Goal: Task Accomplishment & Management: Complete application form

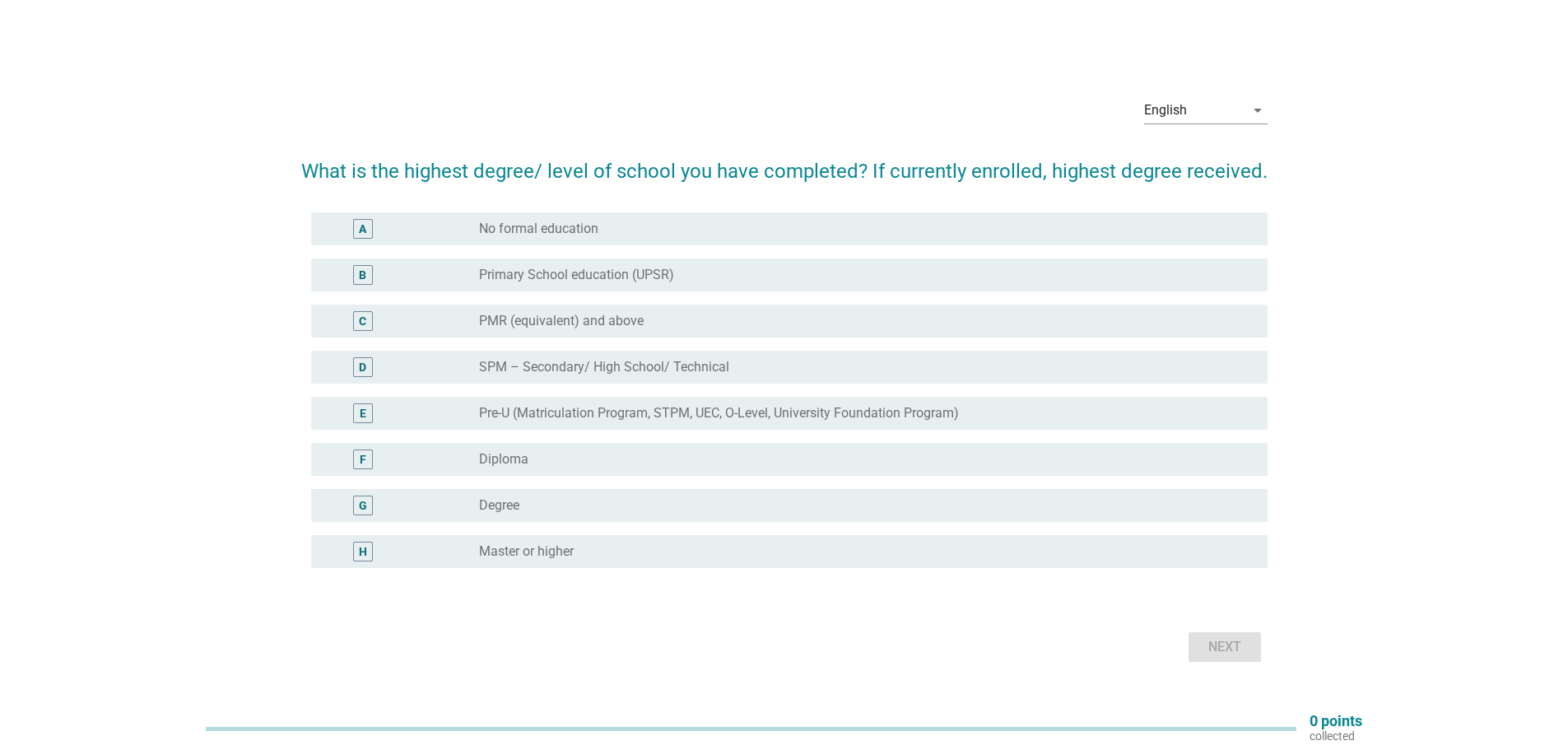
click at [830, 414] on label "Pre-U (Matriculation Program, STPM, UEC, O-Level, University Foundation Program)" at bounding box center [719, 414] width 480 height 16
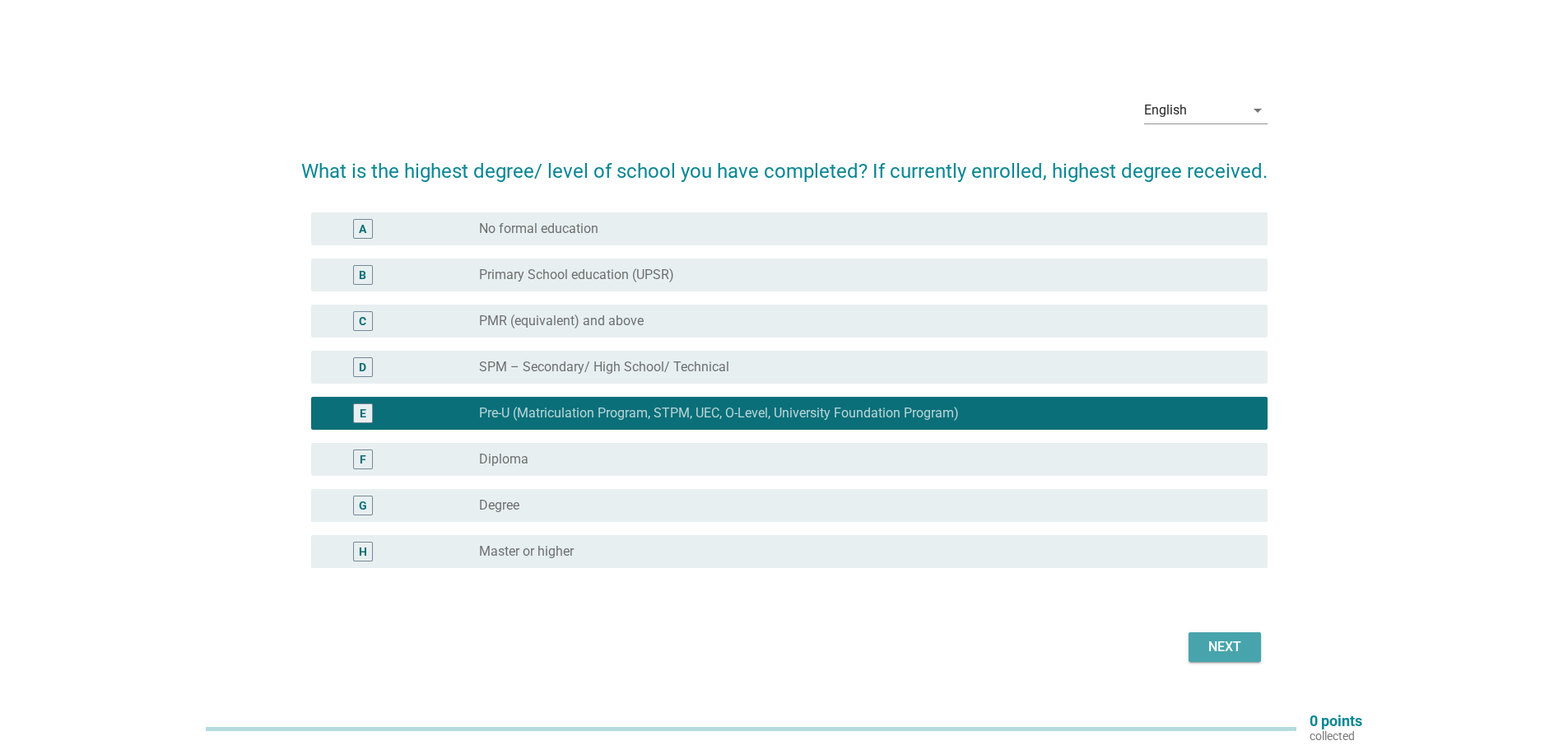
click at [1246, 655] on div "Next" at bounding box center [1224, 647] width 46 height 20
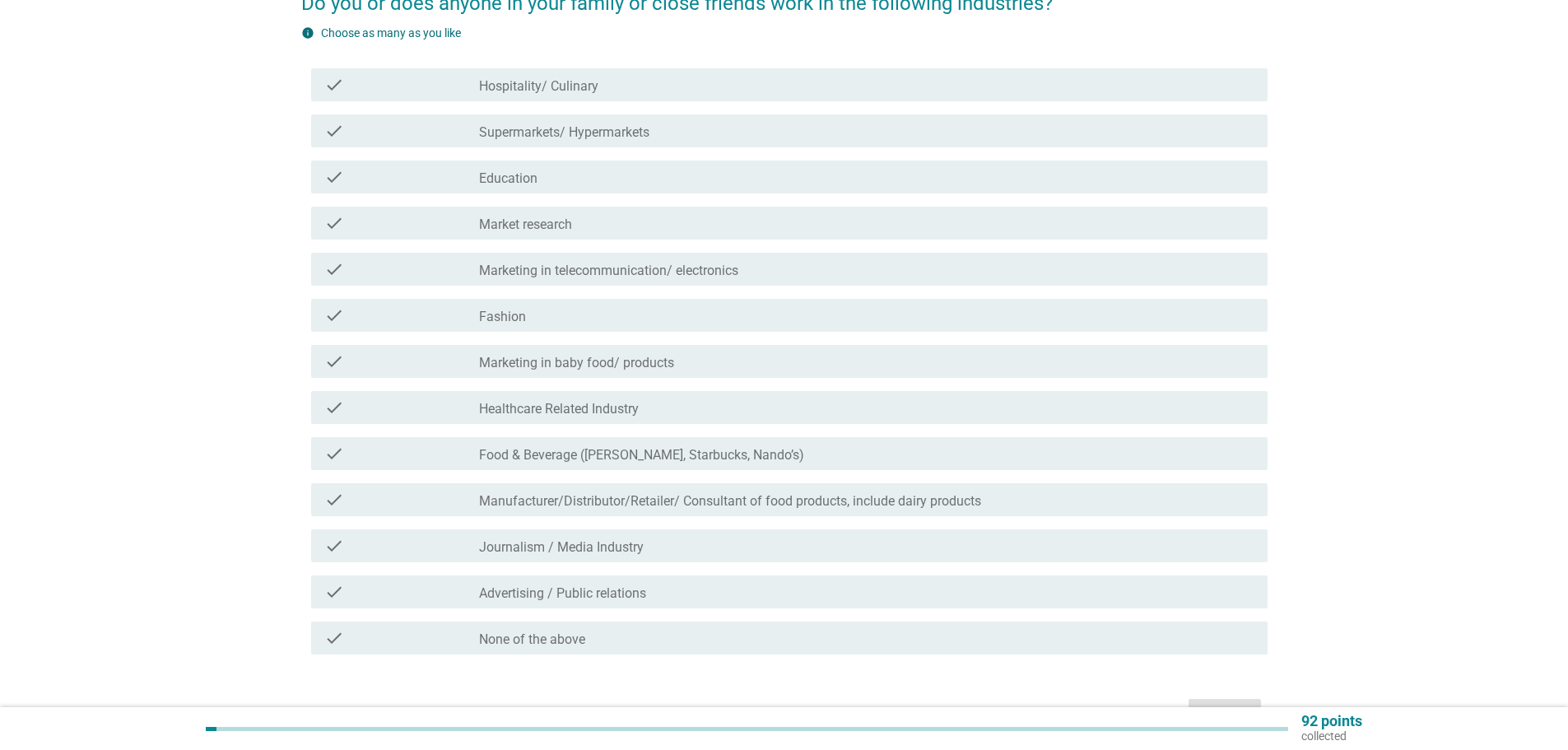
scroll to position [165, 0]
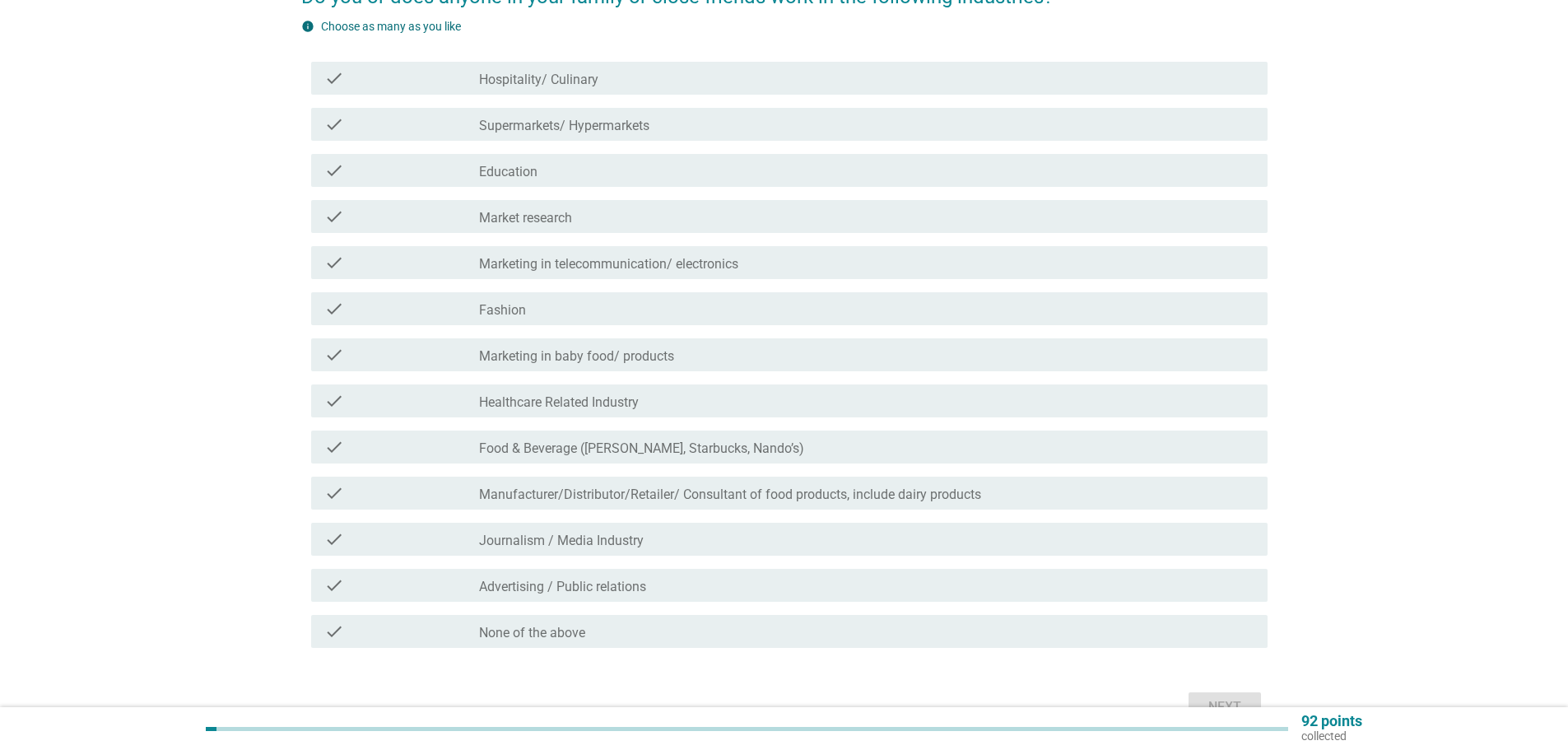
click at [785, 620] on div "check check_box_outline_blank None of the above" at bounding box center [789, 632] width 956 height 33
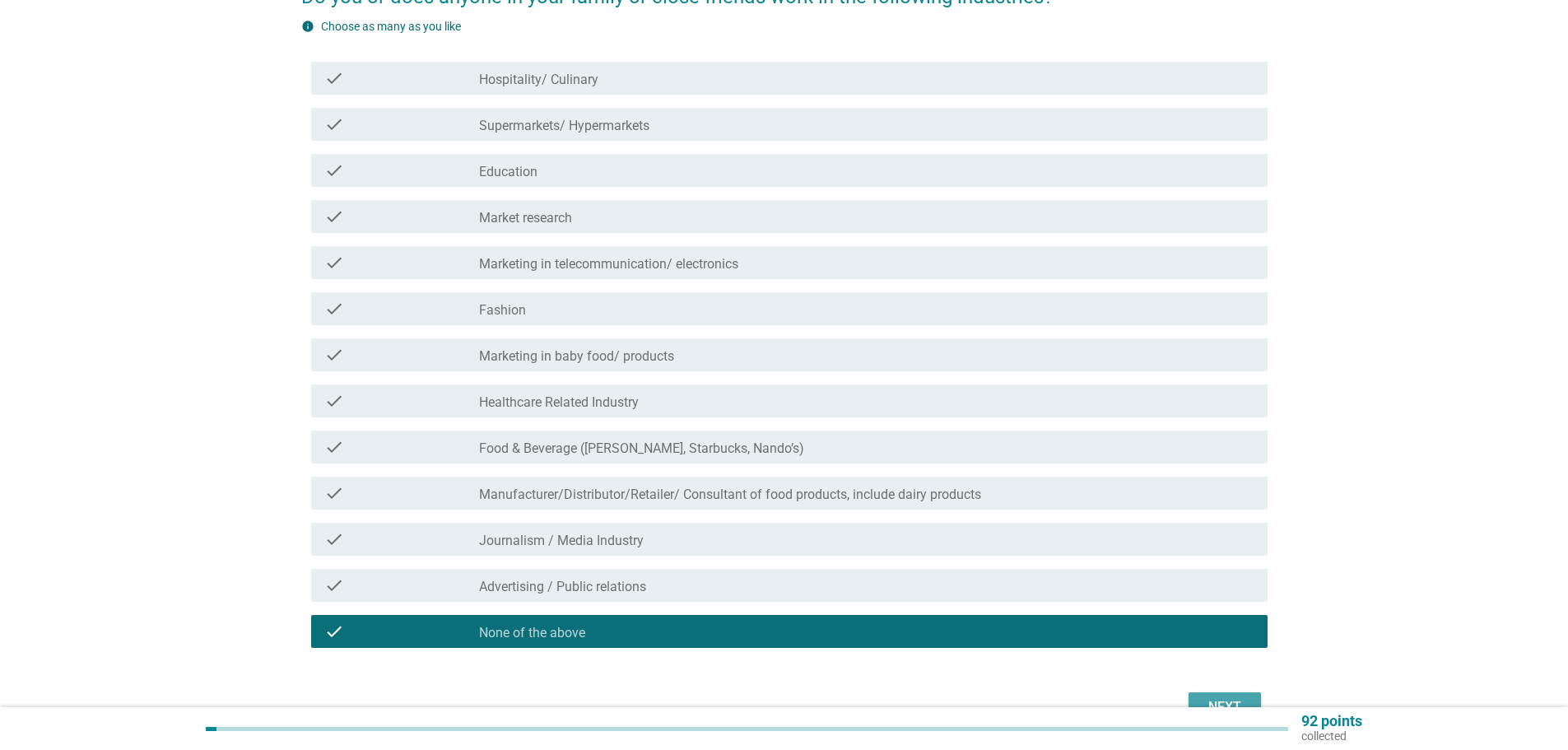
click at [1193, 699] on button "Next" at bounding box center [1225, 707] width 73 height 30
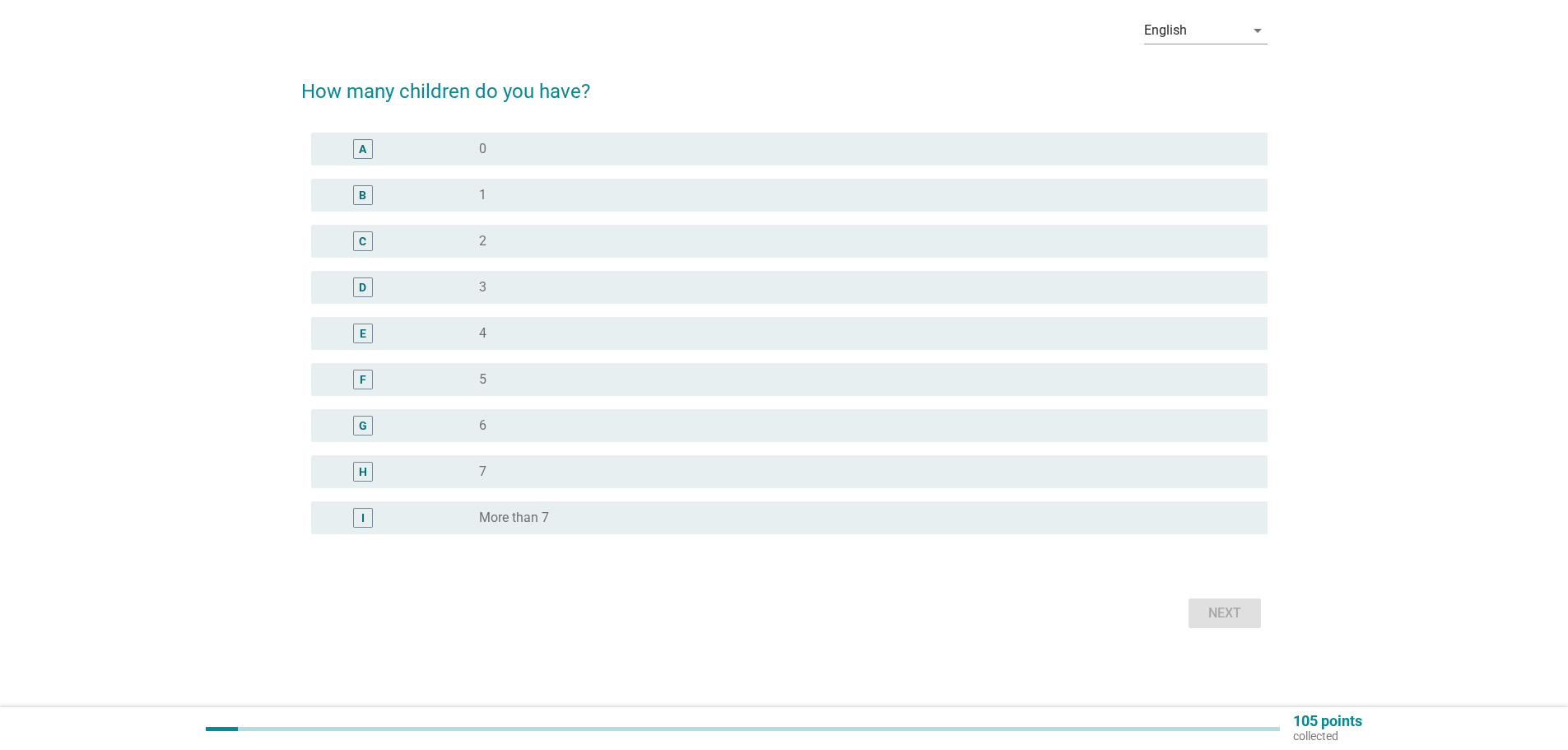
scroll to position [0, 0]
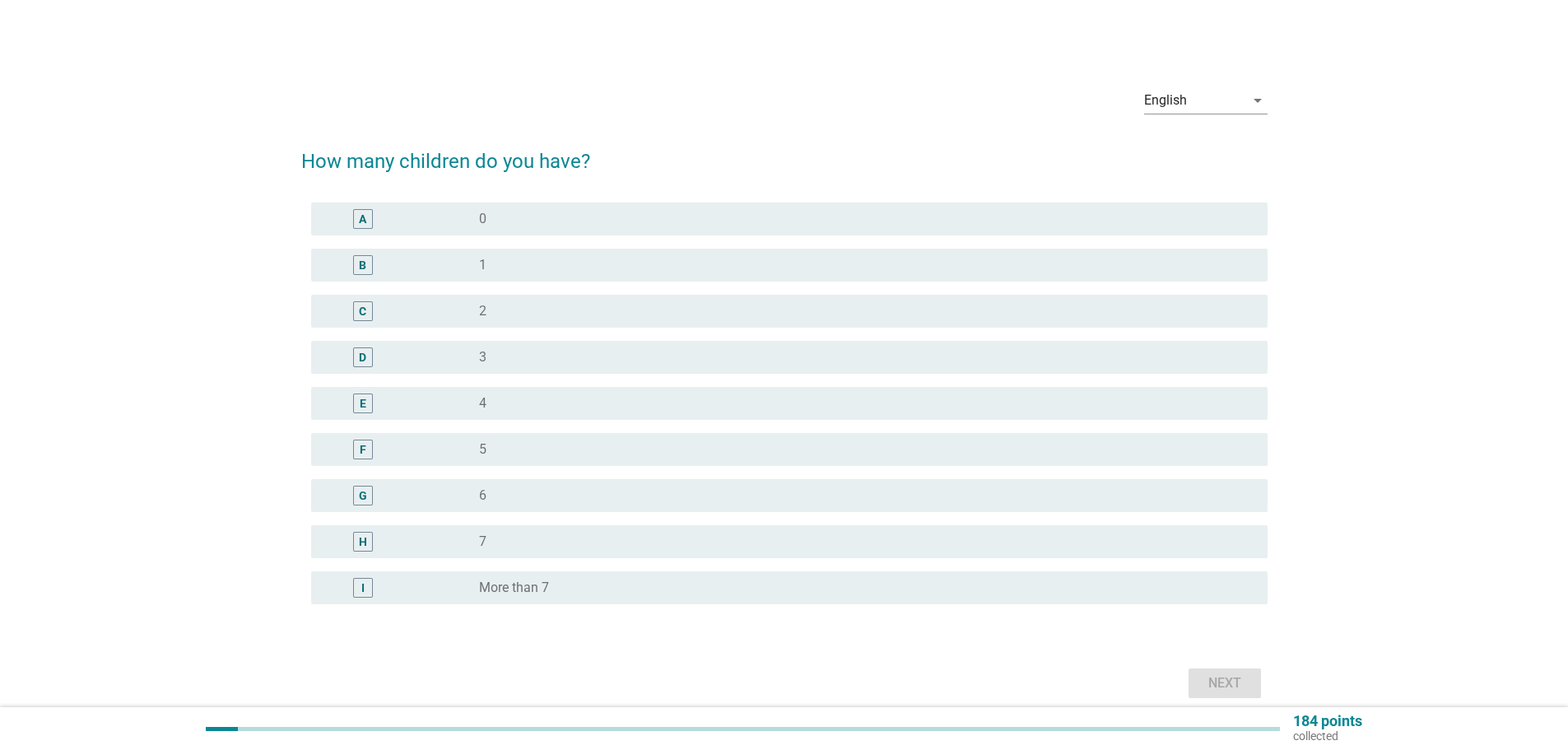
click at [649, 275] on div "radio_button_unchecked 1" at bounding box center [866, 265] width 775 height 20
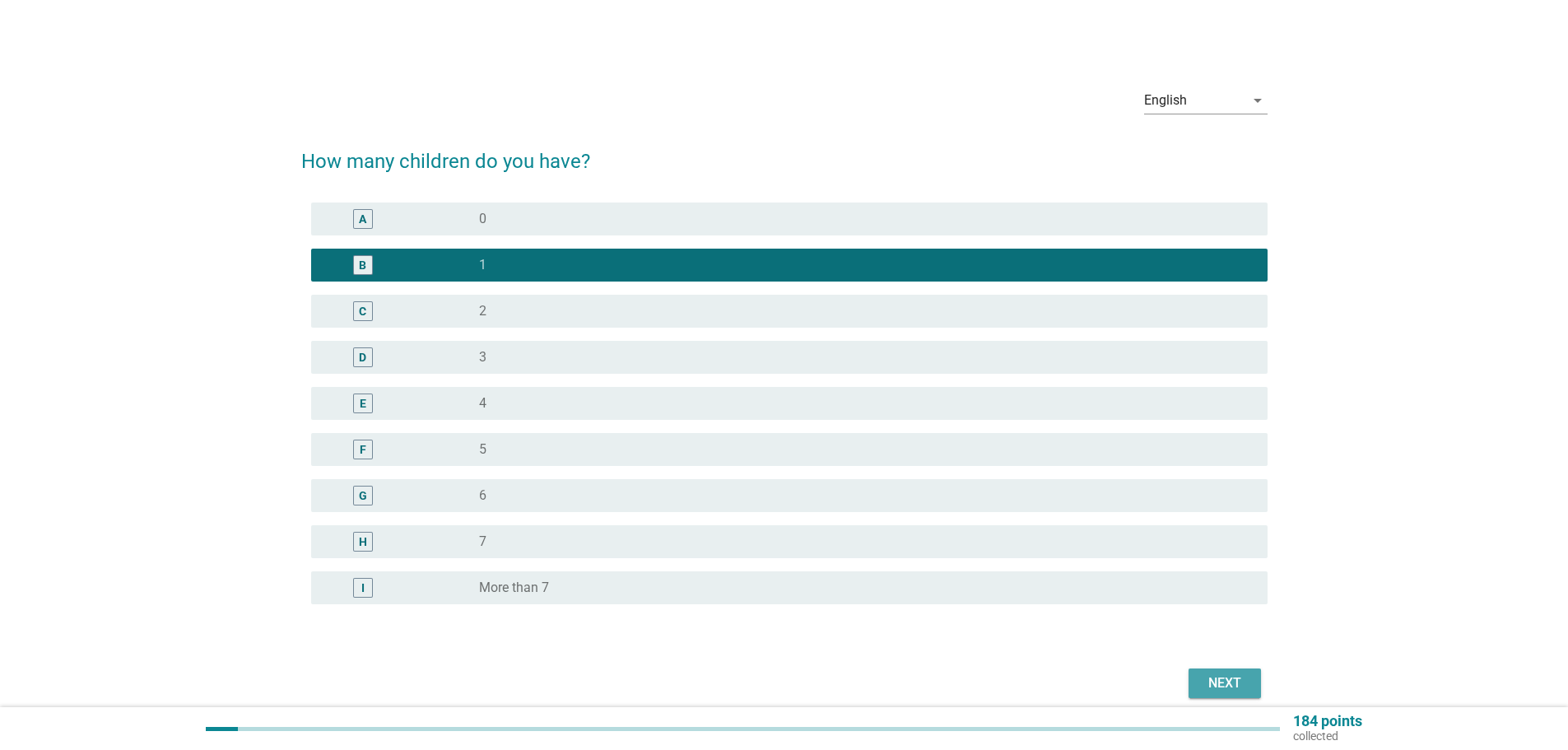
click at [1193, 677] on button "Next" at bounding box center [1225, 683] width 73 height 30
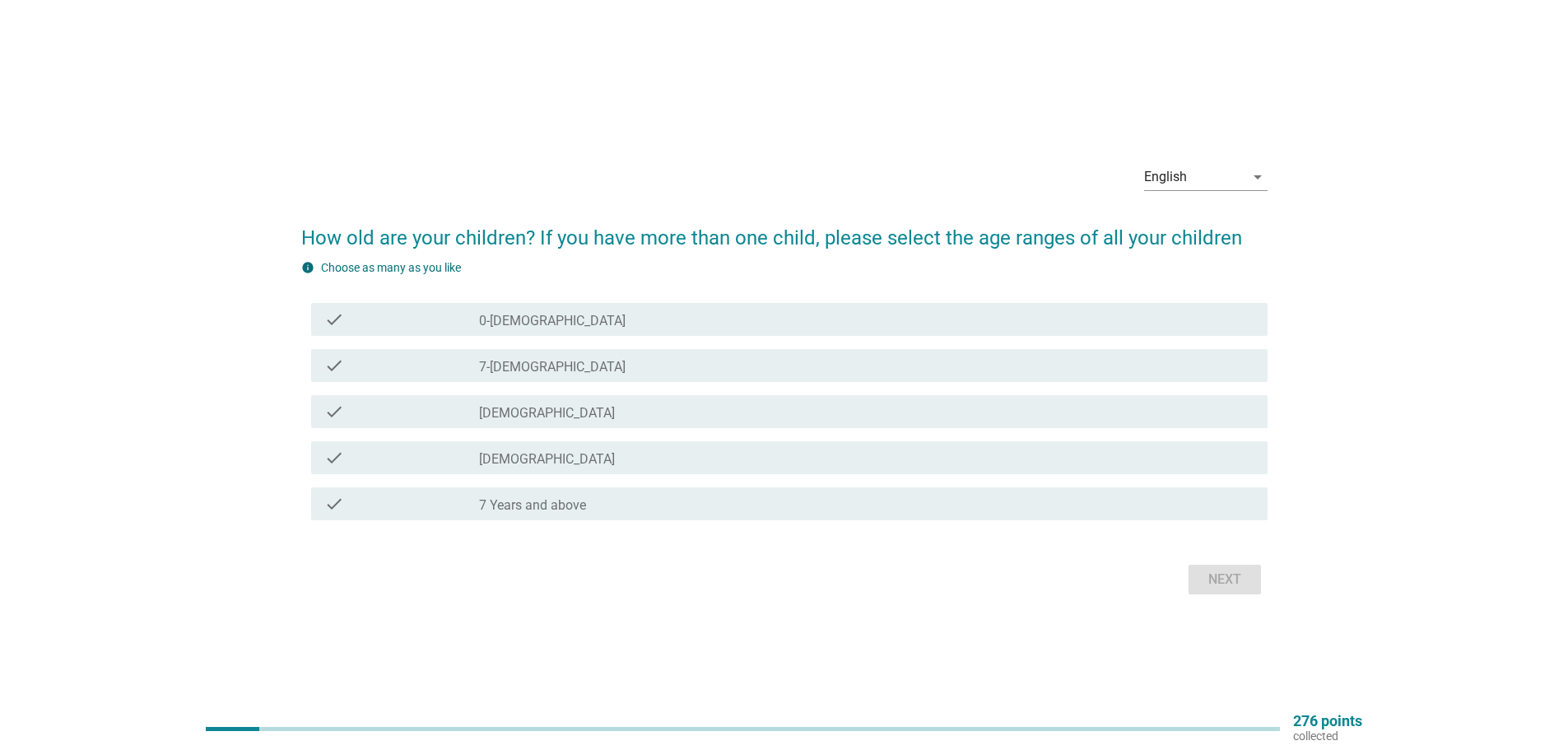
click at [810, 367] on div "check_box_outline_blank 7-[DEMOGRAPHIC_DATA]" at bounding box center [866, 365] width 775 height 20
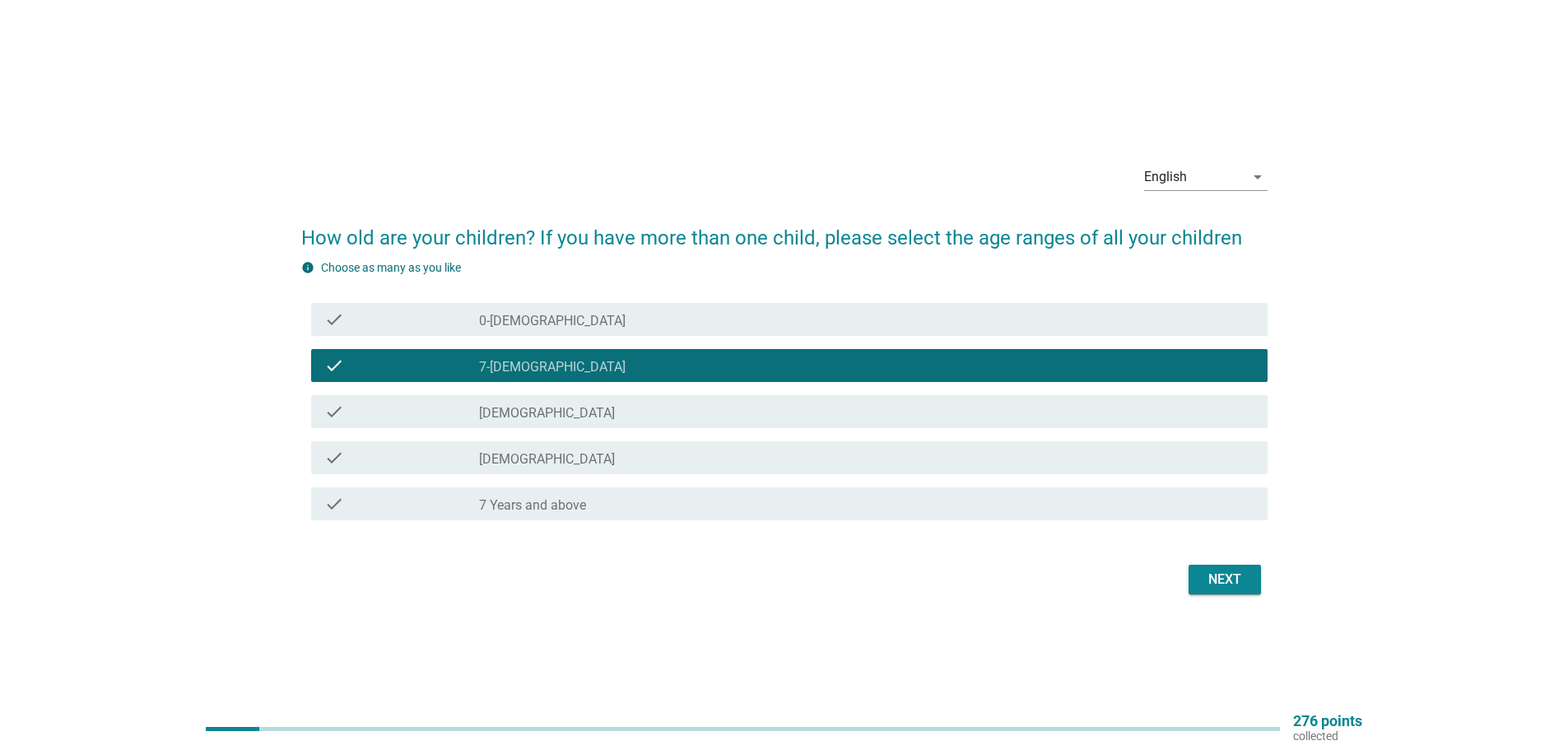
click at [817, 414] on div "check_box_outline_blank [DEMOGRAPHIC_DATA]" at bounding box center [866, 412] width 775 height 20
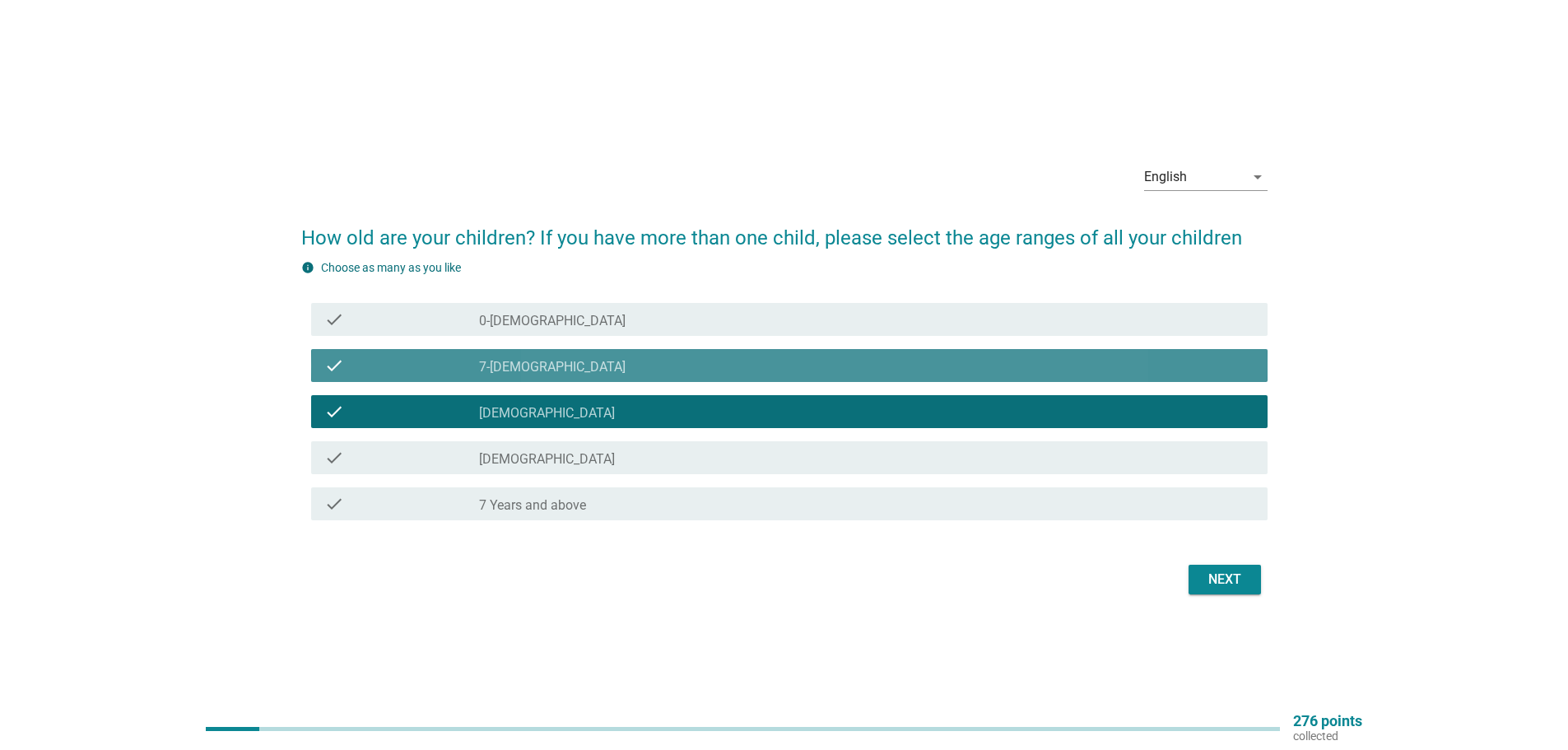
click at [844, 364] on div "check_box_outline_blank 7-[DEMOGRAPHIC_DATA]" at bounding box center [866, 365] width 775 height 20
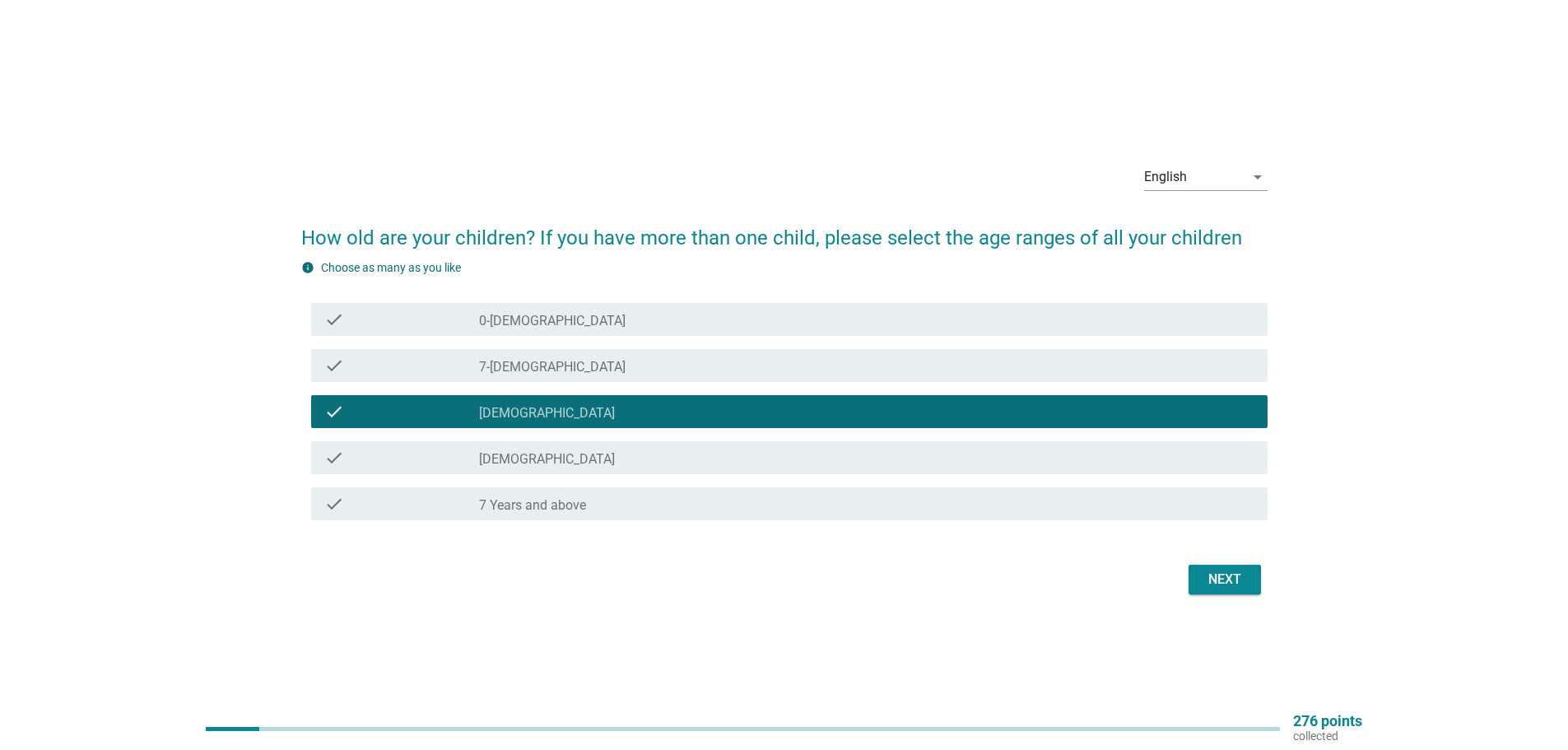
click at [1204, 578] on div "Next" at bounding box center [1224, 580] width 46 height 20
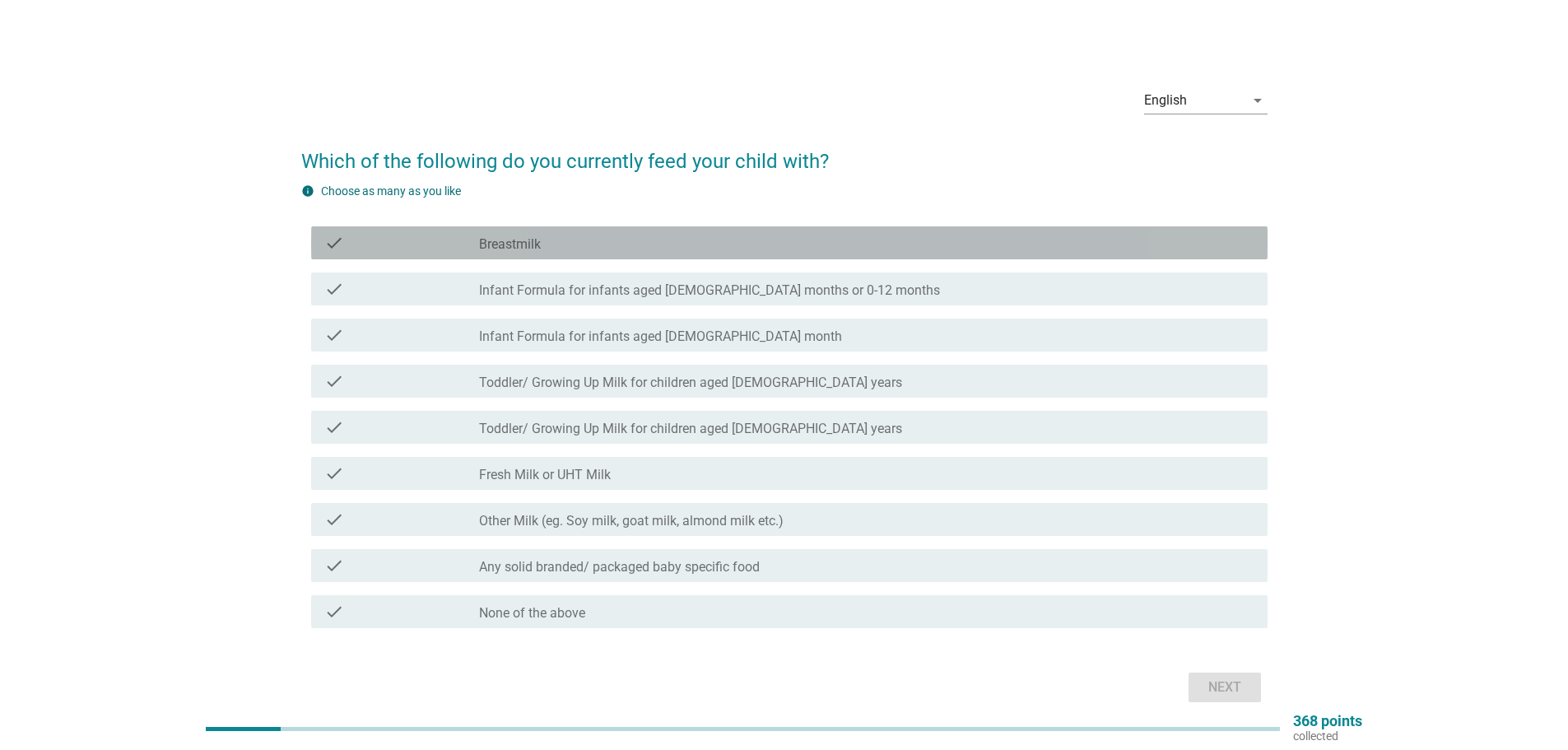
click at [713, 245] on div "check_box_outline_blank Breastmilk" at bounding box center [866, 243] width 775 height 20
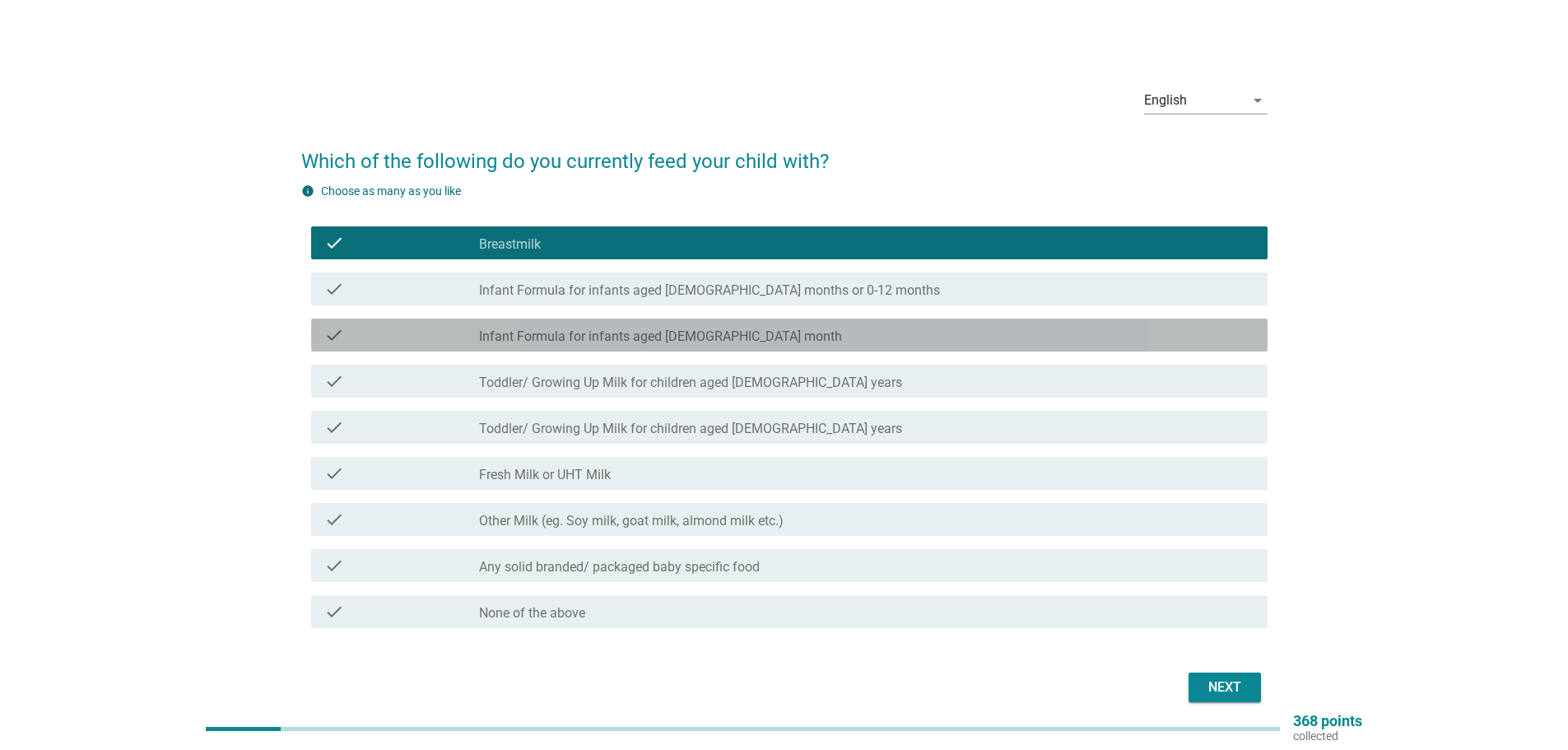
click at [757, 334] on div "check_box_outline_blank Infant Formula for infants aged [DEMOGRAPHIC_DATA] month" at bounding box center [866, 335] width 775 height 20
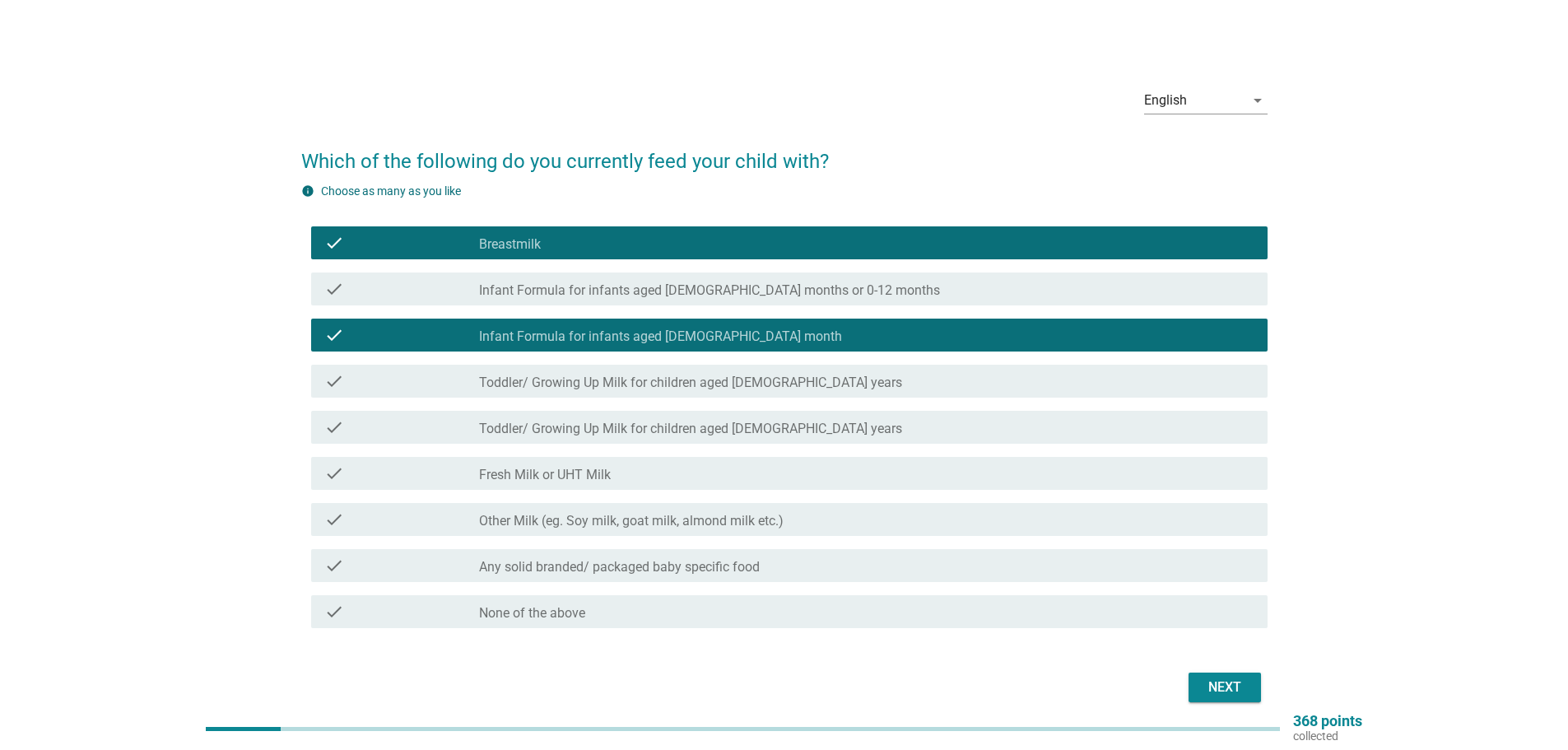
click at [778, 376] on label "Toddler/ Growing Up Milk for children aged [DEMOGRAPHIC_DATA] years" at bounding box center [691, 383] width 424 height 16
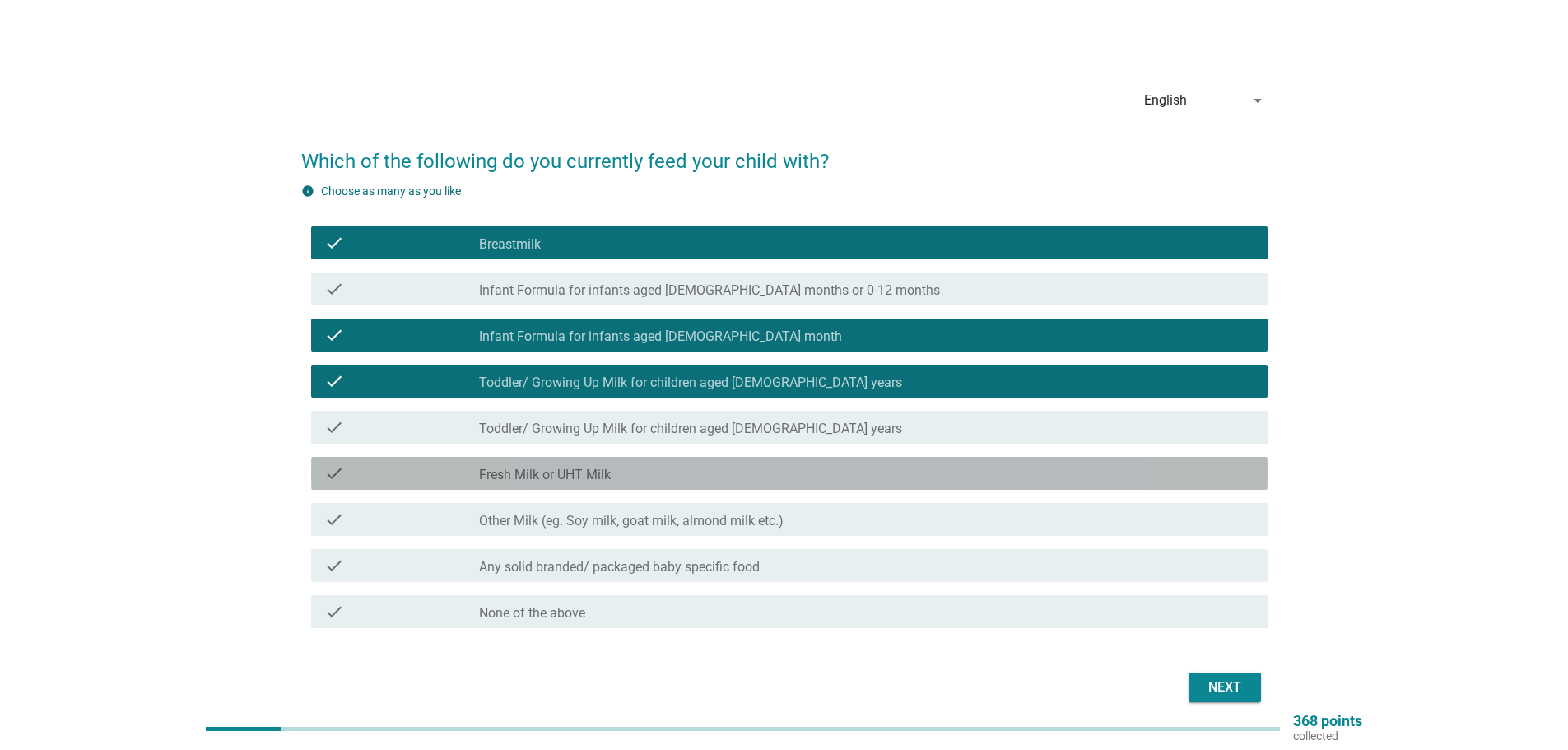
click at [799, 480] on div "check_box_outline_blank Fresh Milk or UHT Milk" at bounding box center [866, 474] width 775 height 20
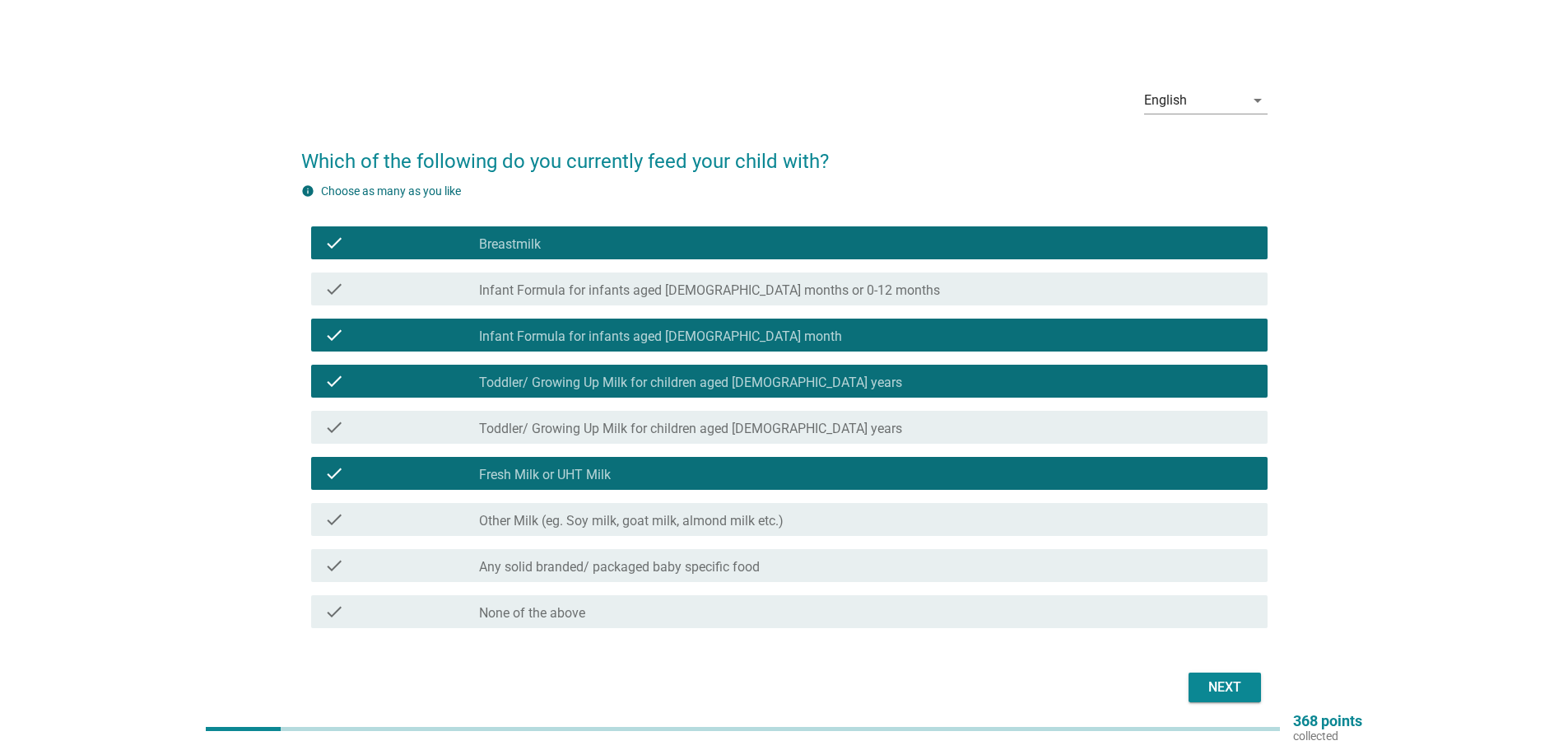
click at [1233, 685] on div "Next" at bounding box center [1224, 687] width 46 height 20
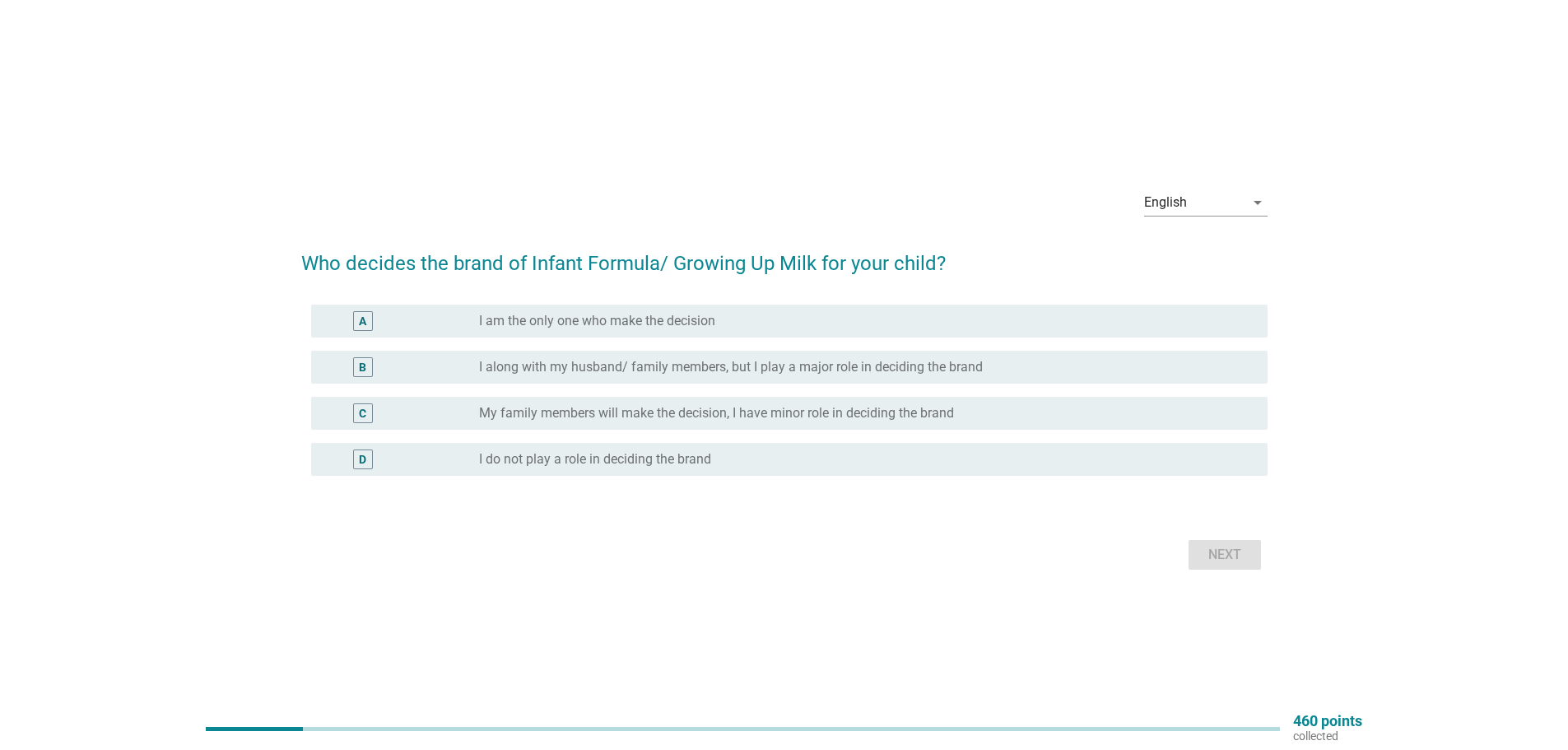
click at [817, 323] on div "radio_button_unchecked I am the only one who make the decision" at bounding box center [860, 321] width 763 height 16
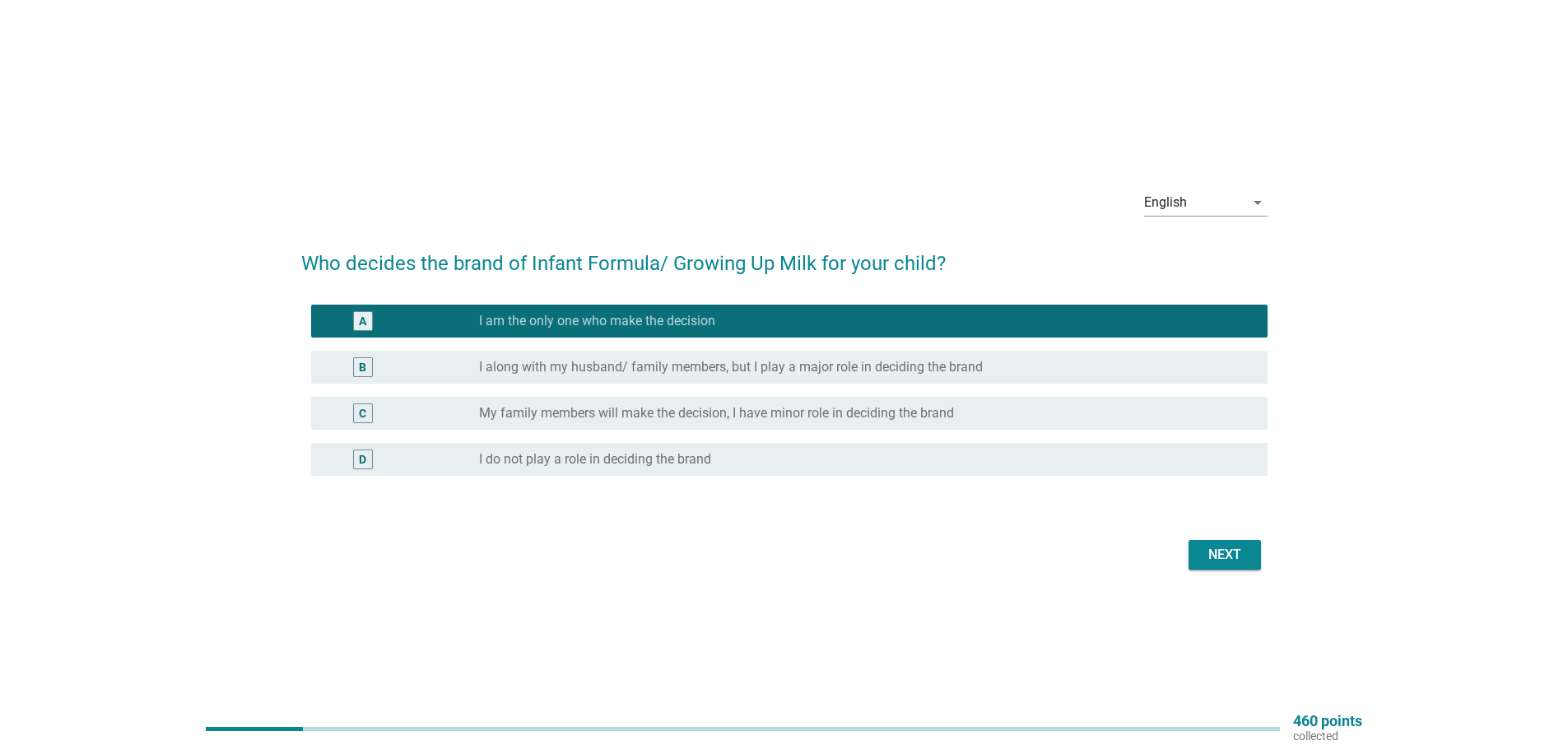
click at [1227, 570] on div "Next" at bounding box center [784, 555] width 966 height 39
click at [1224, 553] on div "Next" at bounding box center [1224, 555] width 46 height 20
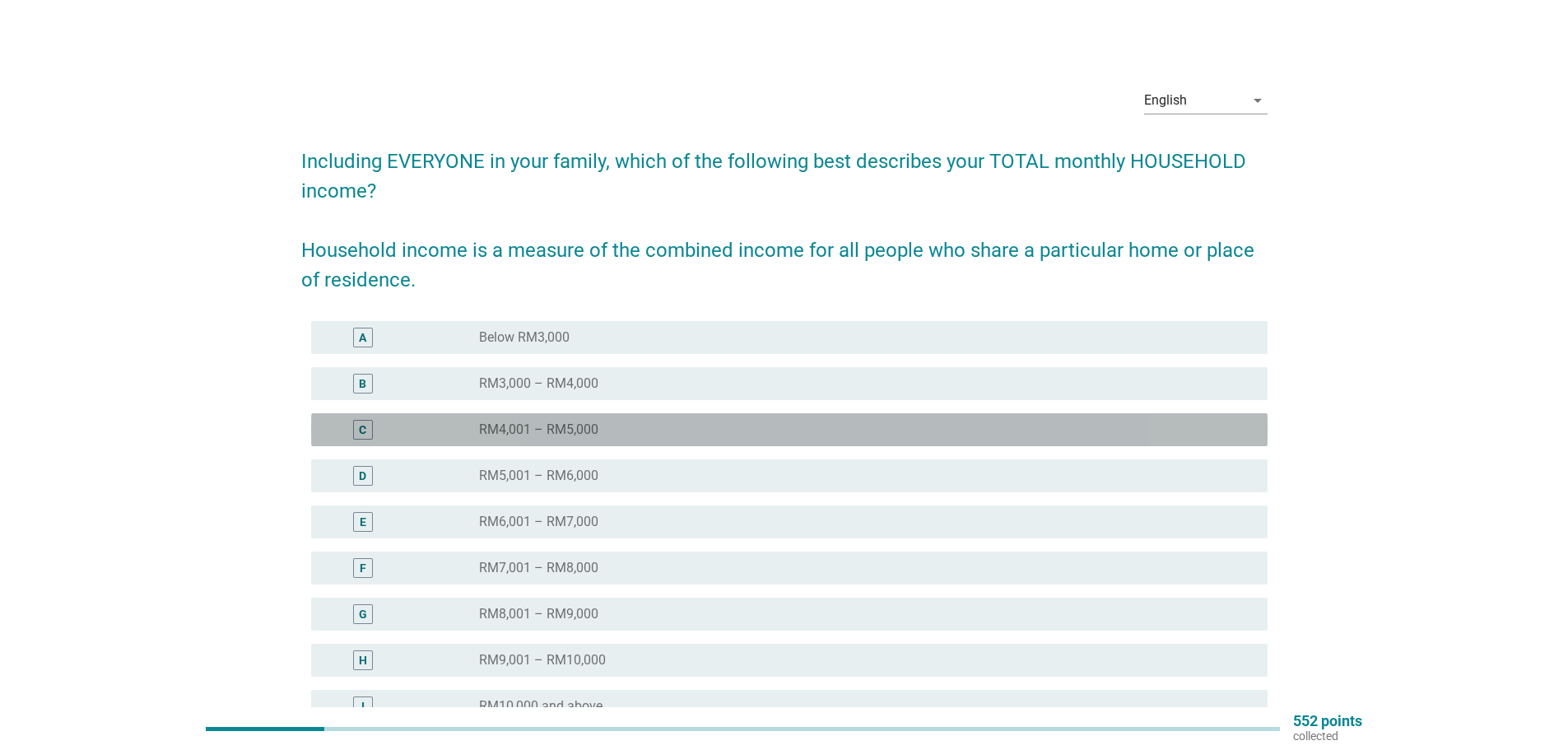
click at [664, 444] on div "C radio_button_unchecked RM4,001 – RM5,000" at bounding box center [789, 430] width 956 height 33
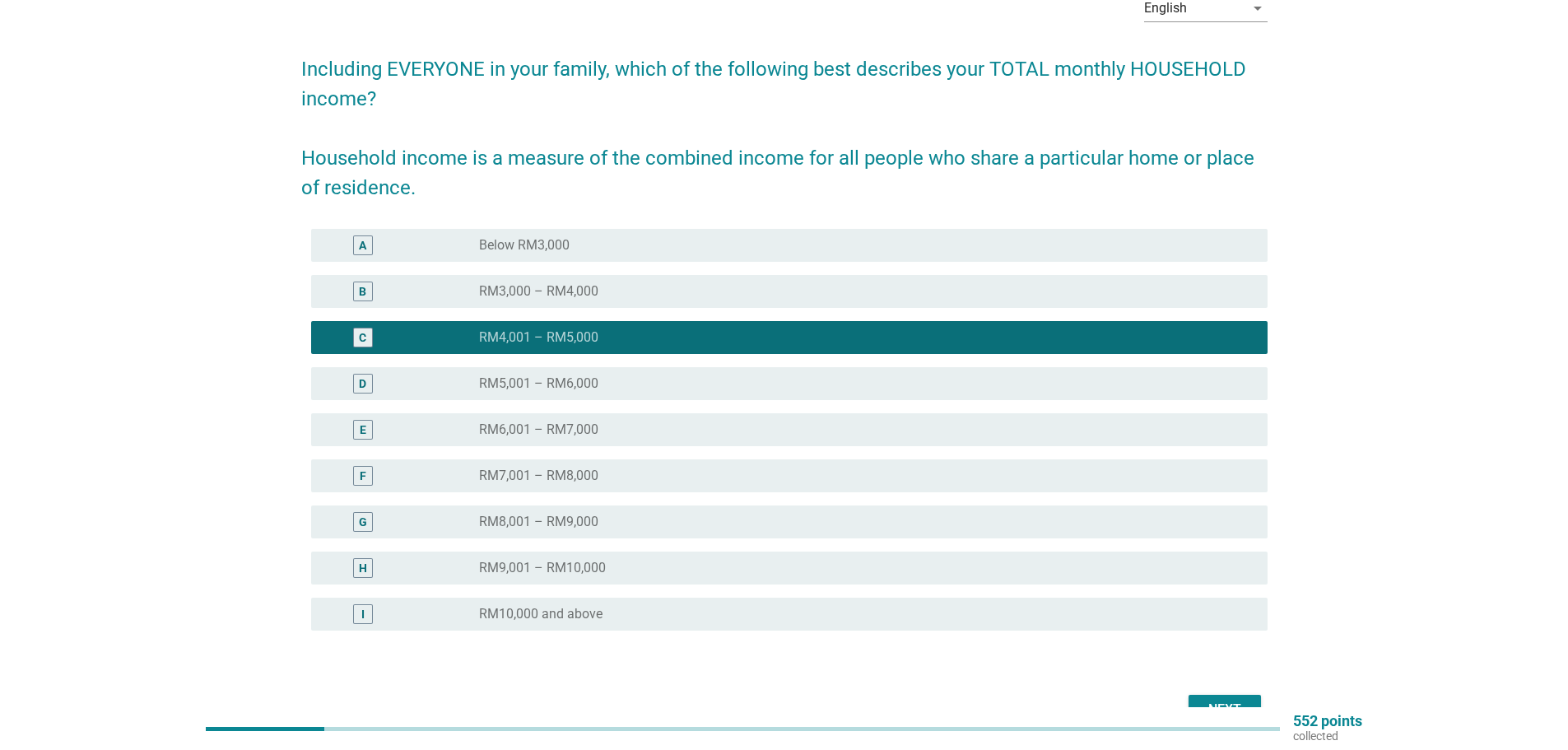
scroll to position [188, 0]
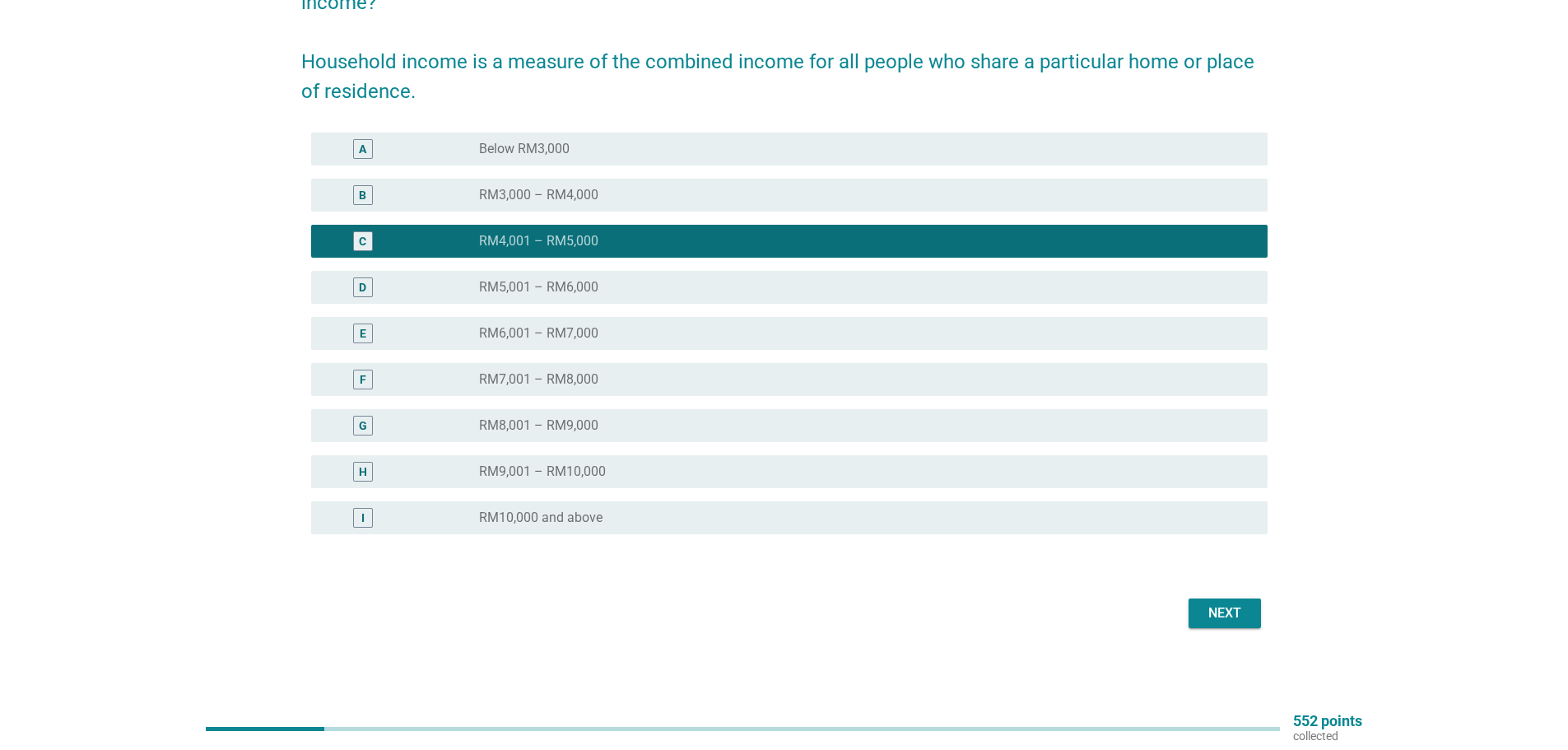
click at [1221, 602] on button "Next" at bounding box center [1225, 613] width 73 height 30
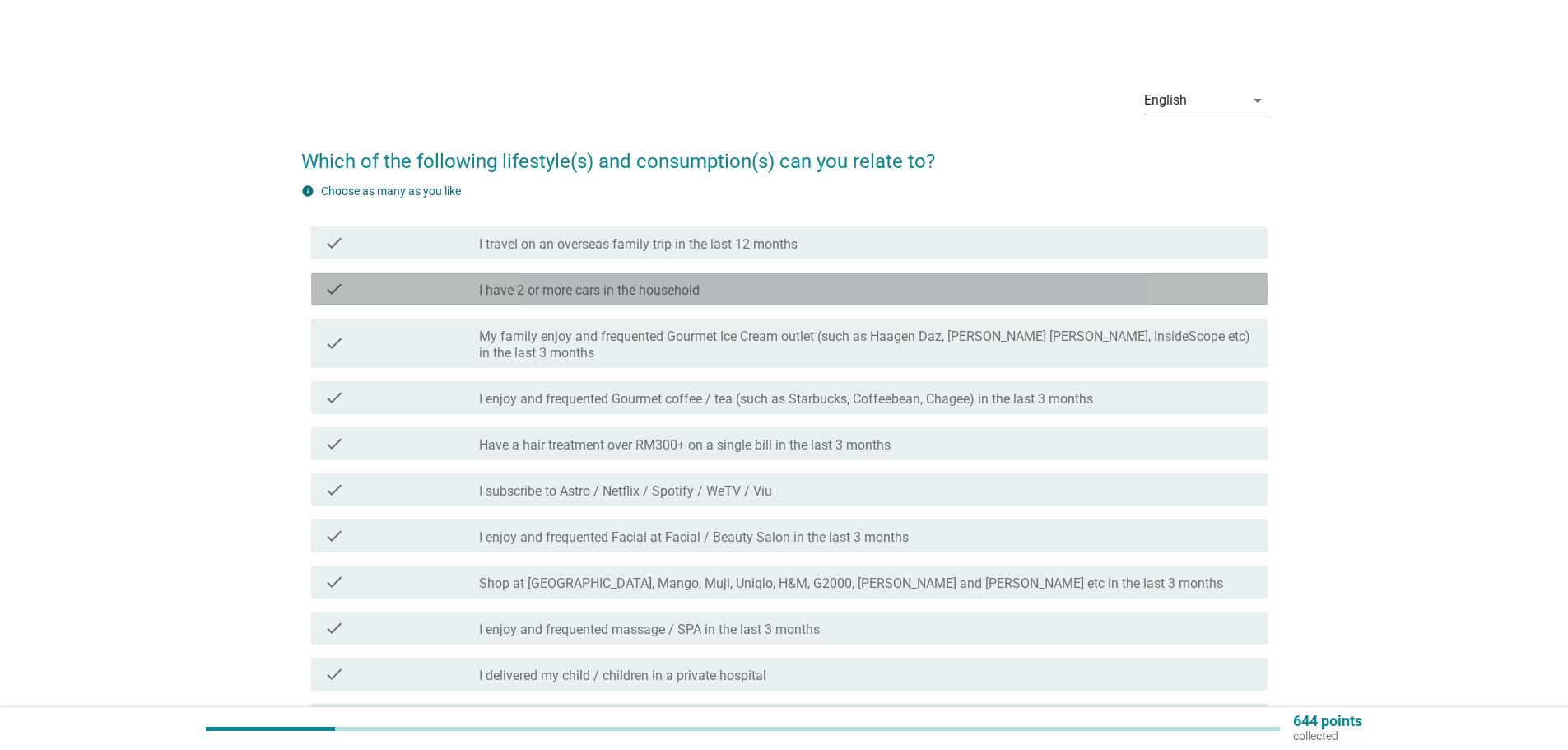
click at [774, 290] on div "check_box_outline_blank I have 2 or more cars in the household" at bounding box center [866, 289] width 775 height 20
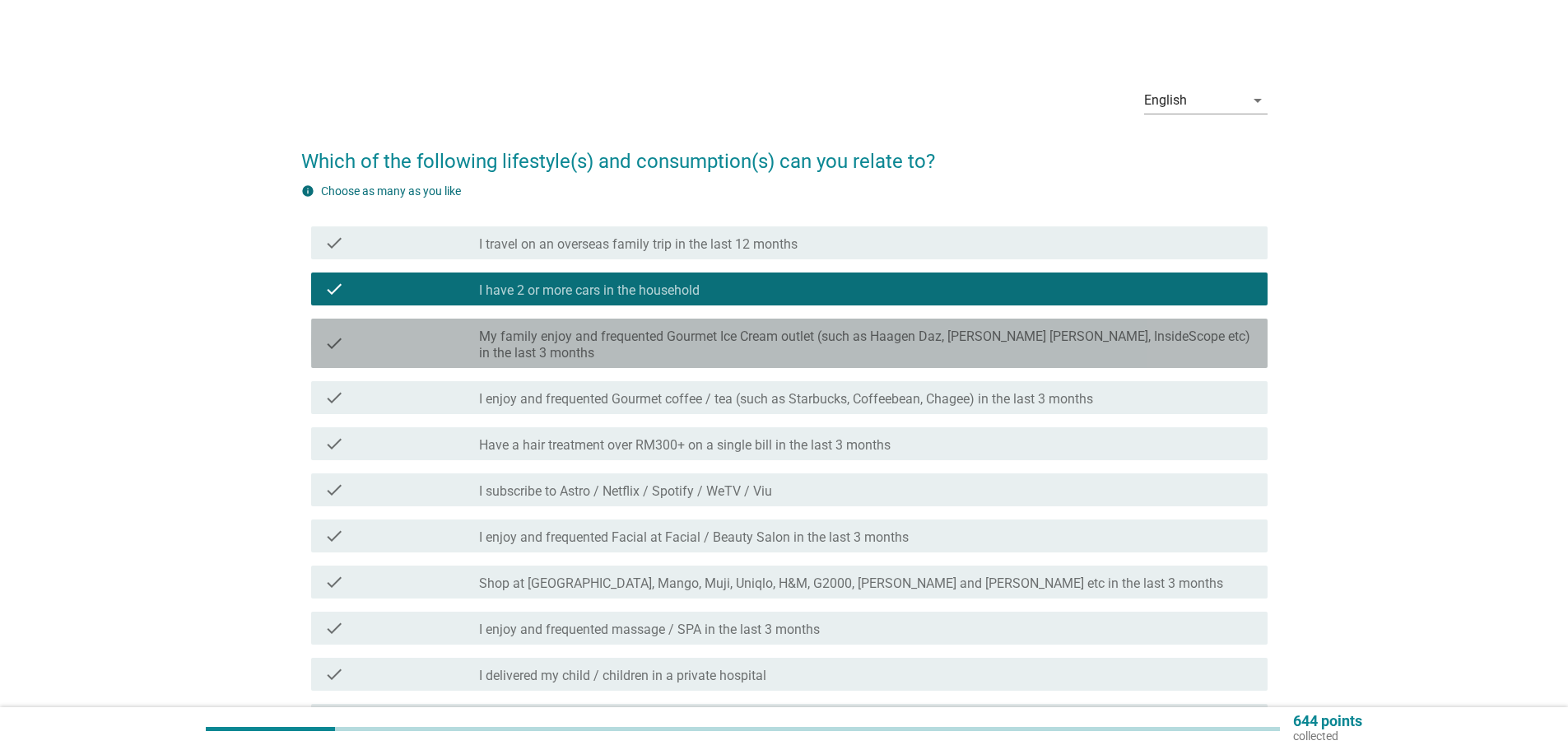
click at [812, 357] on label "My family enjoy and frequented Gourmet Ice Cream outlet (such as Haagen Daz, [P…" at bounding box center [866, 345] width 775 height 33
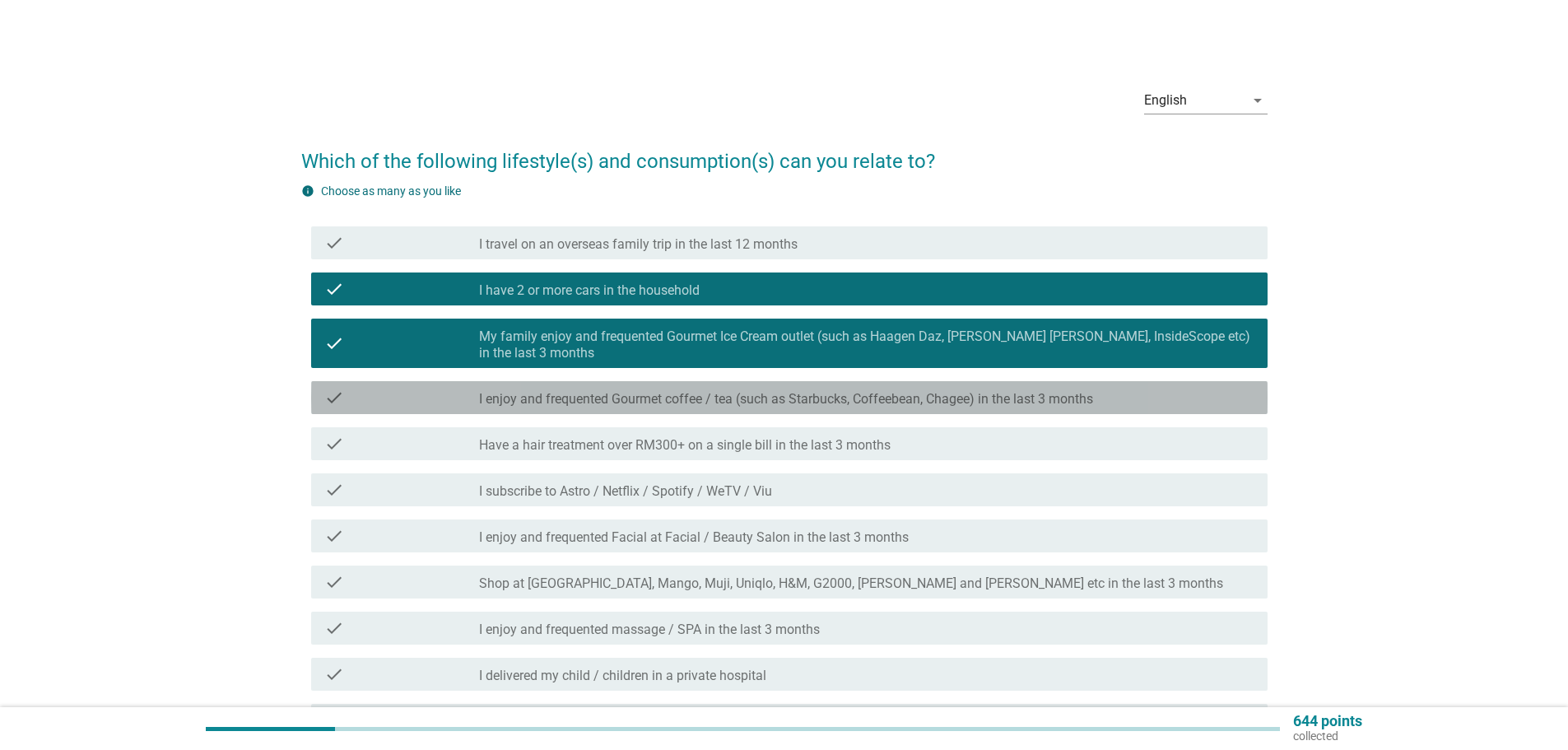
click at [845, 395] on label "I enjoy and frequented Gourmet coffee / tea (such as Starbucks, Coffeebean, Cha…" at bounding box center [786, 399] width 614 height 16
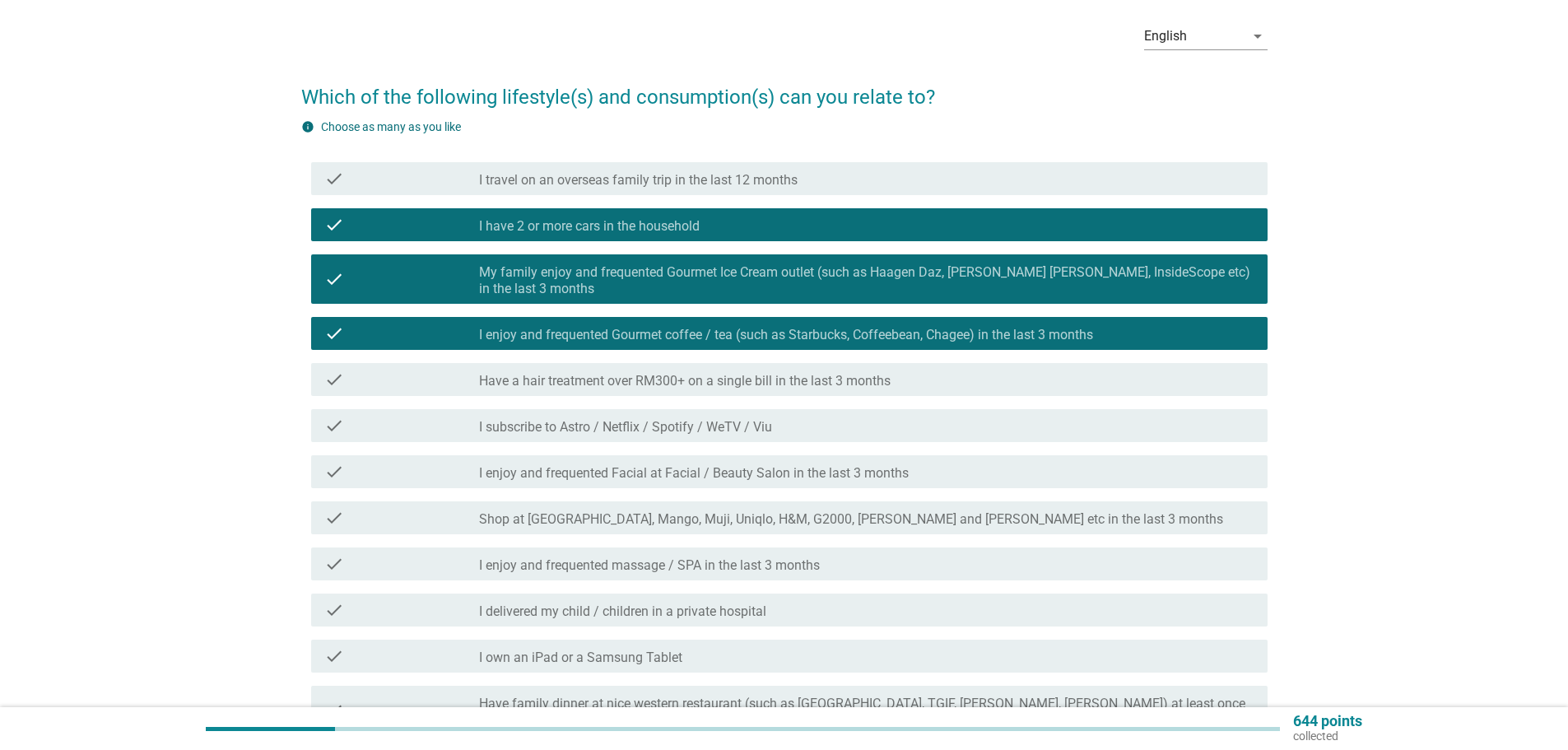
scroll to position [83, 0]
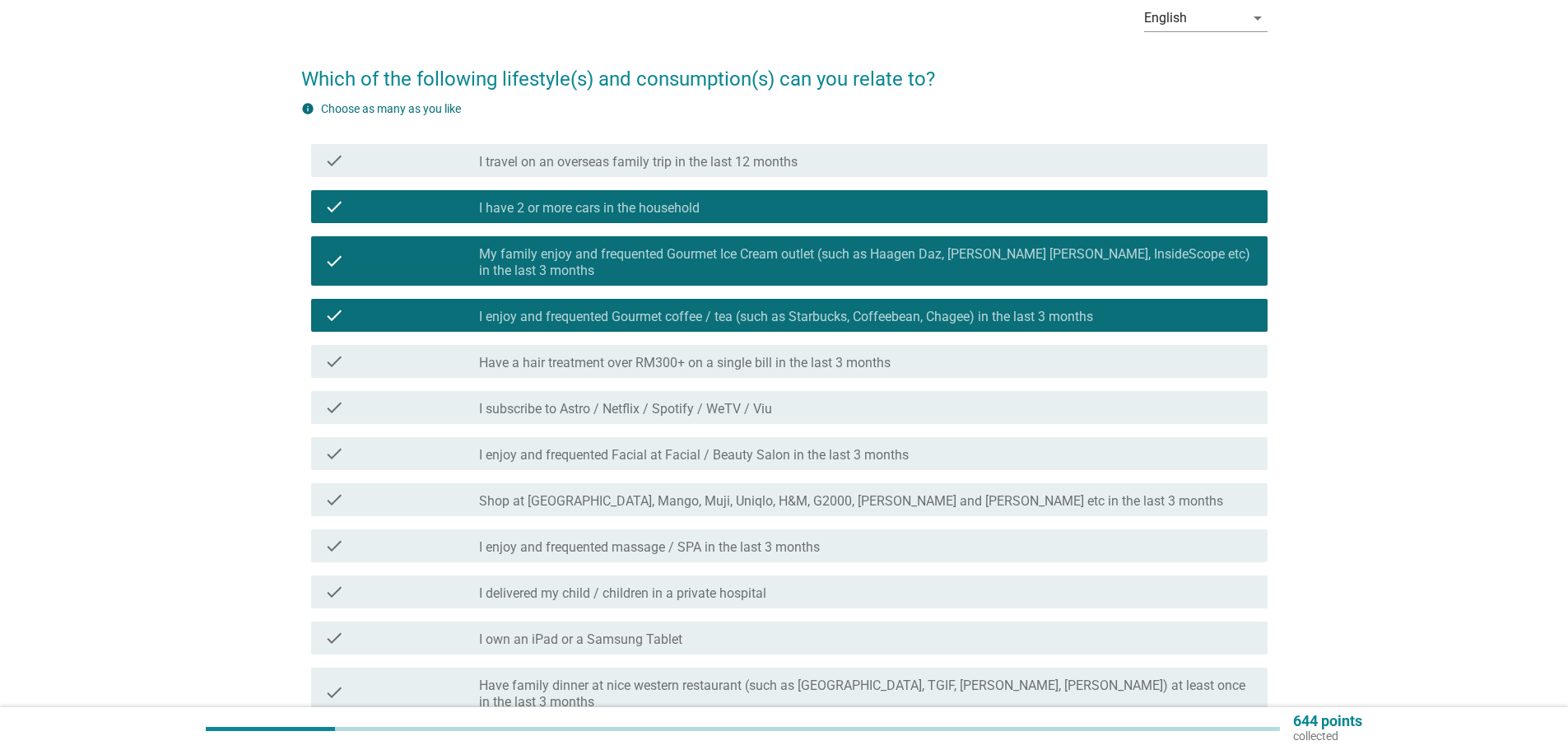
click at [922, 406] on div "check_box_outline_blank I subscribe to Astro / Netflix / Spotify / WeTV / Viu" at bounding box center [866, 407] width 775 height 20
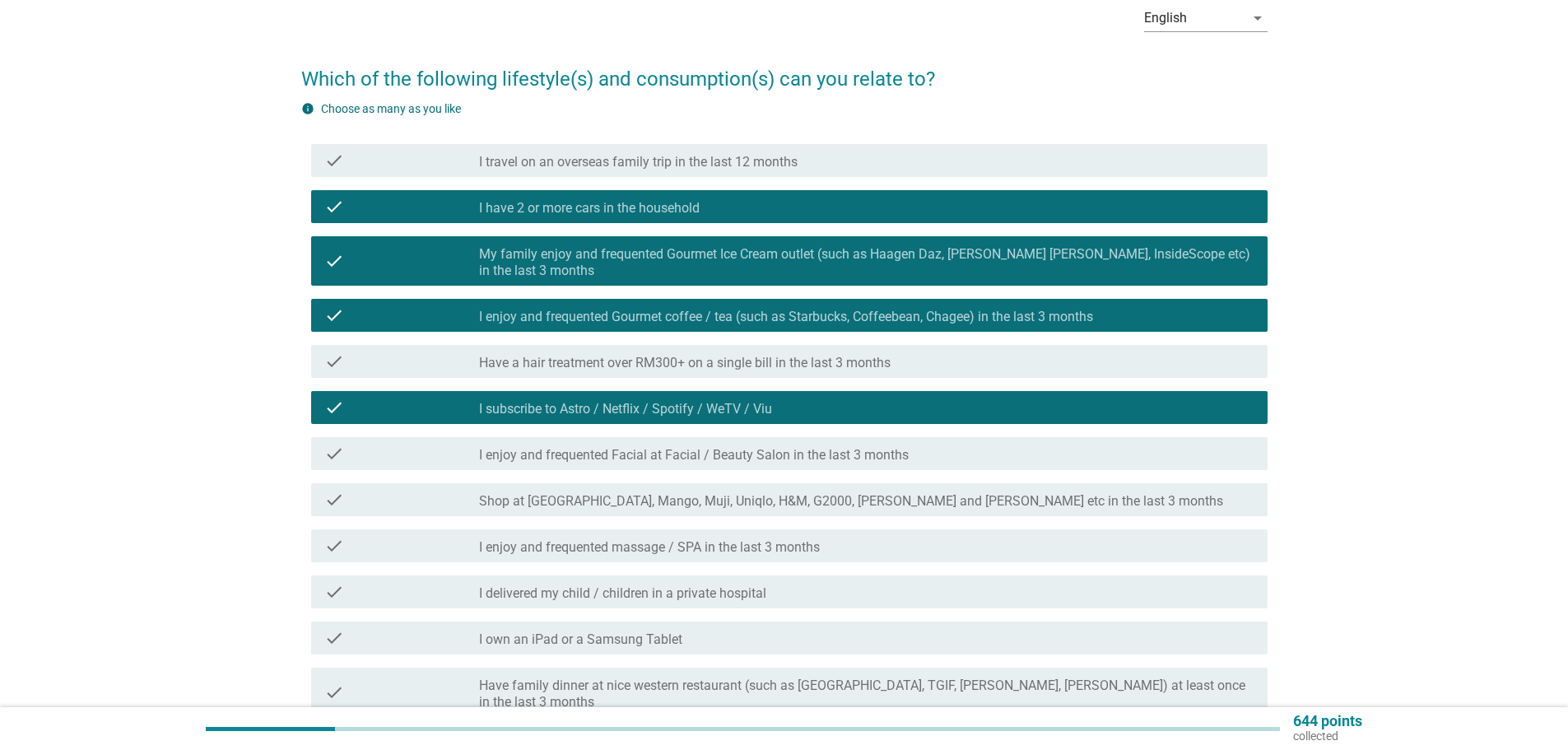
scroll to position [165, 0]
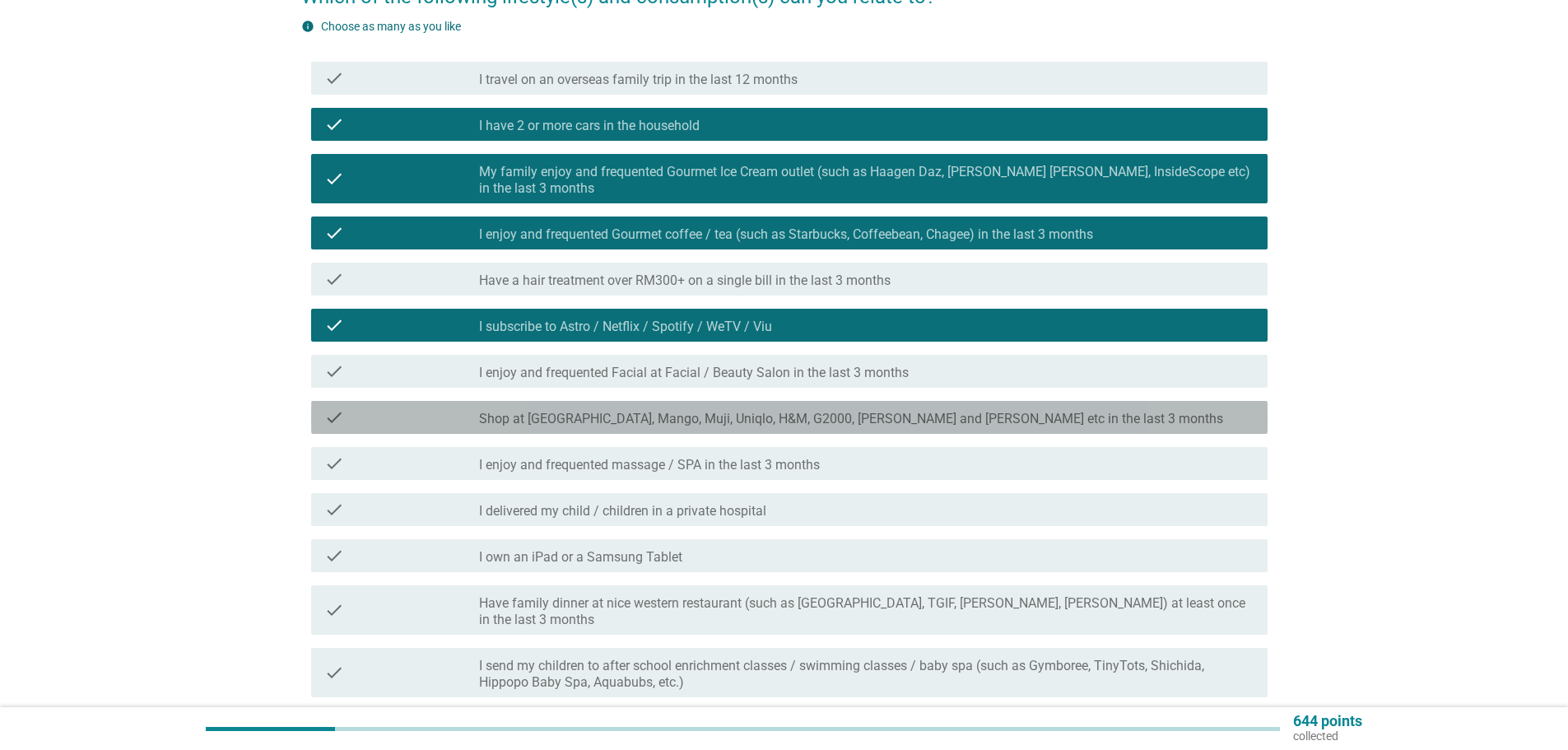
click at [948, 424] on label "Shop at [GEOGRAPHIC_DATA], Mango, Muji, Uniqlo, H&M, G2000, [PERSON_NAME] and […" at bounding box center [851, 419] width 744 height 16
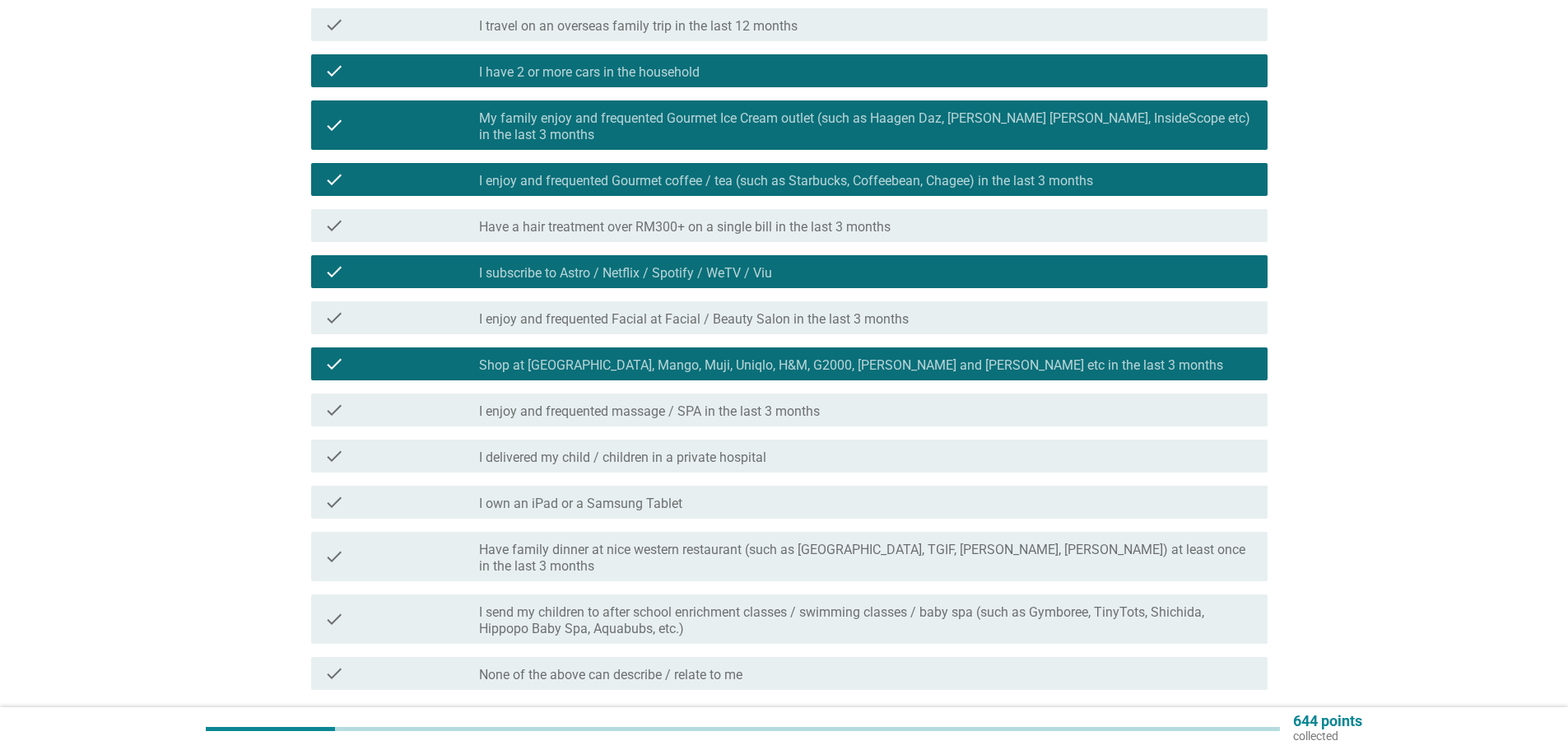
scroll to position [247, 0]
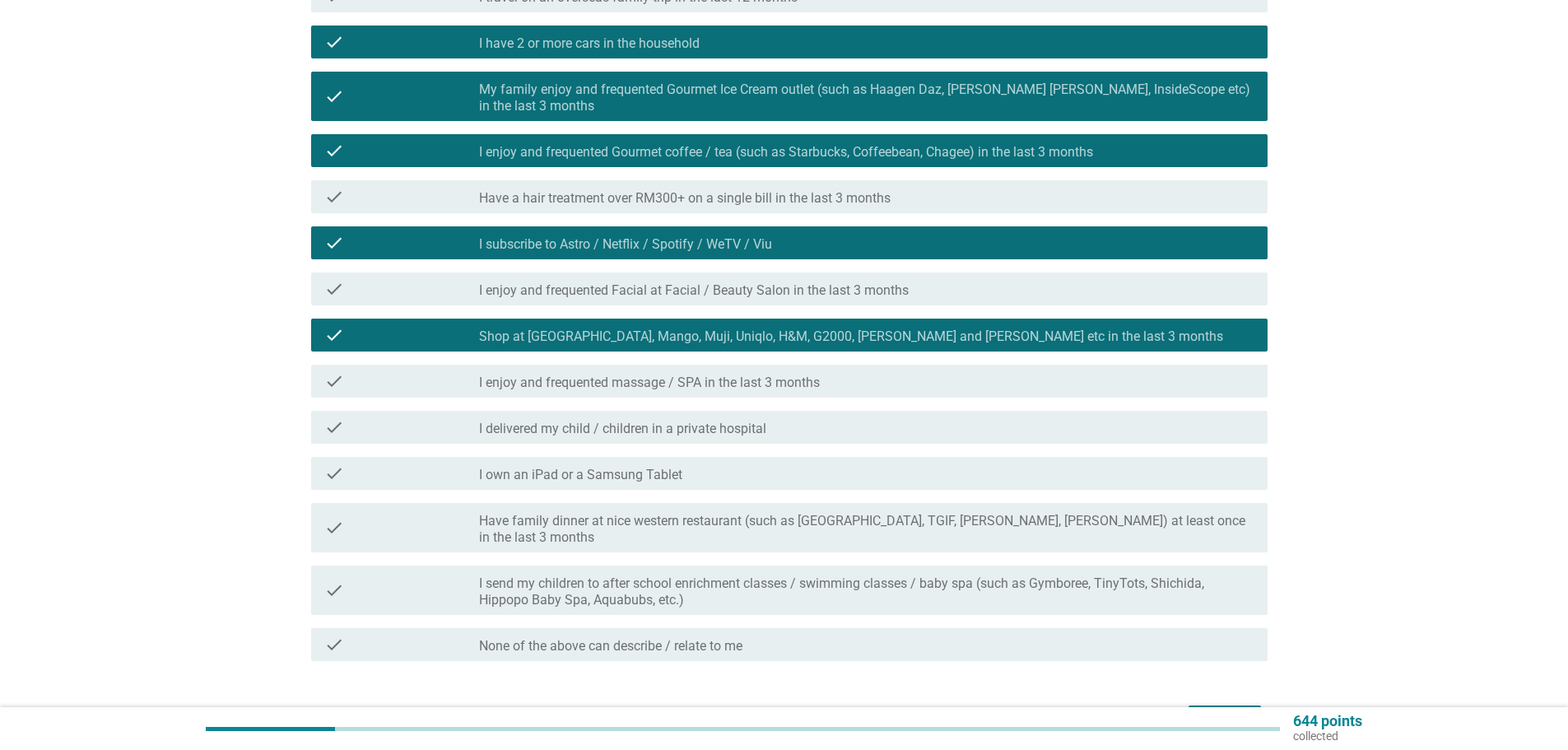
click at [970, 429] on div "check_box_outline_blank I delivered my child / children in a private hospital" at bounding box center [866, 427] width 775 height 20
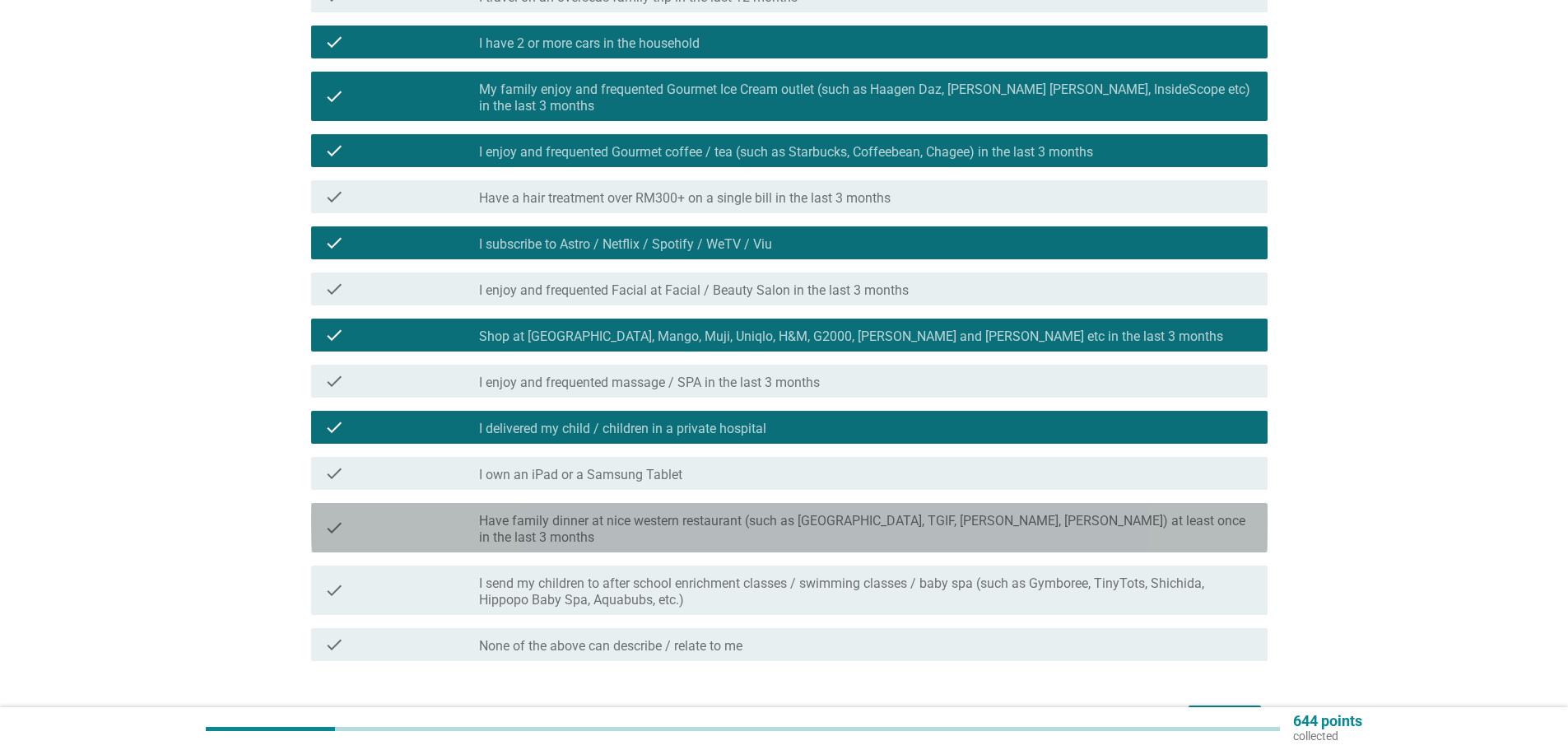
click at [1023, 528] on label "Have family dinner at nice western restaurant (such as [GEOGRAPHIC_DATA], TGIF,…" at bounding box center [866, 529] width 775 height 33
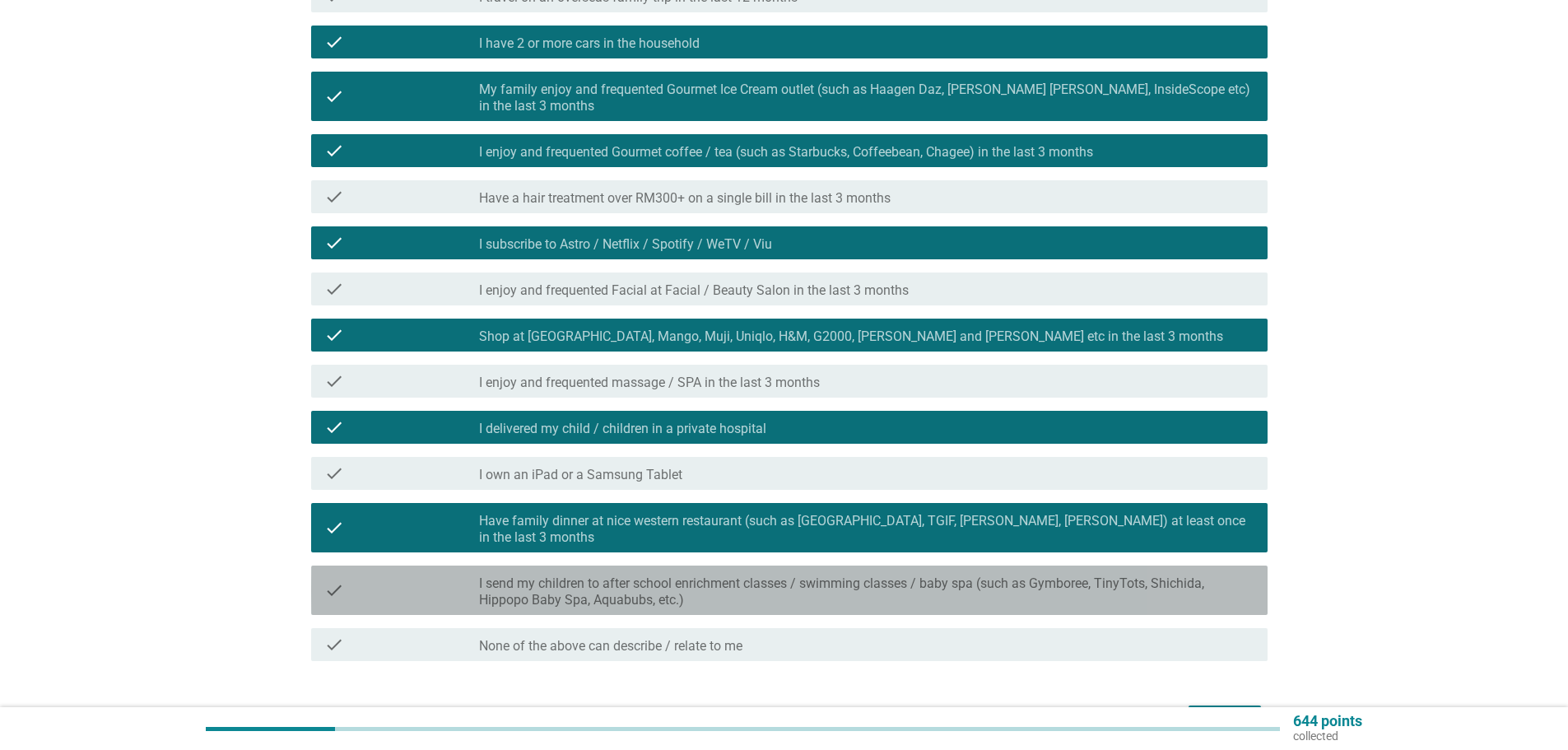
drag, startPoint x: 1163, startPoint y: 579, endPoint x: 1163, endPoint y: 651, distance: 72.0
click at [1162, 579] on label "I send my children to after school enrichment classes / swimming classes / baby…" at bounding box center [866, 592] width 775 height 33
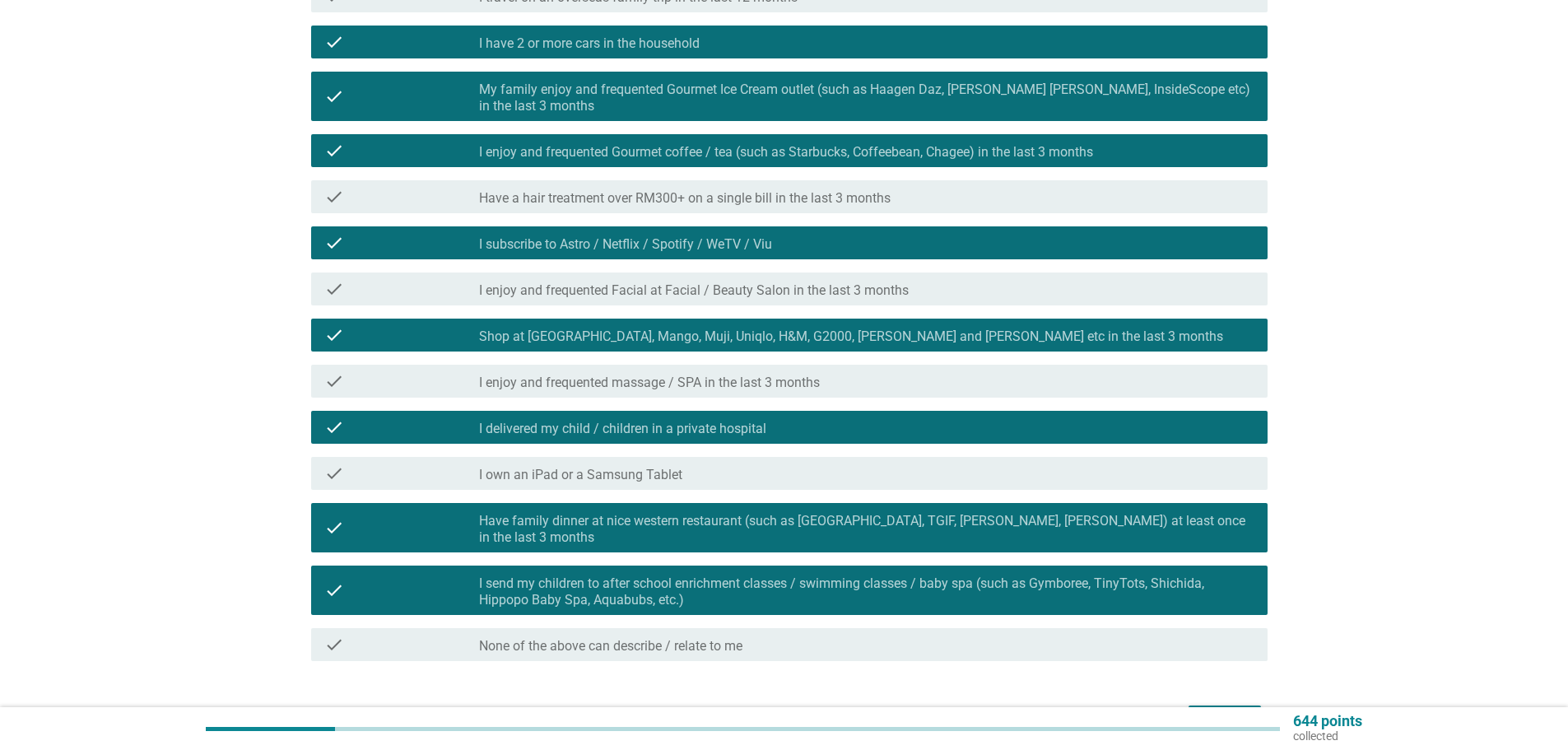
click at [1218, 705] on button "Next" at bounding box center [1225, 720] width 73 height 30
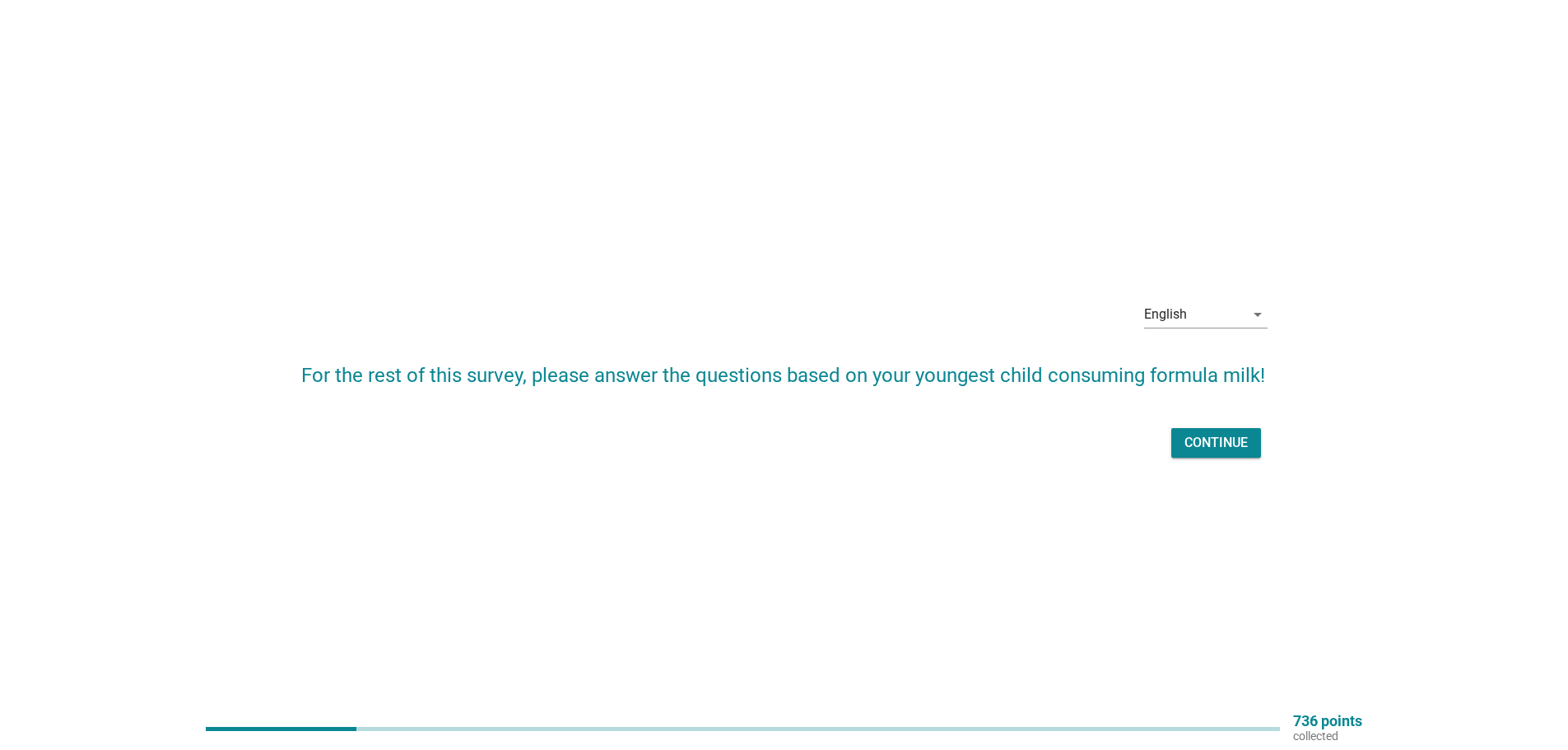
click at [1234, 440] on div "Continue" at bounding box center [1216, 443] width 64 height 20
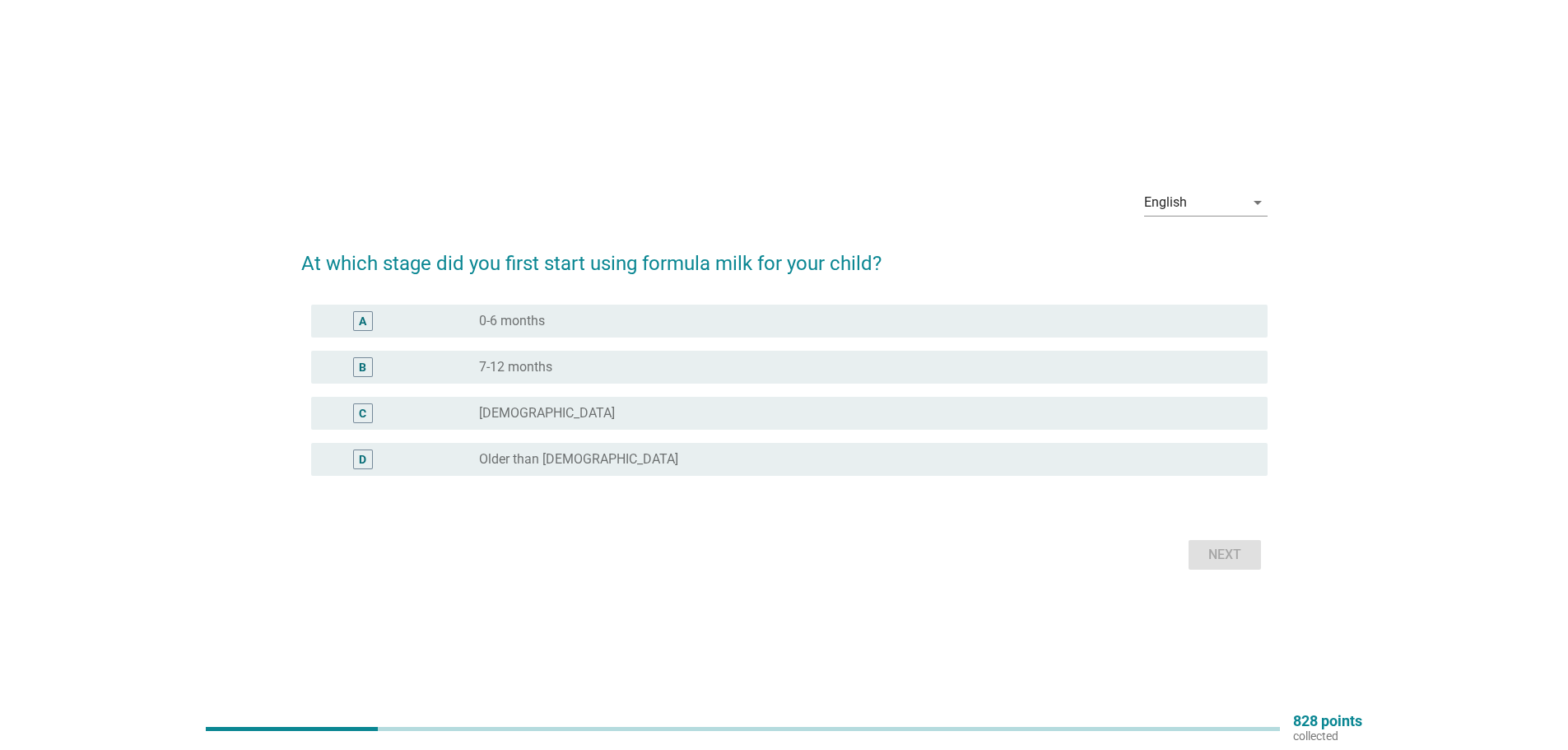
click at [677, 362] on div "radio_button_unchecked 7-12 months" at bounding box center [860, 367] width 763 height 16
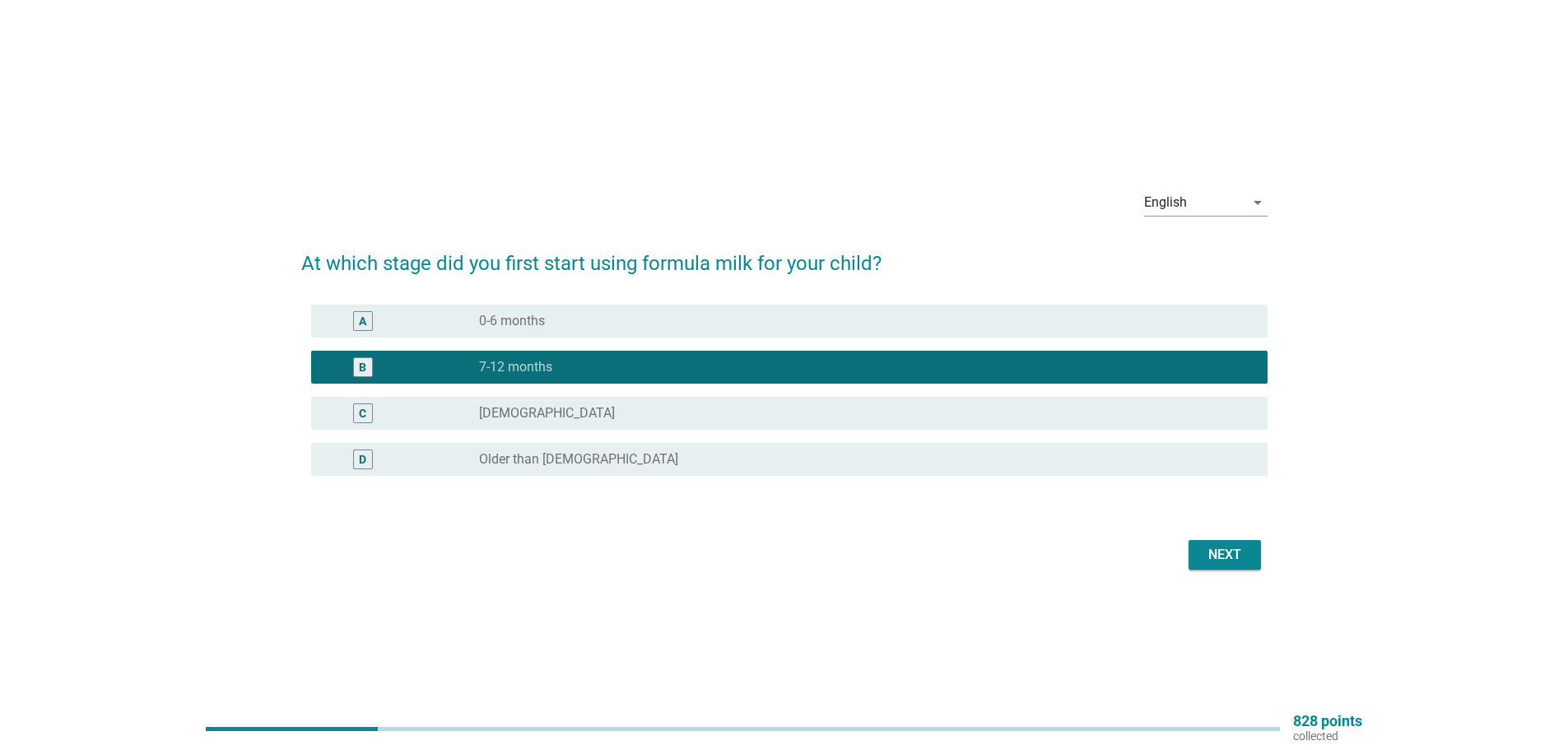
click at [1223, 557] on div "Next" at bounding box center [1224, 555] width 46 height 20
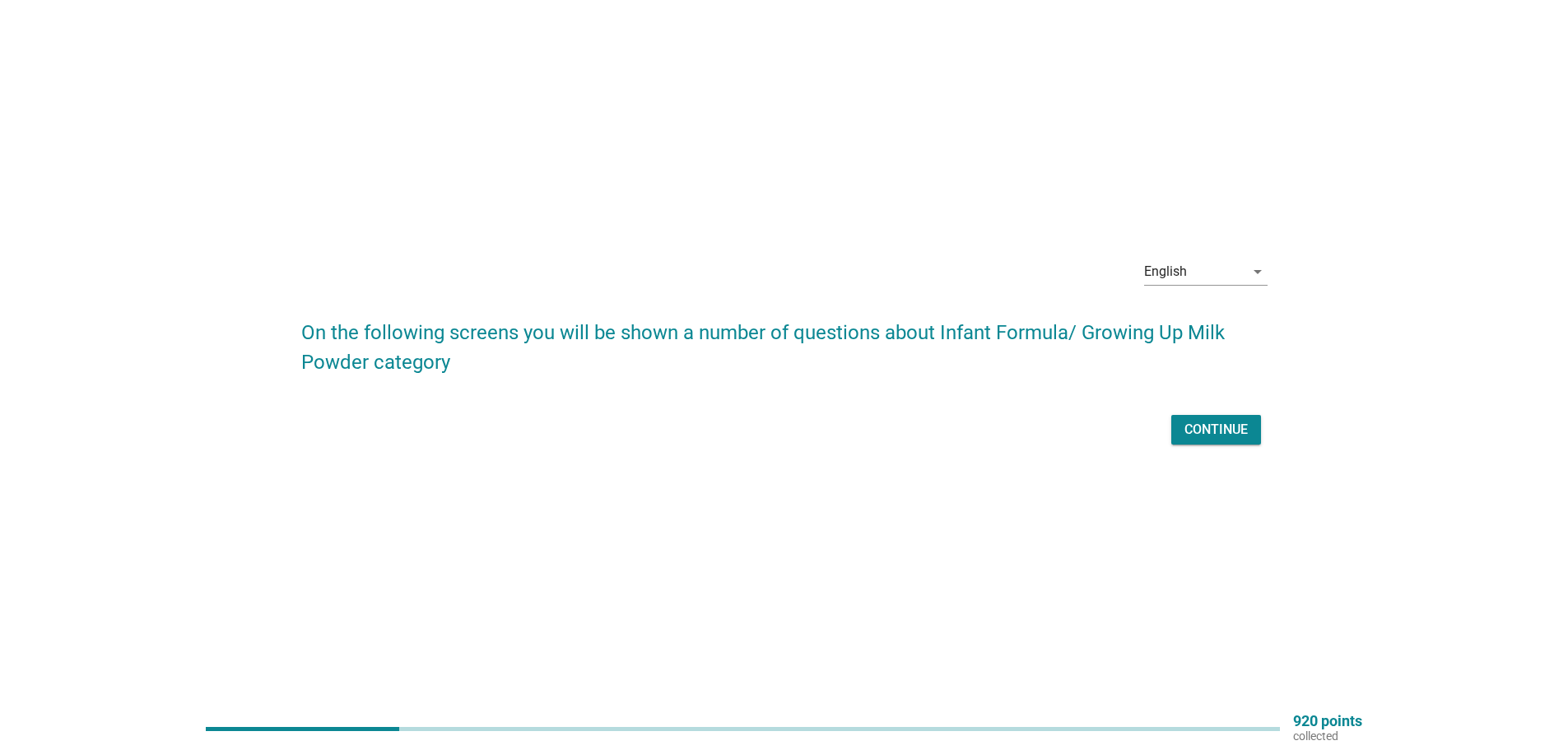
scroll to position [43, 0]
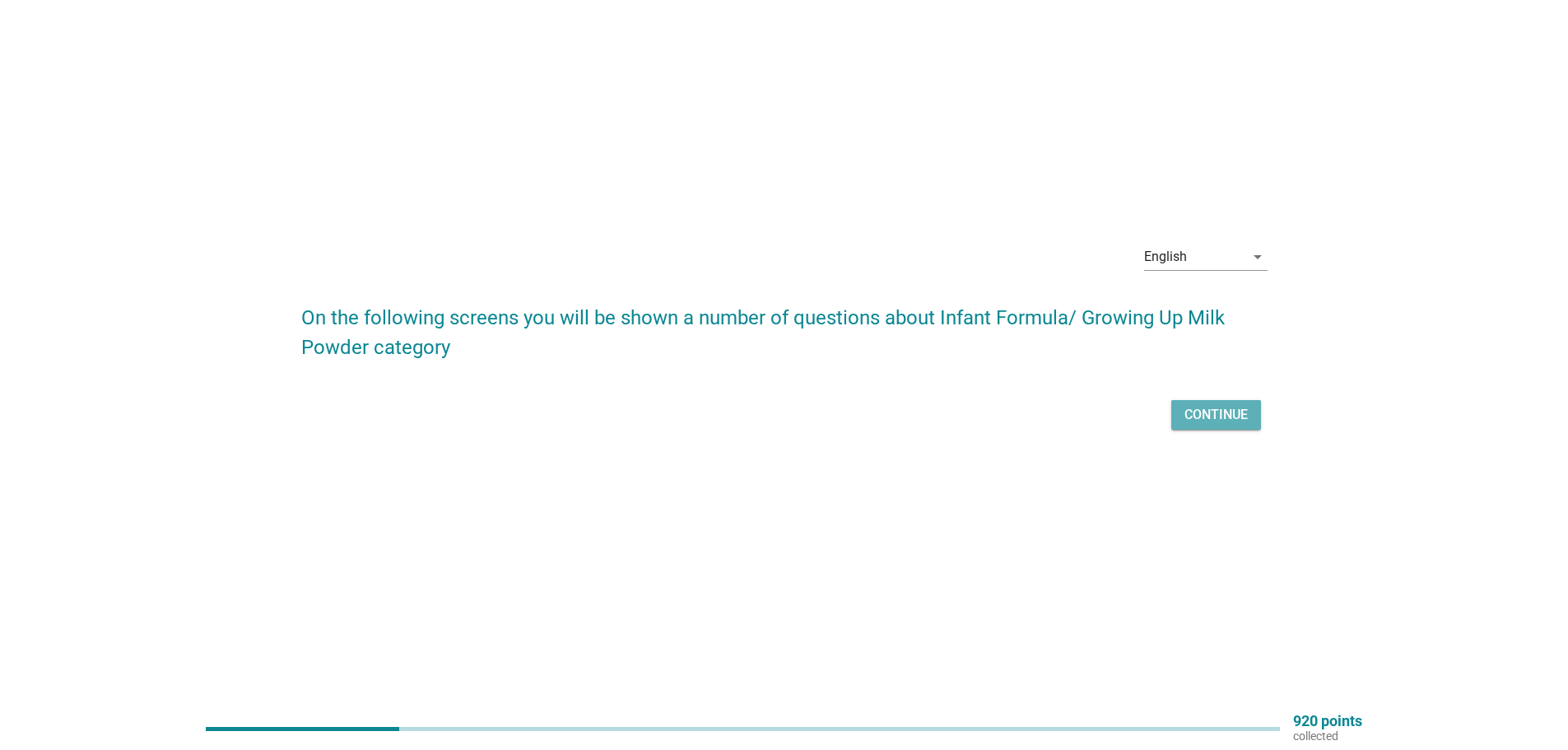
click at [1223, 412] on div "Continue" at bounding box center [1216, 415] width 64 height 20
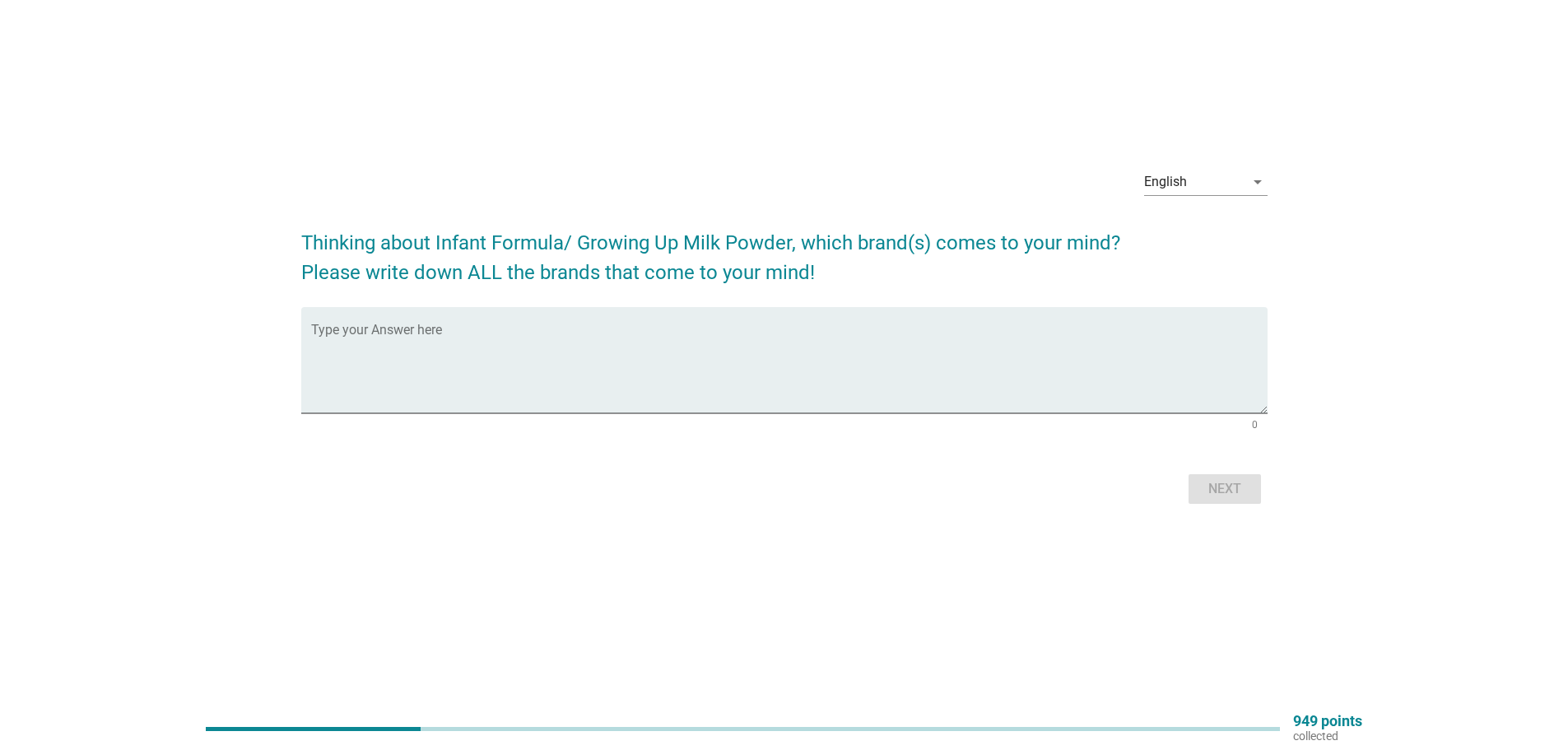
scroll to position [0, 0]
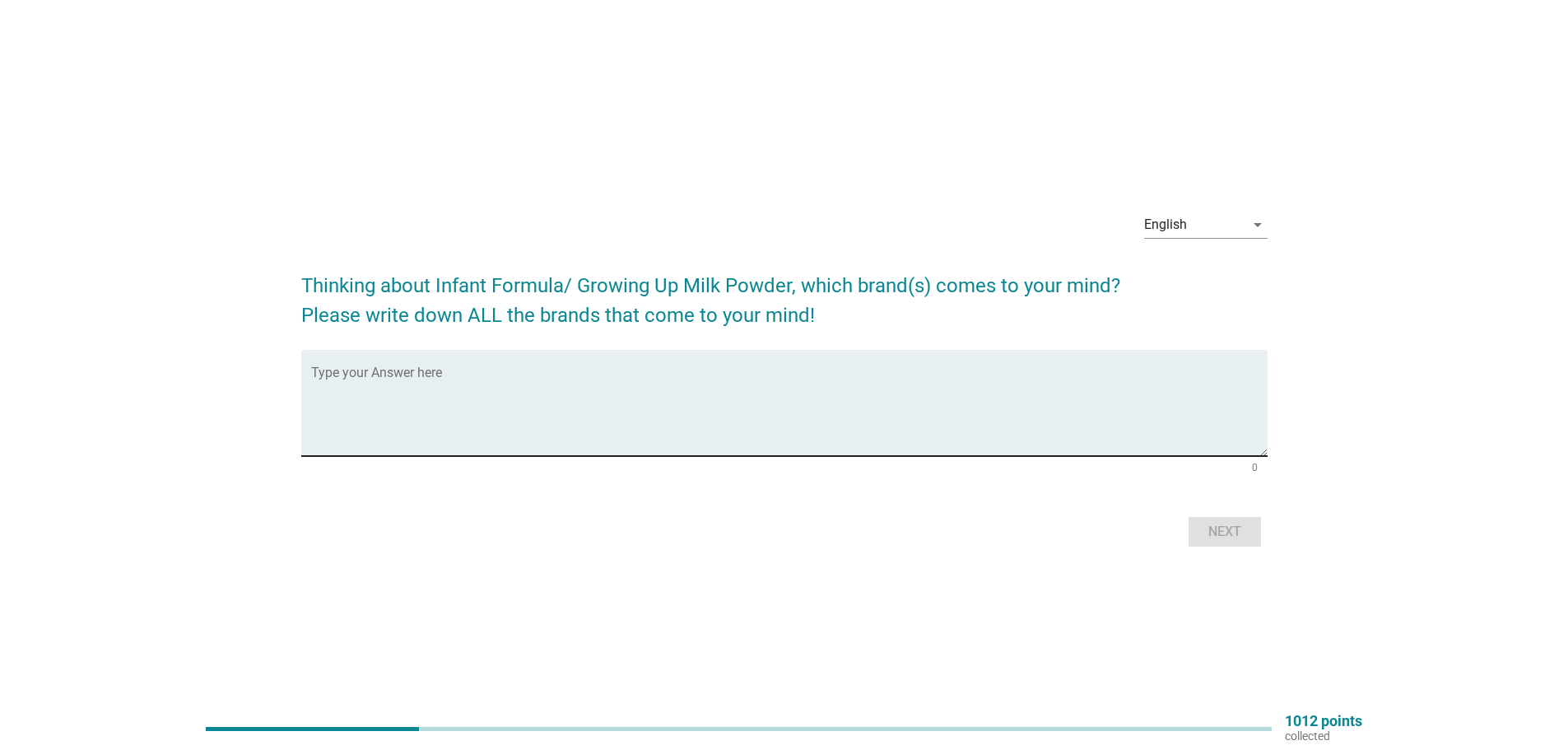
click at [770, 364] on div "Type your Answer here" at bounding box center [789, 403] width 956 height 106
type textarea "dugro"
click at [1244, 546] on div "Next" at bounding box center [784, 531] width 966 height 39
click at [1237, 531] on div "Next" at bounding box center [1224, 532] width 46 height 20
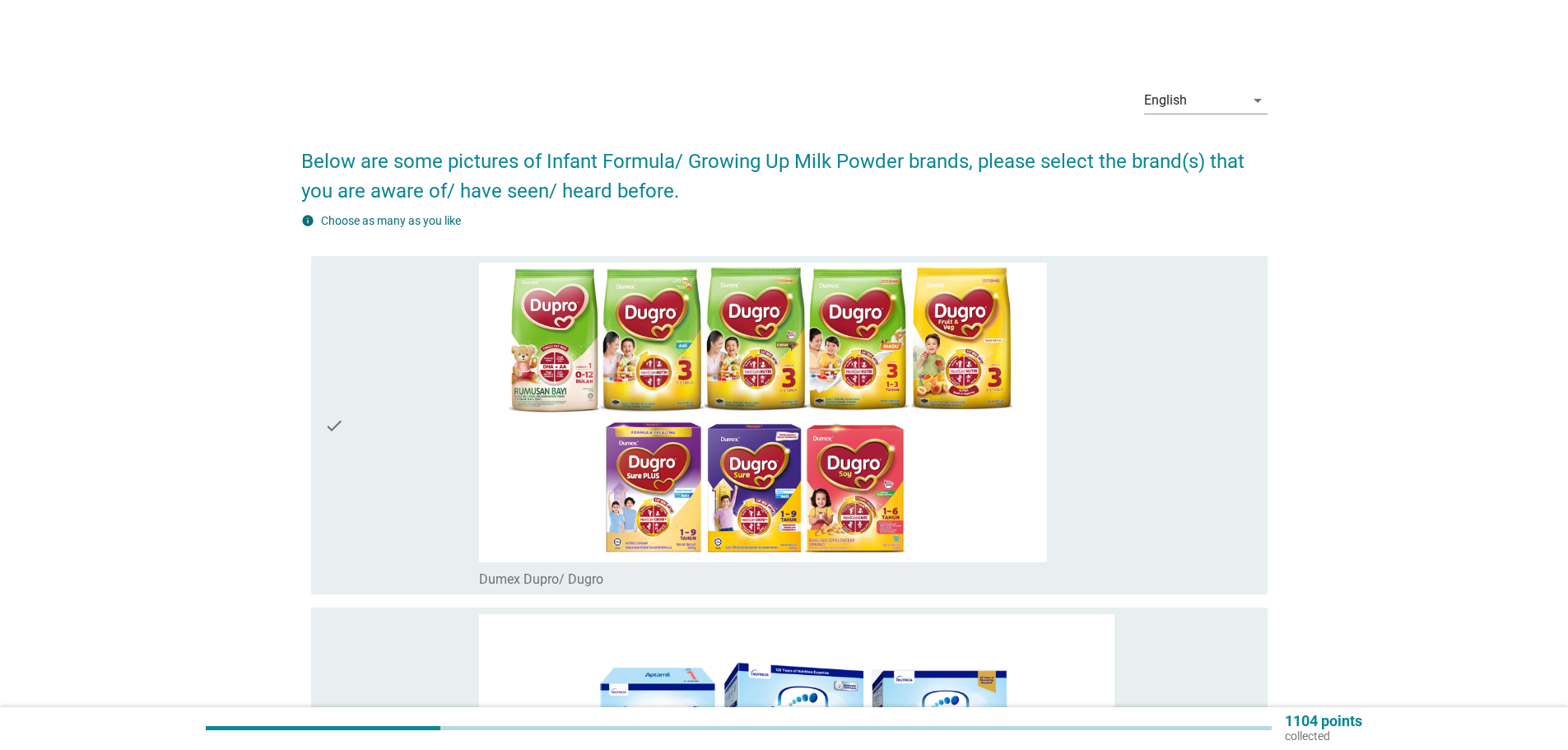
click at [1163, 460] on div "check_box_outline_blank Dumex Dupro/ Dugro" at bounding box center [866, 425] width 775 height 325
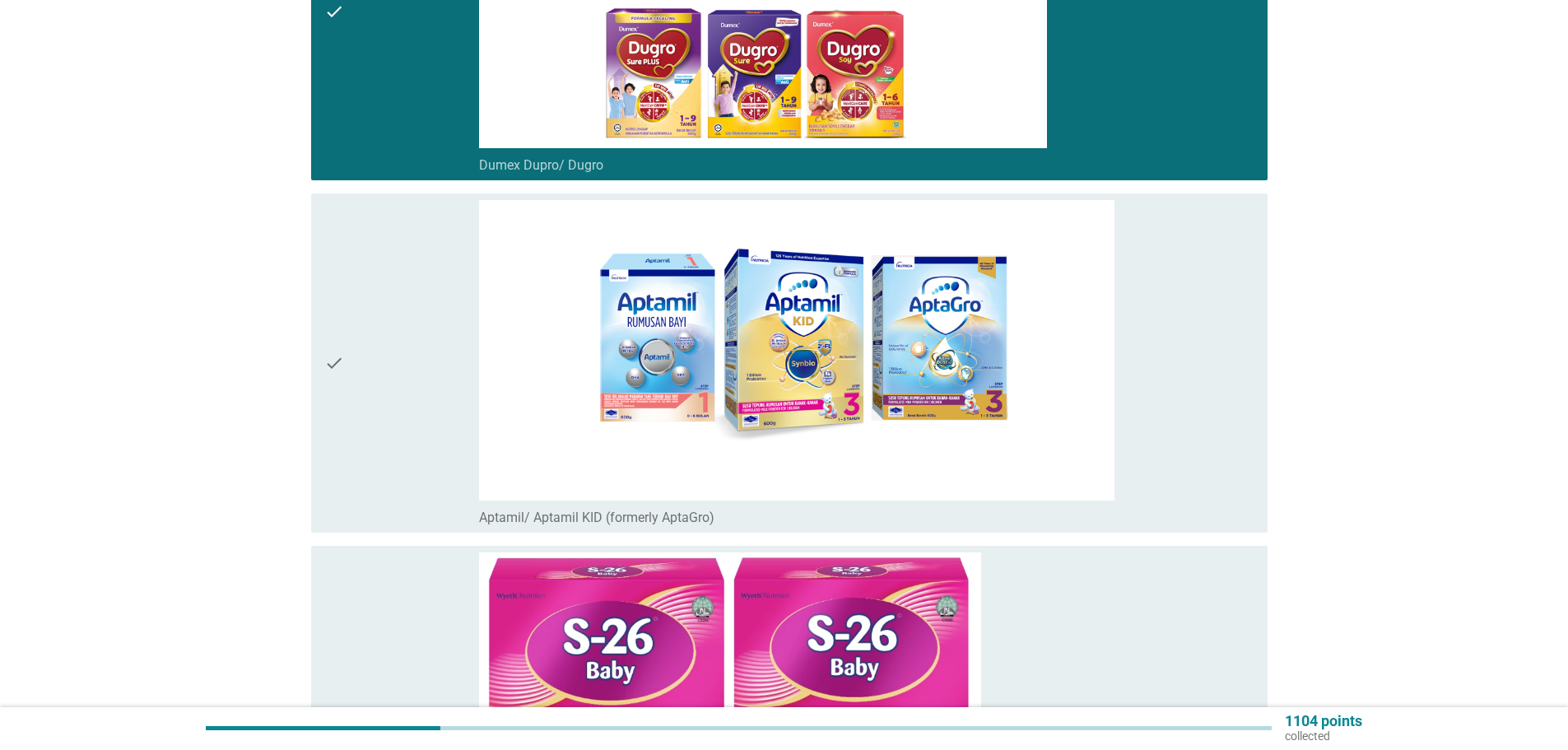
scroll to position [659, 0]
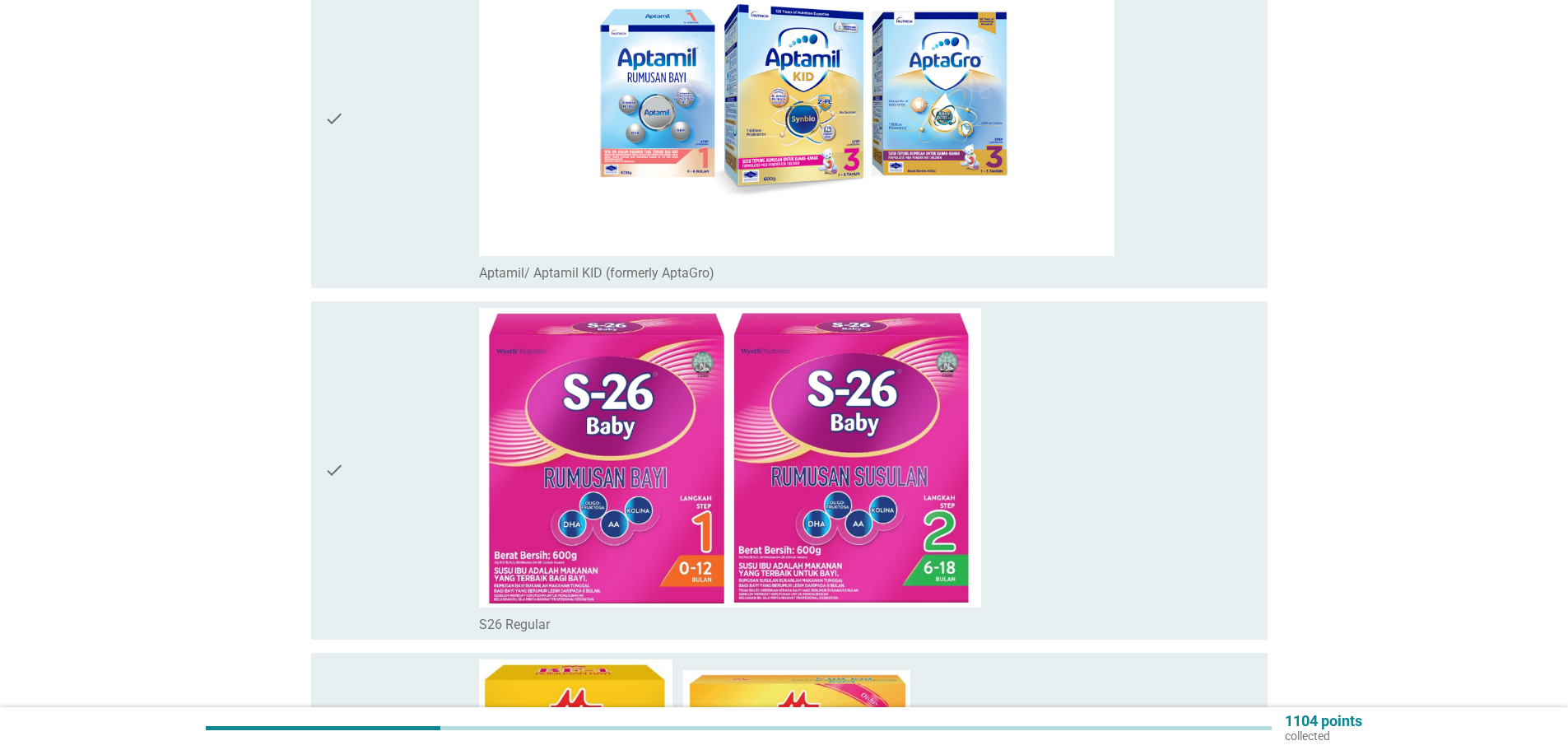
click at [1134, 479] on div "check_box_outline_blank S26 Regular" at bounding box center [866, 471] width 775 height 325
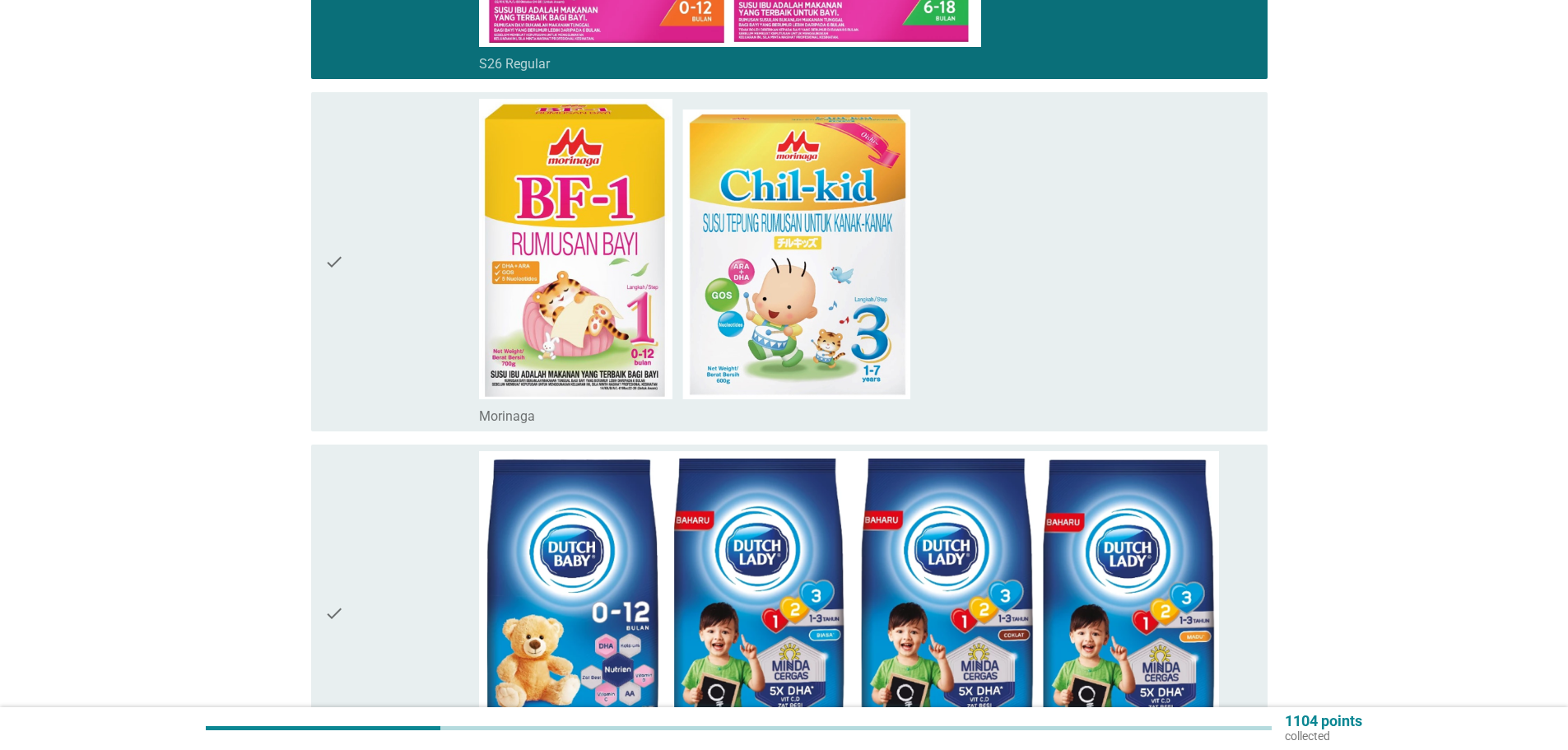
scroll to position [1400, 0]
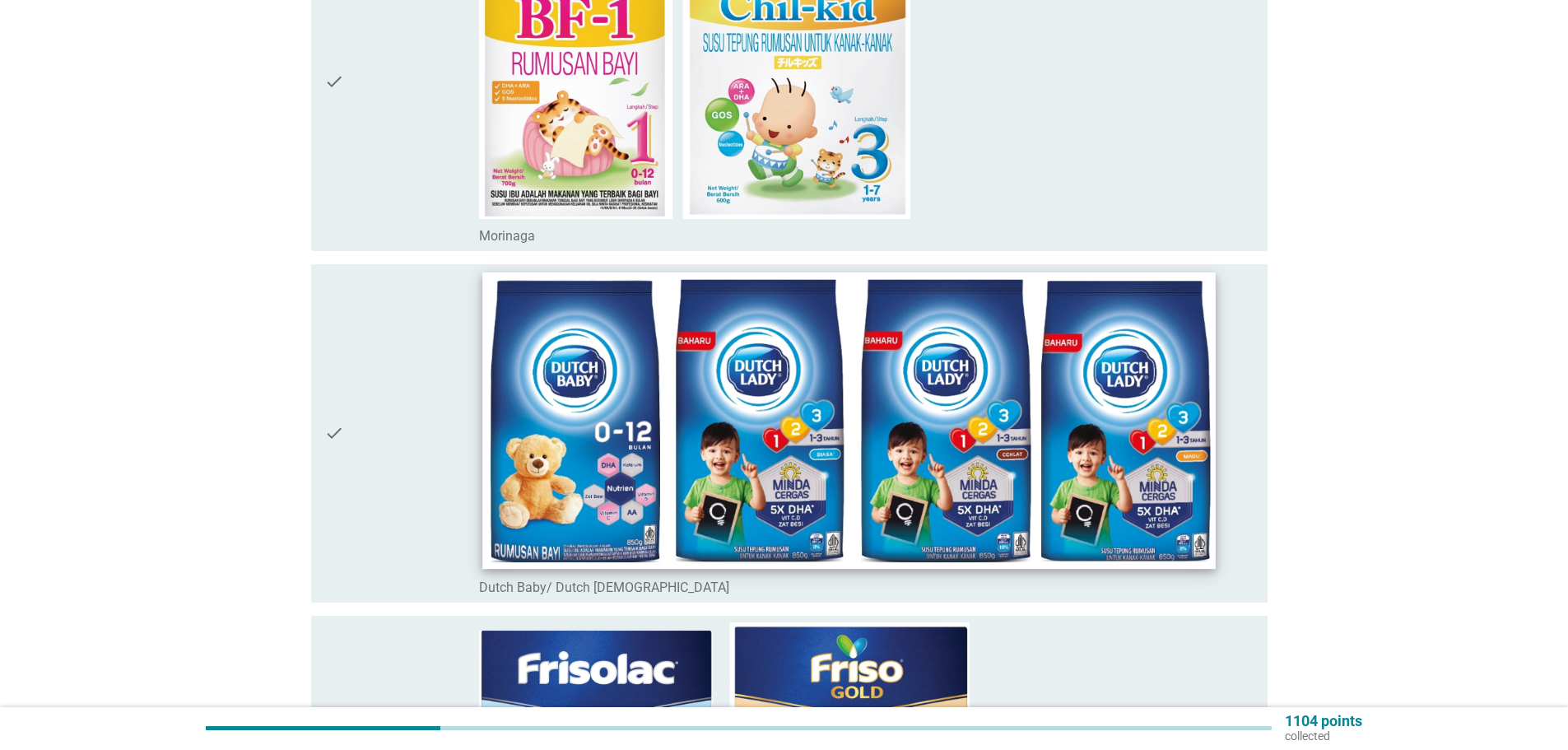
click at [943, 495] on img at bounding box center [849, 420] width 733 height 297
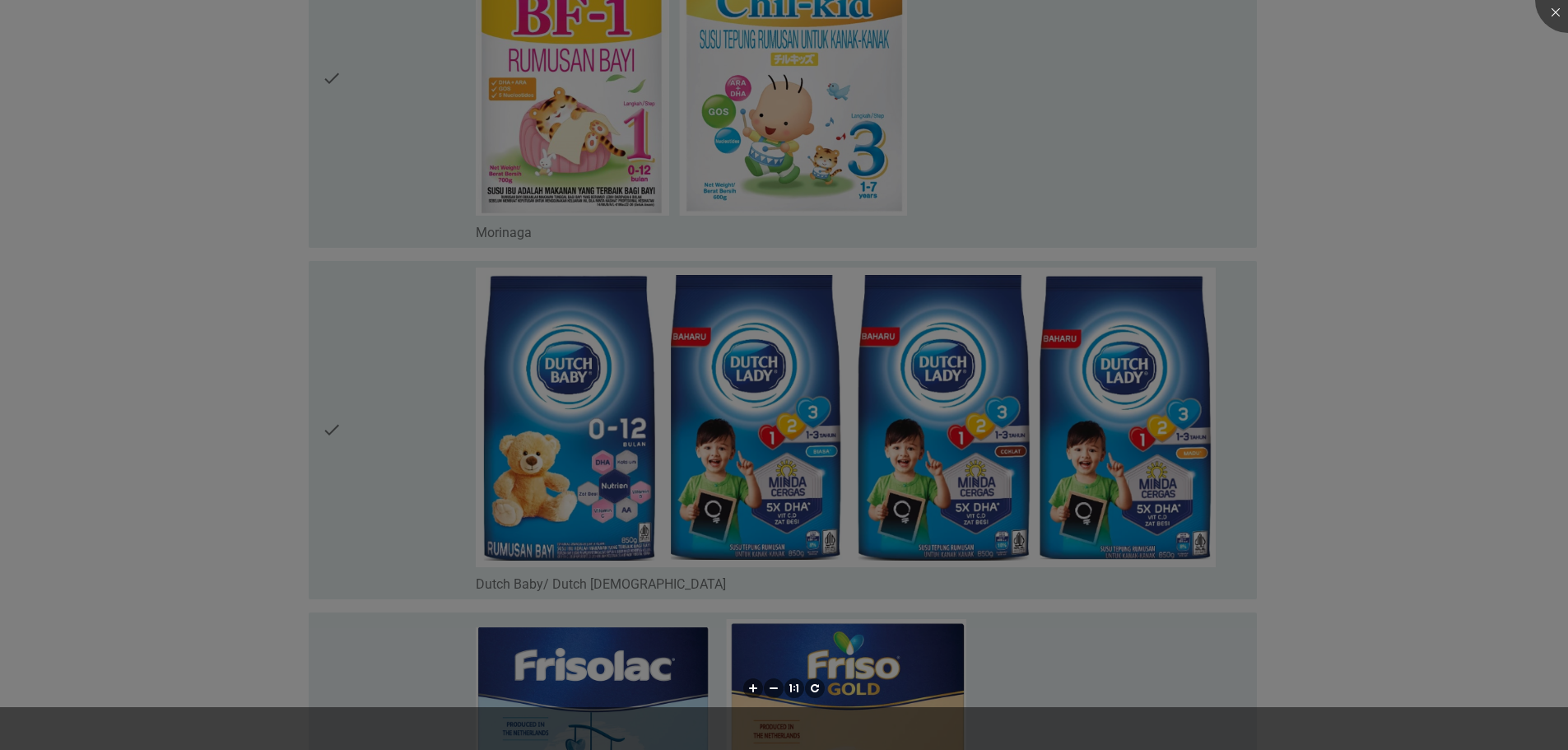
scroll to position [1894, 0]
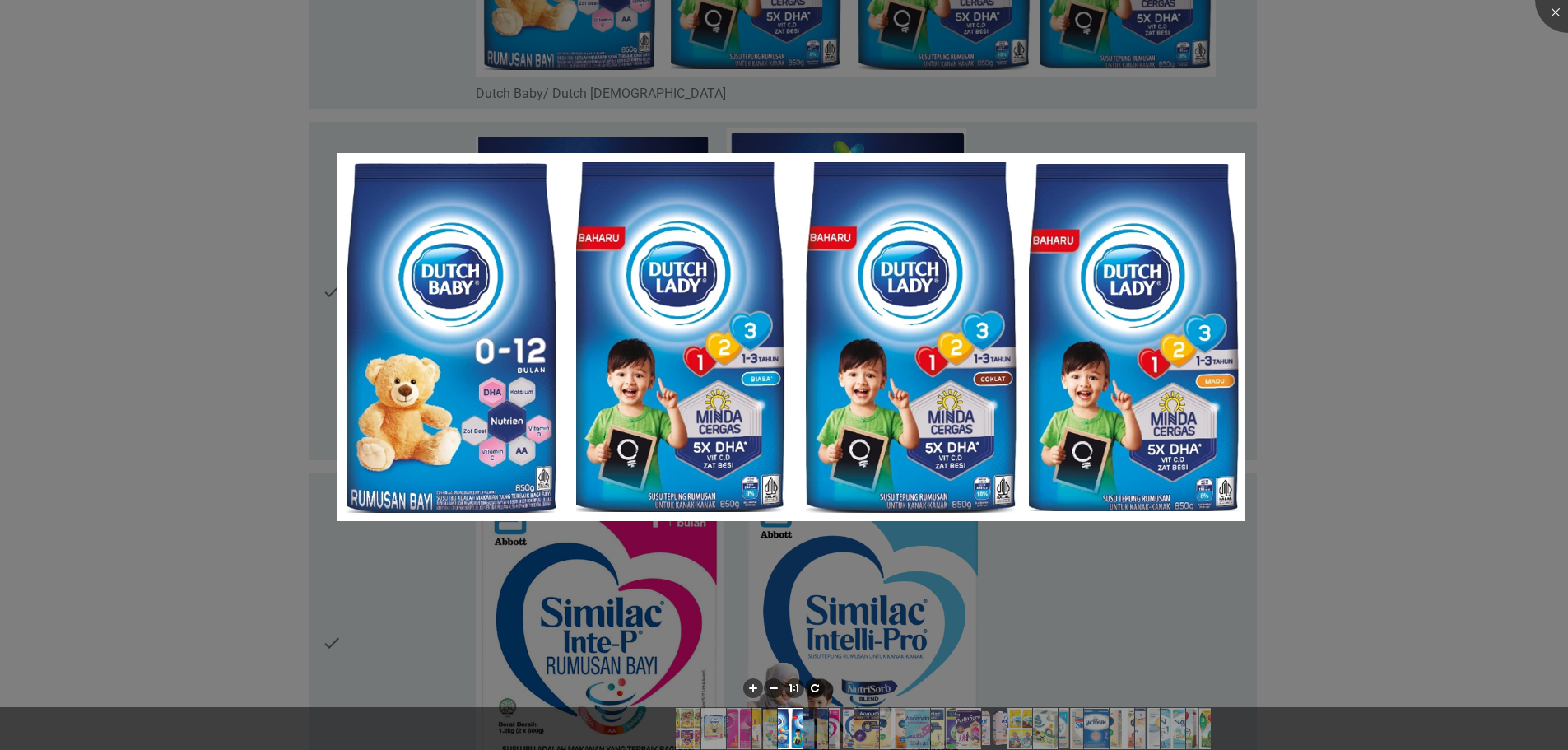
click at [1374, 299] on div at bounding box center [784, 375] width 1568 height 750
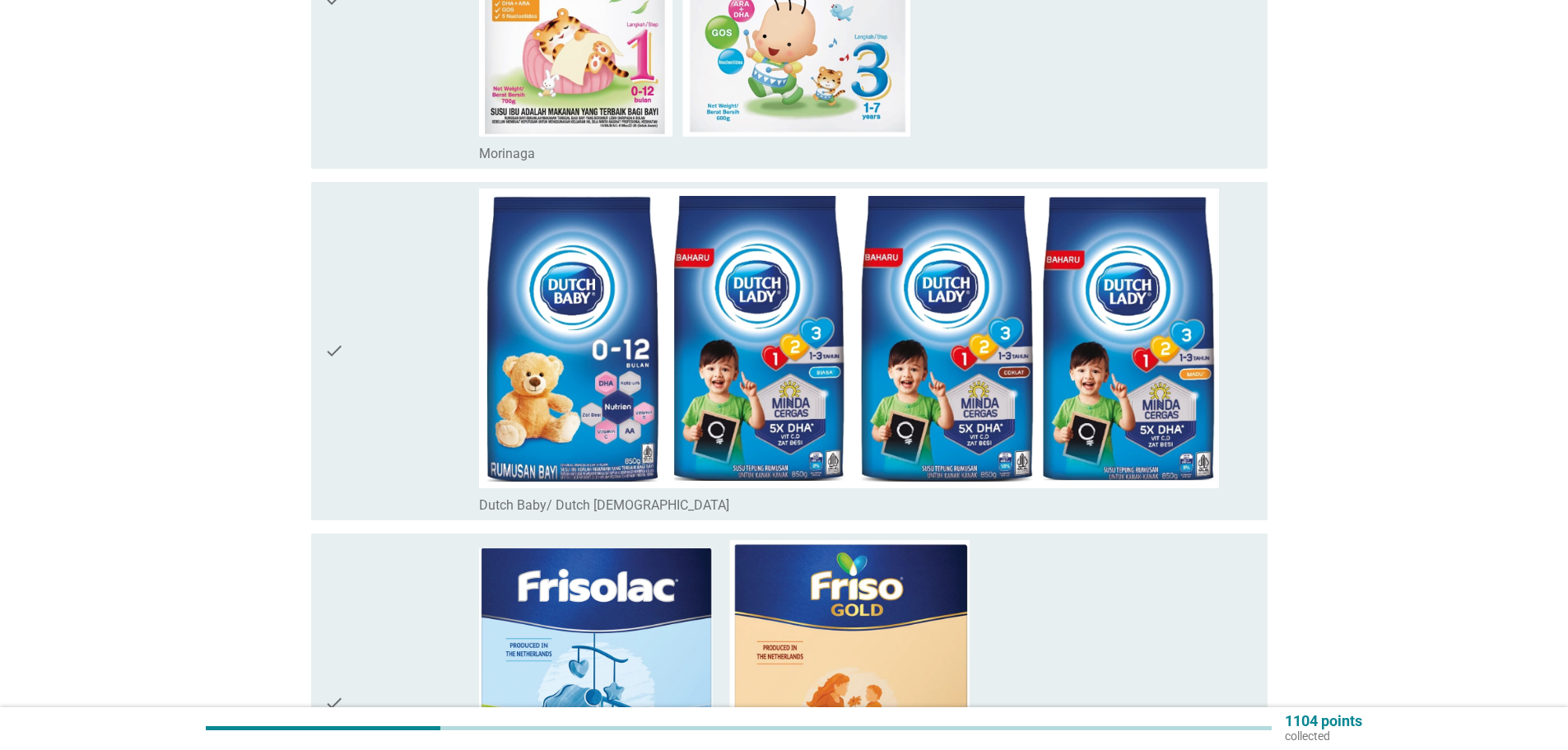
click at [424, 375] on div "check" at bounding box center [402, 351] width 155 height 325
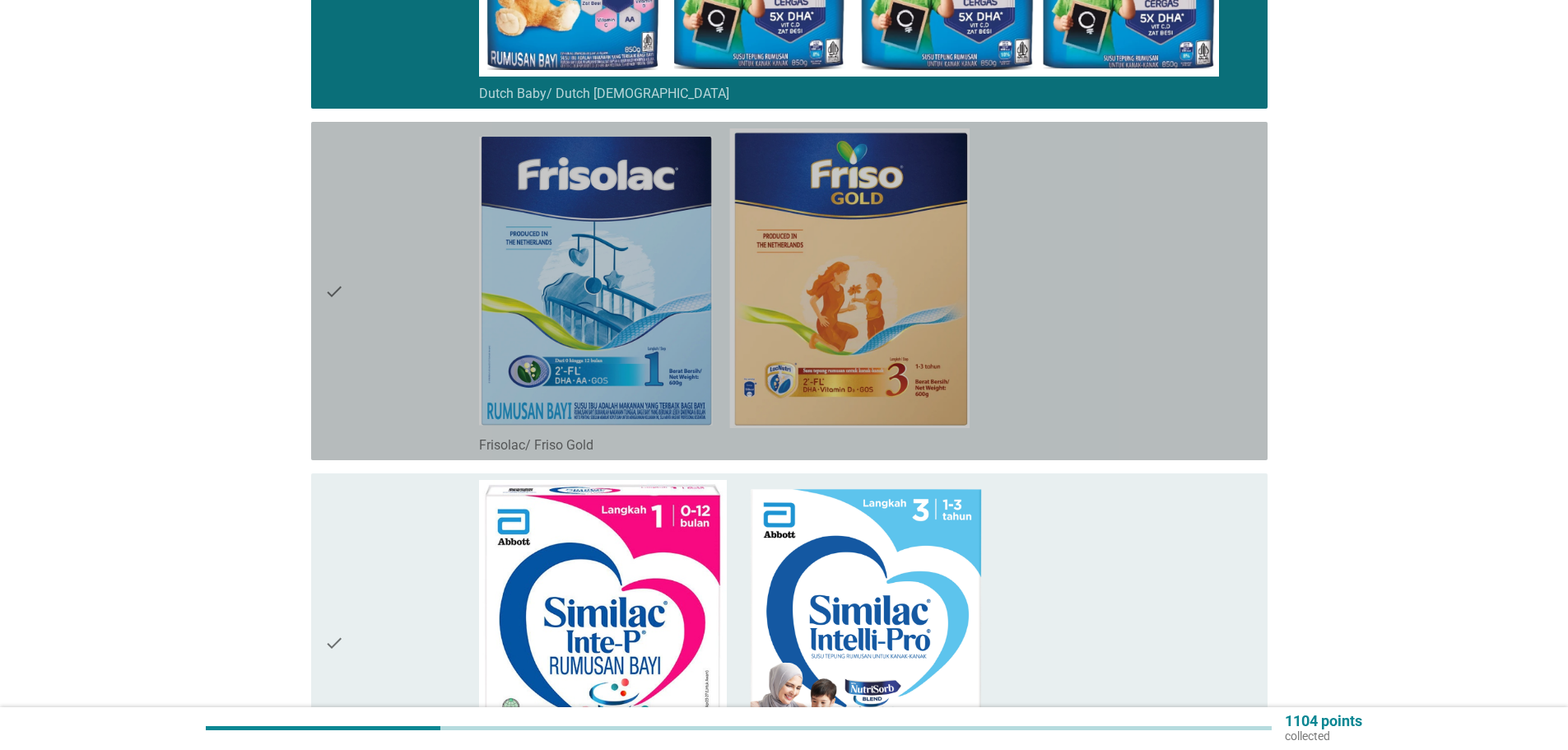
click at [417, 359] on div "check" at bounding box center [402, 291] width 155 height 325
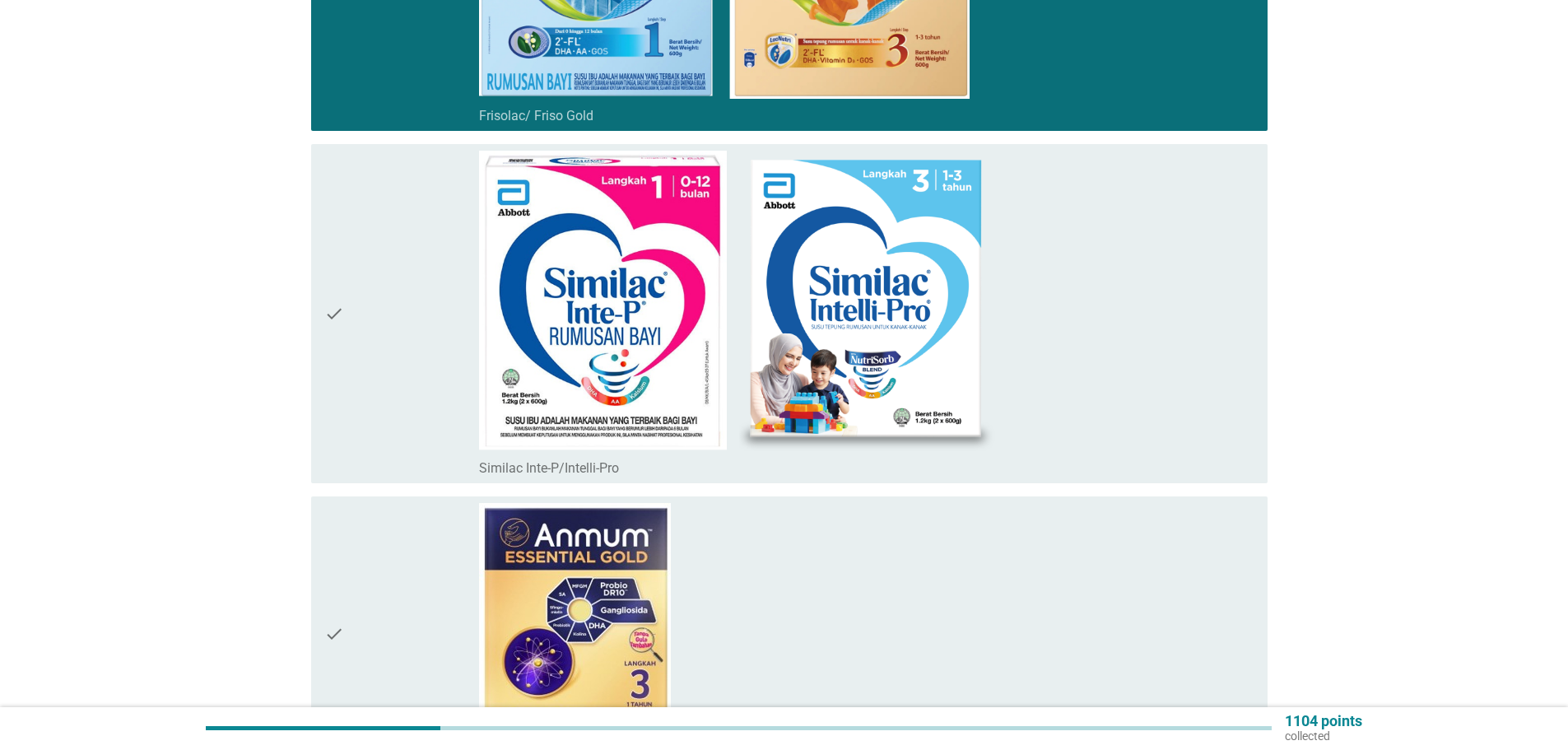
click at [405, 326] on div "check" at bounding box center [402, 314] width 155 height 325
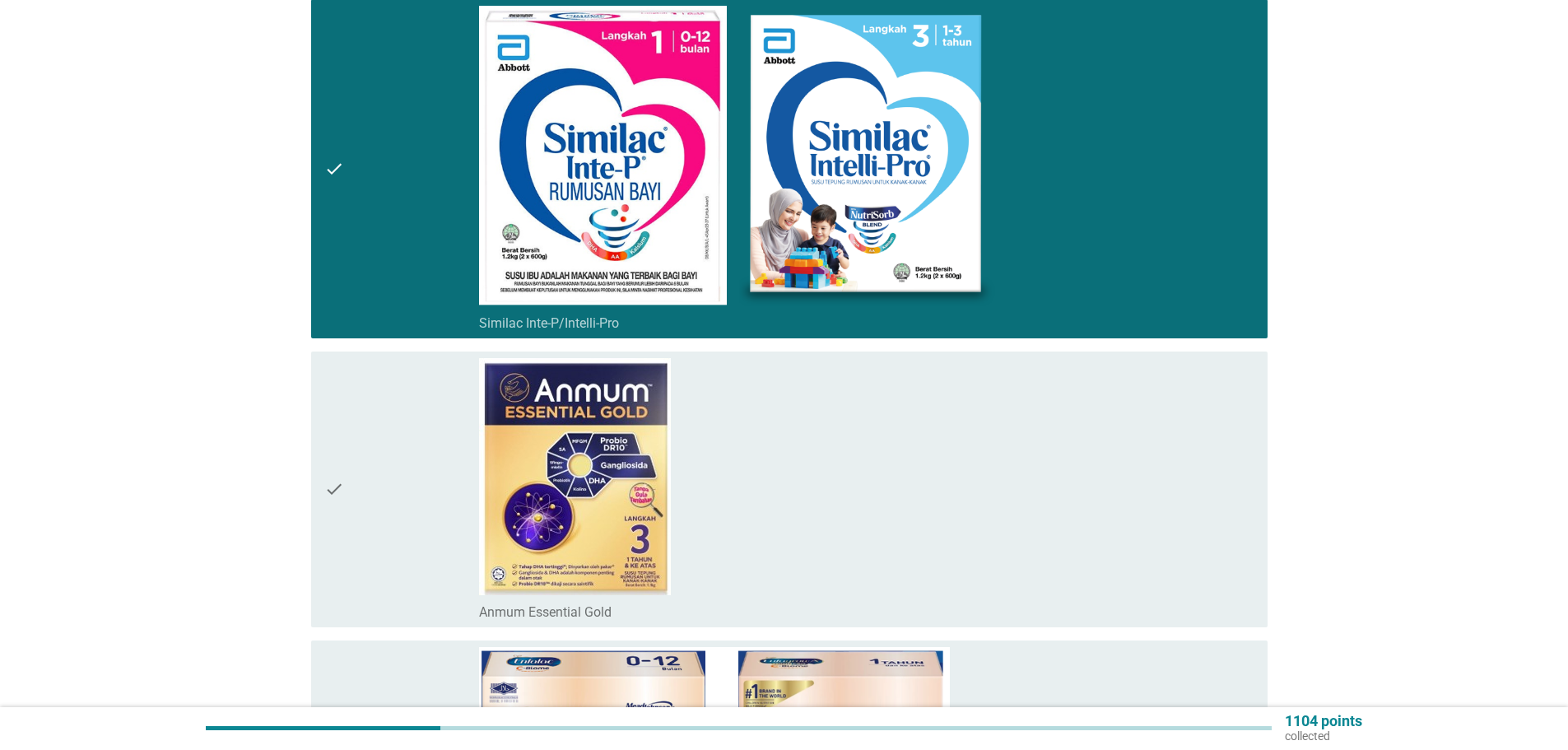
scroll to position [2635, 0]
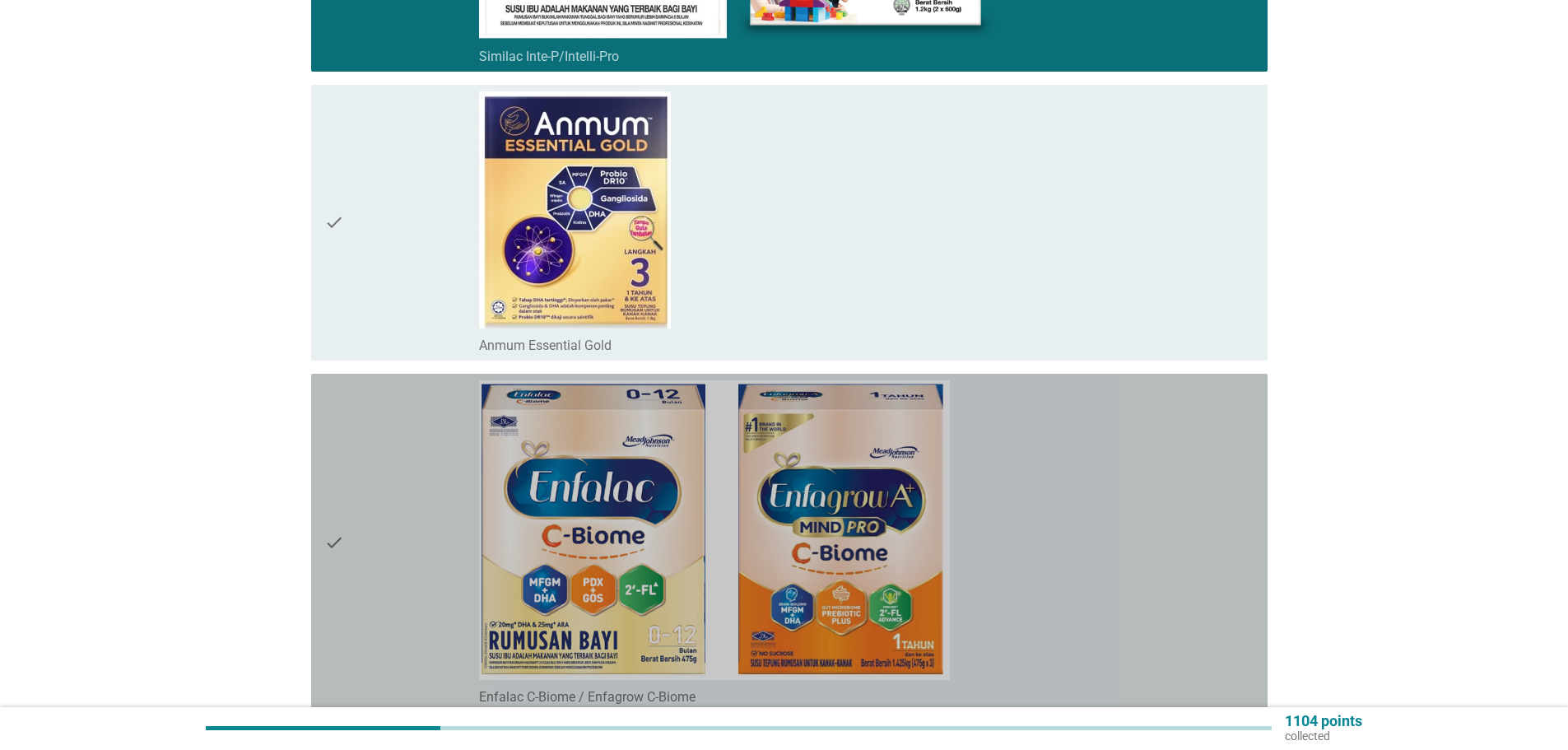
click at [451, 489] on div "check" at bounding box center [402, 543] width 155 height 325
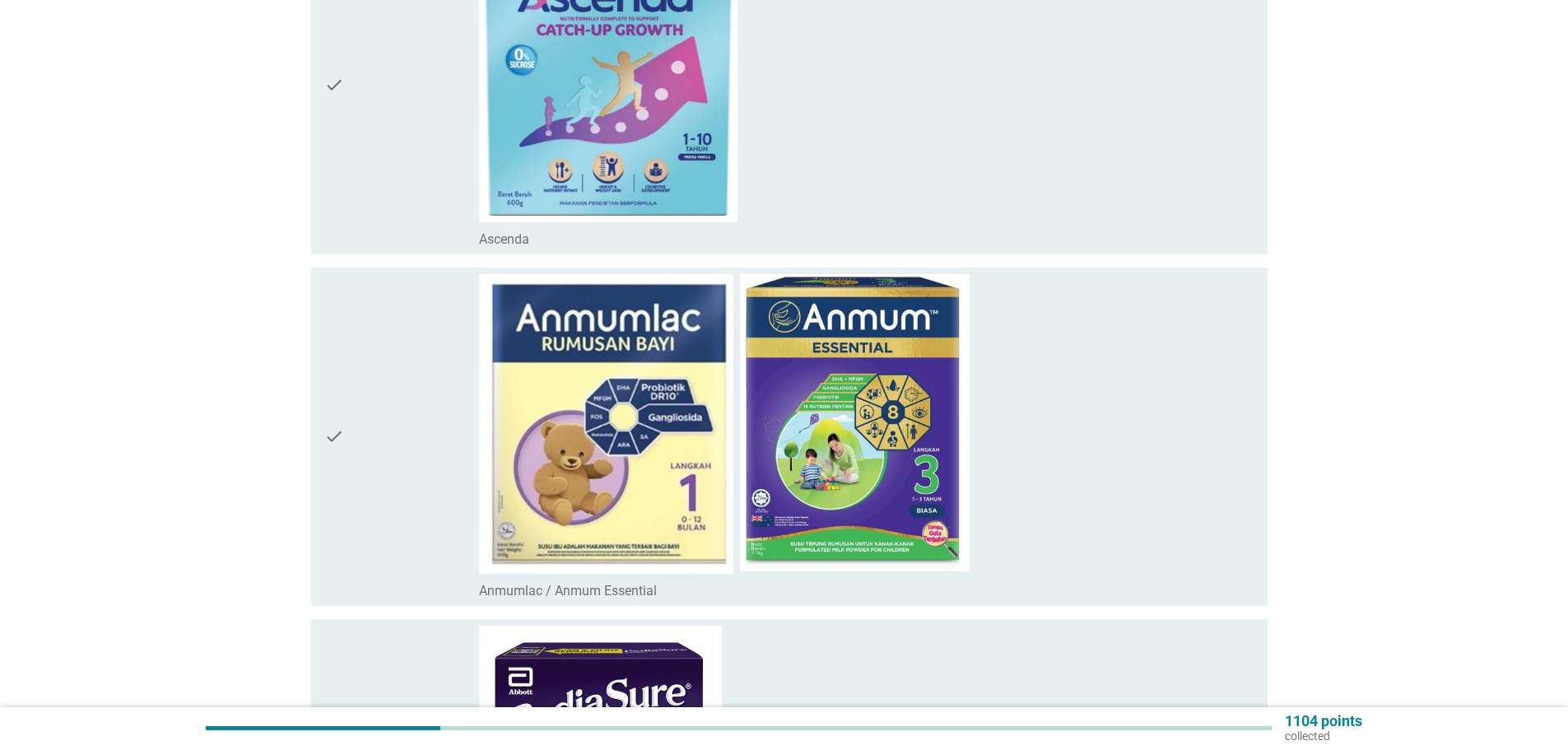
scroll to position [3623, 0]
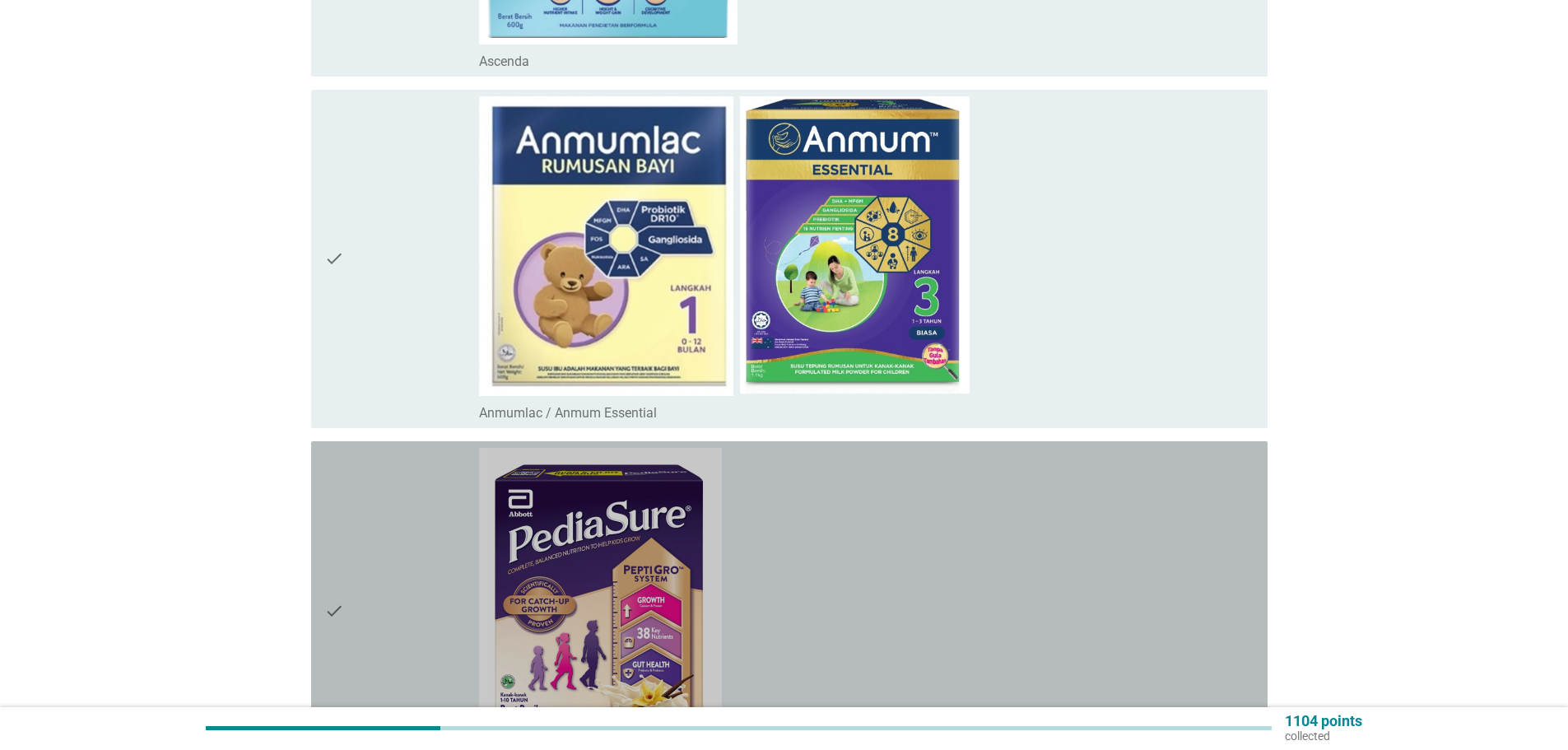
click at [412, 460] on div "check" at bounding box center [402, 611] width 155 height 325
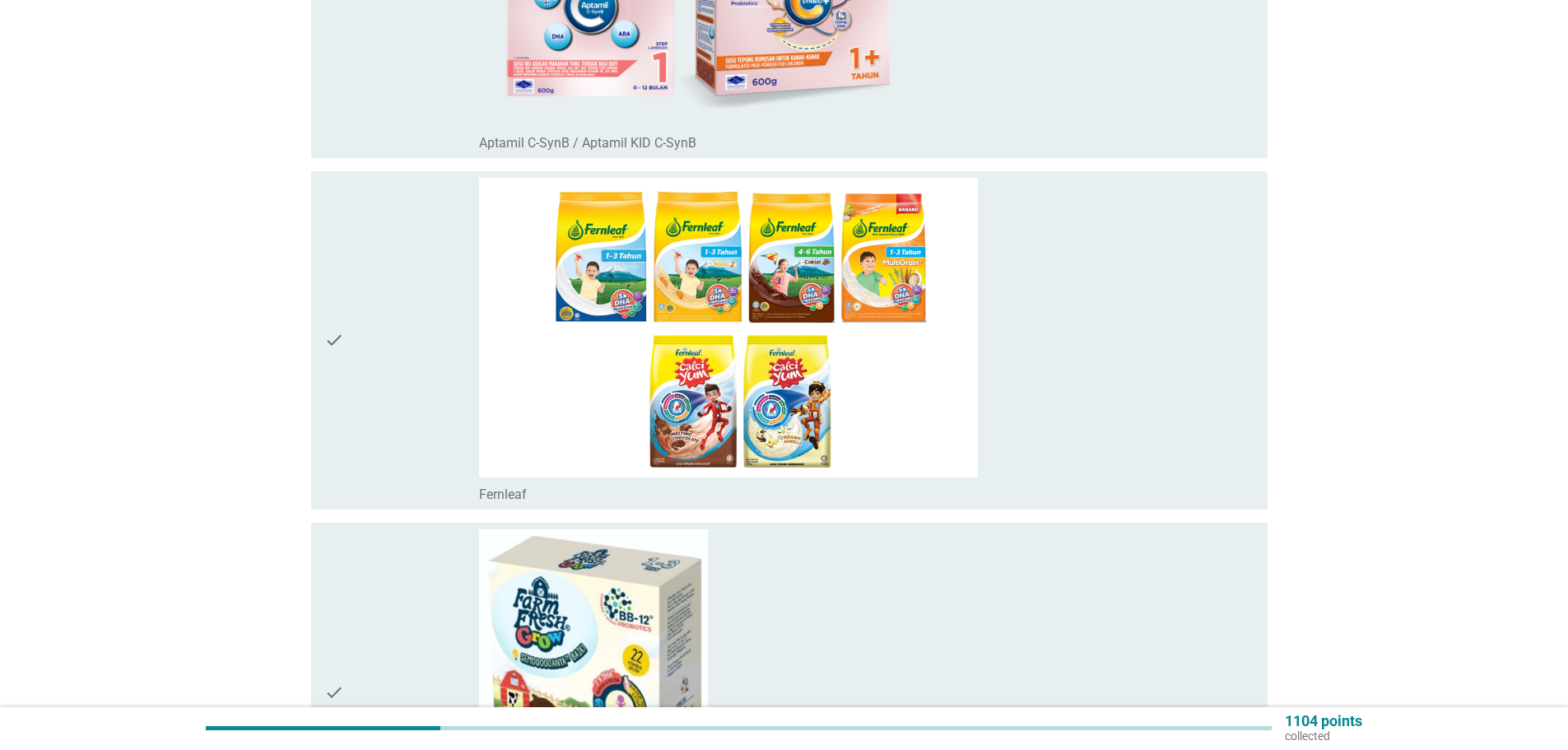
scroll to position [4611, 0]
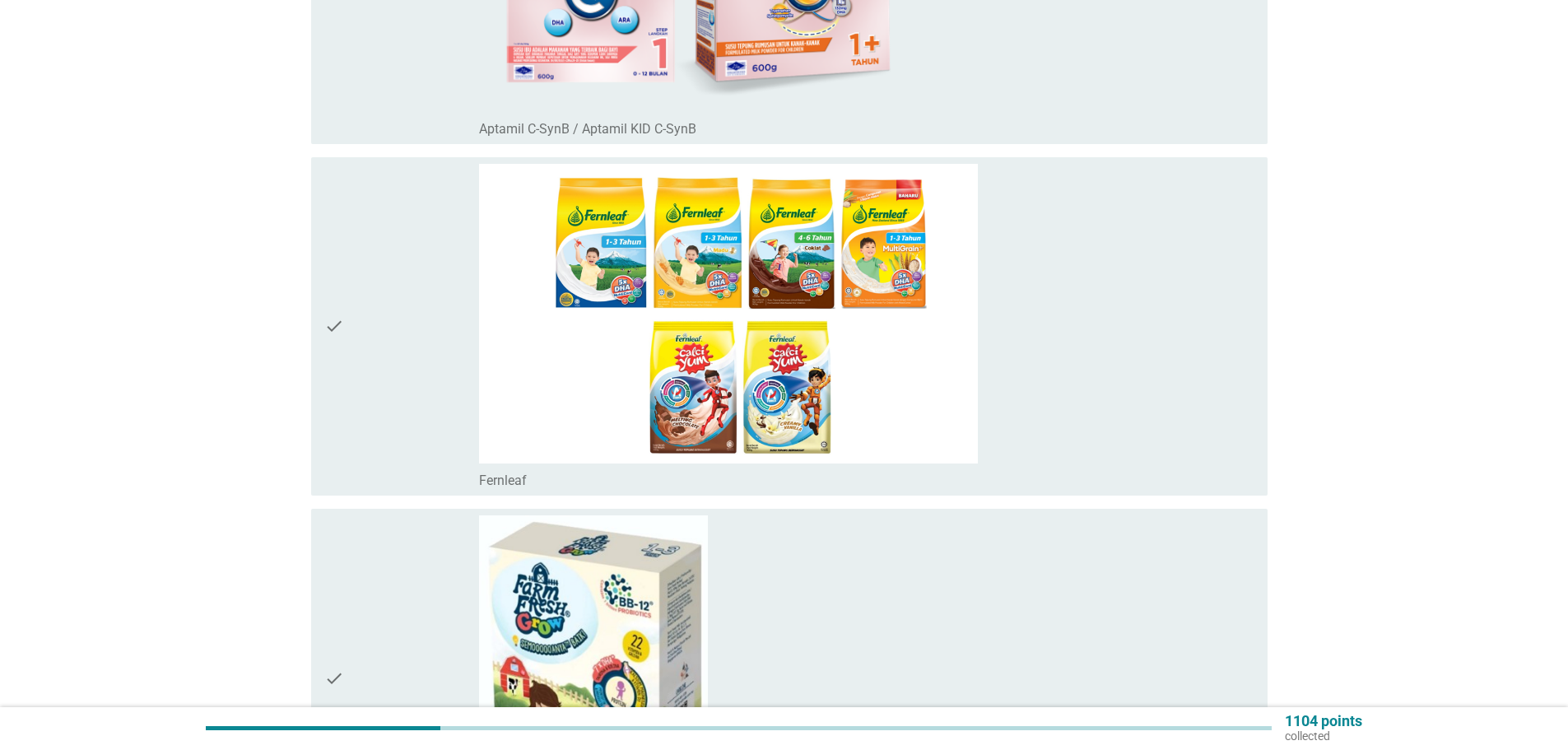
click at [416, 412] on div "check" at bounding box center [402, 326] width 155 height 325
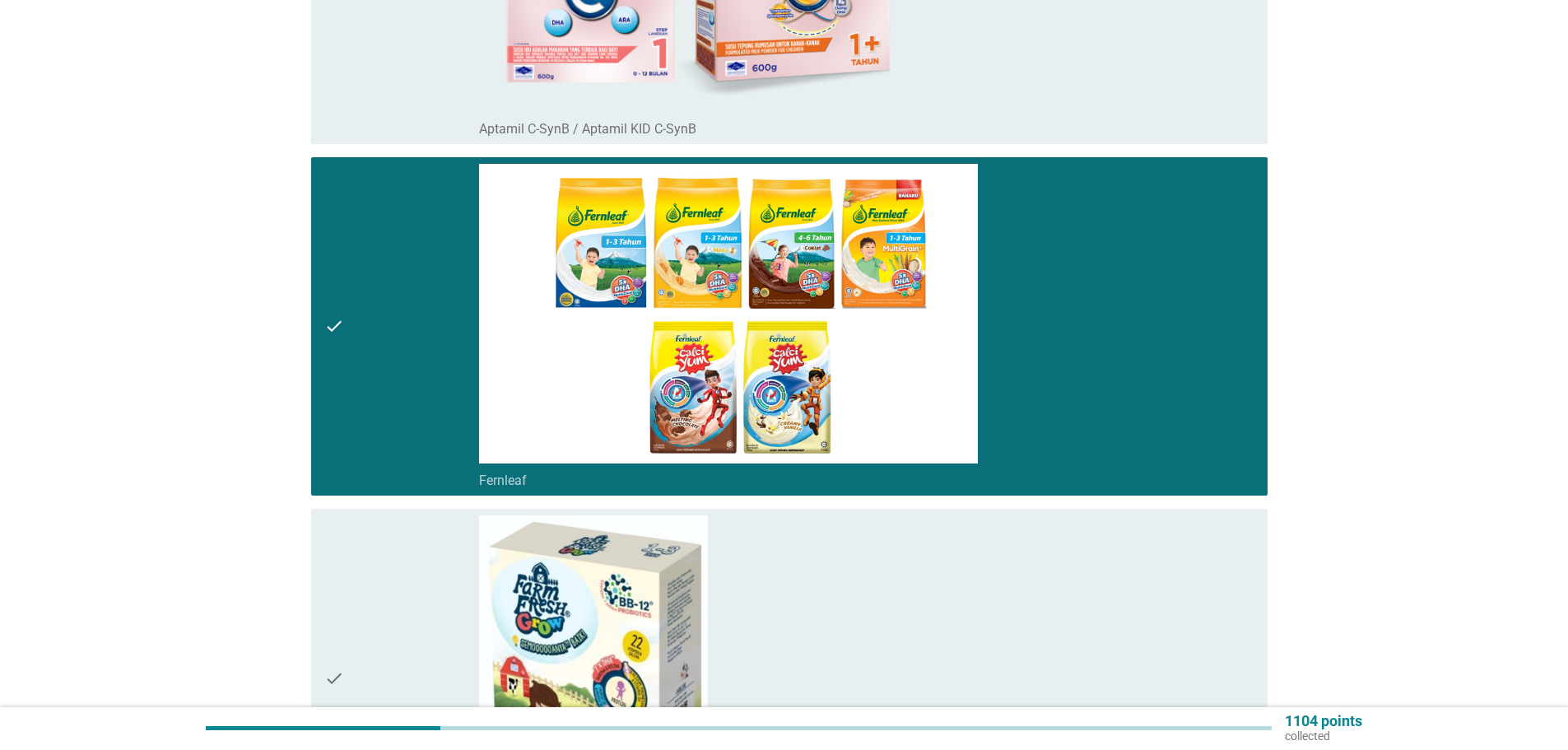
scroll to position [5105, 0]
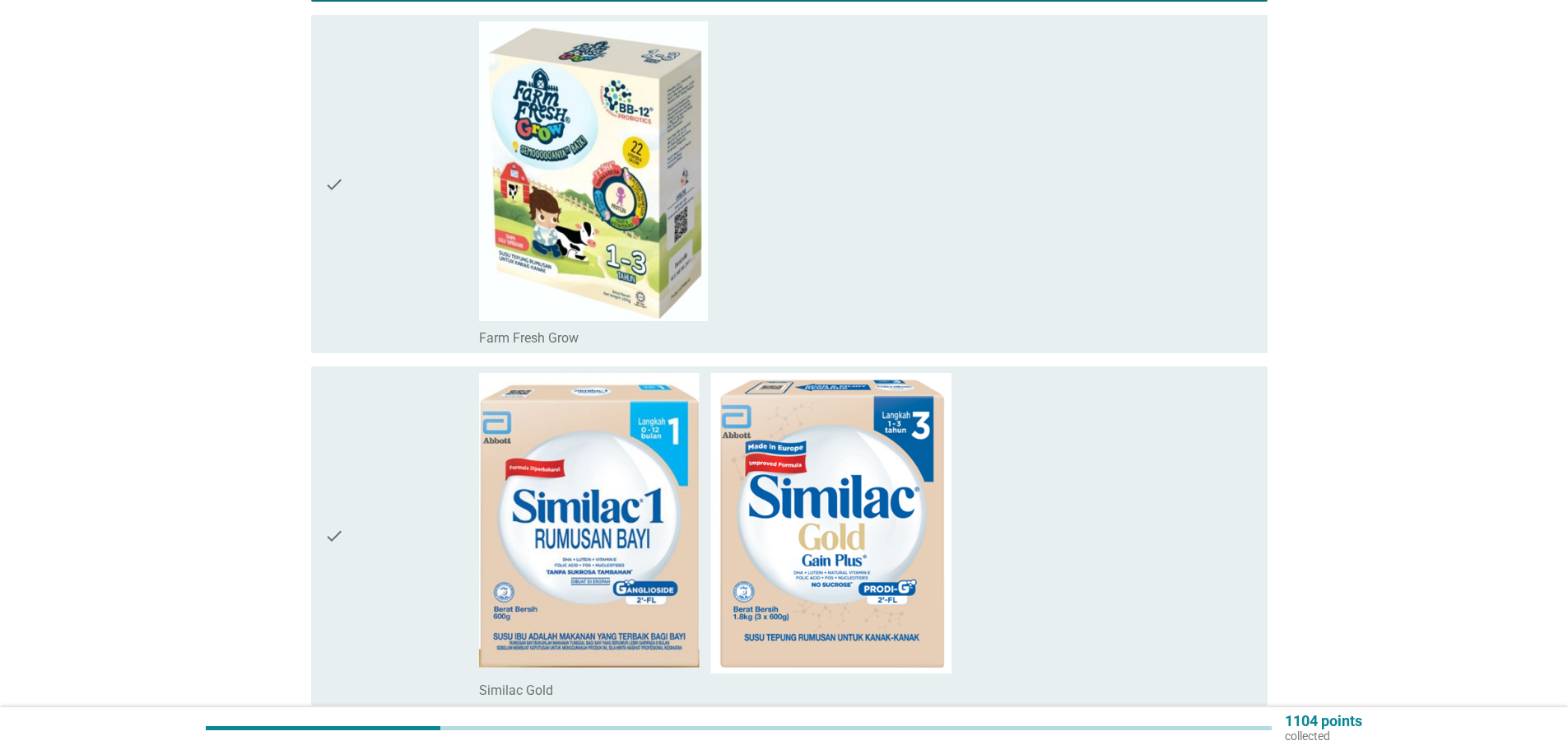
click at [385, 288] on div "check" at bounding box center [402, 185] width 155 height 325
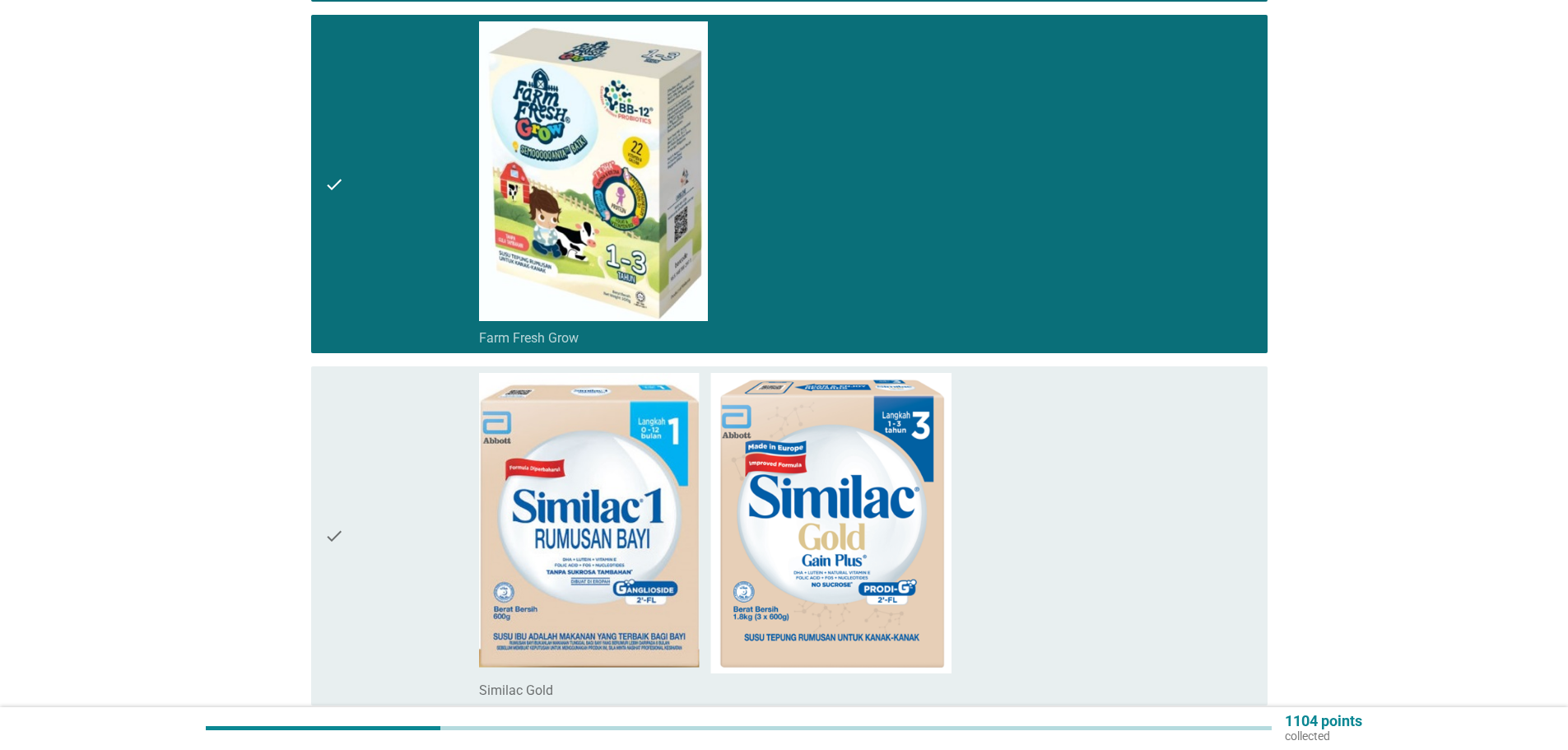
scroll to position [5517, 0]
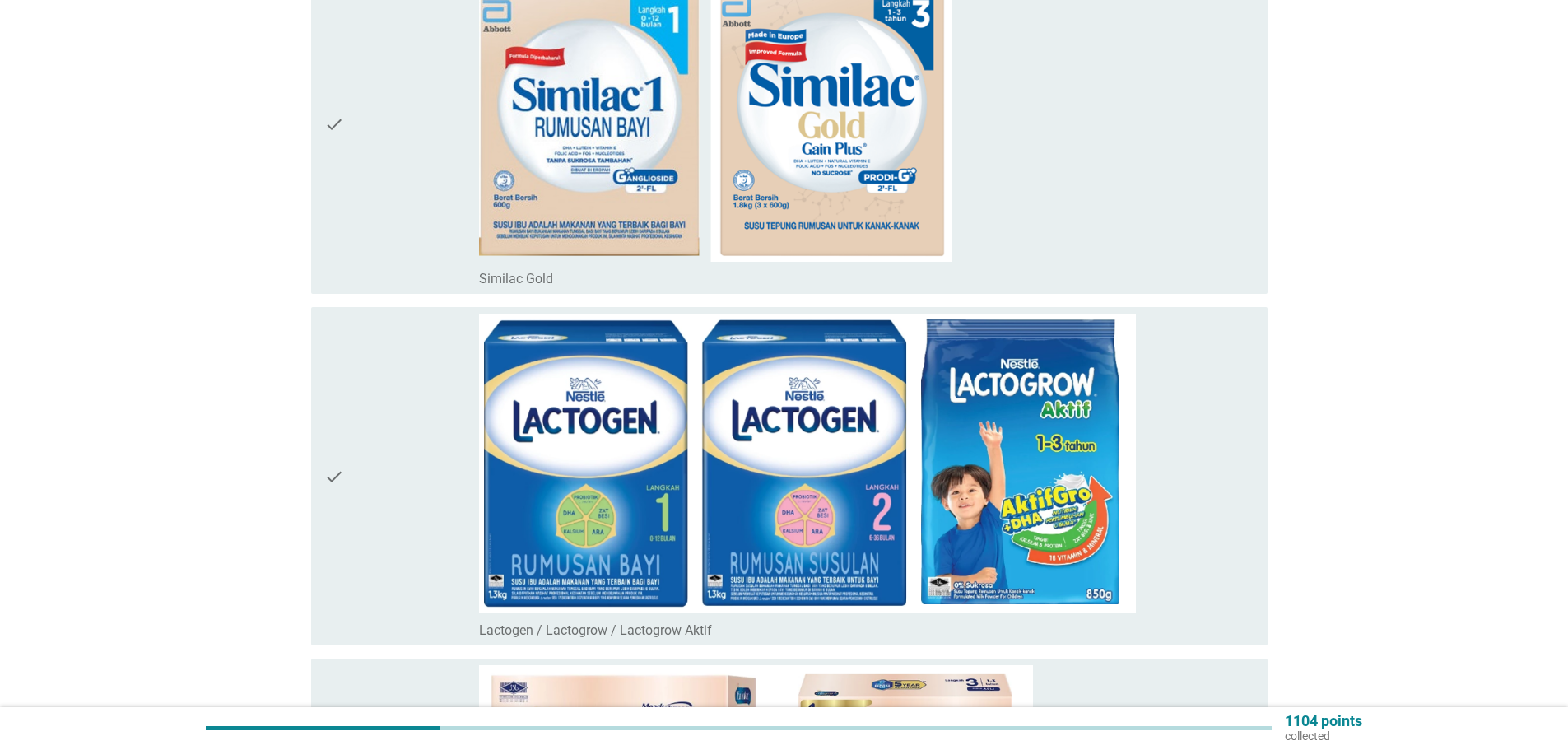
click at [393, 471] on div "check" at bounding box center [402, 476] width 155 height 325
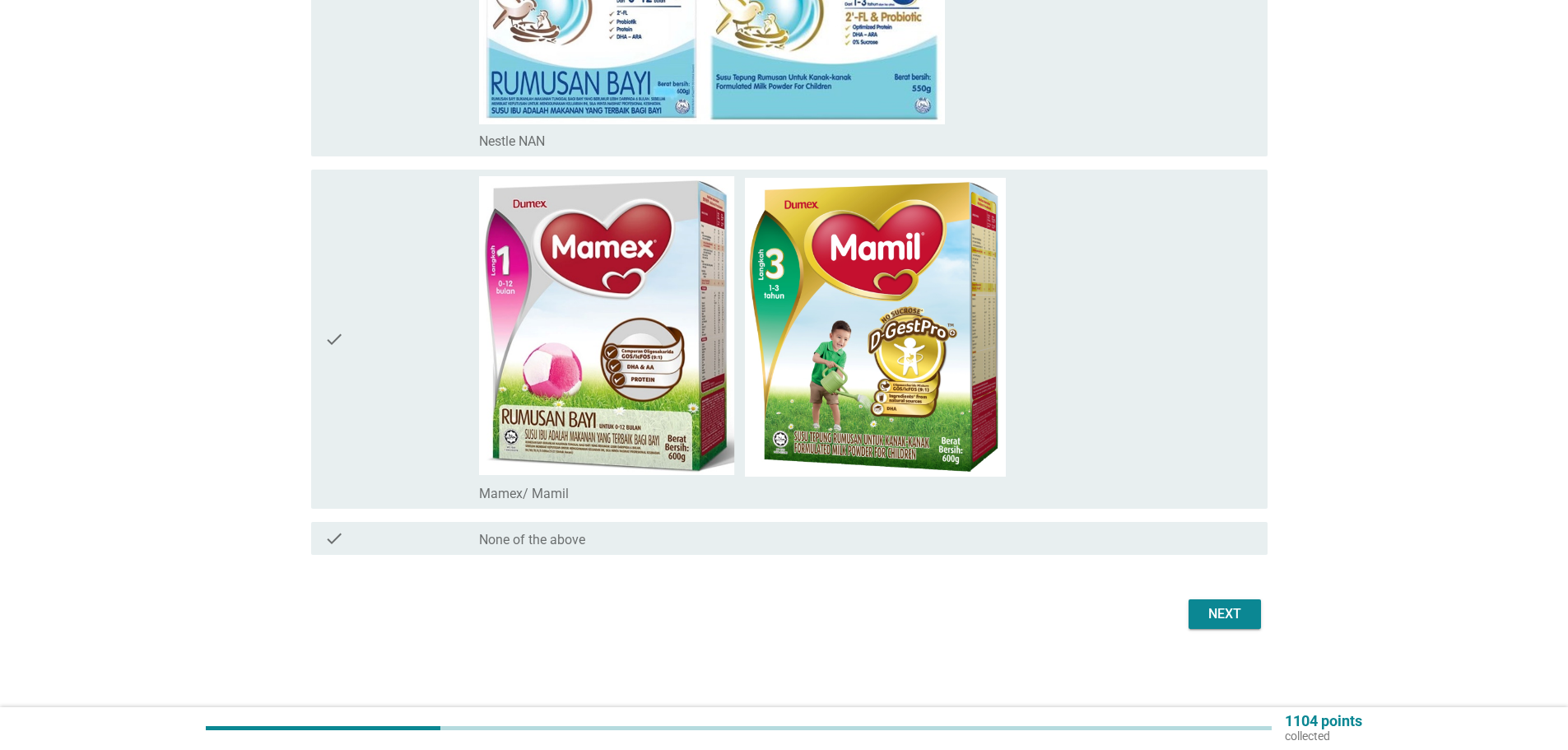
scroll to position [7063, 0]
click at [1228, 616] on div "Next" at bounding box center [1224, 614] width 46 height 20
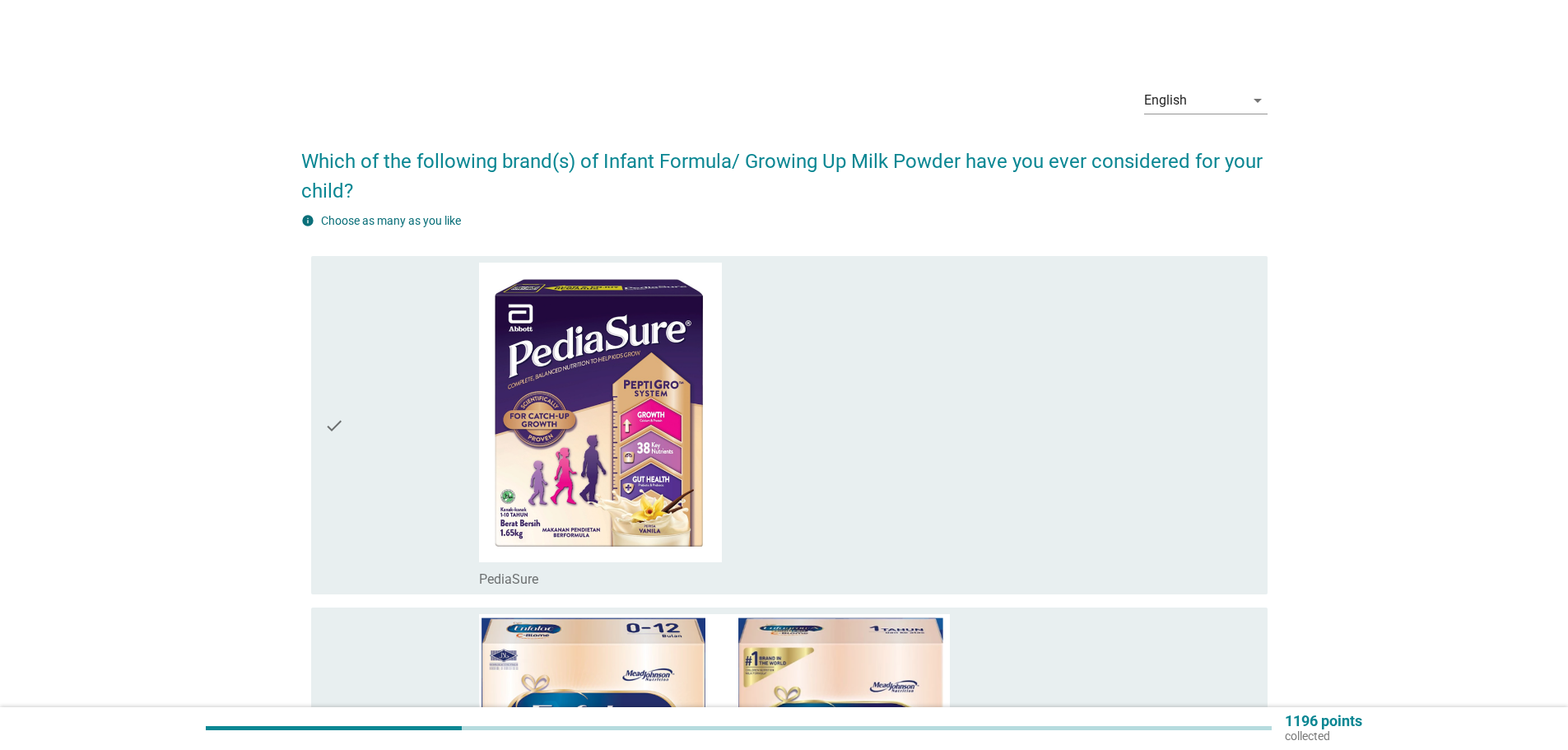
click at [871, 401] on div "check_box_outline_blank PediaSure" at bounding box center [866, 425] width 775 height 325
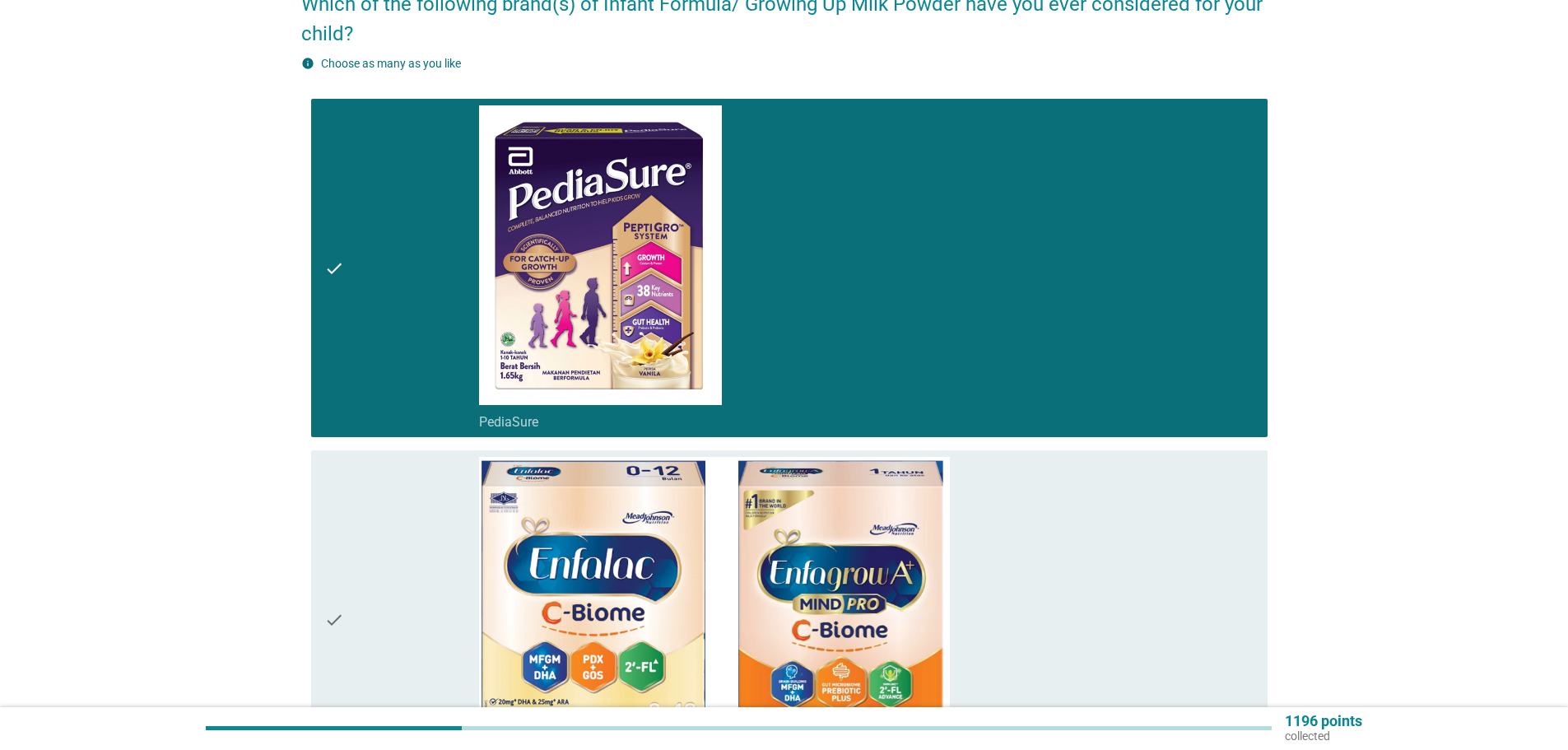
scroll to position [494, 0]
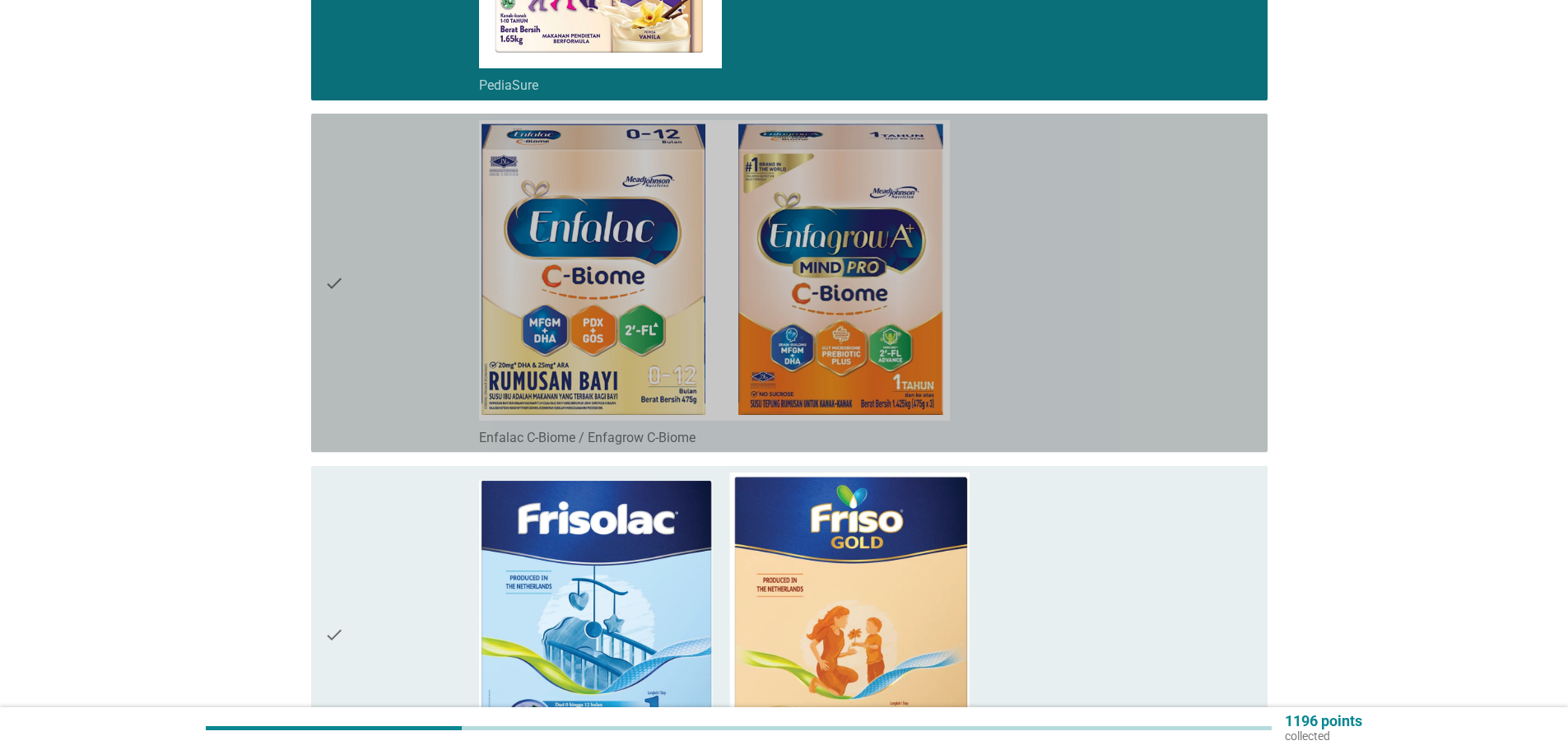
click at [414, 375] on div "check" at bounding box center [402, 283] width 155 height 325
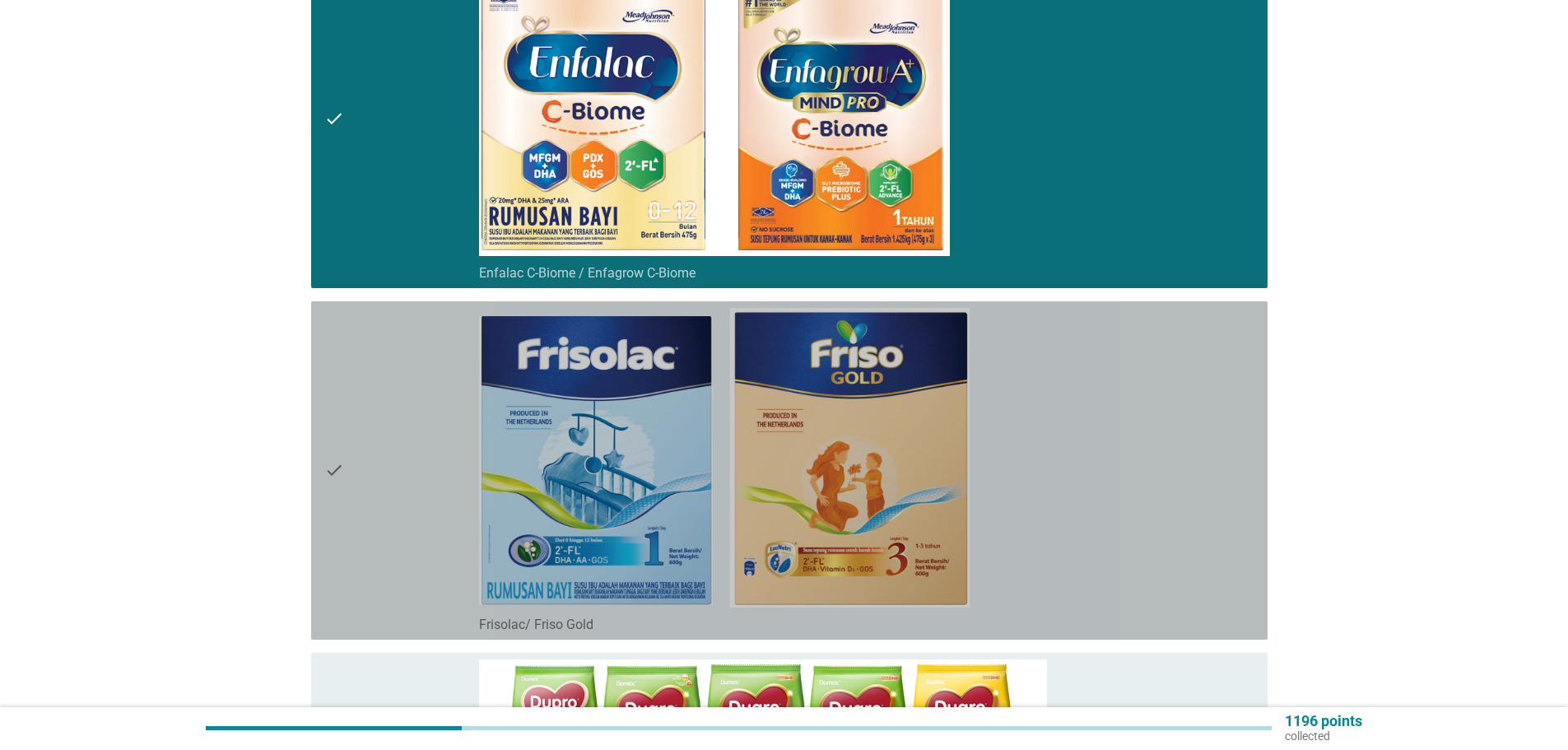
click at [408, 375] on div "check" at bounding box center [402, 471] width 155 height 325
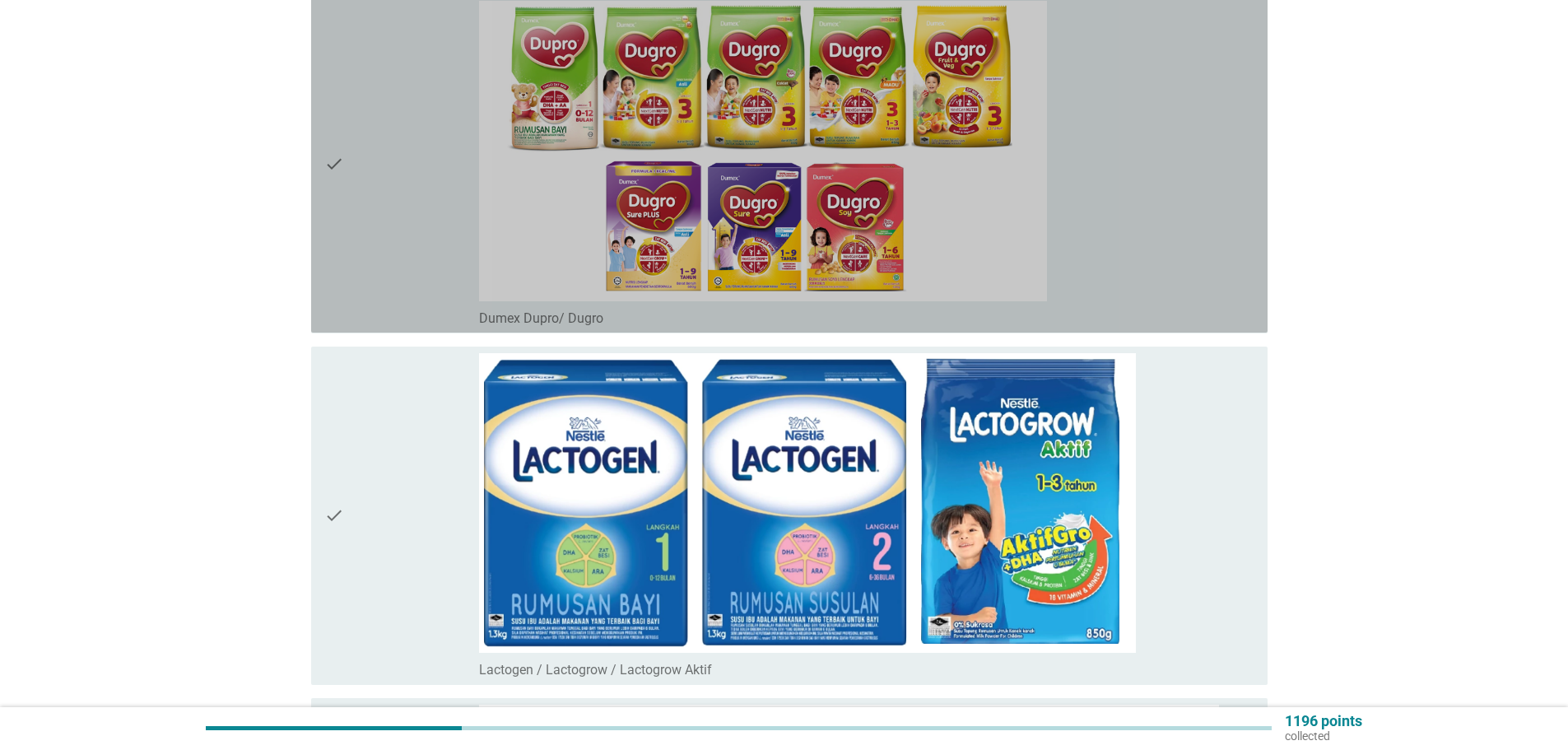
click at [405, 205] on div "check" at bounding box center [402, 164] width 155 height 325
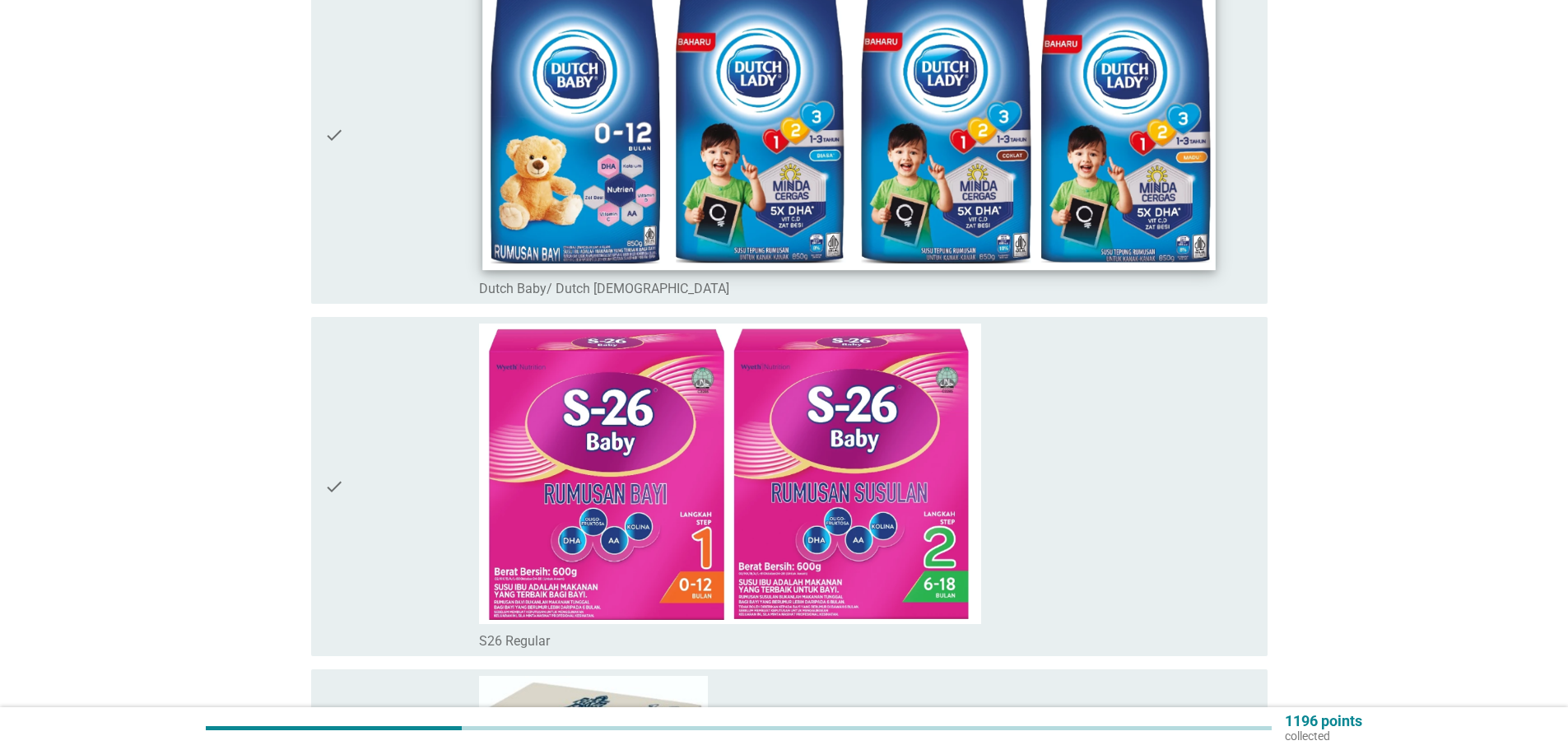
scroll to position [2224, 0]
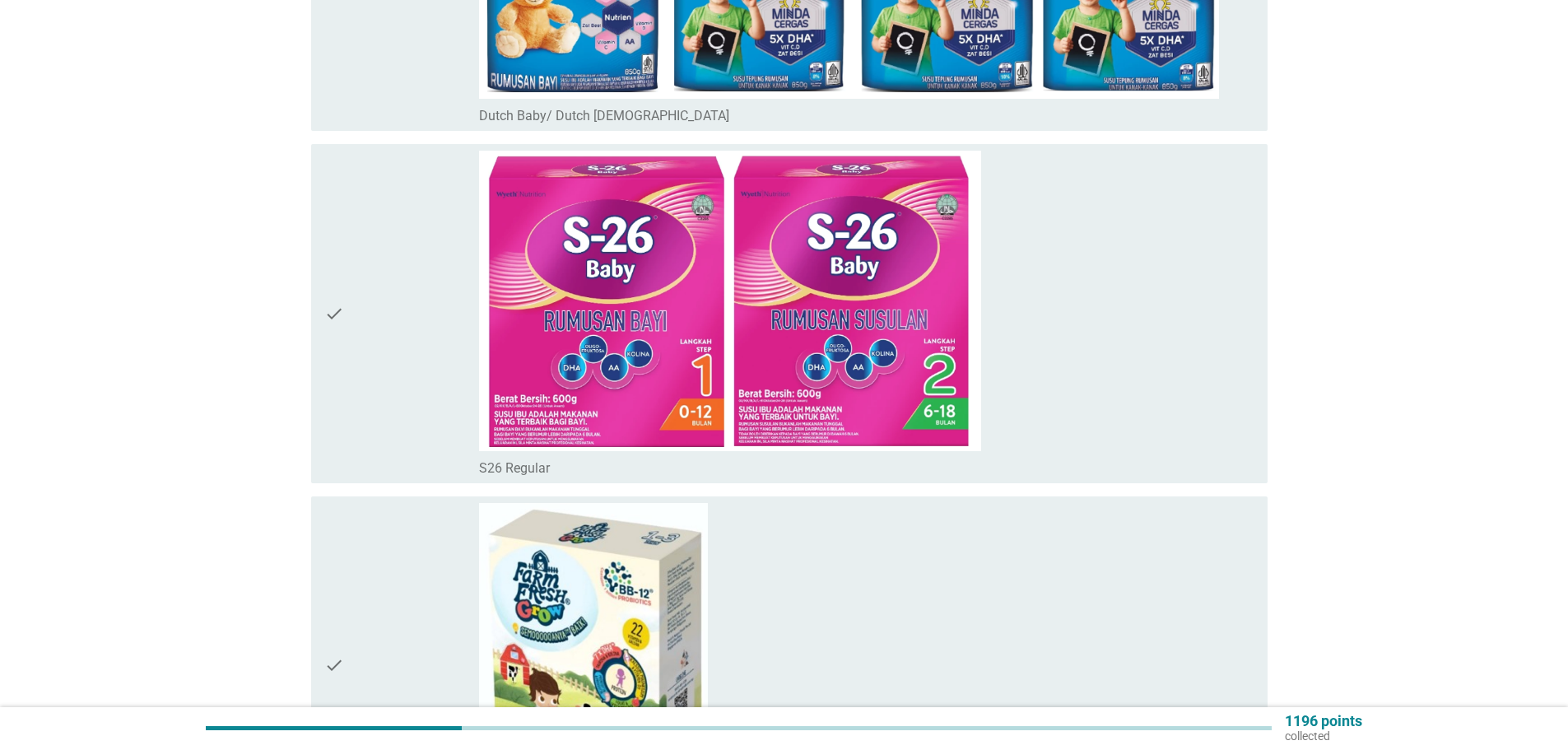
click at [421, 329] on div "check" at bounding box center [402, 314] width 155 height 325
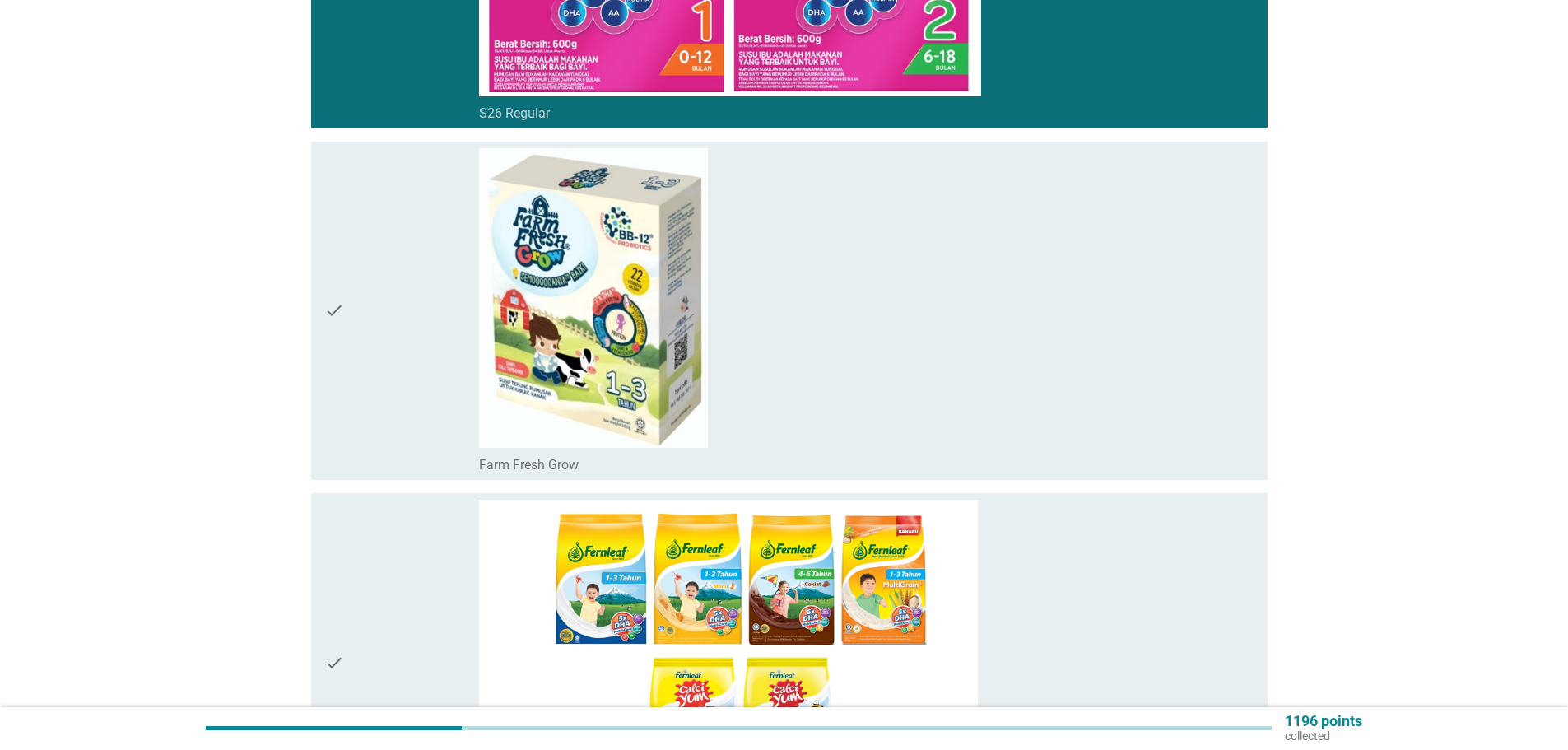
scroll to position [2800, 0]
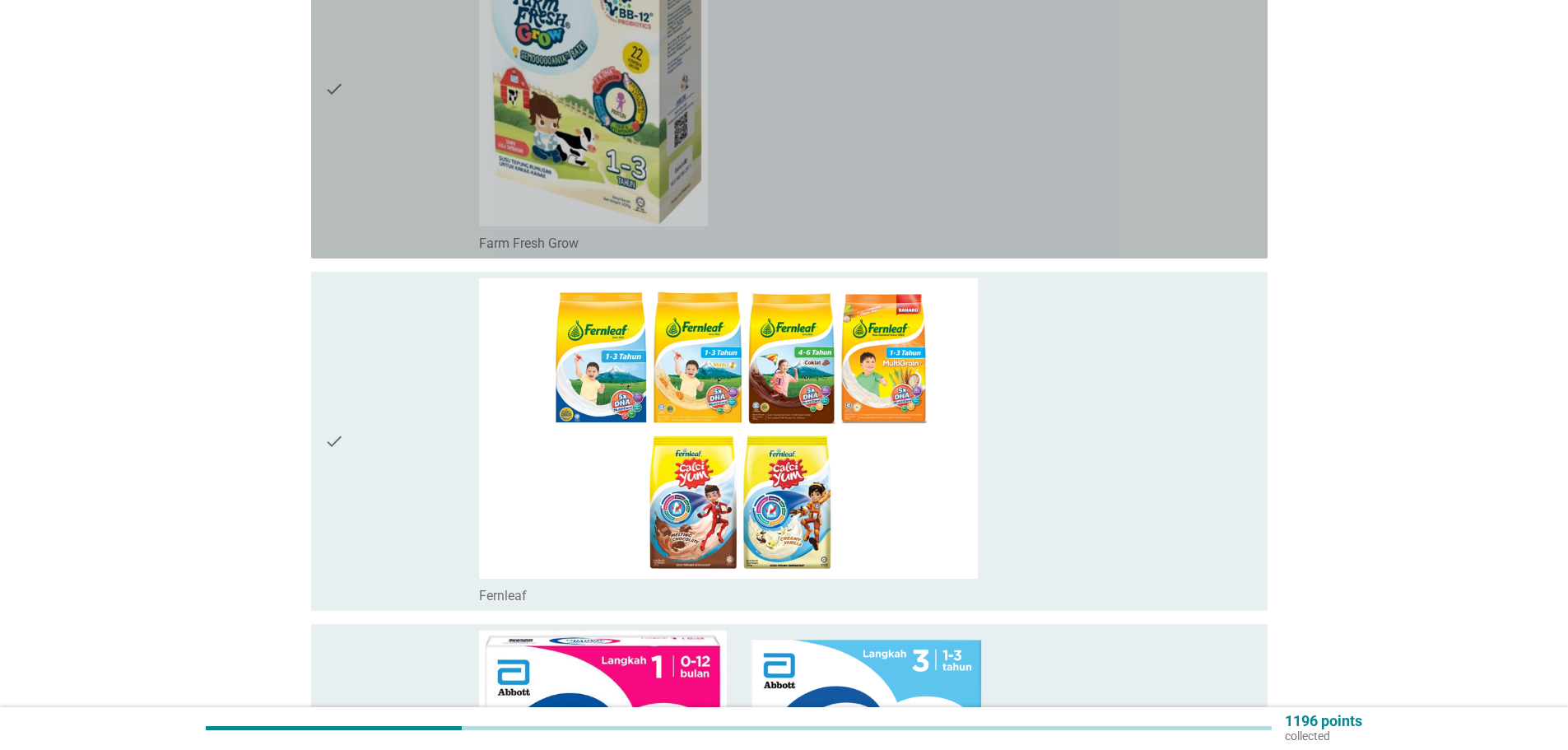
click at [400, 181] on div "check" at bounding box center [402, 89] width 155 height 325
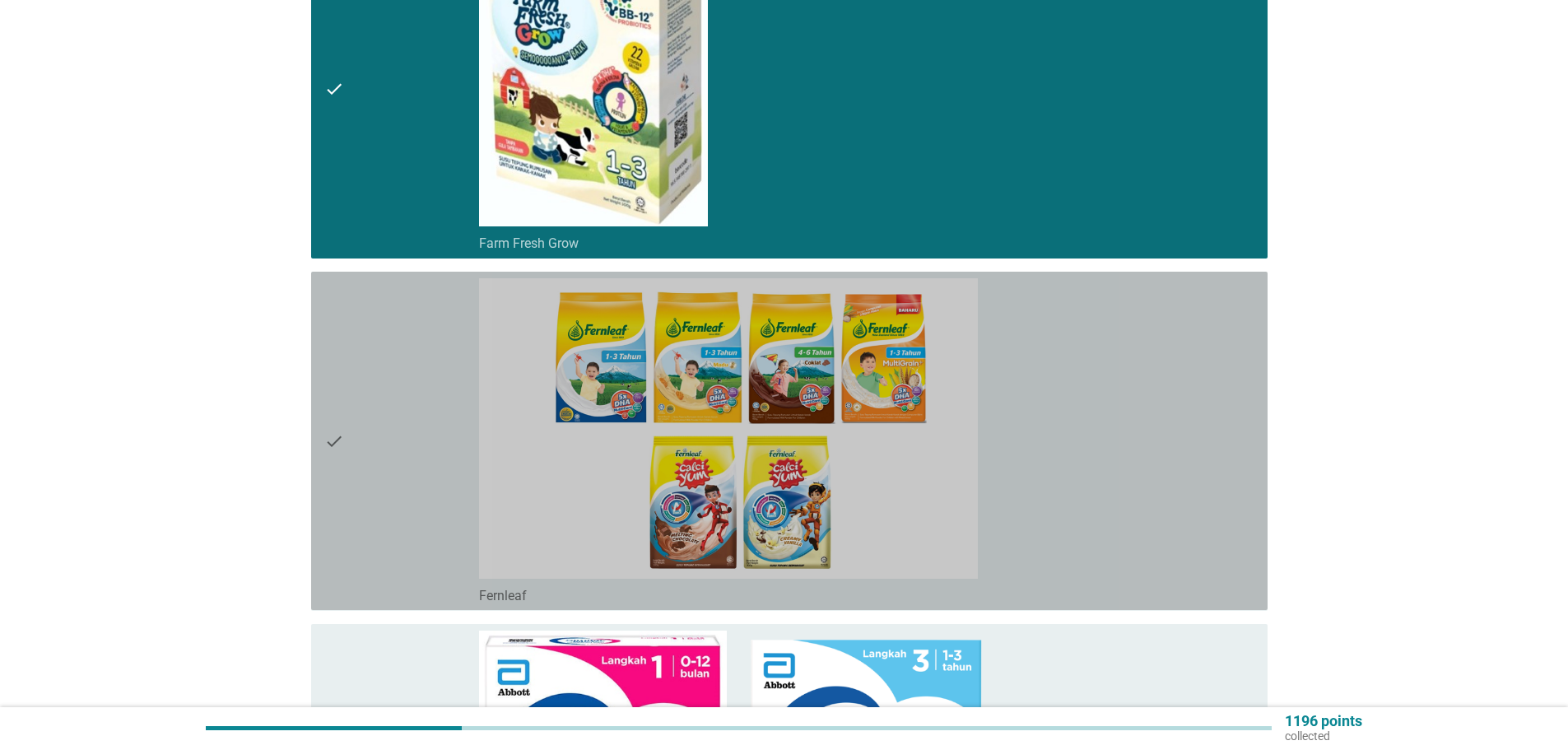
click at [412, 394] on div "check" at bounding box center [402, 441] width 155 height 325
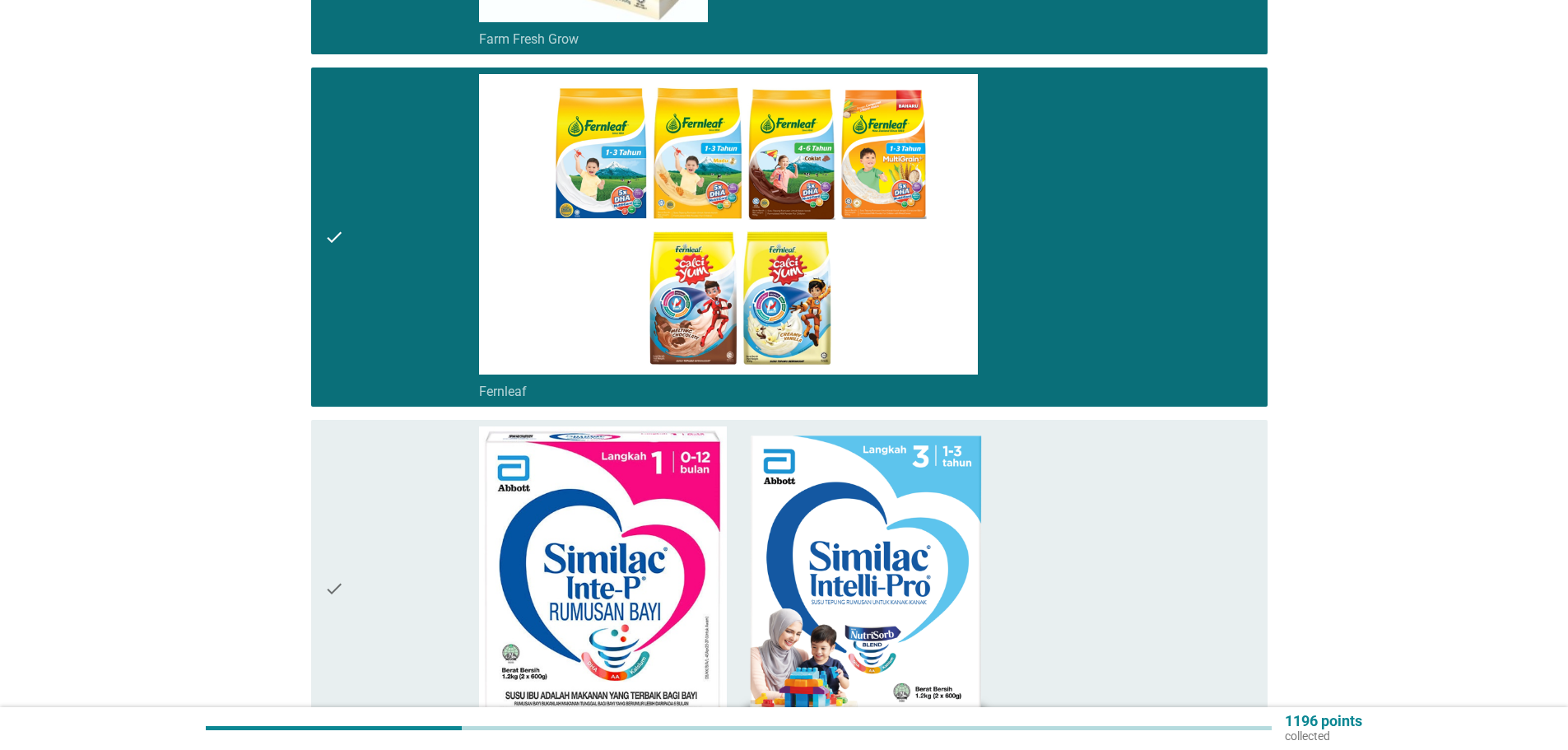
scroll to position [3255, 0]
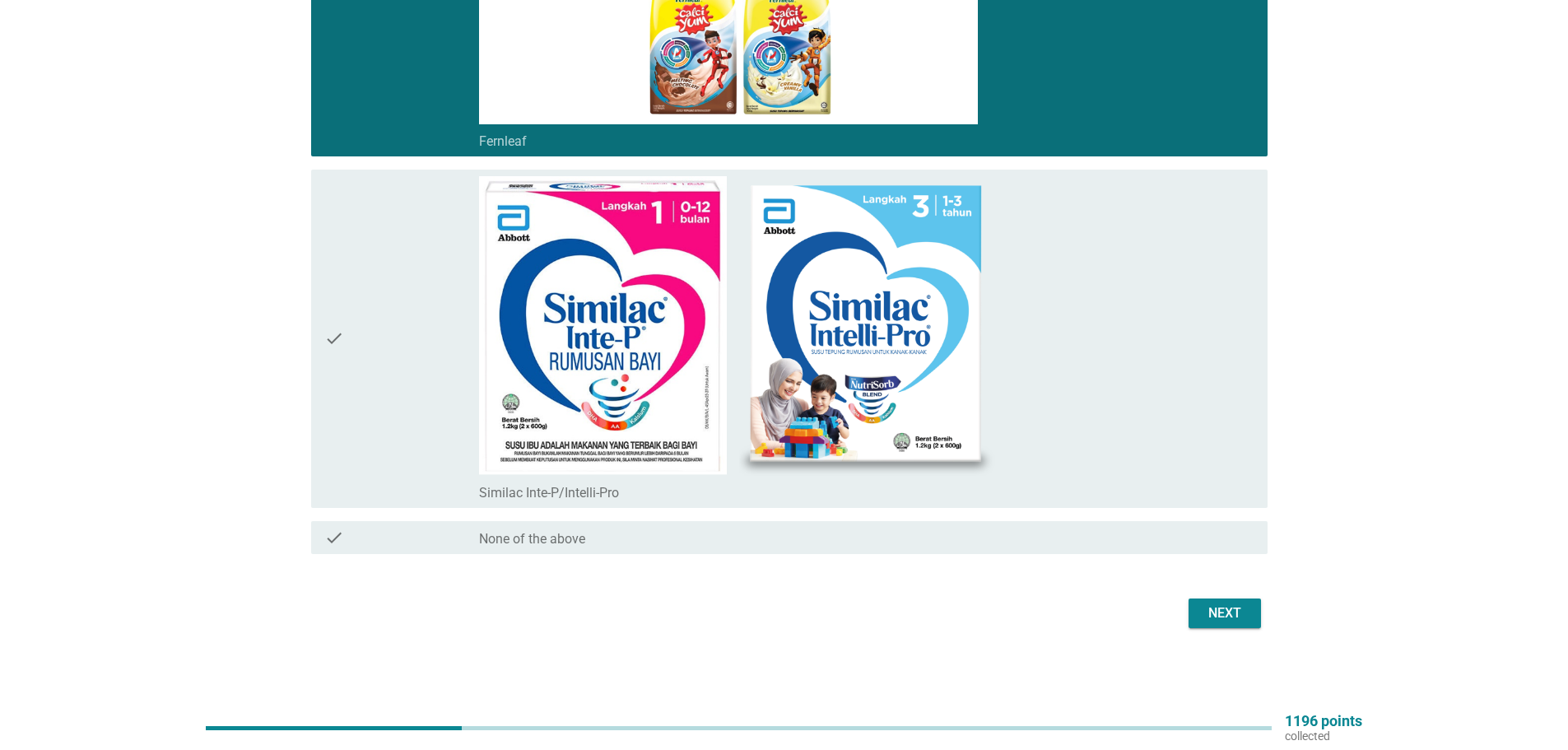
click at [1256, 608] on button "Next" at bounding box center [1225, 613] width 73 height 30
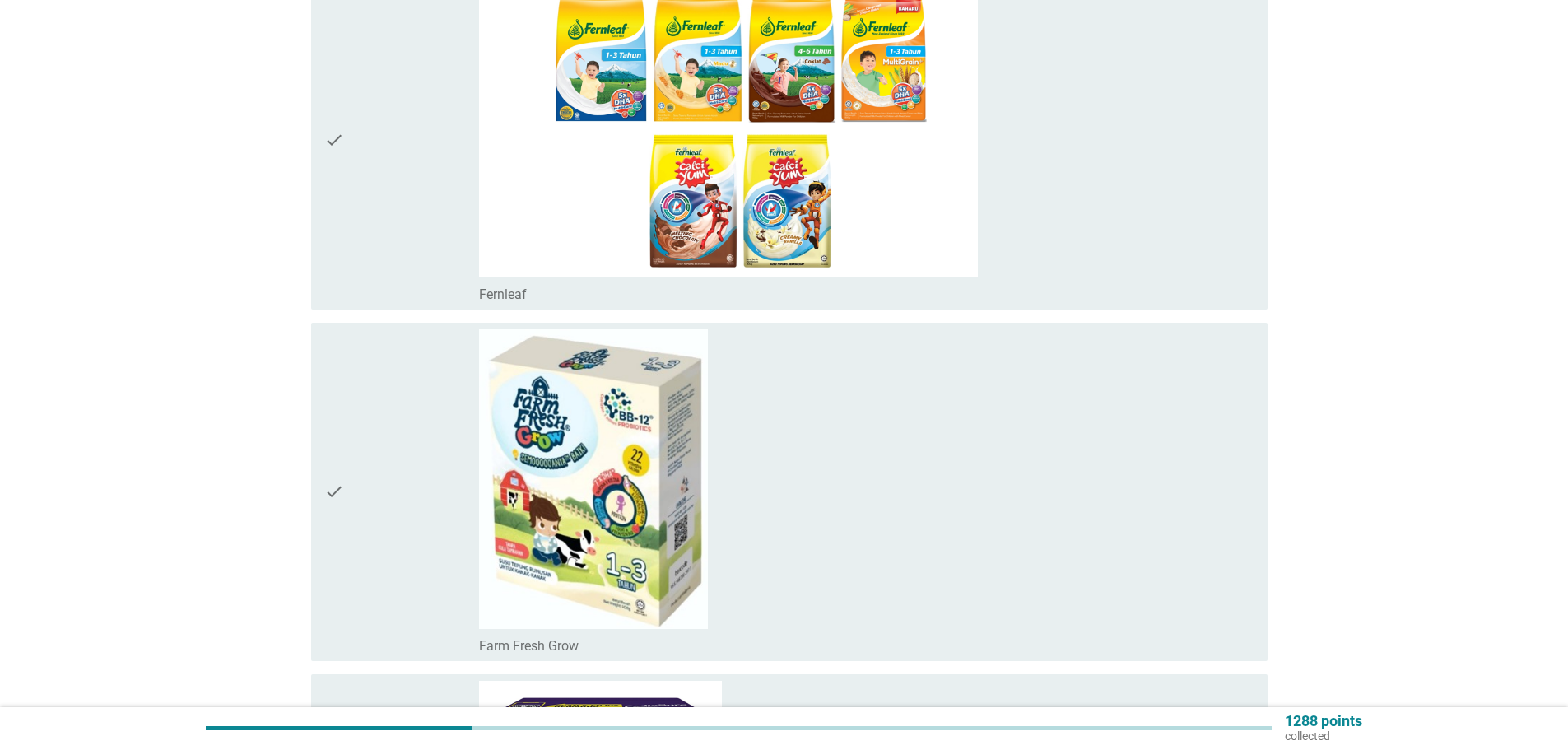
scroll to position [988, 0]
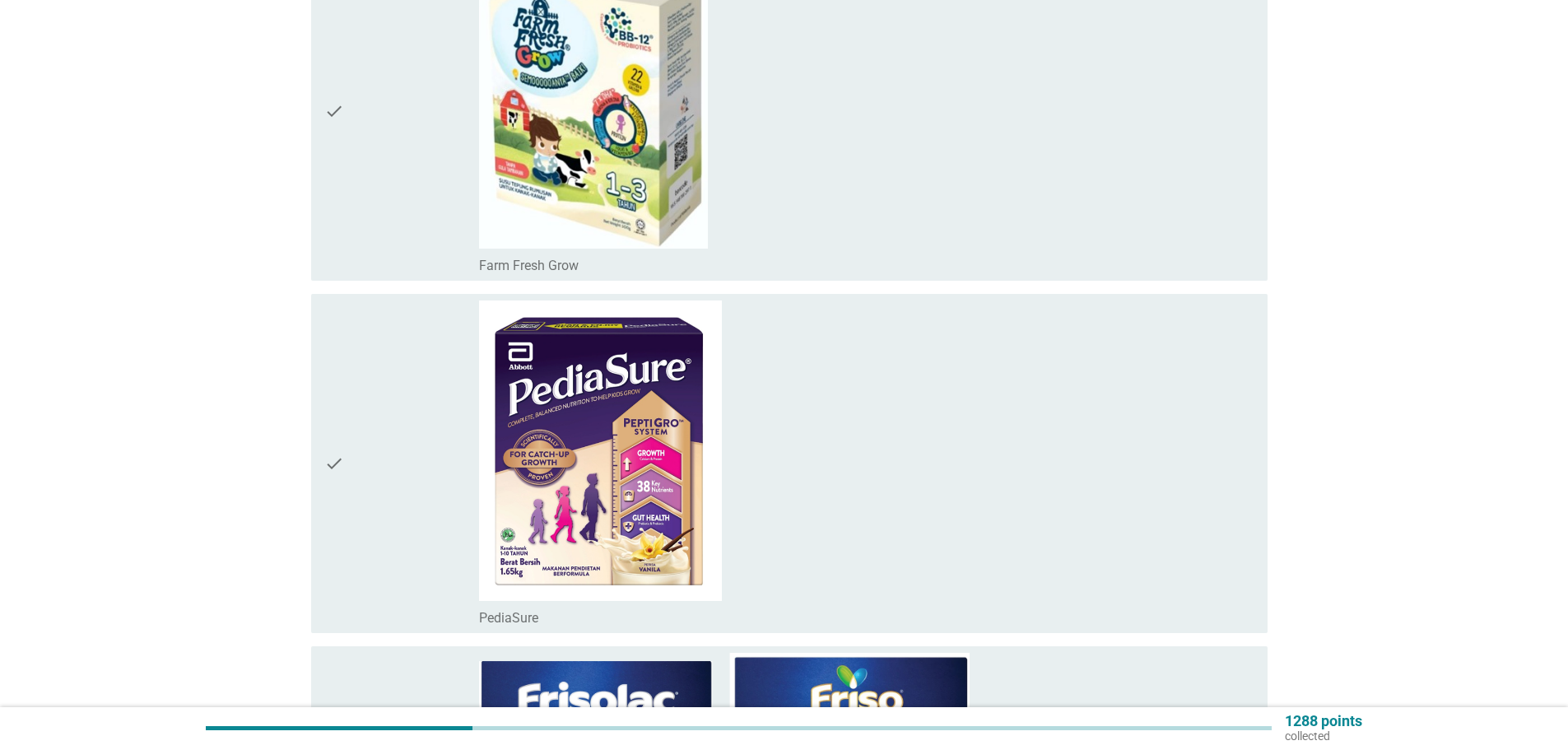
click at [311, 162] on div "check check_box Farm Fresh Grow" at bounding box center [789, 112] width 956 height 338
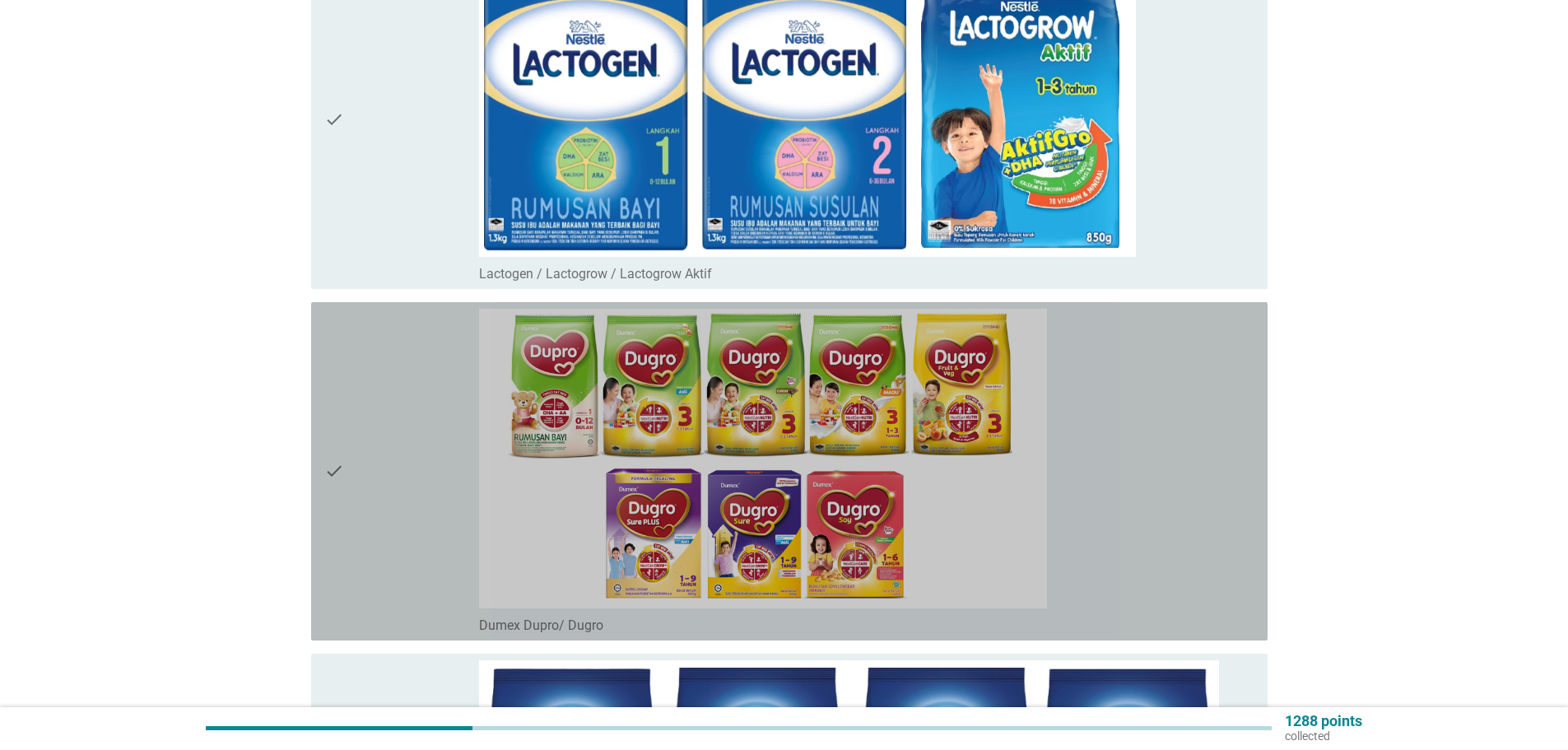
click at [391, 344] on div "check" at bounding box center [402, 472] width 155 height 325
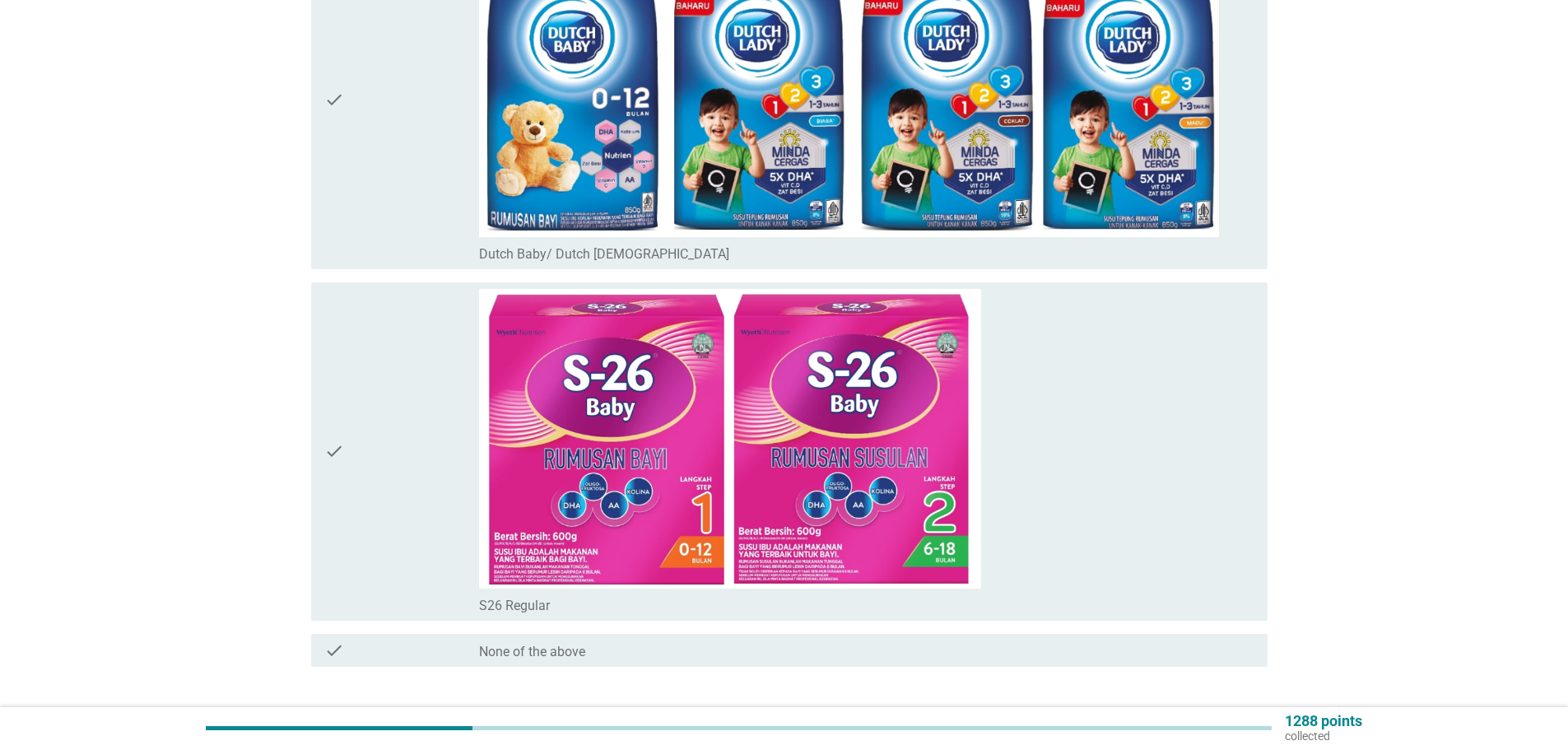
scroll to position [3225, 0]
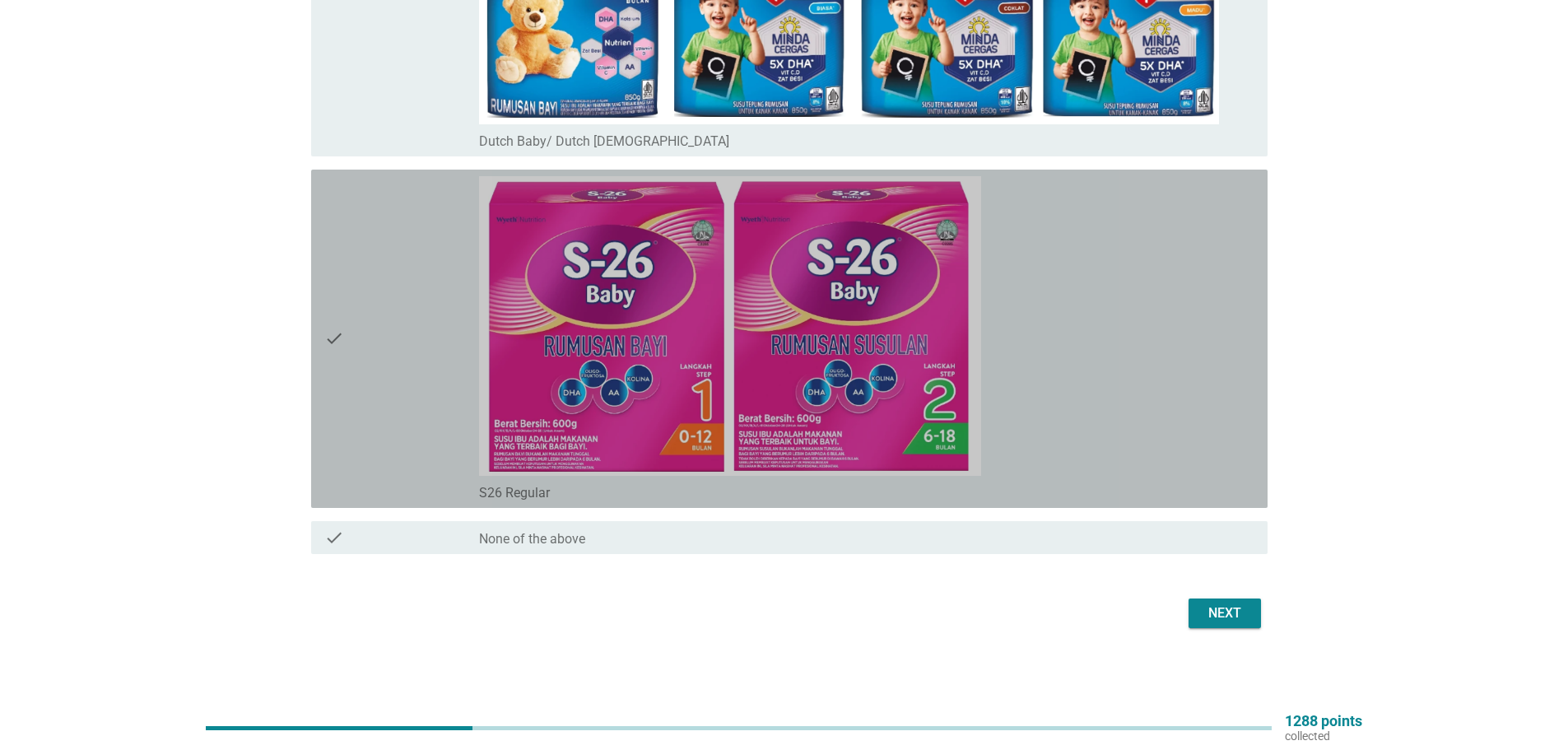
click at [420, 352] on div "check" at bounding box center [402, 339] width 155 height 325
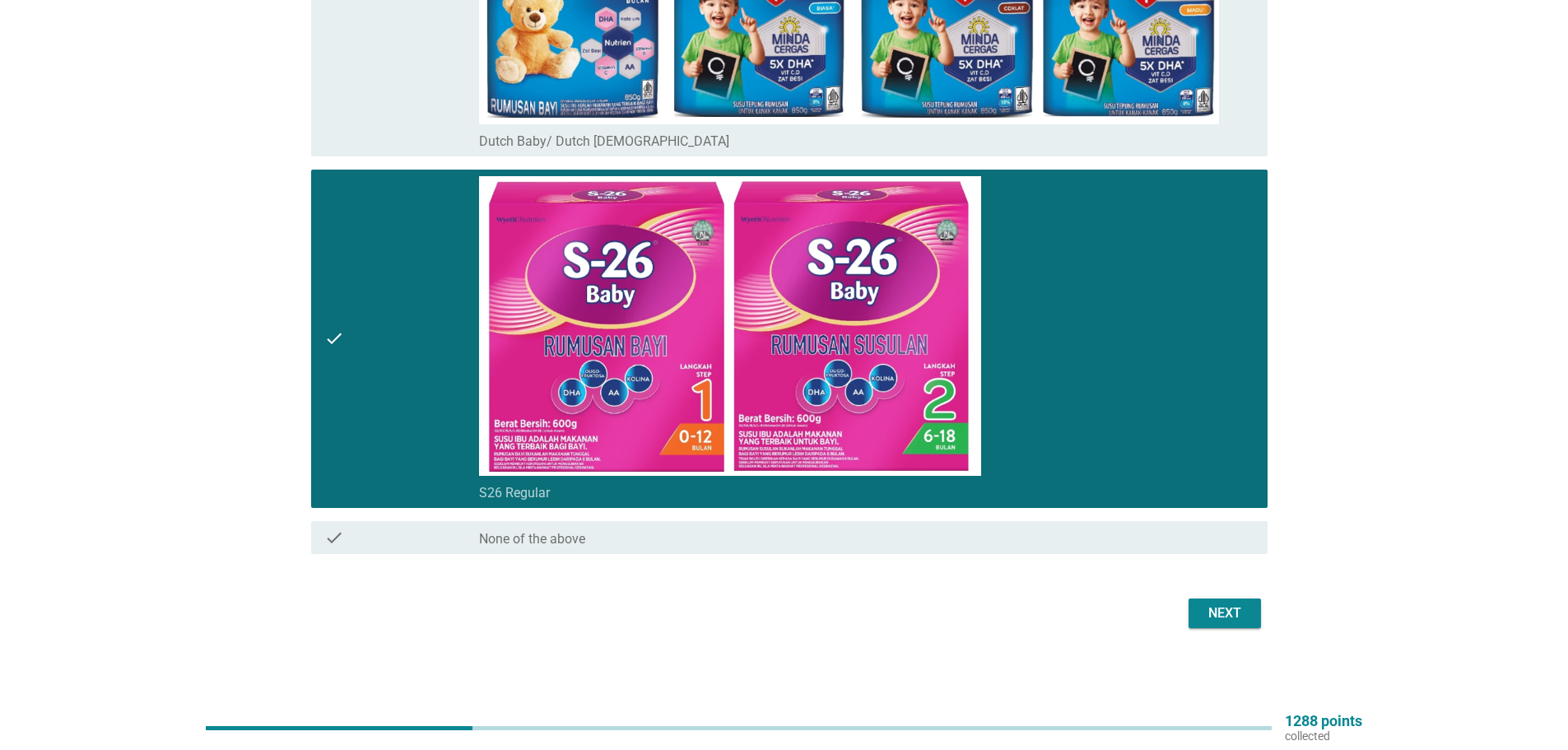
click at [1209, 610] on div "Next" at bounding box center [1224, 614] width 46 height 20
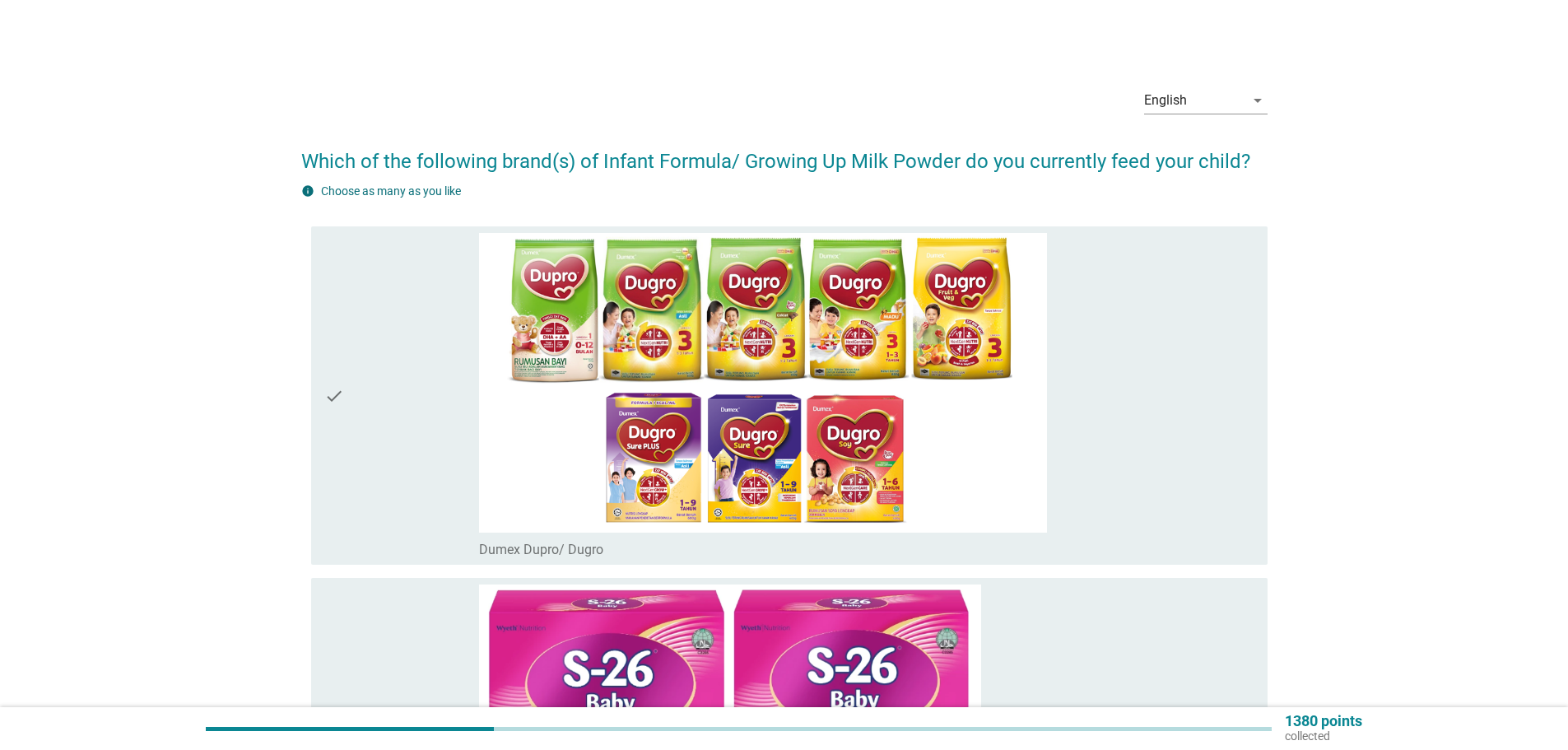
click at [368, 361] on div "check" at bounding box center [402, 395] width 155 height 325
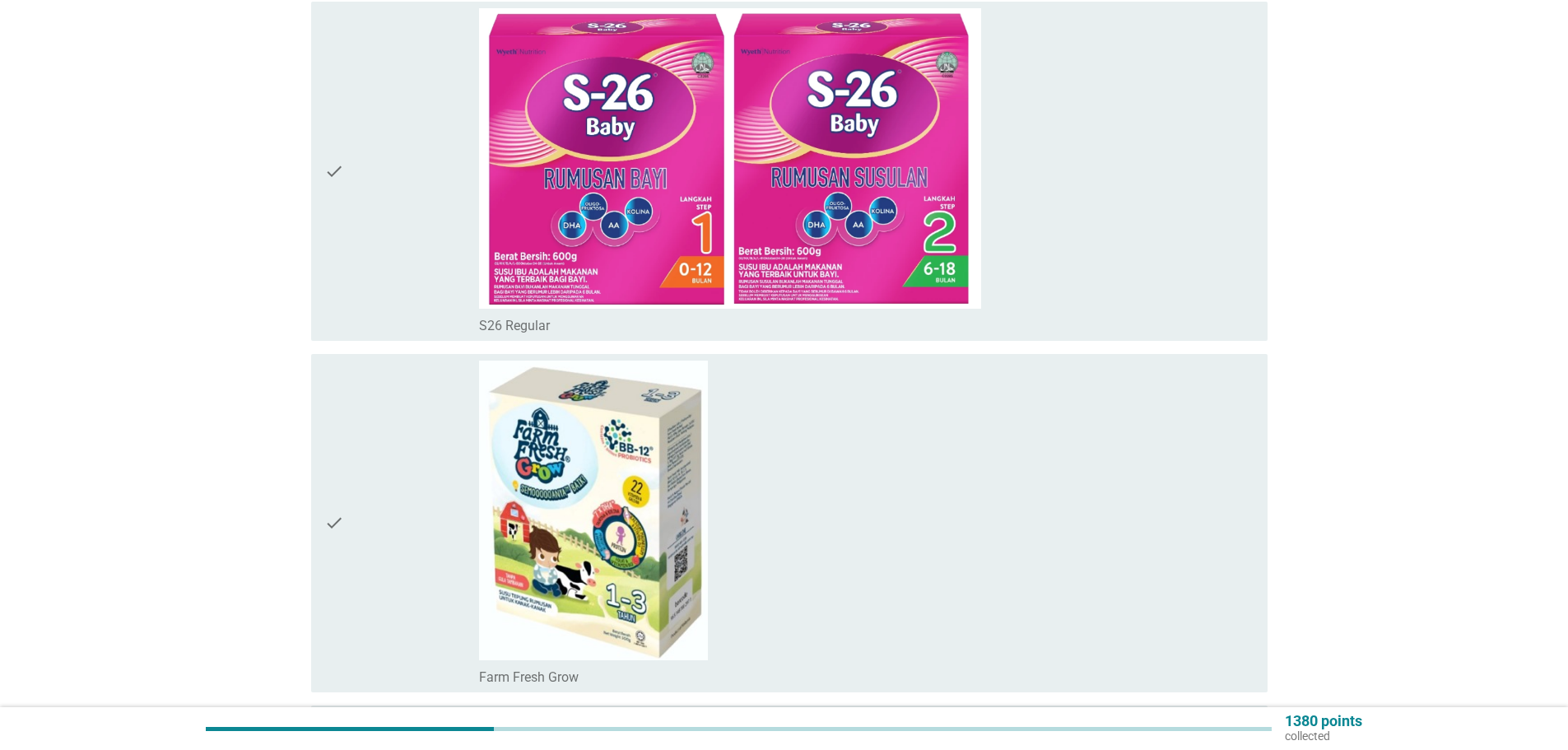
scroll to position [761, 0]
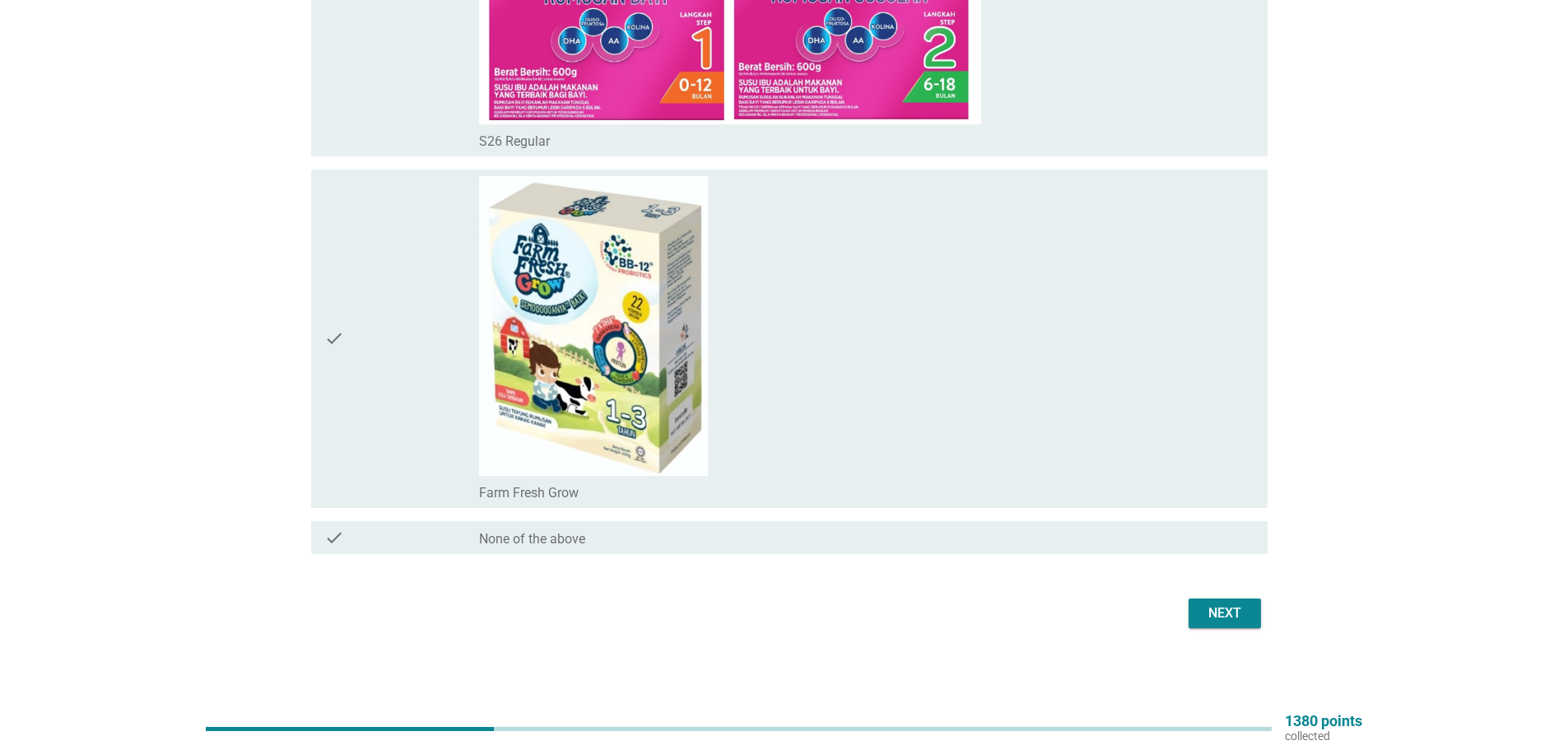
click at [1231, 606] on div "Next" at bounding box center [1224, 614] width 46 height 20
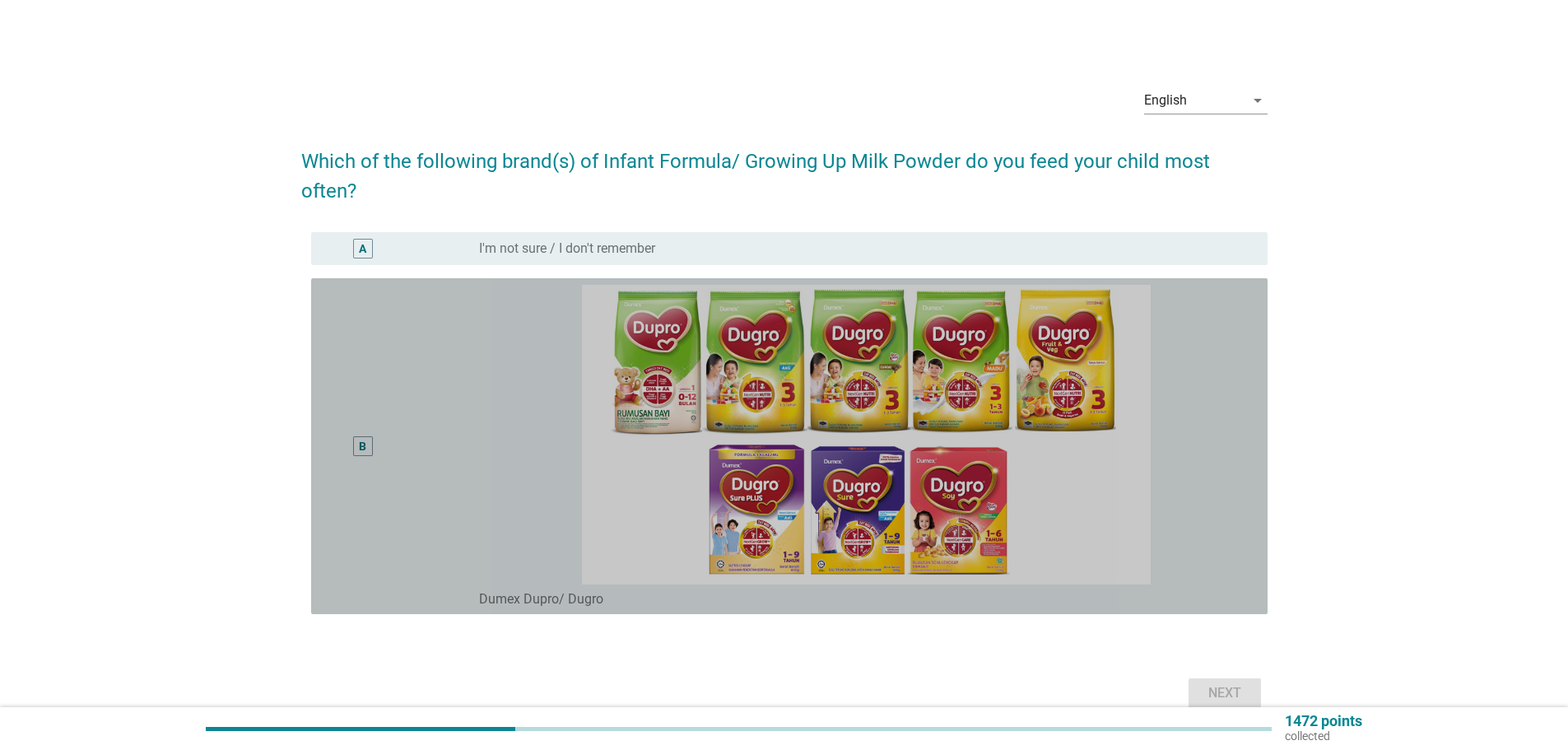
click at [409, 367] on div "B" at bounding box center [402, 445] width 155 height 323
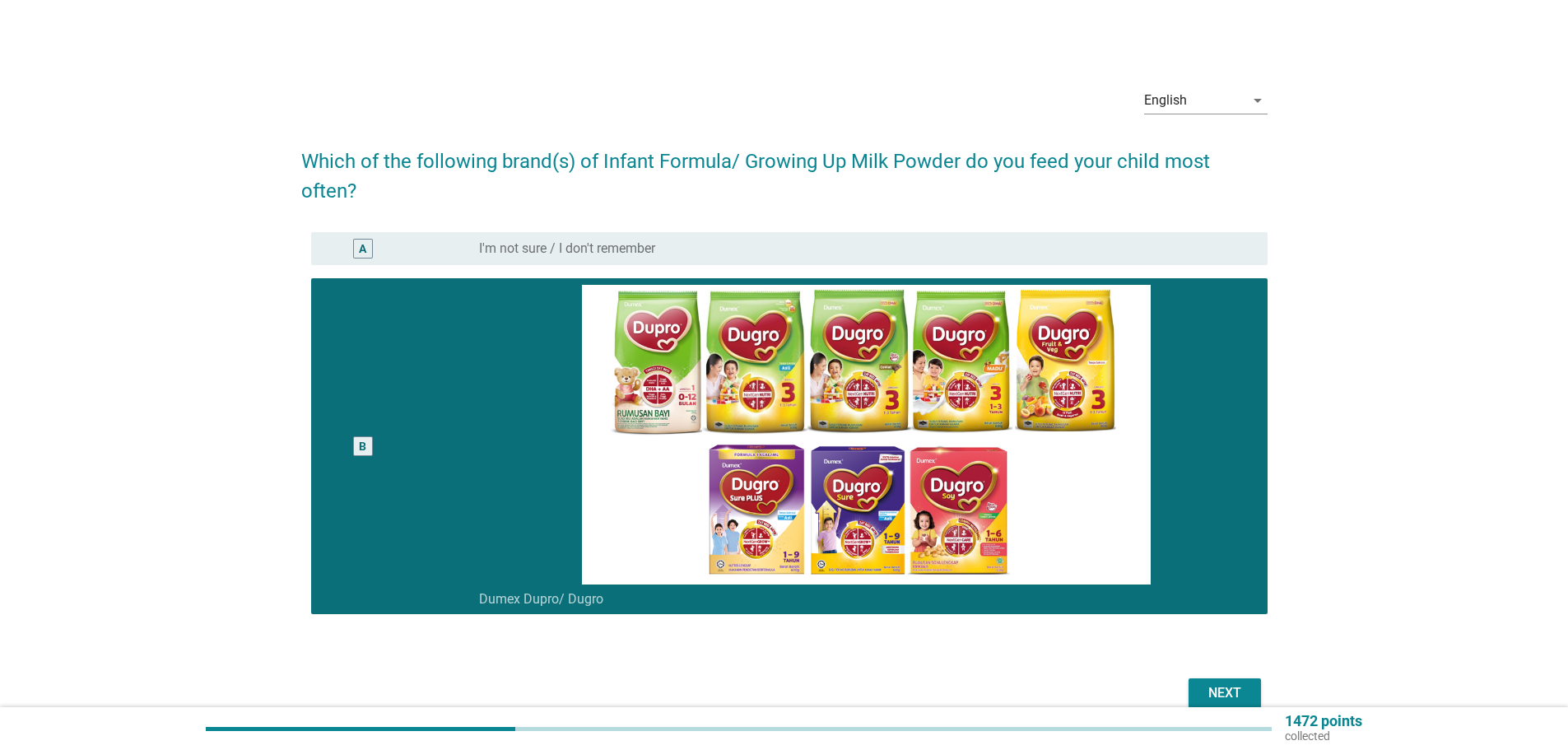
click at [1246, 704] on button "Next" at bounding box center [1225, 693] width 73 height 30
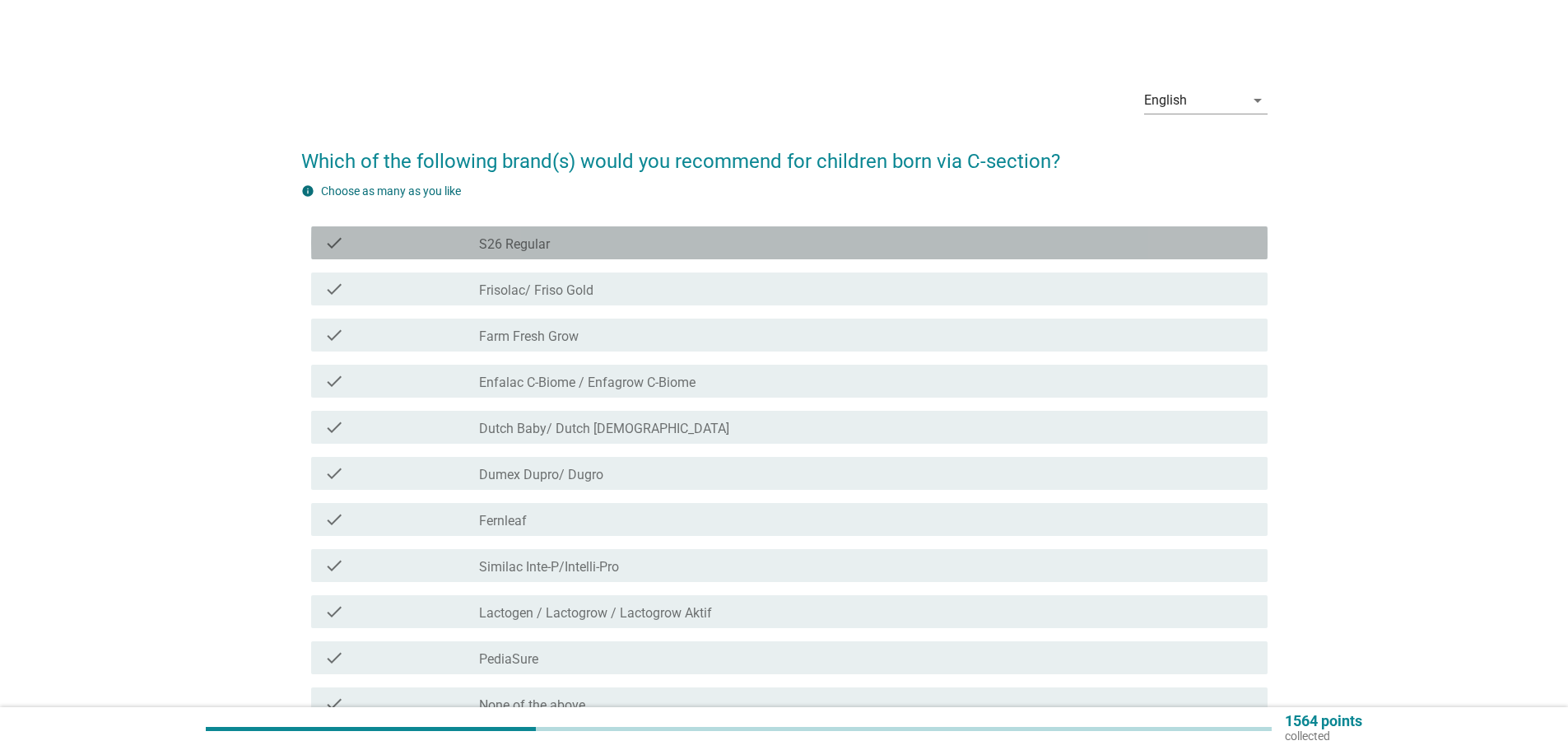
click at [884, 258] on div "check check_box_outline_blank S26 Regular" at bounding box center [789, 243] width 956 height 33
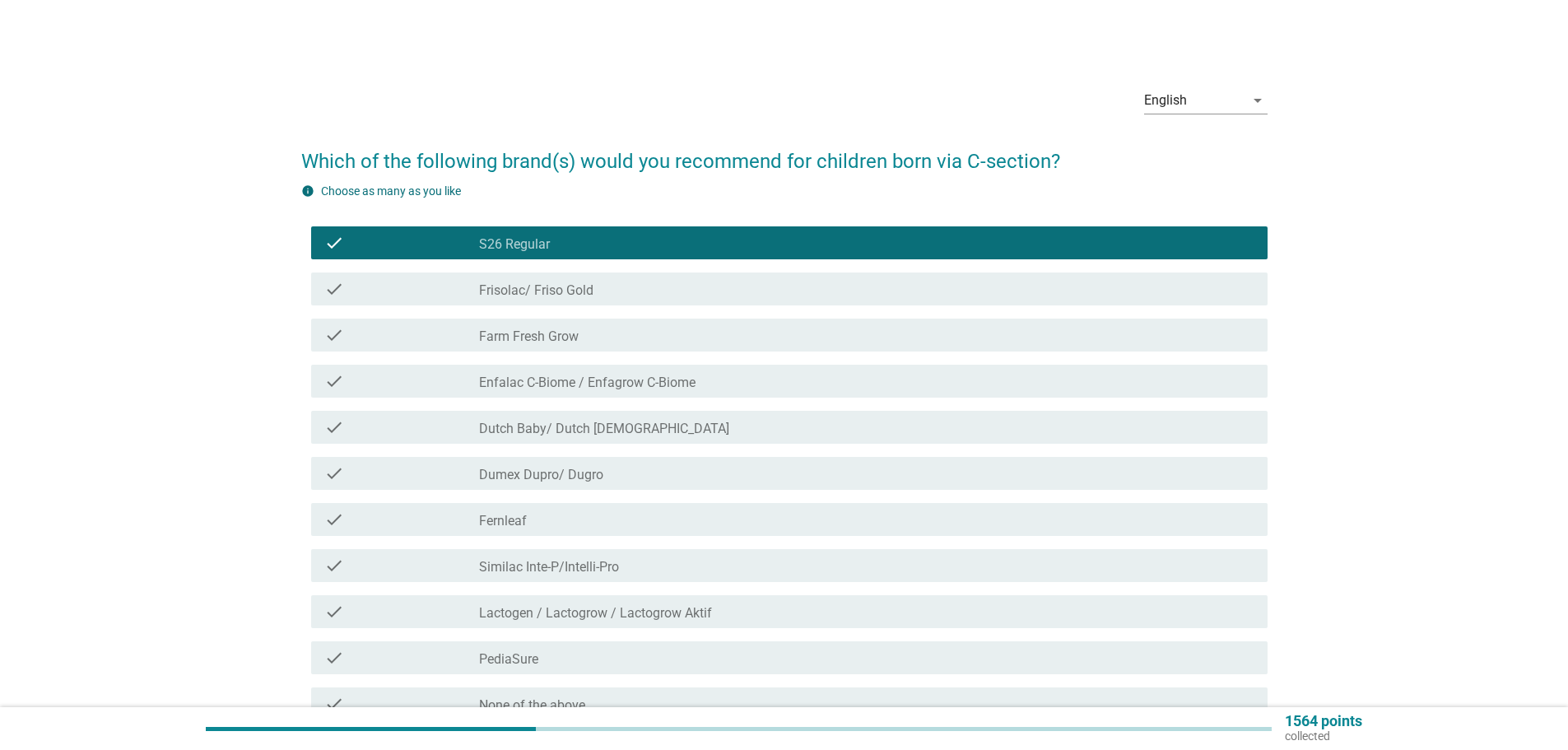
click at [914, 320] on div "check check_box_outline_blank Farm Fresh Grow" at bounding box center [789, 335] width 956 height 33
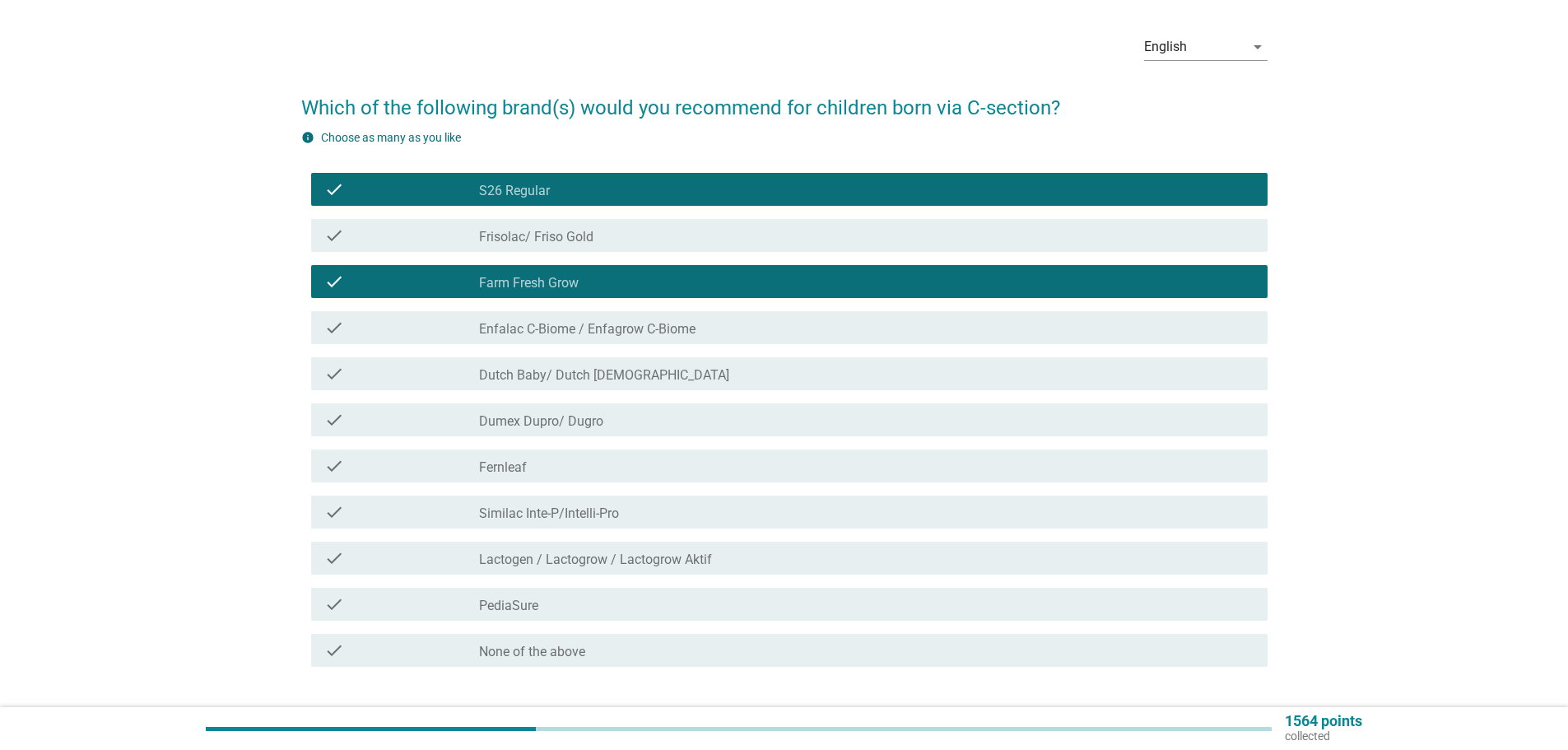
scroll to position [83, 0]
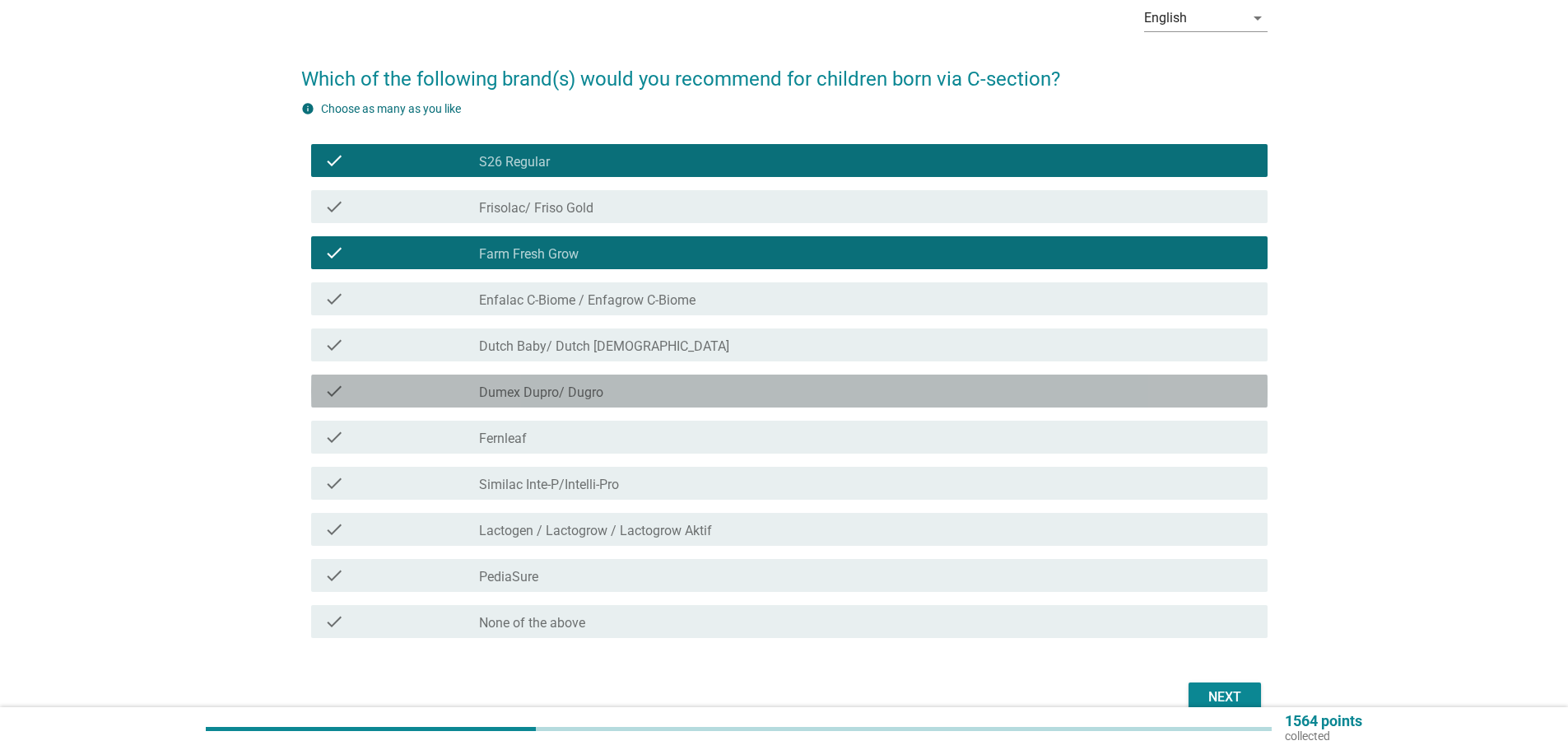
click at [942, 398] on div "check_box_outline_blank Dumex Dupro/ Dugro" at bounding box center [866, 391] width 775 height 20
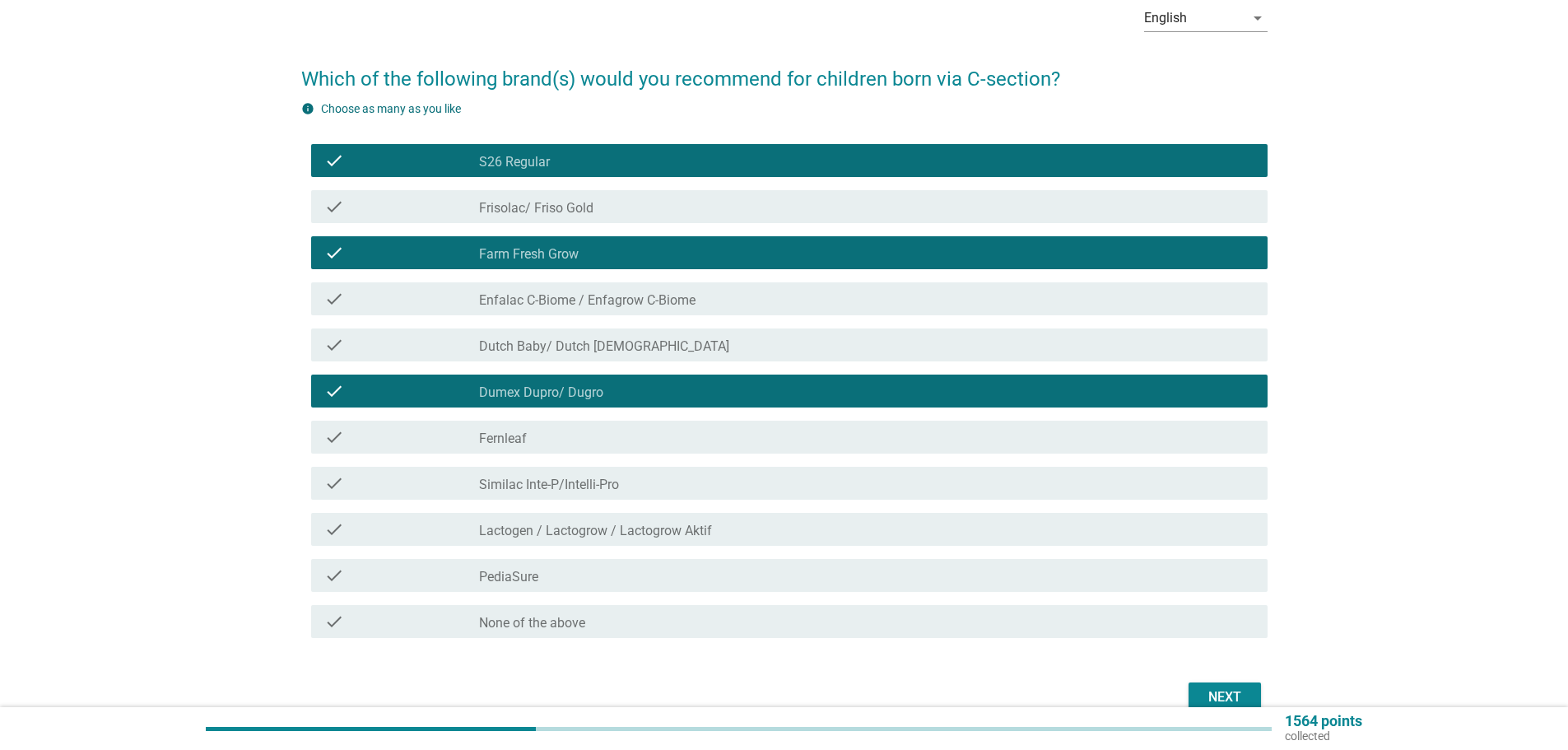
click at [859, 431] on div "check_box_outline_blank Fernleaf" at bounding box center [866, 437] width 775 height 20
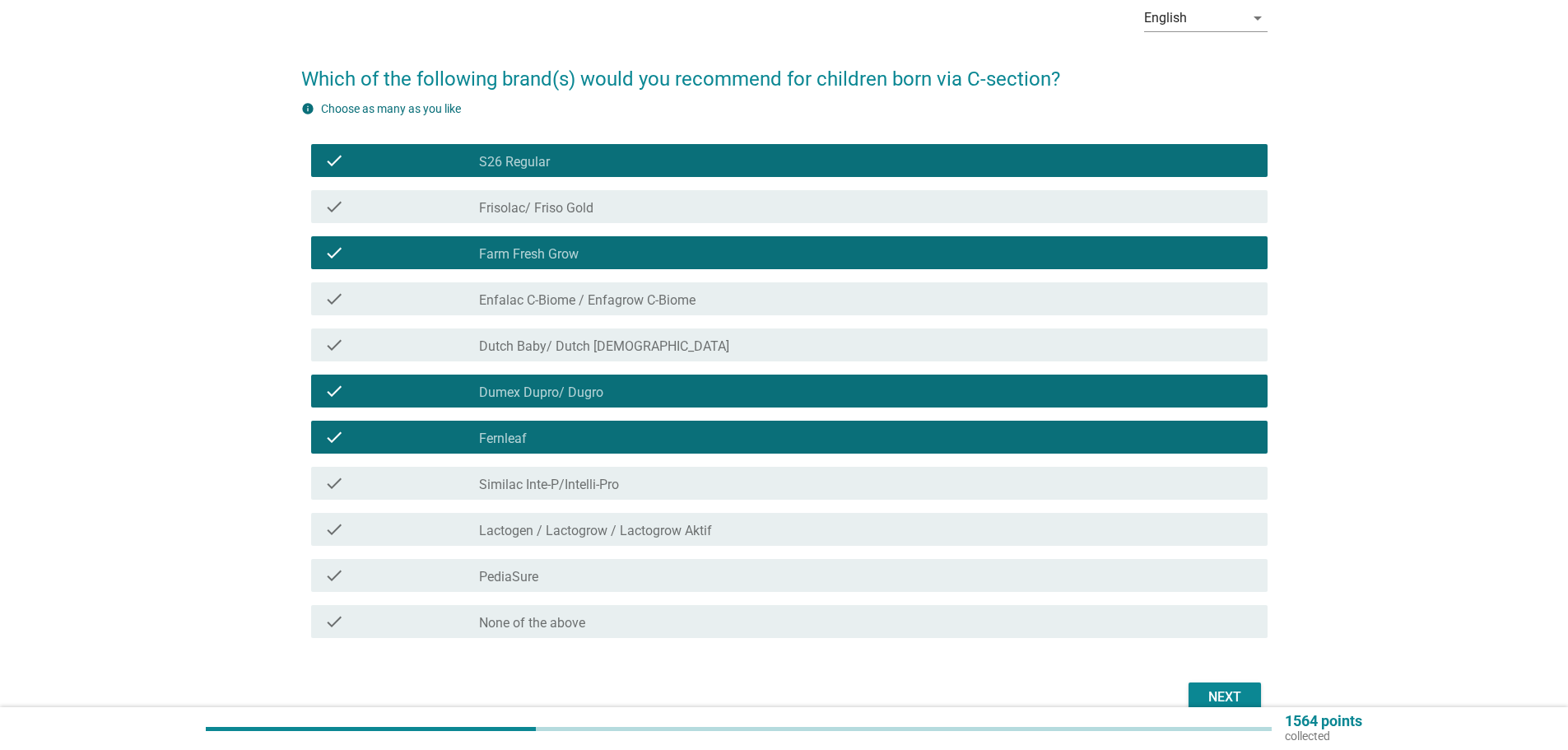
click at [1211, 679] on div "Next" at bounding box center [784, 696] width 966 height 39
click at [1219, 694] on div "Next" at bounding box center [1224, 697] width 46 height 20
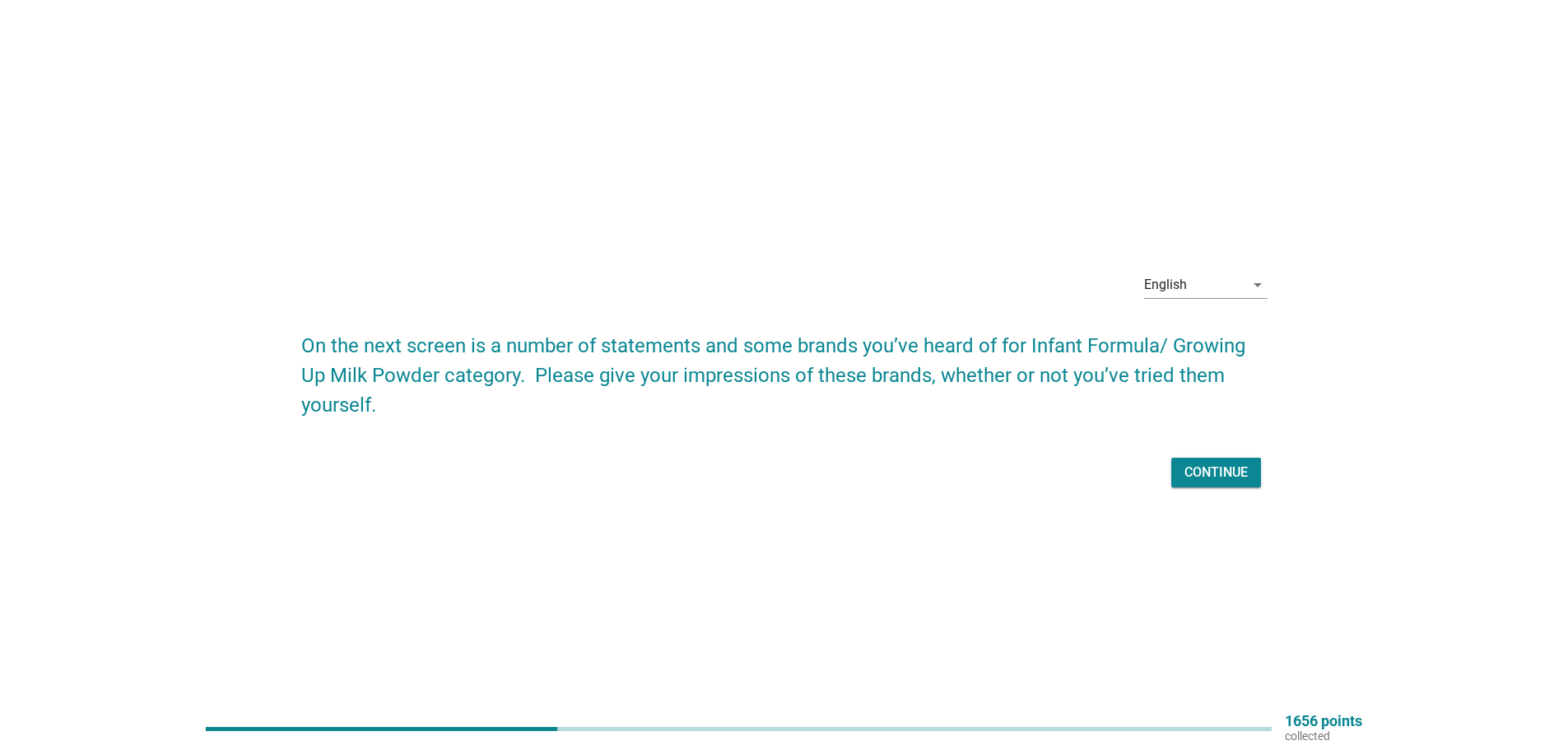
click at [1243, 474] on div "Continue" at bounding box center [1216, 473] width 64 height 20
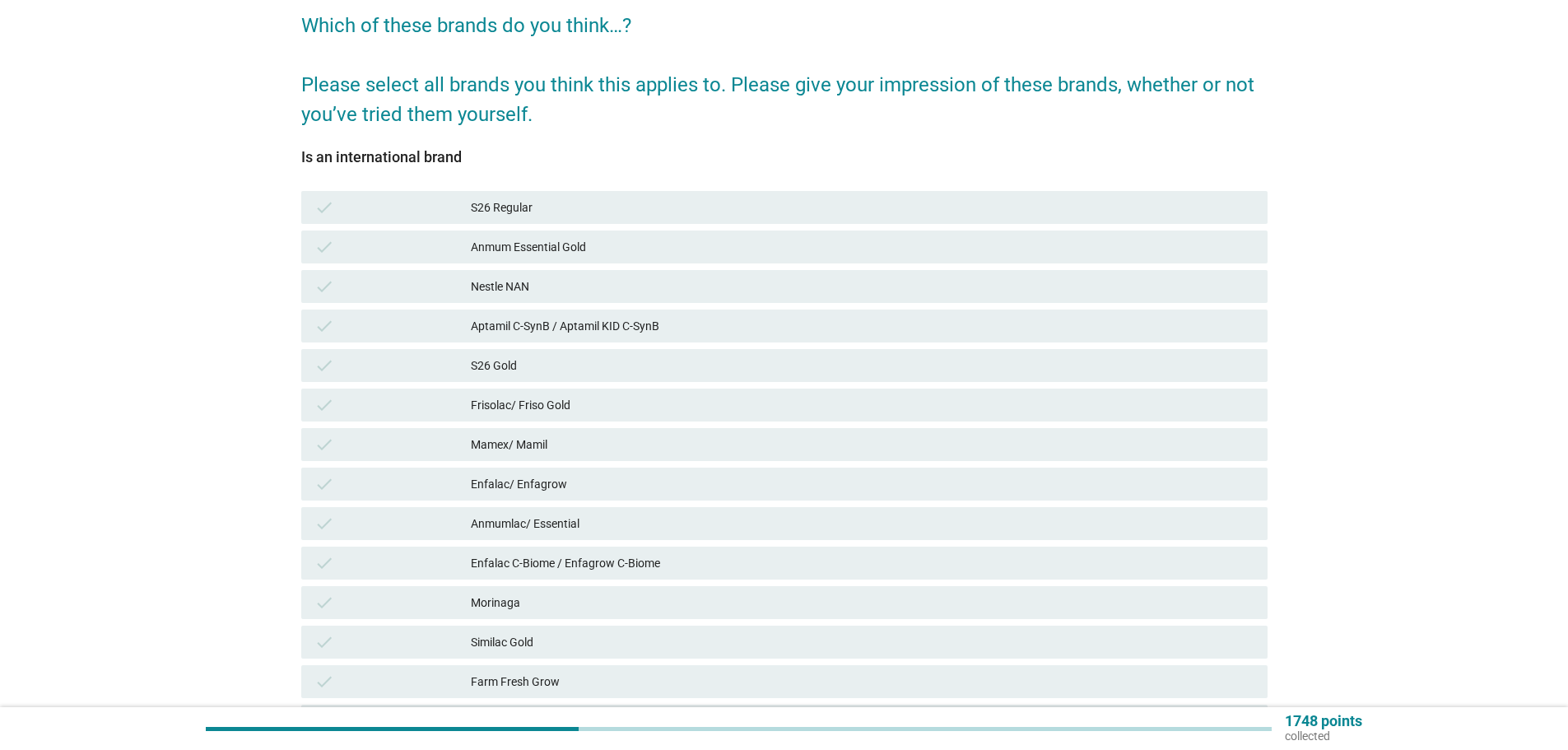
scroll to position [165, 0]
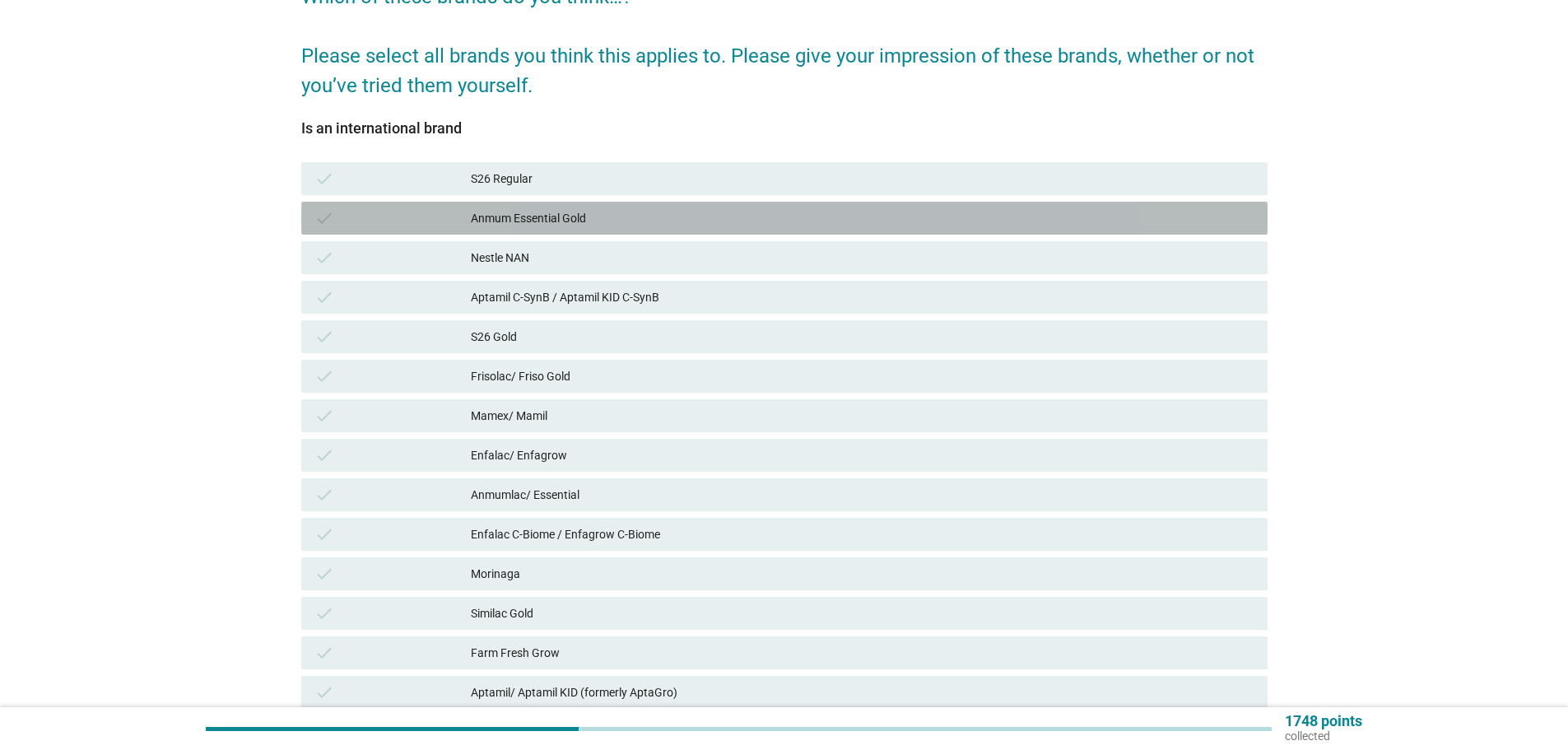
click at [788, 220] on div "Anmum Essential Gold" at bounding box center [863, 218] width 784 height 20
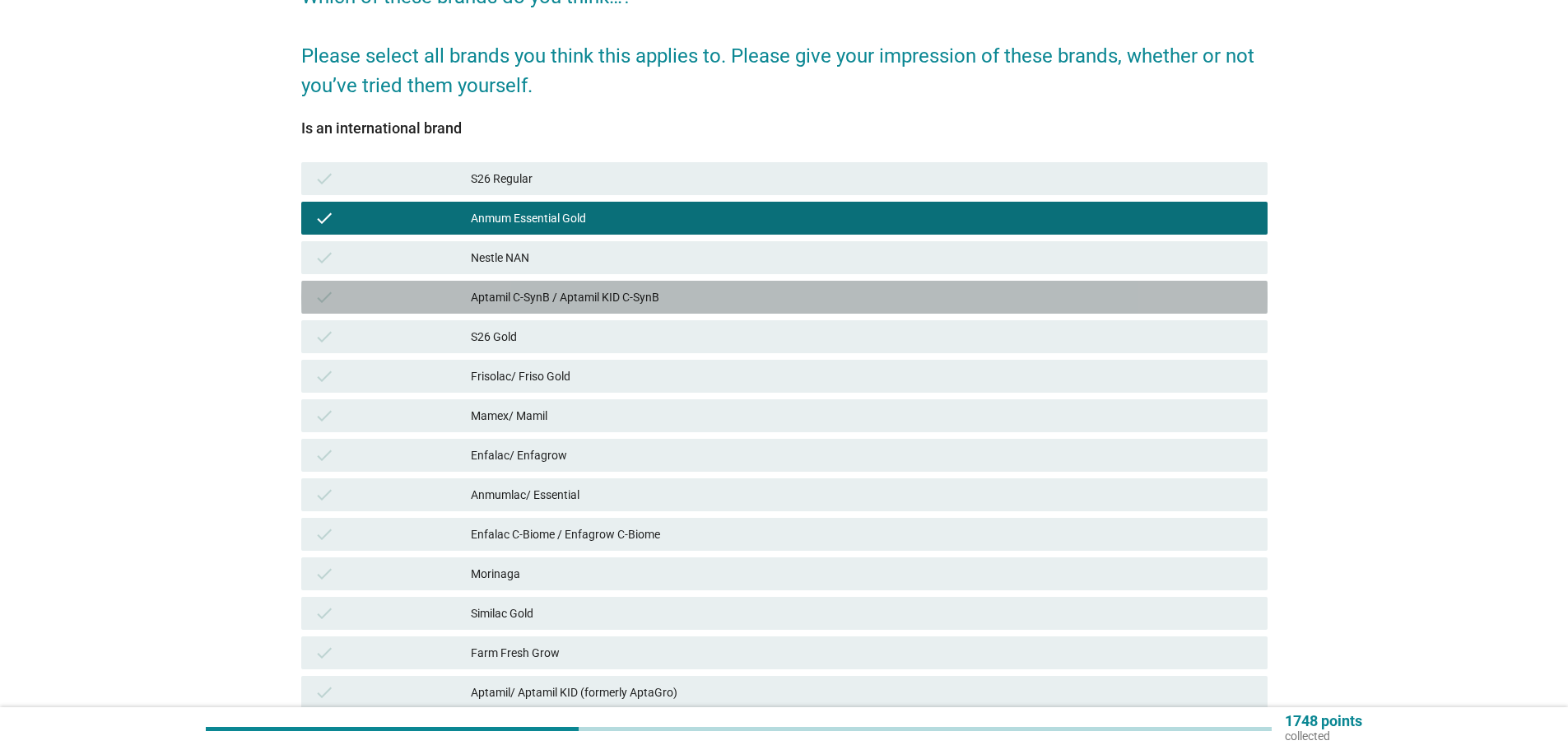
click at [819, 297] on div "Aptamil C-SynB / Aptamil KID C-SynB" at bounding box center [863, 297] width 784 height 20
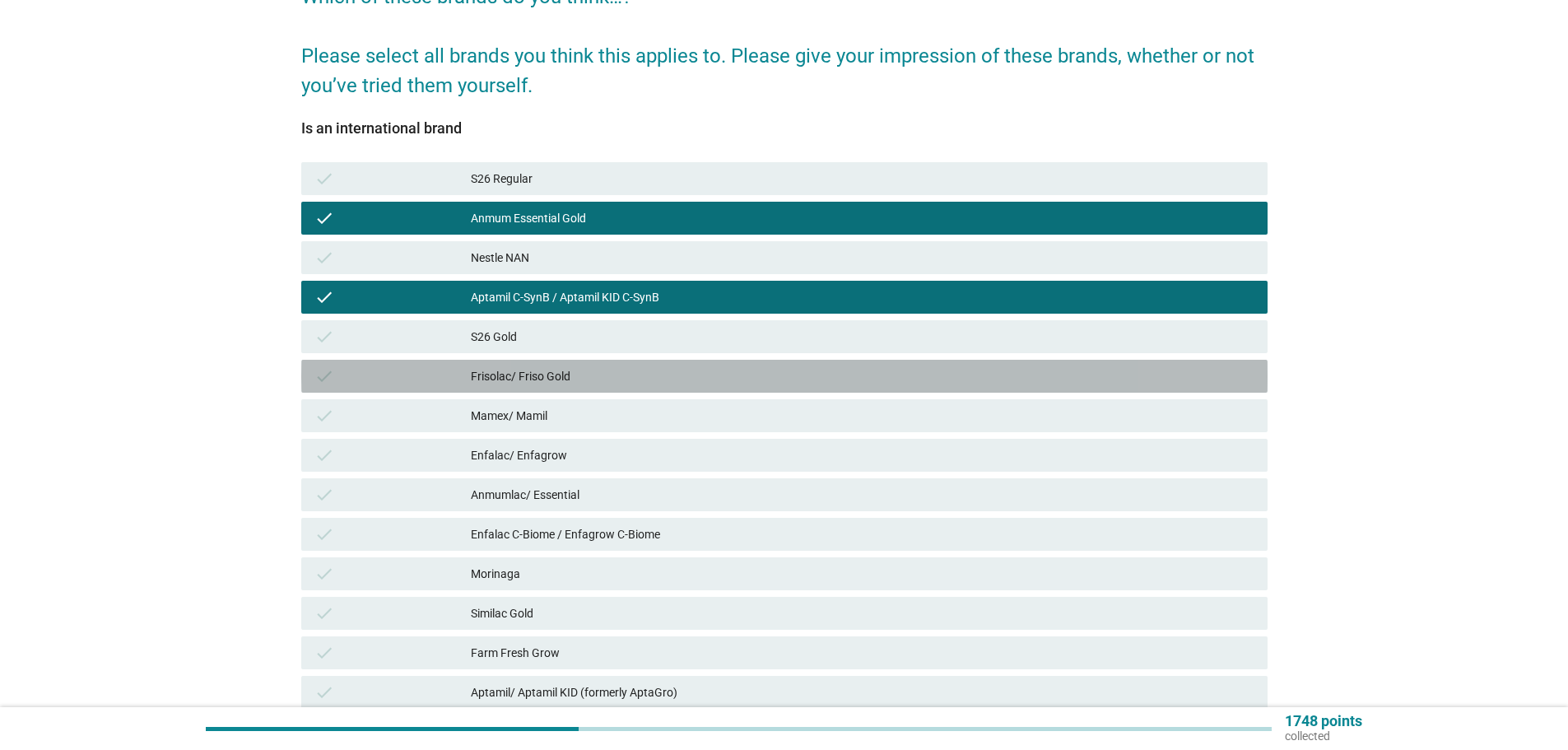
click at [826, 365] on div "check Frisolac/ Friso Gold" at bounding box center [784, 376] width 966 height 33
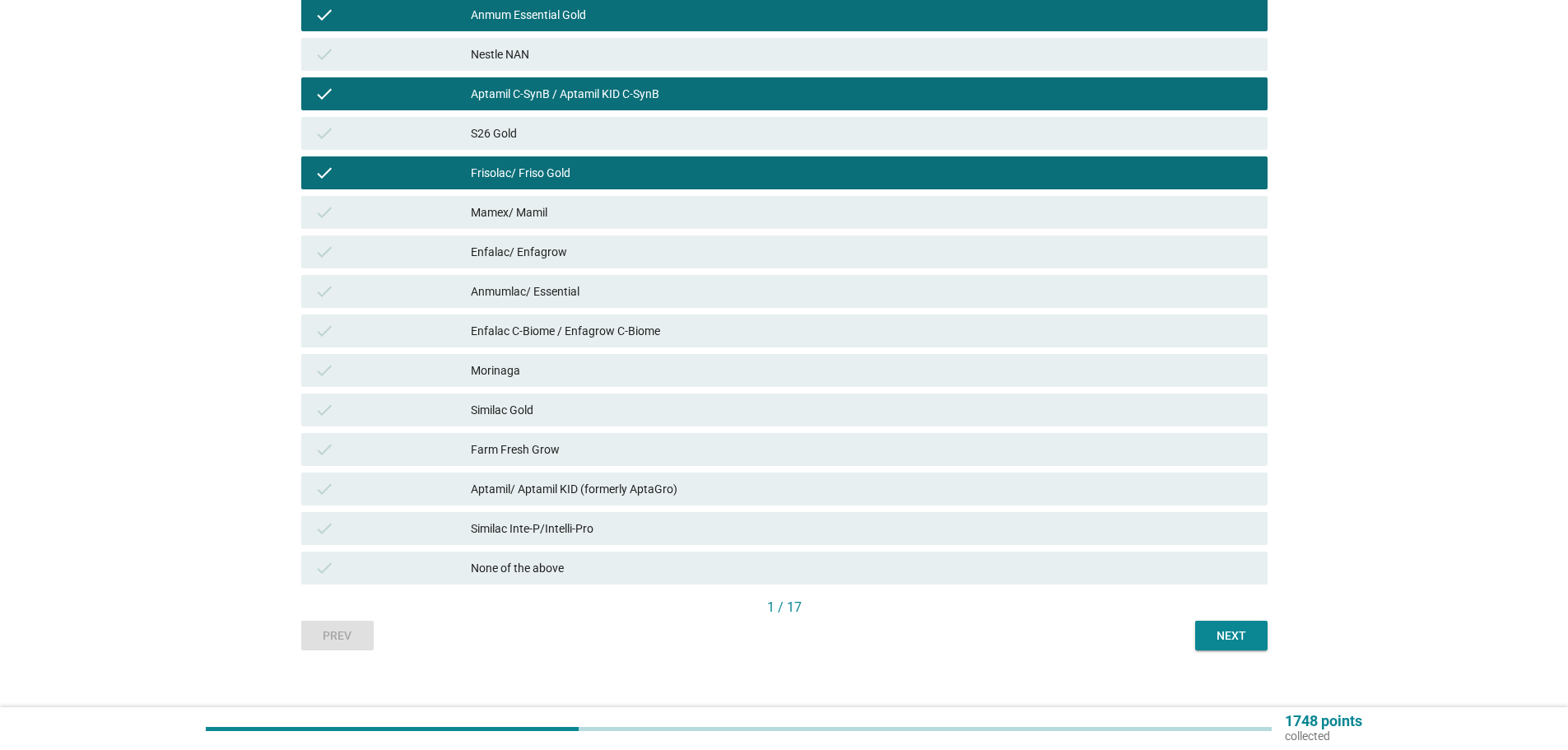
scroll to position [385, 0]
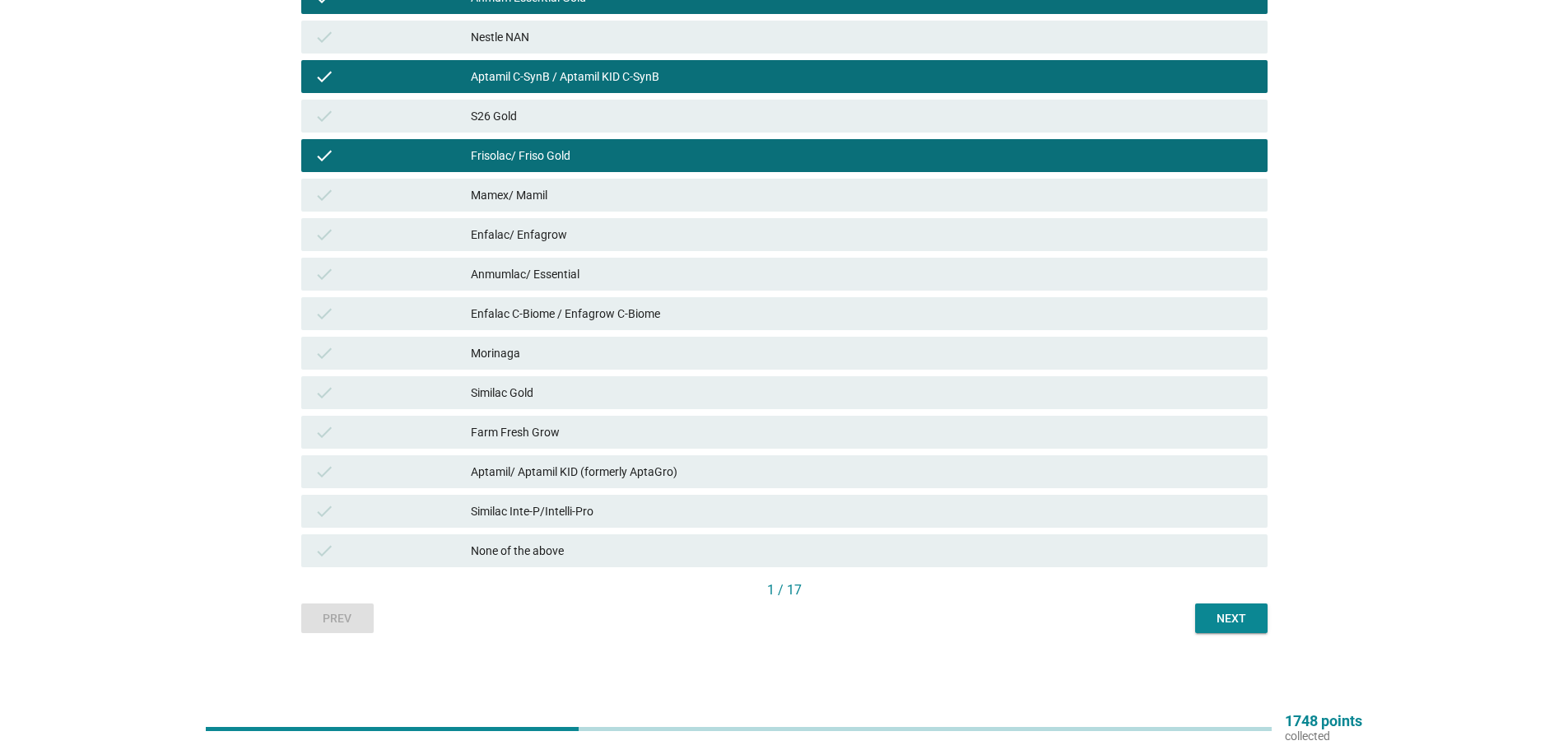
click at [805, 204] on div "Mamex/ Mamil" at bounding box center [863, 195] width 784 height 20
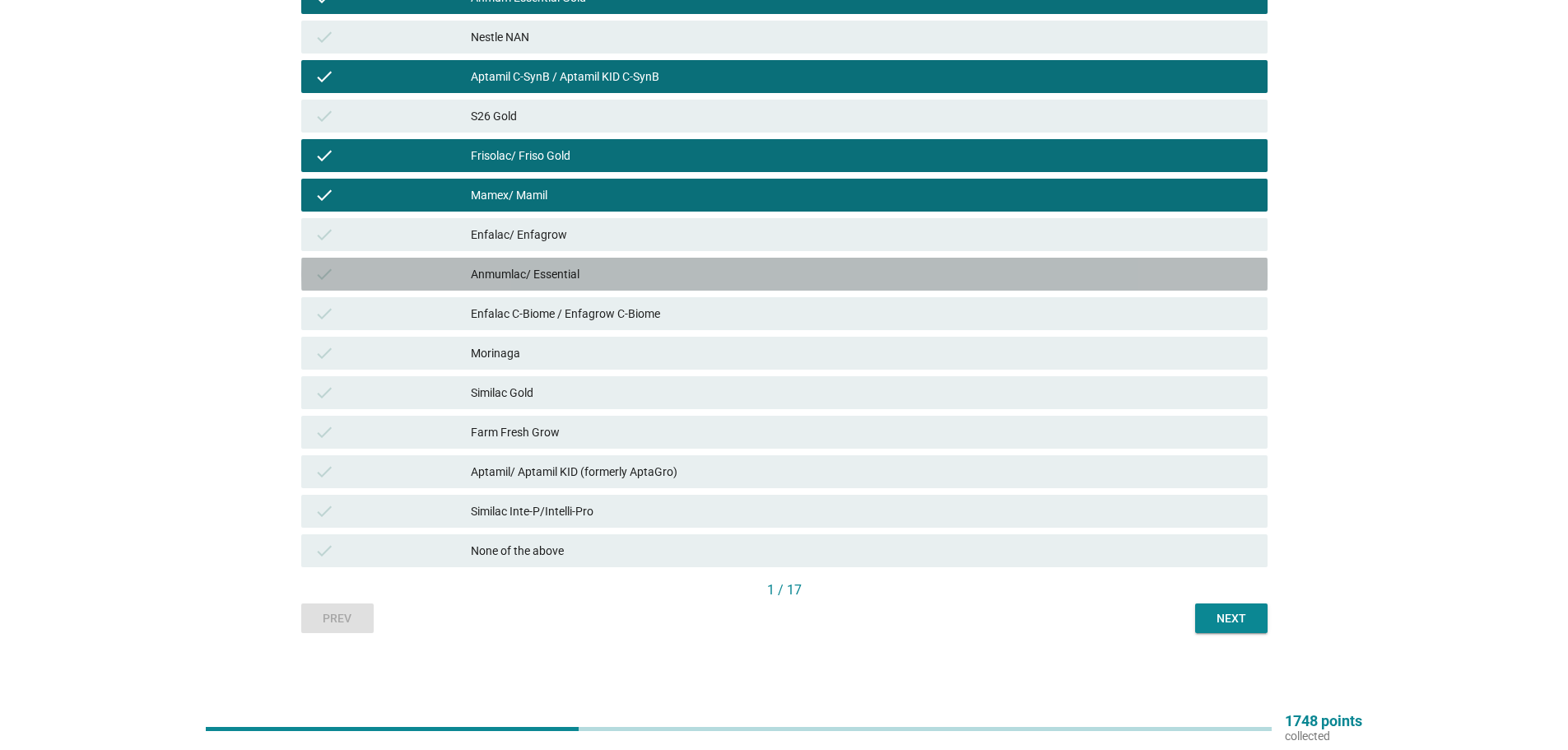
click at [831, 290] on div "check Anmumlac/ Essential" at bounding box center [784, 275] width 966 height 33
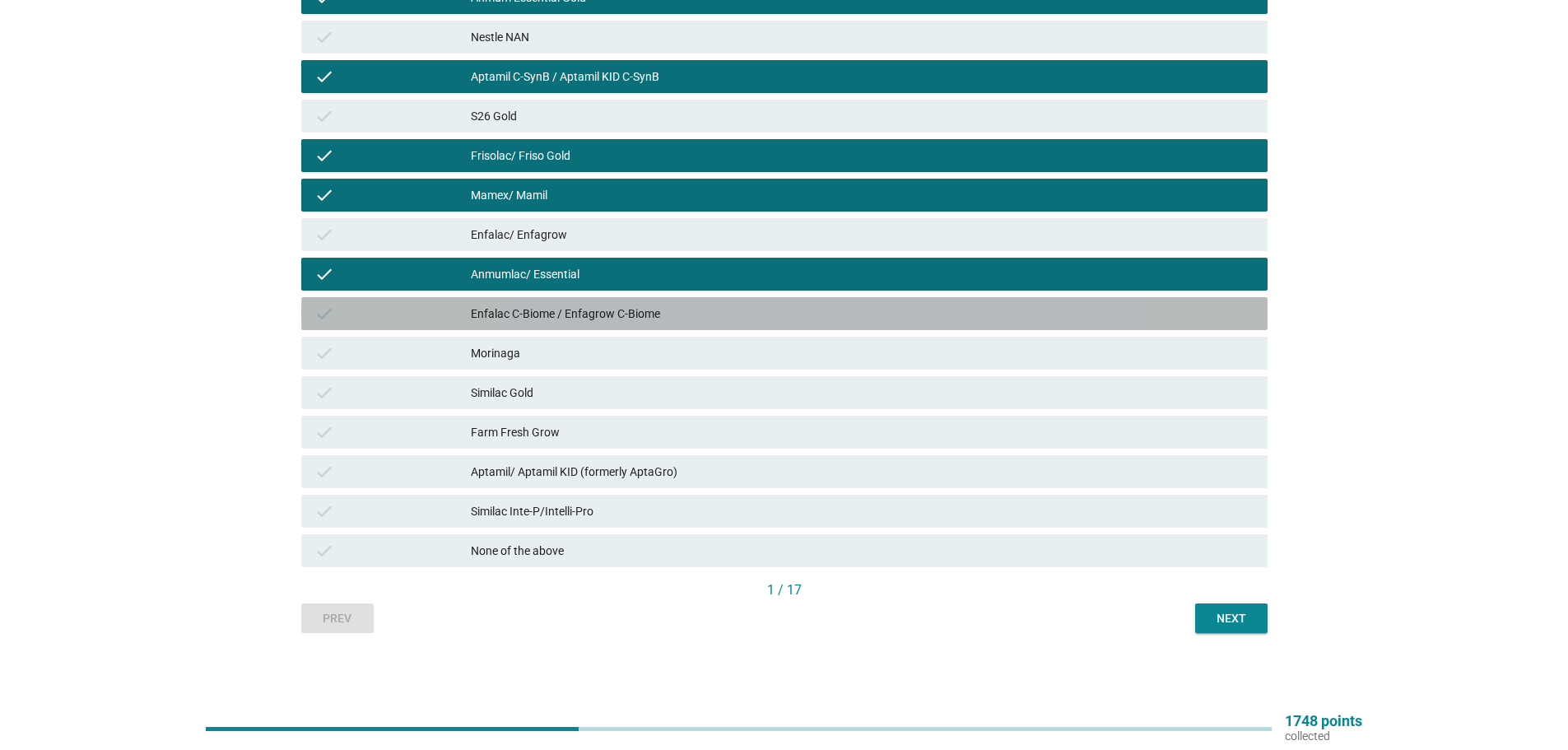
click at [849, 321] on div "Enfalac C-Biome / Enfagrow C-Biome" at bounding box center [863, 314] width 784 height 20
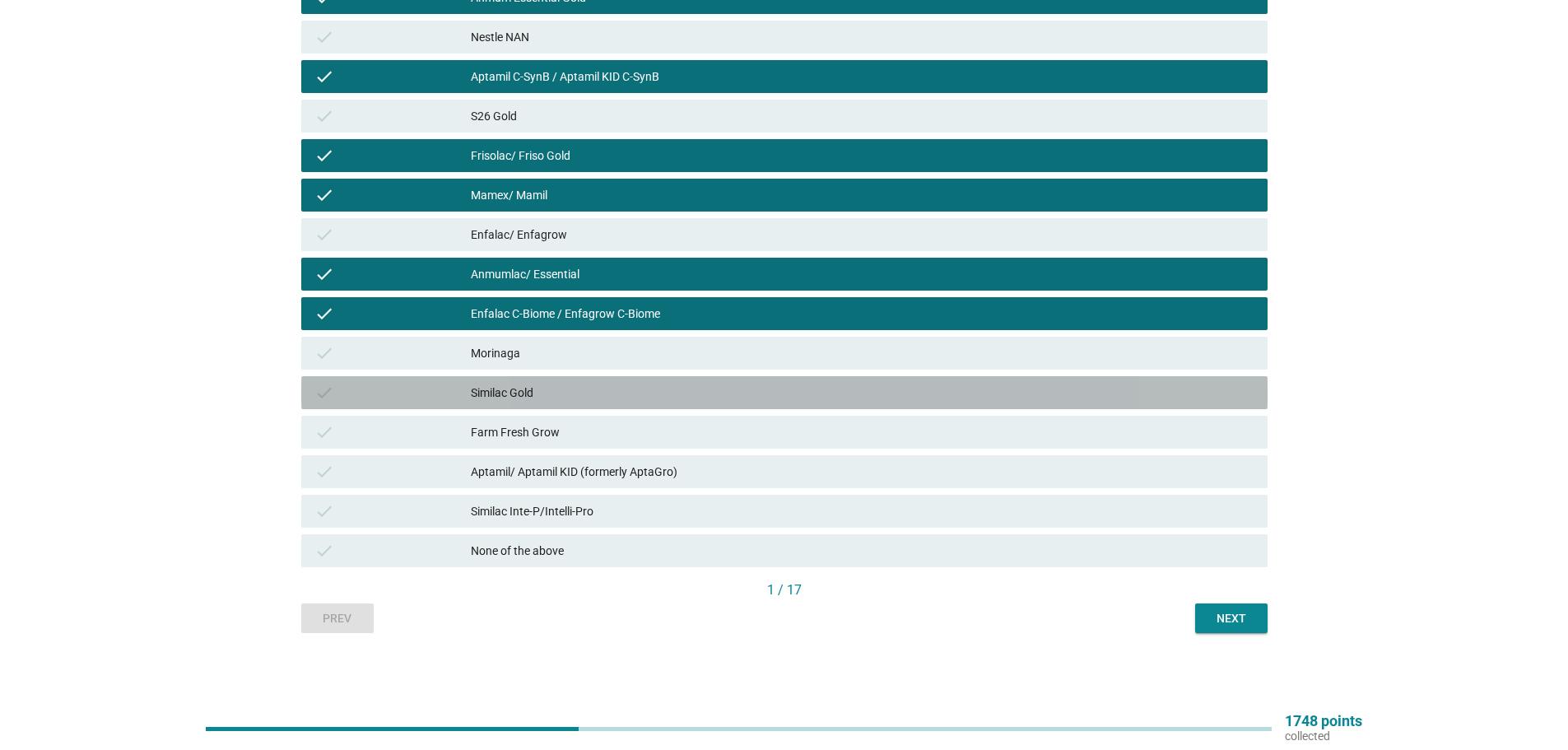
click at [851, 389] on div "Similac Gold" at bounding box center [863, 393] width 784 height 20
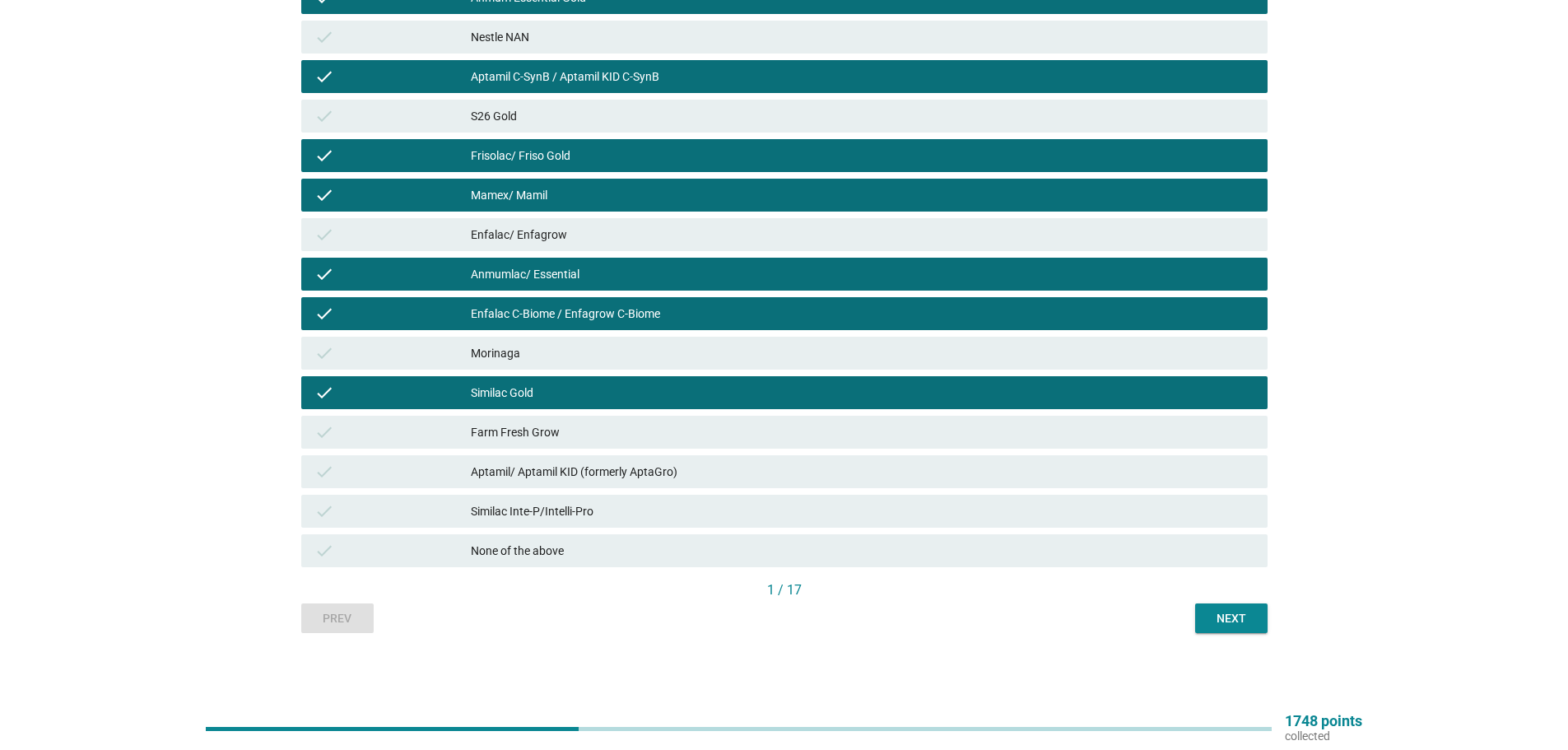
click at [898, 464] on div "Aptamil/ Aptamil KID (formerly AptaGro)" at bounding box center [863, 472] width 784 height 20
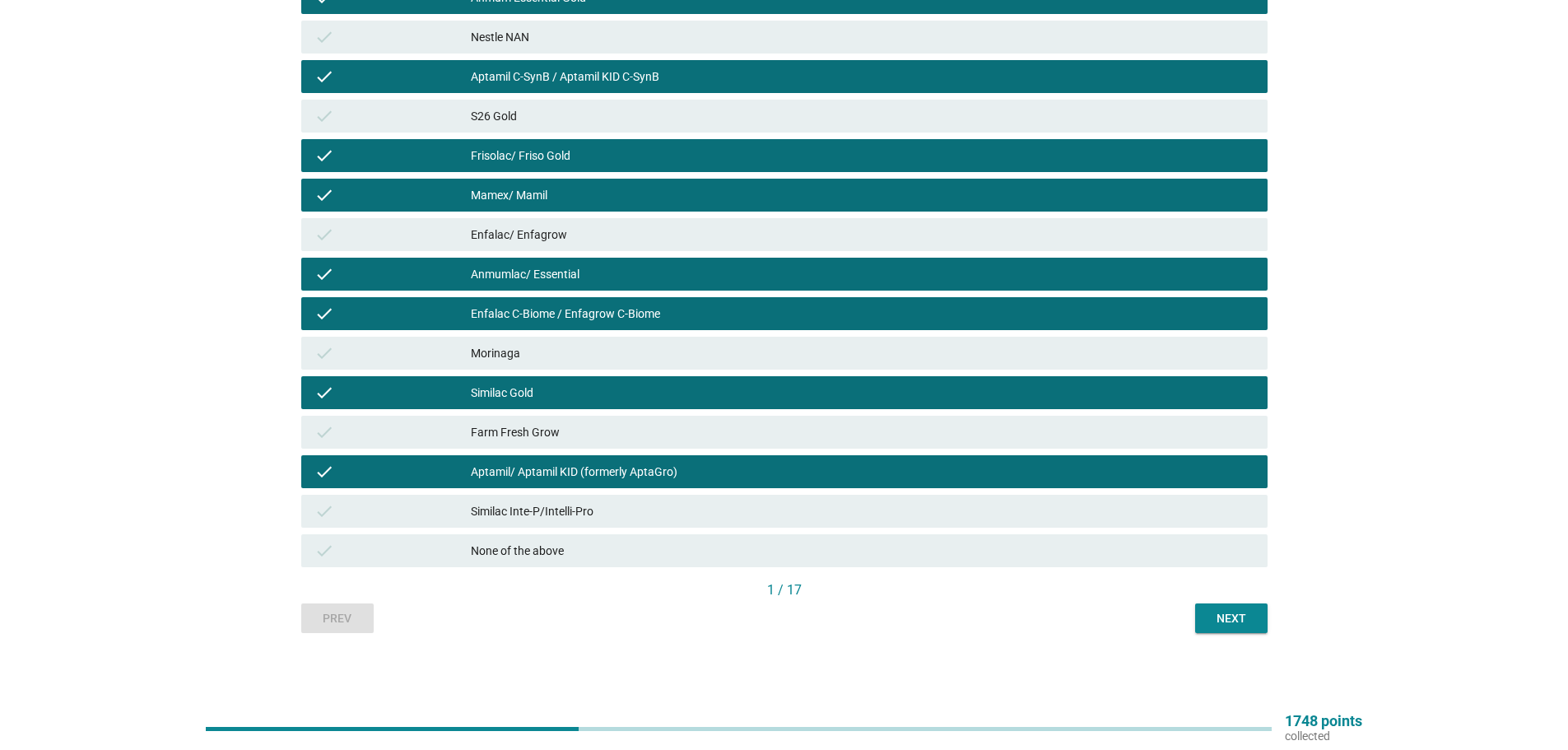
click at [941, 514] on div "Similac Inte-P/Intelli-Pro" at bounding box center [863, 512] width 784 height 20
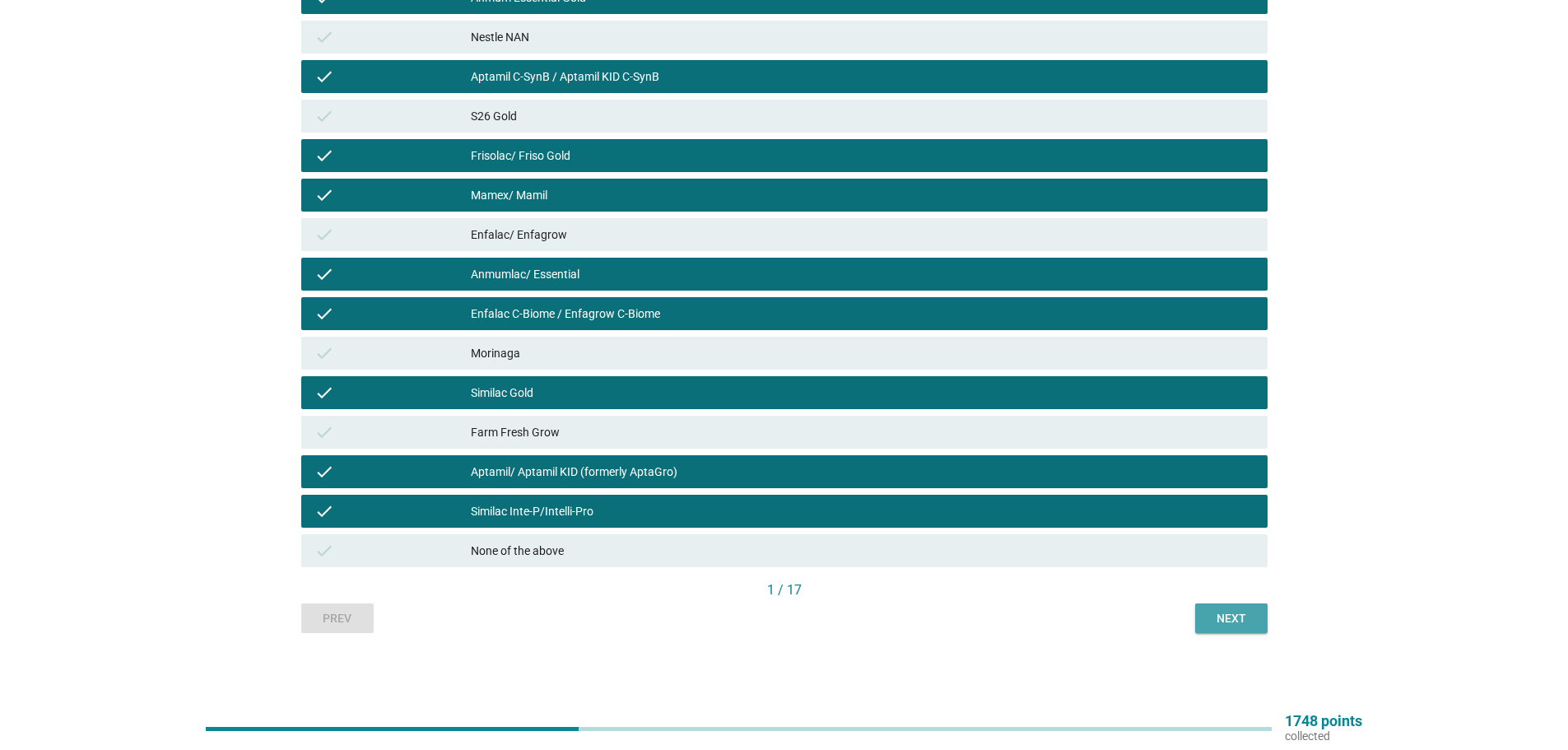
click at [1230, 604] on button "Next" at bounding box center [1232, 618] width 73 height 30
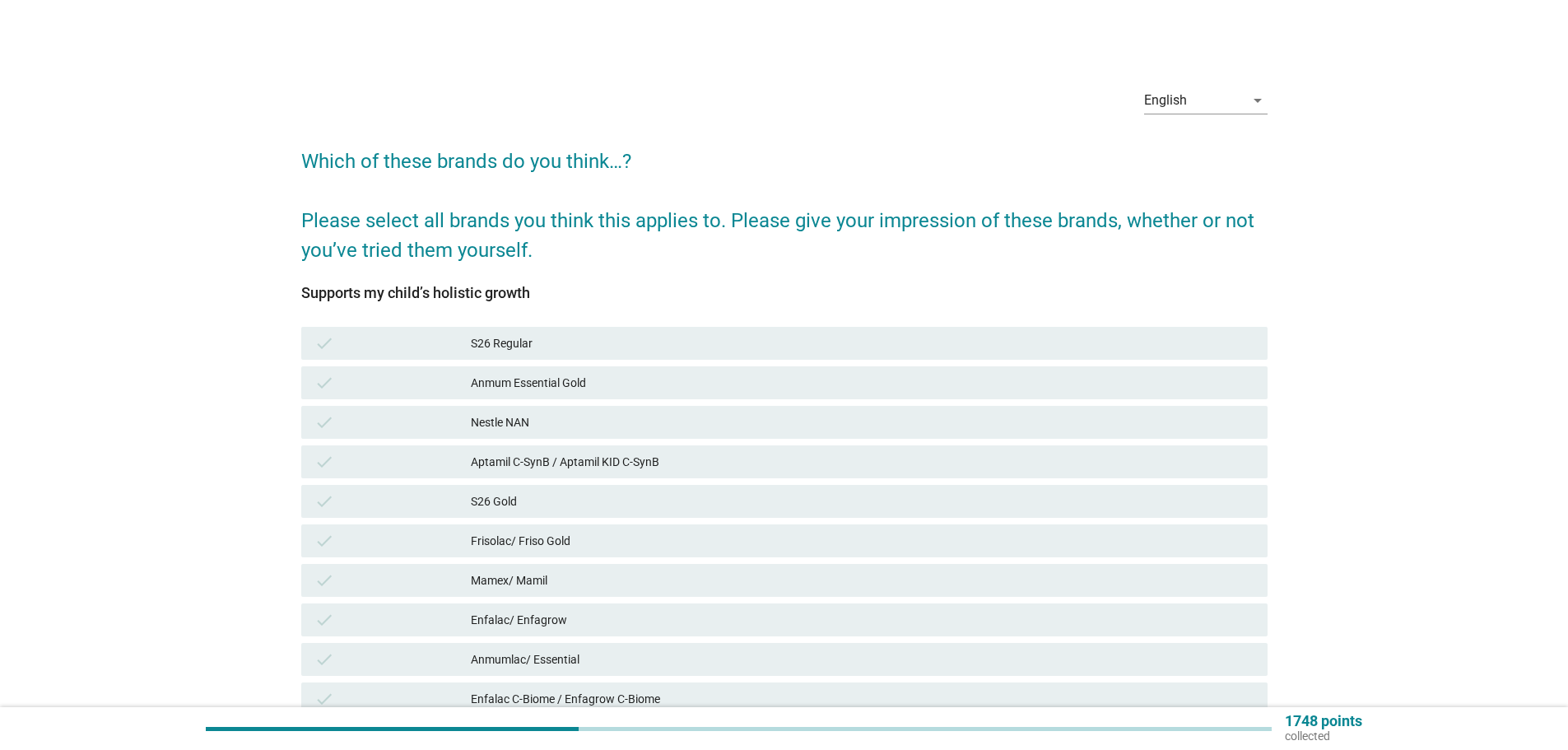
click at [742, 412] on div "check Nestle NAN" at bounding box center [784, 423] width 966 height 33
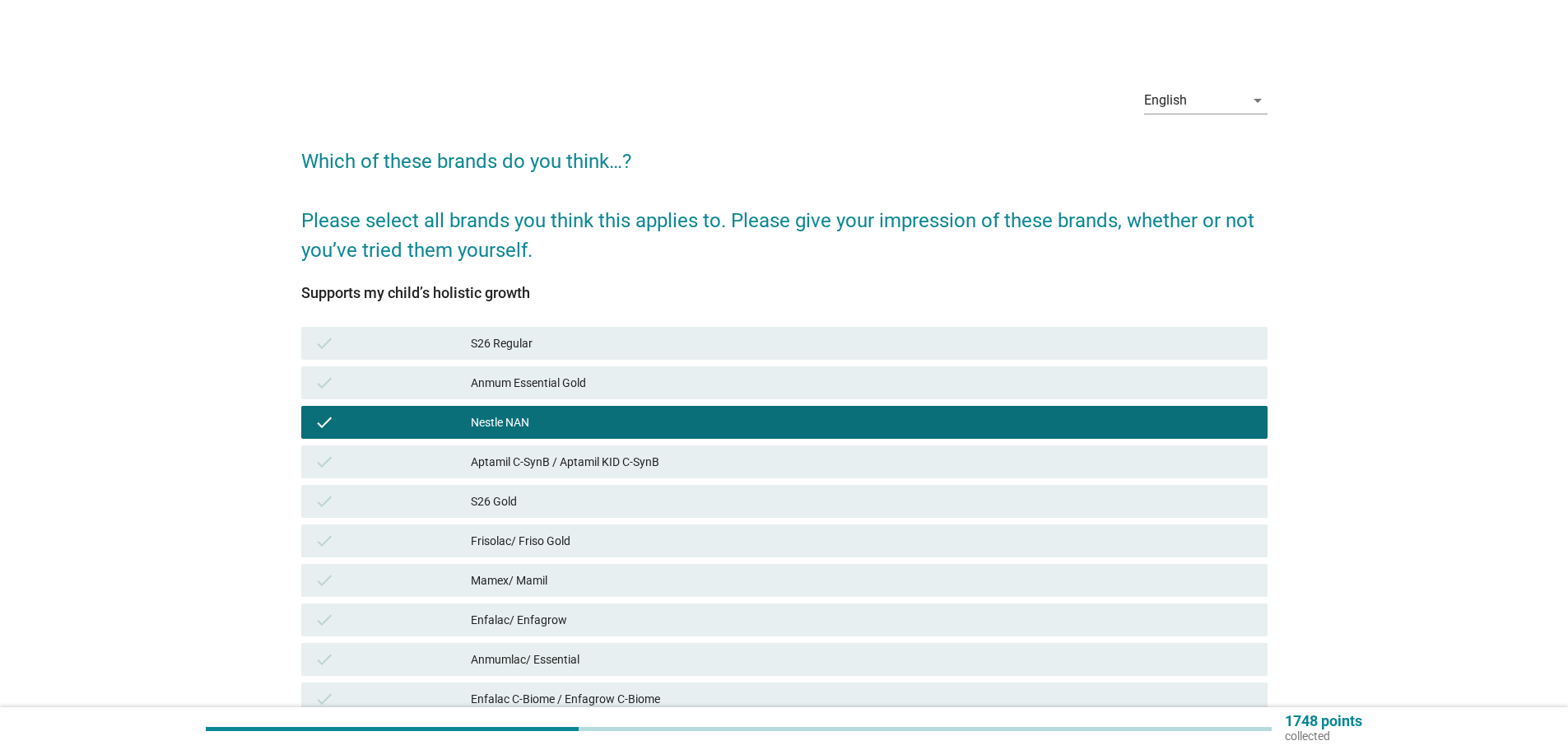
click at [741, 389] on div "Anmum Essential Gold" at bounding box center [863, 383] width 784 height 20
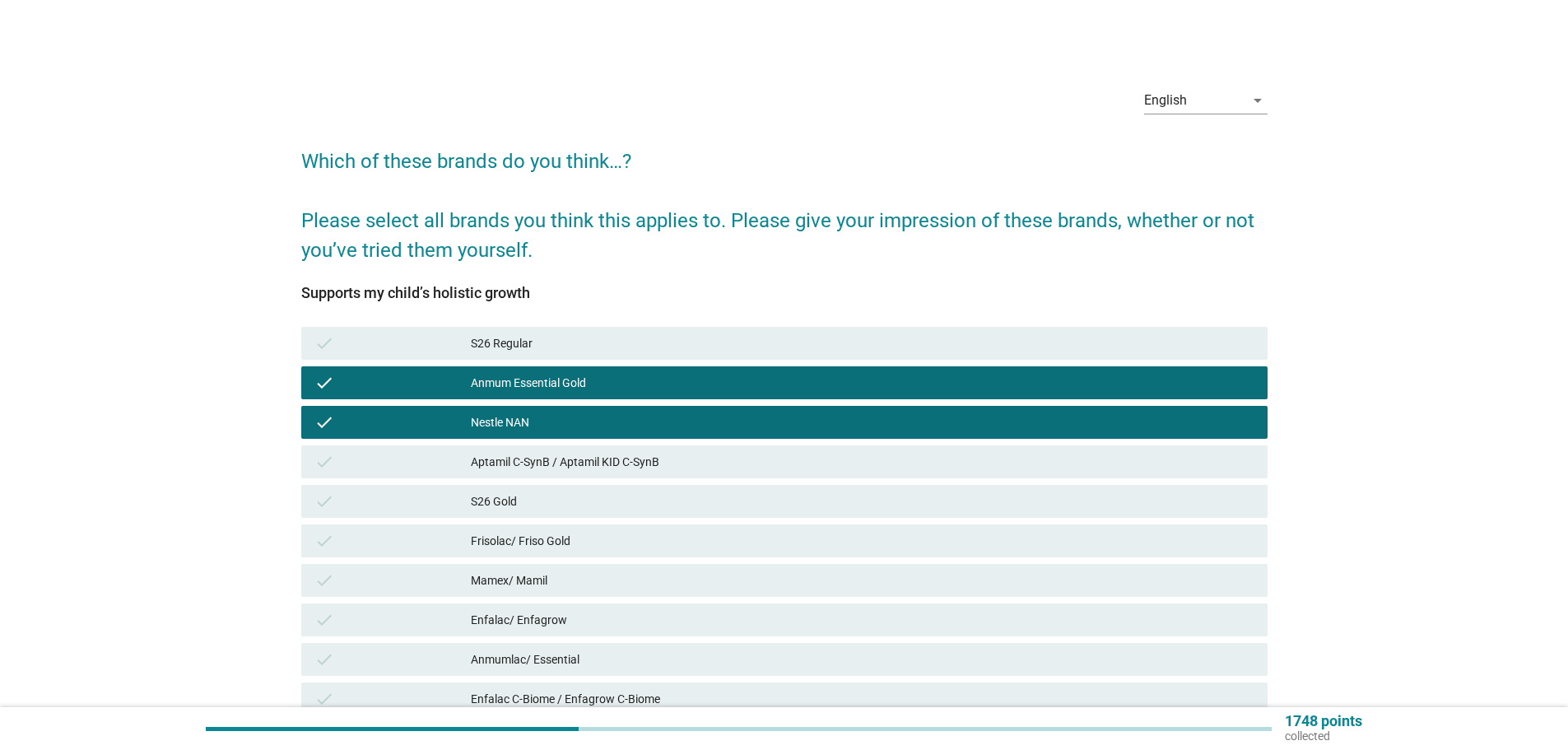
click at [744, 355] on div "check S26 Regular" at bounding box center [784, 344] width 966 height 33
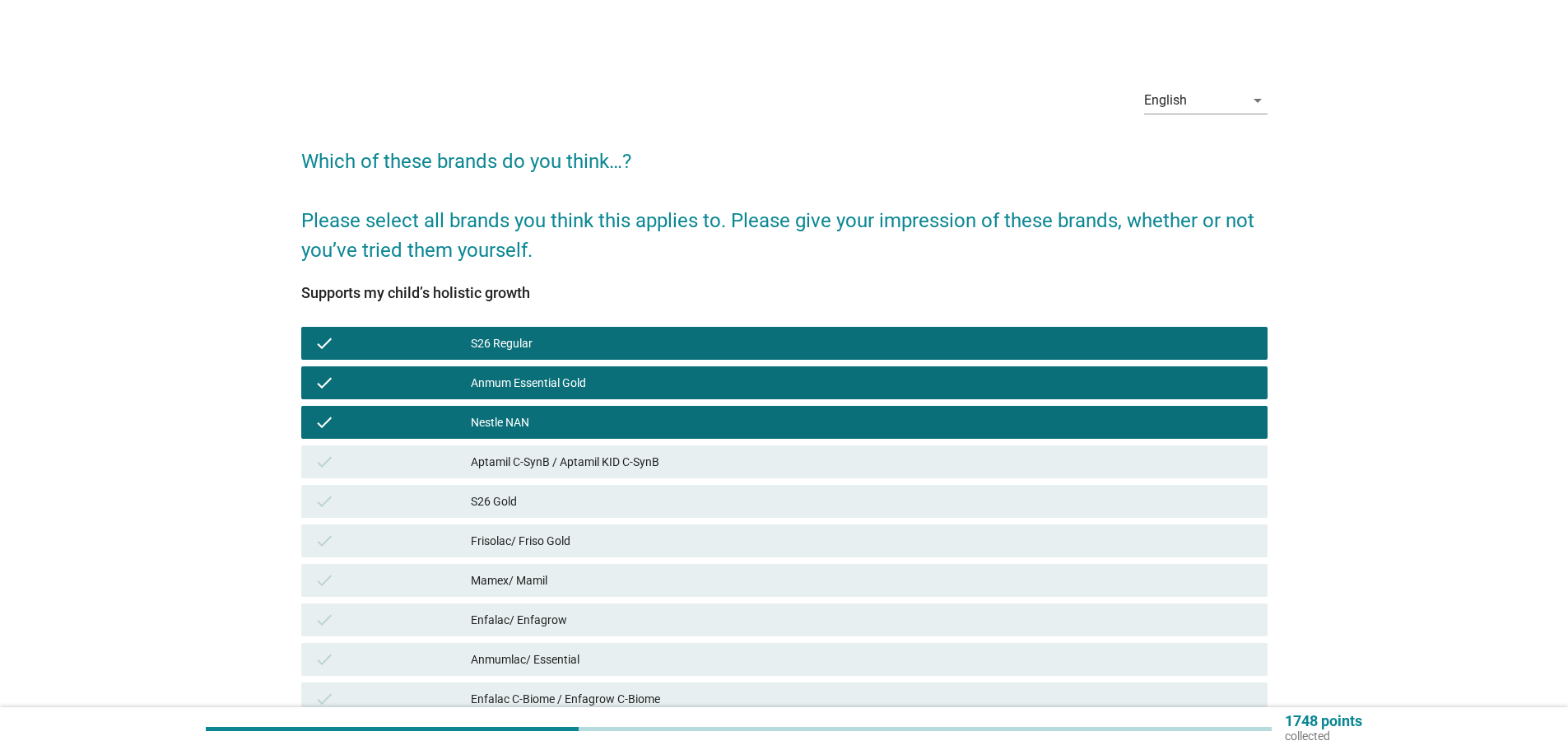
click at [759, 467] on div "Aptamil C-SynB / Aptamil KID C-SynB" at bounding box center [863, 462] width 784 height 20
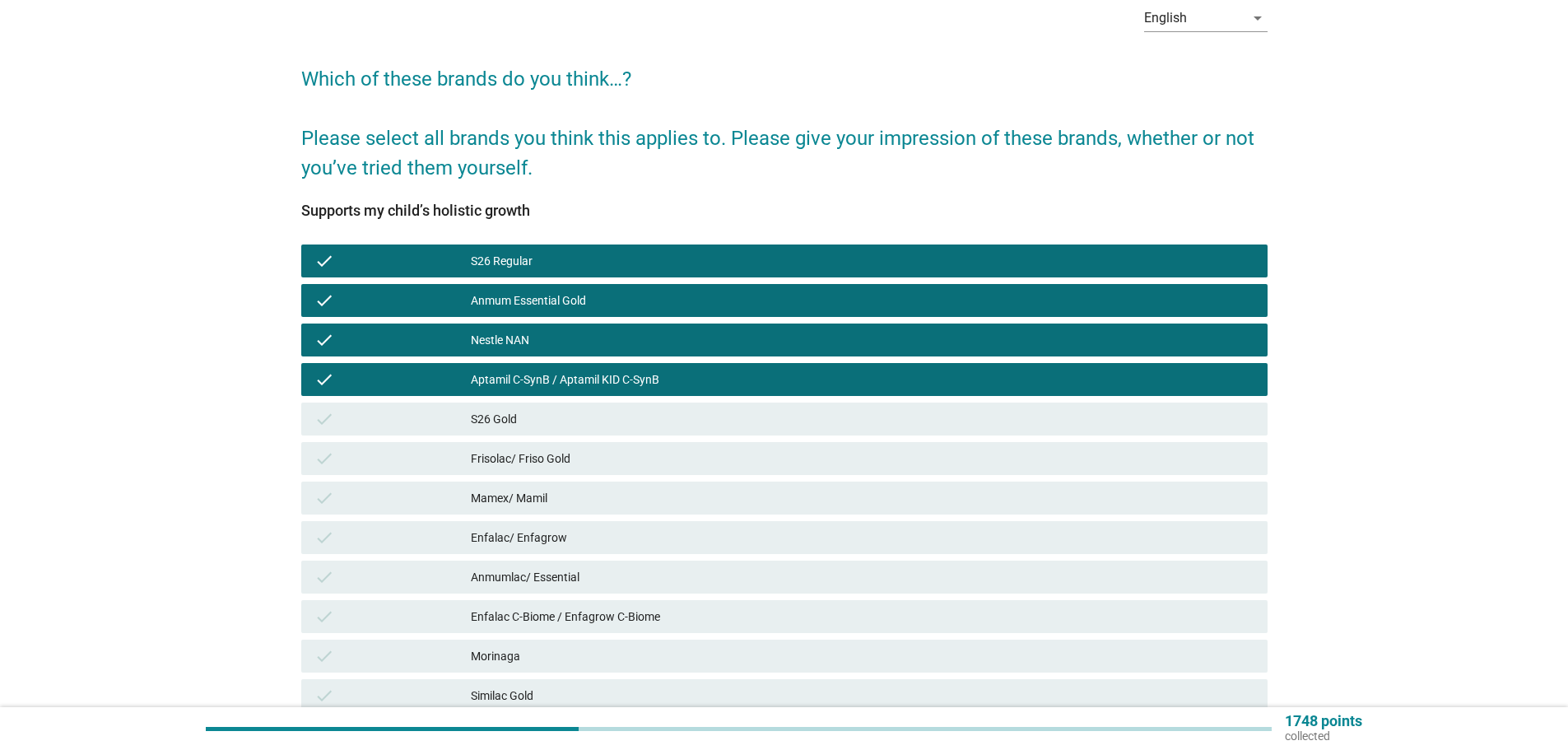
scroll to position [247, 0]
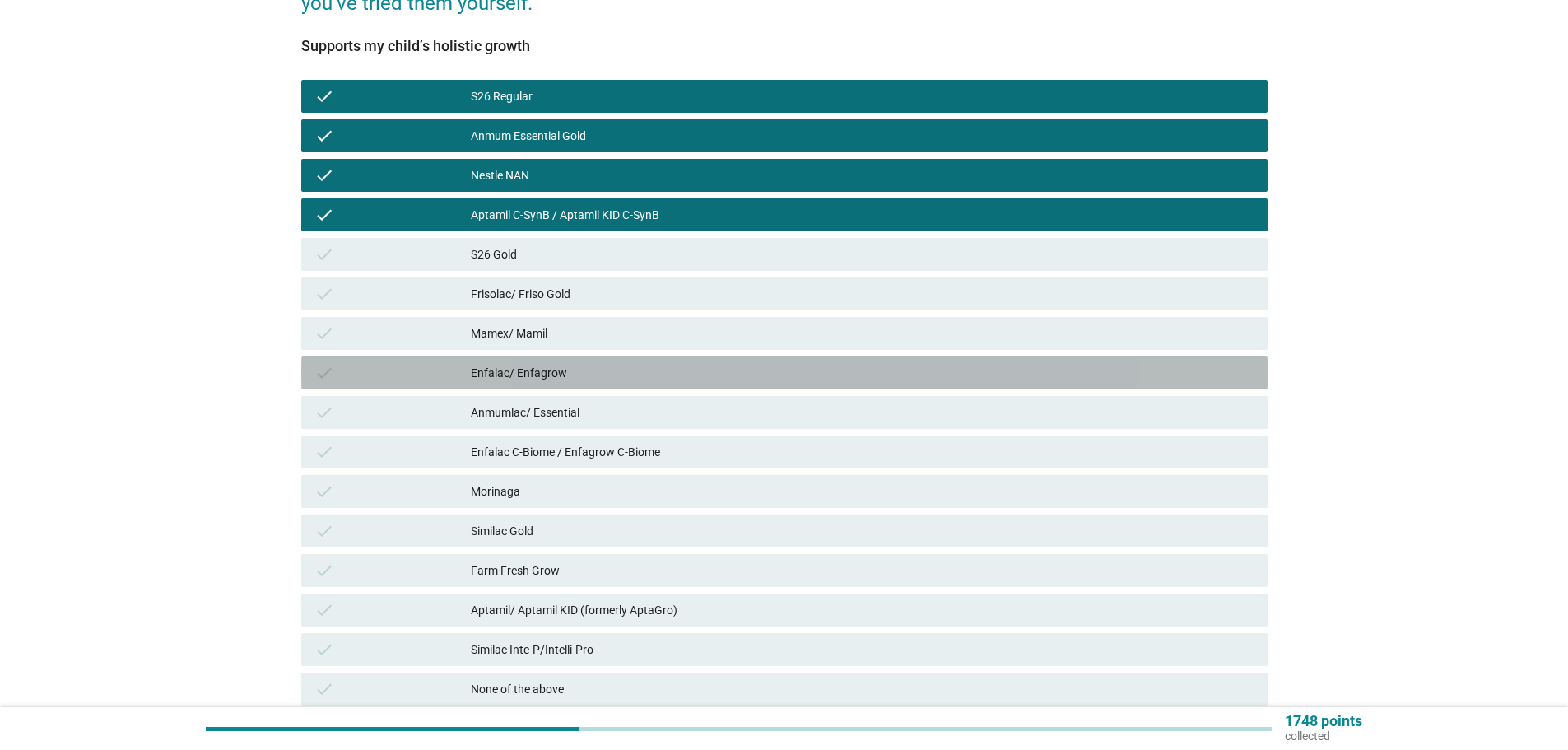
click at [736, 367] on div "Enfalac/ Enfagrow" at bounding box center [863, 373] width 784 height 20
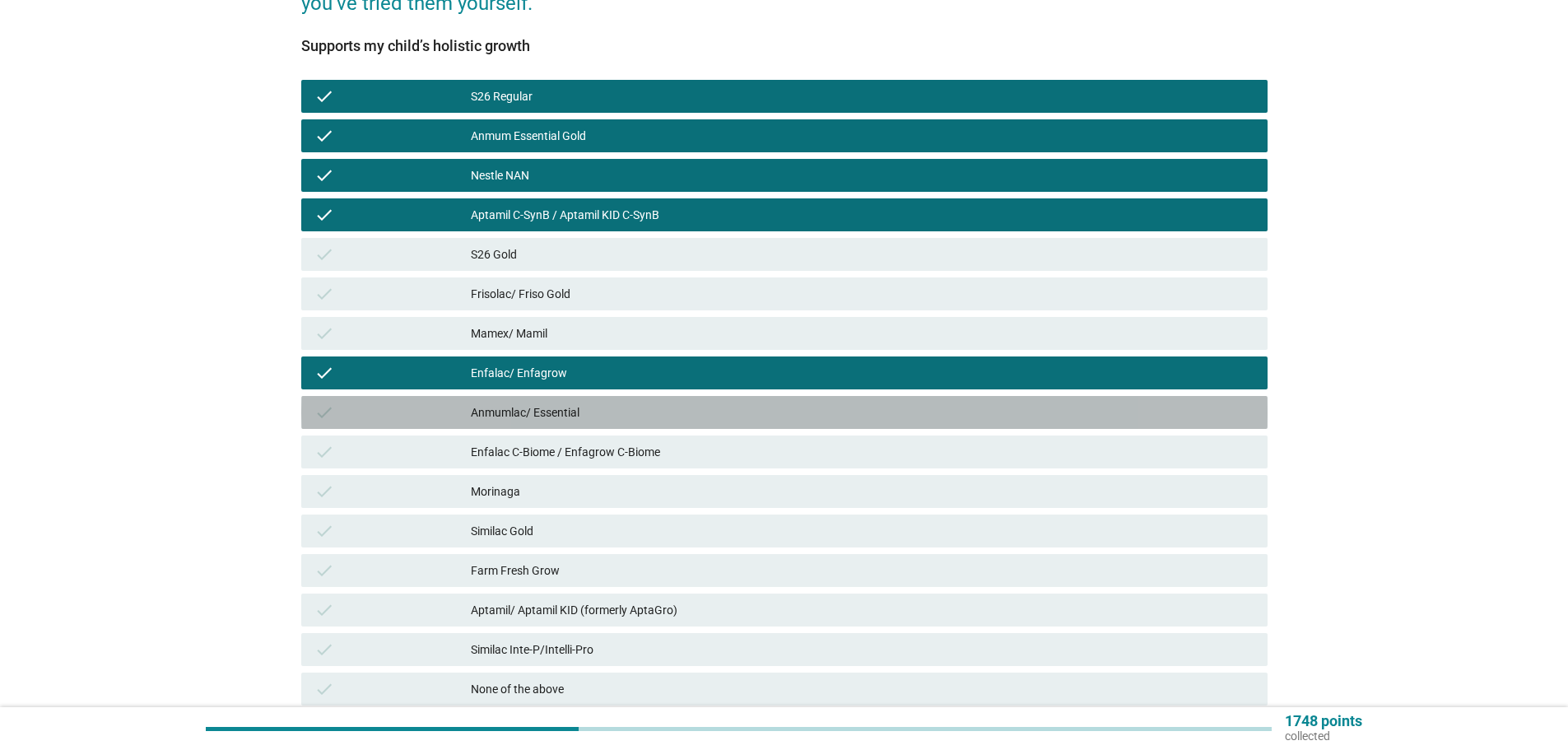
click at [742, 412] on div "Anmumlac/ Essential" at bounding box center [863, 413] width 784 height 20
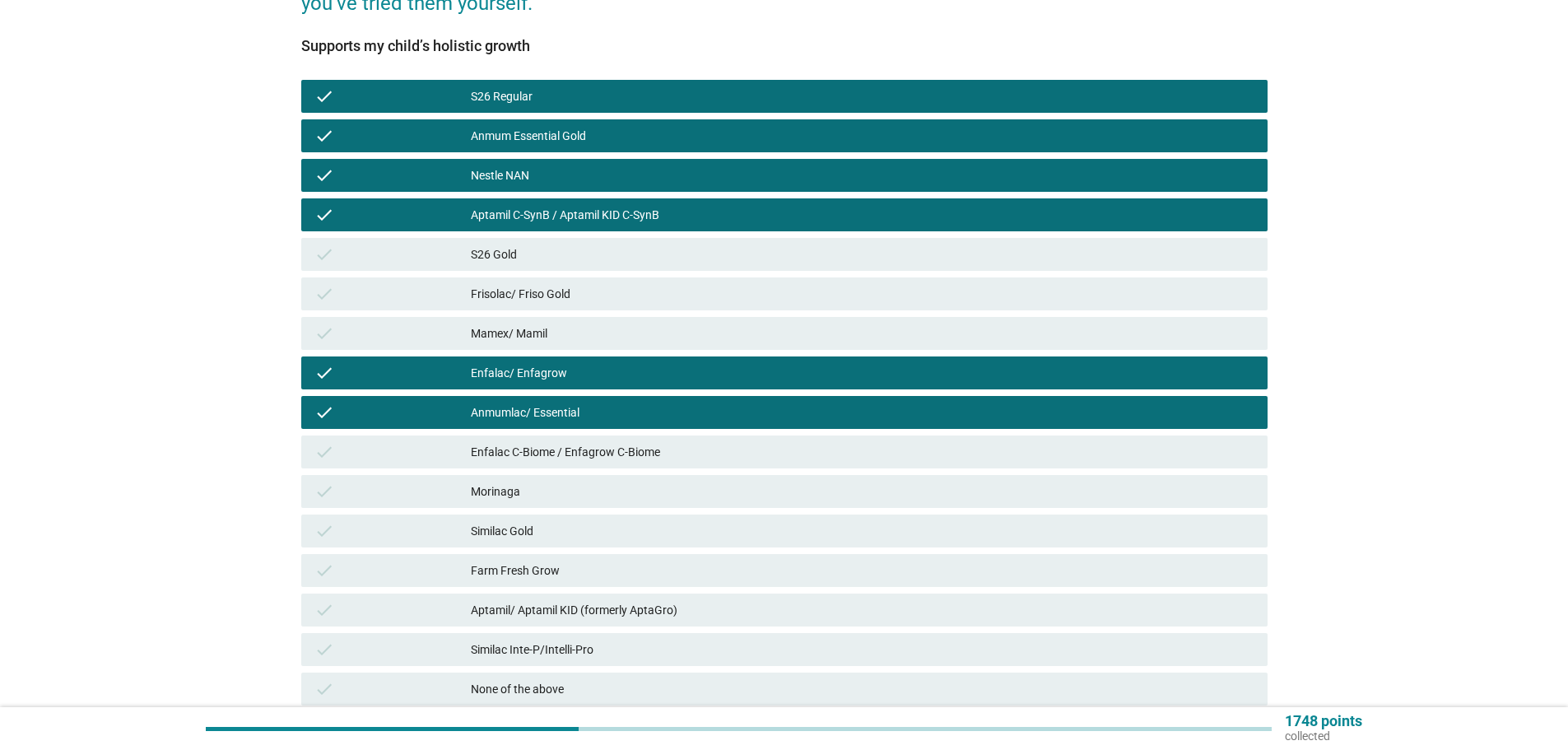
drag, startPoint x: 739, startPoint y: 455, endPoint x: 738, endPoint y: 495, distance: 40.0
click at [738, 455] on div "Enfalac C-Biome / Enfagrow C-Biome" at bounding box center [863, 452] width 784 height 20
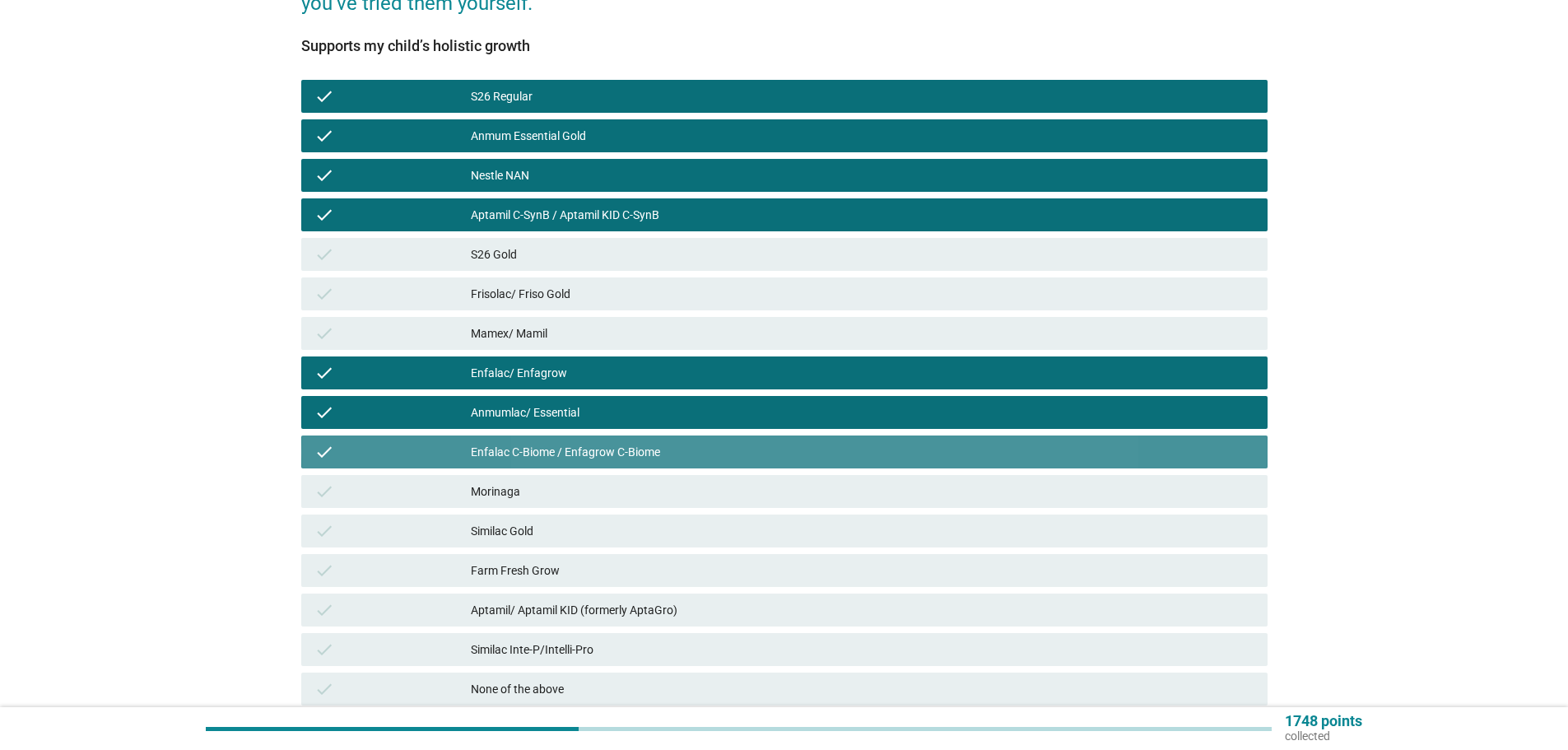
click at [734, 504] on div "check [PERSON_NAME]" at bounding box center [784, 492] width 966 height 33
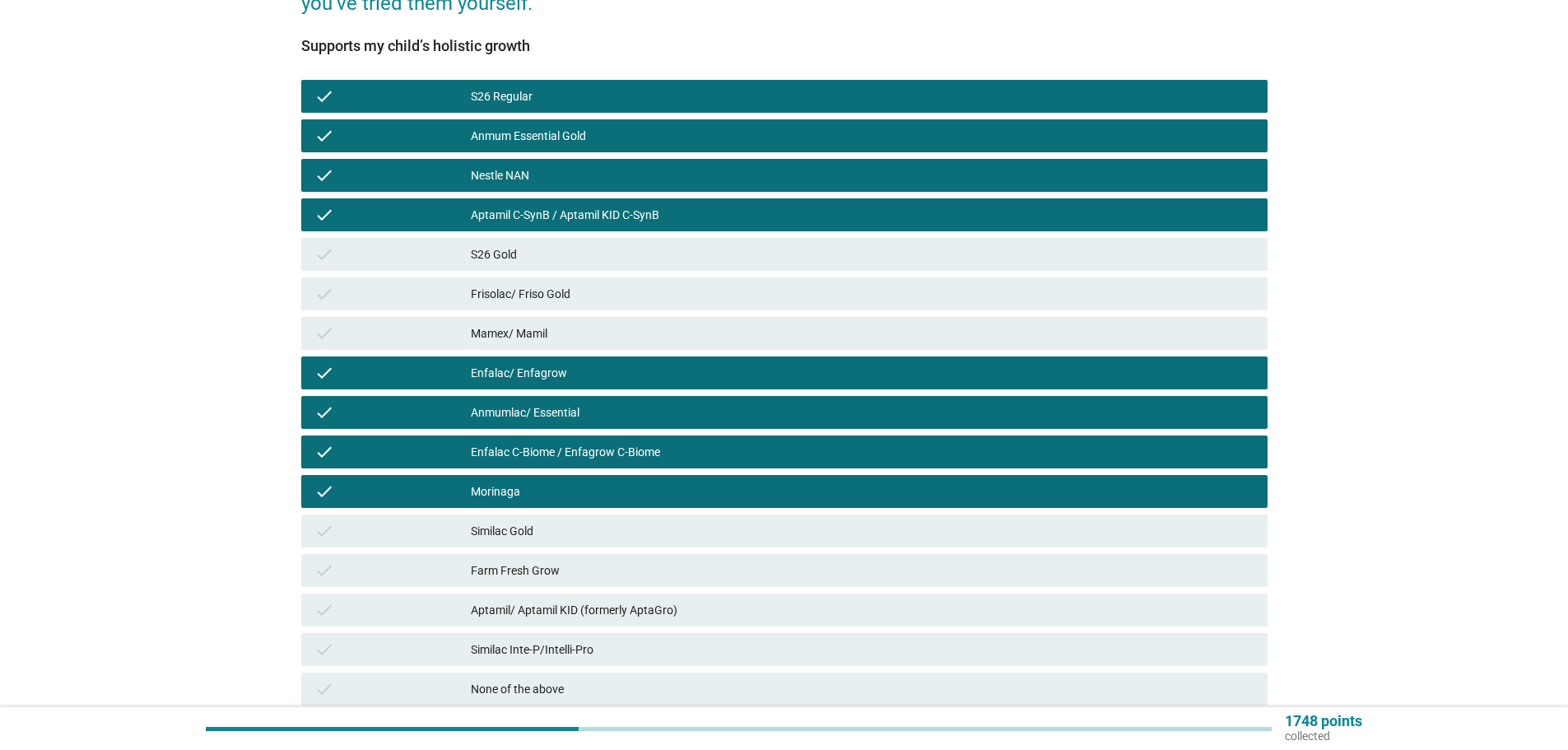
click at [736, 555] on div "check Farm Fresh Grow" at bounding box center [784, 571] width 966 height 33
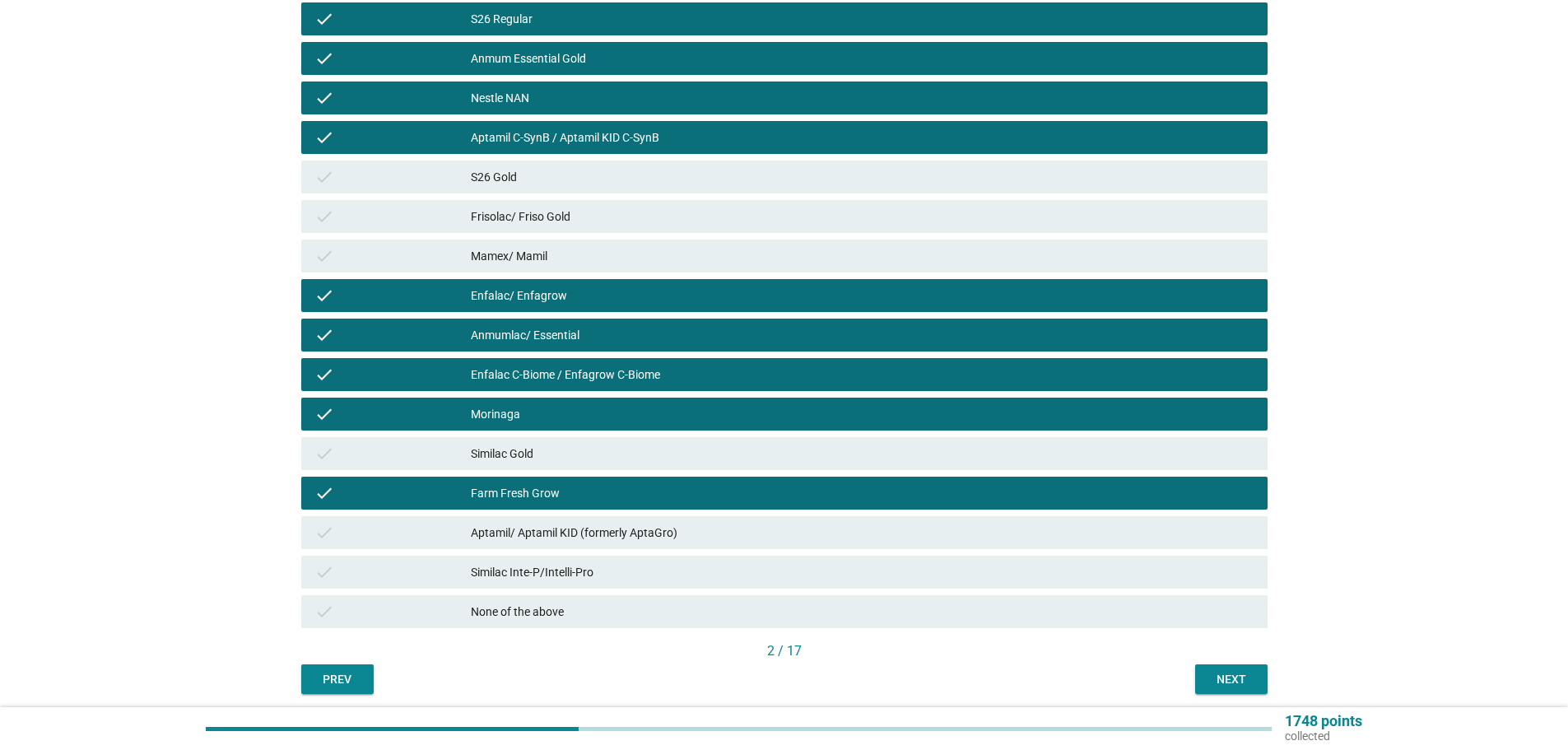
scroll to position [385, 0]
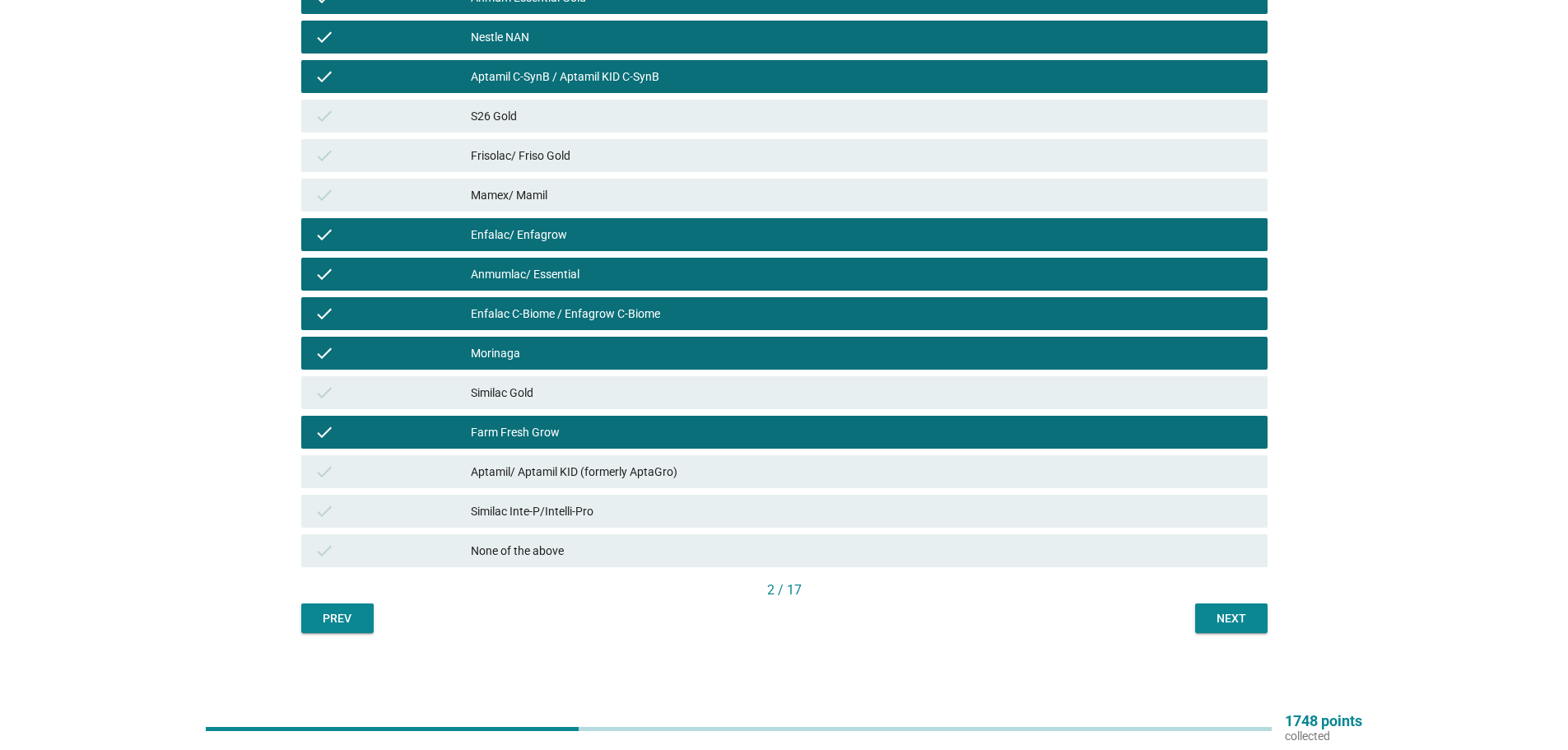
click at [792, 479] on div "Aptamil/ Aptamil KID (formerly AptaGro)" at bounding box center [863, 472] width 784 height 20
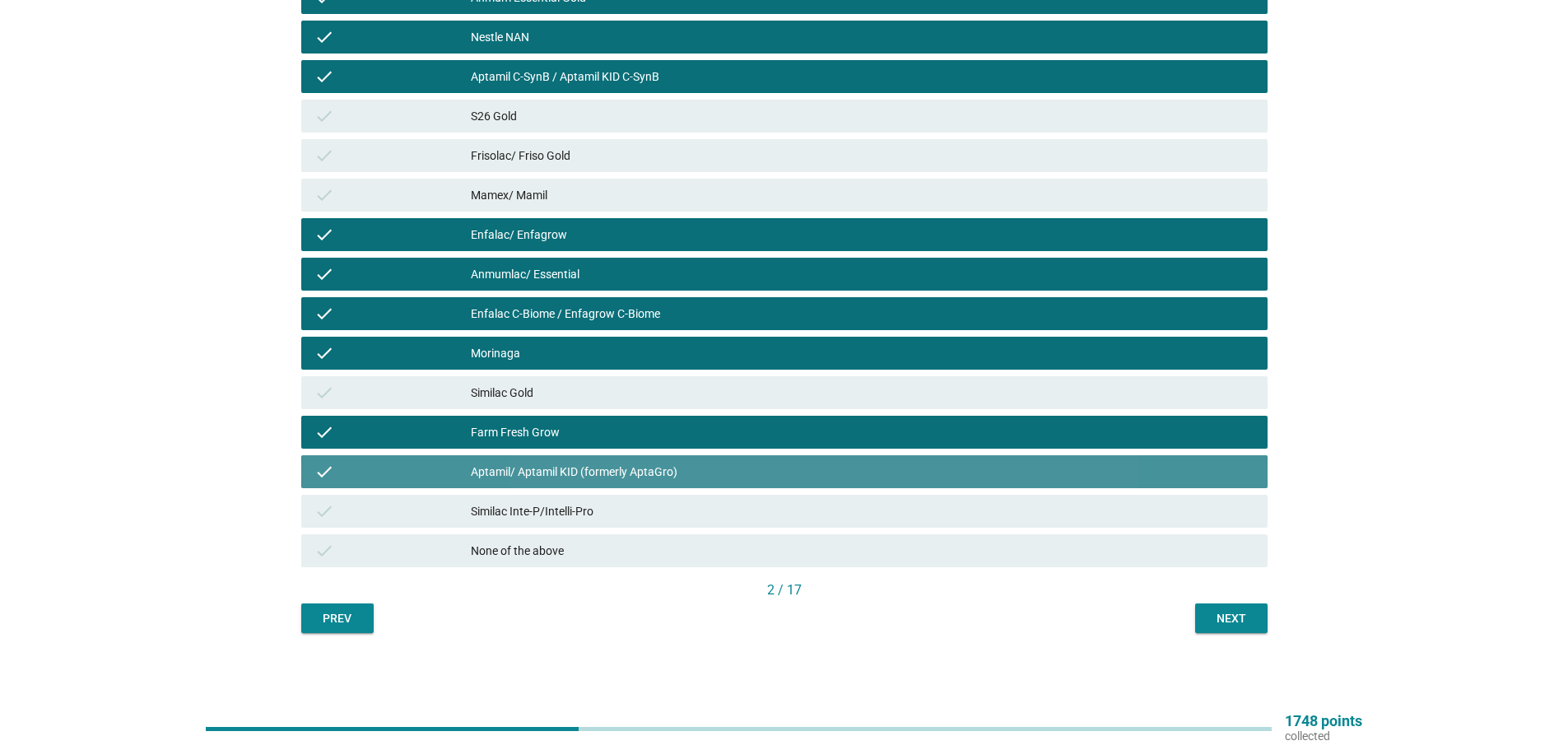
click at [802, 509] on div "Similac Inte-P/Intelli-Pro" at bounding box center [863, 512] width 784 height 20
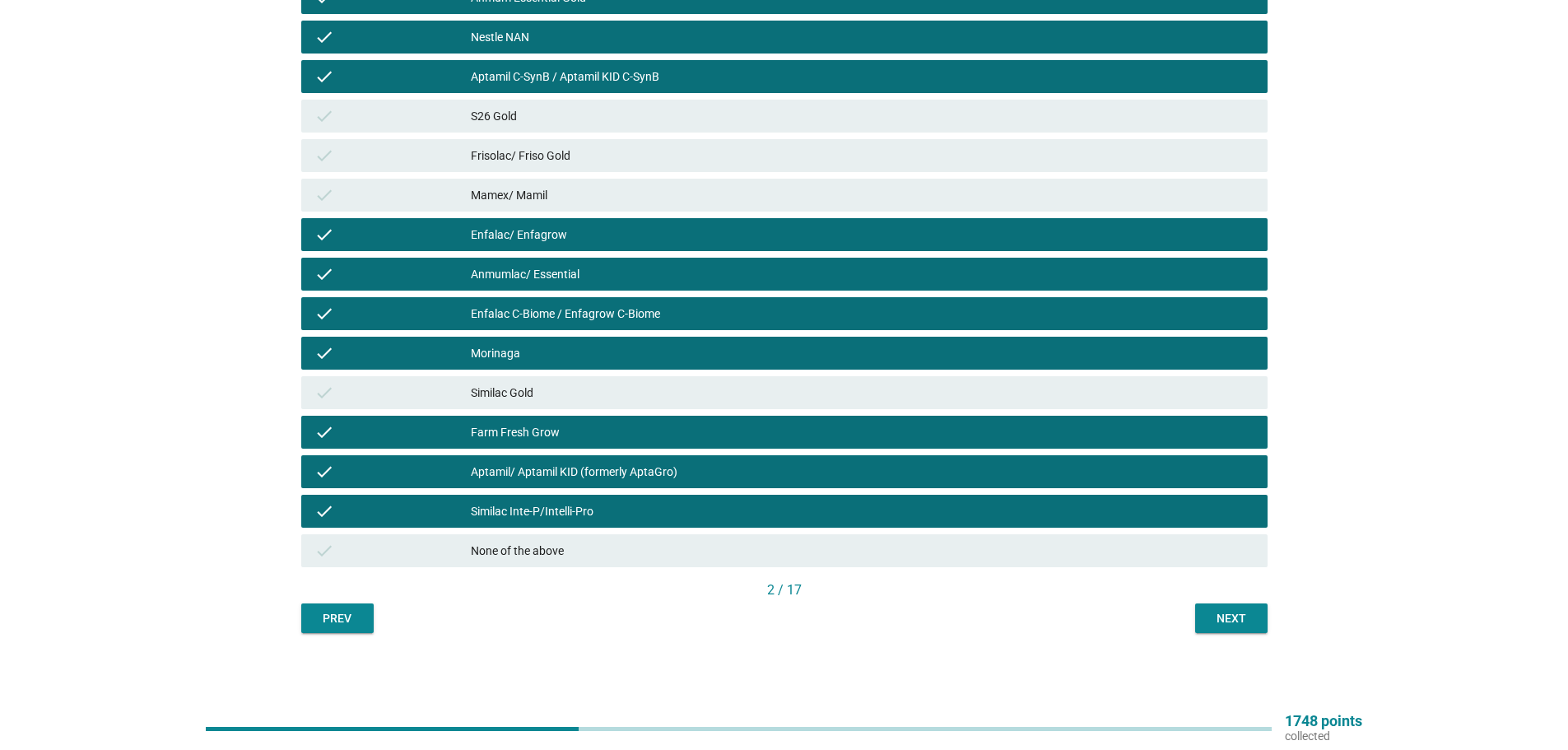
click at [1238, 615] on div "Next" at bounding box center [1232, 618] width 46 height 17
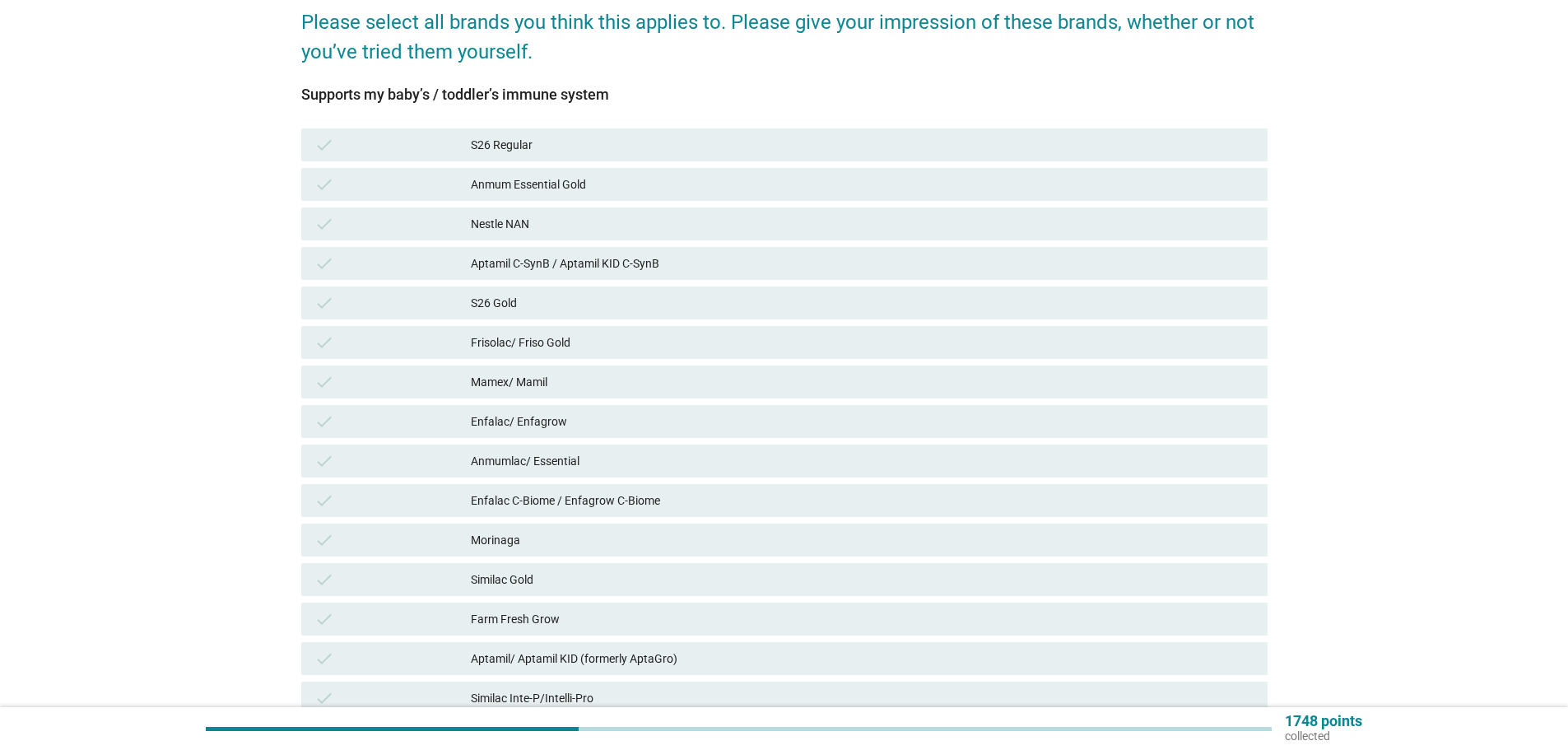
scroll to position [247, 0]
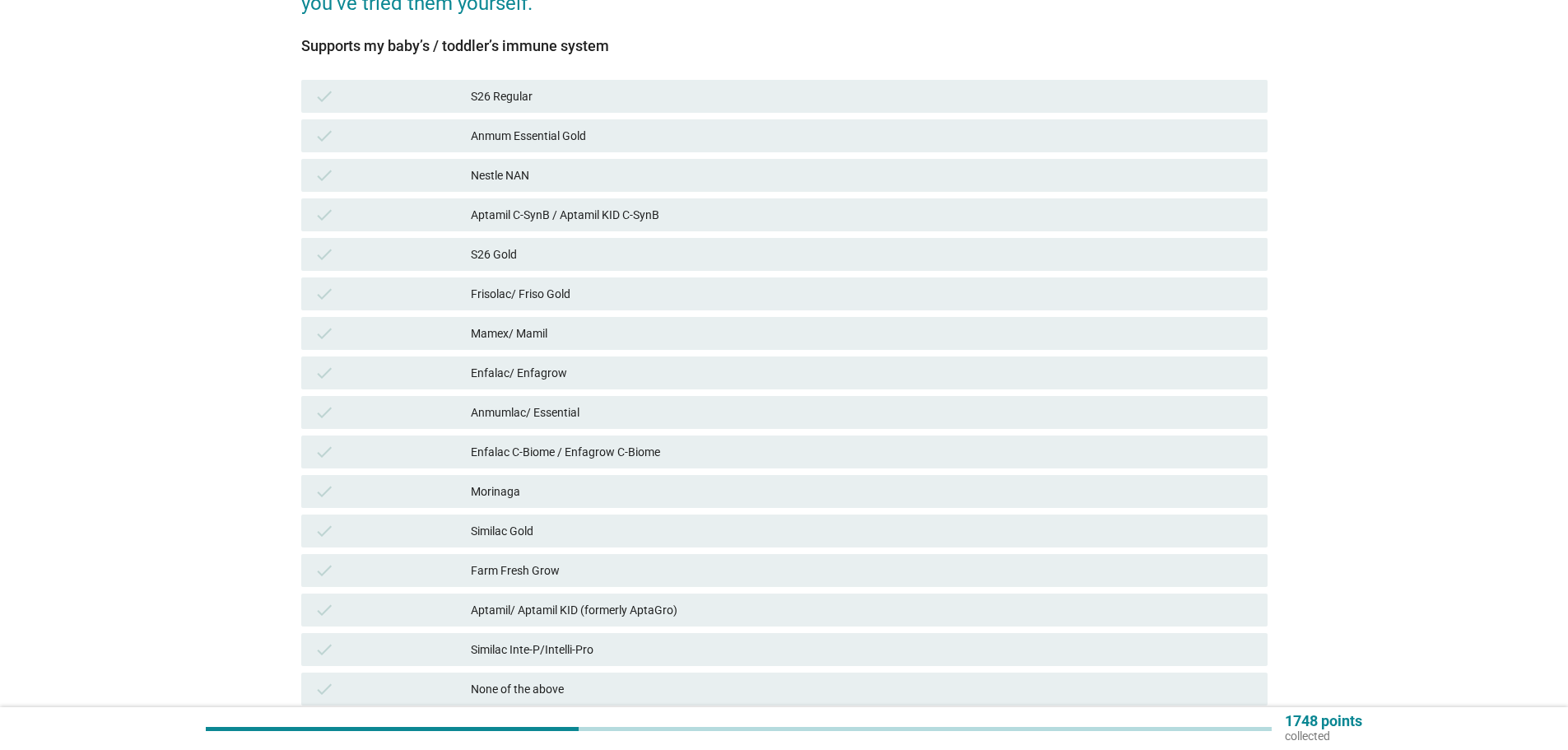
click at [680, 99] on div "S26 Regular" at bounding box center [863, 96] width 784 height 20
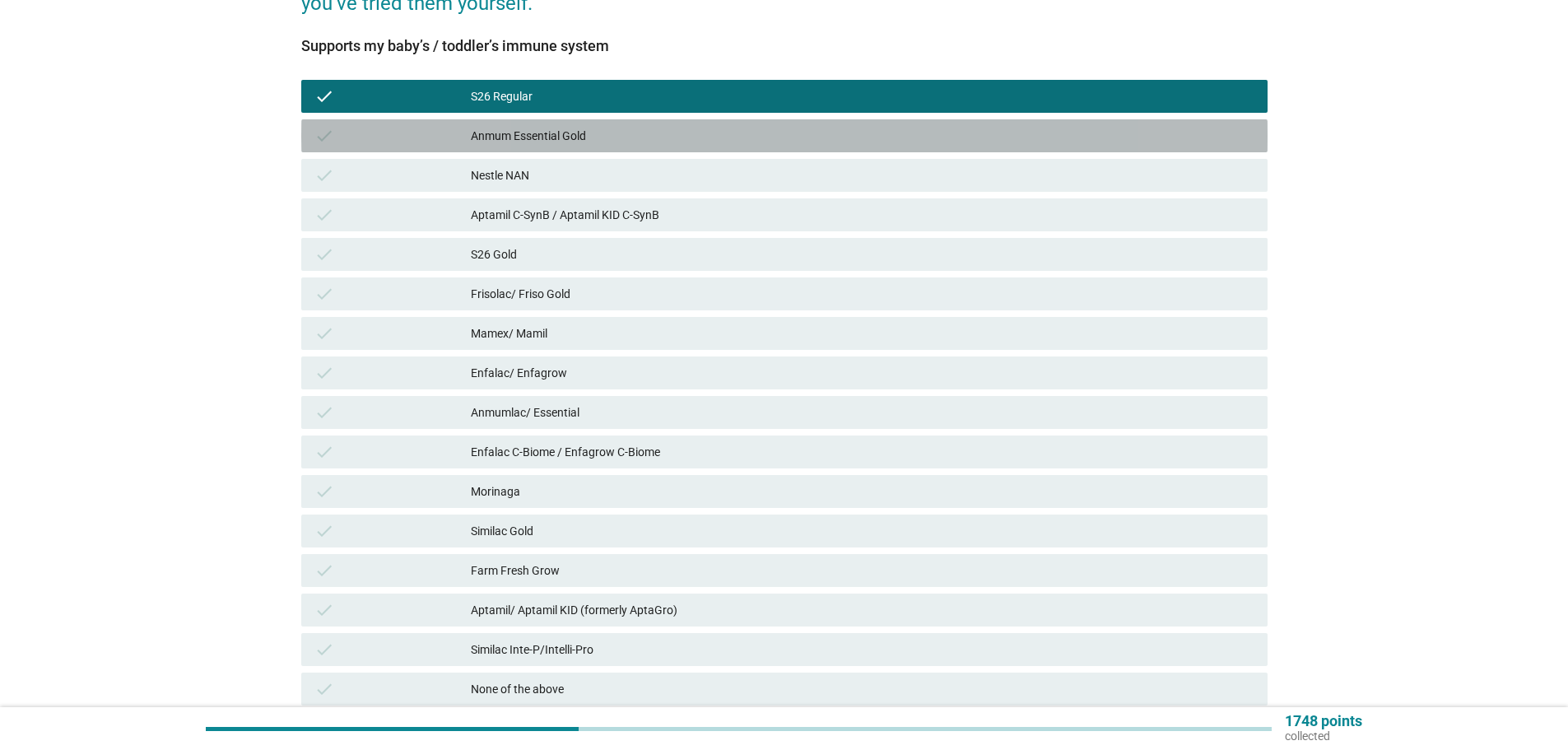
click at [704, 135] on div "Anmum Essential Gold" at bounding box center [863, 136] width 784 height 20
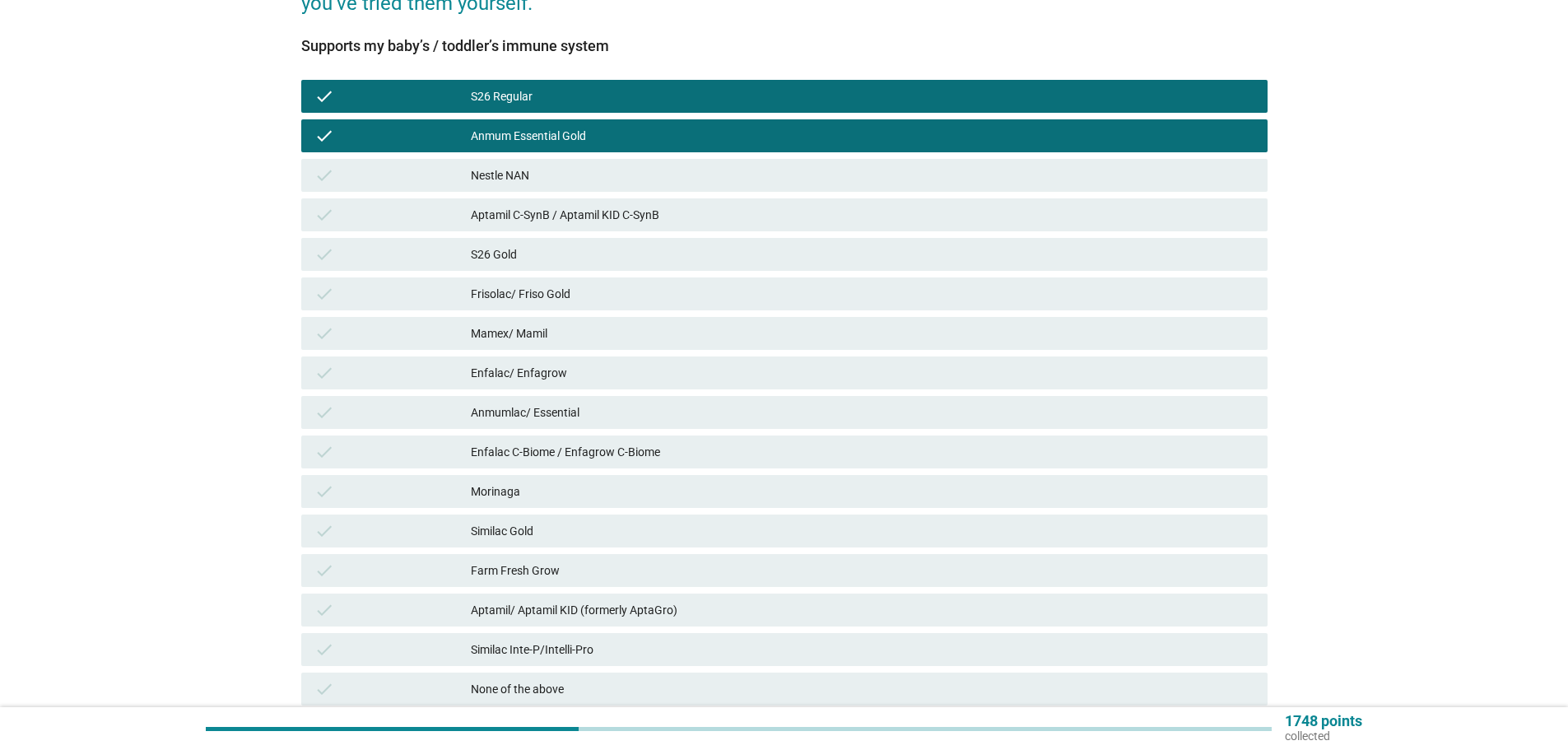
click at [714, 171] on div "Nestle NAN" at bounding box center [863, 175] width 784 height 20
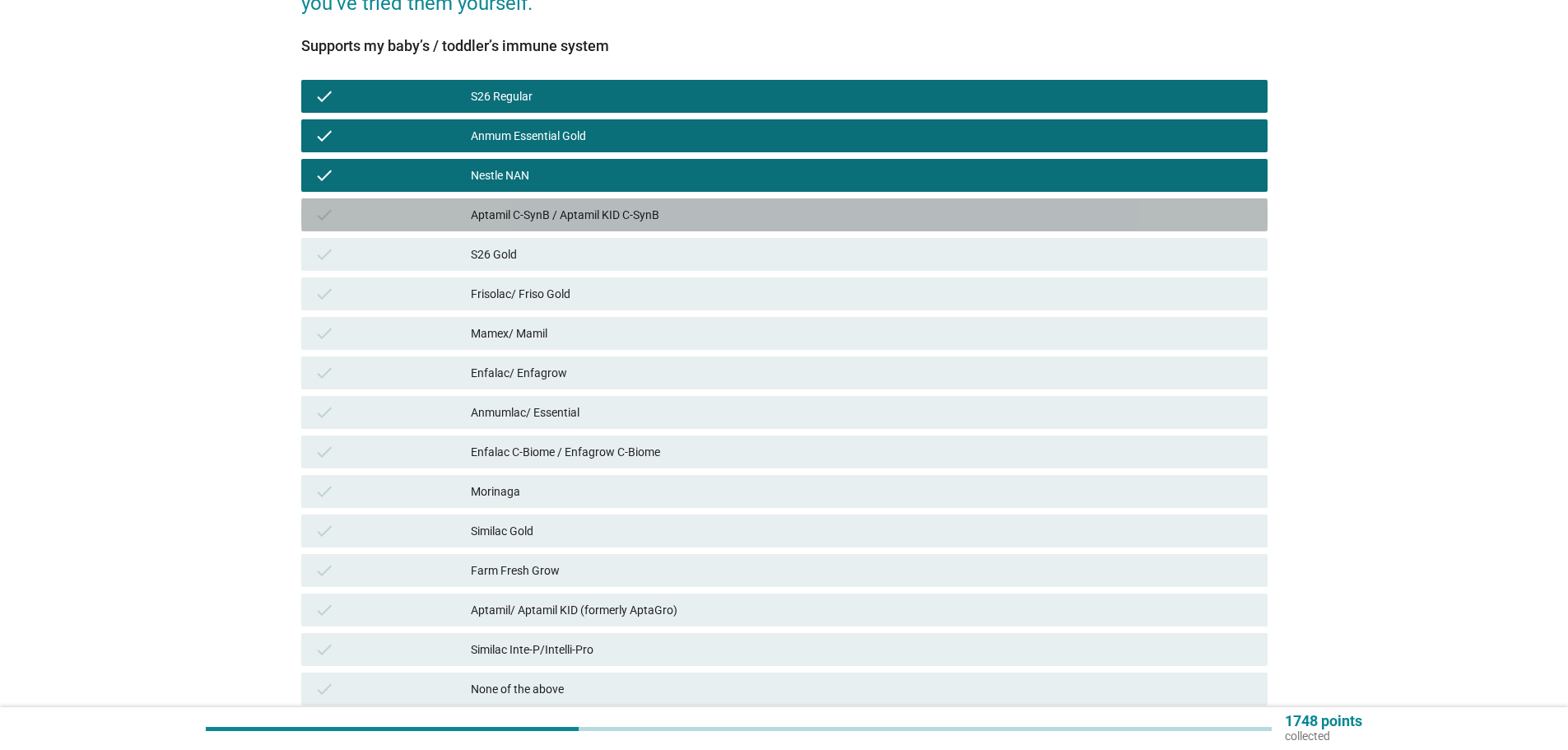
click at [733, 209] on div "Aptamil C-SynB / Aptamil KID C-SynB" at bounding box center [863, 215] width 784 height 20
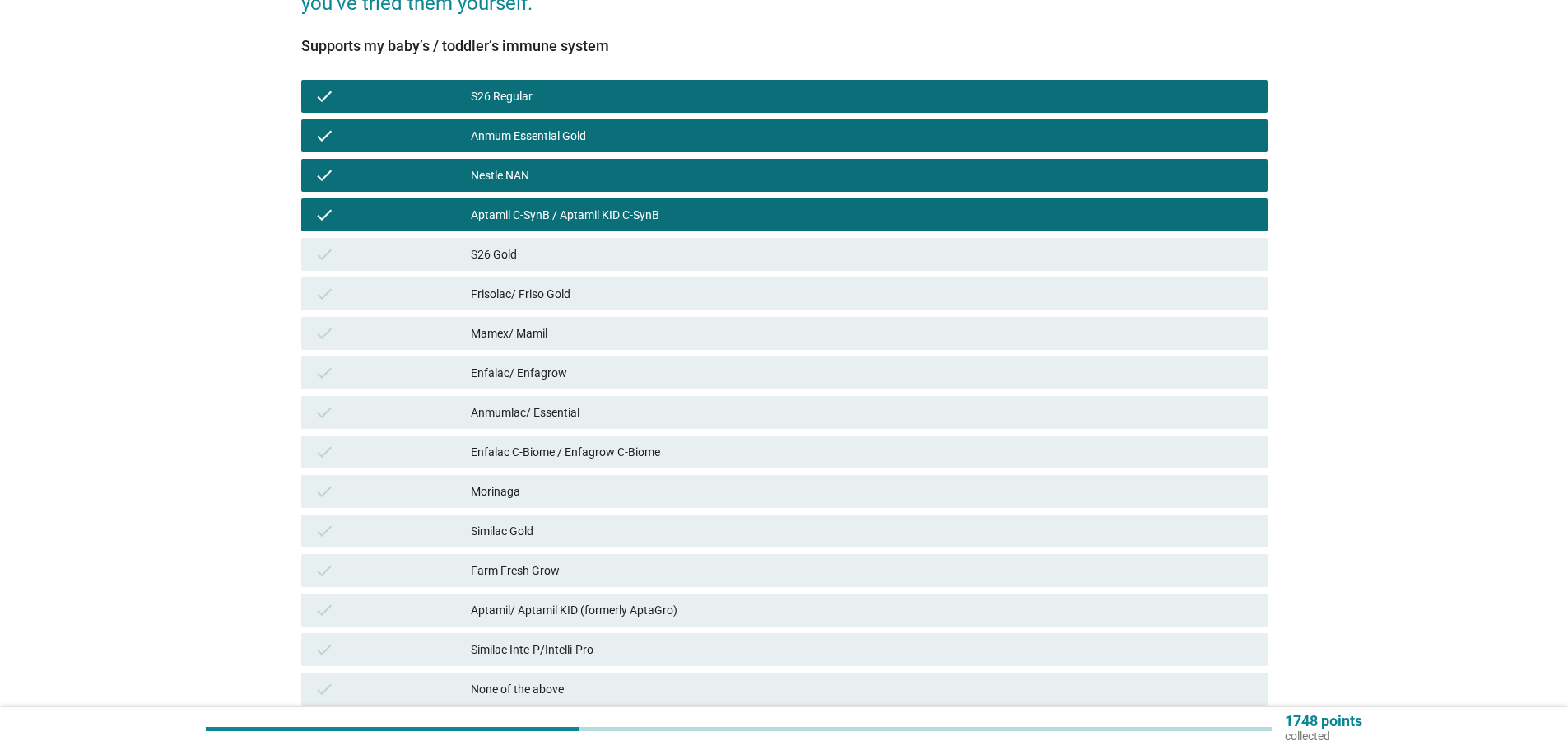
click at [760, 272] on div "check S26 Gold" at bounding box center [784, 254] width 974 height 39
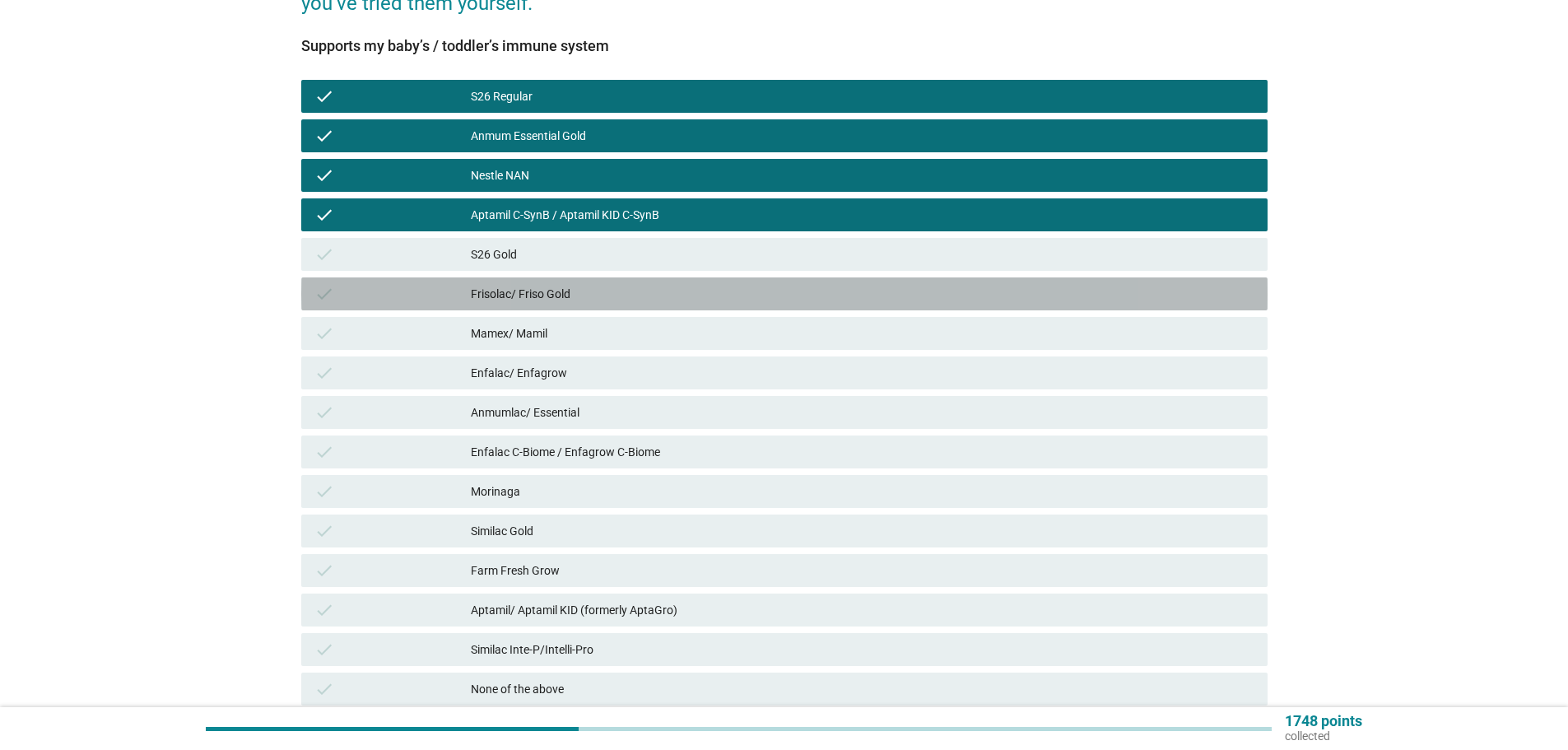
click at [745, 302] on div "Frisolac/ Friso Gold" at bounding box center [863, 294] width 784 height 20
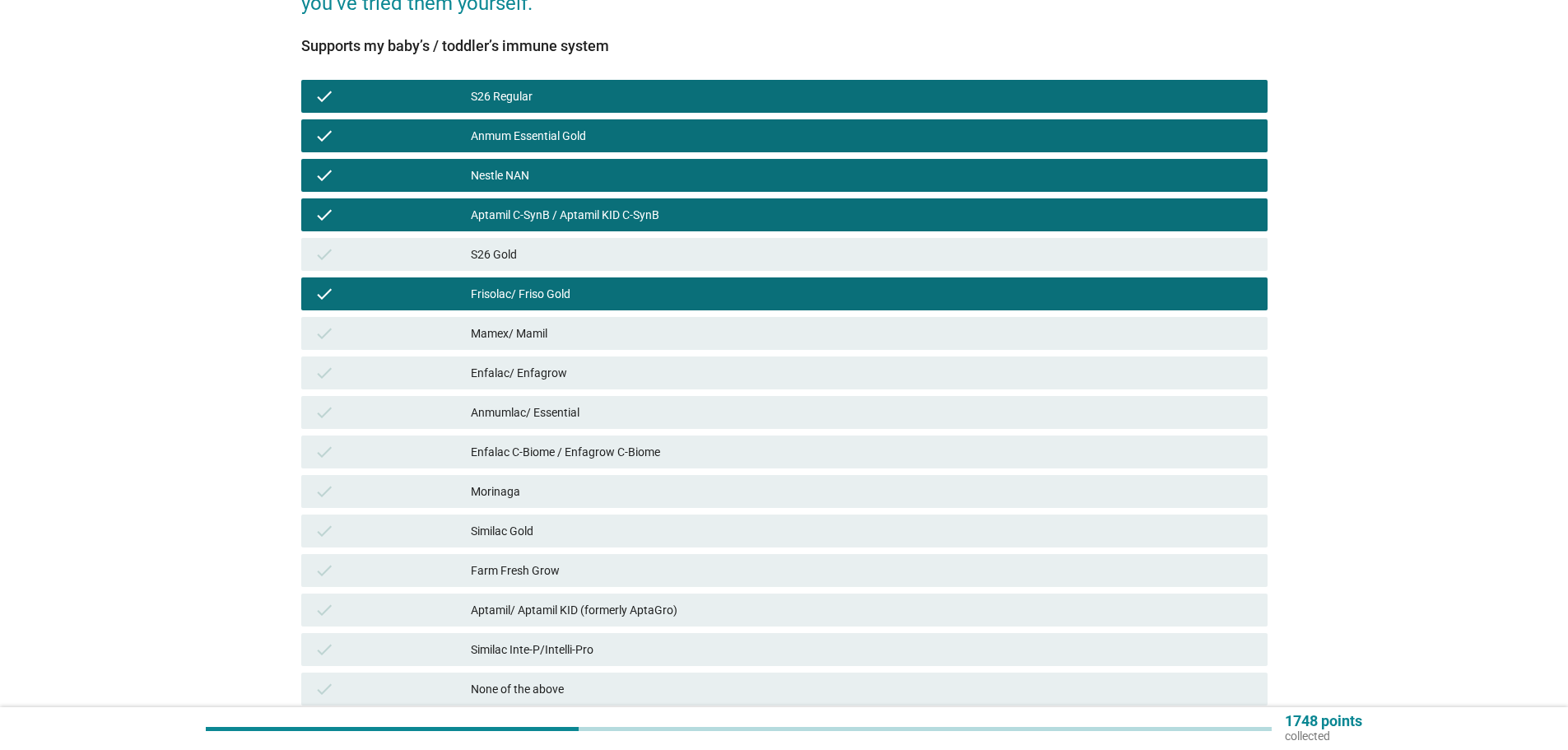
click at [764, 384] on div "check Enfalac/ Enfagrow" at bounding box center [784, 373] width 966 height 33
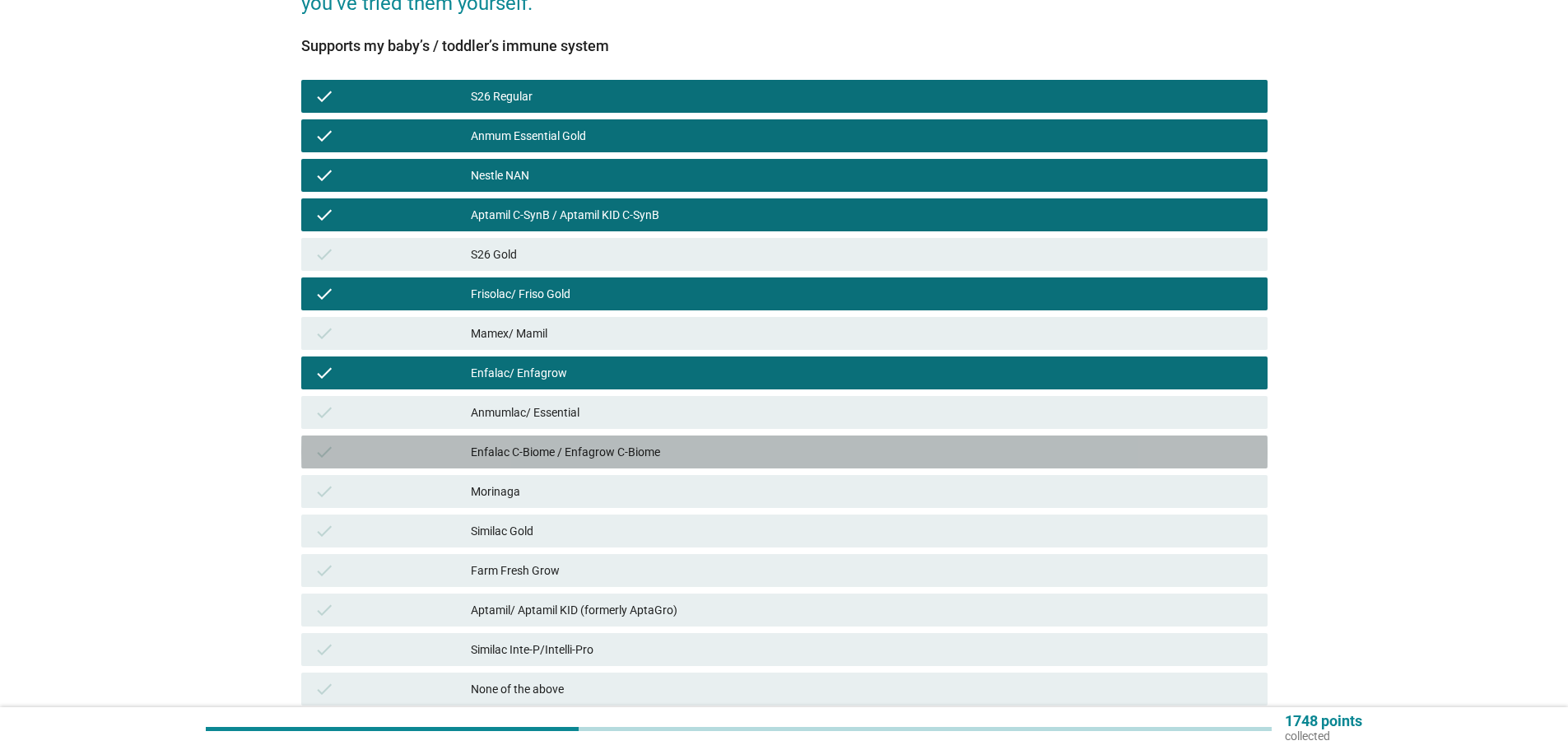
click at [784, 462] on div "check Enfalac C-Biome / Enfagrow C-Biome" at bounding box center [784, 452] width 966 height 33
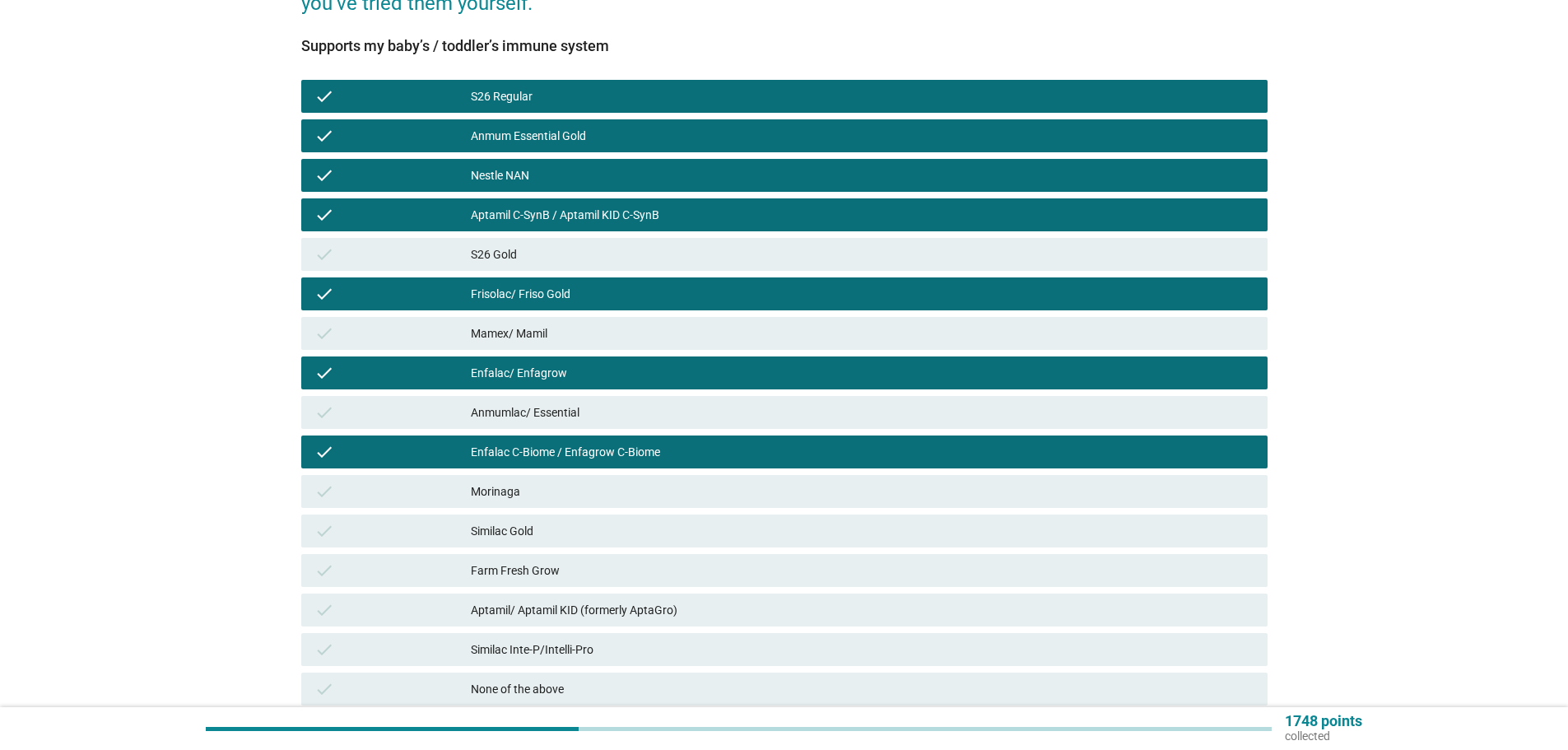
click at [799, 538] on div "Similac Gold" at bounding box center [863, 531] width 784 height 20
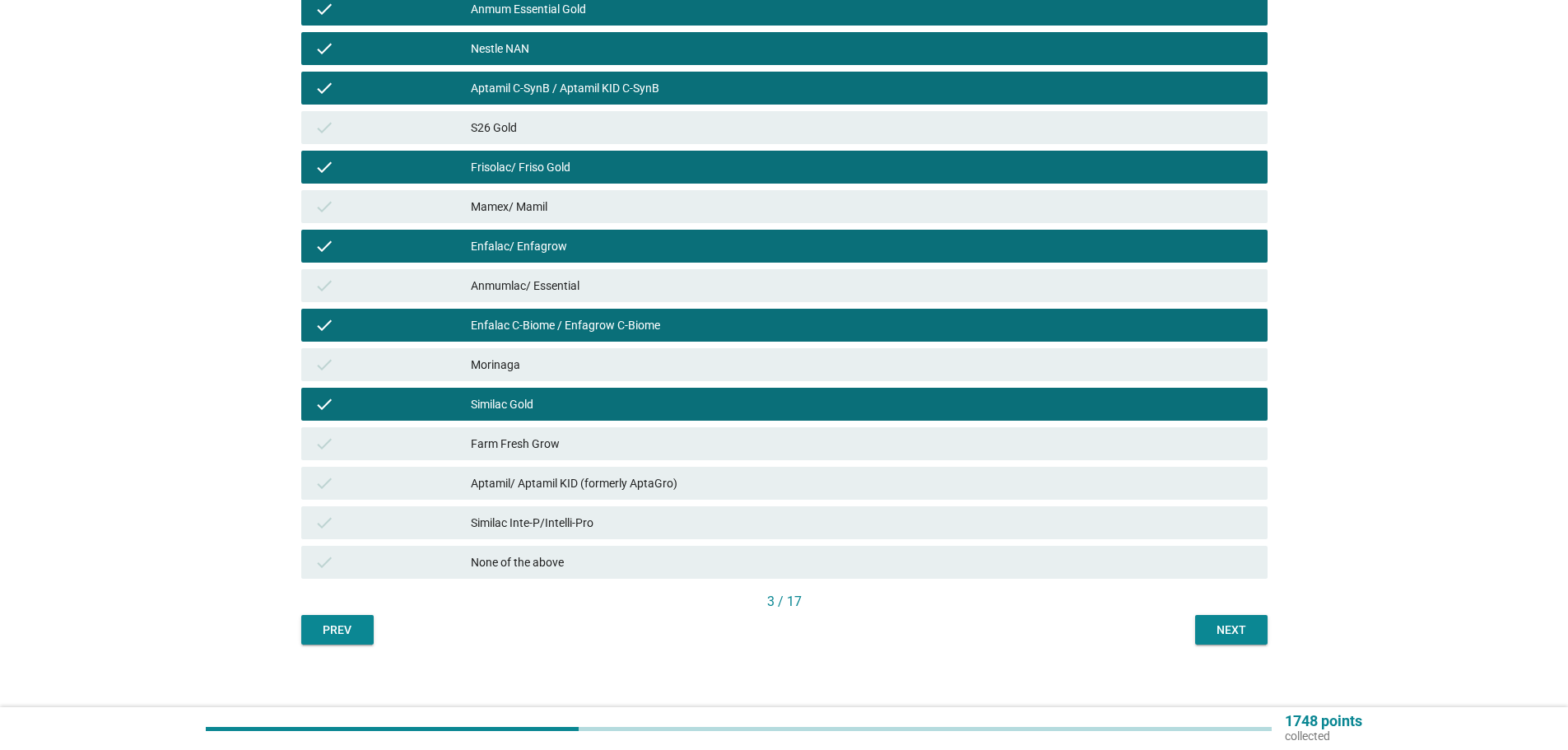
scroll to position [385, 0]
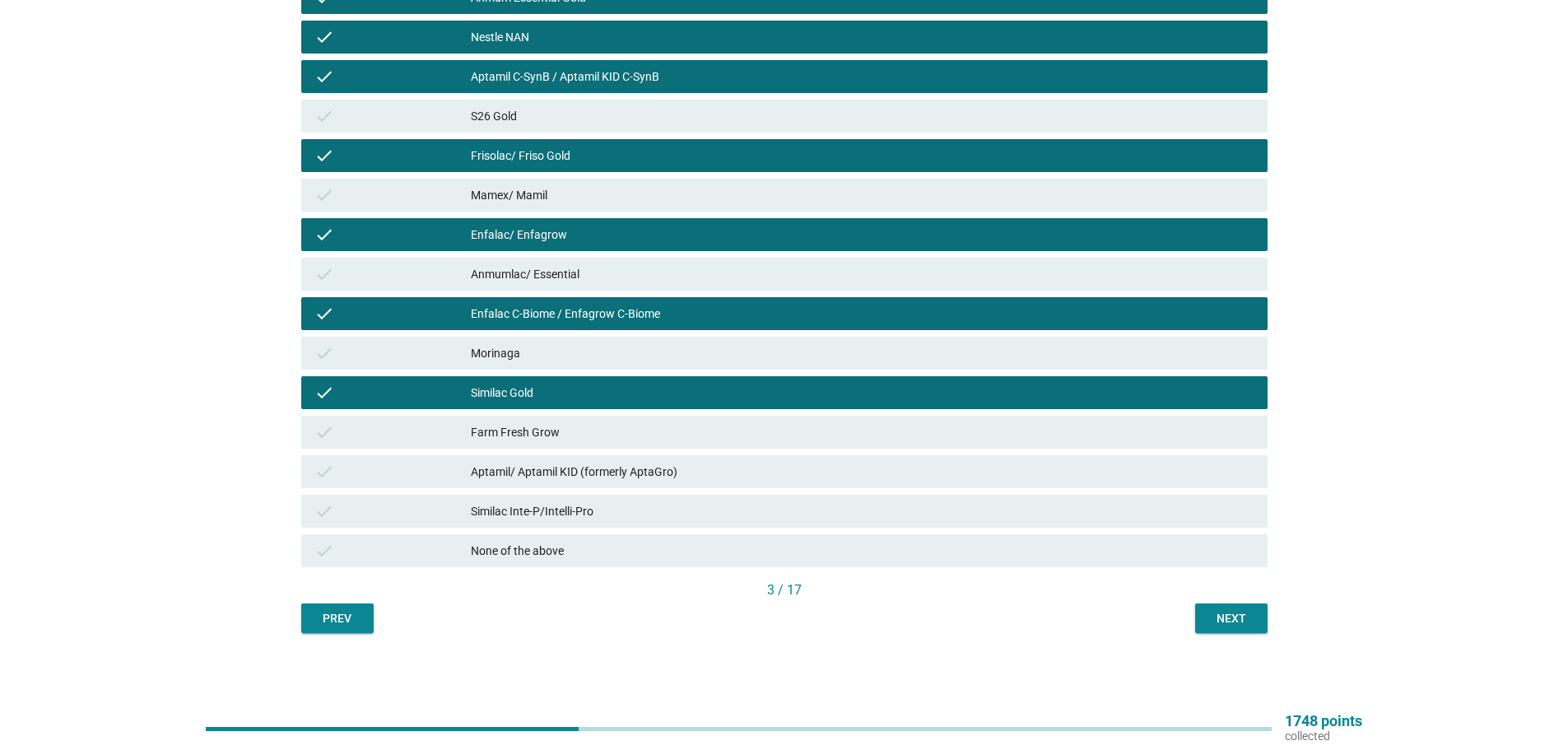
click at [780, 427] on div "Farm Fresh Grow" at bounding box center [863, 433] width 784 height 20
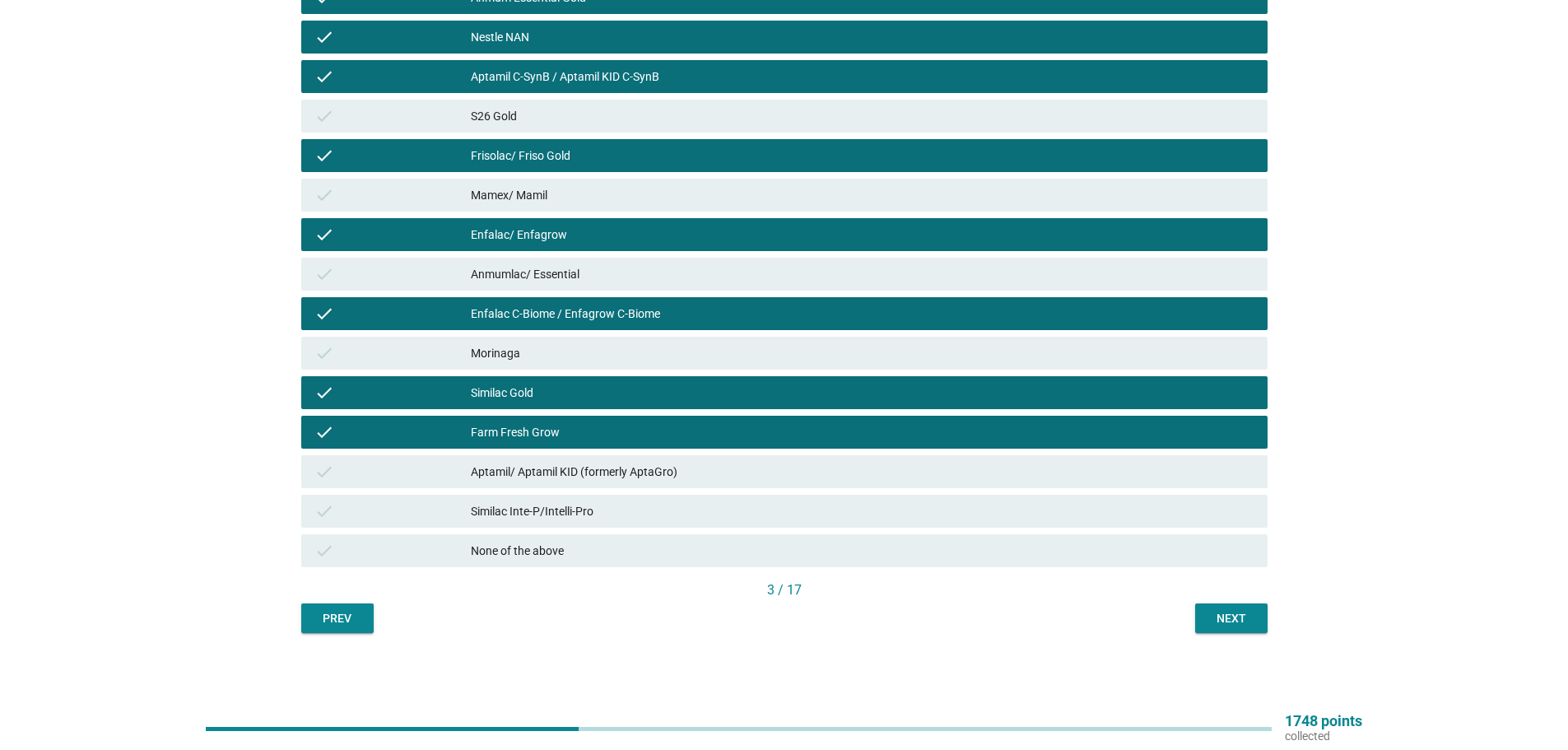
drag, startPoint x: 817, startPoint y: 481, endPoint x: 886, endPoint y: 504, distance: 72.7
click at [818, 481] on div "Aptamil/ Aptamil KID (formerly AptaGro)" at bounding box center [863, 472] width 784 height 20
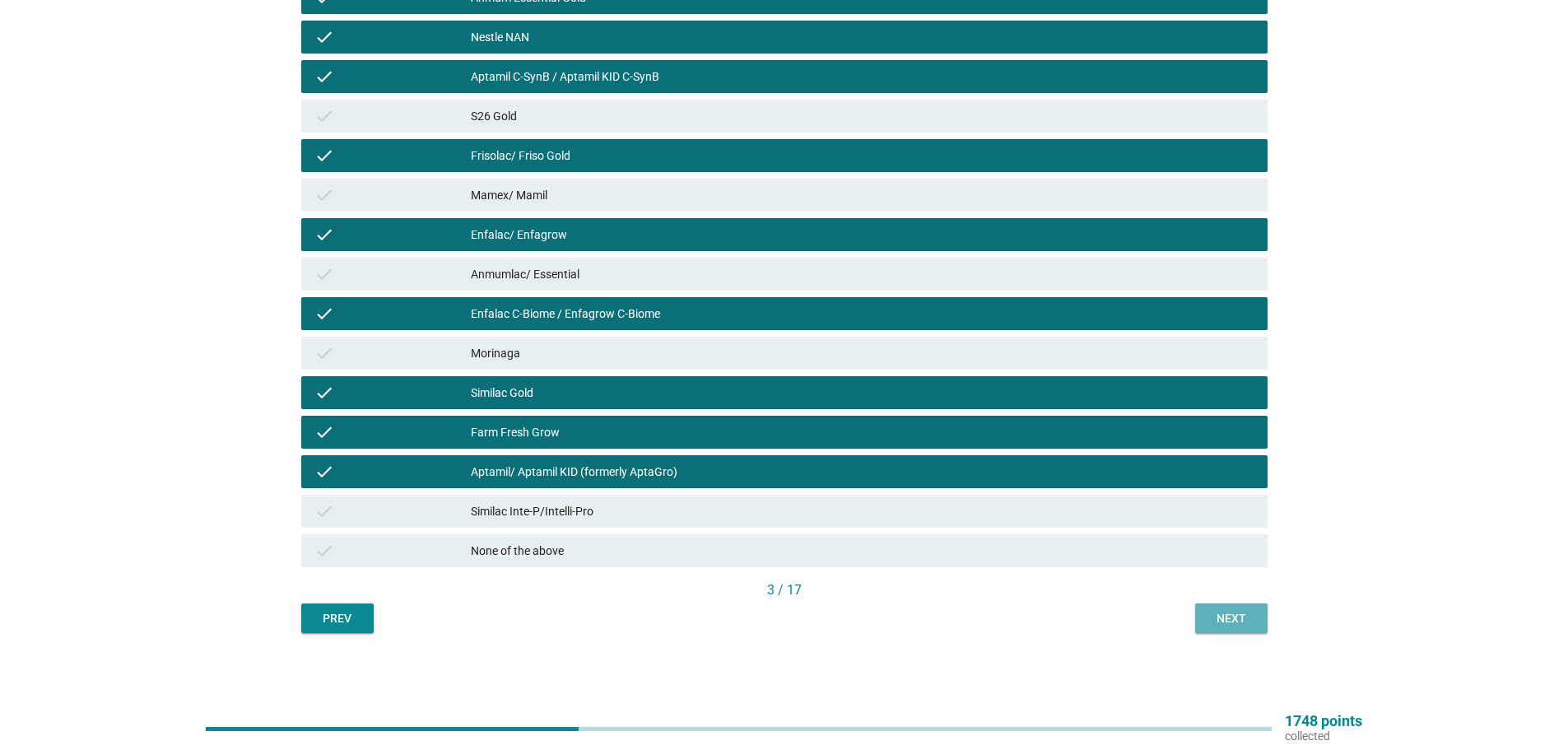
click at [1230, 615] on div "Next" at bounding box center [1232, 618] width 46 height 17
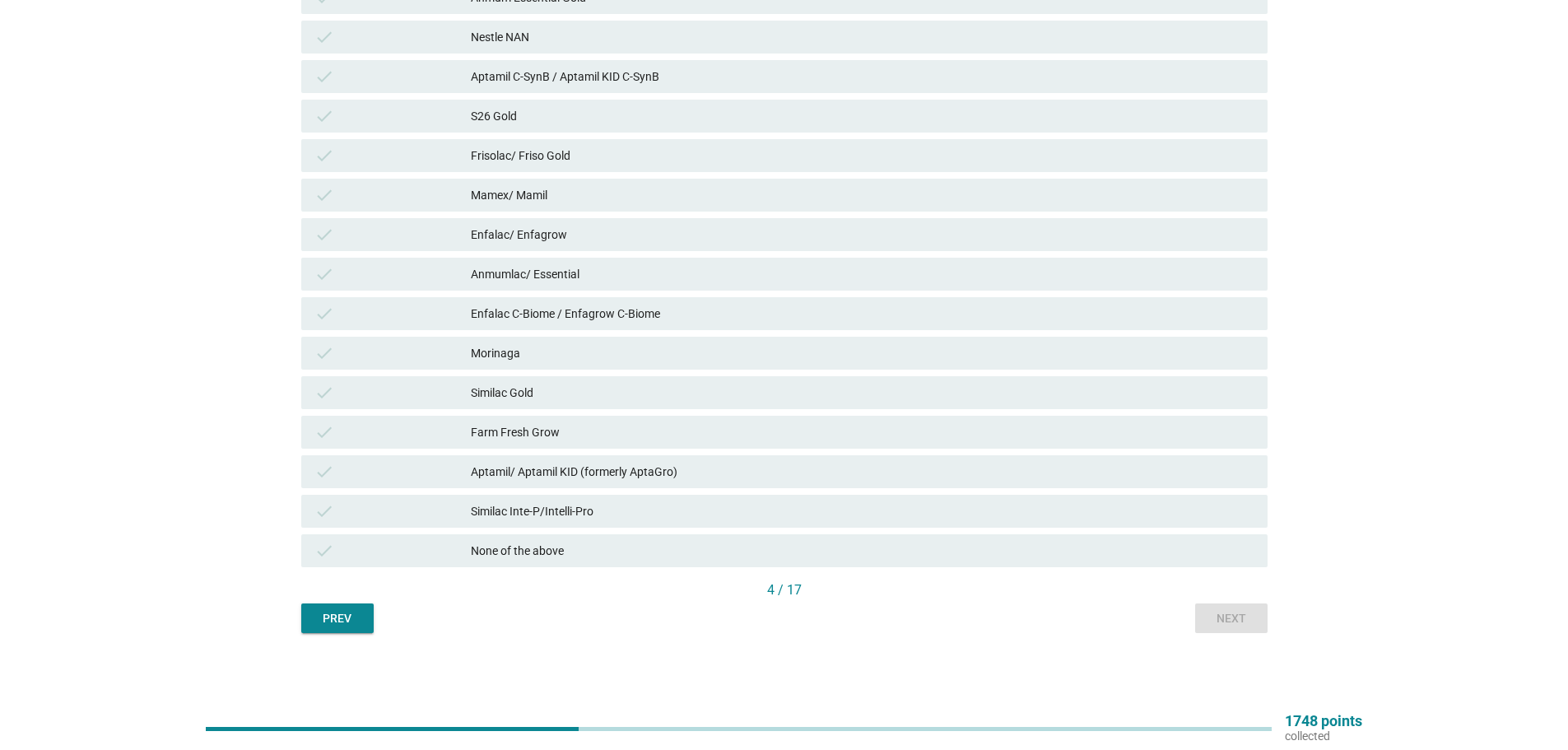
click at [714, 524] on div "check Similac Inte-P/Intelli-Pro" at bounding box center [784, 511] width 966 height 33
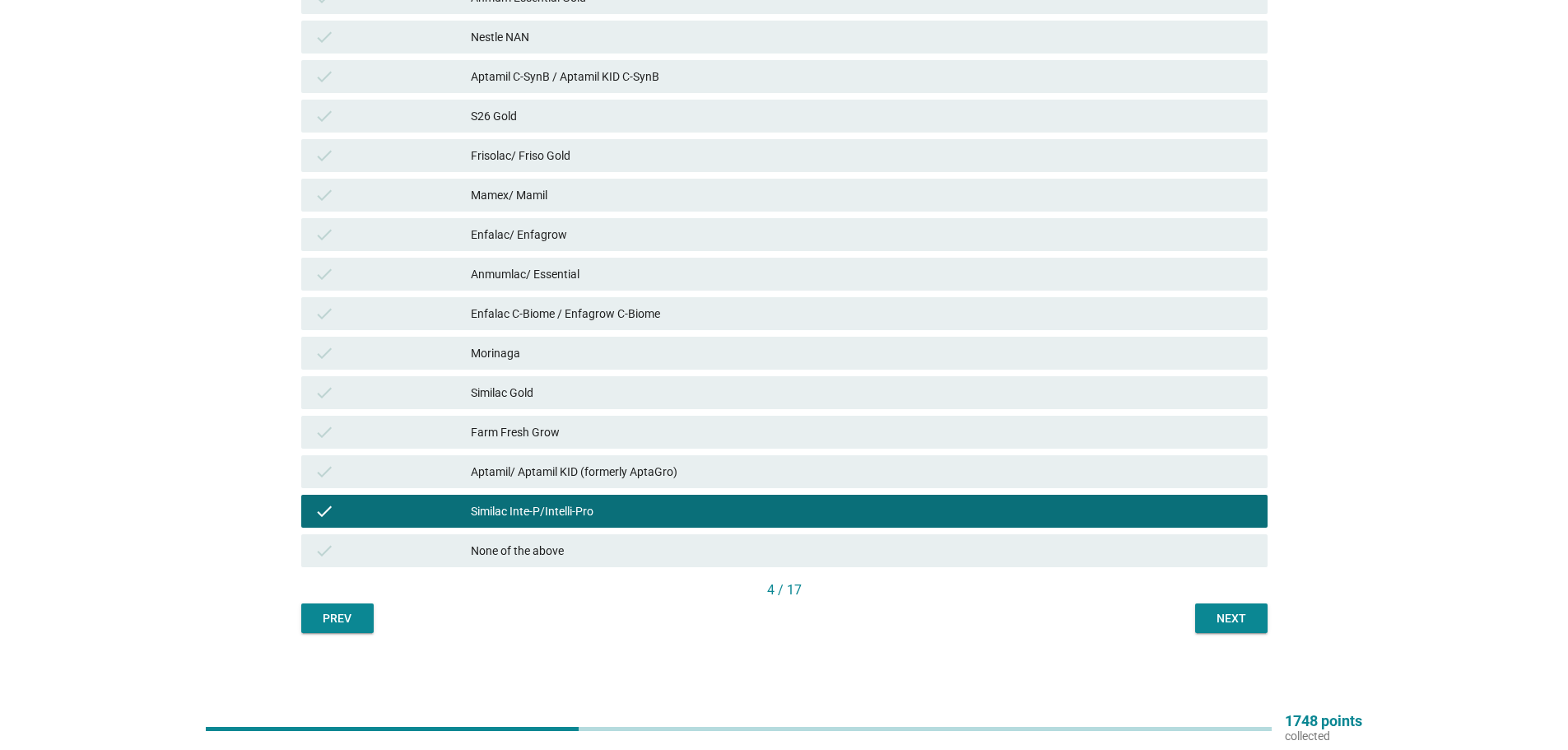
click at [701, 444] on div "check Farm Fresh Grow" at bounding box center [784, 432] width 966 height 33
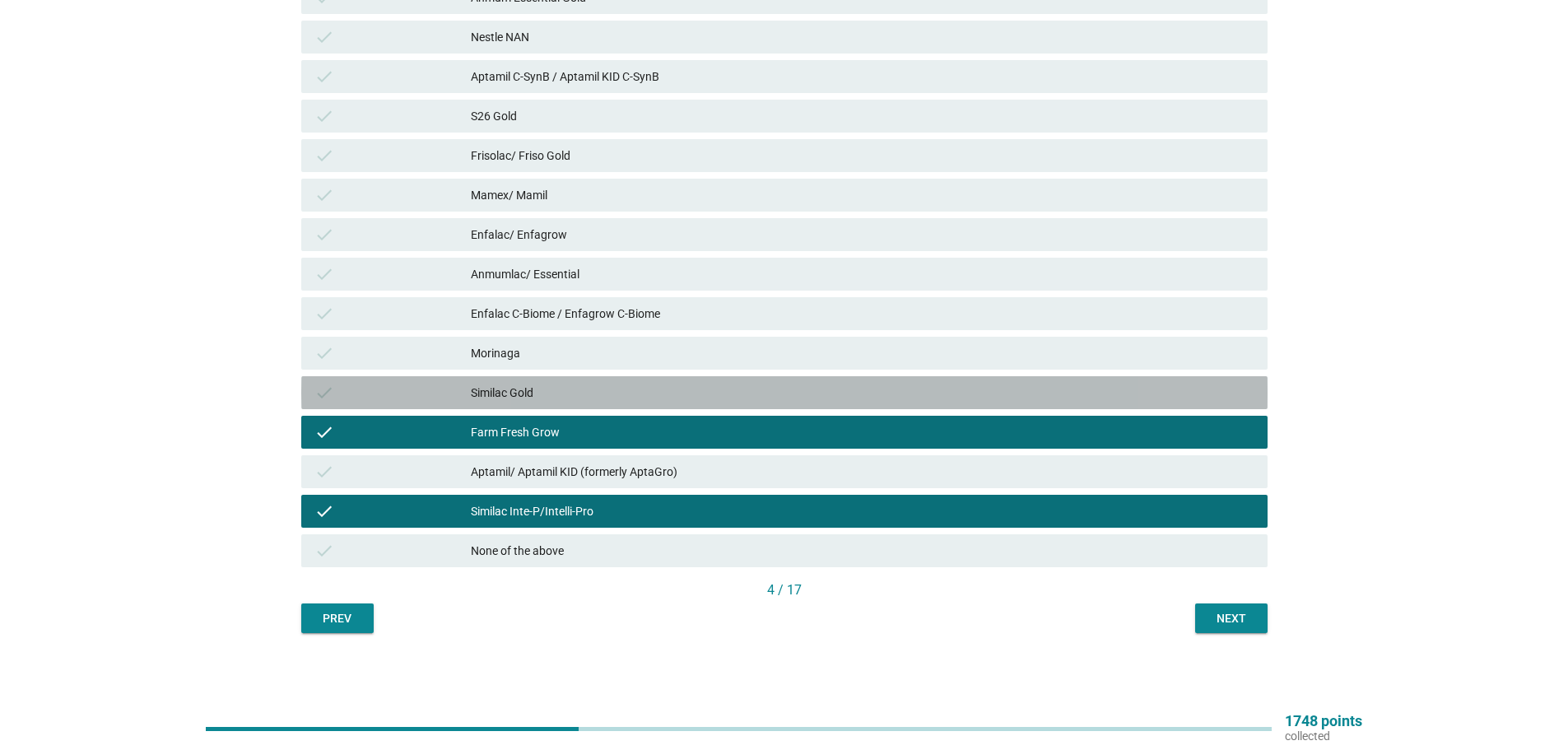
click at [697, 404] on div "check Similac Gold" at bounding box center [784, 393] width 966 height 33
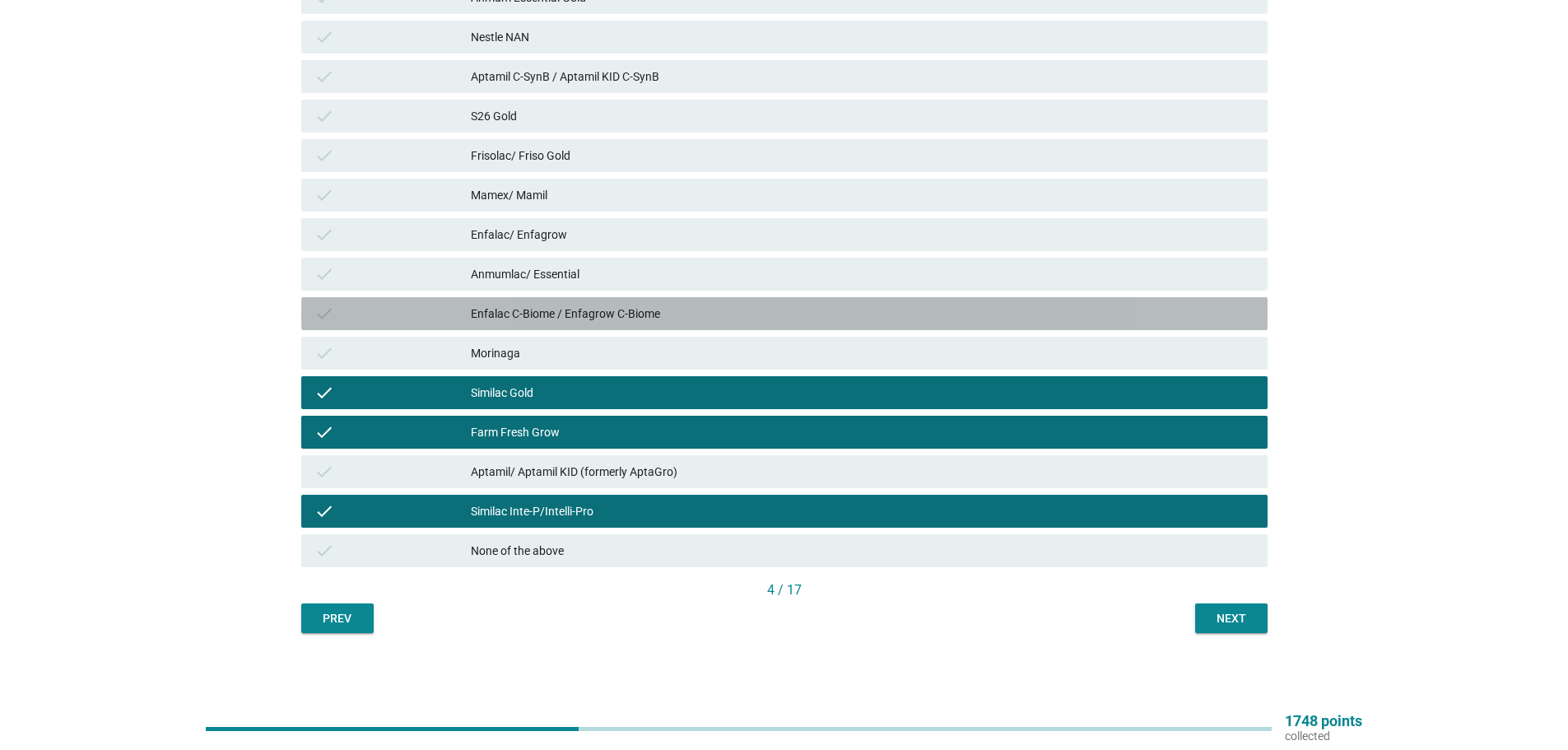
drag, startPoint x: 714, startPoint y: 306, endPoint x: 1069, endPoint y: 605, distance: 464.1
click at [714, 305] on div "Enfalac C-Biome / Enfagrow C-Biome" at bounding box center [863, 314] width 784 height 20
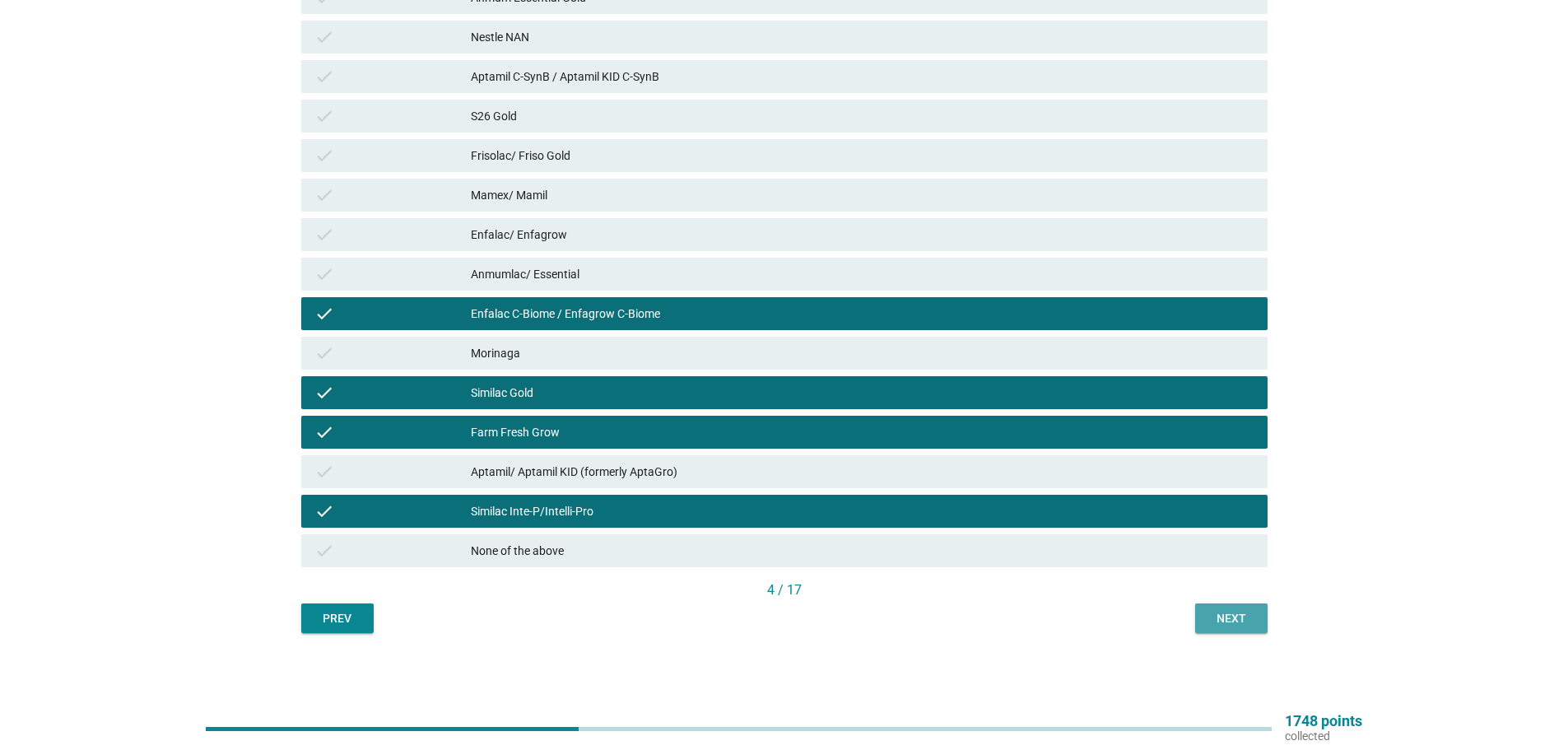
click at [1213, 606] on button "Next" at bounding box center [1232, 618] width 73 height 30
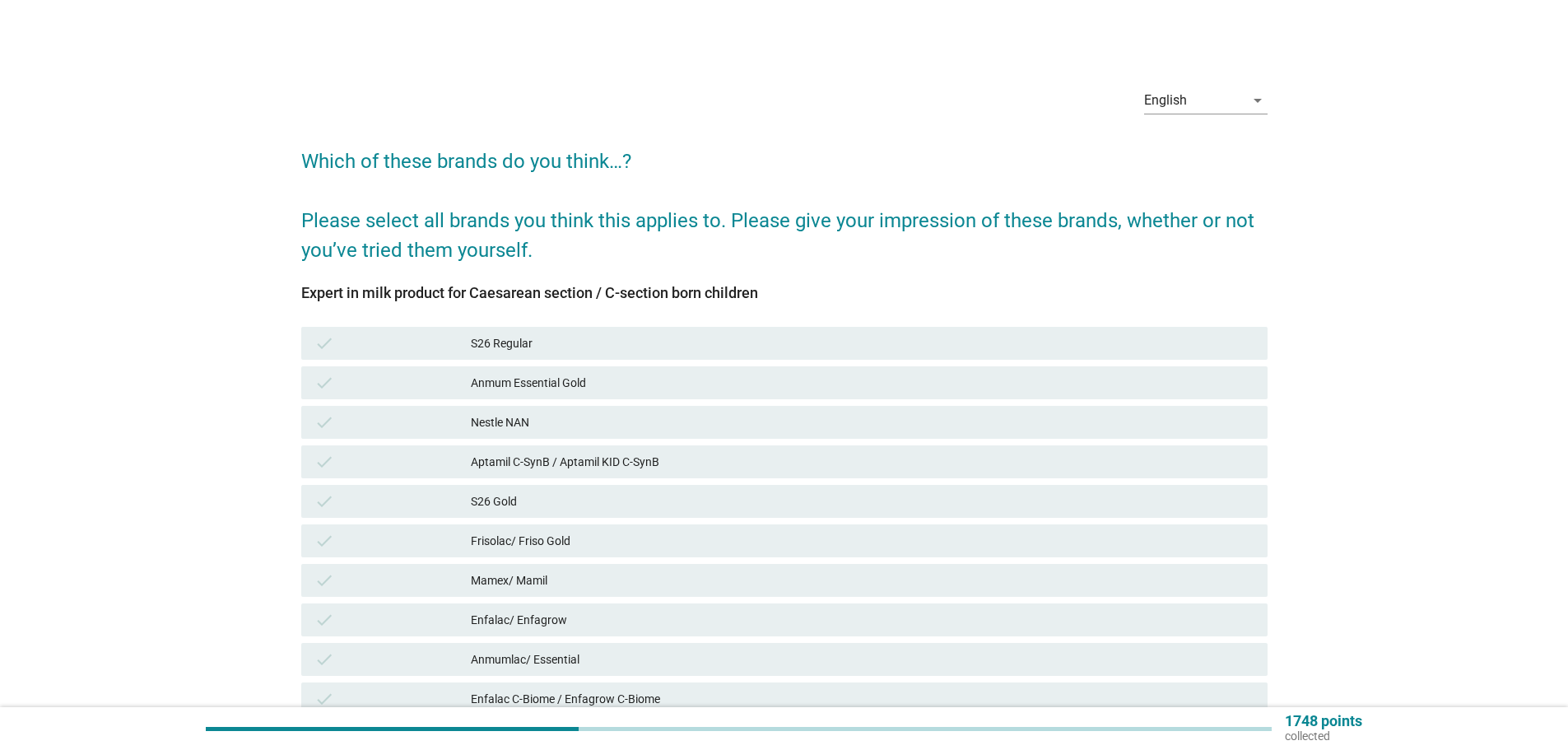
click at [767, 341] on div "S26 Regular" at bounding box center [863, 344] width 784 height 20
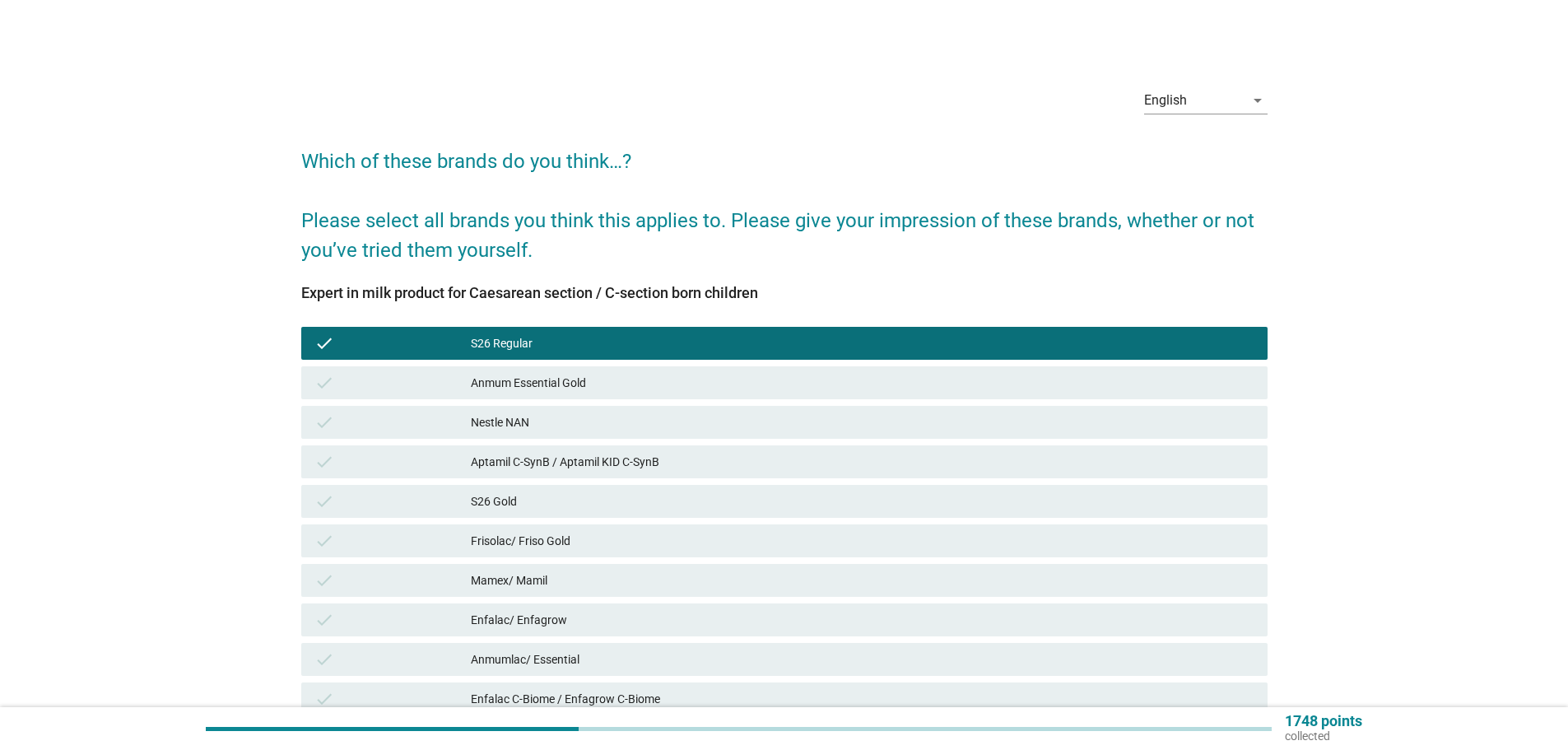
click at [754, 395] on div "check Anmum Essential Gold" at bounding box center [784, 383] width 966 height 33
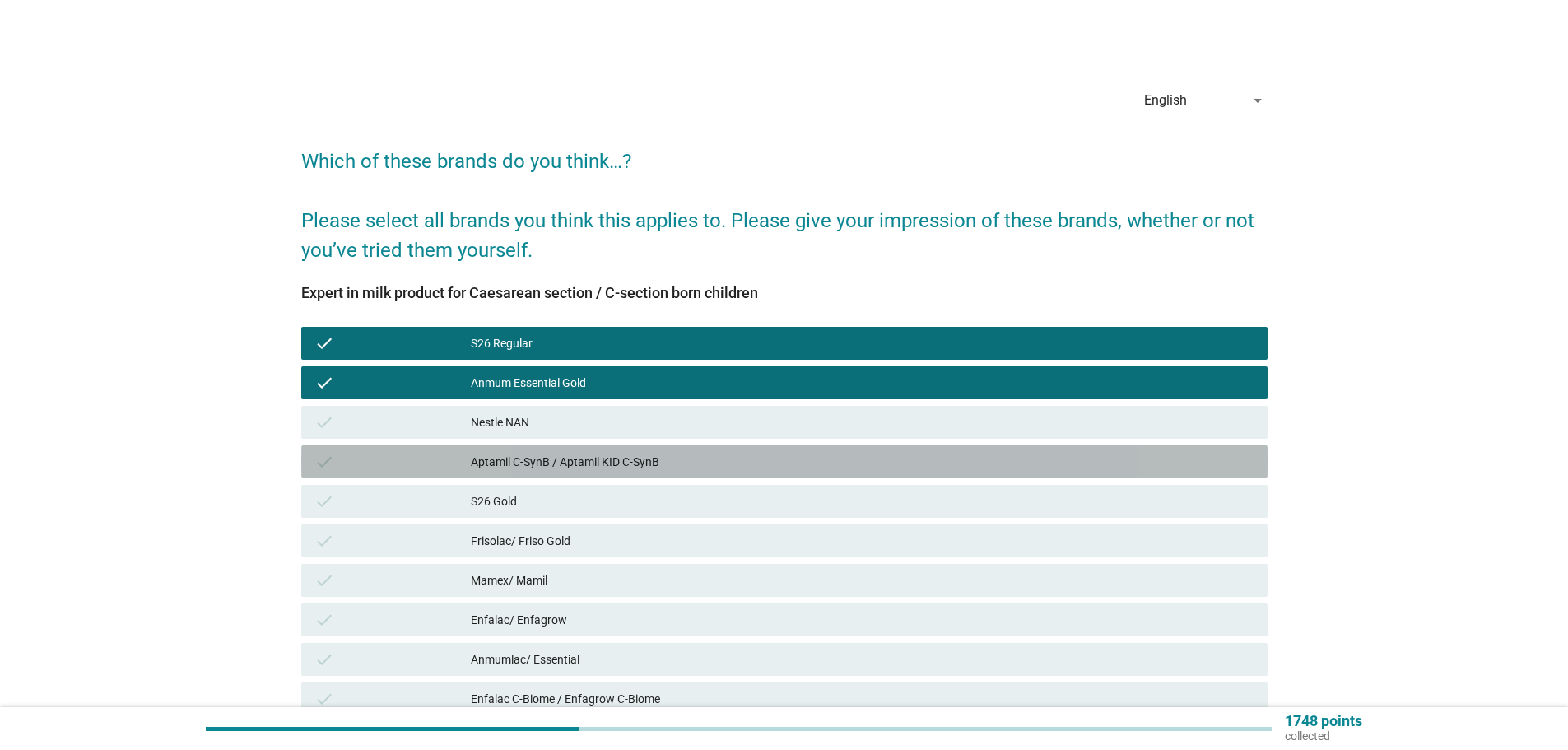
click at [779, 458] on div "Aptamil C-SynB / Aptamil KID C-SynB" at bounding box center [863, 462] width 784 height 20
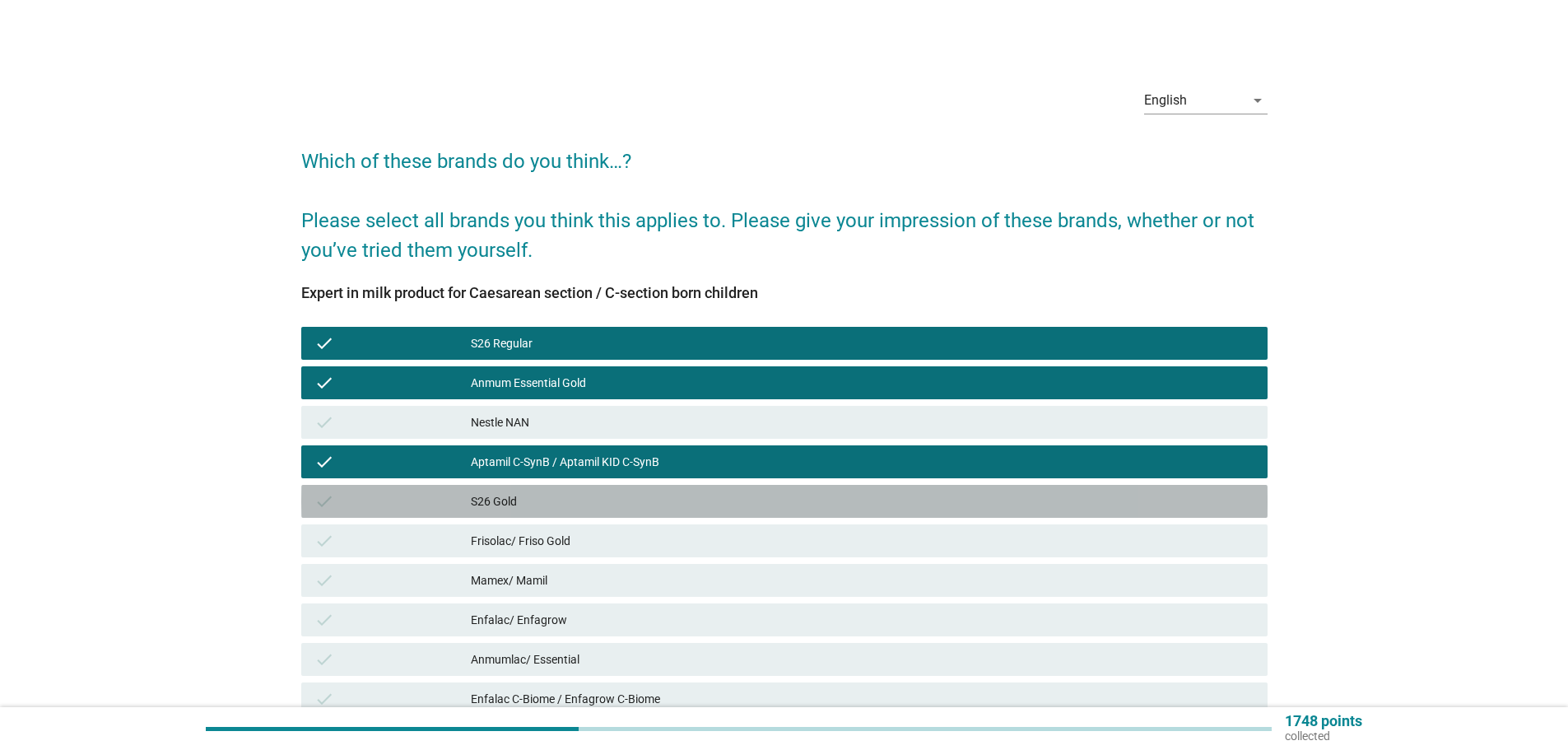
drag, startPoint x: 776, startPoint y: 511, endPoint x: 772, endPoint y: 576, distance: 65.1
click at [774, 512] on div "check S26 Gold" at bounding box center [784, 501] width 966 height 33
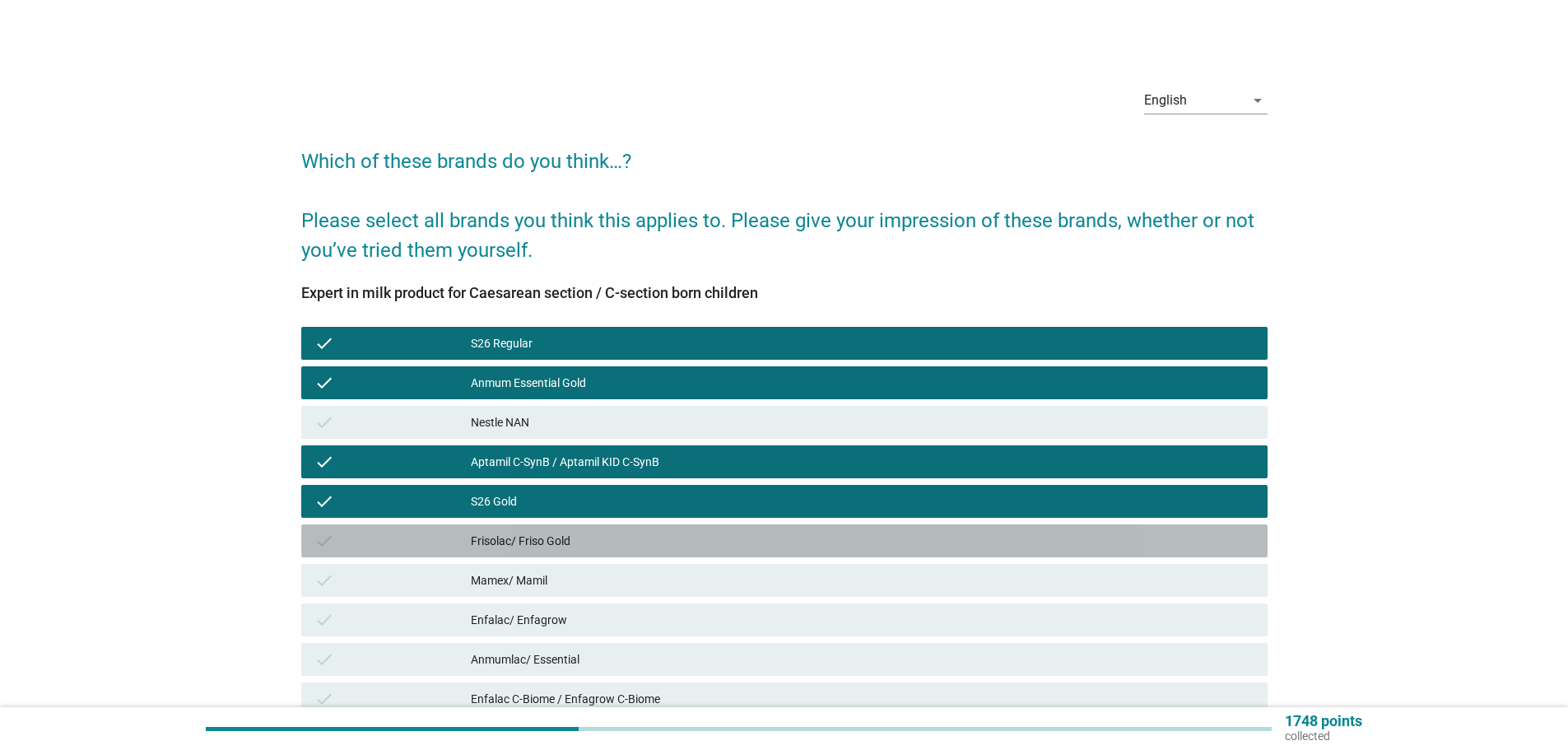
click at [765, 549] on div "Frisolac/ Friso Gold" at bounding box center [863, 541] width 784 height 20
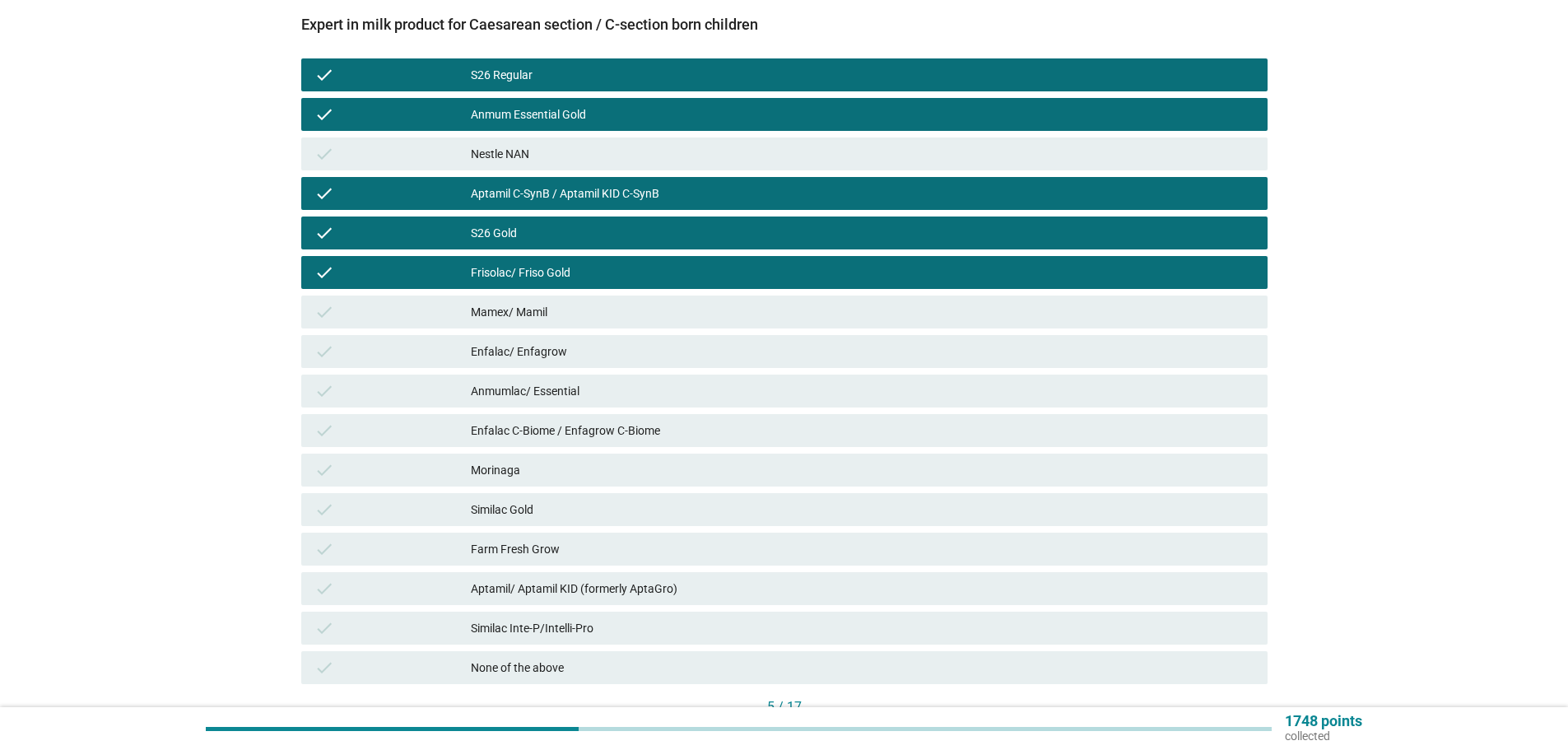
scroll to position [385, 0]
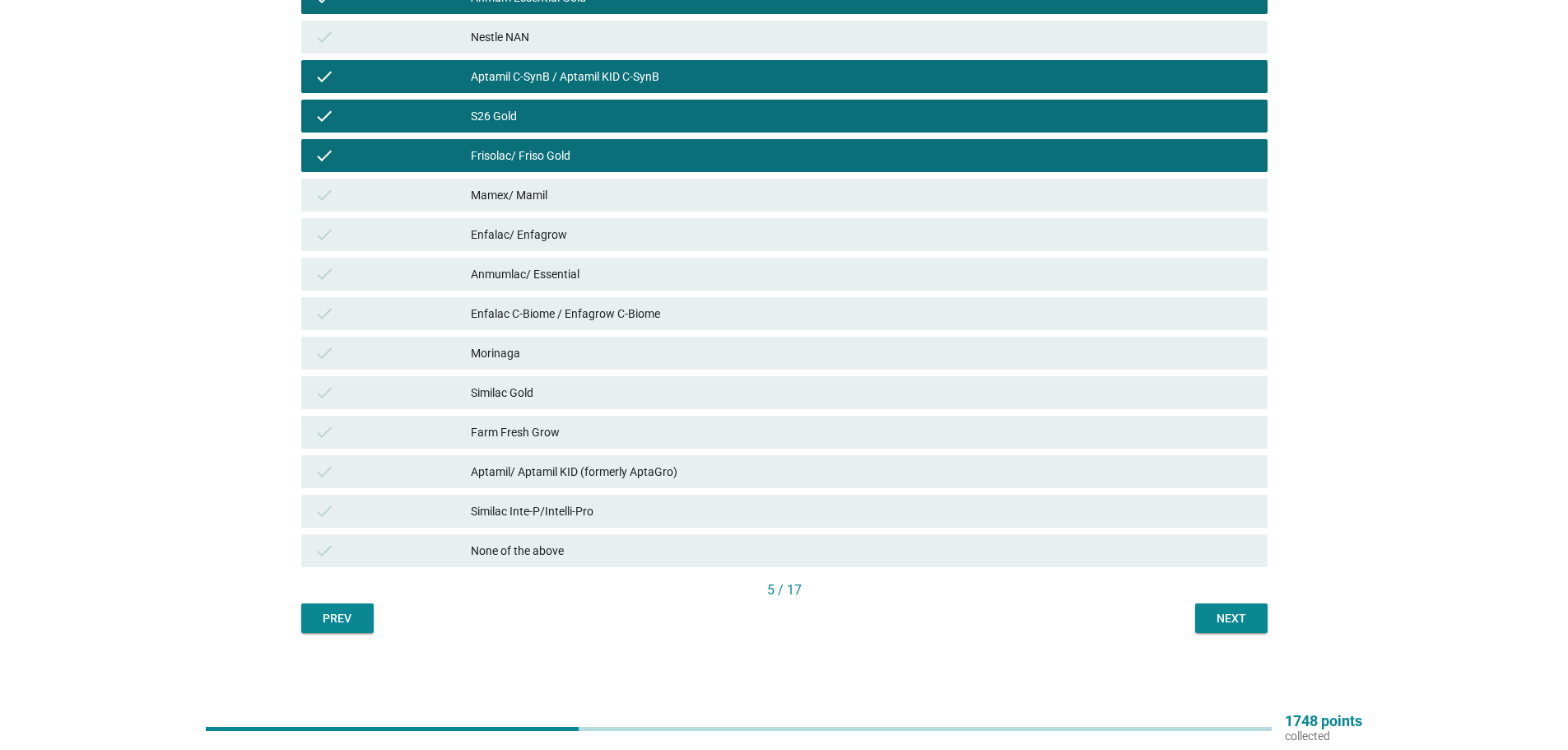
drag, startPoint x: 772, startPoint y: 533, endPoint x: 766, endPoint y: 518, distance: 16.2
click at [769, 530] on div "check S26 Regular check Anmum Essential Gold check Nestle NAN check Aptamil C-S…" at bounding box center [784, 255] width 974 height 633
click at [760, 490] on div "check Aptamil/ Aptamil KID (formerly AptaGro)" at bounding box center [784, 471] width 974 height 39
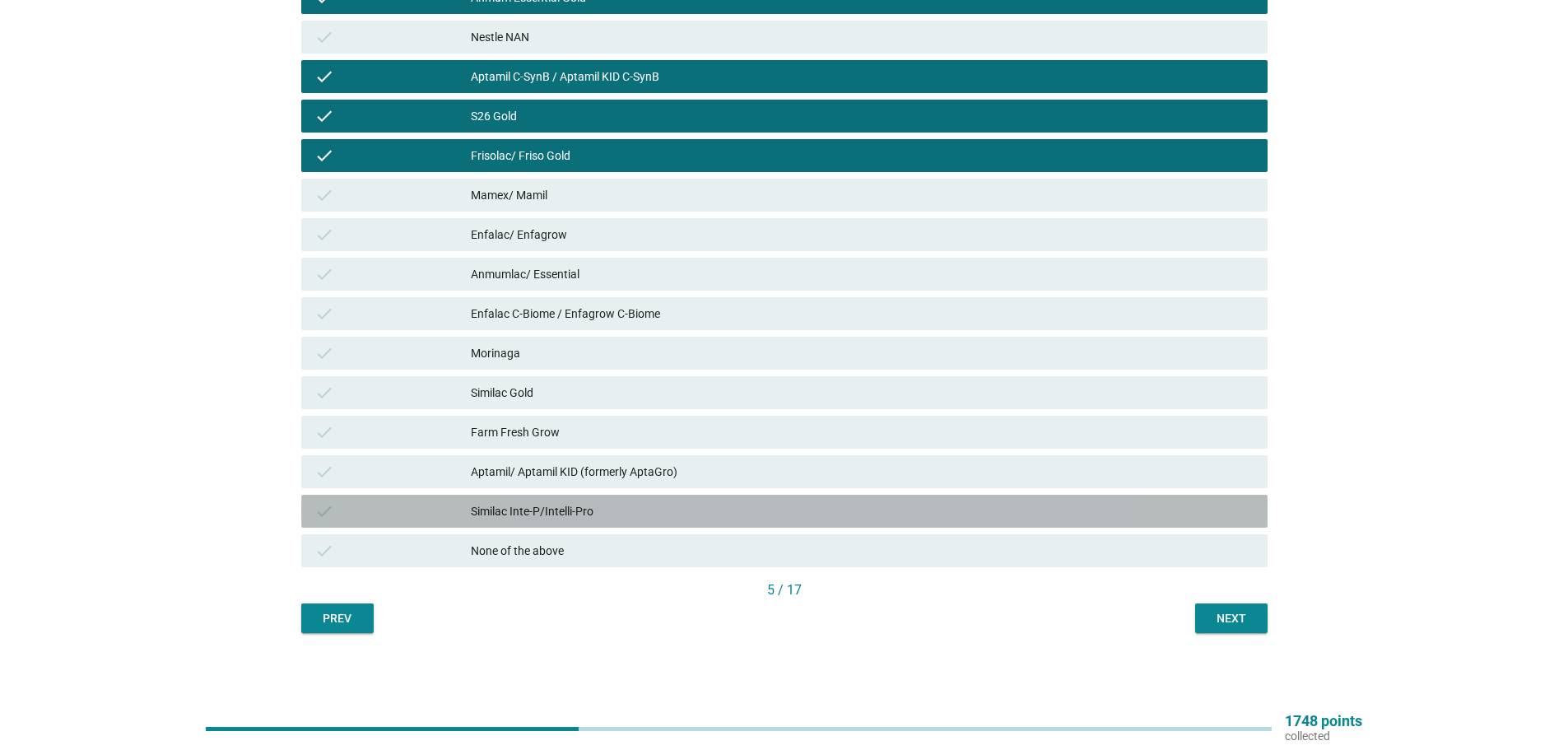
drag, startPoint x: 755, startPoint y: 496, endPoint x: 754, endPoint y: 480, distance: 16.0
click at [754, 495] on div "check Similac Inte-P/Intelli-Pro" at bounding box center [784, 511] width 966 height 33
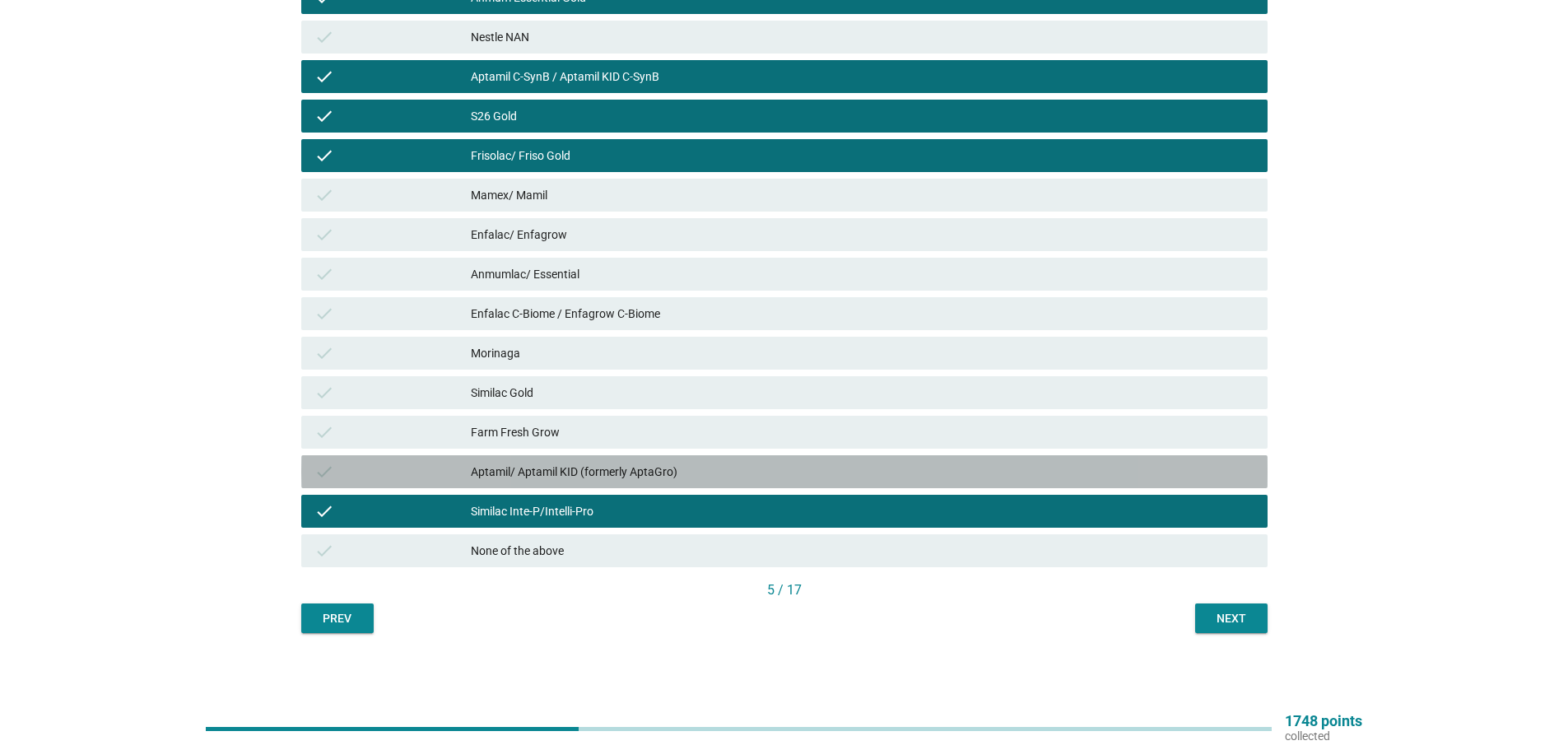
click at [753, 474] on div "Aptamil/ Aptamil KID (formerly AptaGro)" at bounding box center [863, 472] width 784 height 20
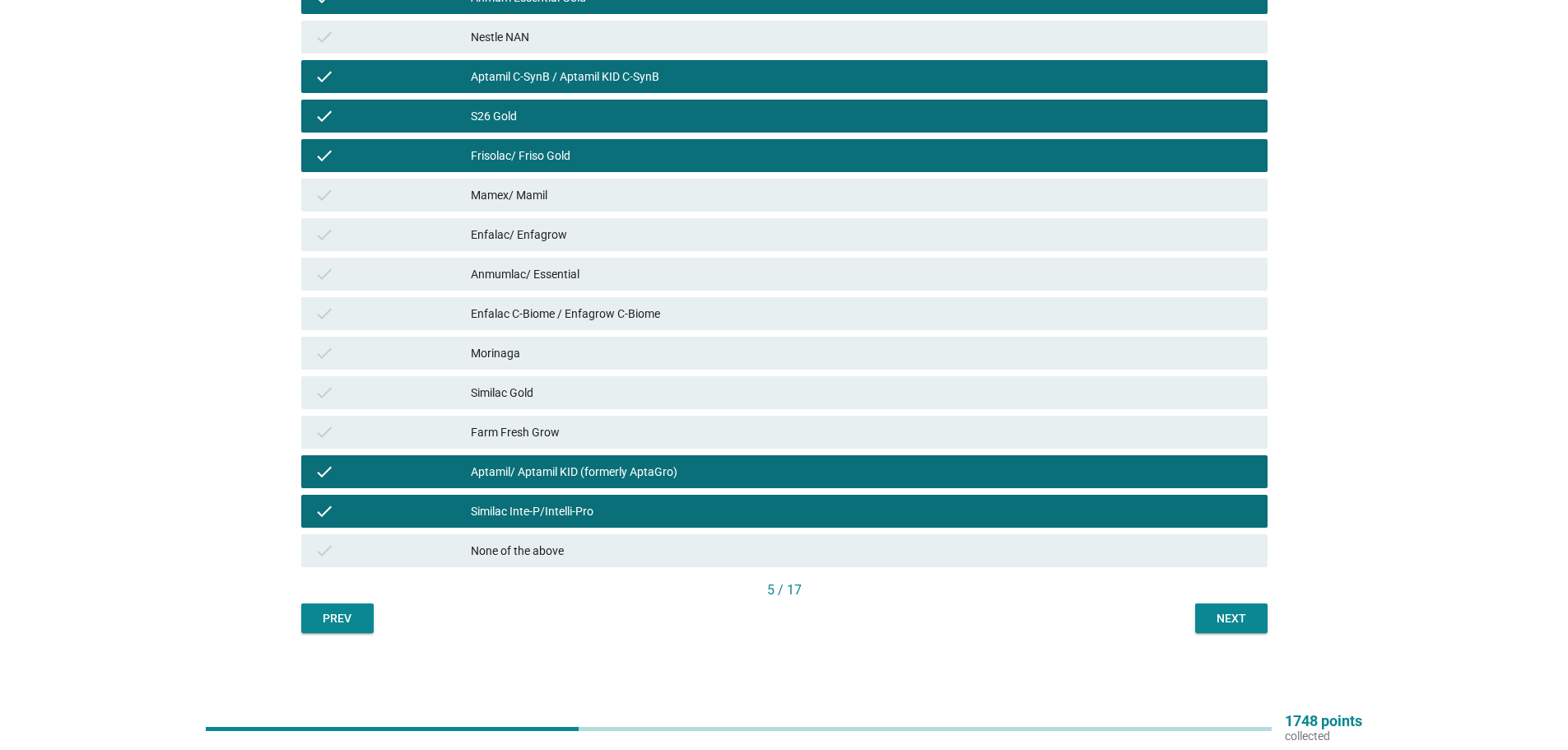
click at [731, 425] on div "Farm Fresh Grow" at bounding box center [863, 433] width 784 height 20
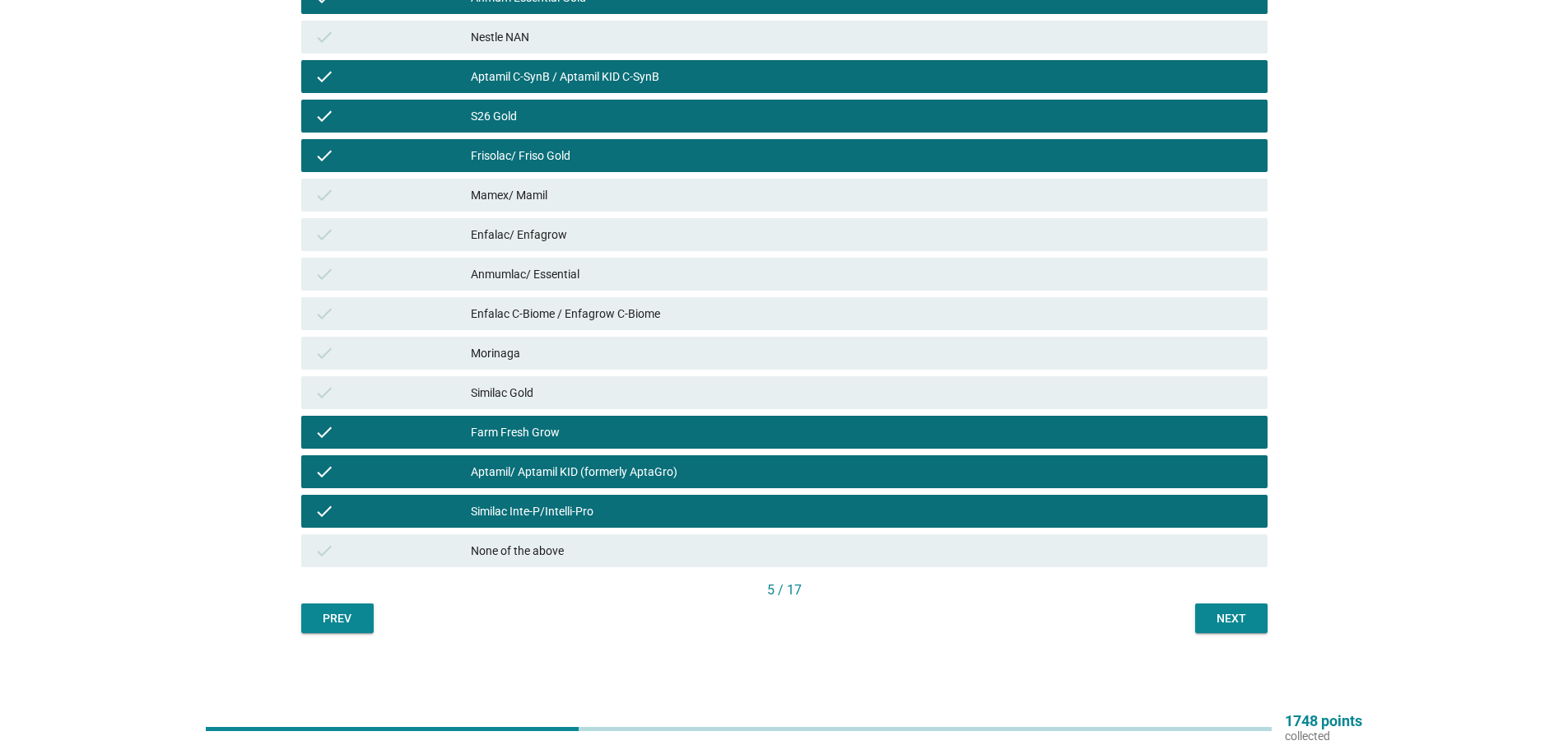
click at [736, 327] on div "check Enfalac C-Biome / Enfagrow C-Biome" at bounding box center [784, 314] width 966 height 33
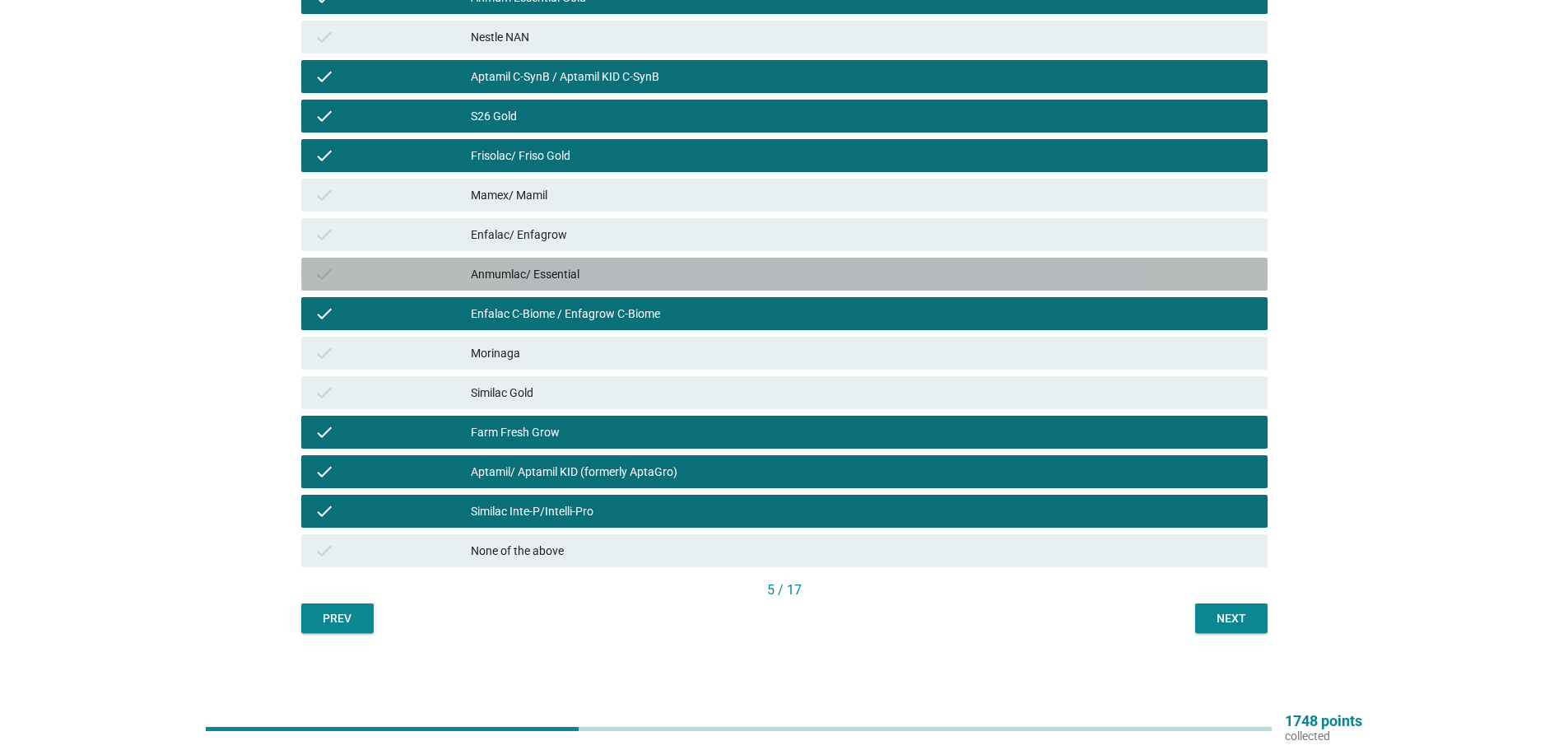
drag, startPoint x: 721, startPoint y: 282, endPoint x: 834, endPoint y: 388, distance: 154.9
click at [720, 281] on div "Anmumlac/ Essential" at bounding box center [863, 275] width 784 height 20
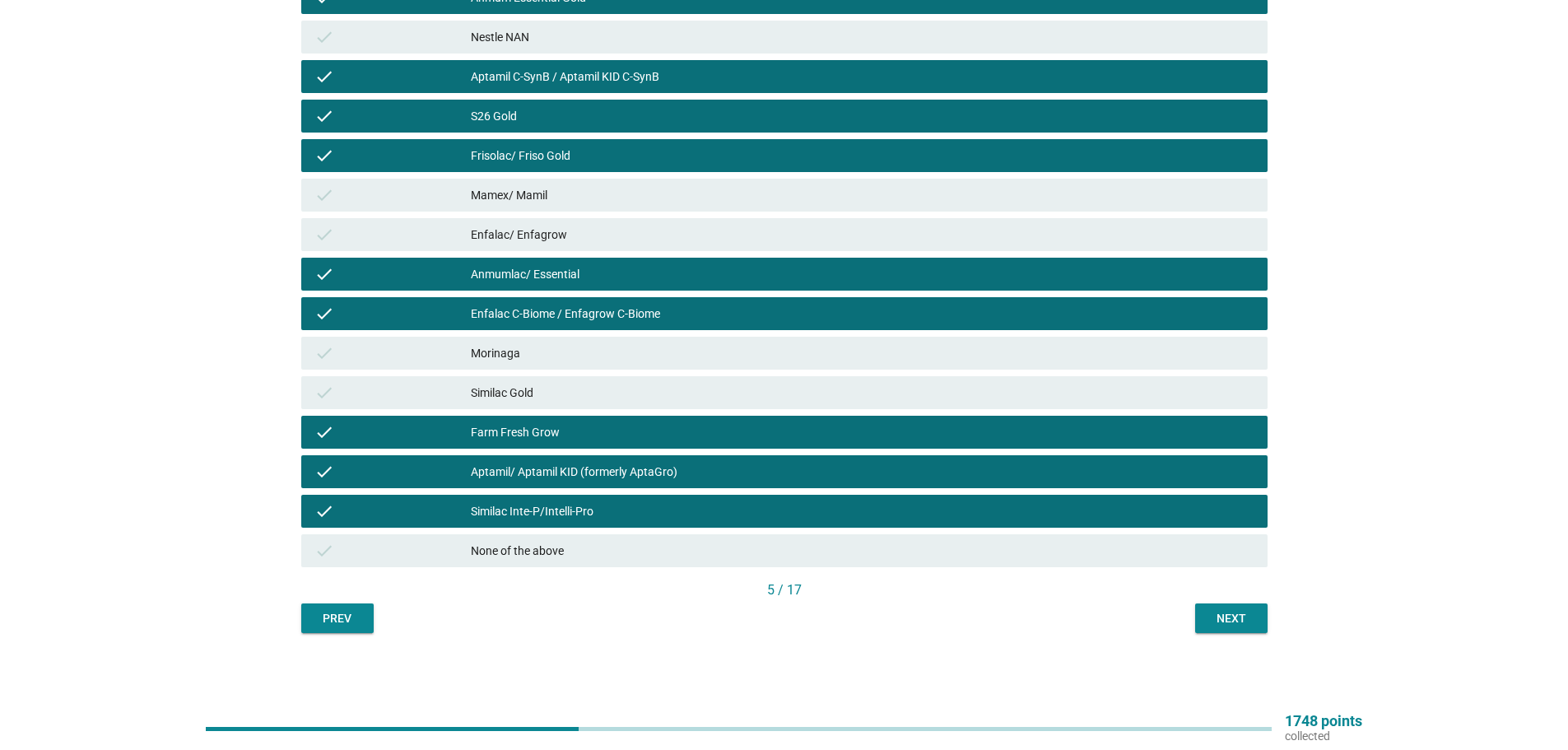
click at [1193, 621] on div "Prev Next" at bounding box center [784, 618] width 966 height 30
click at [1214, 619] on div "Next" at bounding box center [1232, 618] width 46 height 17
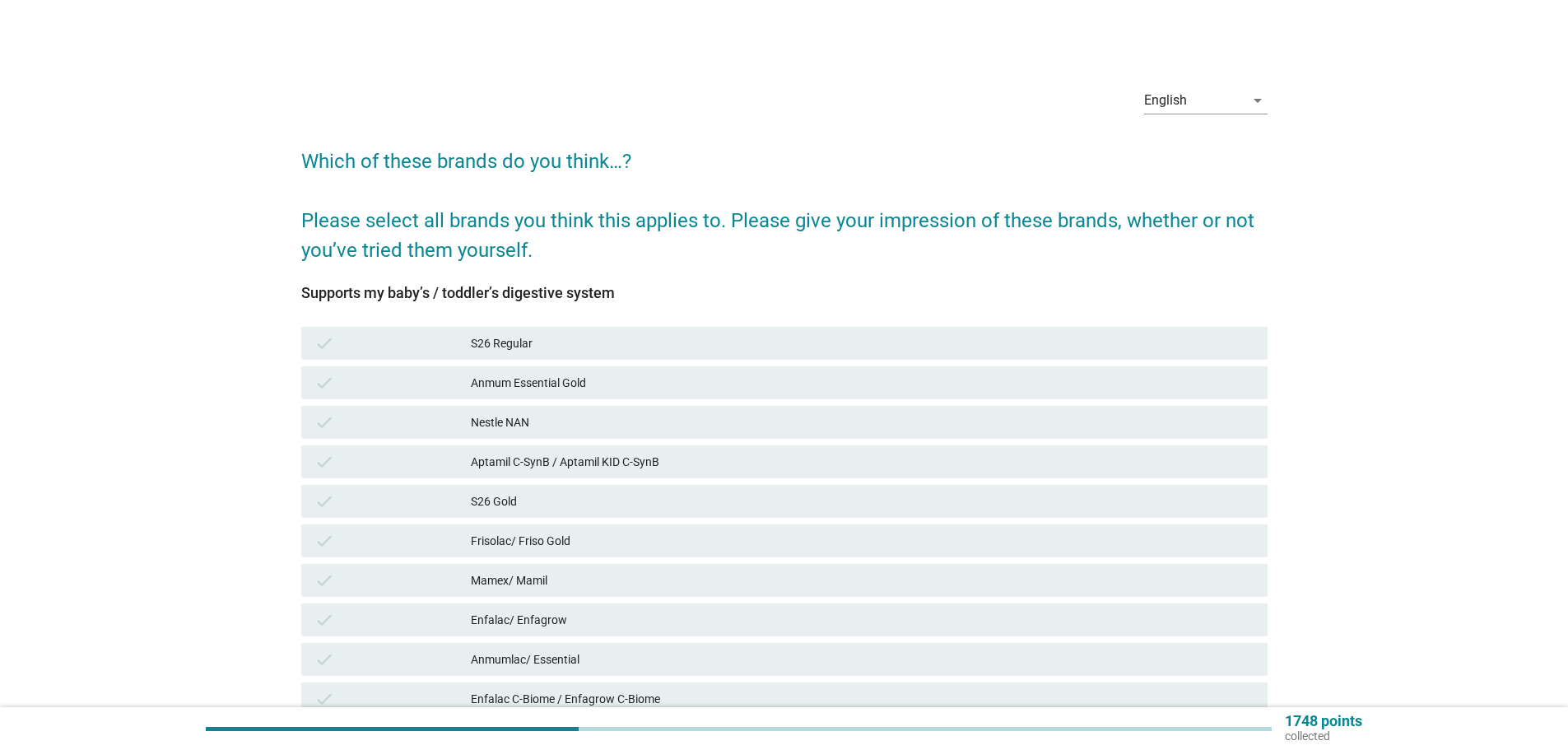
click at [824, 345] on div "S26 Regular" at bounding box center [863, 344] width 784 height 20
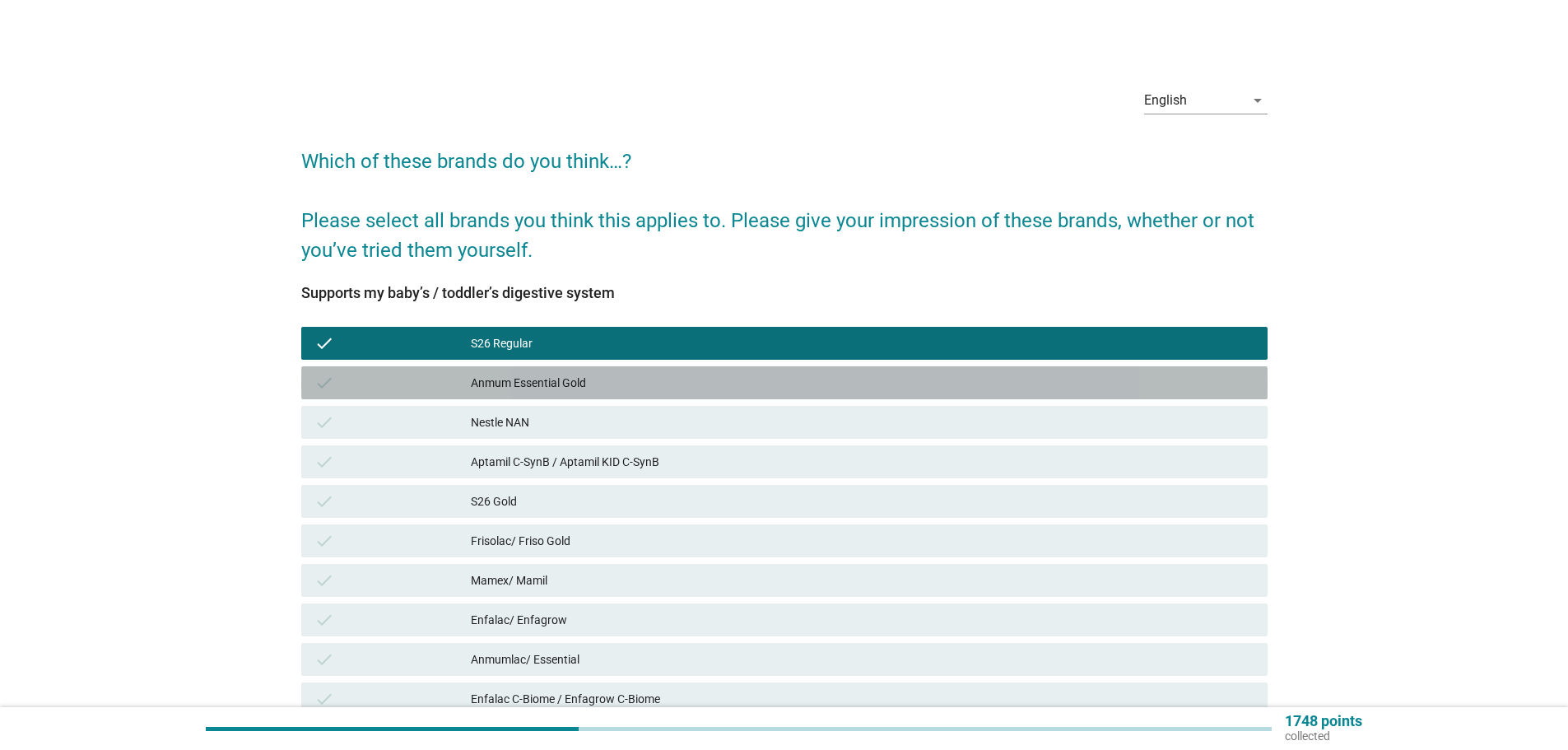
click at [839, 382] on div "Anmum Essential Gold" at bounding box center [863, 383] width 784 height 20
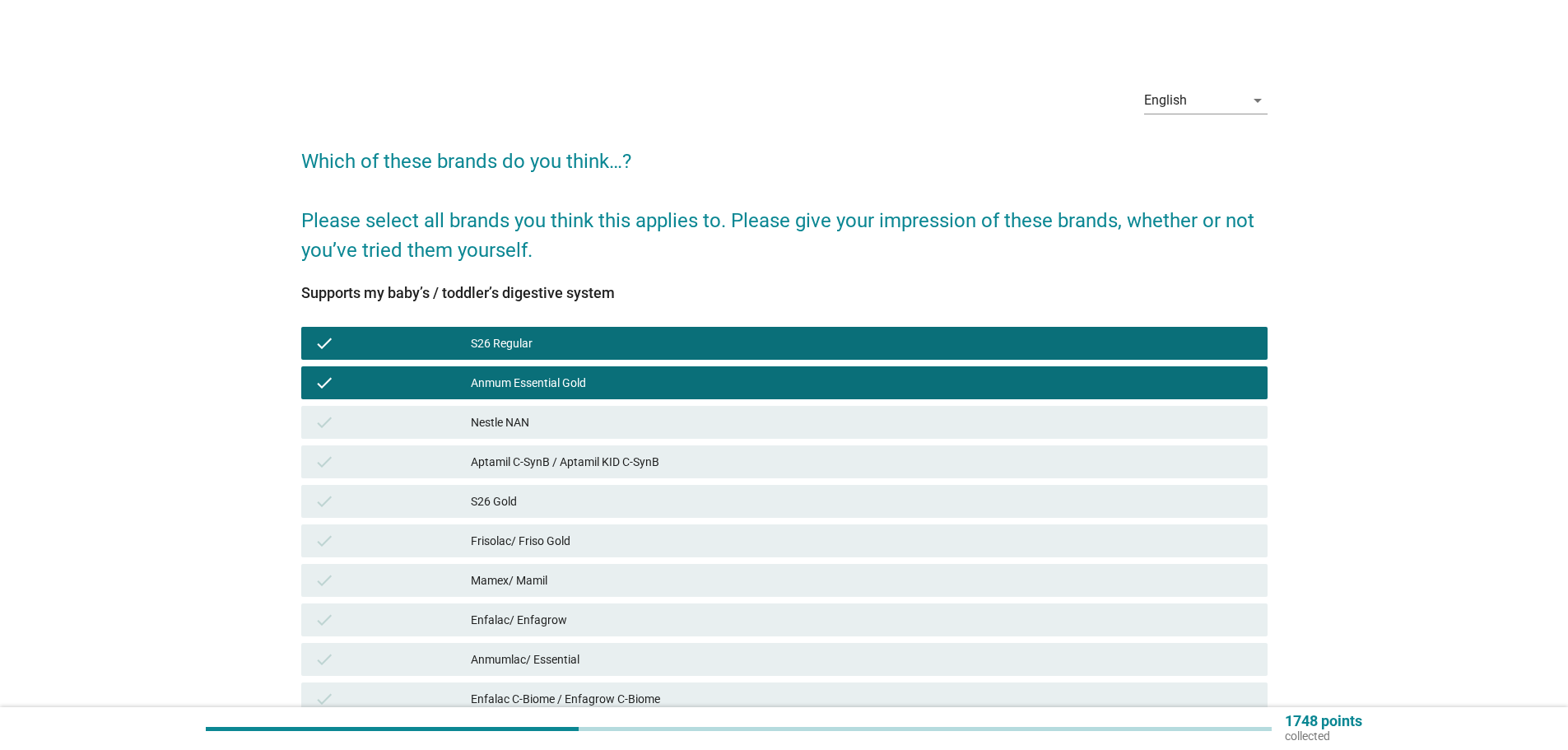
click at [852, 430] on div "Nestle NAN" at bounding box center [863, 423] width 784 height 20
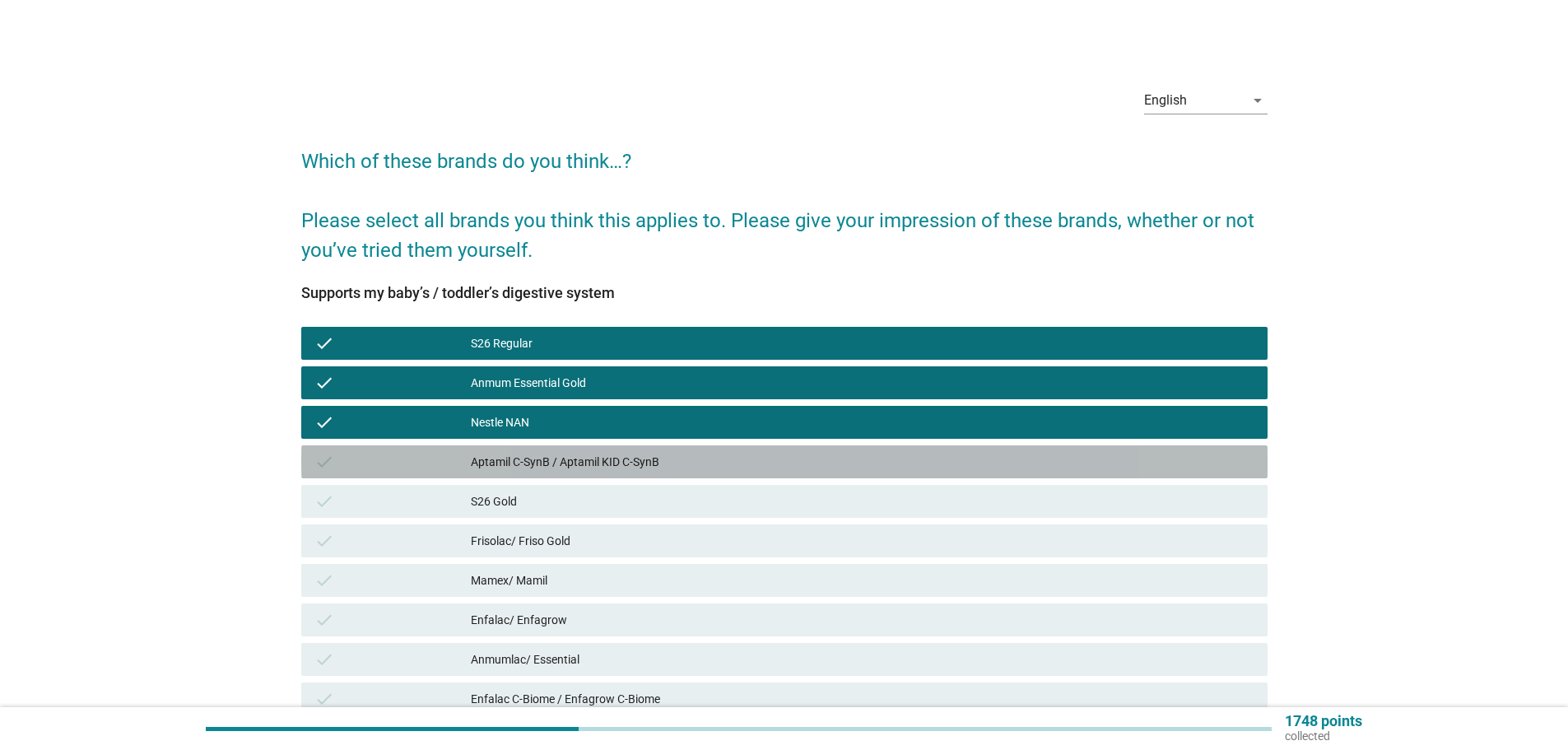
drag, startPoint x: 859, startPoint y: 474, endPoint x: 846, endPoint y: 522, distance: 49.7
click at [858, 474] on div "check Aptamil C-SynB / Aptamil KID C-SynB" at bounding box center [784, 462] width 966 height 33
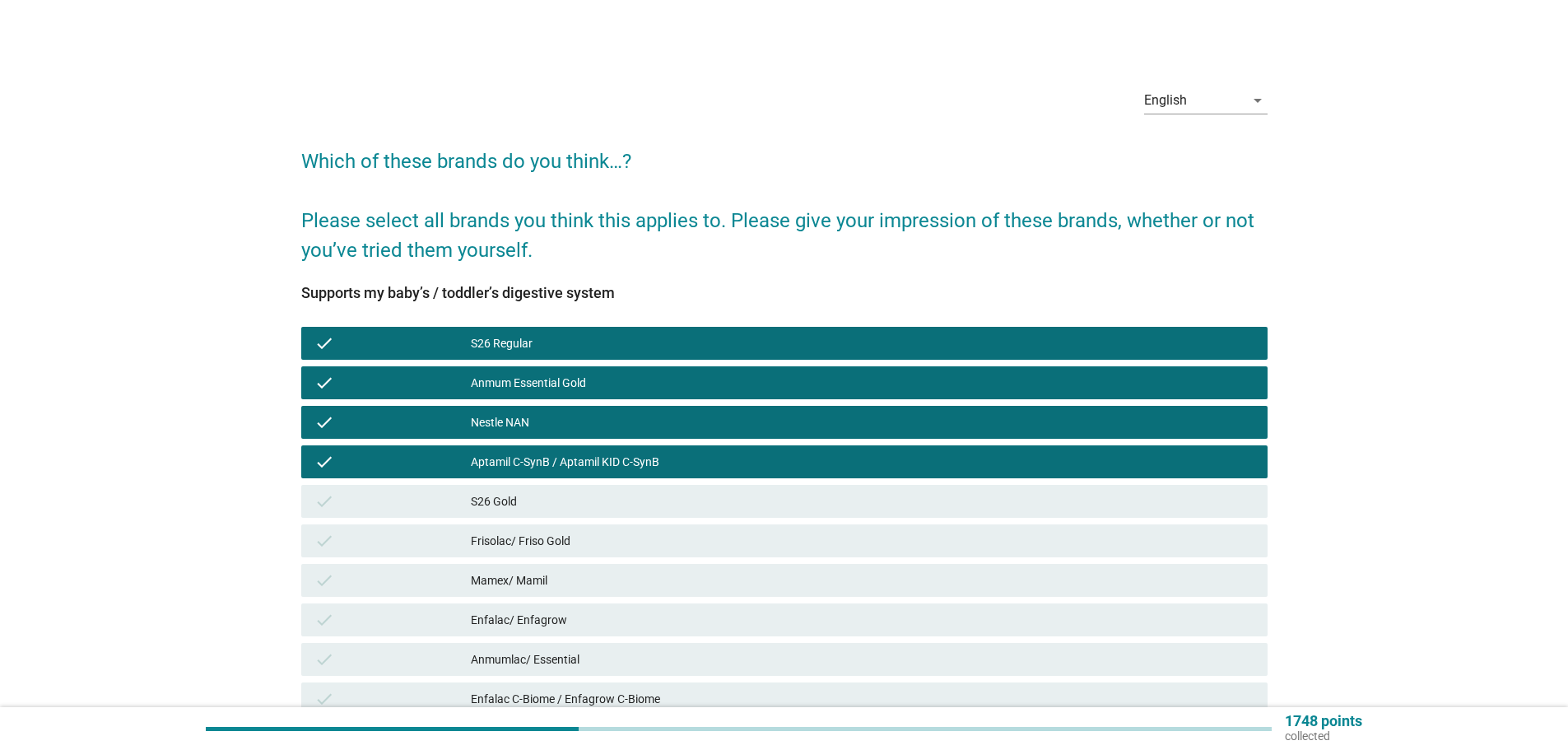
click at [843, 558] on div "check Frisolac/ Friso Gold" at bounding box center [784, 540] width 974 height 39
click at [838, 561] on div "check Mamex/ Mamil" at bounding box center [784, 580] width 974 height 39
click at [830, 520] on div "check S26 Gold" at bounding box center [784, 501] width 974 height 39
click at [810, 505] on div "S26 Gold" at bounding box center [863, 502] width 784 height 20
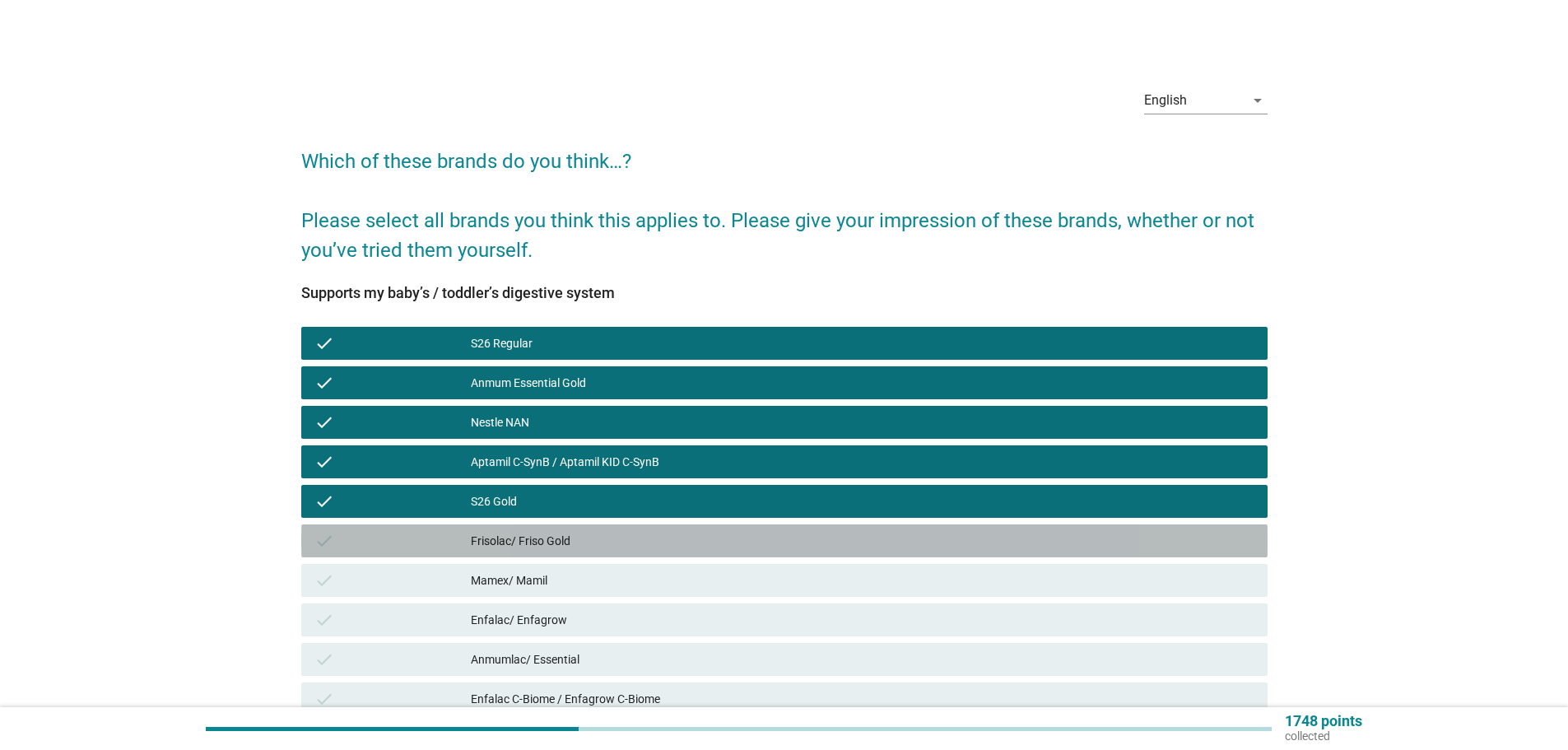
click at [814, 527] on div "check Frisolac/ Friso Gold" at bounding box center [784, 541] width 966 height 33
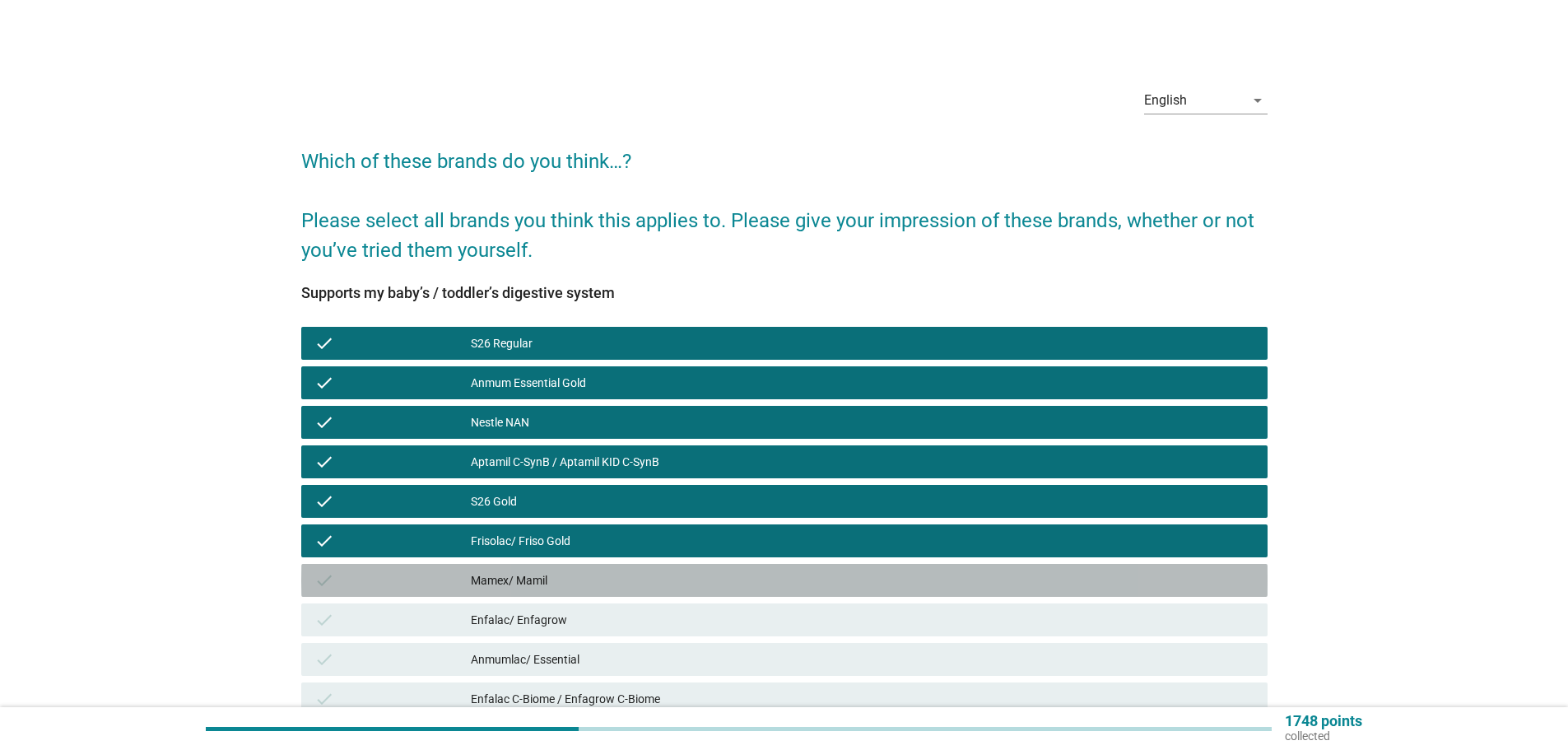
click at [830, 584] on div "Mamex/ Mamil" at bounding box center [863, 581] width 784 height 20
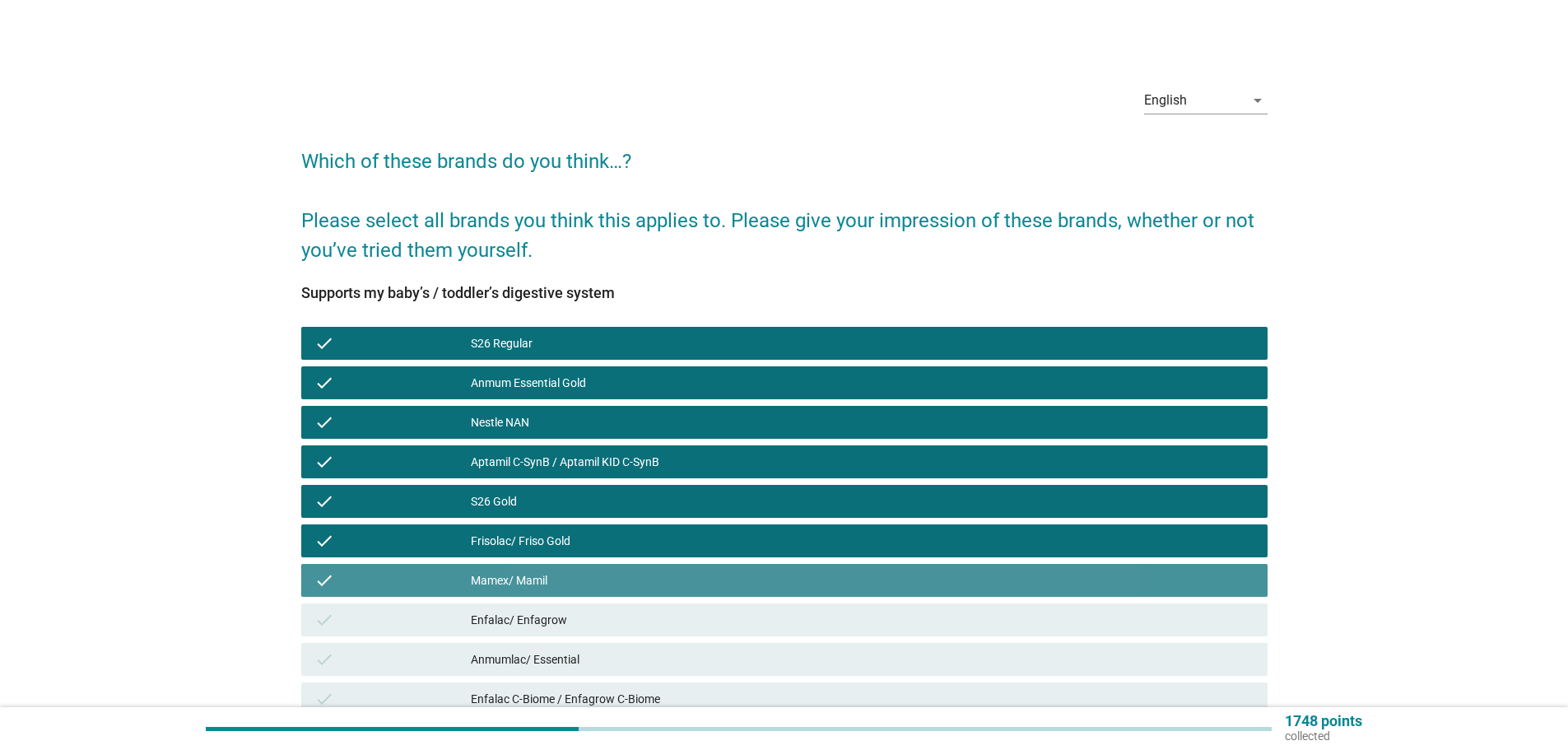
click at [834, 588] on div "Mamex/ Mamil" at bounding box center [863, 581] width 784 height 20
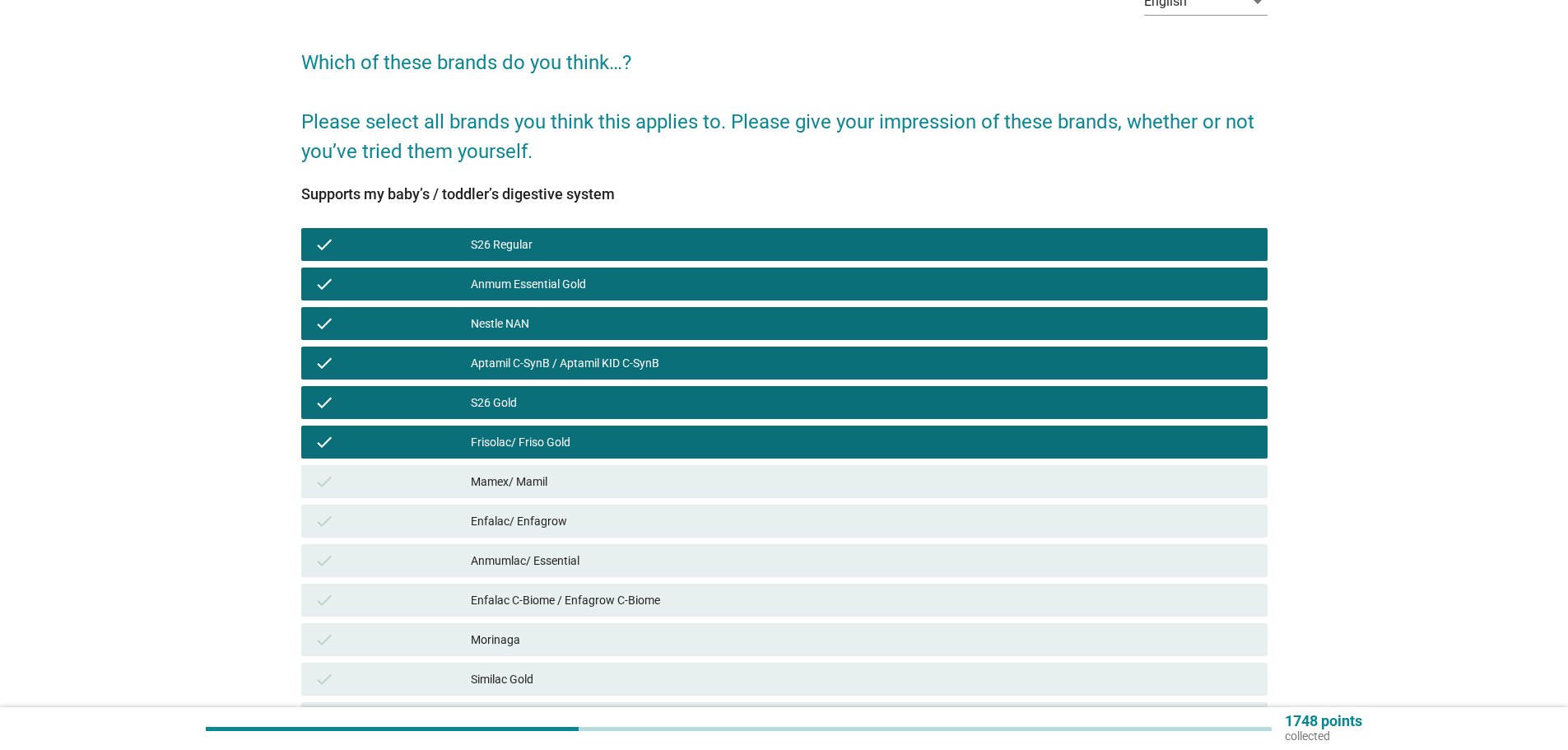
scroll to position [329, 0]
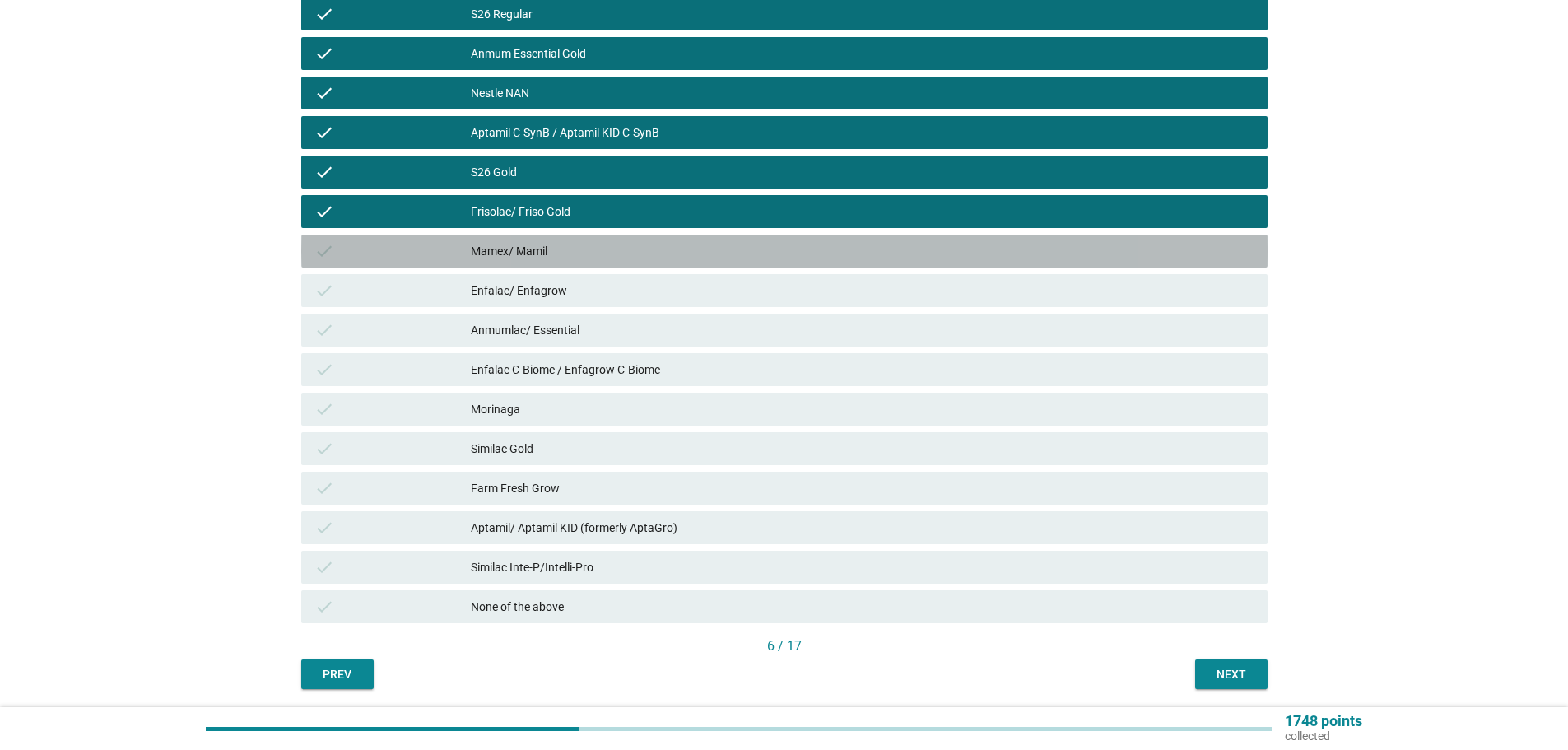
click at [744, 257] on div "Mamex/ Mamil" at bounding box center [863, 251] width 784 height 20
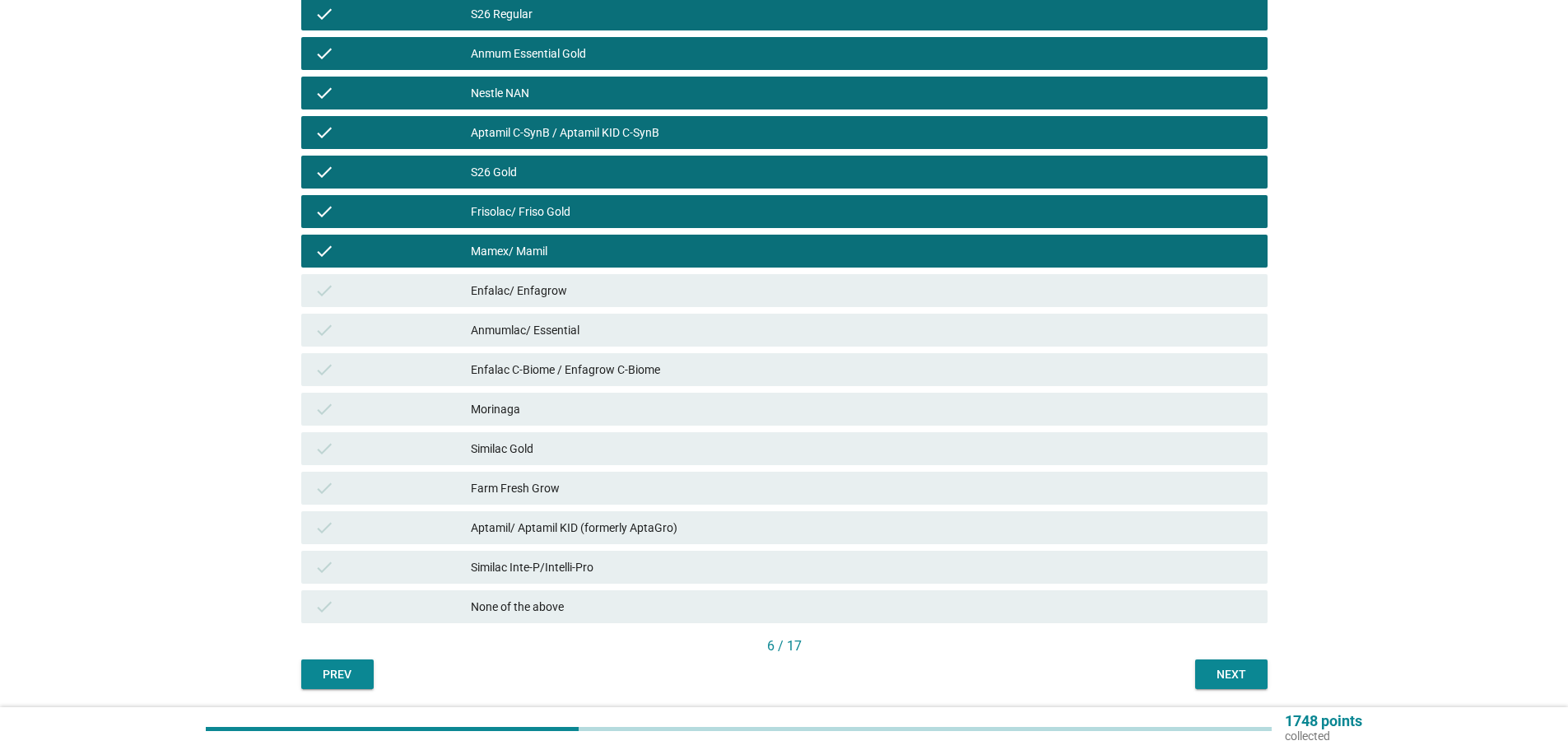
click at [734, 254] on div "Mamex/ Mamil" at bounding box center [863, 251] width 784 height 20
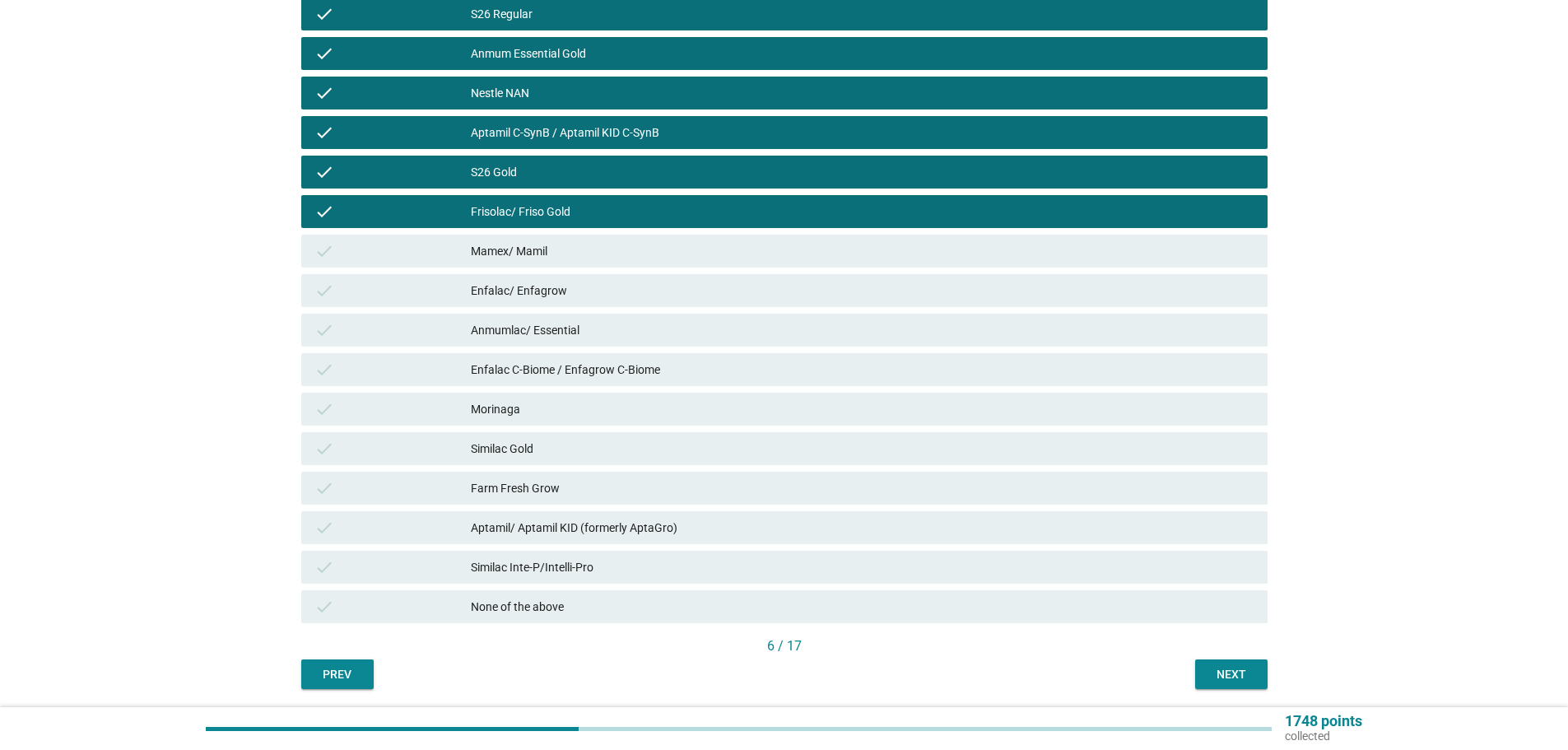
drag, startPoint x: 732, startPoint y: 290, endPoint x: 741, endPoint y: 302, distance: 15.0
click at [730, 290] on div "Enfalac/ Enfagrow" at bounding box center [863, 291] width 784 height 20
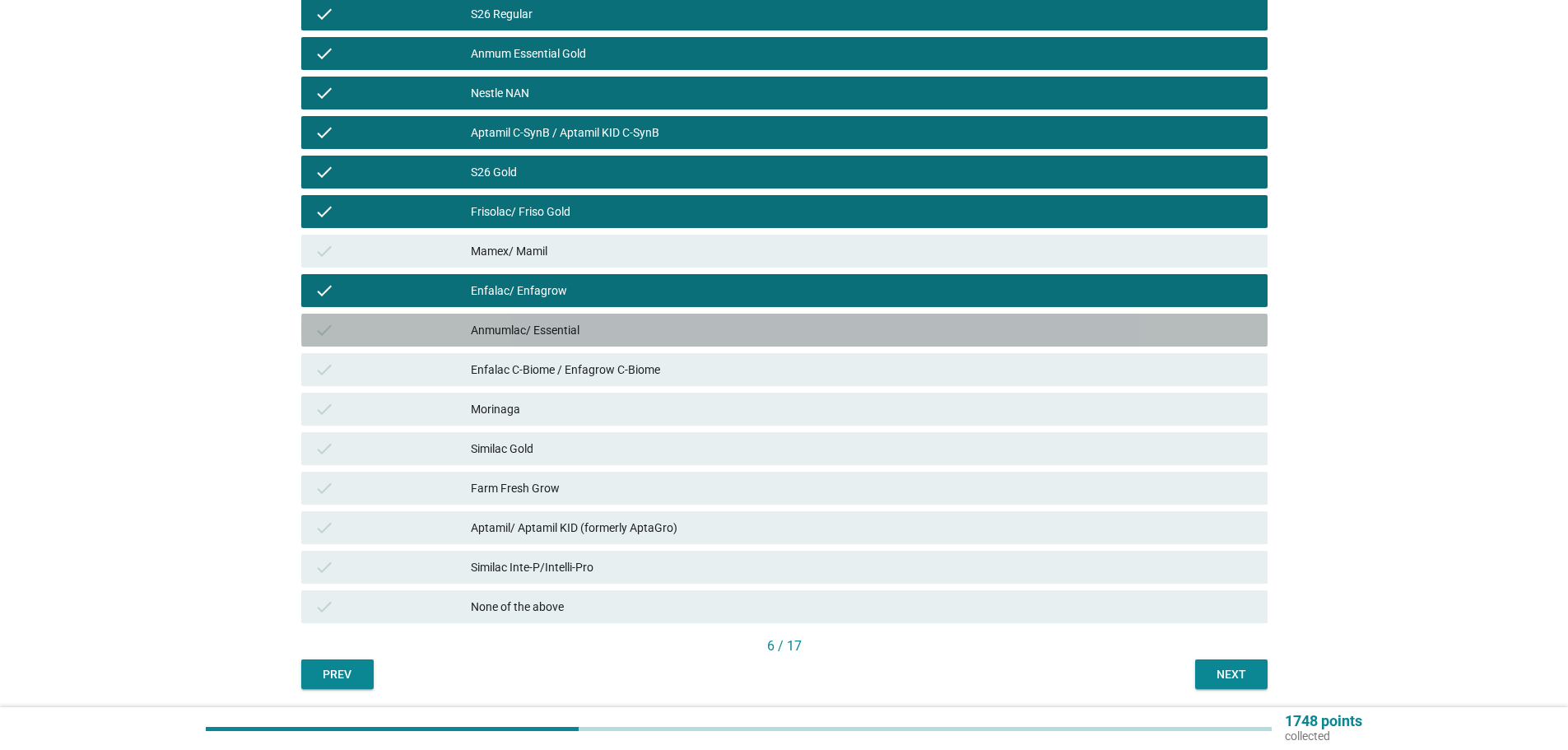
click at [754, 325] on div "Anmumlac/ Essential" at bounding box center [863, 330] width 784 height 20
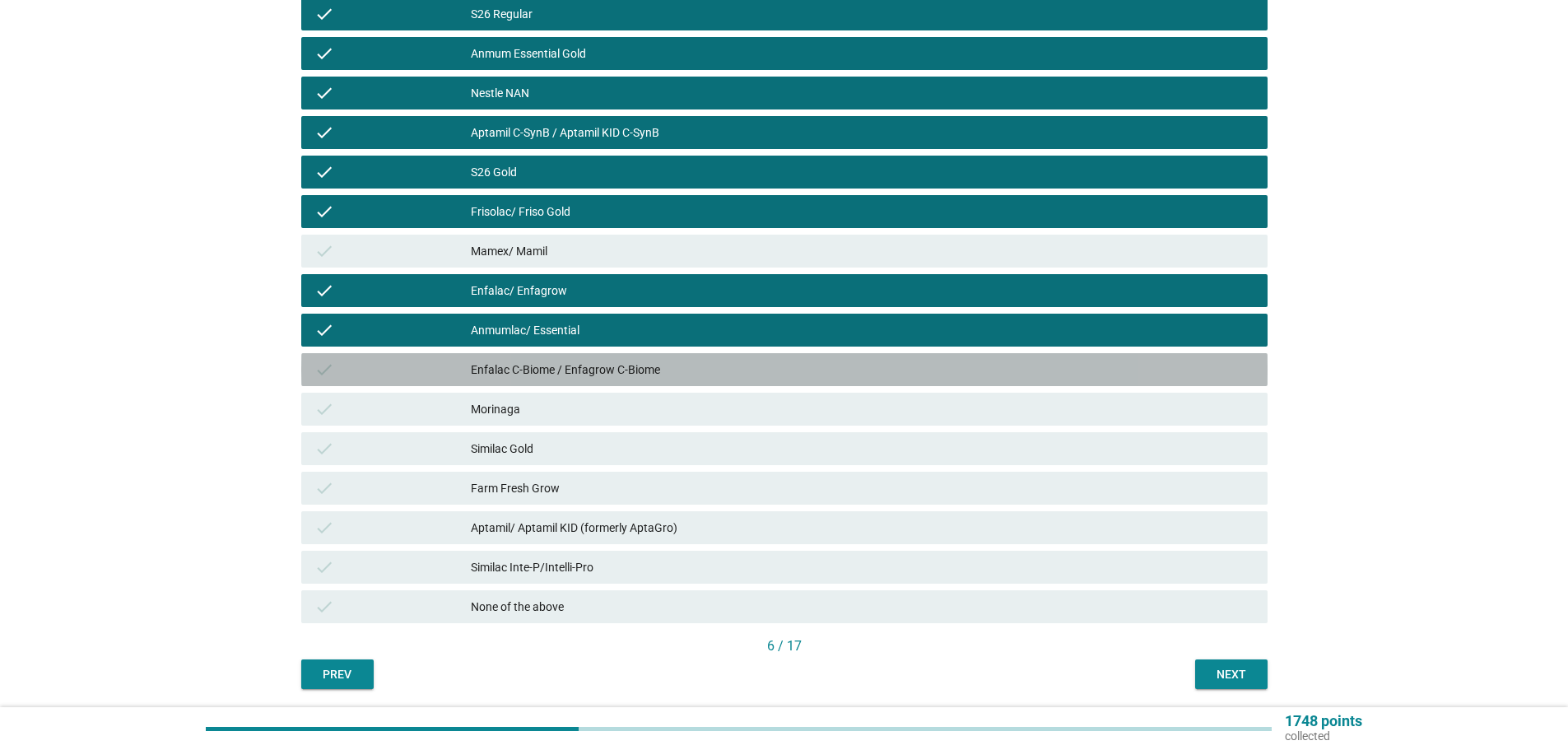
click at [761, 375] on div "Enfalac C-Biome / Enfagrow C-Biome" at bounding box center [863, 370] width 784 height 20
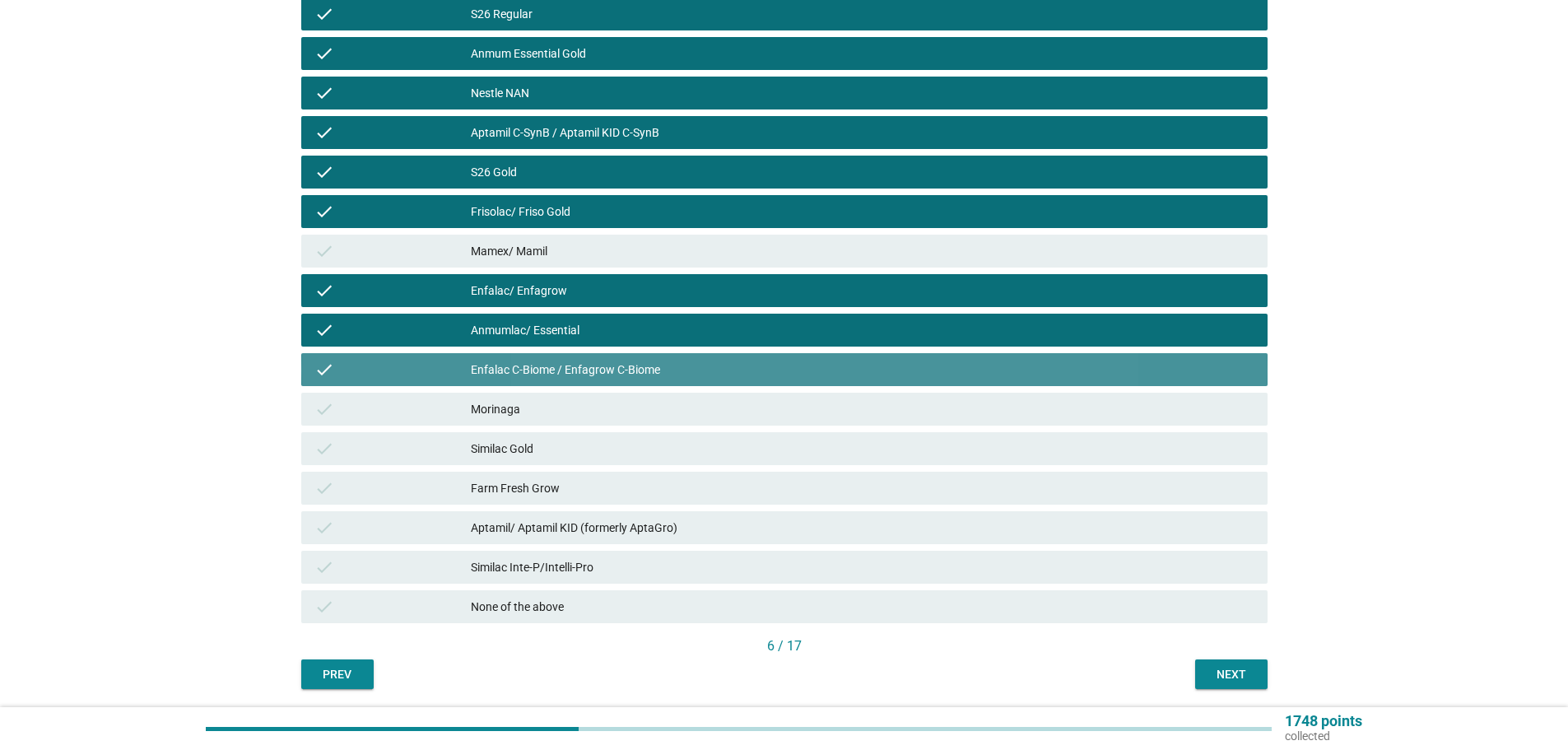
click at [768, 408] on div "Morinaga" at bounding box center [863, 409] width 784 height 20
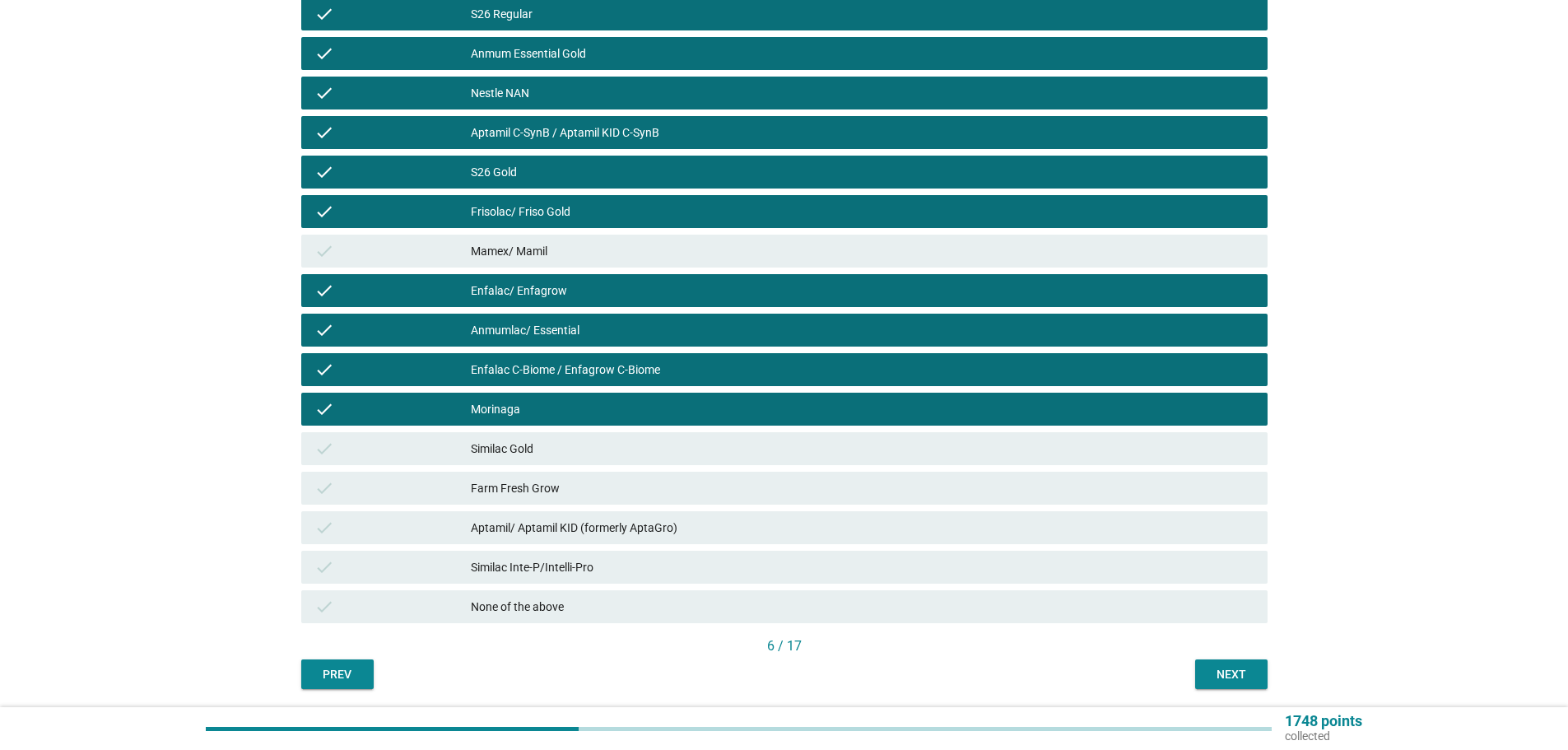
click at [747, 410] on div "Morinaga" at bounding box center [863, 409] width 784 height 20
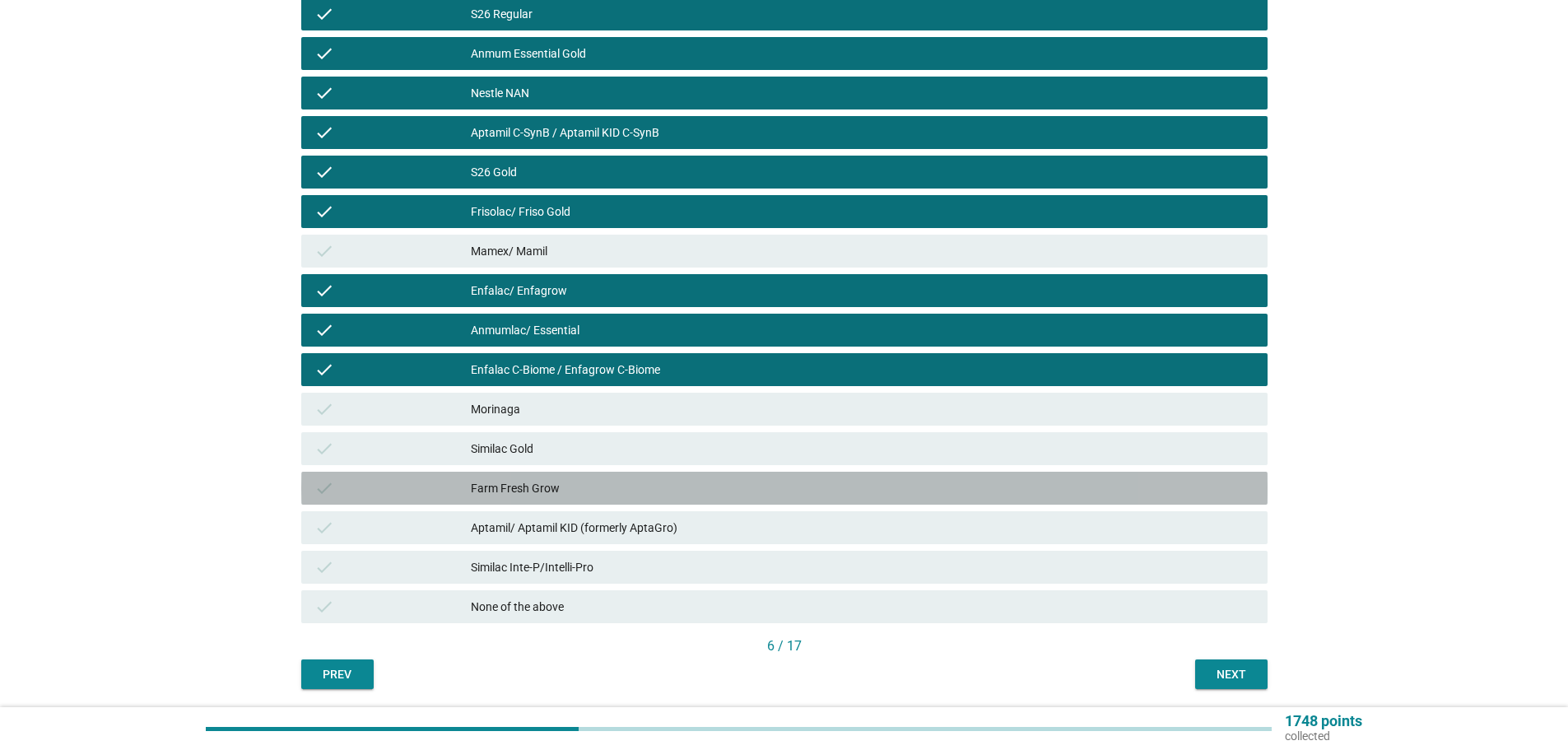
drag, startPoint x: 788, startPoint y: 489, endPoint x: 808, endPoint y: 520, distance: 36.9
click at [786, 489] on div "Farm Fresh Grow" at bounding box center [863, 488] width 784 height 20
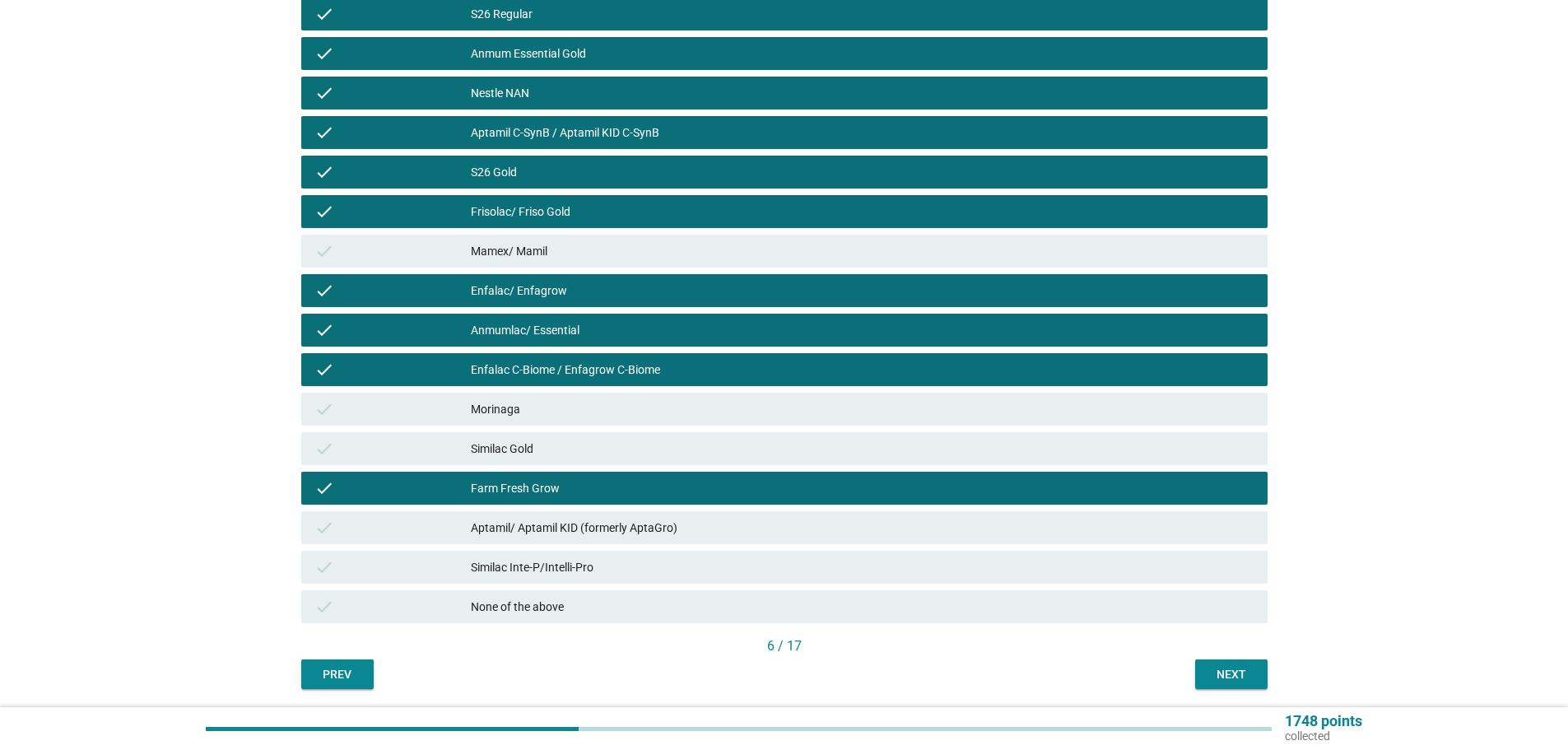
click at [828, 546] on div "check Aptamil/ Aptamil KID (formerly AptaGro)" at bounding box center [784, 527] width 974 height 39
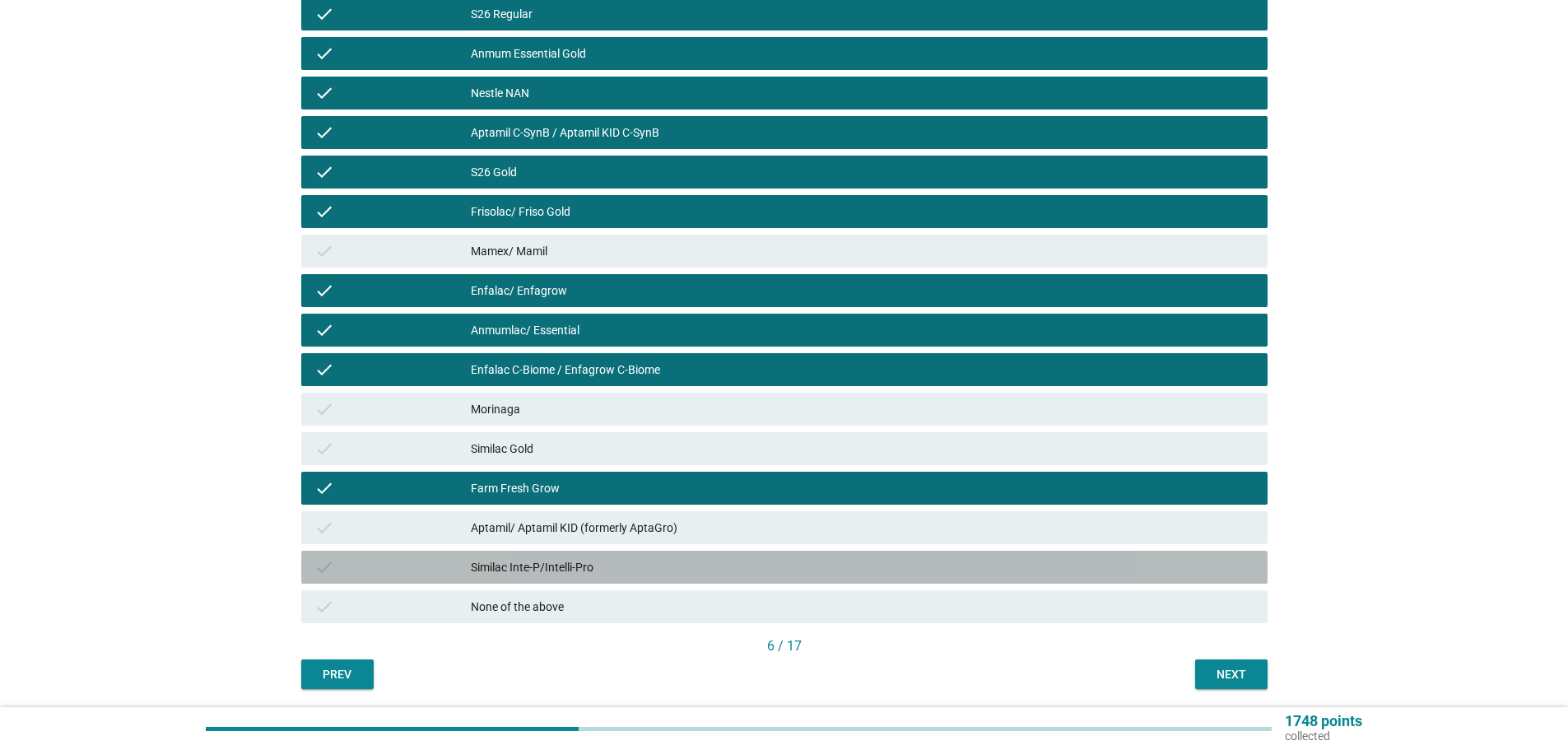
click at [849, 558] on div "Similac Inte-P/Intelli-Pro" at bounding box center [863, 567] width 784 height 20
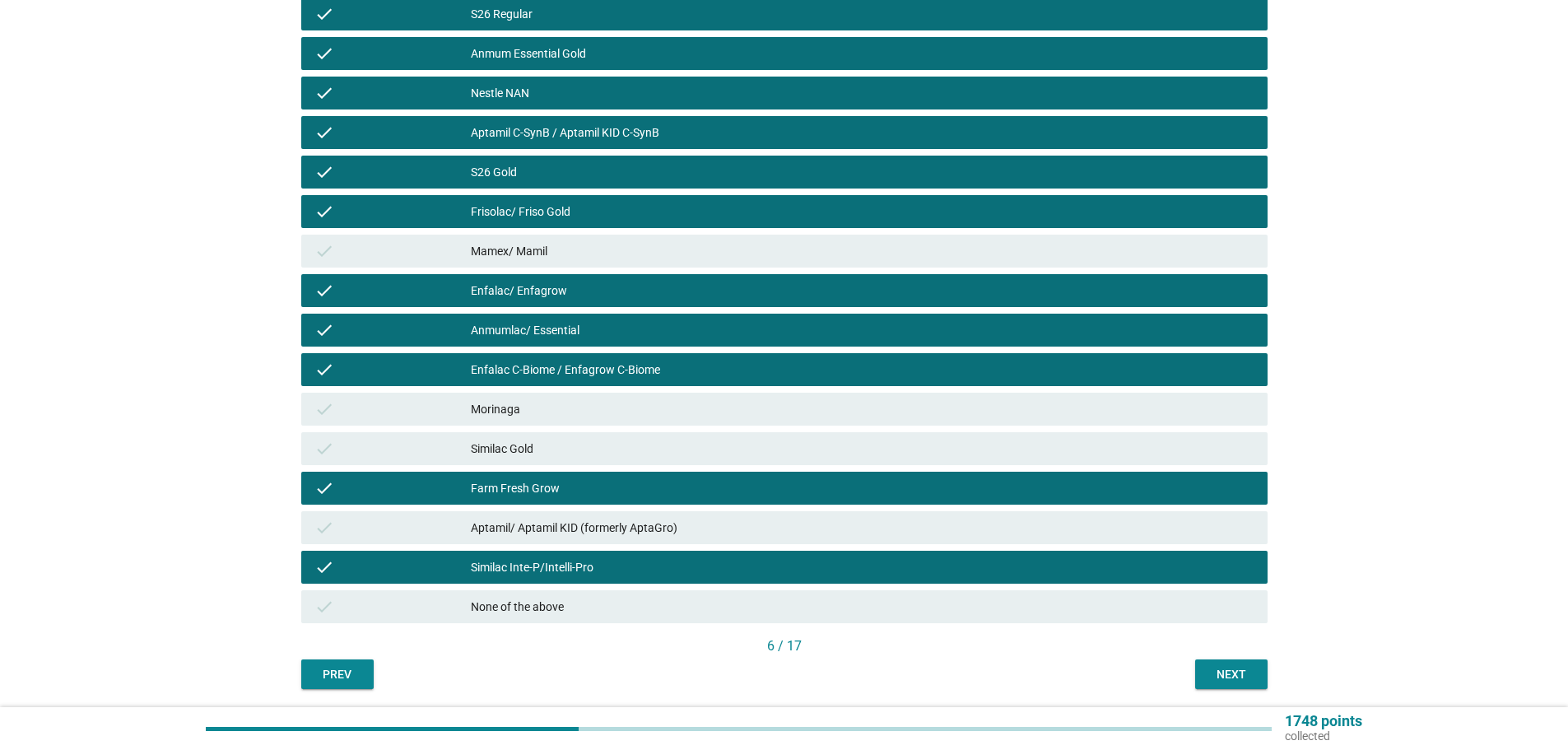
click at [849, 529] on div "Aptamil/ Aptamil KID (formerly AptaGro)" at bounding box center [863, 528] width 784 height 20
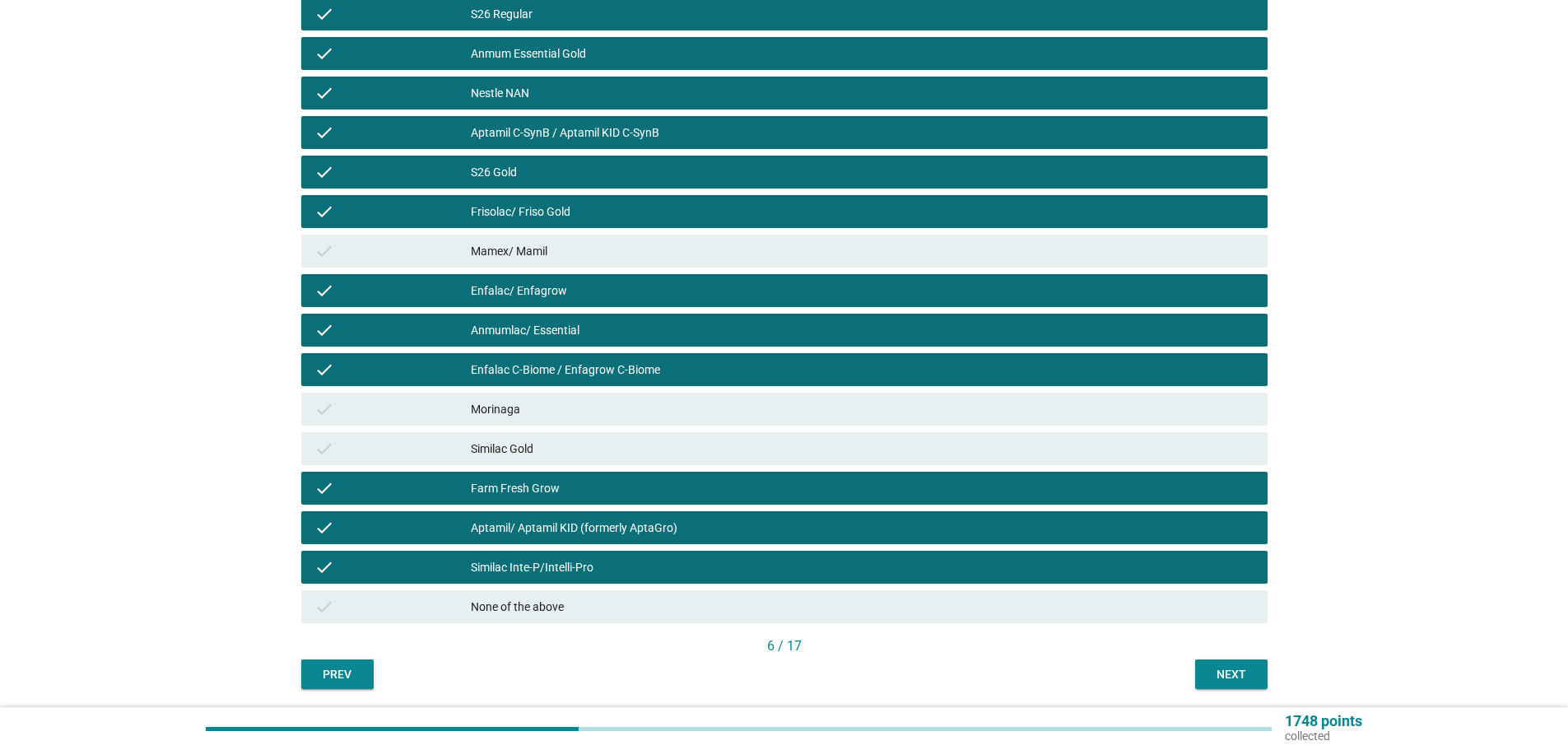
click at [1227, 663] on button "Next" at bounding box center [1232, 675] width 73 height 30
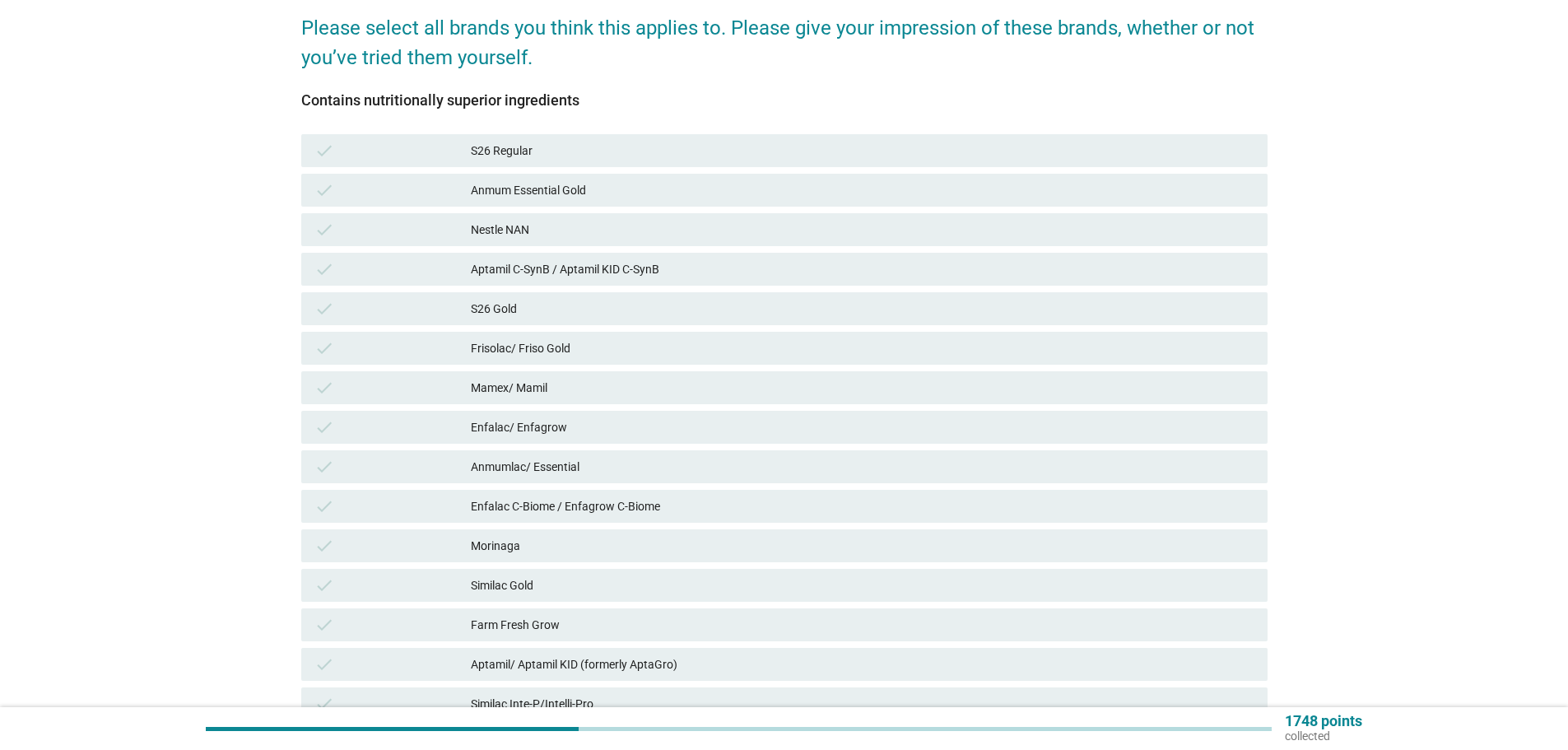
scroll to position [247, 0]
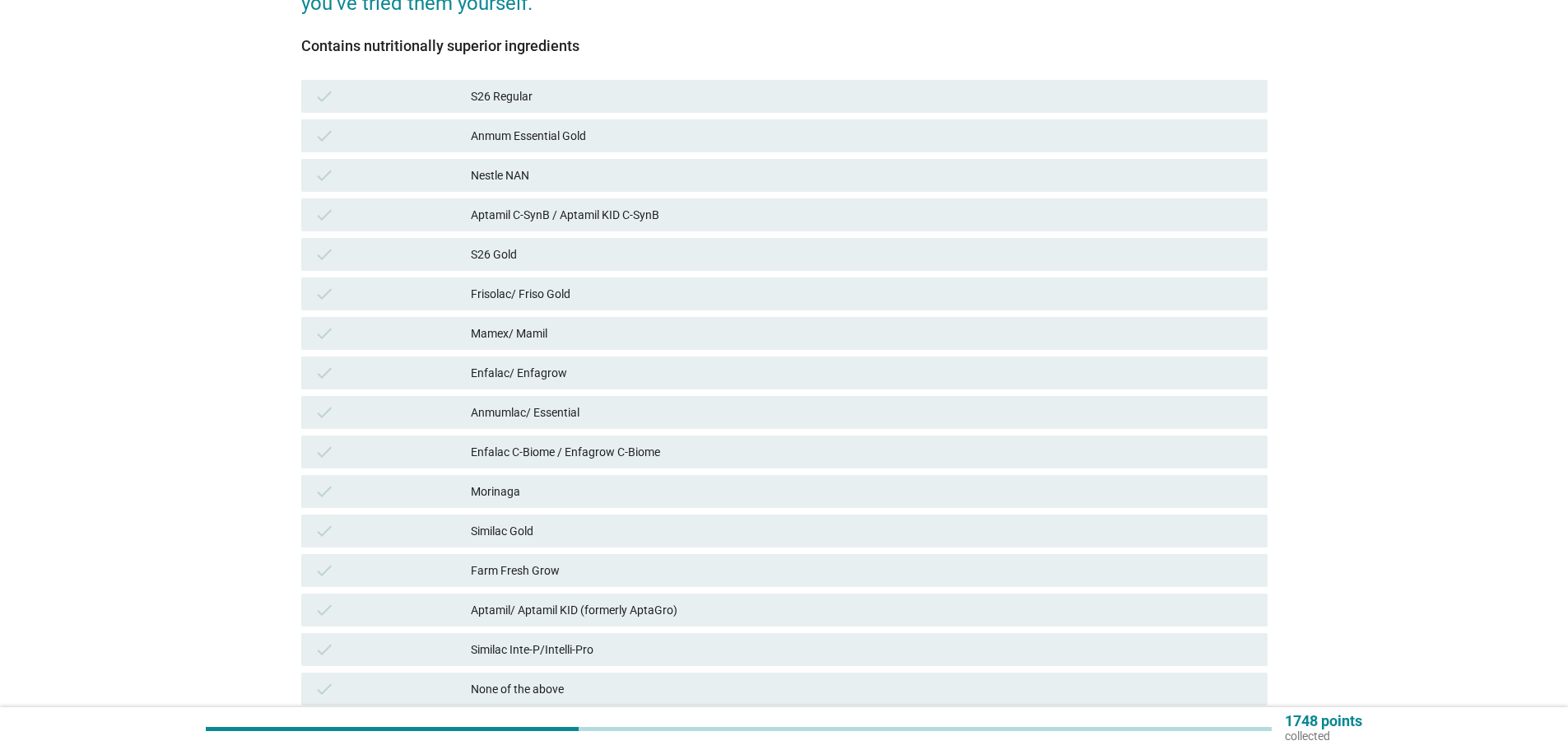
click at [764, 105] on div "S26 Regular" at bounding box center [863, 96] width 784 height 20
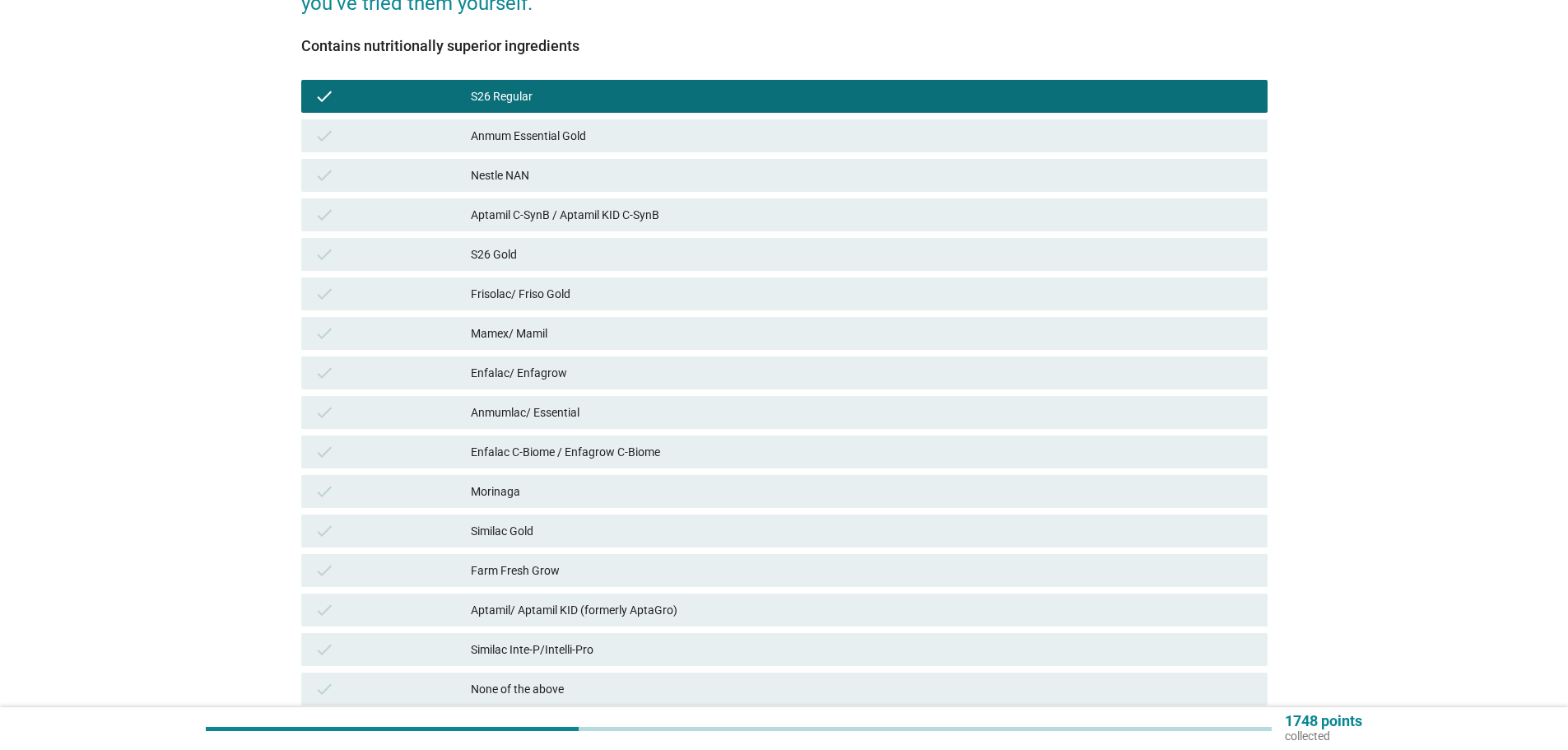
click at [767, 126] on div "Anmum Essential Gold" at bounding box center [863, 136] width 784 height 20
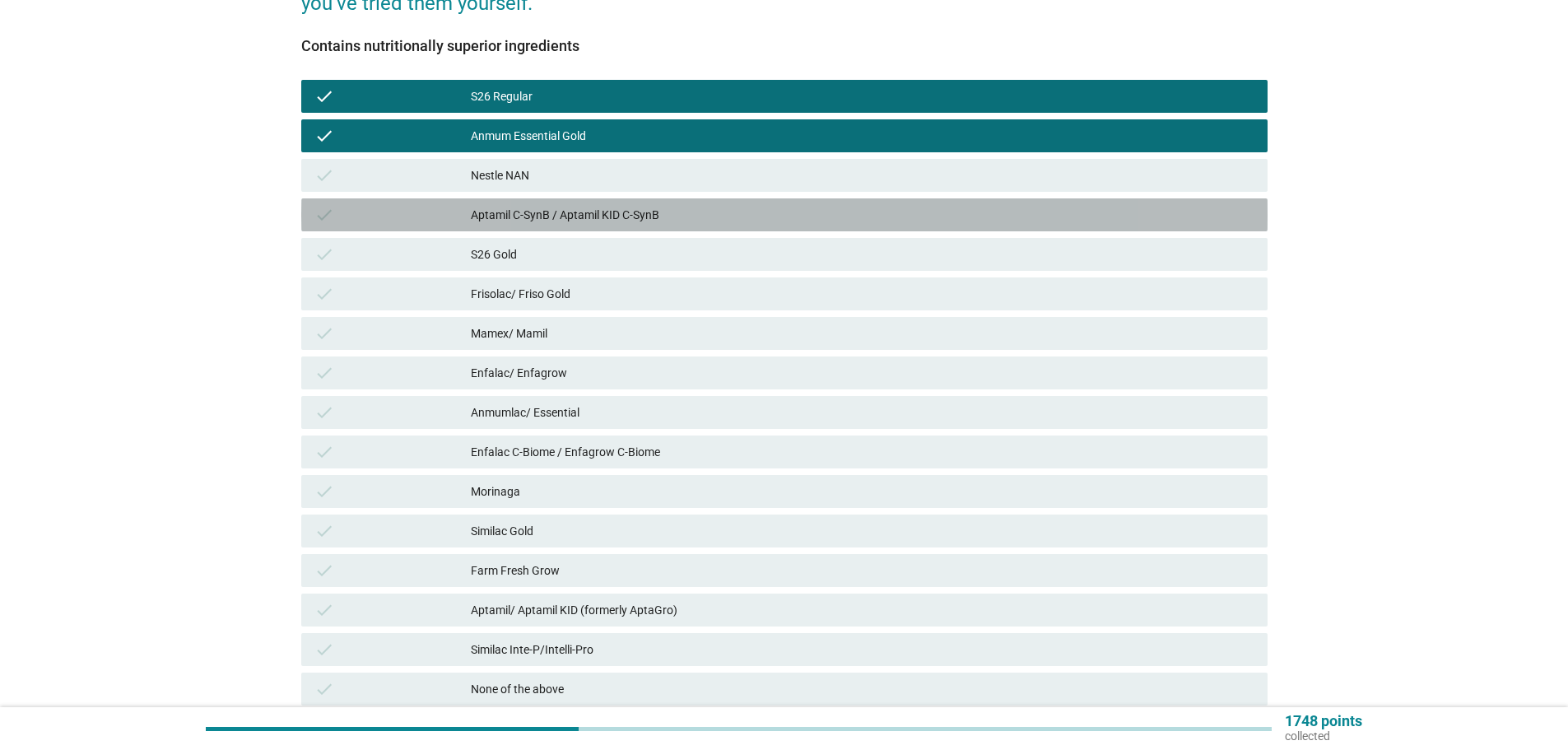
drag, startPoint x: 750, startPoint y: 205, endPoint x: 755, endPoint y: 232, distance: 27.5
click at [749, 205] on div "Aptamil C-SynB / Aptamil KID C-SynB" at bounding box center [863, 215] width 784 height 20
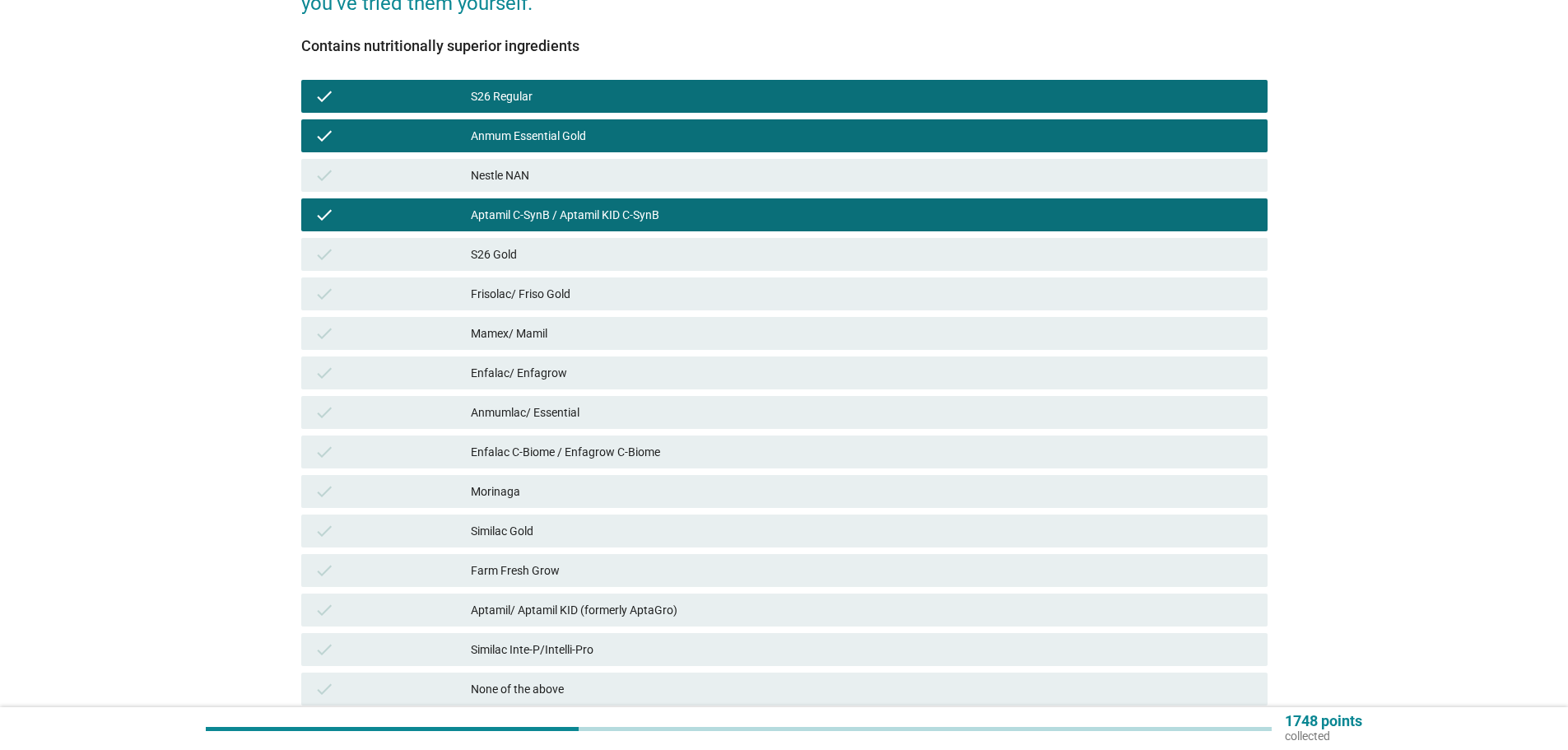
click at [760, 295] on div "Frisolac/ Friso Gold" at bounding box center [863, 294] width 784 height 20
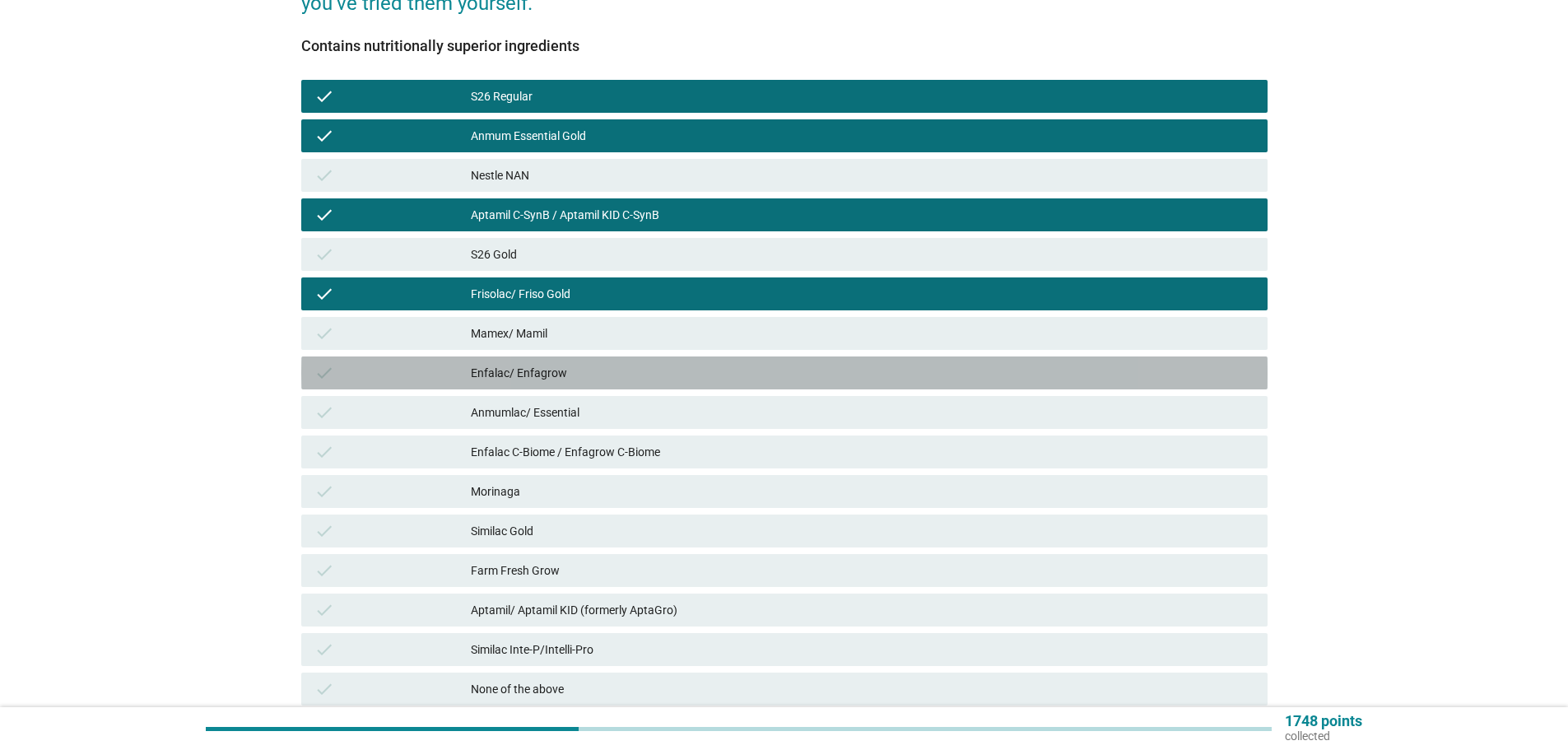
click at [794, 377] on div "Enfalac/ Enfagrow" at bounding box center [863, 373] width 784 height 20
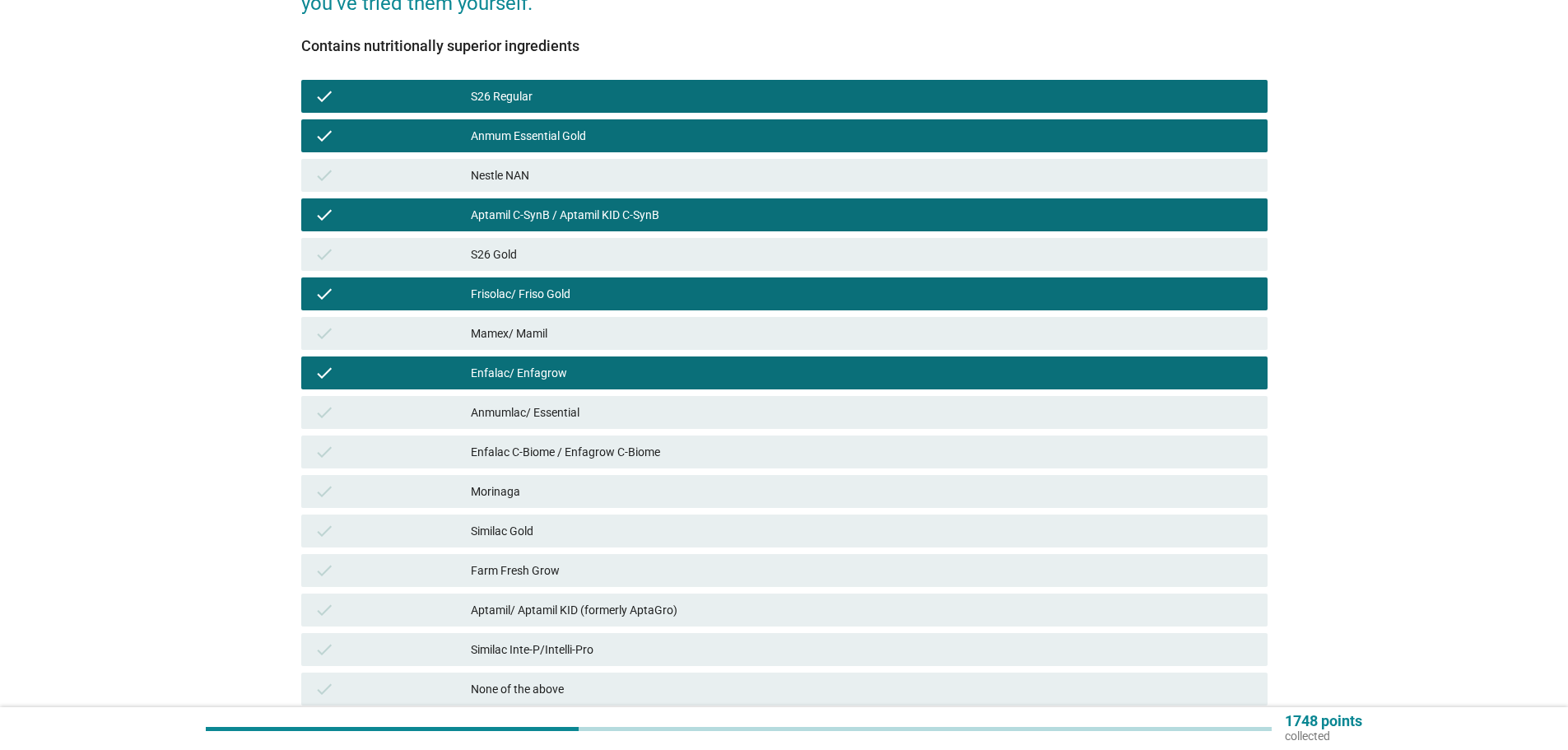
click at [810, 431] on div "check Anmumlac/ Essential" at bounding box center [784, 412] width 974 height 39
drag, startPoint x: 812, startPoint y: 470, endPoint x: 803, endPoint y: 455, distance: 17.5
click at [809, 467] on div "check Enfalac C-Biome / Enfagrow C-Biome" at bounding box center [784, 452] width 974 height 39
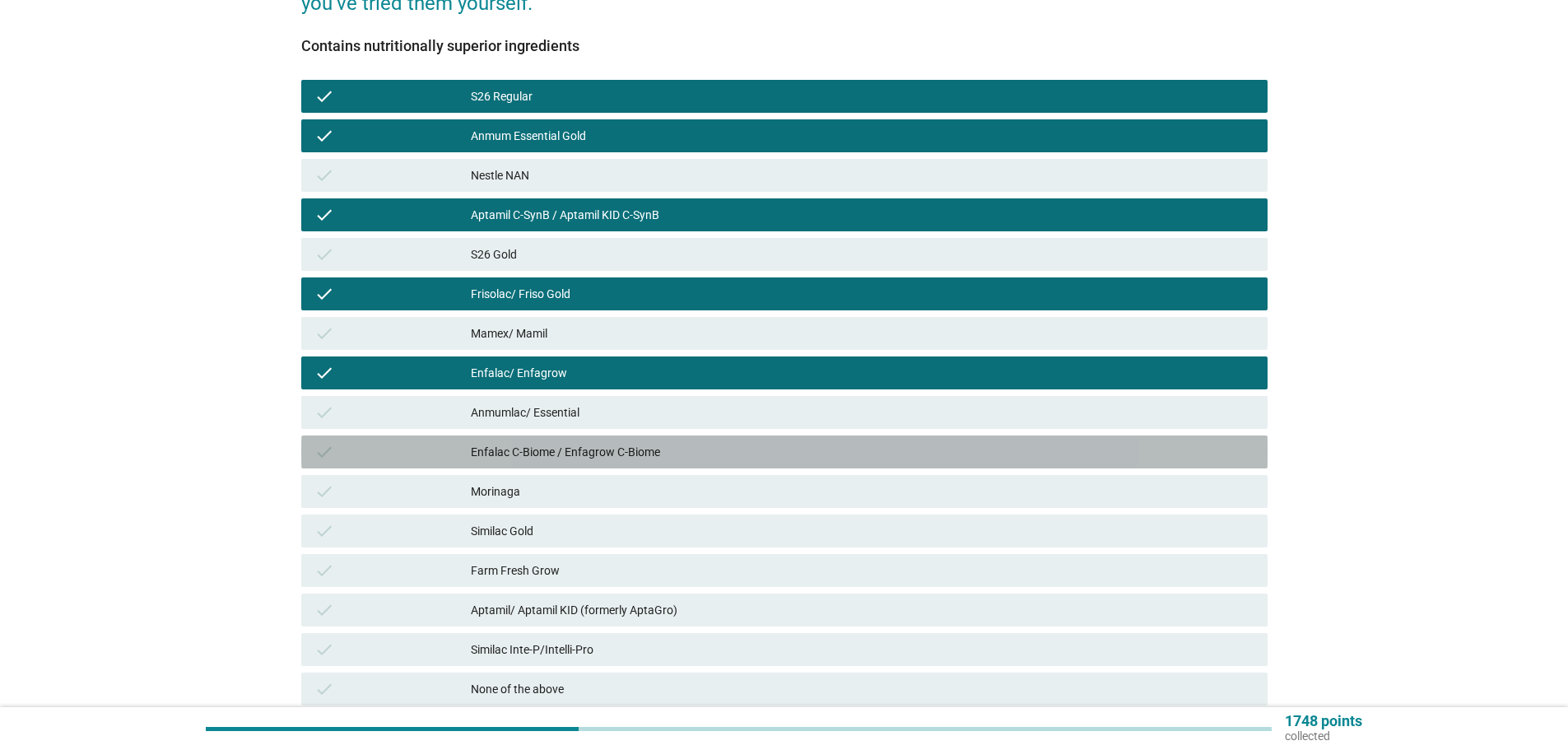
click at [803, 455] on div "Enfalac C-Biome / Enfagrow C-Biome" at bounding box center [863, 452] width 784 height 20
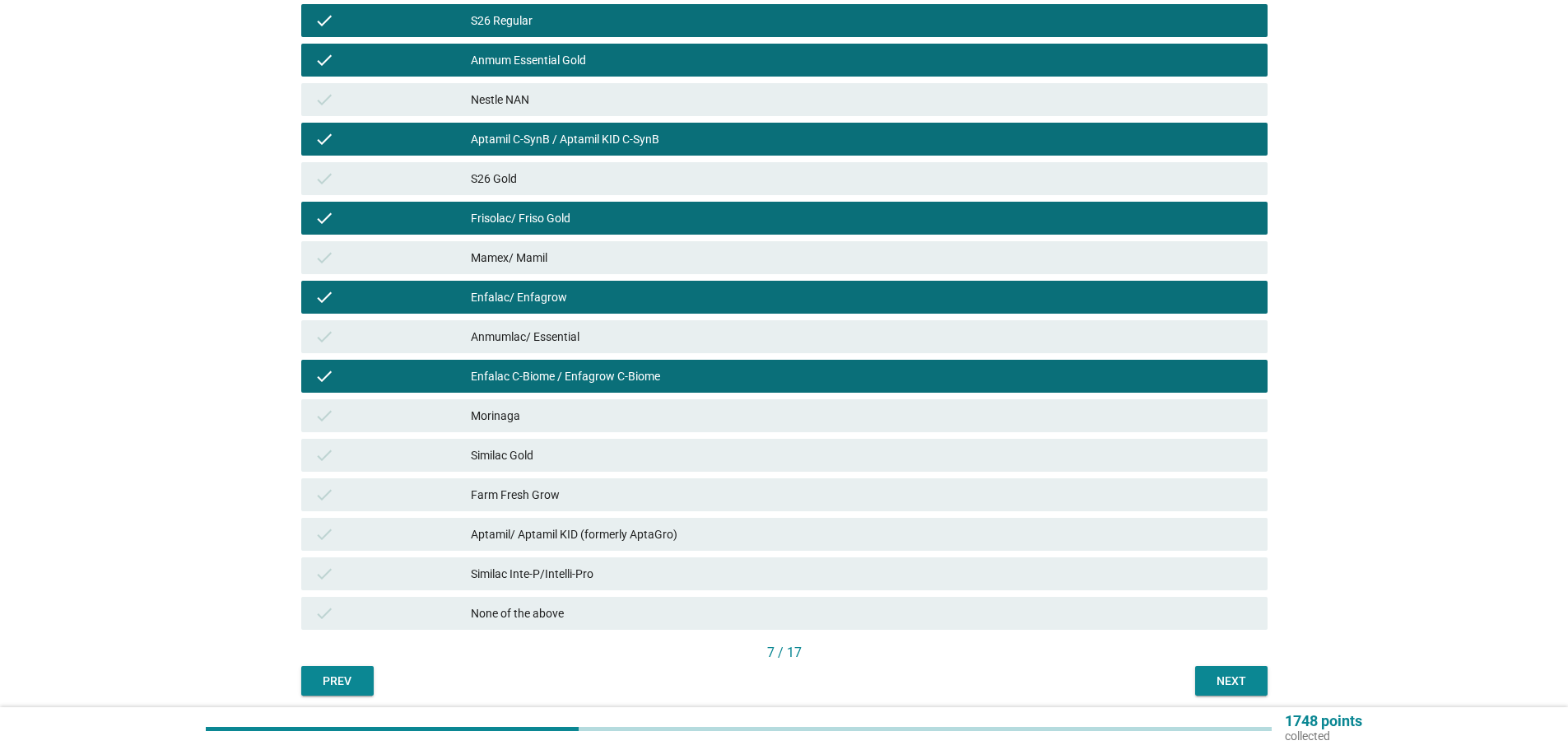
scroll to position [385, 0]
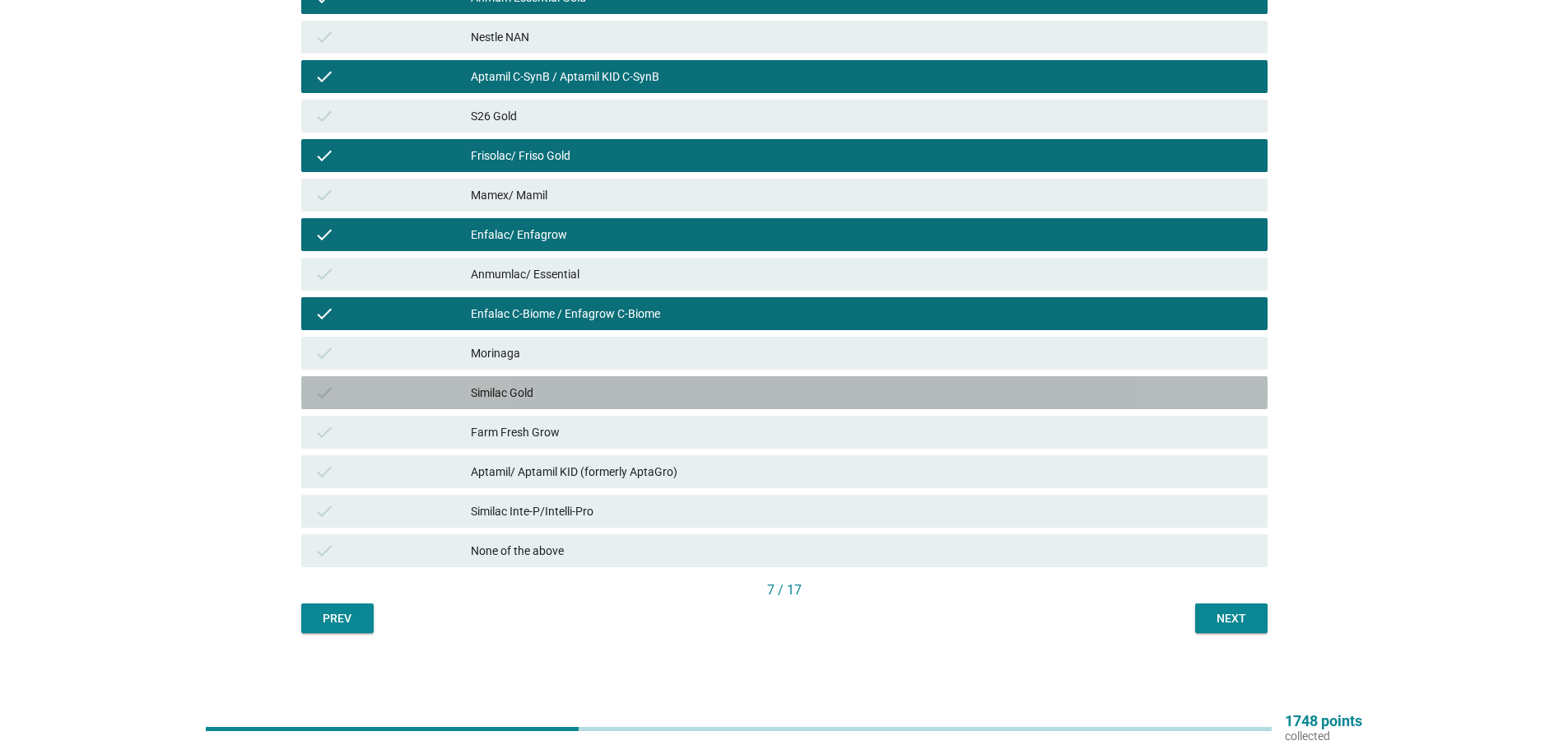
click at [765, 404] on div "check Similac Gold" at bounding box center [784, 393] width 966 height 33
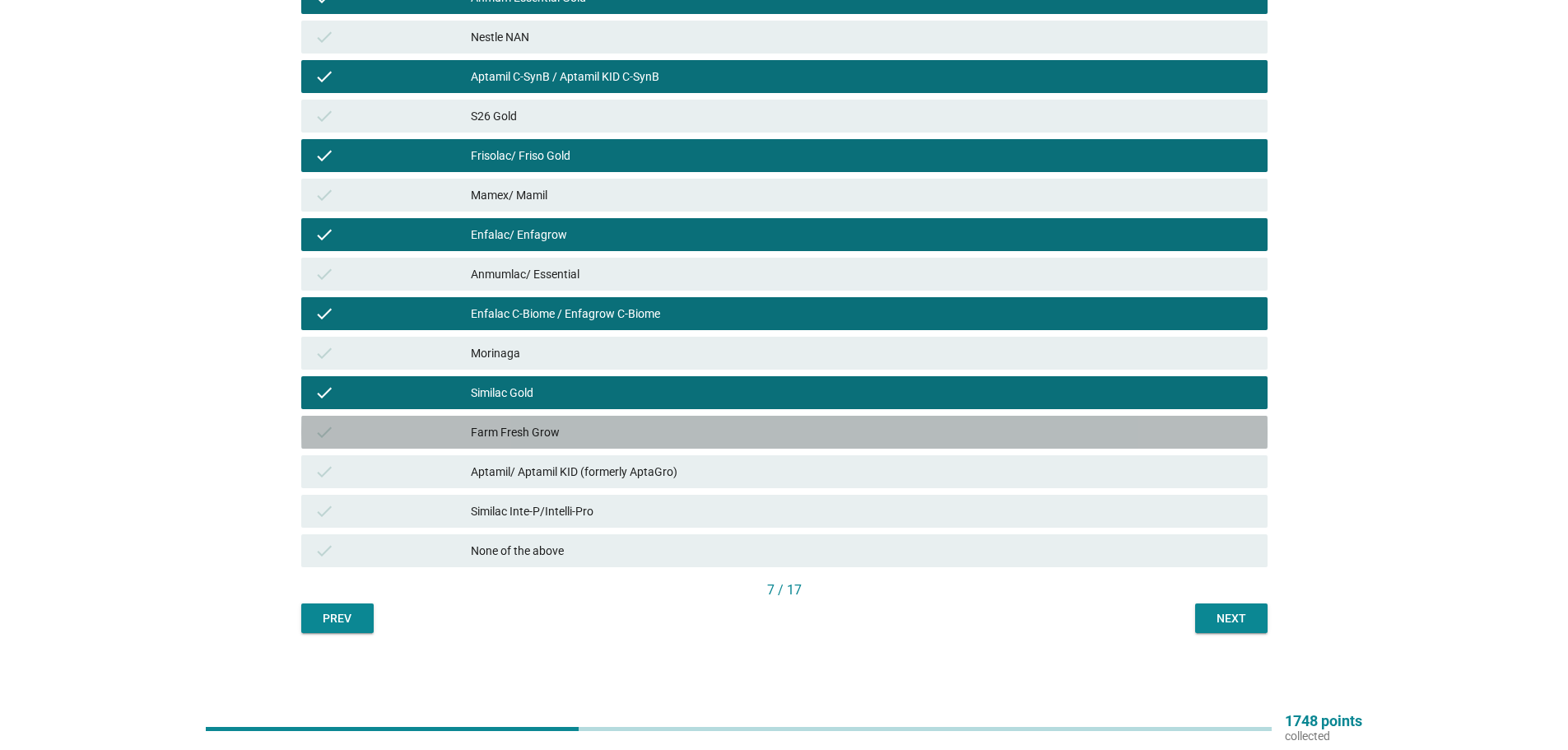
click at [789, 434] on div "Farm Fresh Grow" at bounding box center [863, 433] width 784 height 20
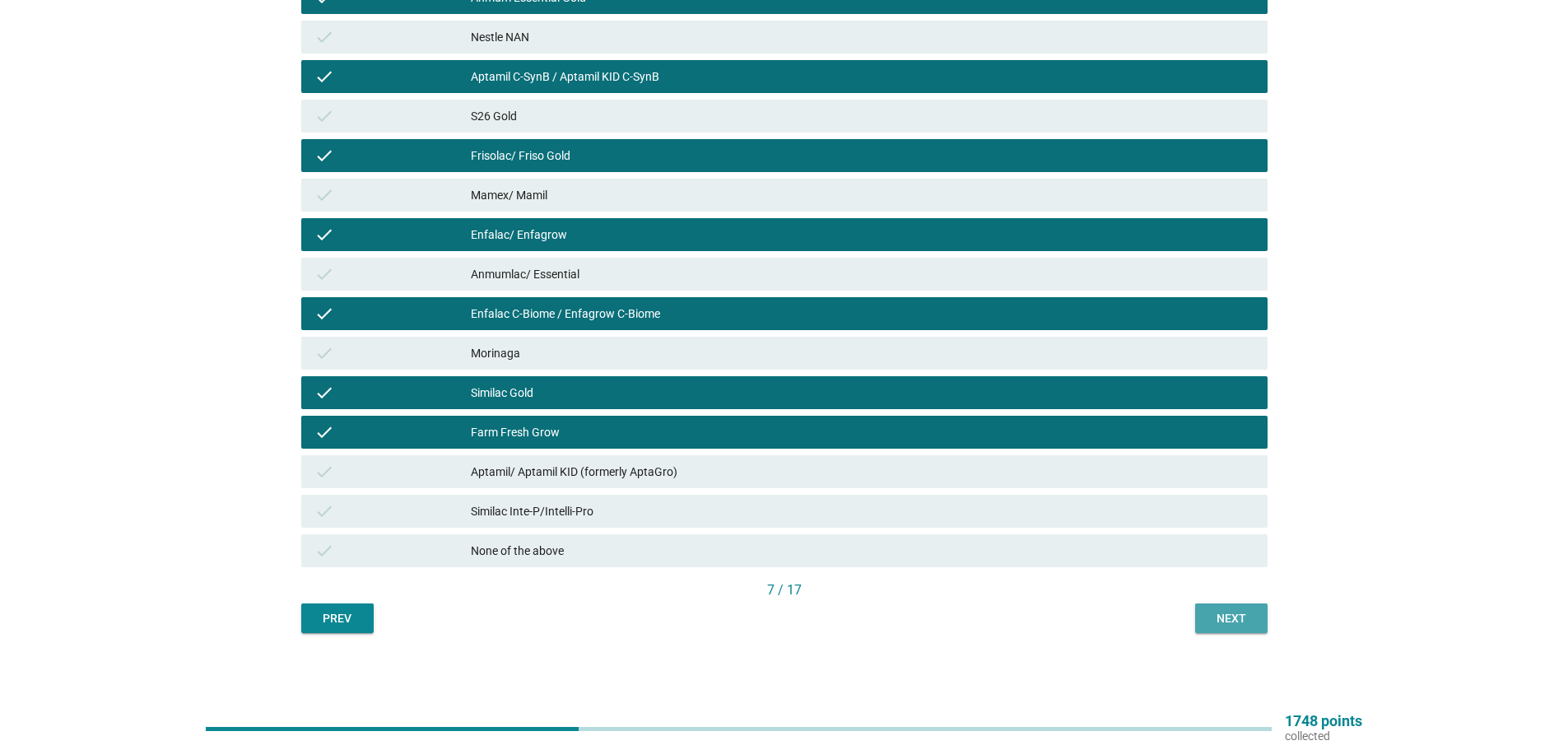
click at [1231, 614] on div "Next" at bounding box center [1232, 618] width 46 height 17
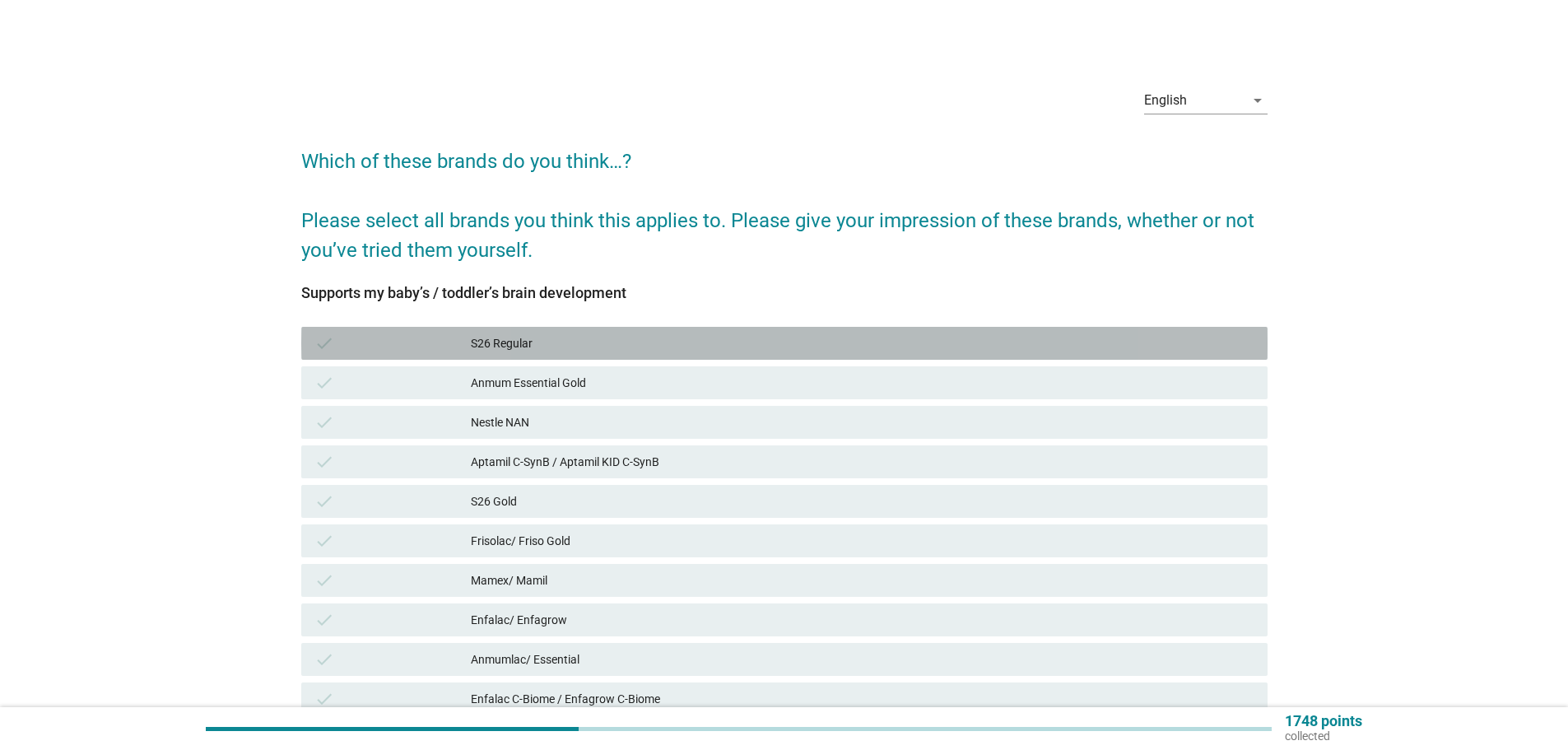
drag, startPoint x: 913, startPoint y: 347, endPoint x: 895, endPoint y: 395, distance: 51.3
click at [912, 346] on div "S26 Regular" at bounding box center [863, 344] width 784 height 20
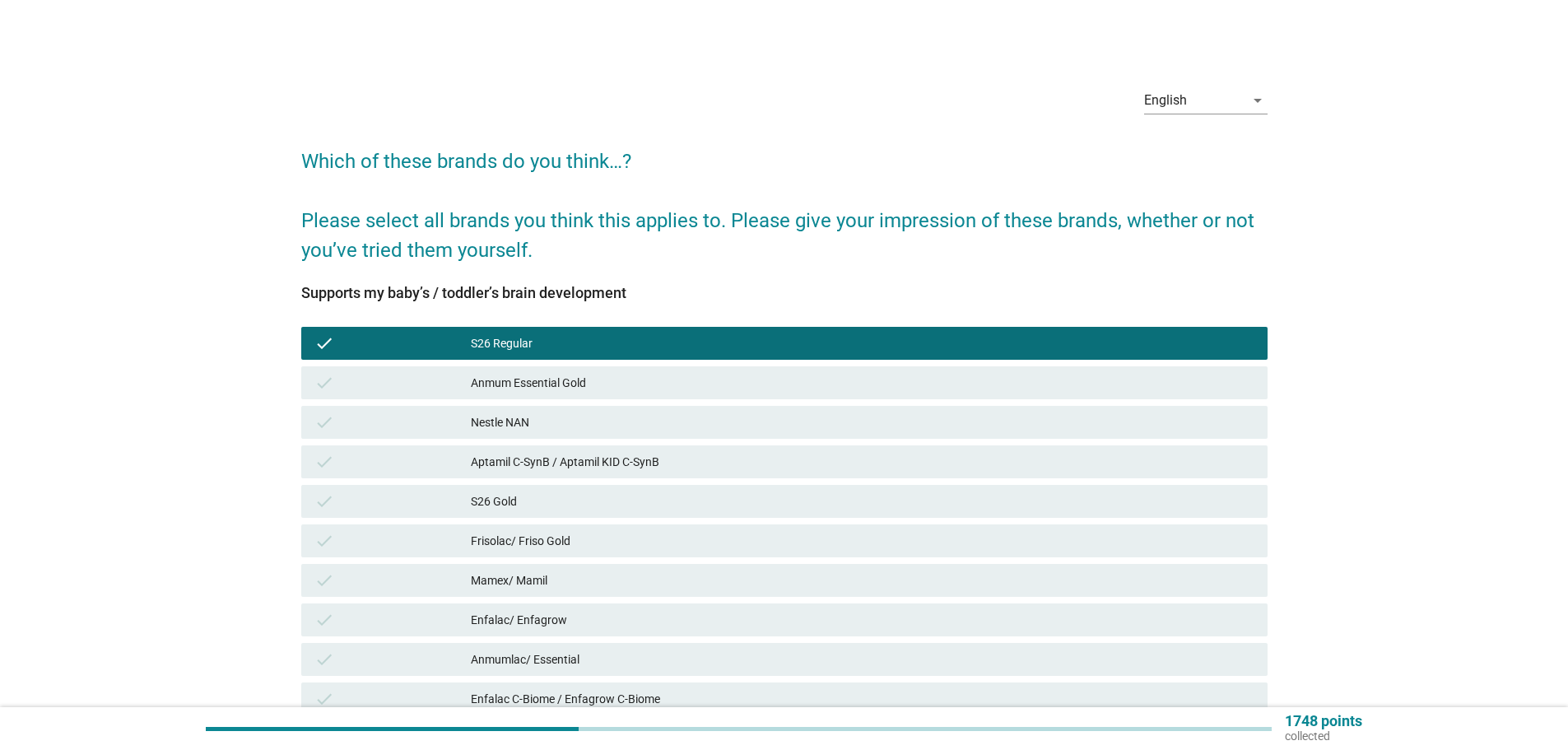
click at [893, 414] on div "Nestle NAN" at bounding box center [863, 423] width 784 height 20
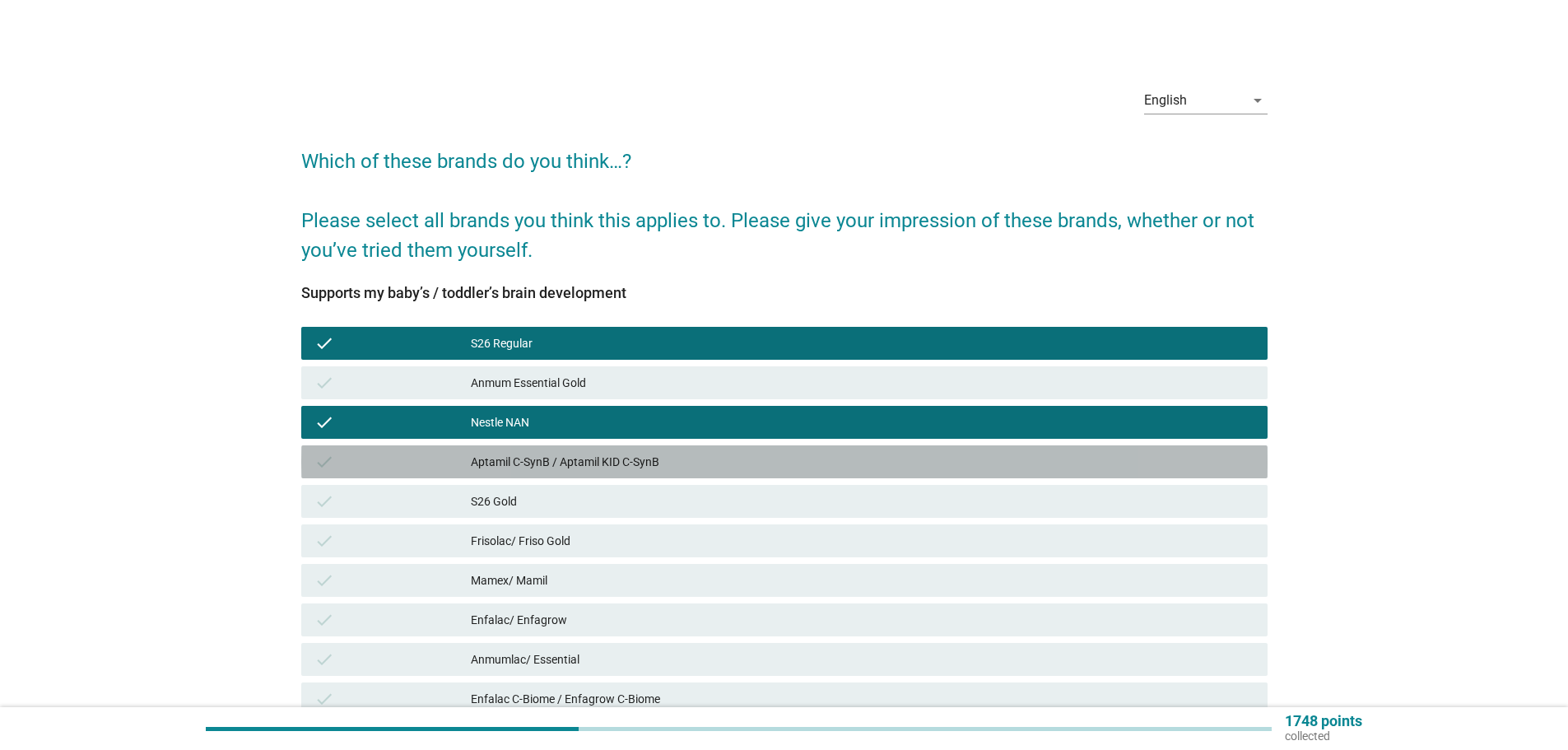
click at [874, 472] on div "check Aptamil C-SynB / Aptamil KID C-SynB" at bounding box center [784, 462] width 966 height 33
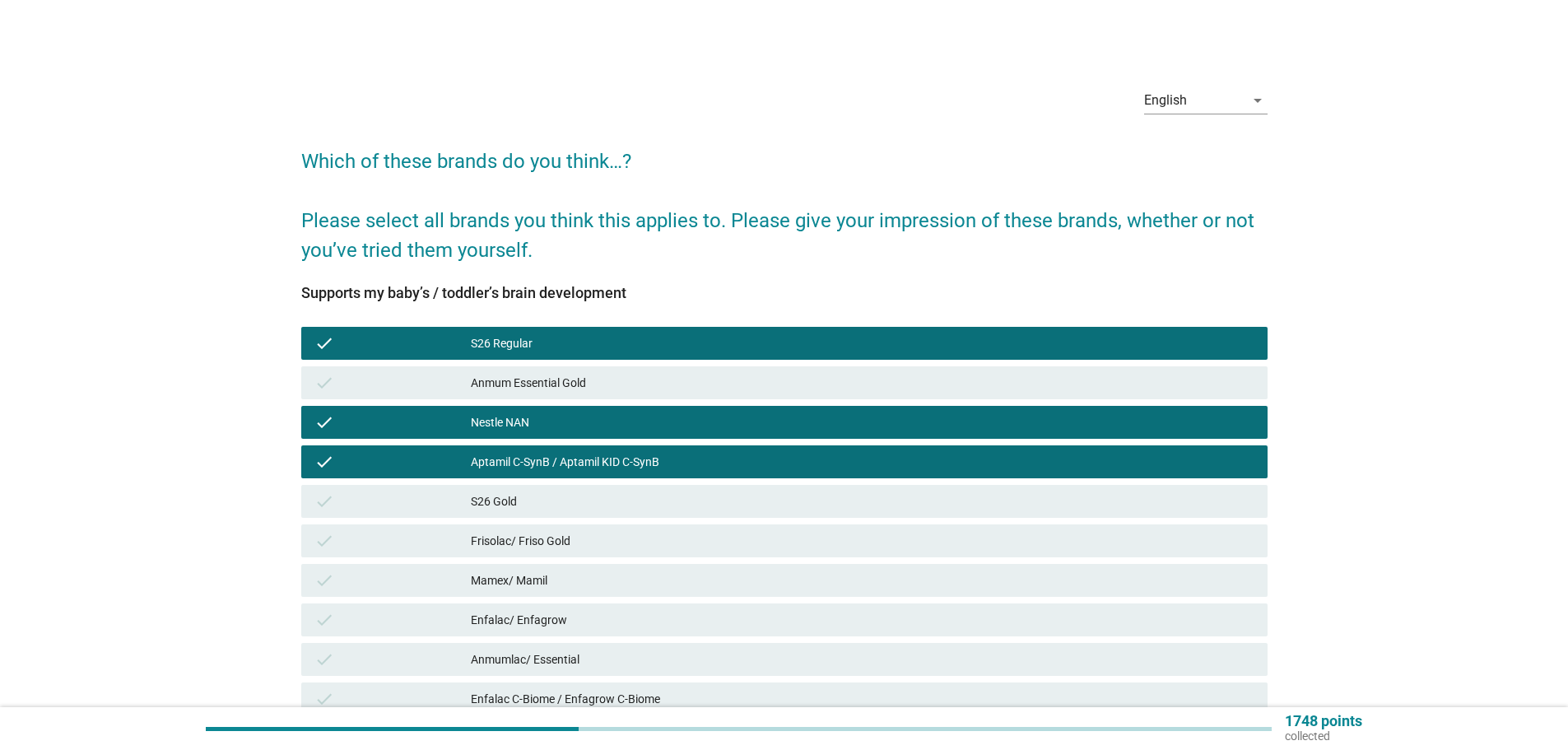
click at [876, 525] on div "check Frisolac/ Friso Gold" at bounding box center [784, 541] width 966 height 33
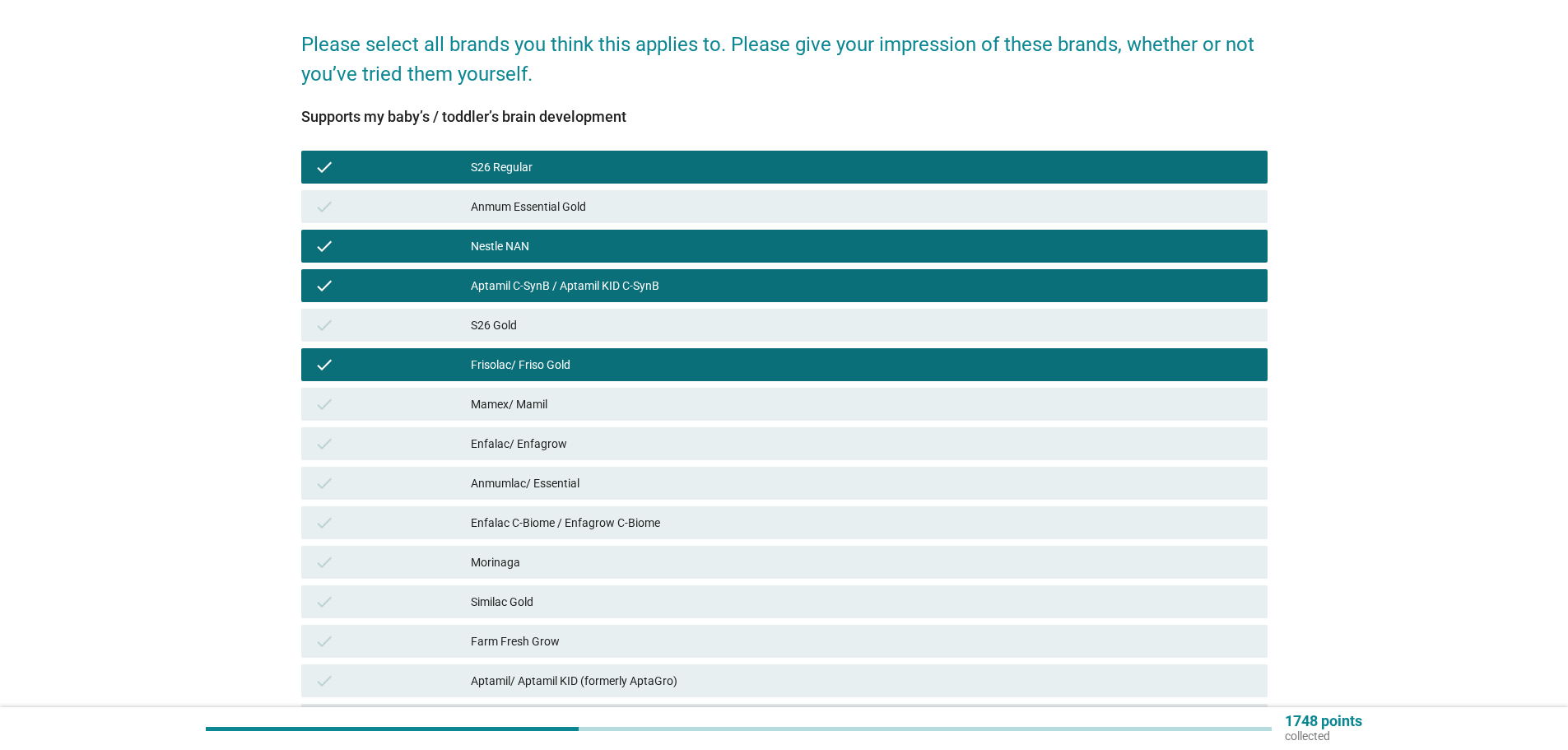
scroll to position [385, 0]
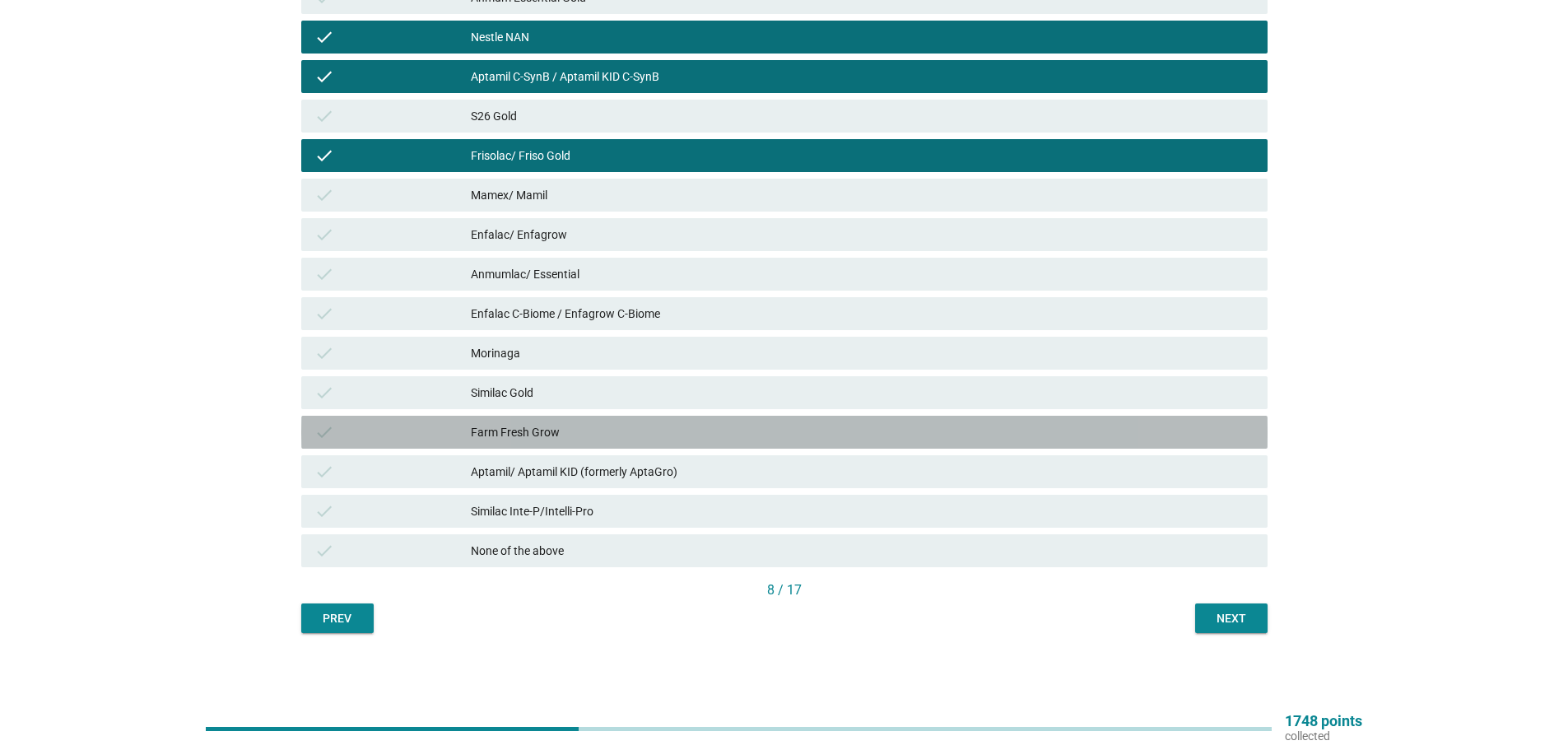
click at [833, 440] on div "Farm Fresh Grow" at bounding box center [863, 433] width 784 height 20
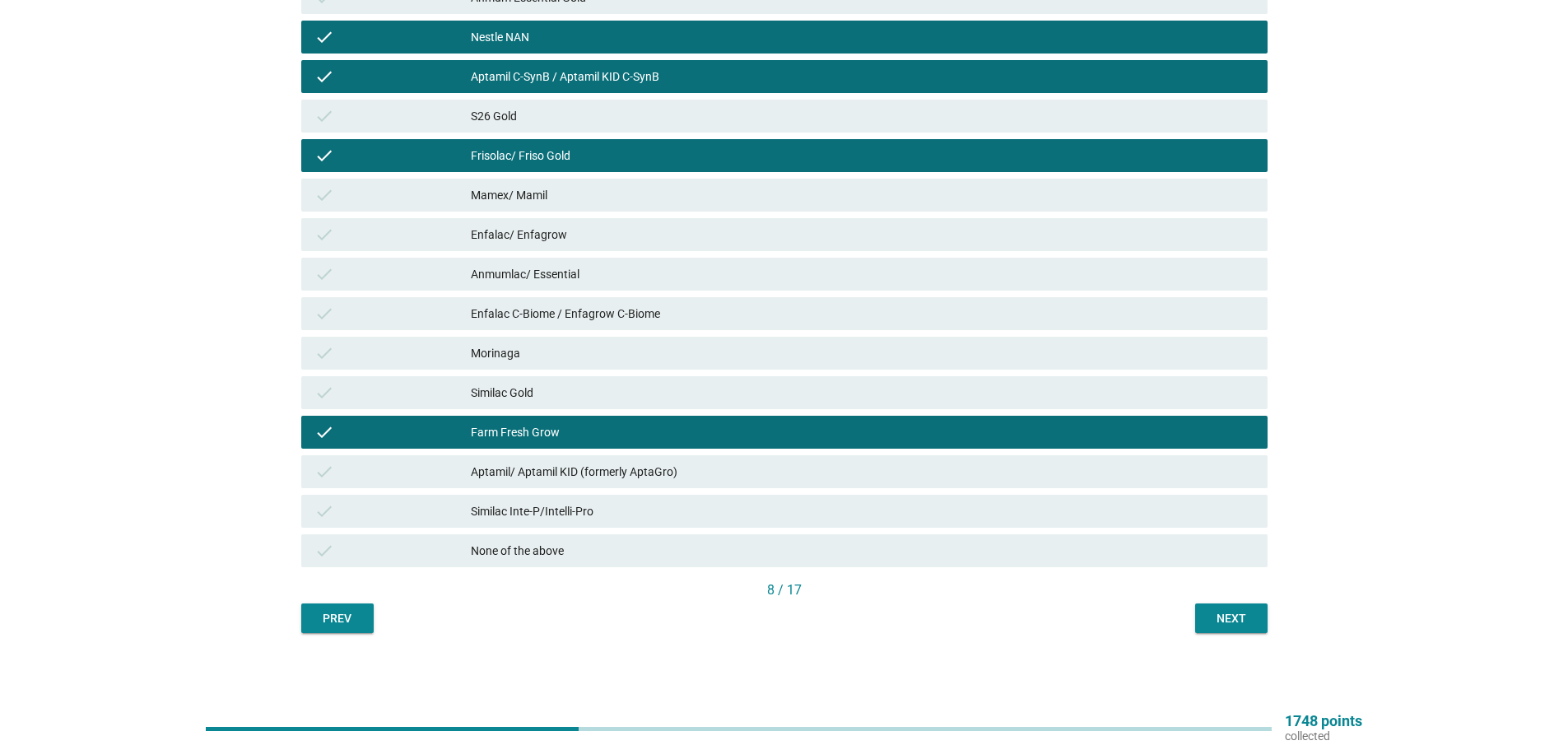
click at [852, 490] on div "check Aptamil/ Aptamil KID (formerly AptaGro)" at bounding box center [784, 471] width 974 height 39
click at [855, 478] on div "Aptamil/ Aptamil KID (formerly AptaGro)" at bounding box center [863, 472] width 784 height 20
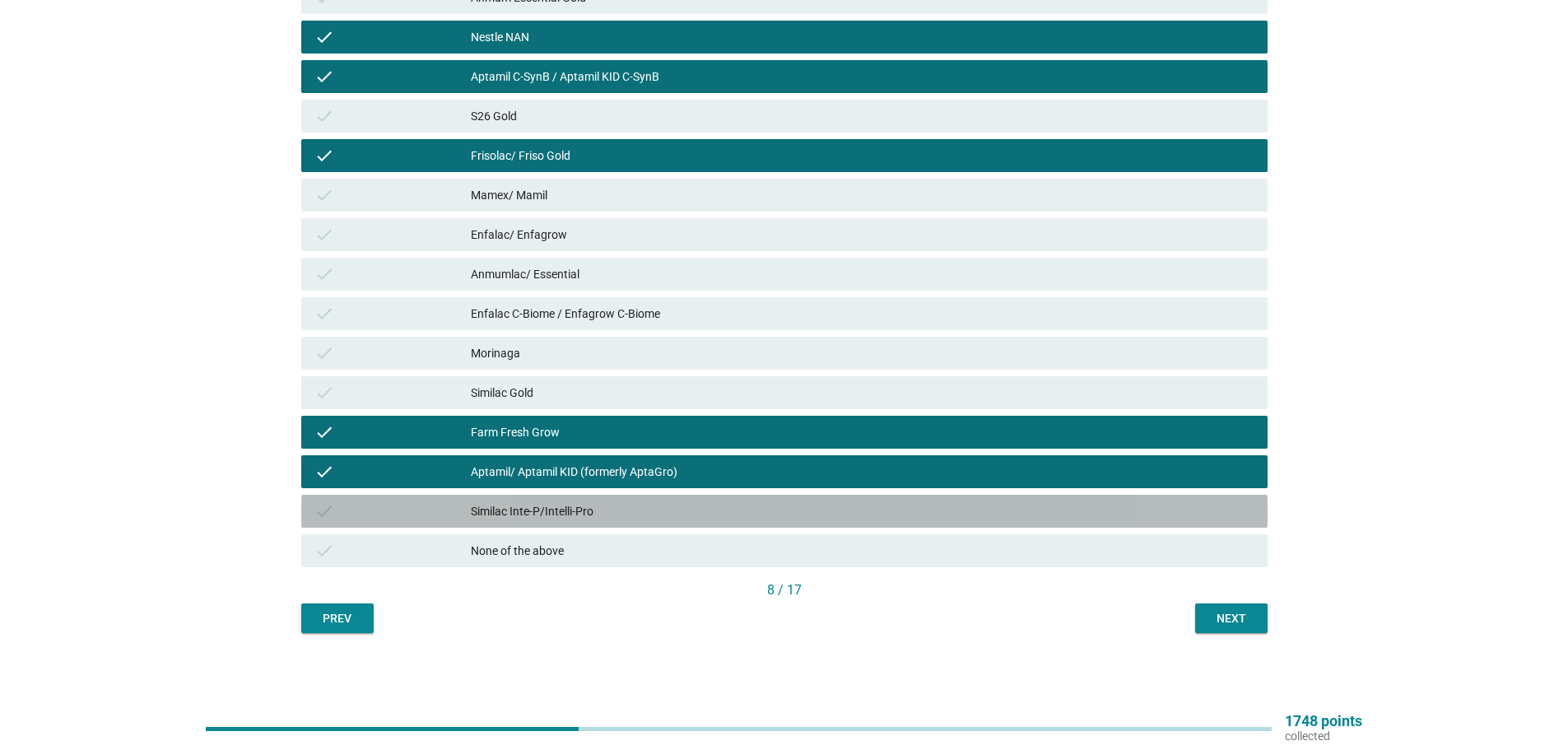
click at [864, 510] on div "Similac Inte-P/Intelli-Pro" at bounding box center [863, 512] width 784 height 20
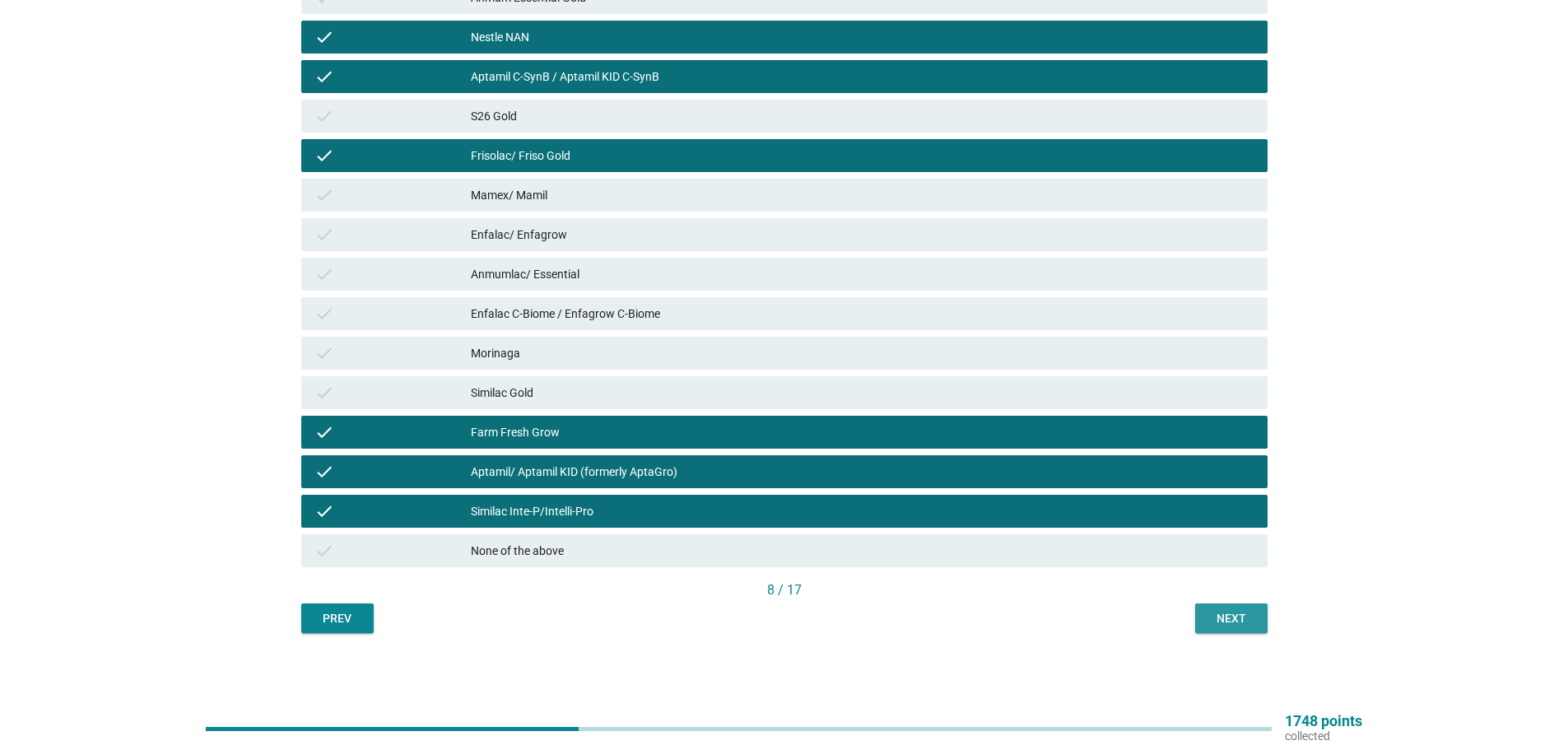
click at [1220, 608] on button "Next" at bounding box center [1232, 618] width 73 height 30
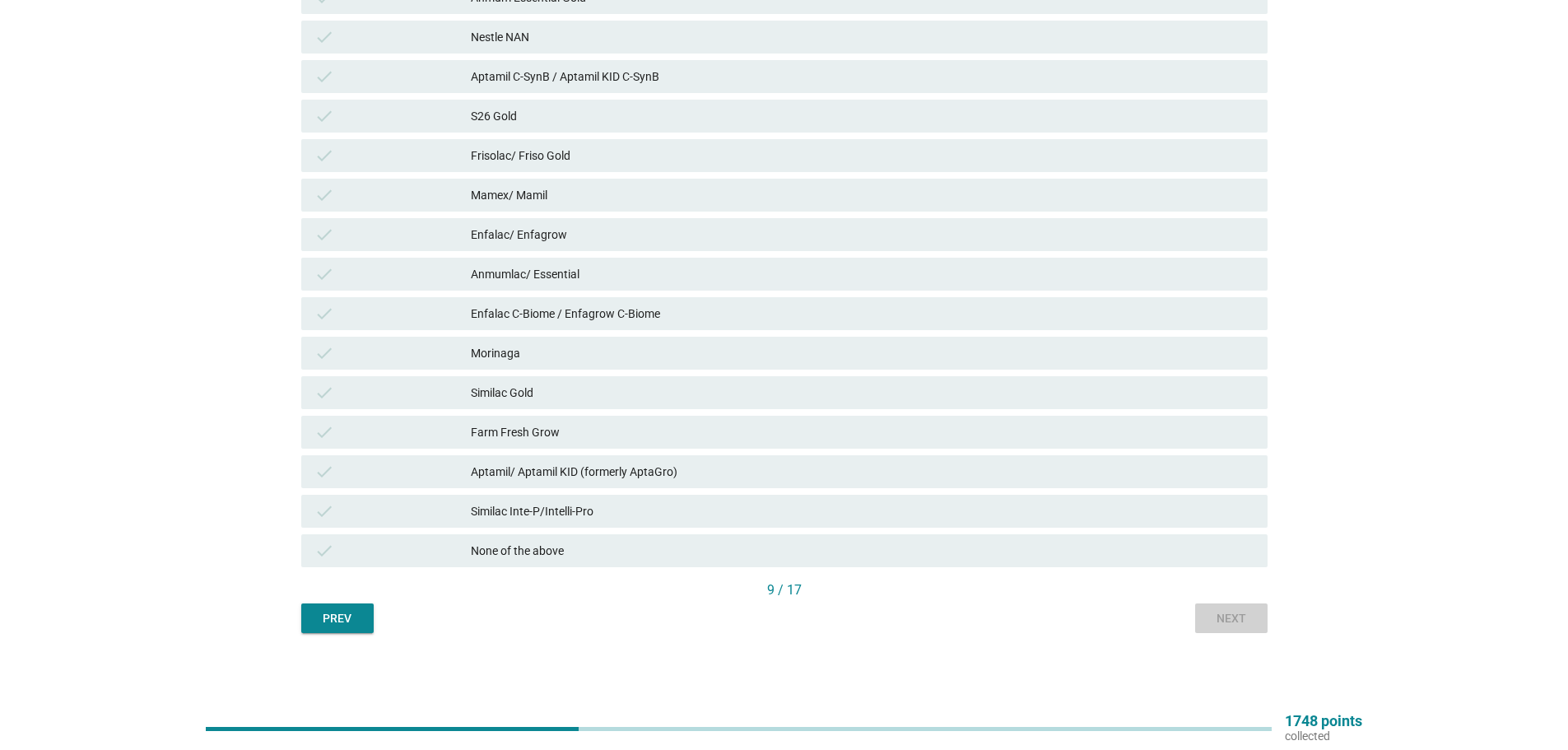
scroll to position [0, 0]
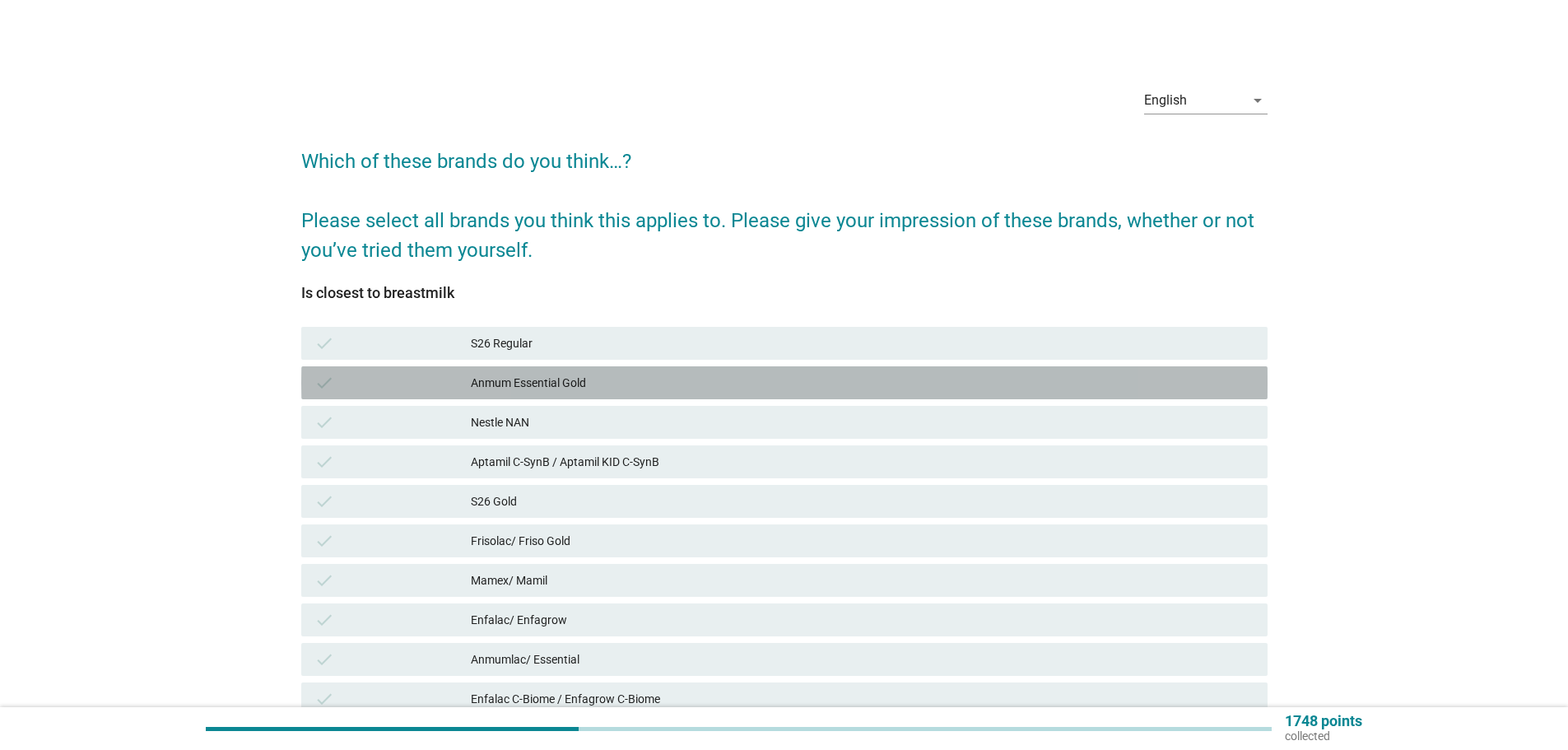
drag, startPoint x: 964, startPoint y: 375, endPoint x: 966, endPoint y: 441, distance: 66.0
click at [964, 374] on div "Anmum Essential Gold" at bounding box center [863, 383] width 784 height 20
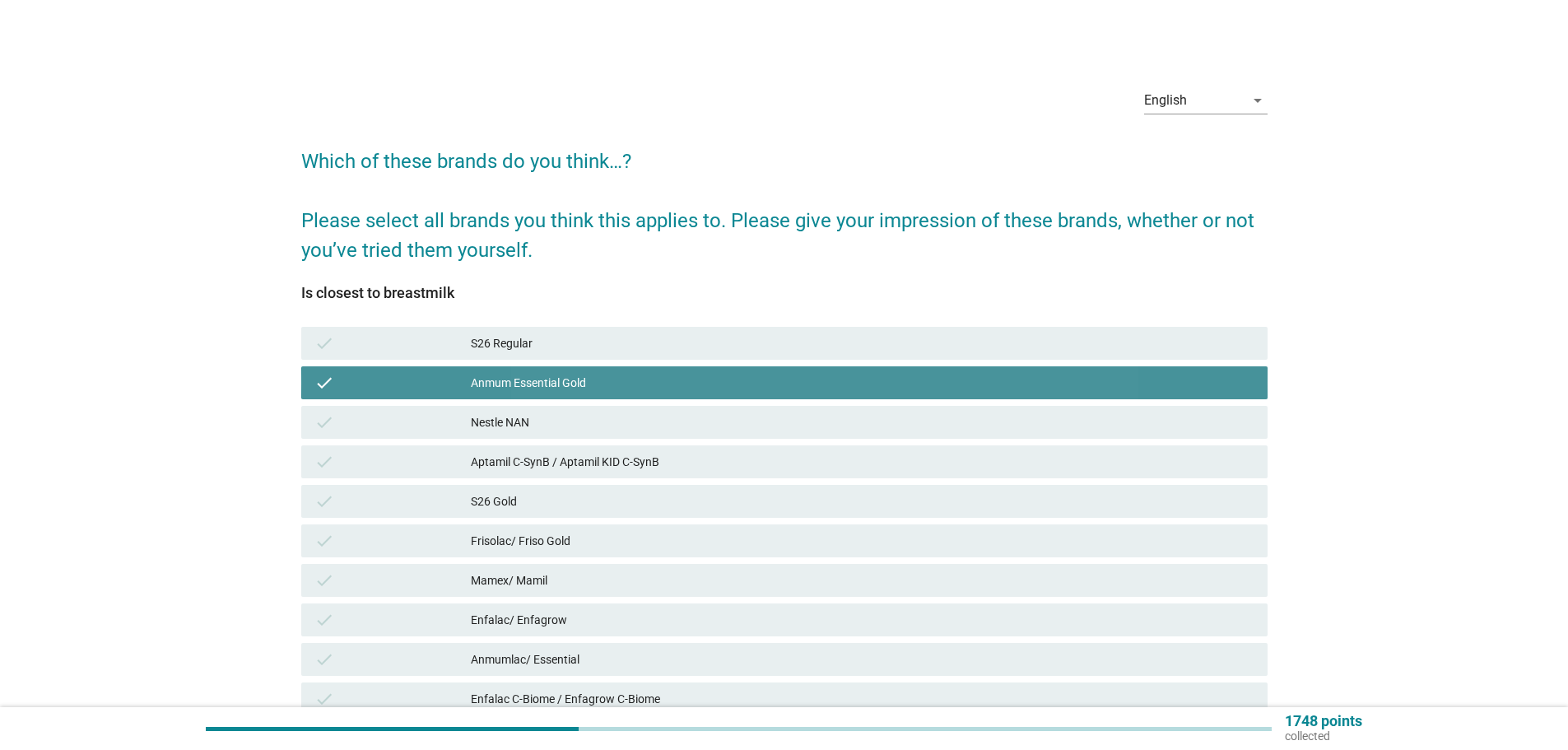
drag, startPoint x: 963, startPoint y: 370, endPoint x: 965, endPoint y: 354, distance: 16.1
click at [964, 371] on div "check Anmum Essential Gold" at bounding box center [784, 383] width 966 height 33
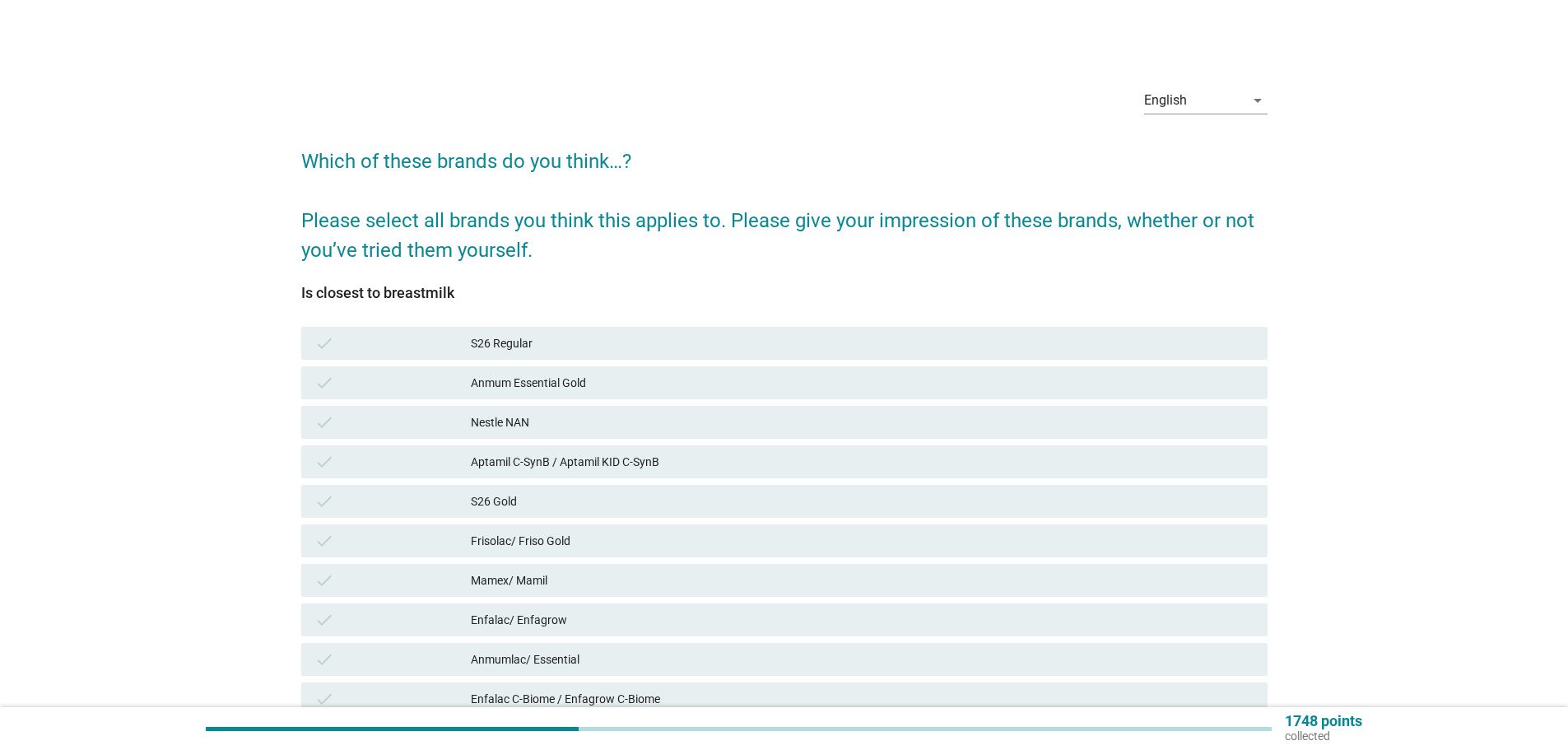
click at [965, 349] on div "S26 Regular" at bounding box center [863, 344] width 784 height 20
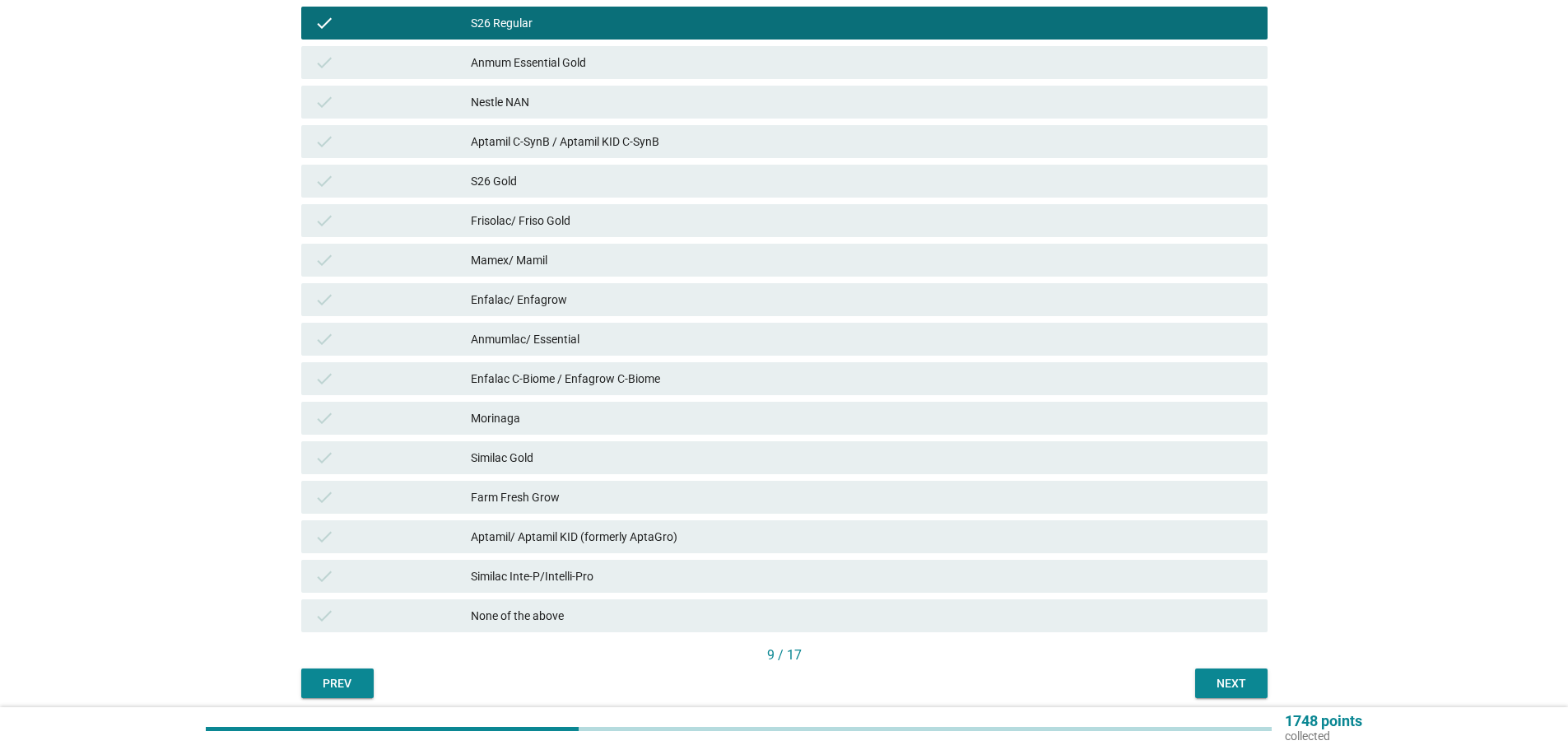
scroll to position [385, 0]
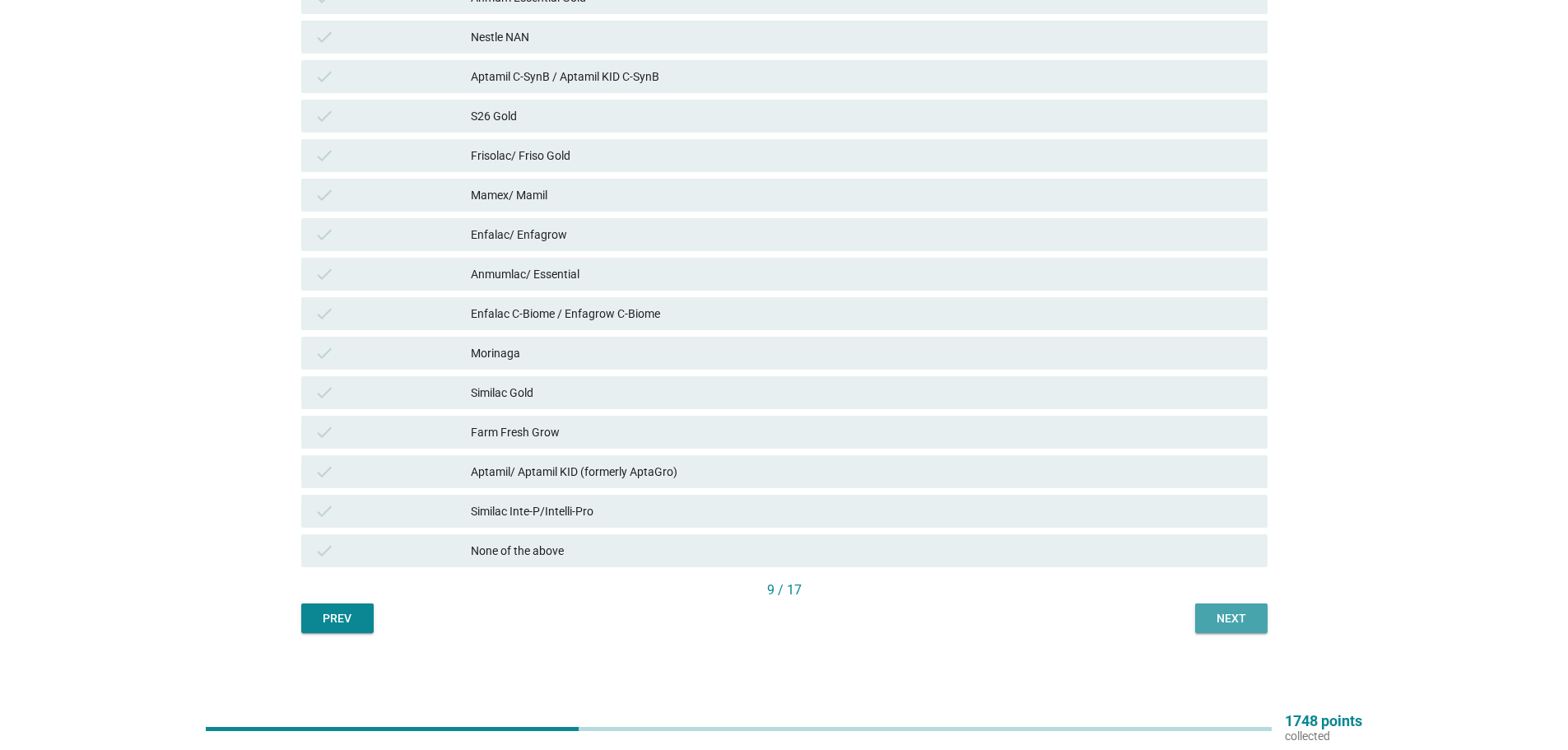
click at [1242, 618] on div "Next" at bounding box center [1232, 618] width 46 height 17
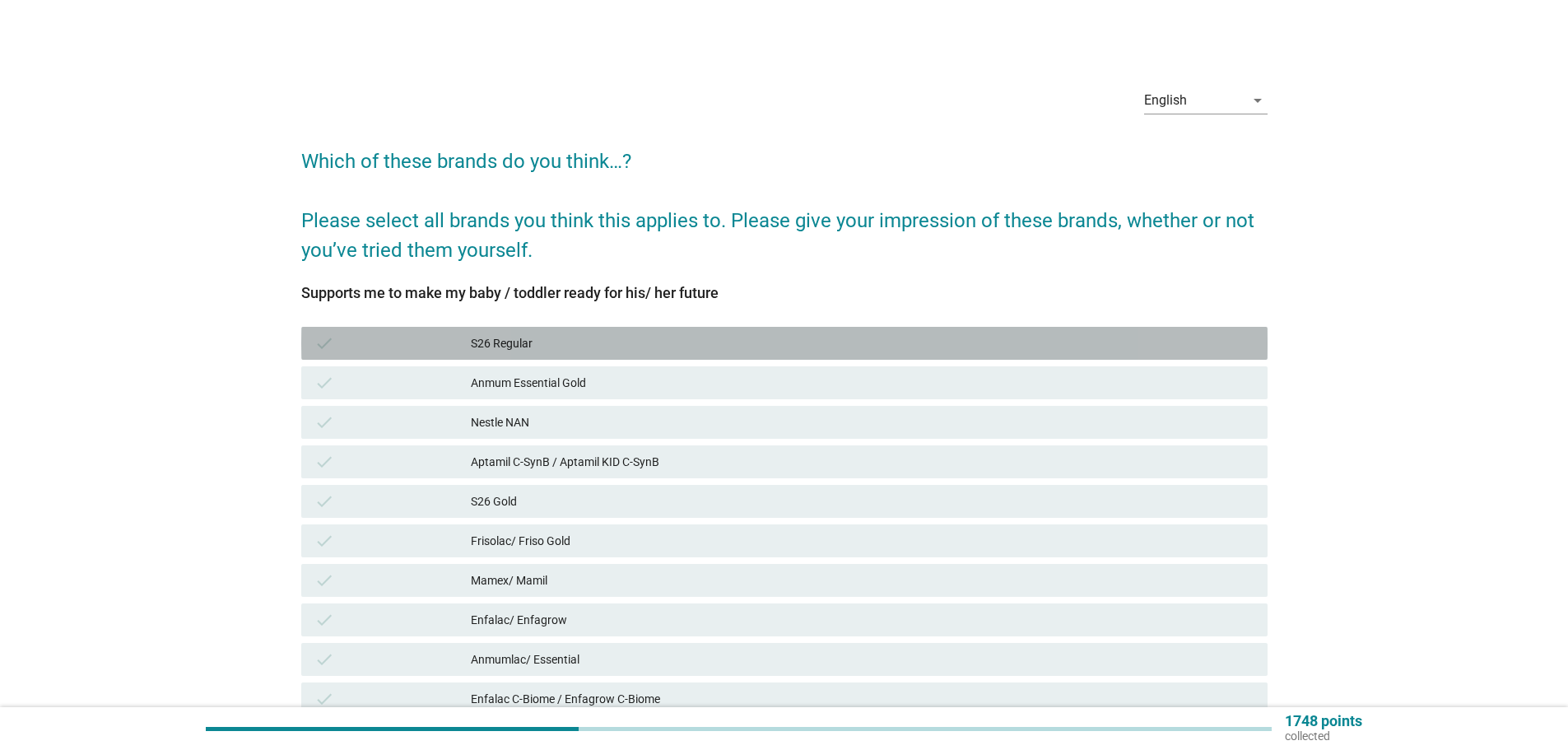
click at [982, 338] on div "S26 Regular" at bounding box center [863, 344] width 784 height 20
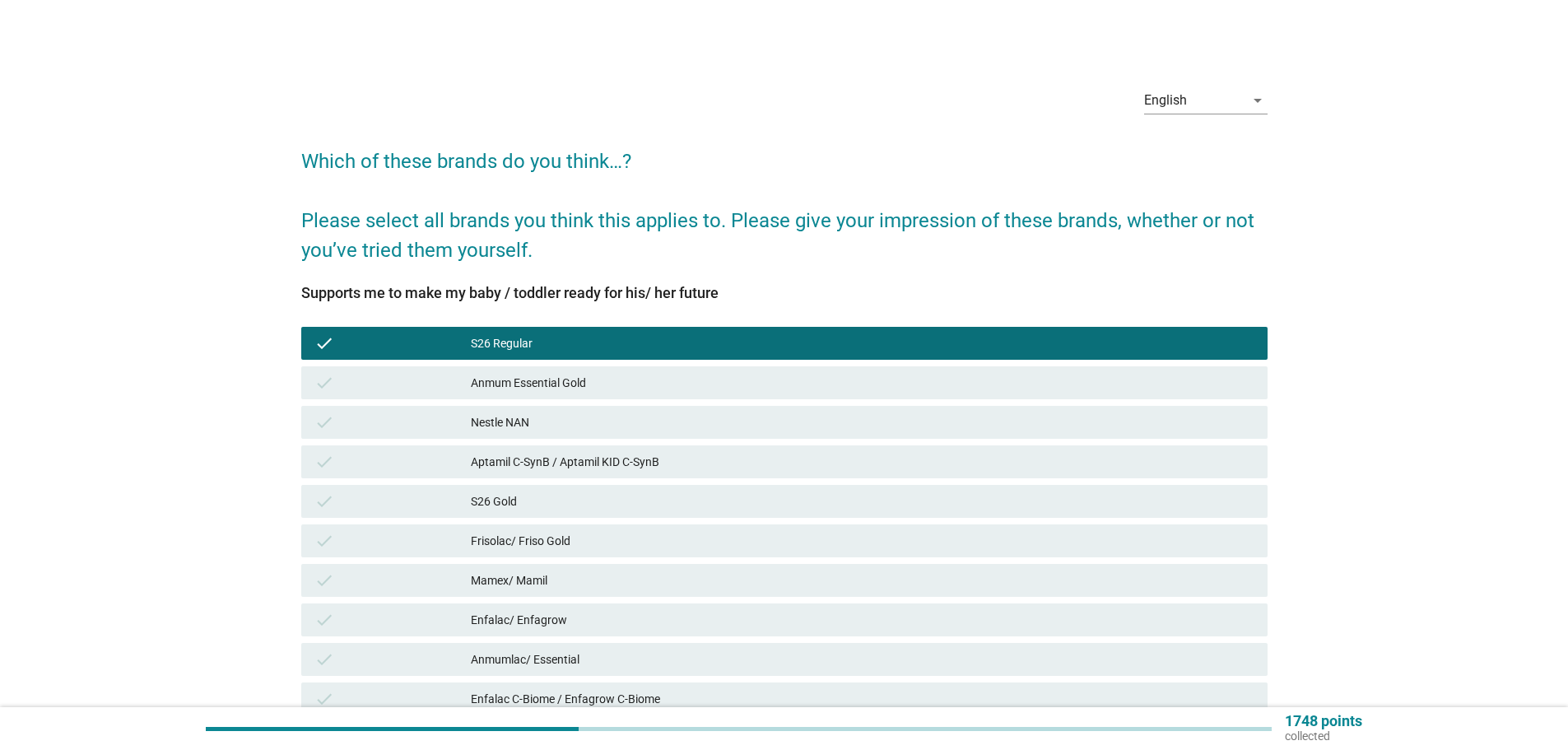
click at [984, 386] on div "Anmum Essential Gold" at bounding box center [863, 383] width 784 height 20
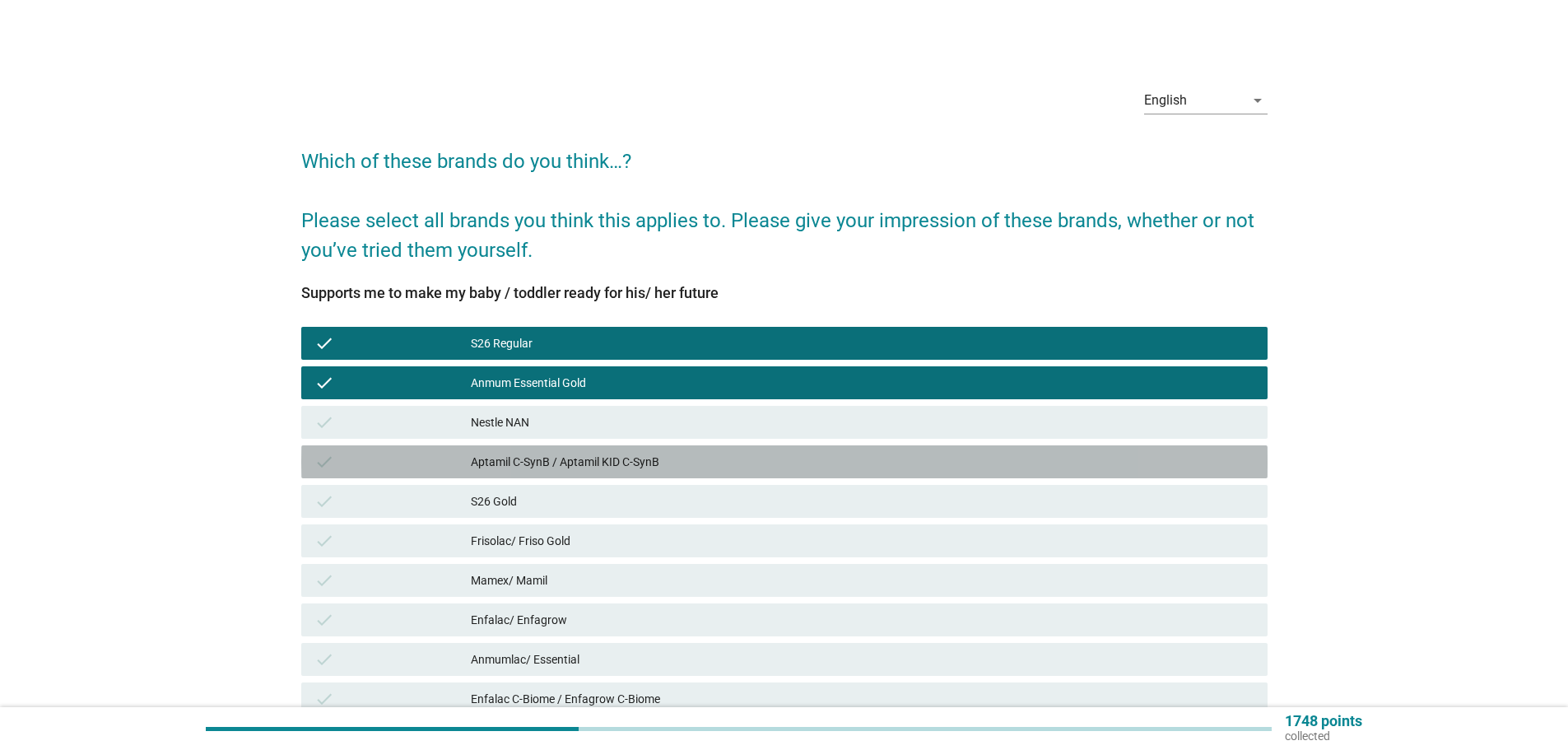
click at [969, 465] on div "Aptamil C-SynB / Aptamil KID C-SynB" at bounding box center [863, 462] width 784 height 20
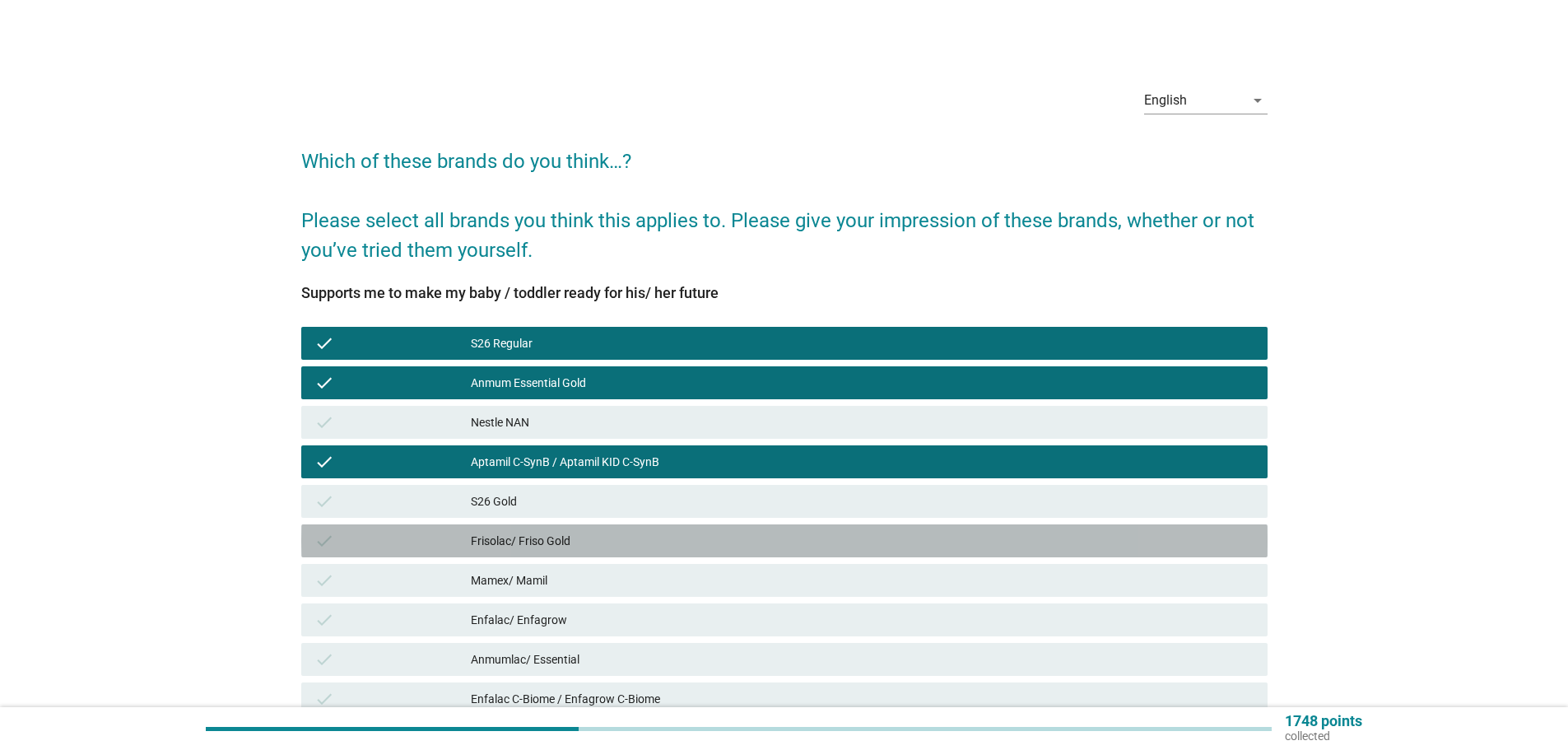
drag, startPoint x: 965, startPoint y: 534, endPoint x: 963, endPoint y: 542, distance: 8.2
click at [964, 534] on div "Frisolac/ Friso Gold" at bounding box center [863, 541] width 784 height 20
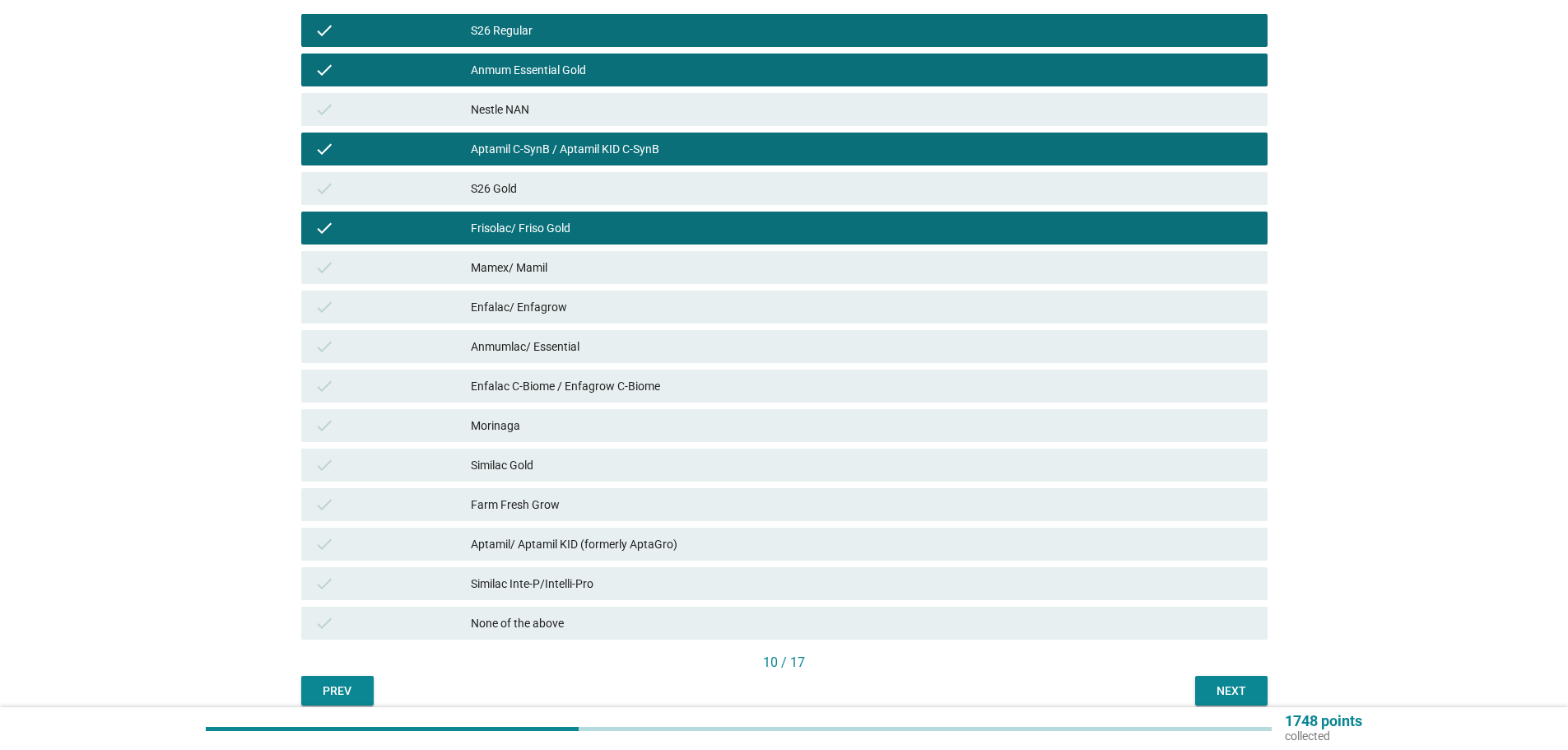
scroll to position [385, 0]
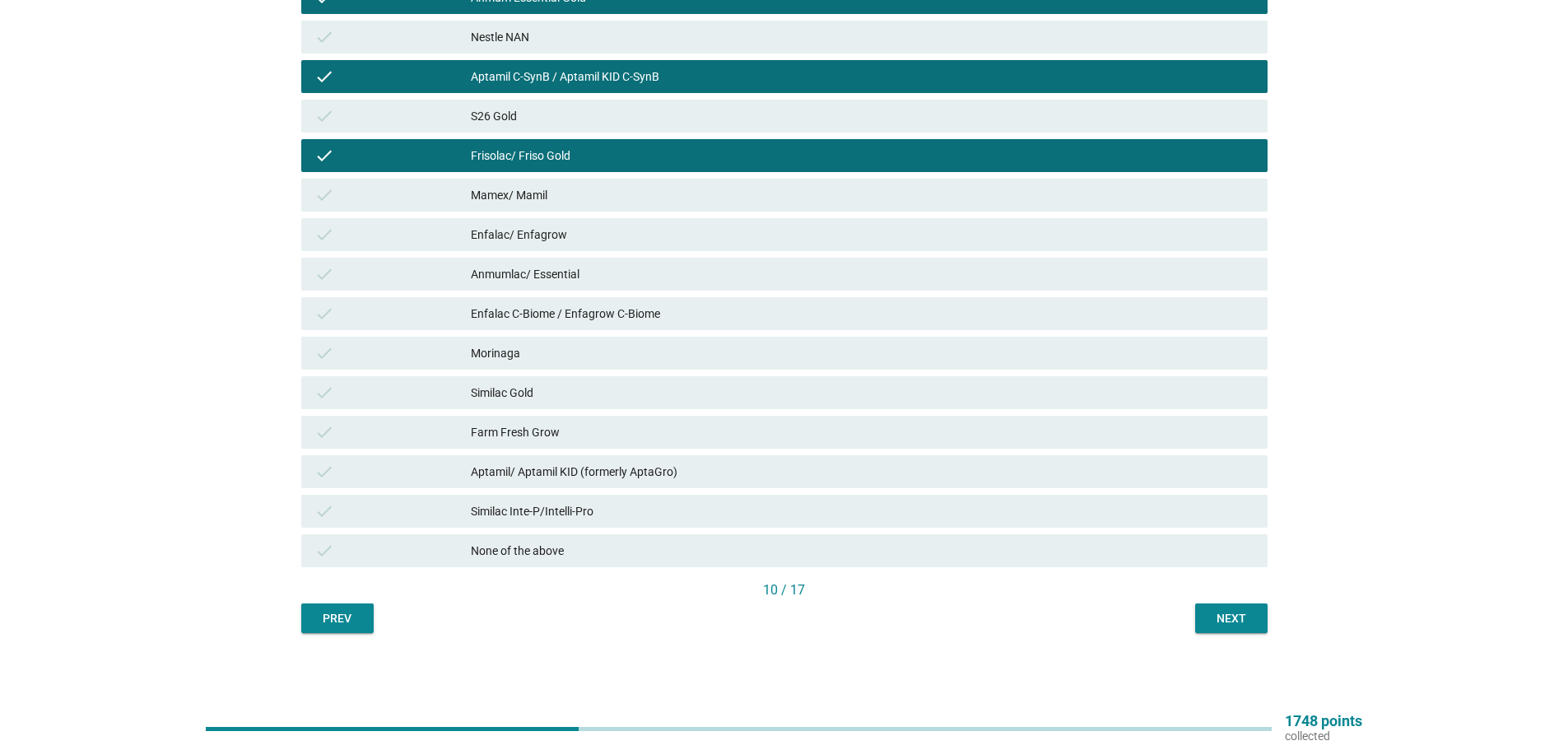
click at [931, 385] on div "Similac Gold" at bounding box center [863, 393] width 784 height 20
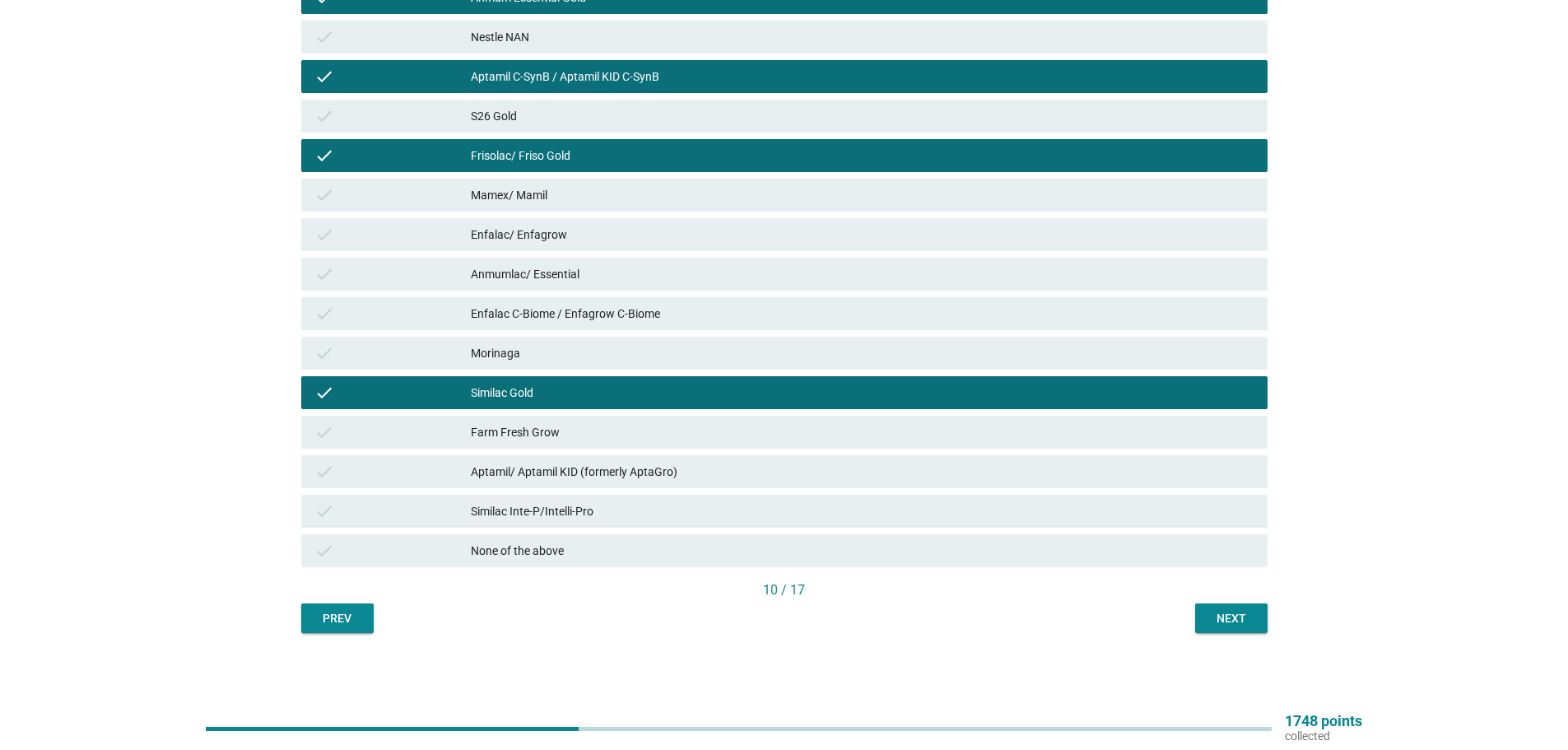
click at [935, 455] on div "check Aptamil/ Aptamil KID (formerly AptaGro)" at bounding box center [784, 471] width 974 height 39
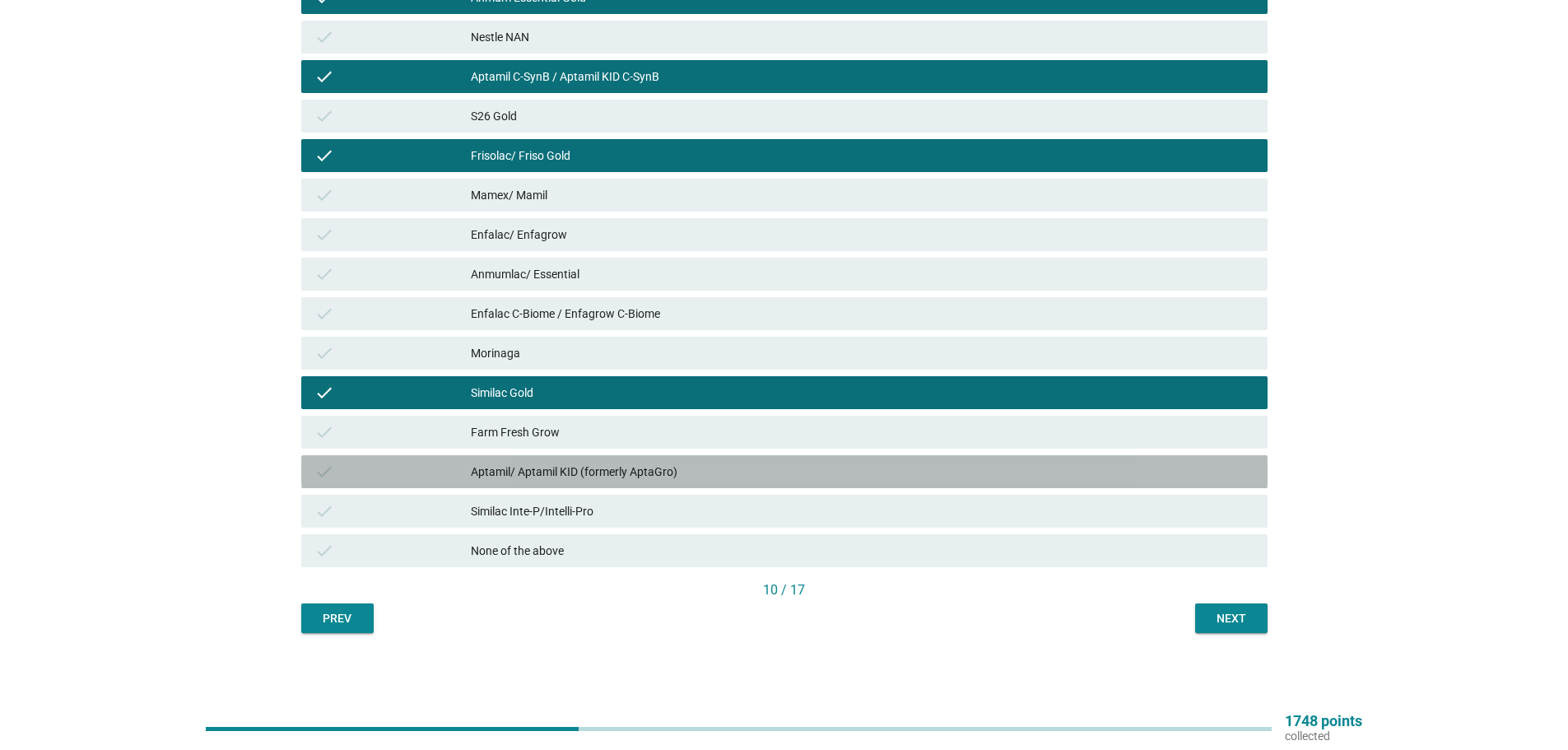
click at [939, 481] on div "Aptamil/ Aptamil KID (formerly AptaGro)" at bounding box center [863, 472] width 784 height 20
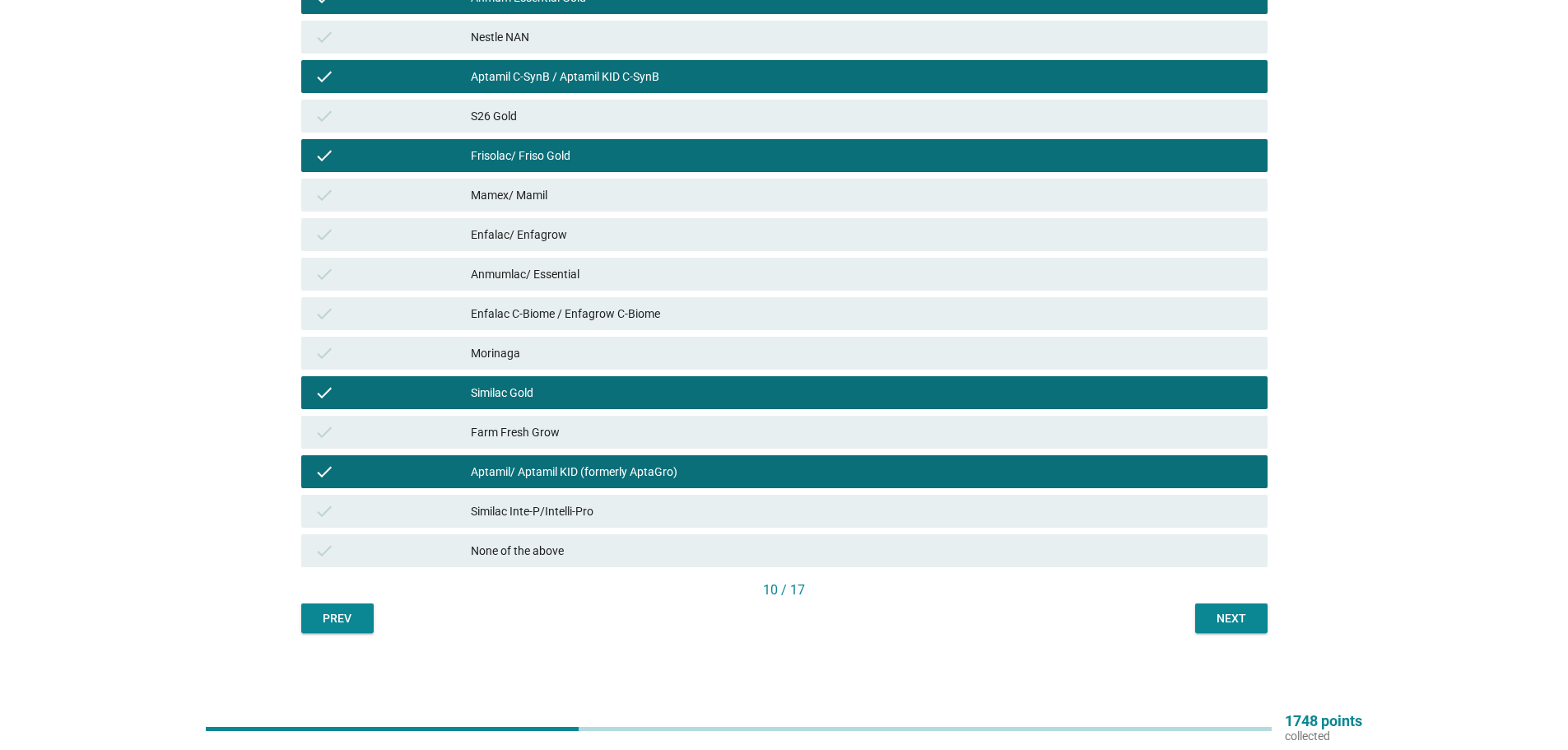
click at [945, 453] on div "check Aptamil/ Aptamil KID (formerly AptaGro)" at bounding box center [784, 471] width 974 height 39
click at [1000, 433] on div "Farm Fresh Grow" at bounding box center [863, 433] width 784 height 20
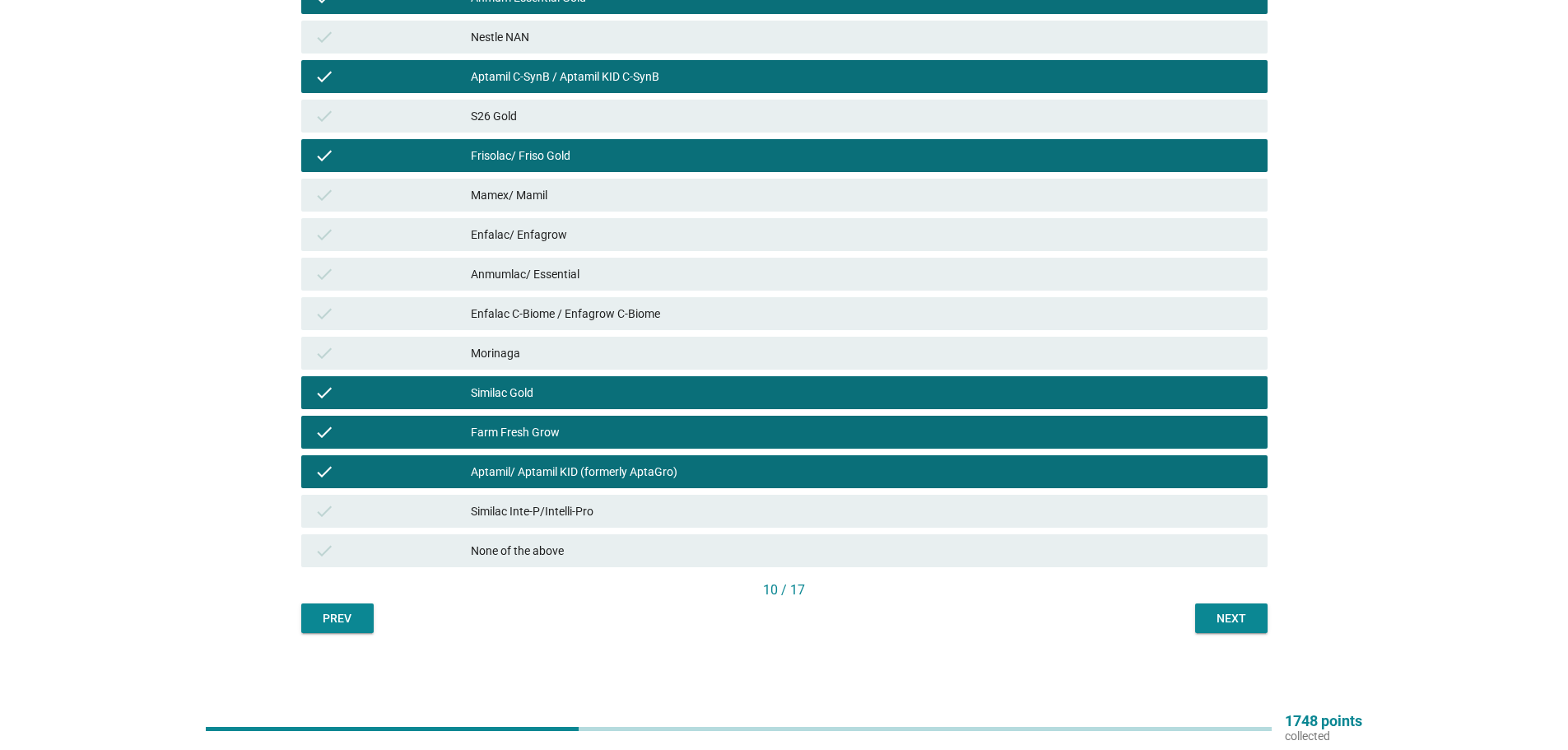
click at [1217, 614] on div "Next" at bounding box center [1232, 618] width 46 height 17
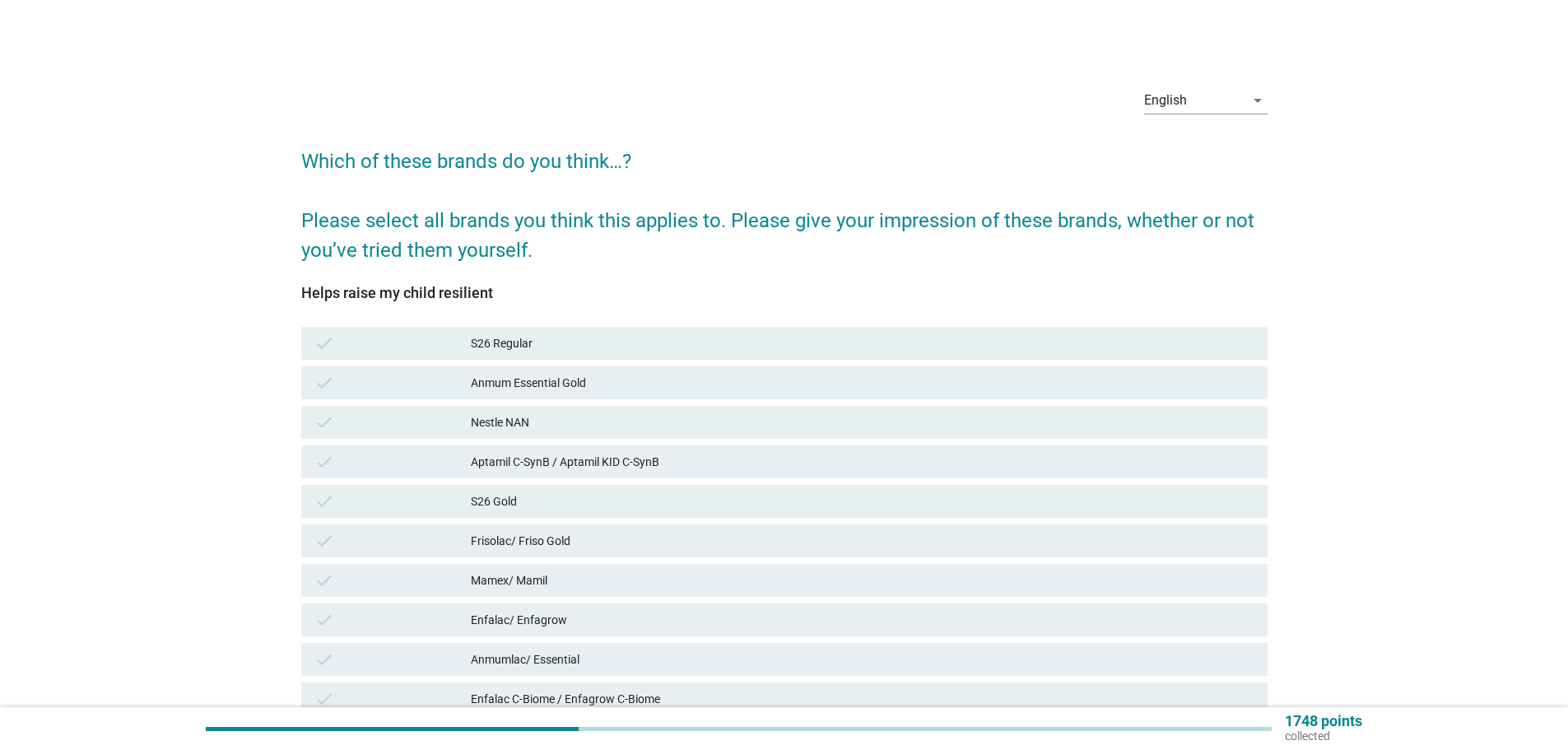
click at [963, 342] on div "S26 Regular" at bounding box center [863, 344] width 784 height 20
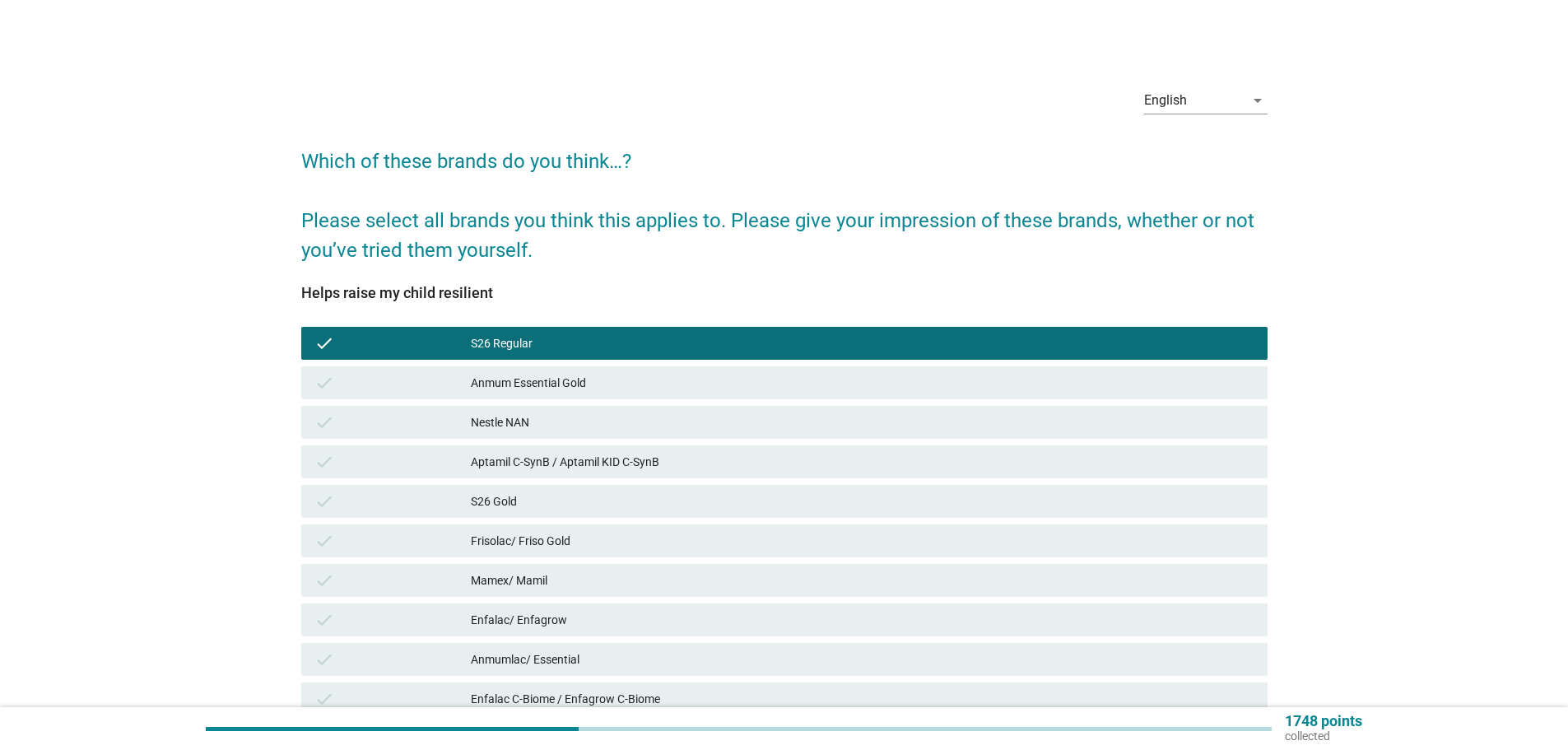
click at [954, 387] on div "Anmum Essential Gold" at bounding box center [863, 383] width 784 height 20
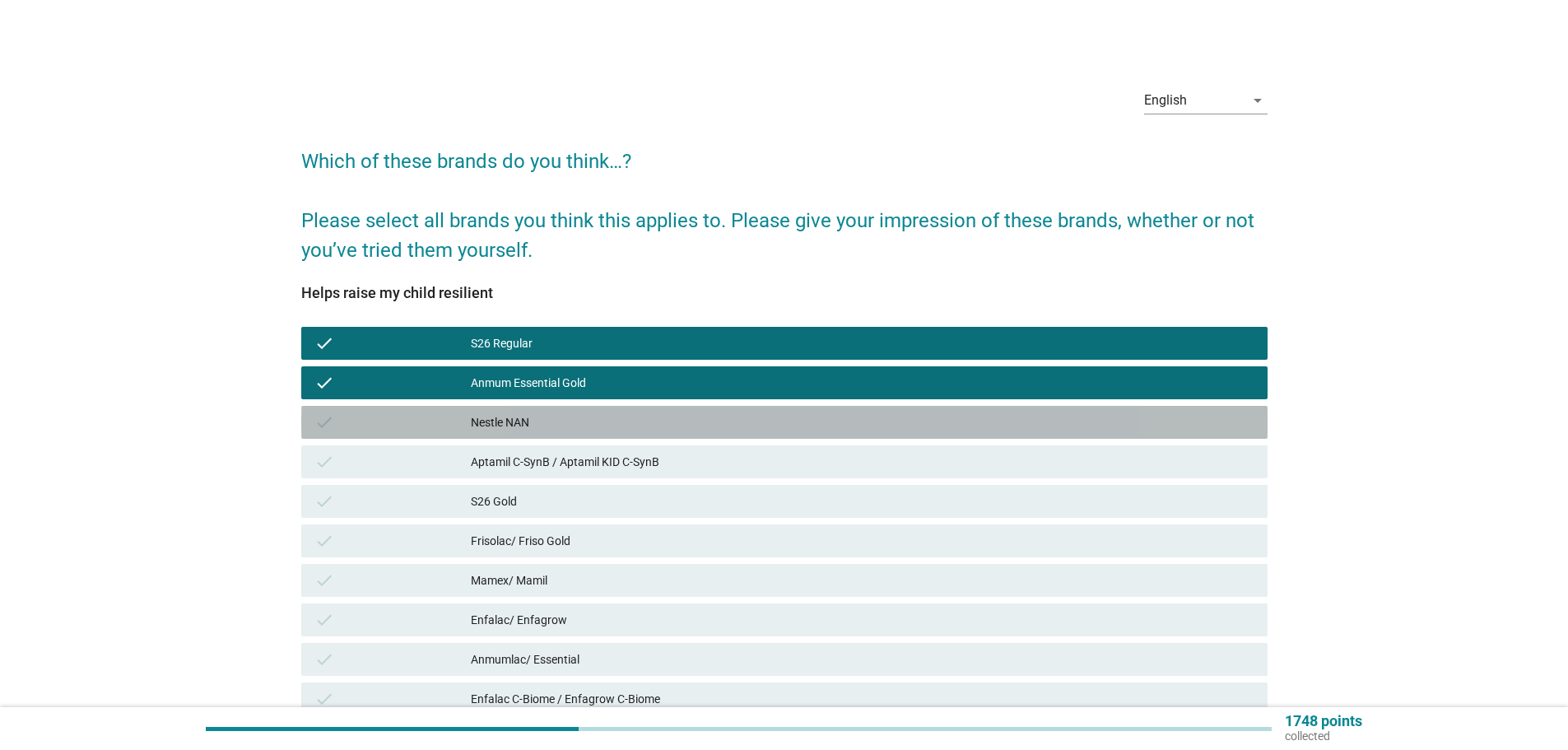
click at [962, 428] on div "Nestle NAN" at bounding box center [863, 423] width 784 height 20
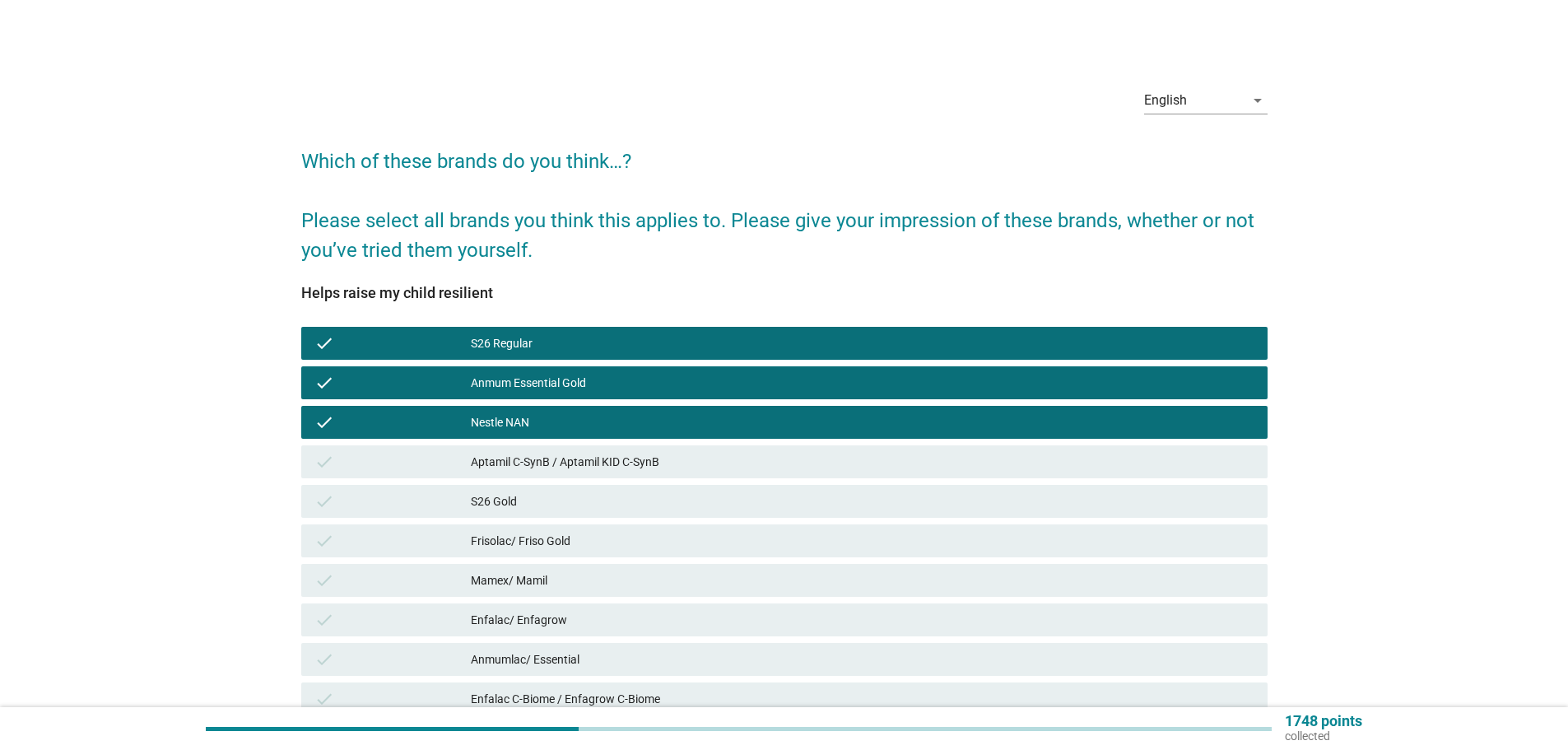
click at [953, 525] on div "check Frisolac/ Friso Gold" at bounding box center [784, 541] width 966 height 33
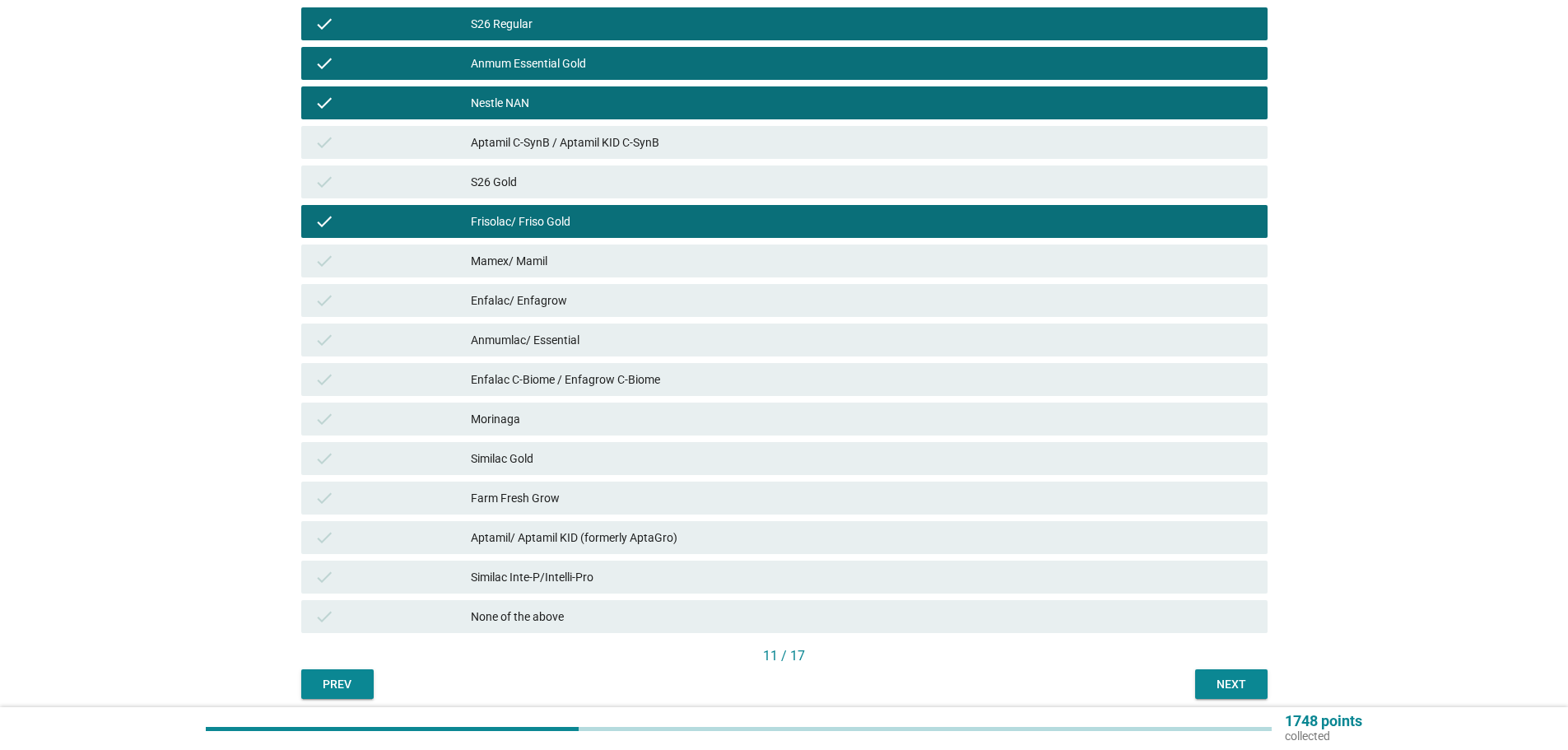
scroll to position [329, 0]
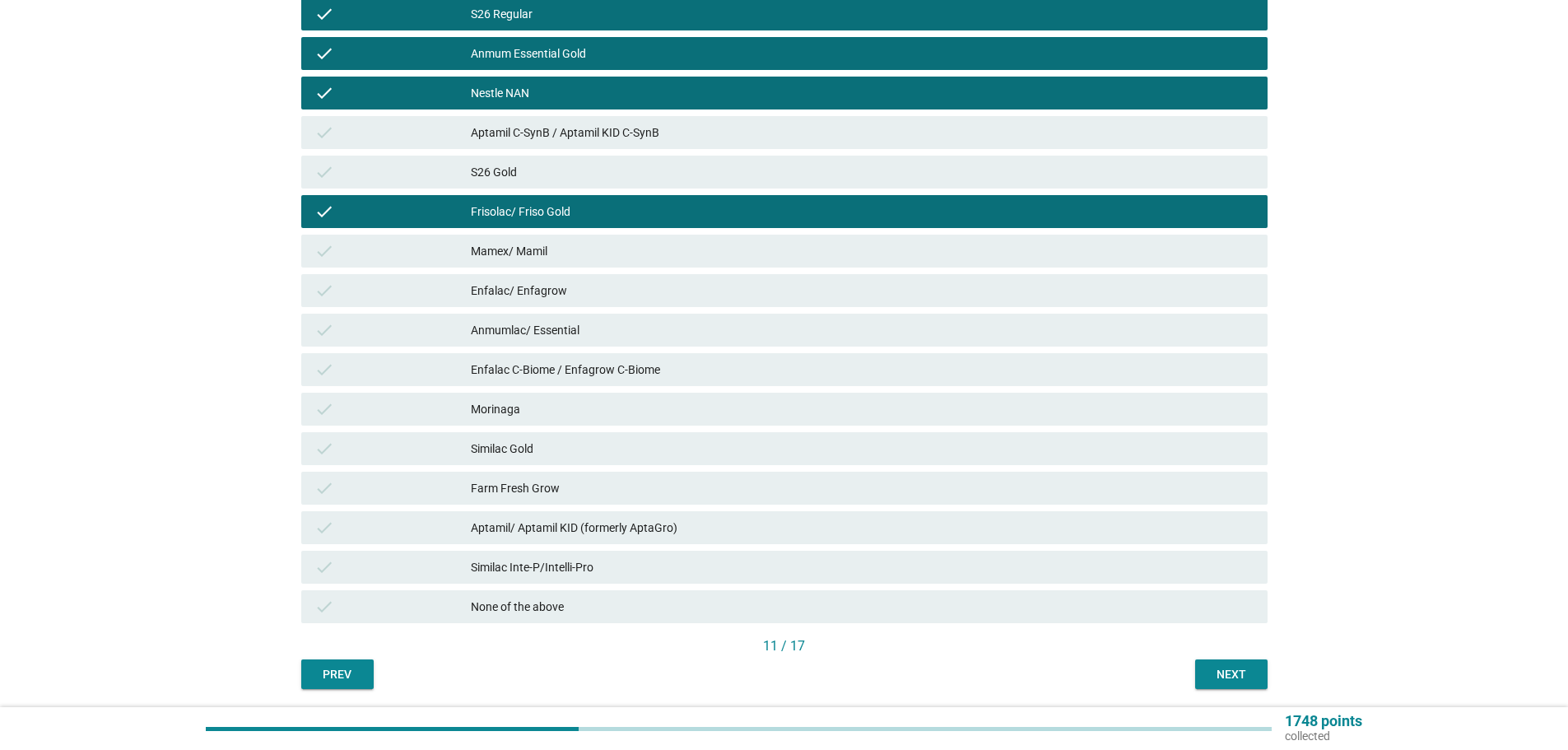
click at [946, 314] on div "check Anmumlac/ Essential" at bounding box center [784, 330] width 966 height 33
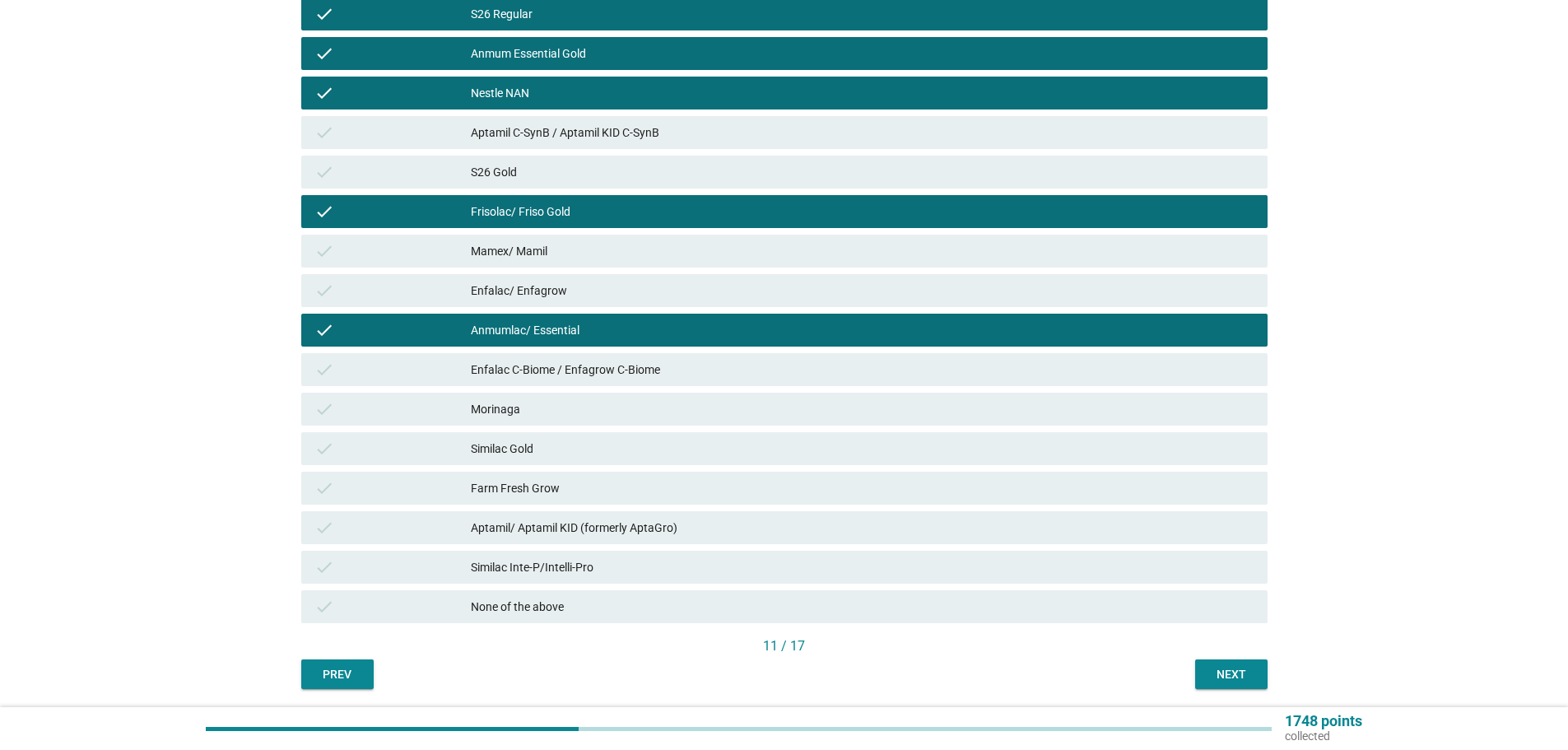
drag, startPoint x: 955, startPoint y: 375, endPoint x: 959, endPoint y: 386, distance: 11.7
click at [955, 375] on div "Enfalac C-Biome / Enfagrow C-Biome" at bounding box center [863, 370] width 784 height 20
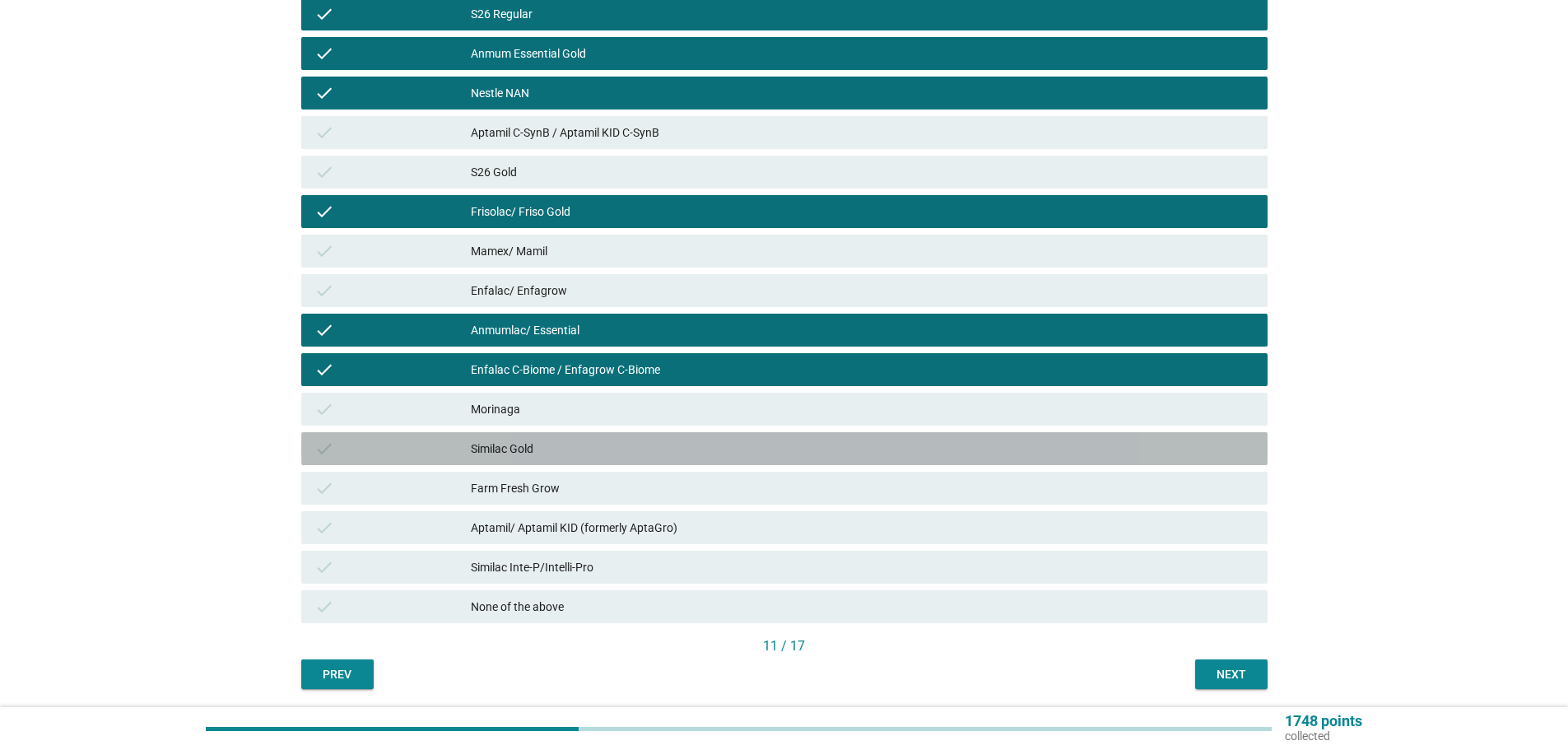
drag, startPoint x: 965, startPoint y: 436, endPoint x: 960, endPoint y: 446, distance: 11.2
click at [964, 435] on div "check Similac Gold" at bounding box center [784, 449] width 966 height 33
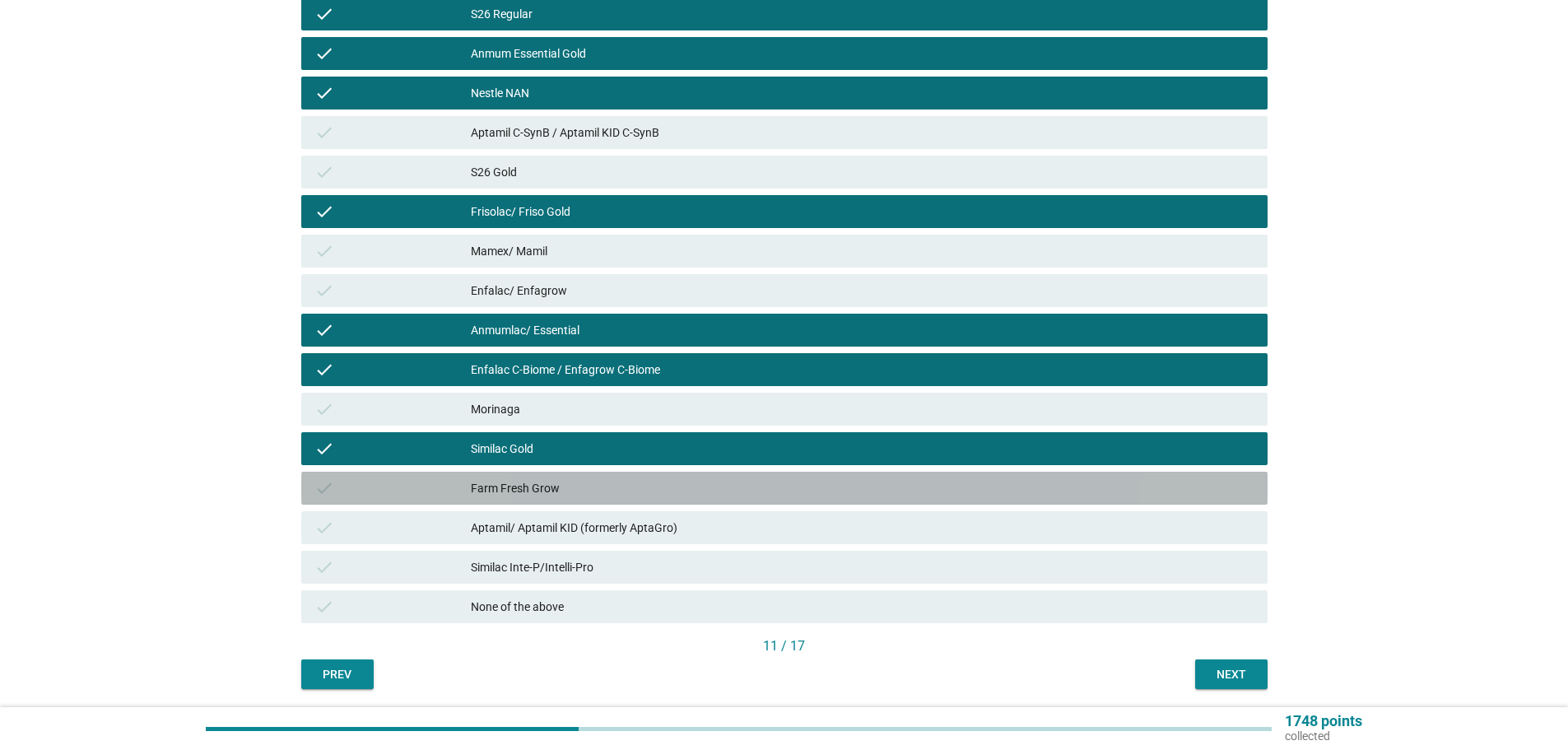
click at [965, 485] on div "Farm Fresh Grow" at bounding box center [863, 488] width 784 height 20
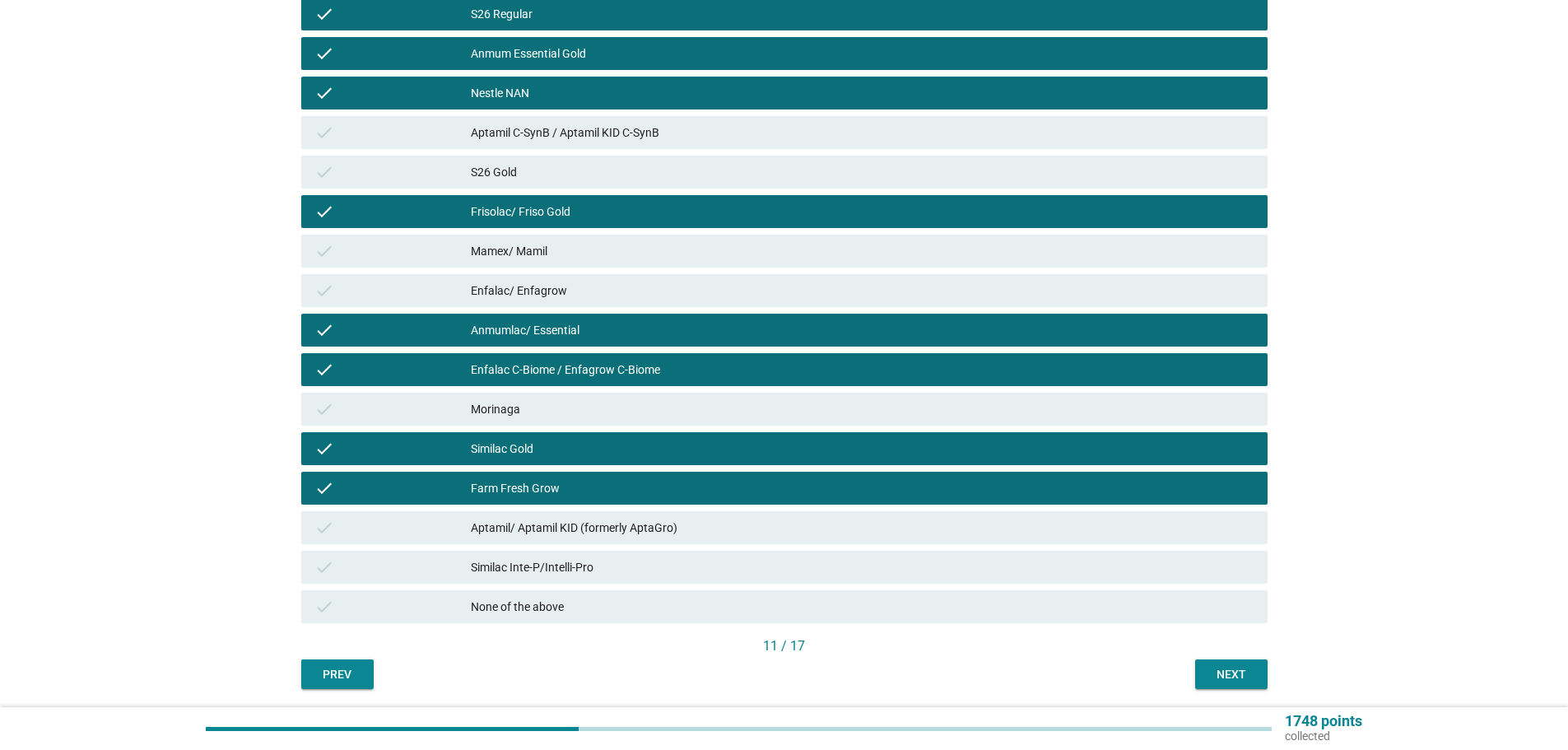
click at [977, 531] on div "Aptamil/ Aptamil KID (formerly AptaGro)" at bounding box center [863, 528] width 784 height 20
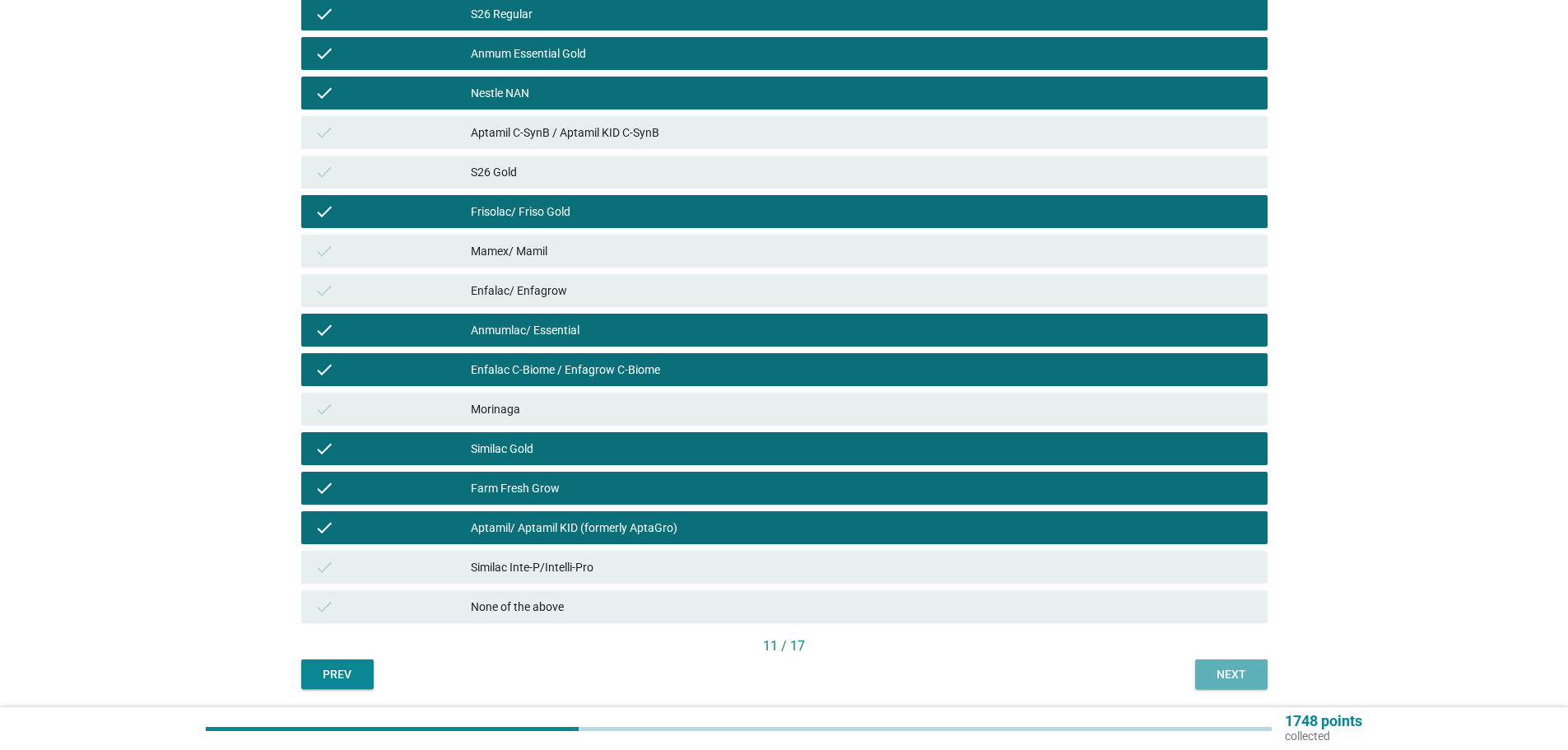
click at [1244, 662] on button "Next" at bounding box center [1232, 675] width 73 height 30
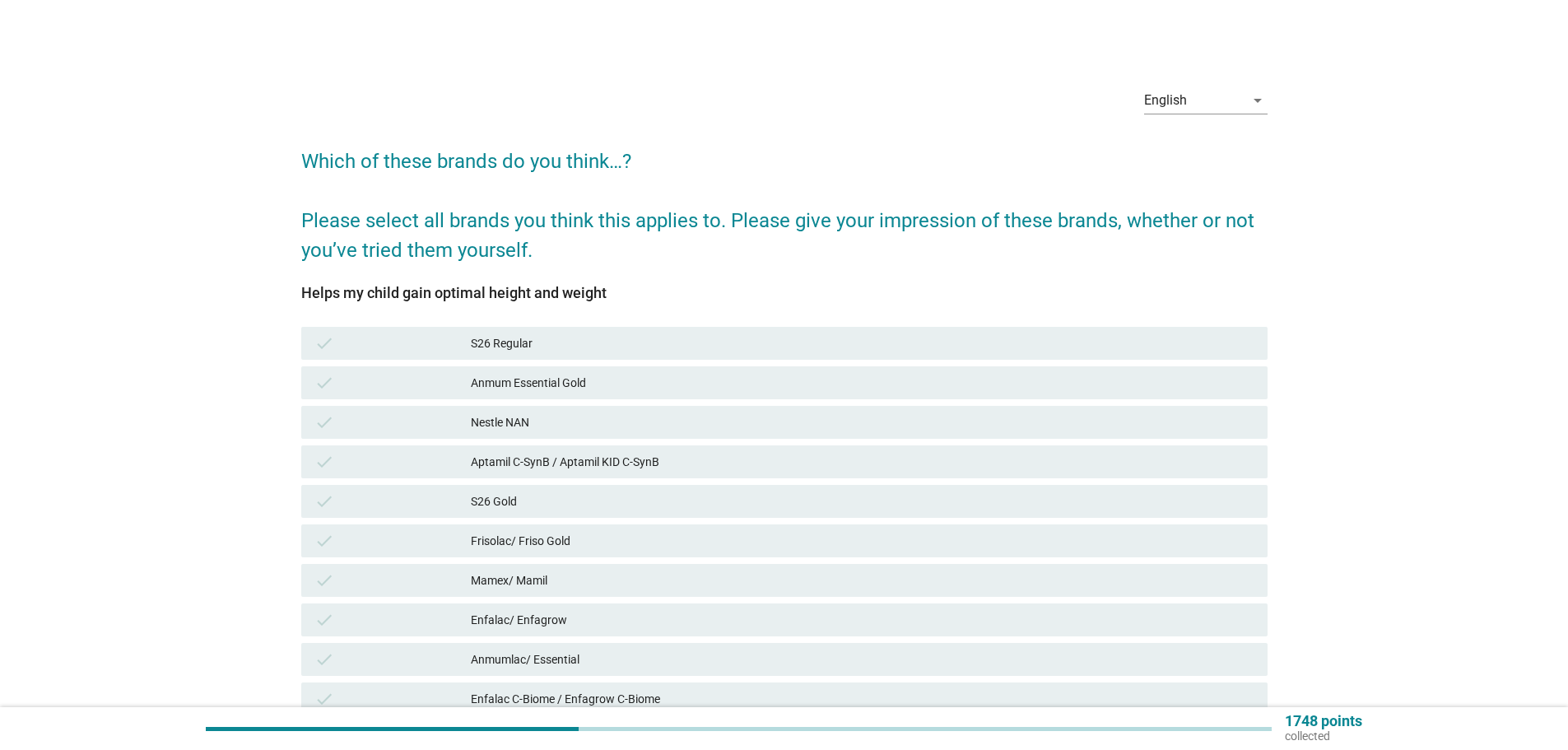
click at [734, 323] on div "Helps my child gain optimal height and weight check S26 Regular check Anmum Ess…" at bounding box center [784, 625] width 966 height 681
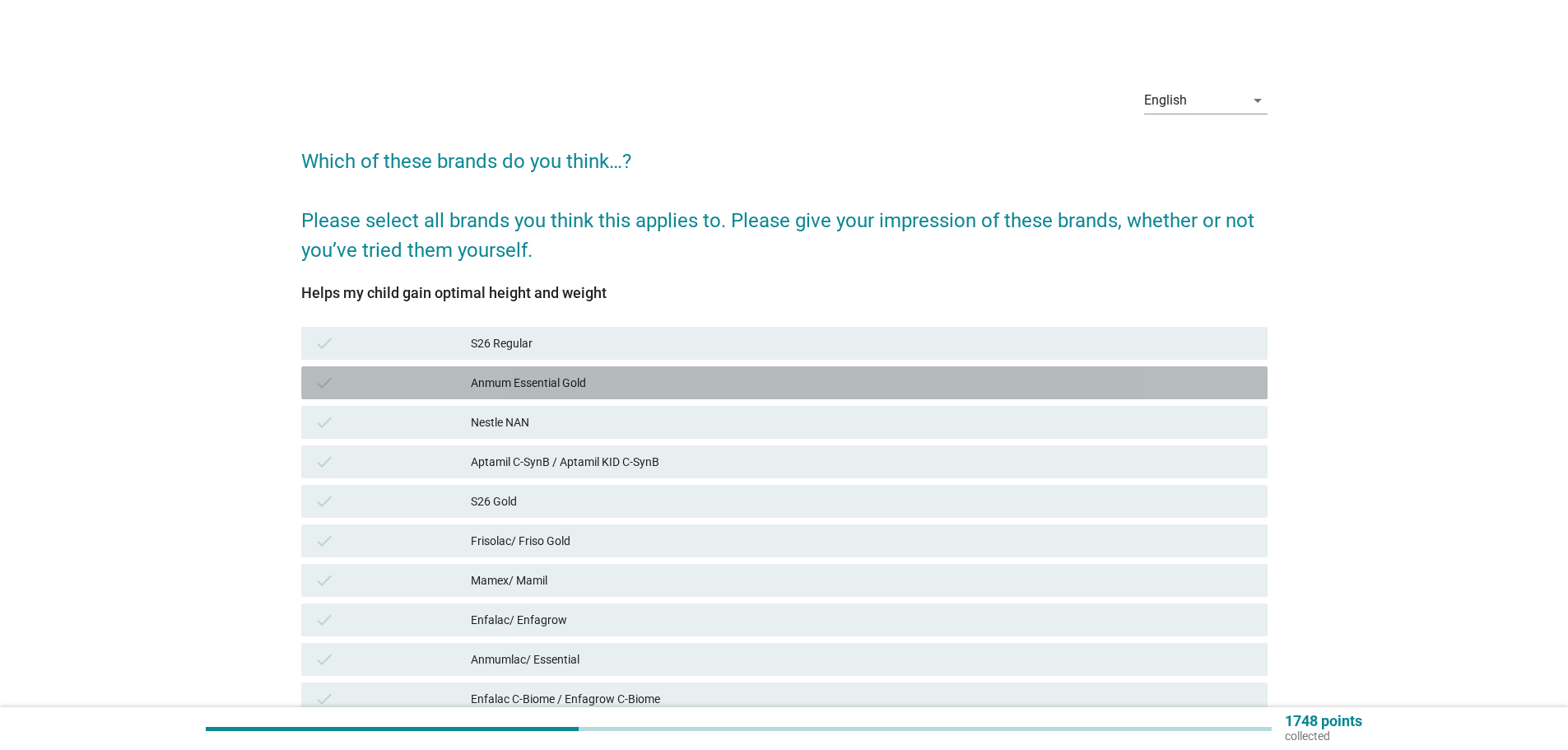
drag, startPoint x: 768, startPoint y: 382, endPoint x: 806, endPoint y: 455, distance: 82.3
click at [766, 382] on div "Anmum Essential Gold" at bounding box center [863, 383] width 784 height 20
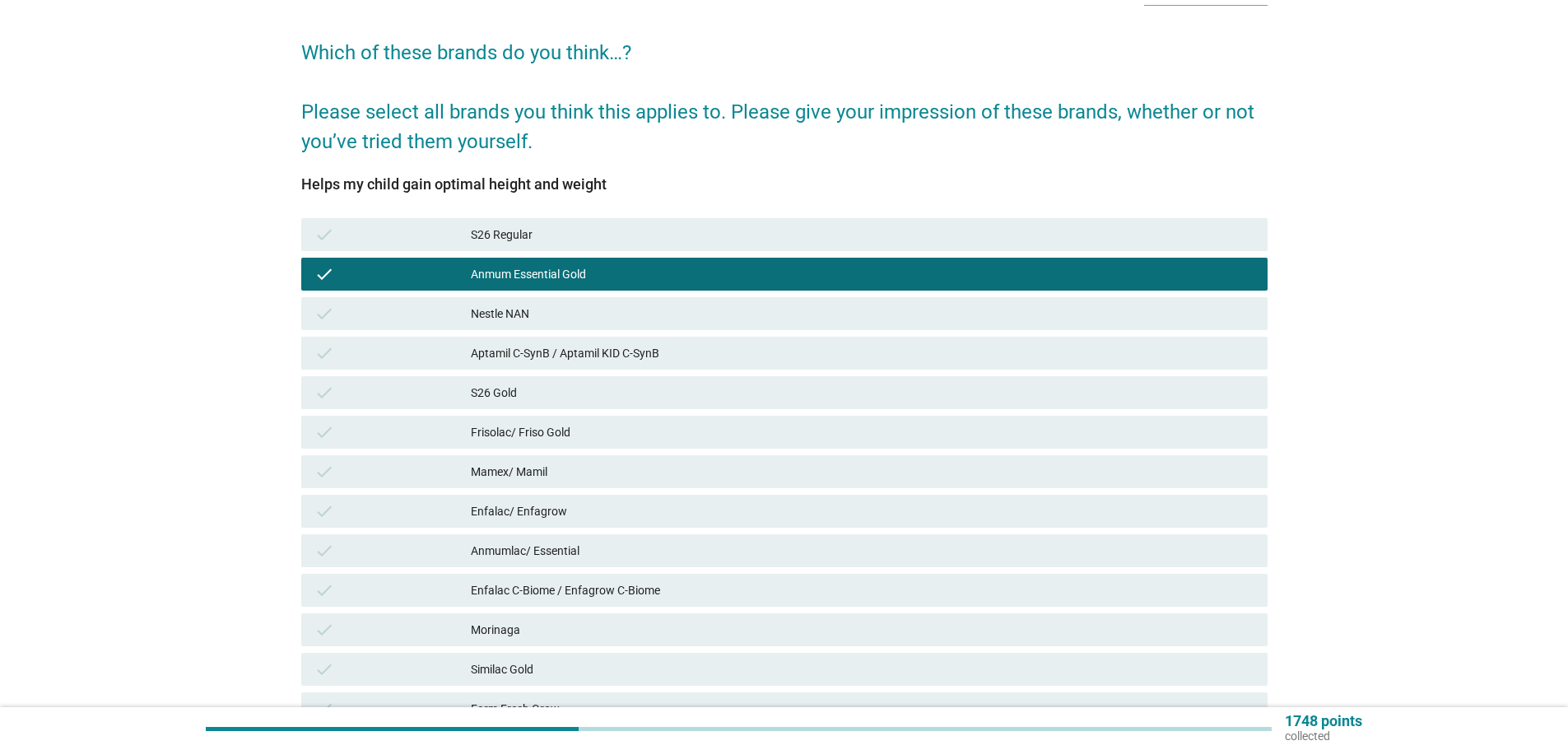
scroll to position [329, 0]
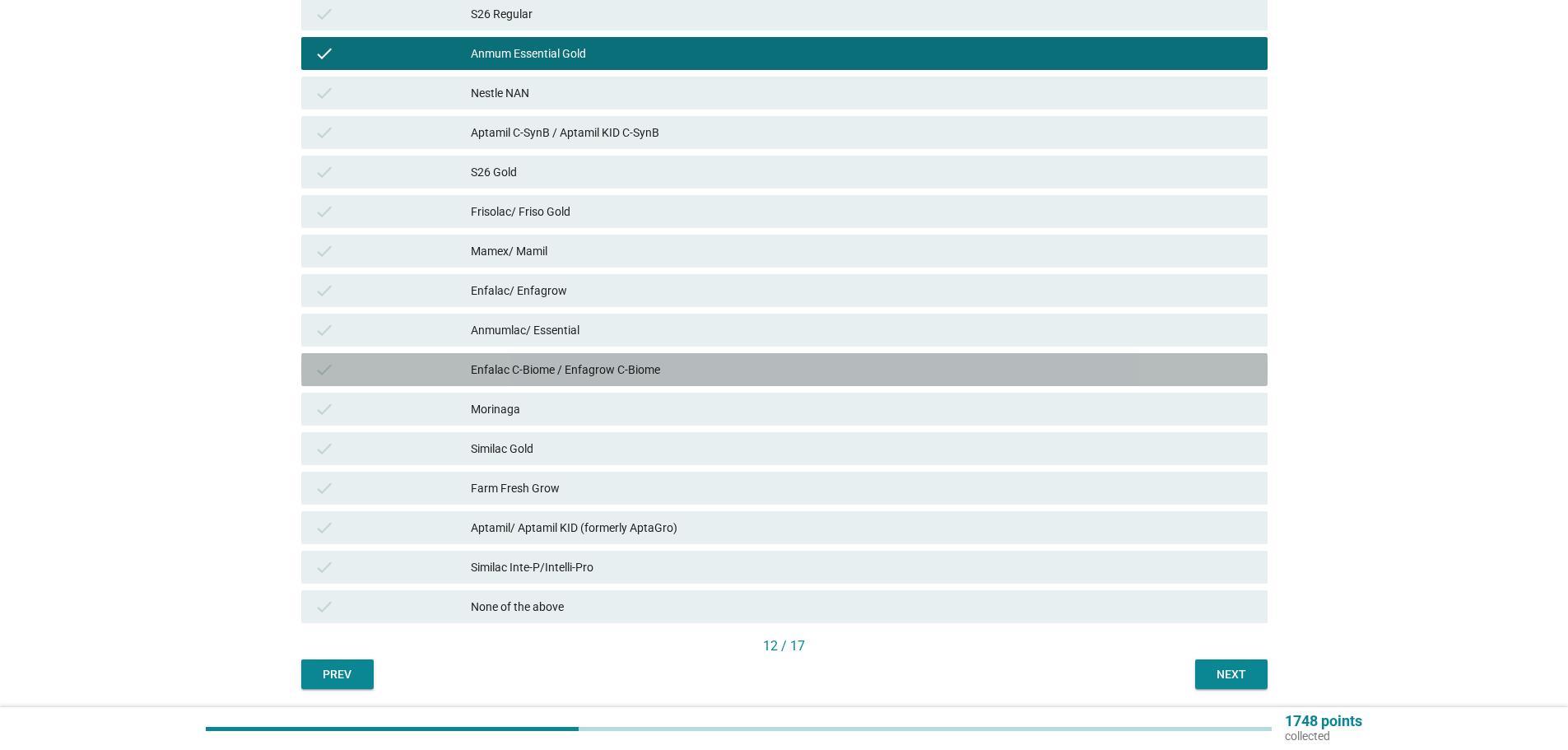
click at [790, 369] on div "Enfalac C-Biome / Enfagrow C-Biome" at bounding box center [863, 370] width 784 height 20
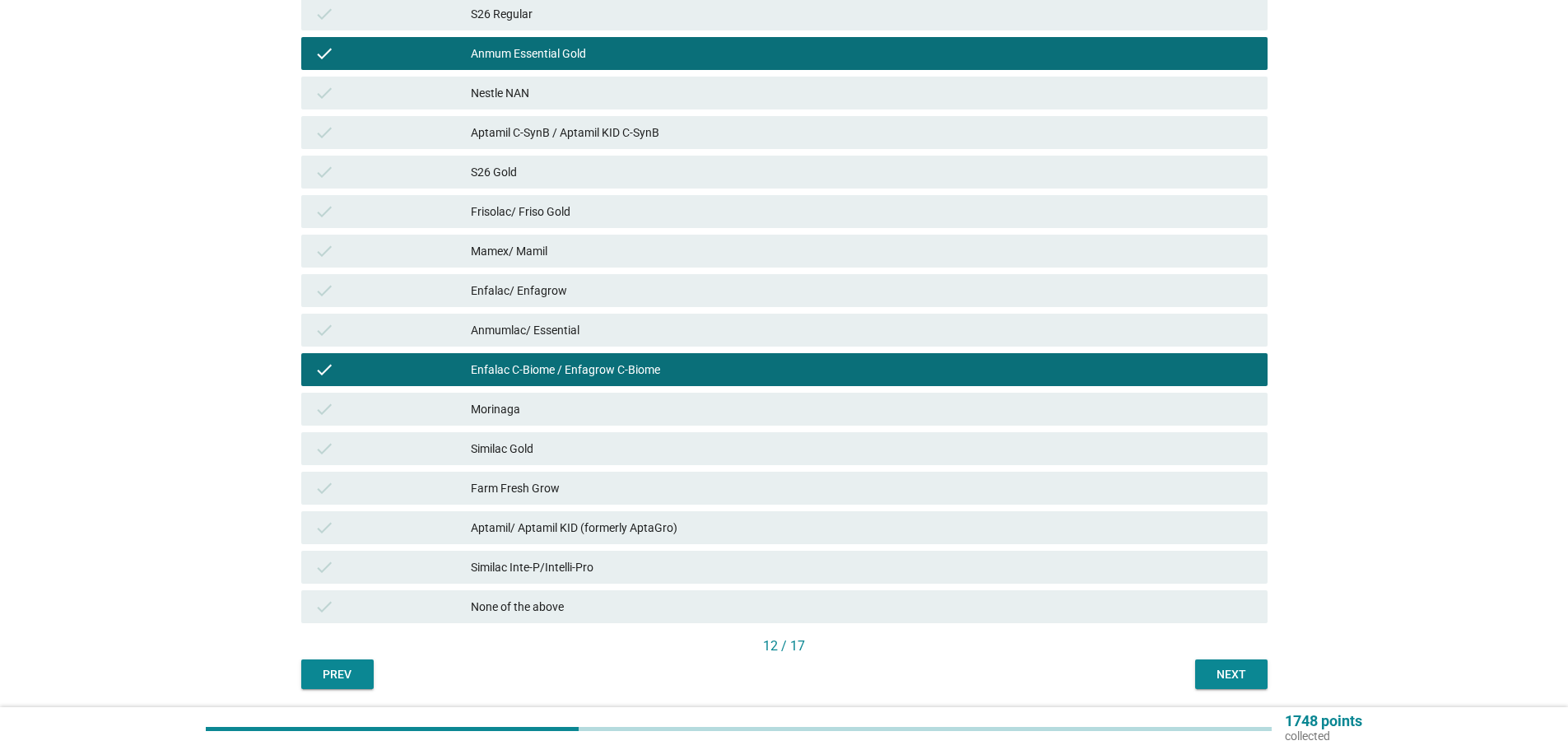
click at [810, 430] on div "check Similac Gold" at bounding box center [784, 448] width 974 height 39
click at [819, 459] on div "check Similac Gold" at bounding box center [784, 449] width 966 height 33
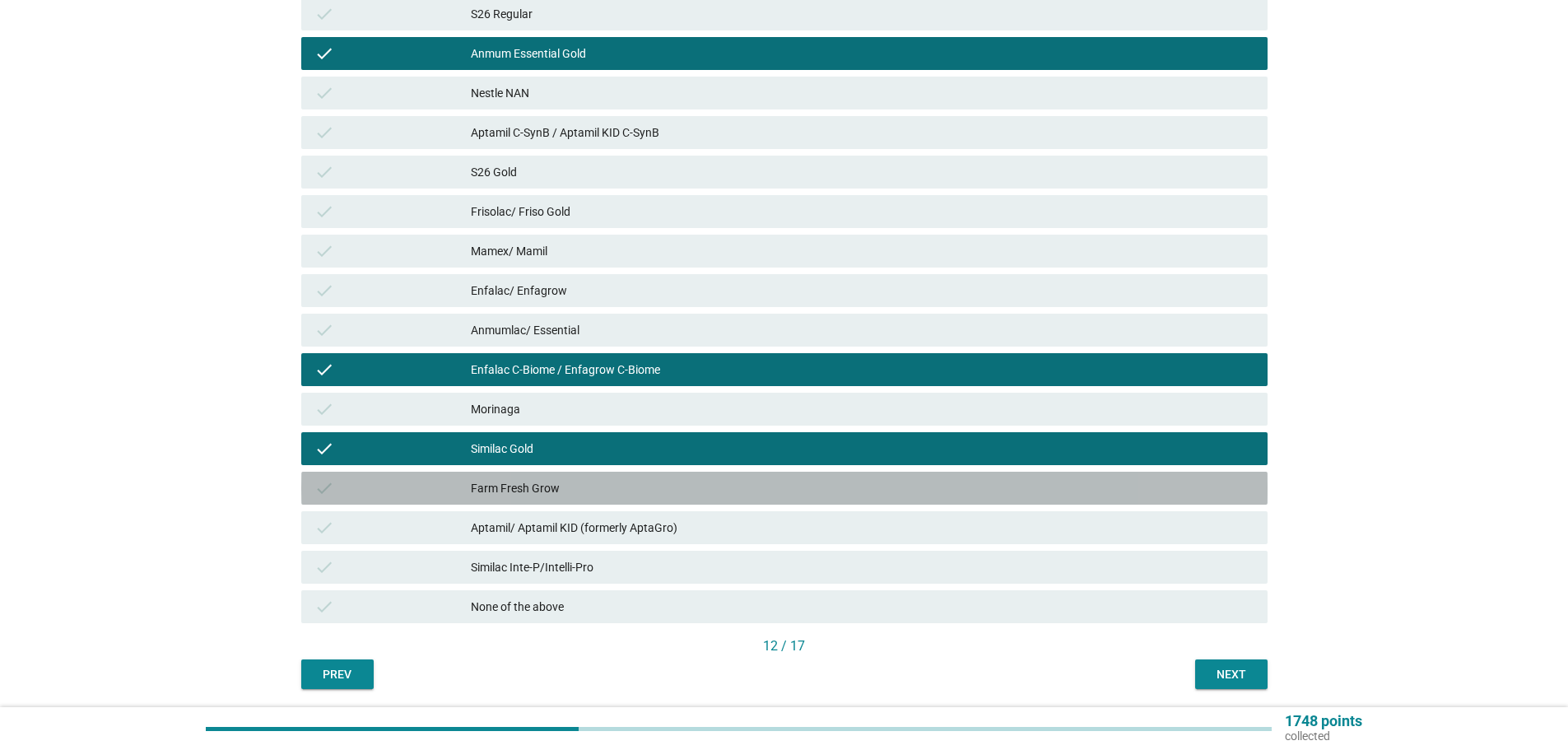
click at [833, 497] on div "Farm Fresh Grow" at bounding box center [863, 488] width 784 height 20
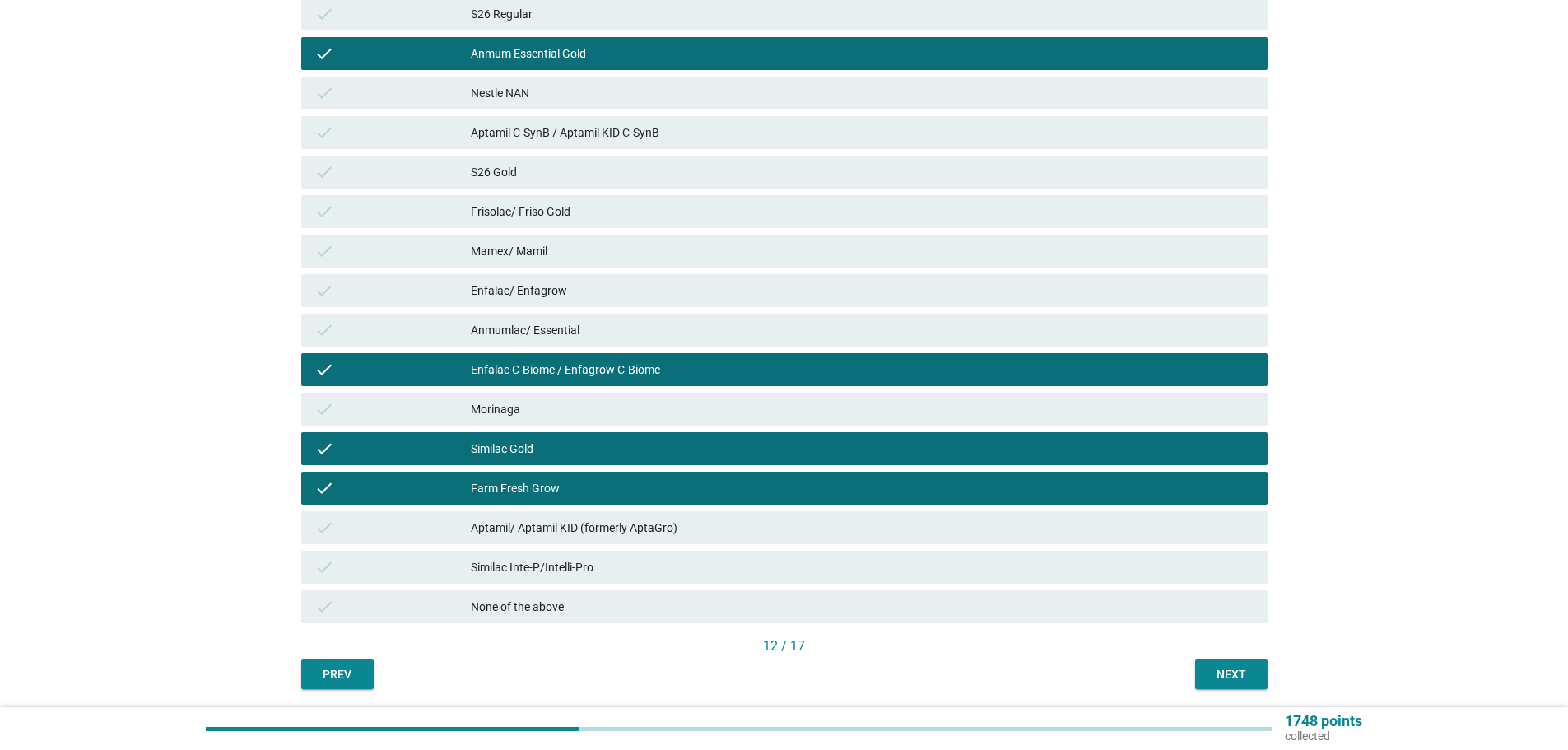
click at [845, 525] on div "Aptamil/ Aptamil KID (formerly AptaGro)" at bounding box center [863, 528] width 784 height 20
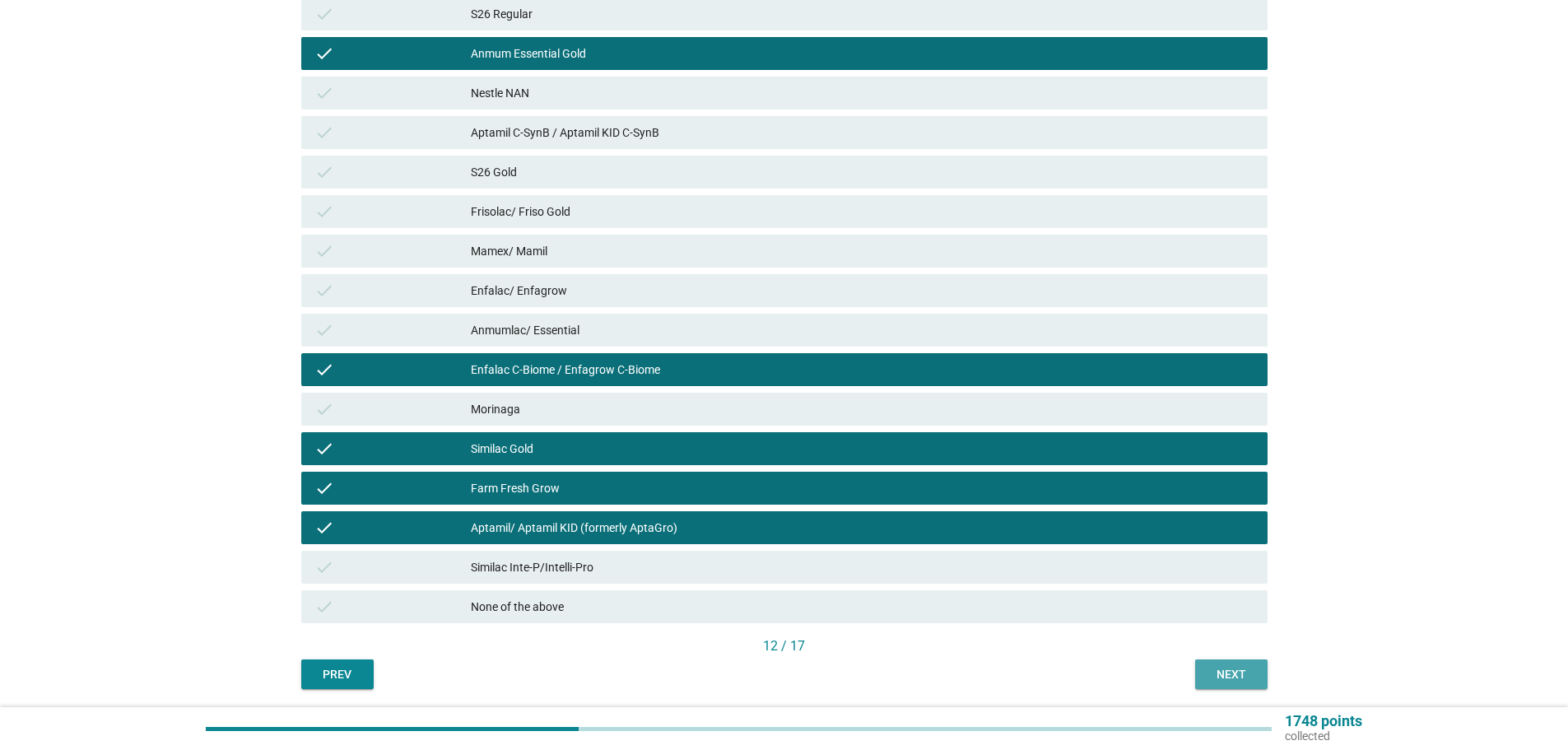
click at [1232, 670] on div "Next" at bounding box center [1232, 675] width 46 height 17
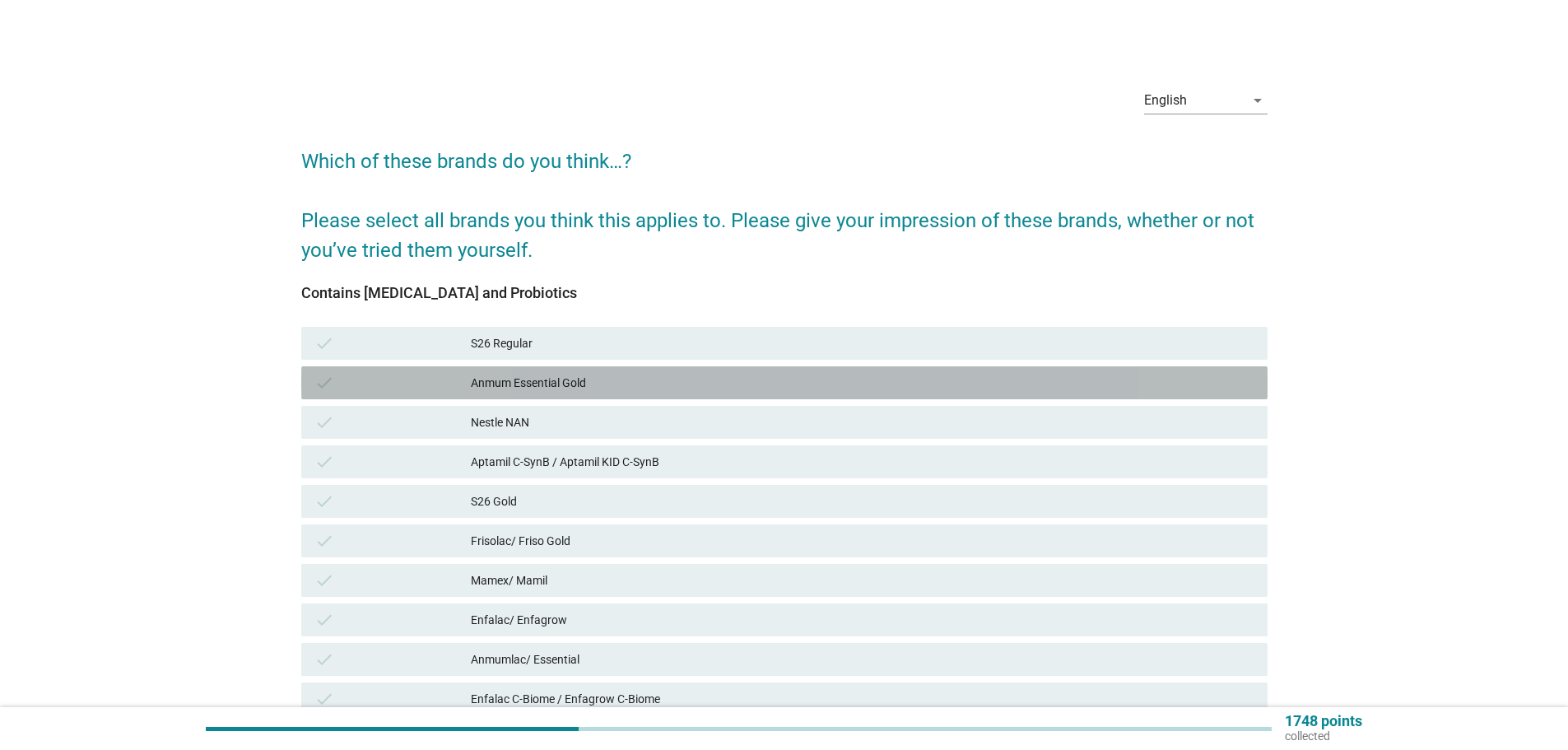
click at [974, 367] on div "check Anmum Essential Gold" at bounding box center [784, 383] width 966 height 33
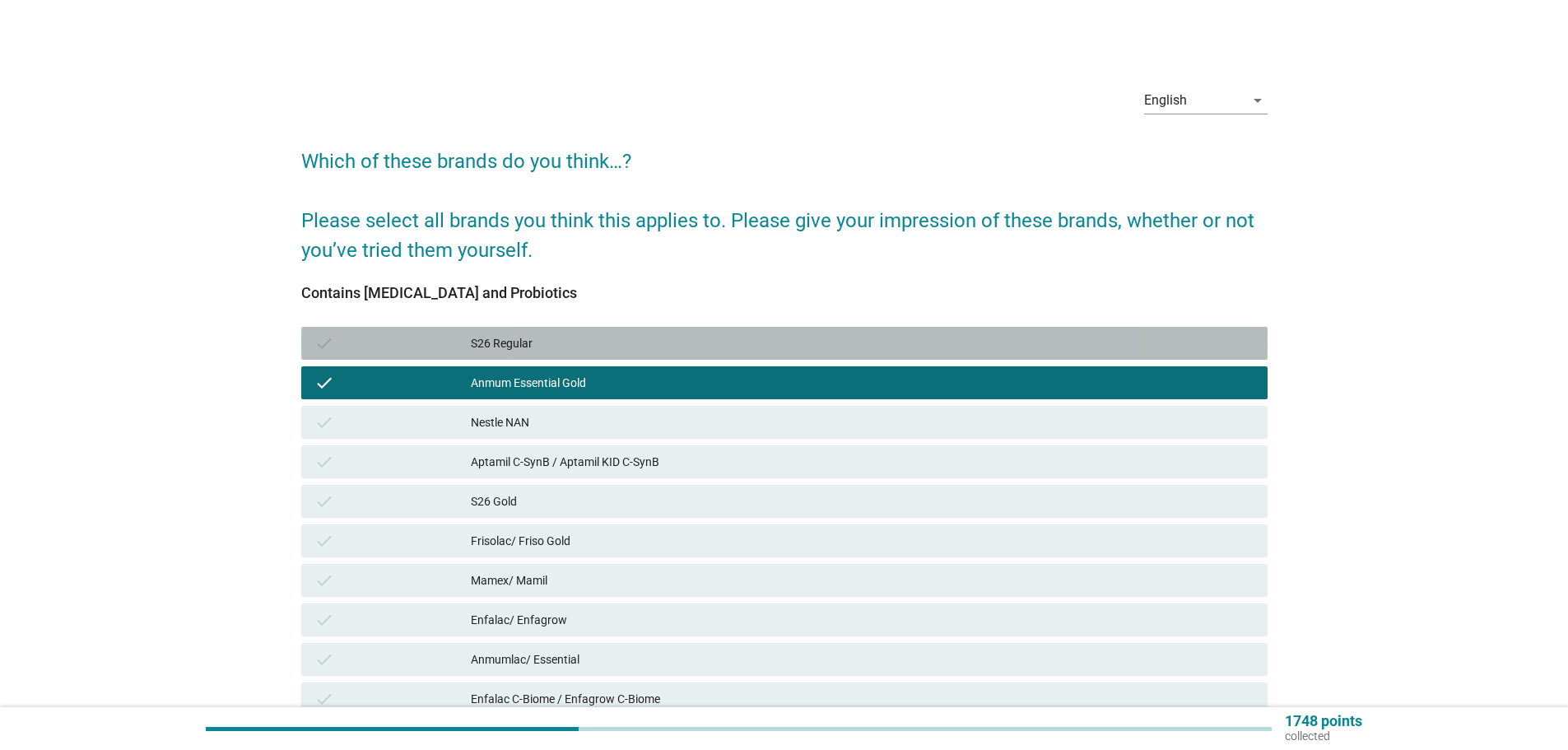
click at [955, 352] on div "S26 Regular" at bounding box center [863, 344] width 784 height 20
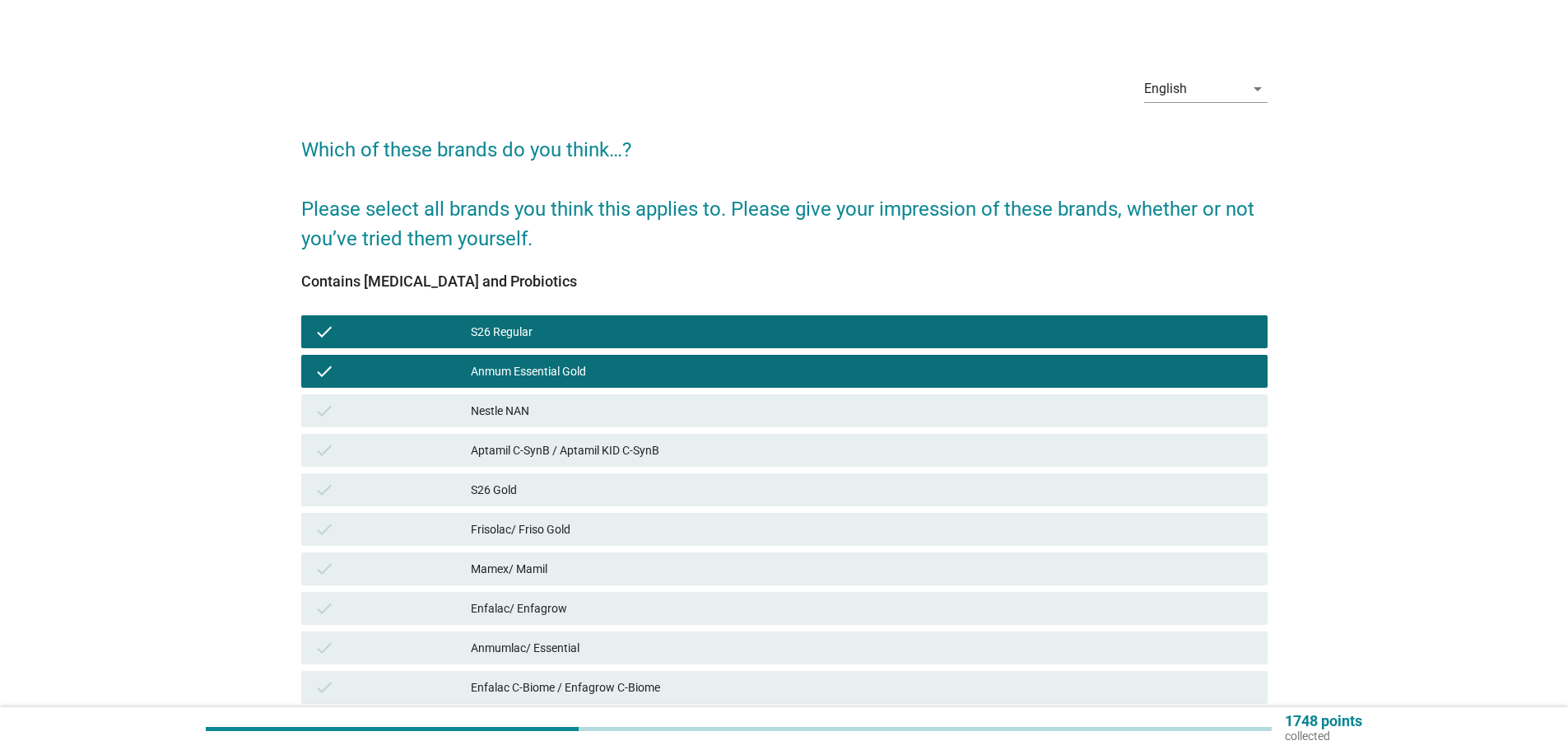
scroll to position [329, 0]
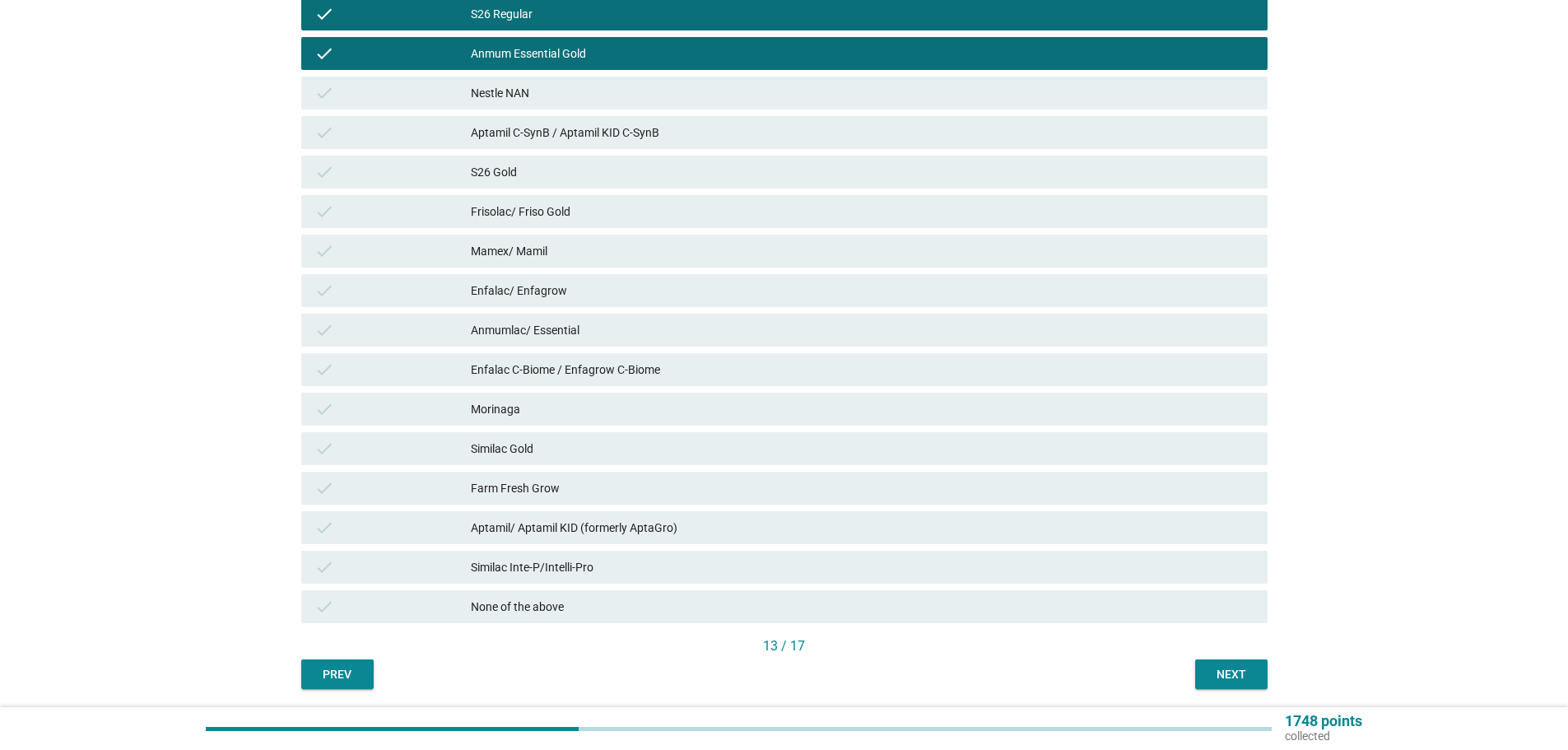
click at [1000, 568] on div "Similac Inte-P/Intelli-Pro" at bounding box center [863, 567] width 784 height 20
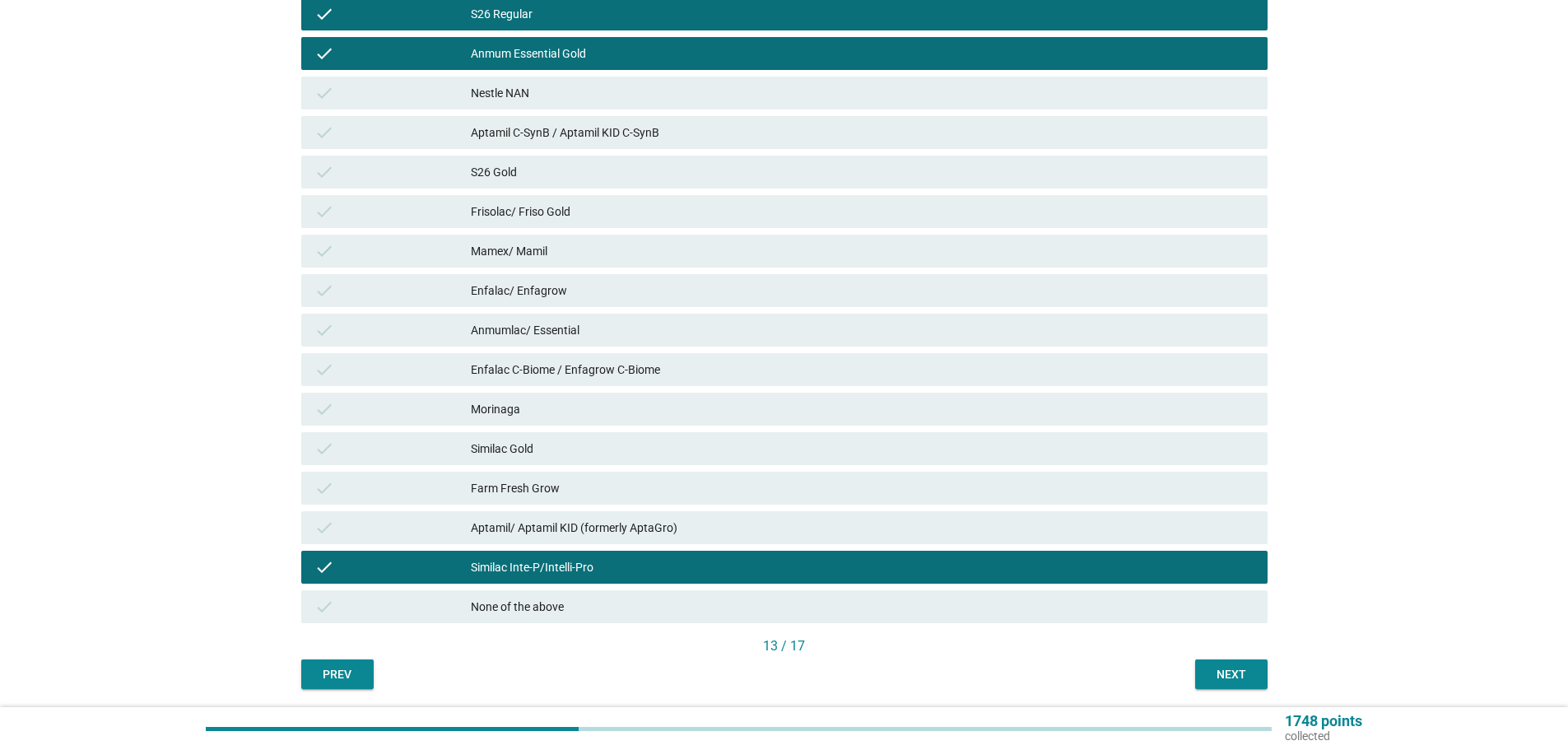
click at [1000, 541] on div "check Aptamil/ Aptamil KID (formerly AptaGro)" at bounding box center [784, 527] width 966 height 33
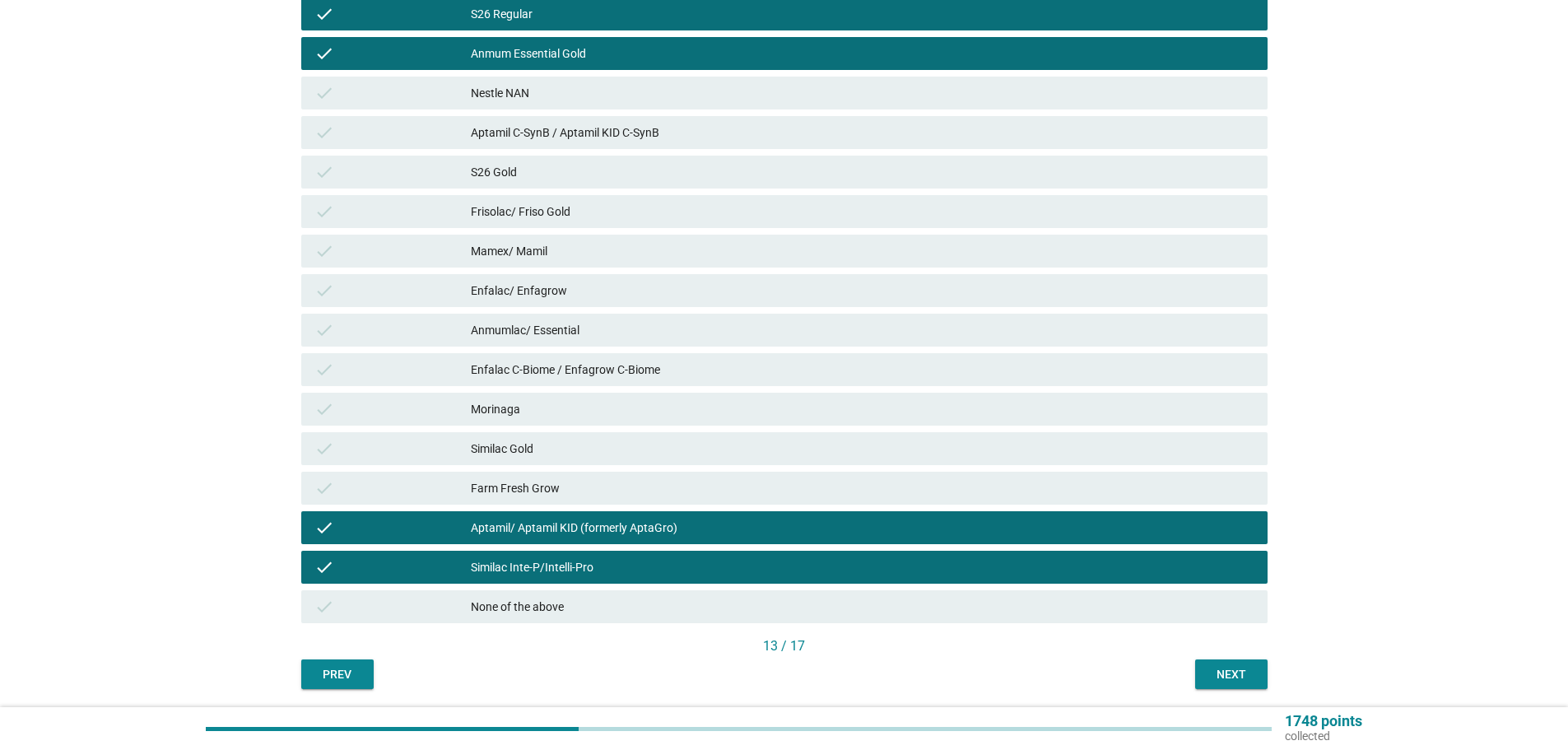
click at [995, 481] on div "Farm Fresh Grow" at bounding box center [863, 488] width 784 height 20
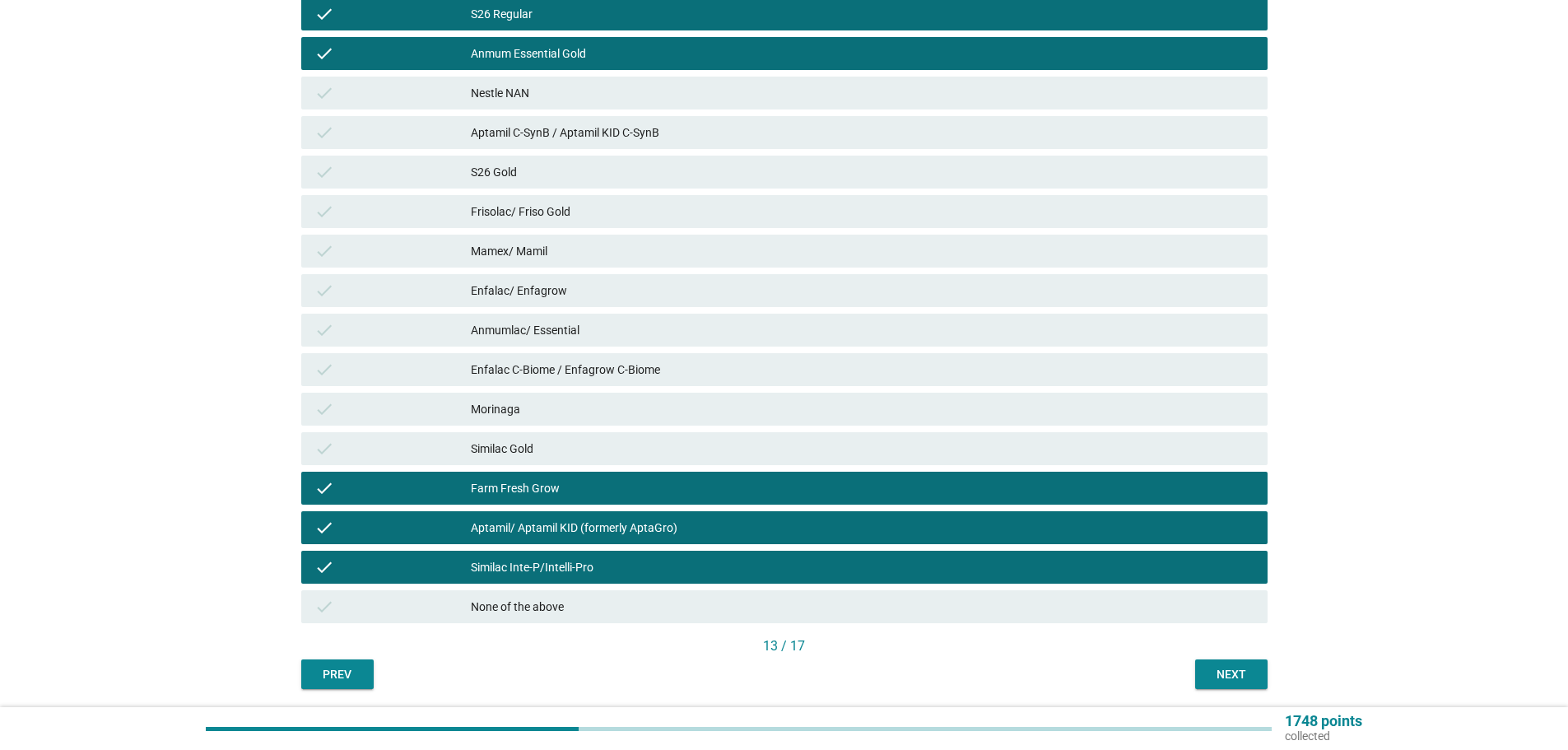
click at [980, 423] on div "check [PERSON_NAME]" at bounding box center [784, 409] width 966 height 33
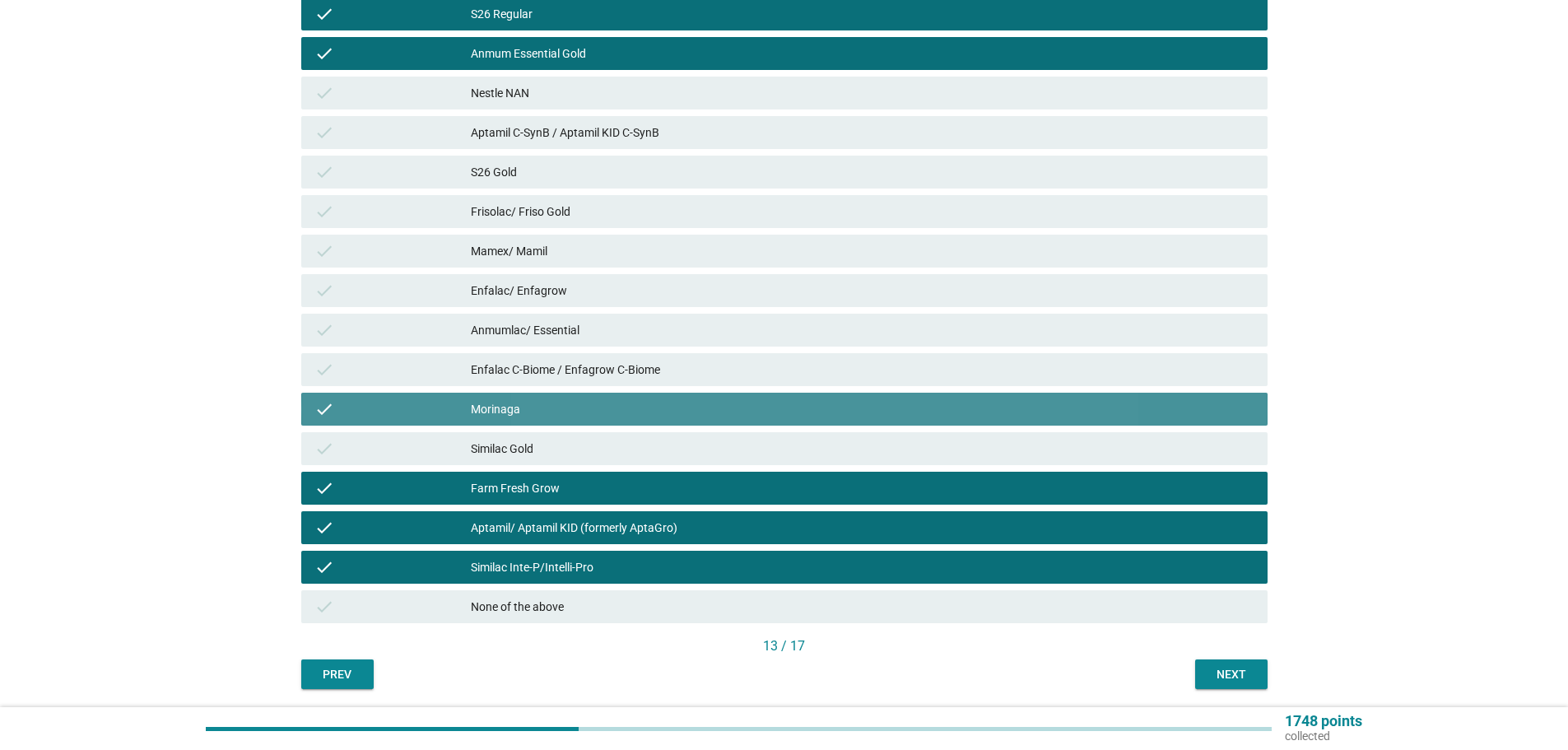
click at [983, 415] on div "Morinaga" at bounding box center [863, 409] width 784 height 20
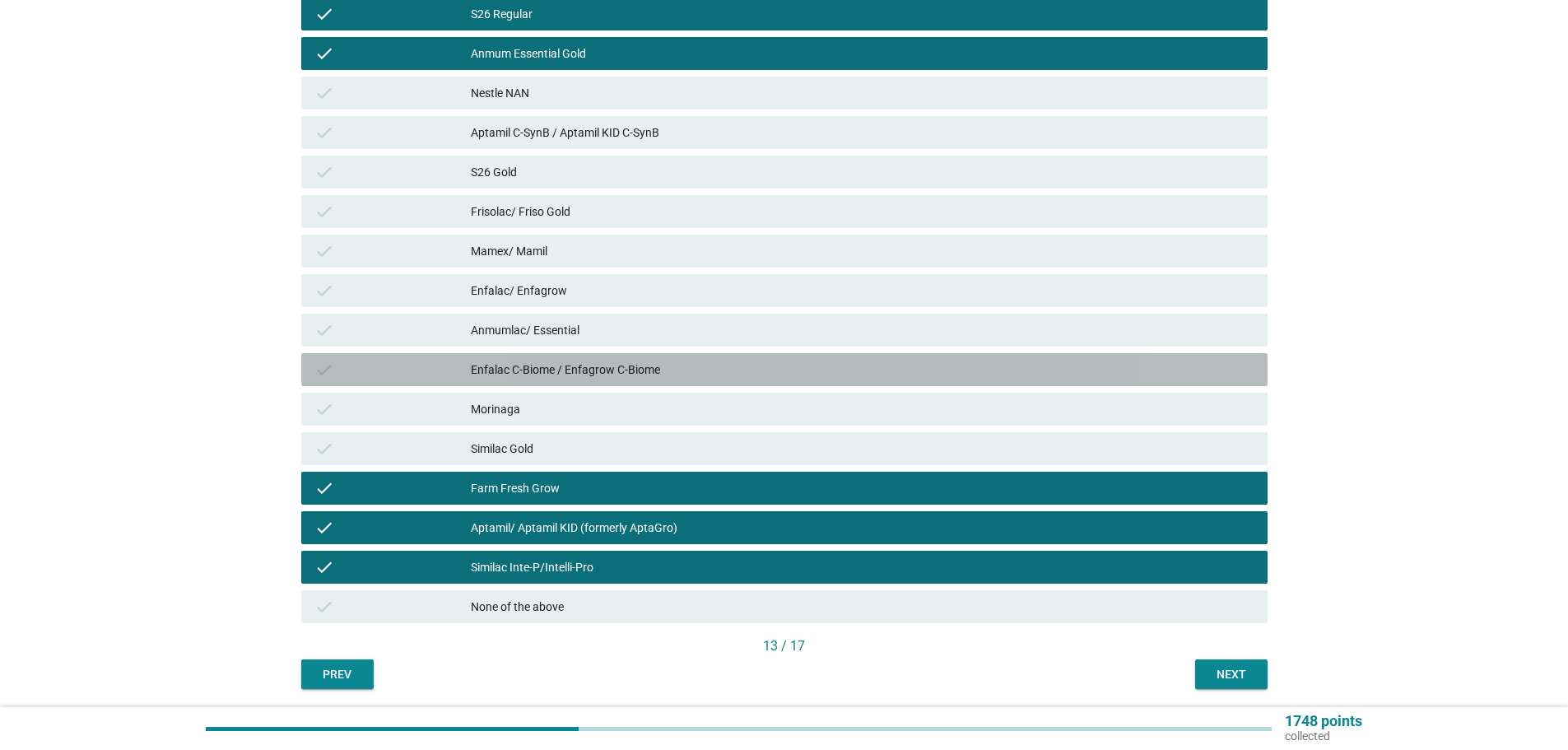
drag, startPoint x: 977, startPoint y: 370, endPoint x: 968, endPoint y: 372, distance: 9.2
click at [976, 370] on div "Enfalac C-Biome / Enfagrow C-Biome" at bounding box center [863, 370] width 784 height 20
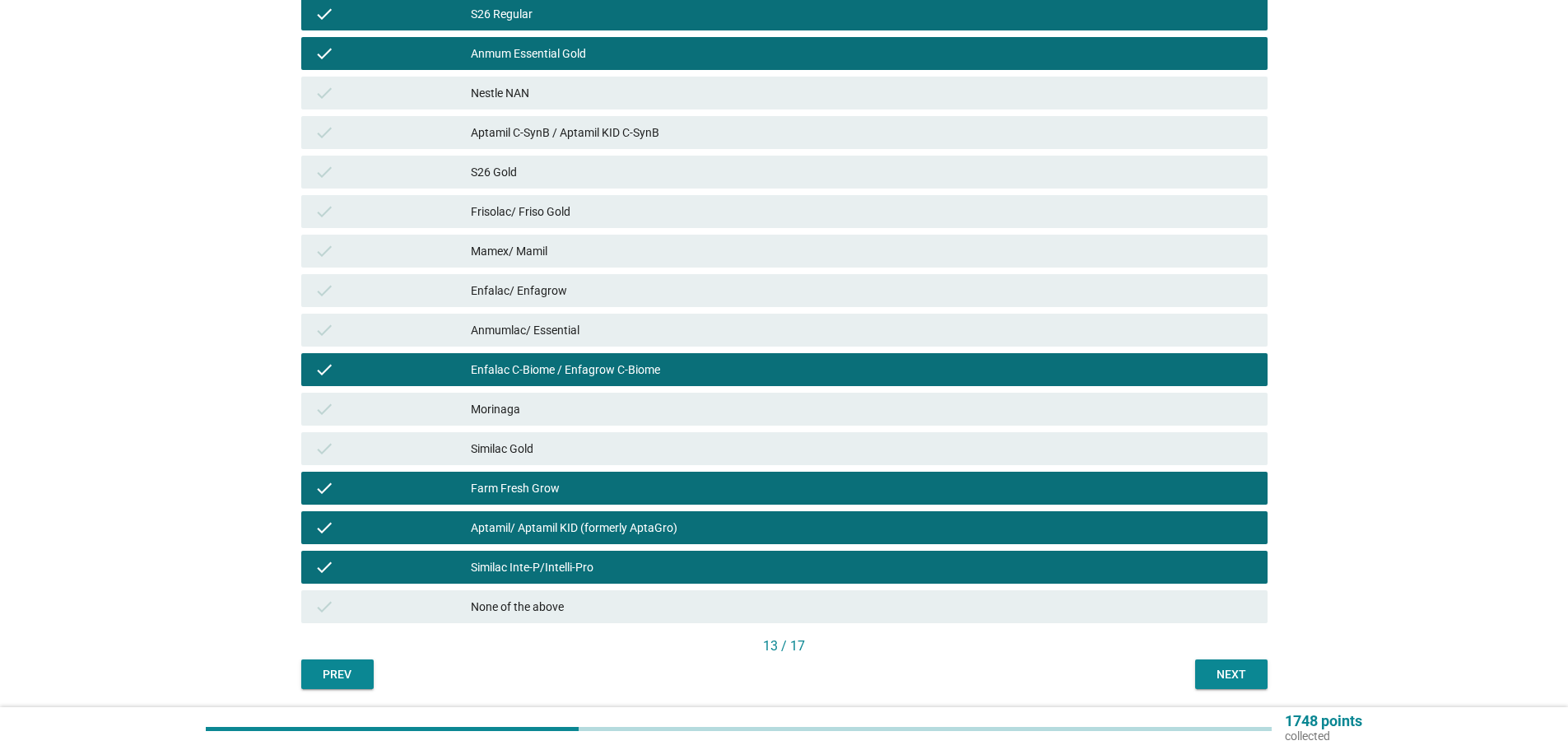
click at [964, 299] on div "Enfalac/ Enfagrow" at bounding box center [863, 291] width 784 height 20
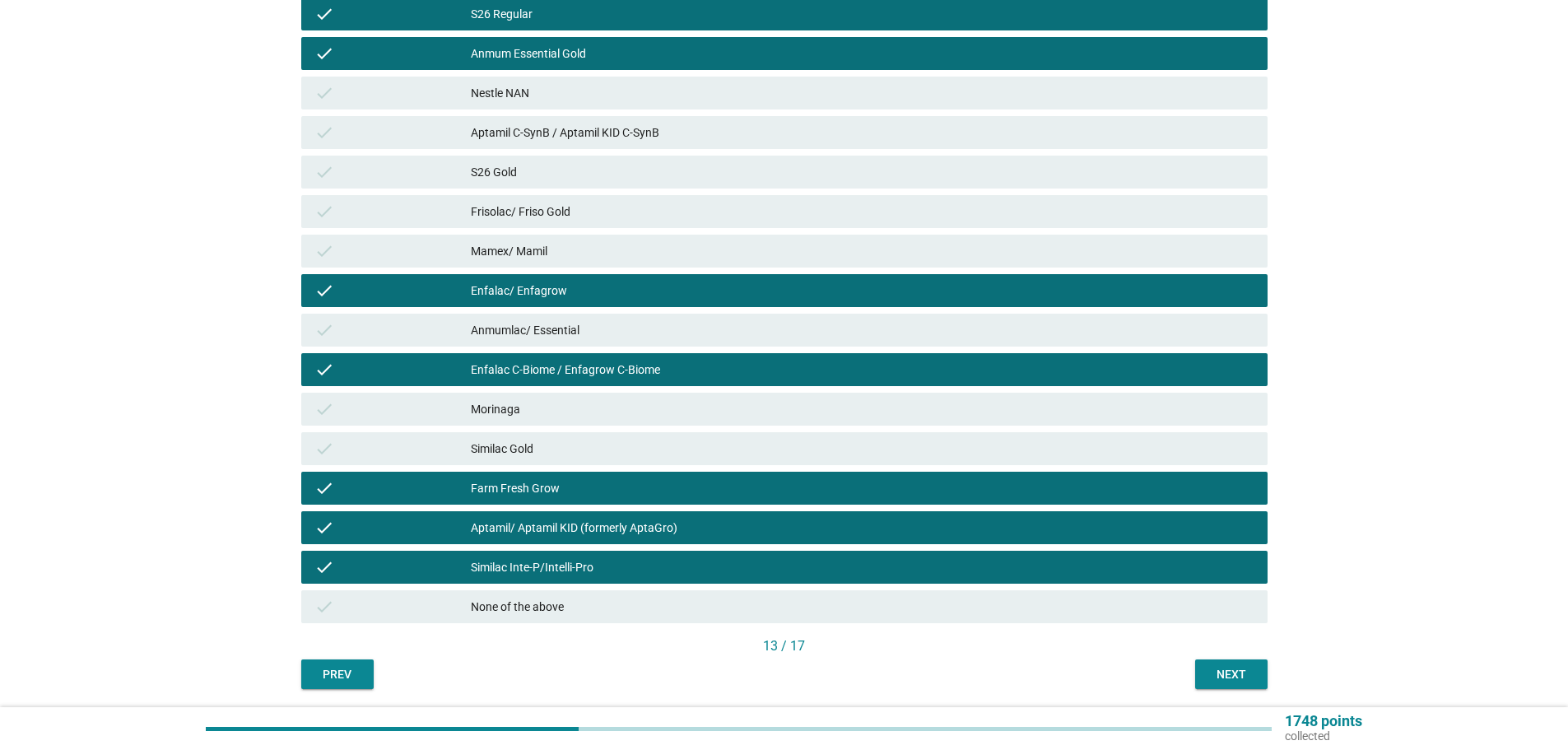
click at [955, 225] on div "check Frisolac/ Friso Gold" at bounding box center [784, 212] width 966 height 33
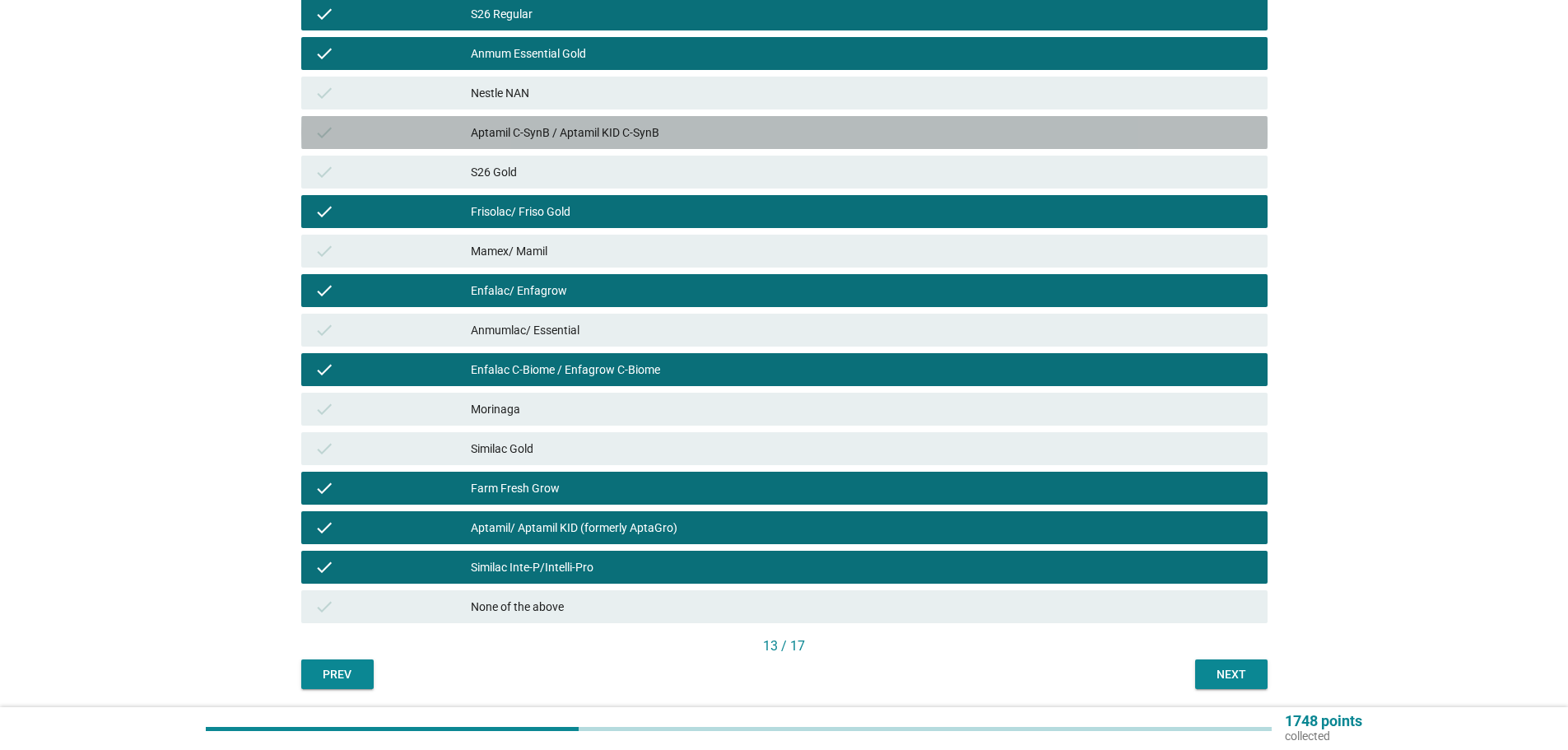
click at [978, 144] on div "check Aptamil C-SynB / Aptamil KID C-SynB" at bounding box center [784, 133] width 966 height 33
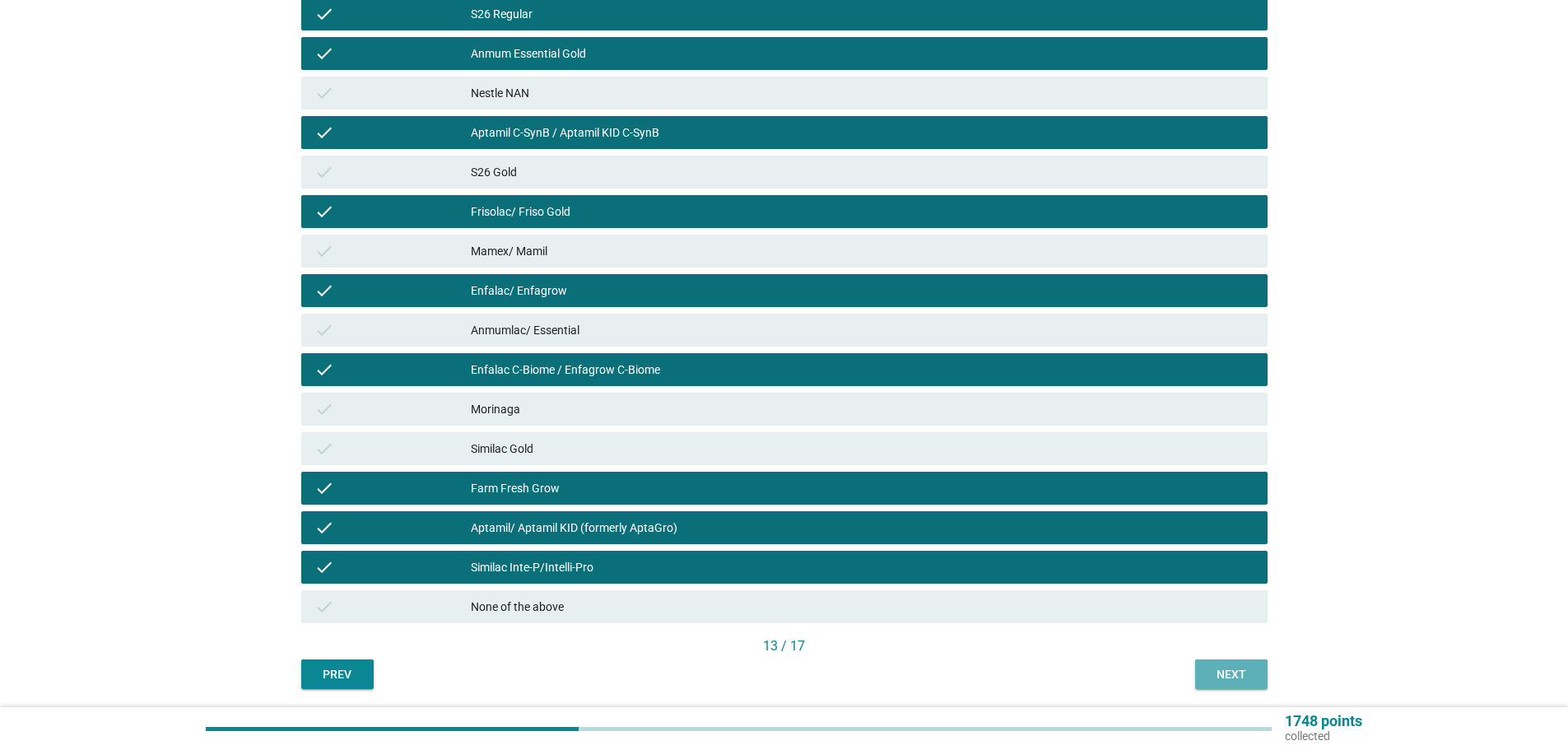
click at [1243, 673] on div "Next" at bounding box center [1232, 675] width 46 height 17
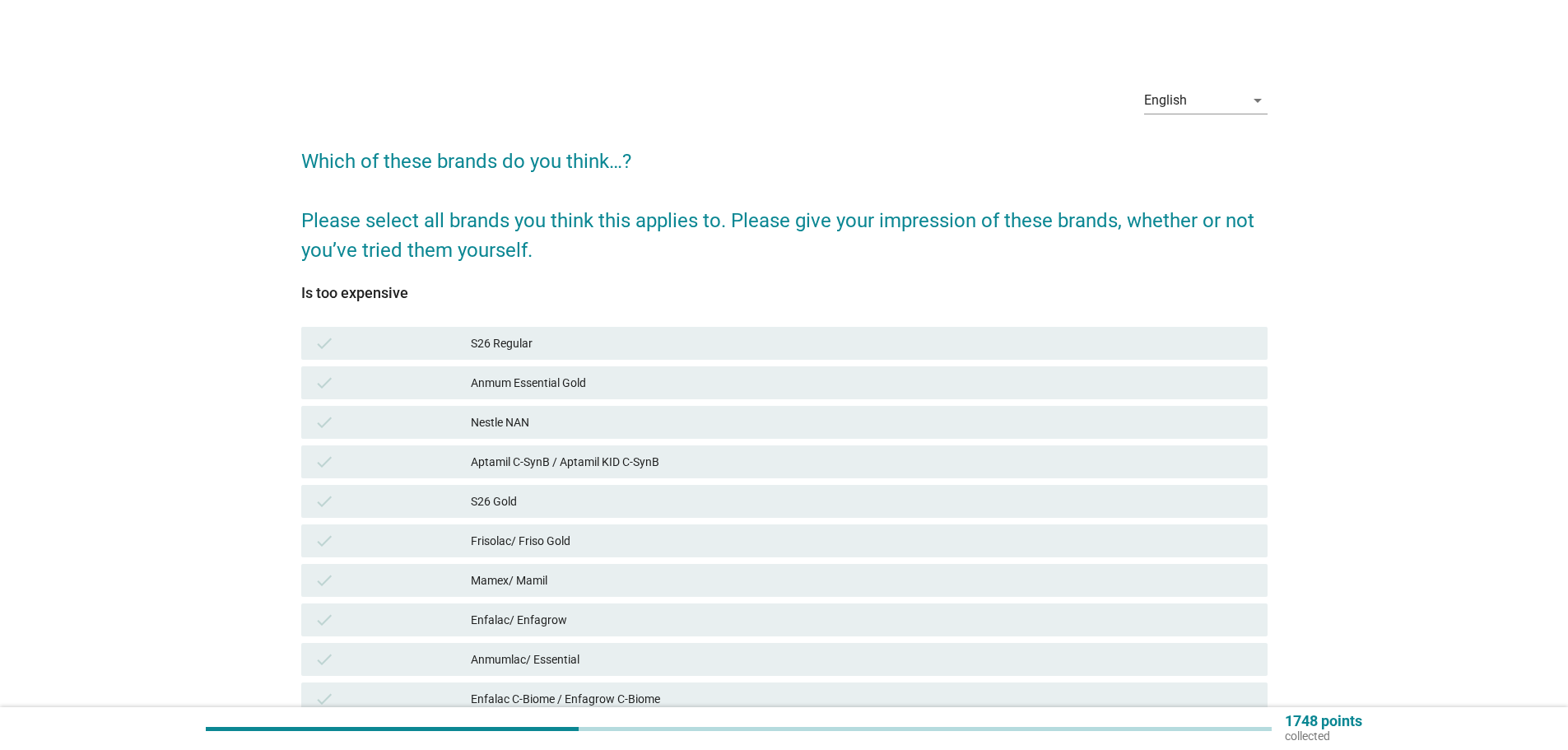
click at [1067, 455] on div "Aptamil C-SynB / Aptamil KID C-SynB" at bounding box center [863, 462] width 784 height 20
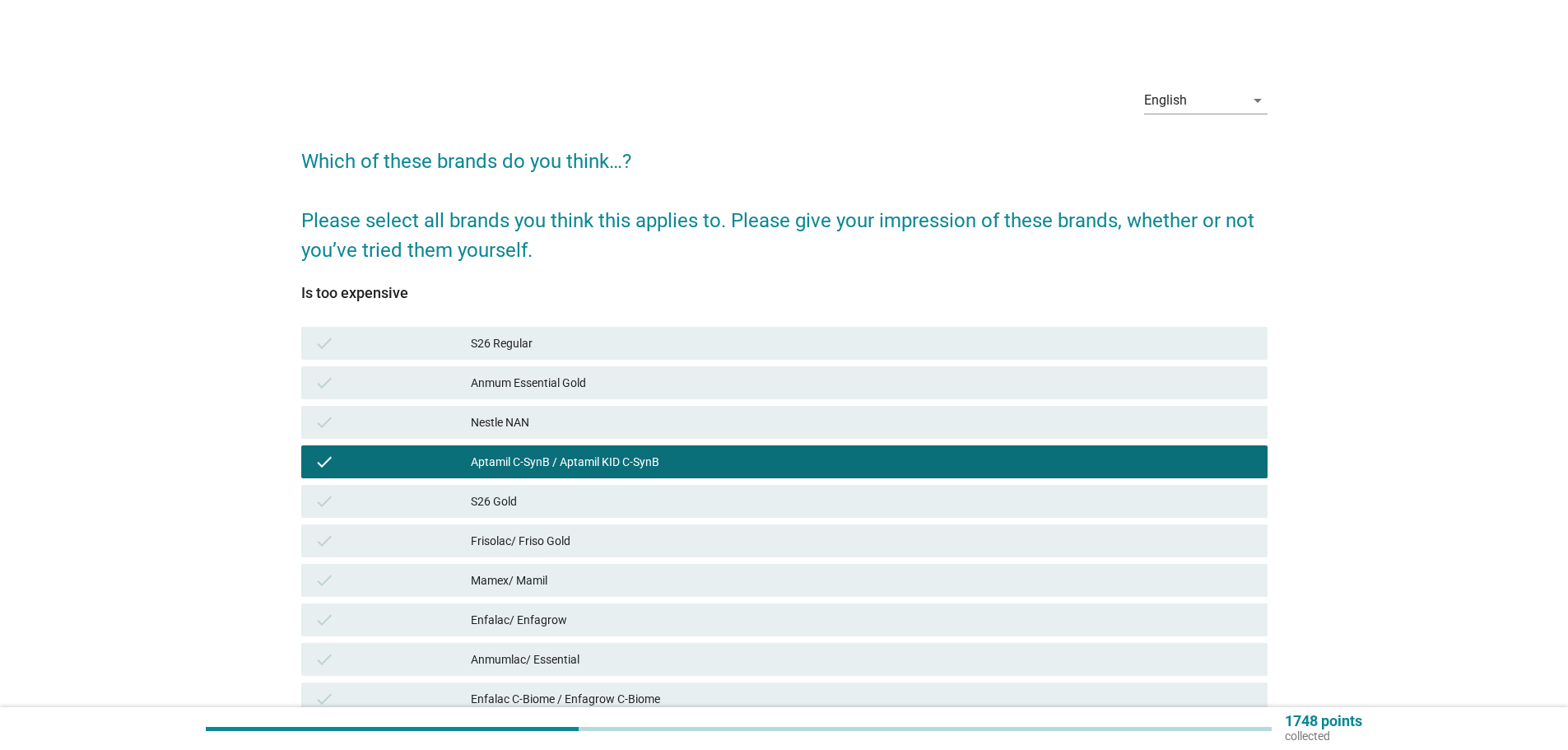
click at [1034, 358] on div "check S26 Regular" at bounding box center [784, 344] width 966 height 33
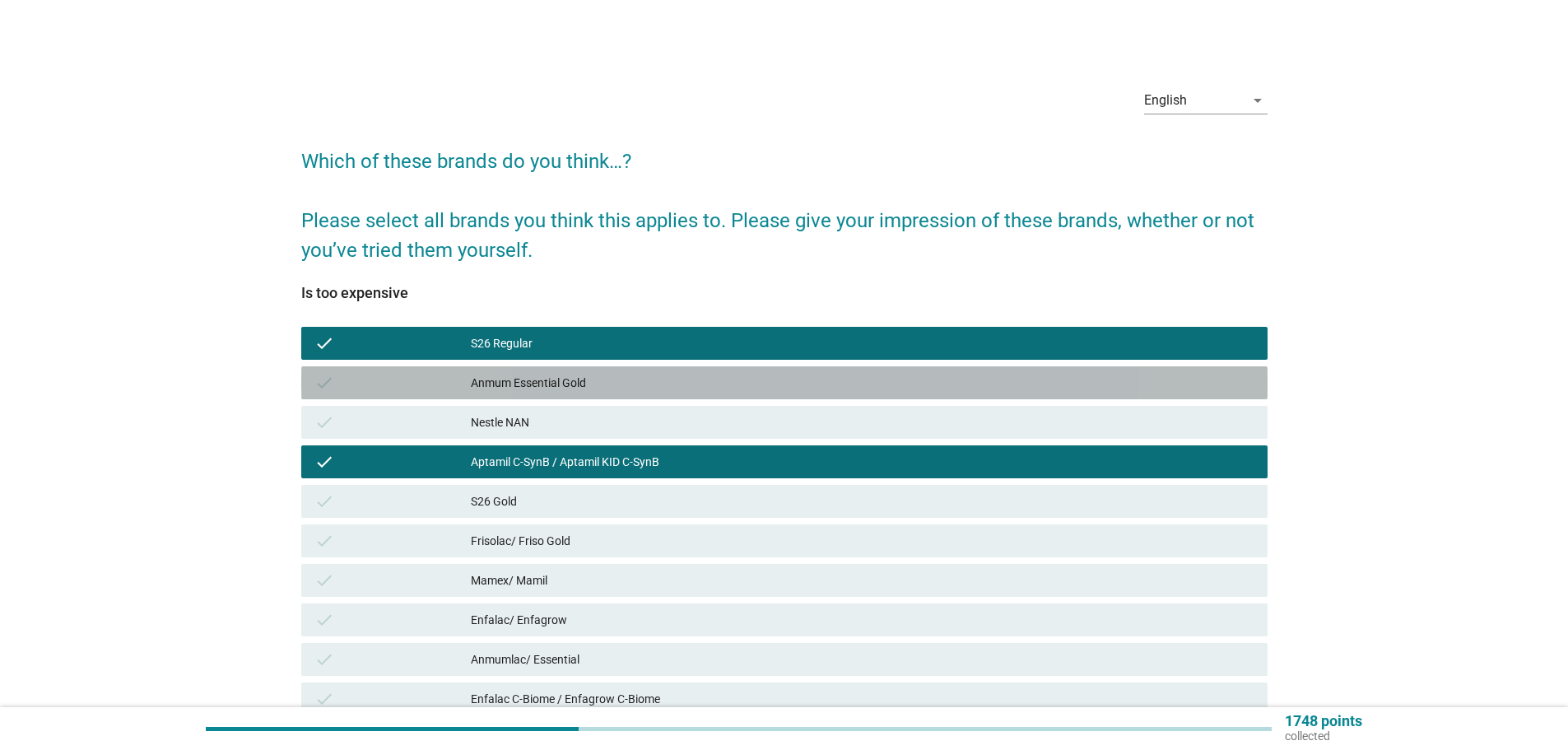
click at [1050, 381] on div "Anmum Essential Gold" at bounding box center [863, 383] width 784 height 20
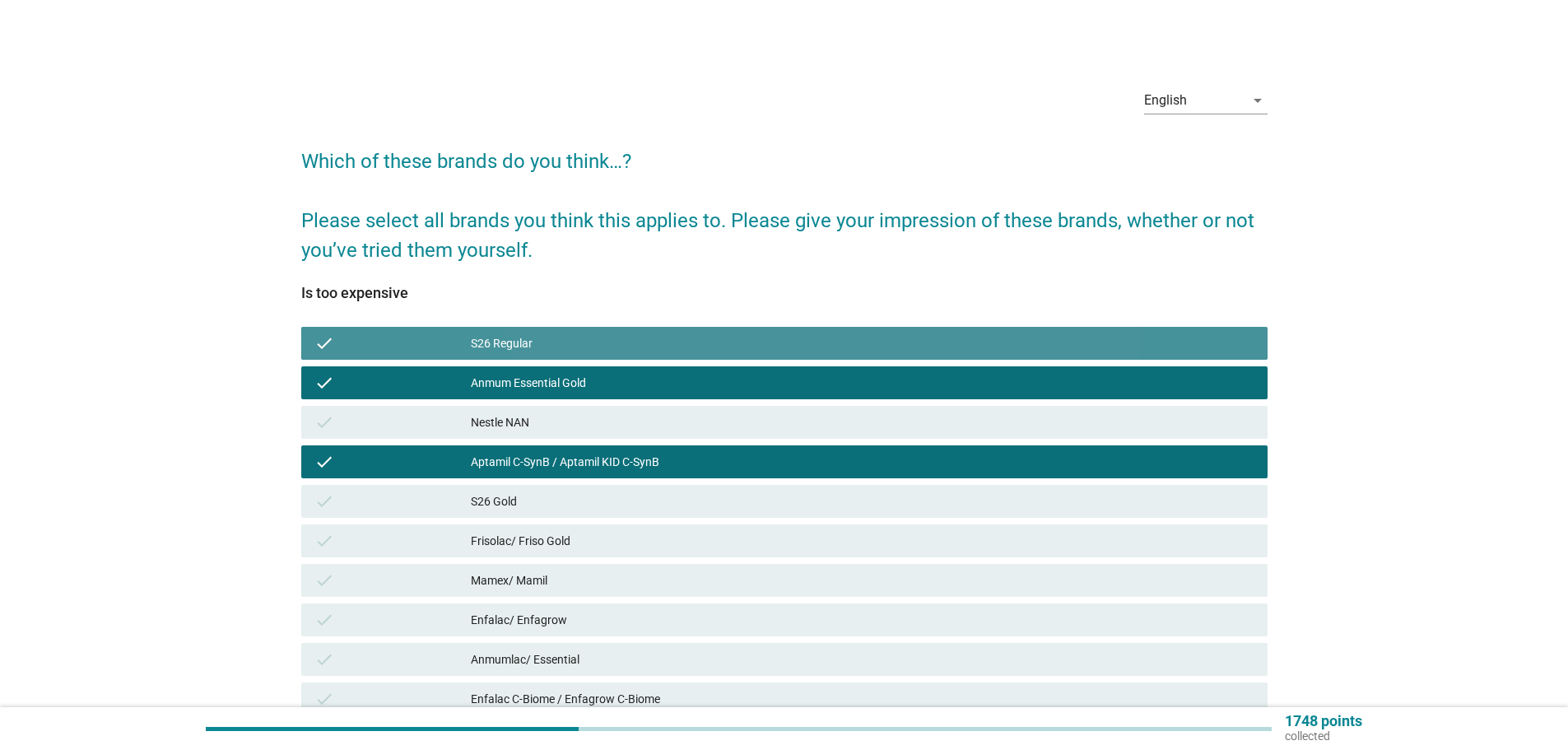
click at [1035, 356] on div "check S26 Regular" at bounding box center [784, 344] width 966 height 33
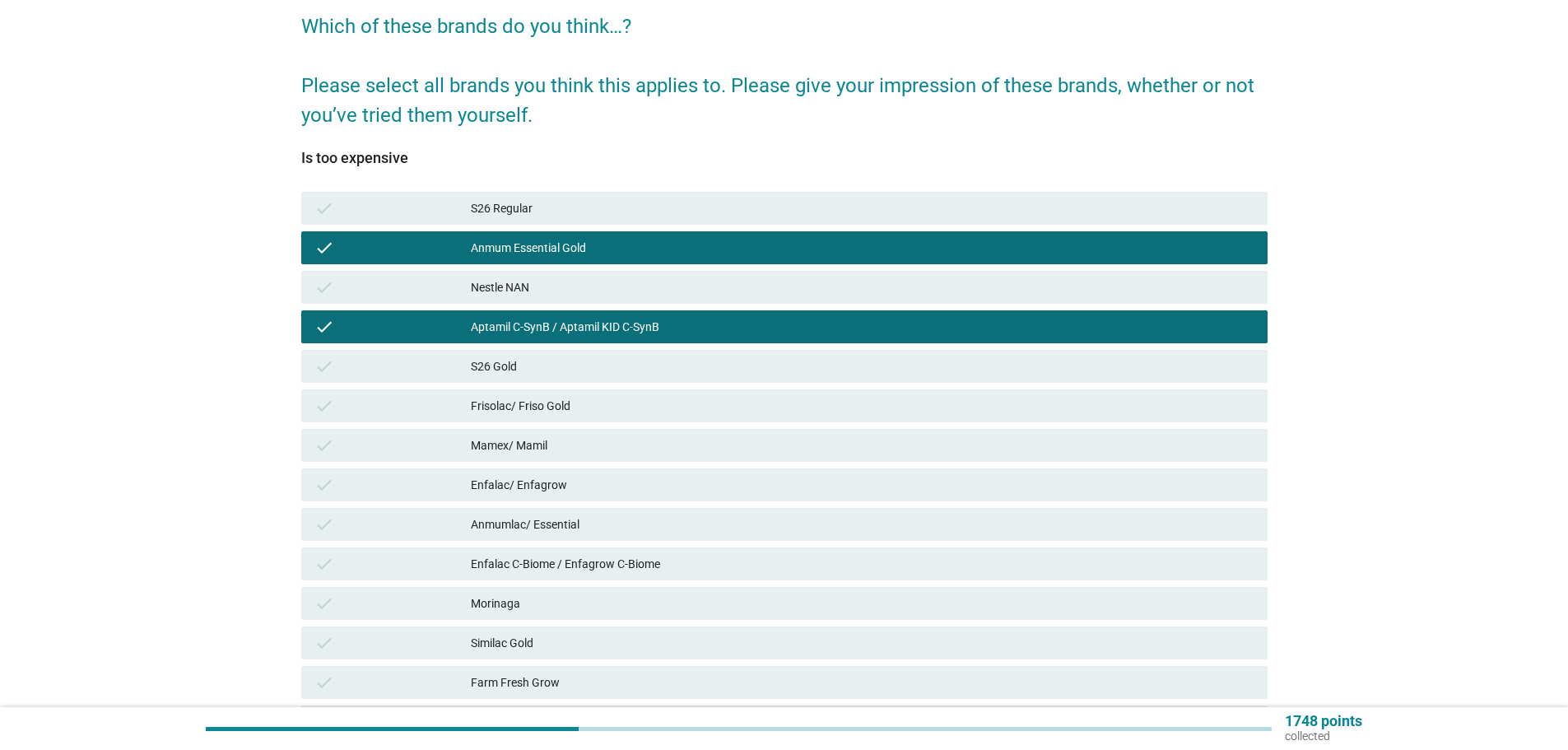
scroll to position [165, 0]
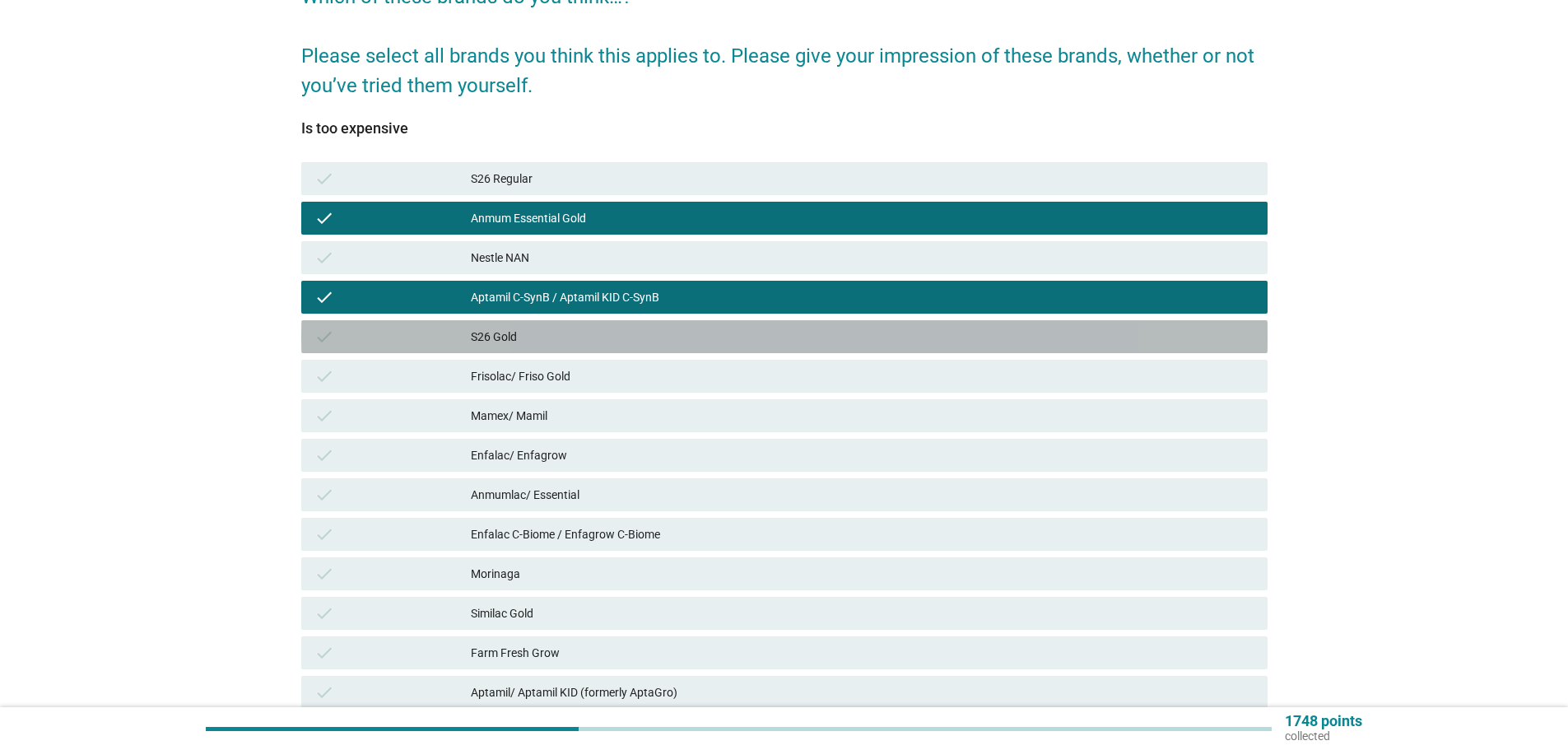
click at [990, 344] on div "S26 Gold" at bounding box center [863, 337] width 784 height 20
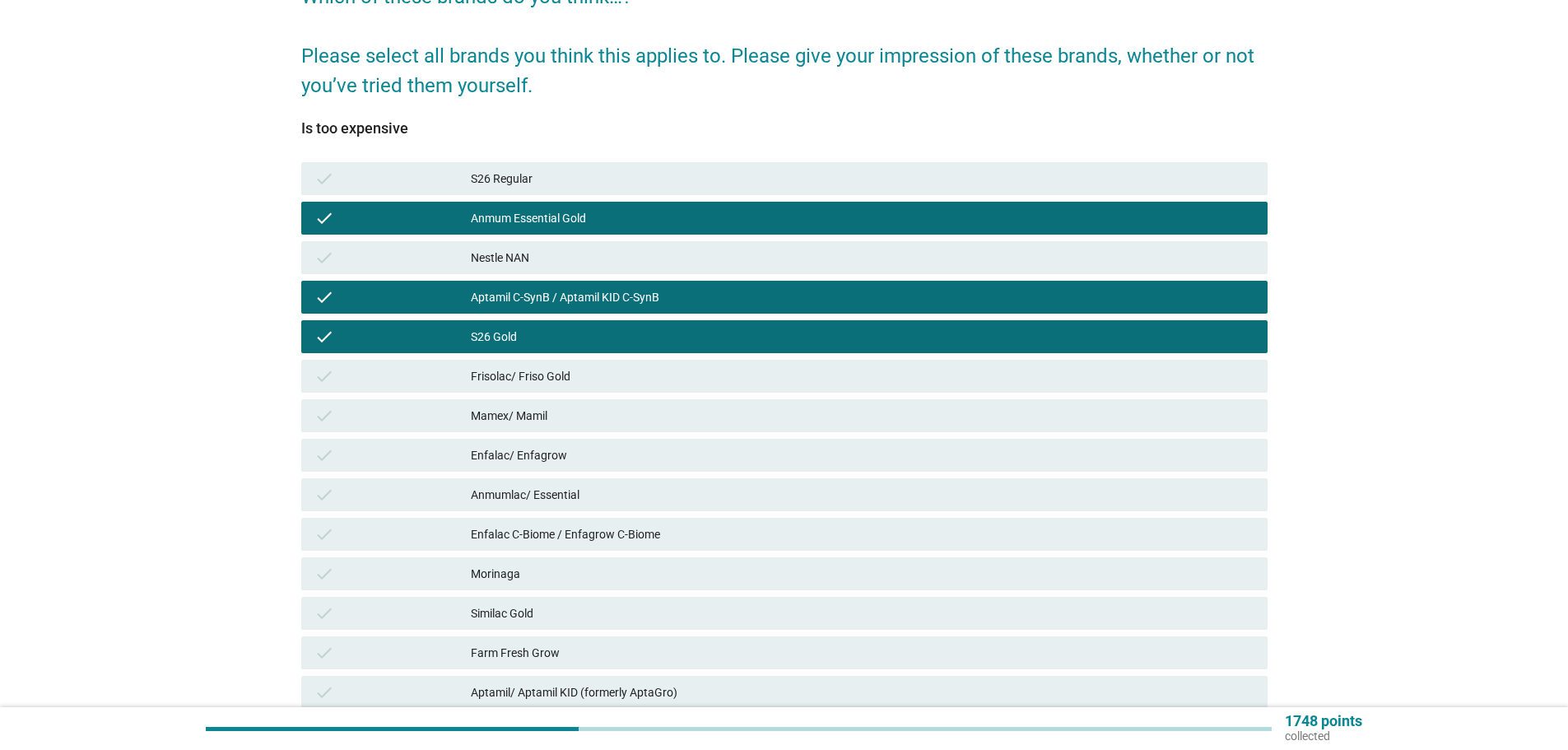
click at [1012, 376] on div "Frisolac/ Friso Gold" at bounding box center [863, 376] width 784 height 20
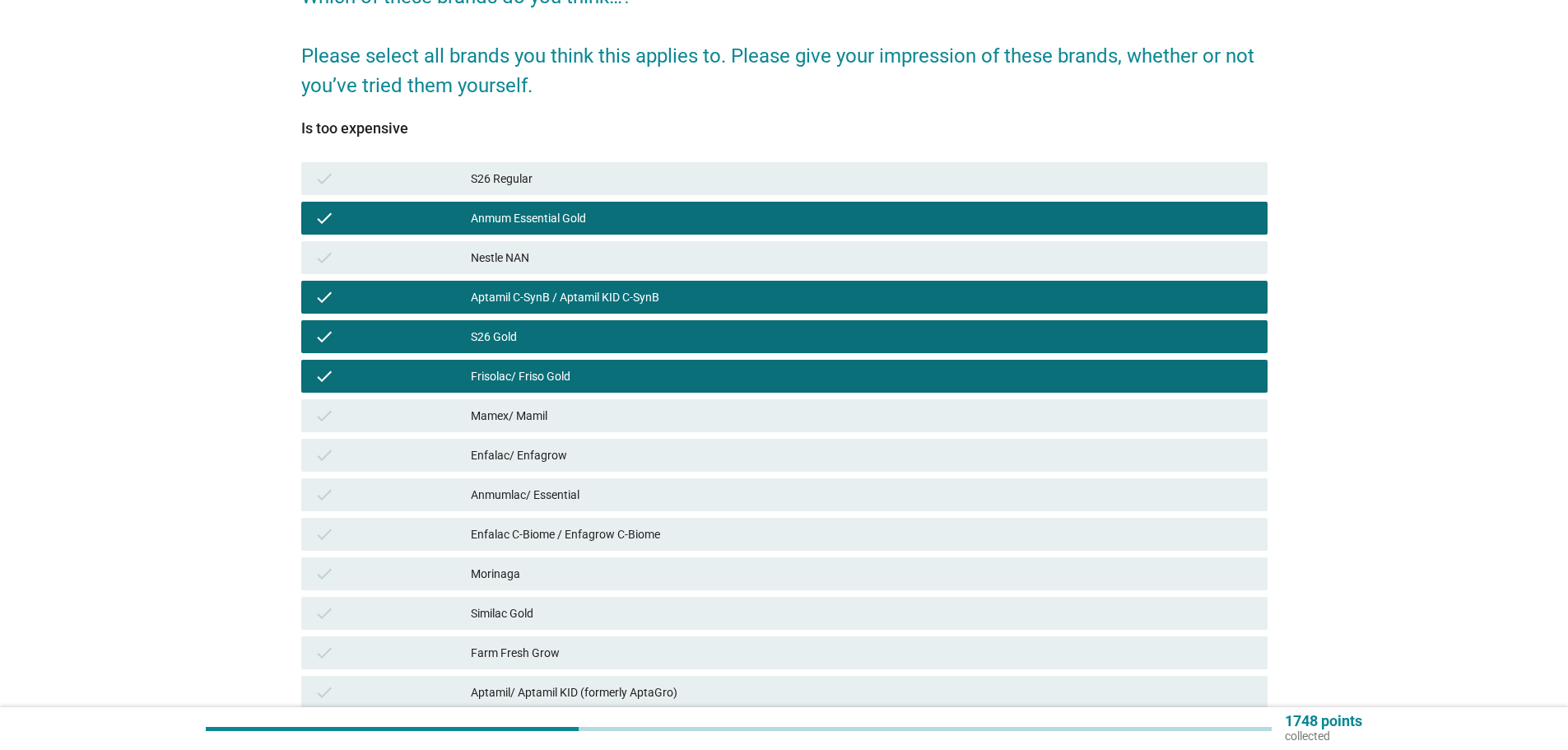
click at [1029, 460] on div "Enfalac/ Enfagrow" at bounding box center [863, 455] width 784 height 20
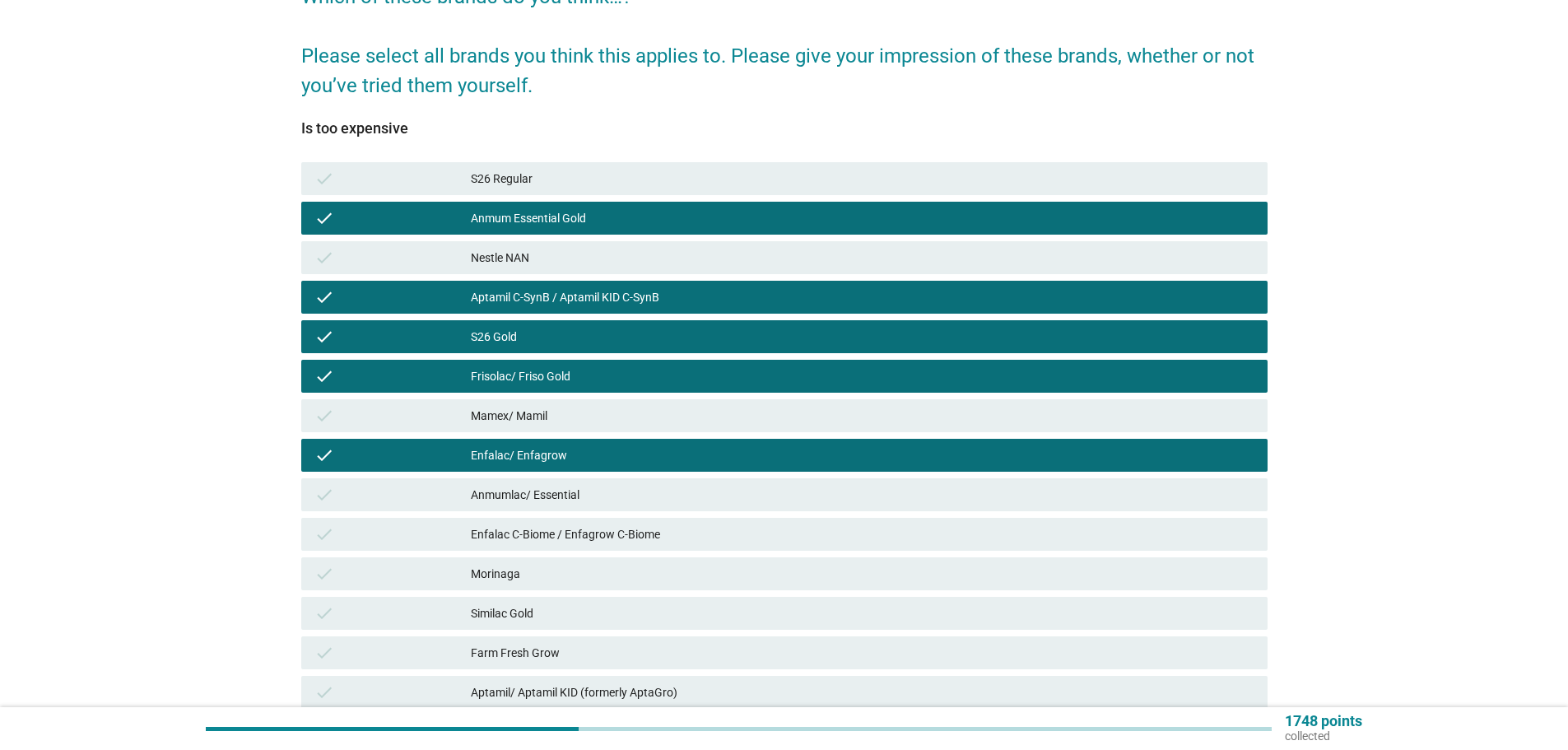
click at [1047, 494] on div "Anmumlac/ Essential" at bounding box center [863, 495] width 784 height 20
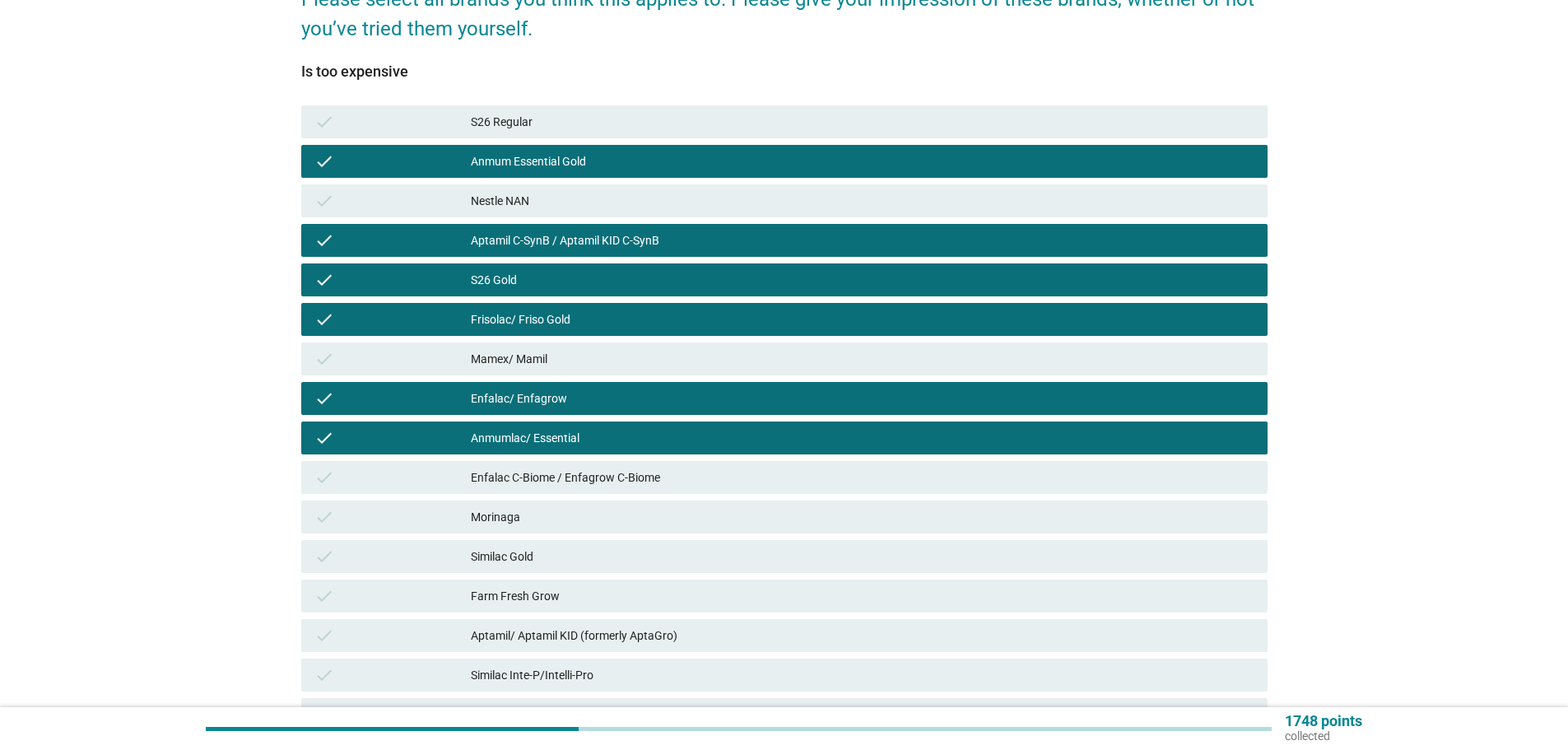
scroll to position [329, 0]
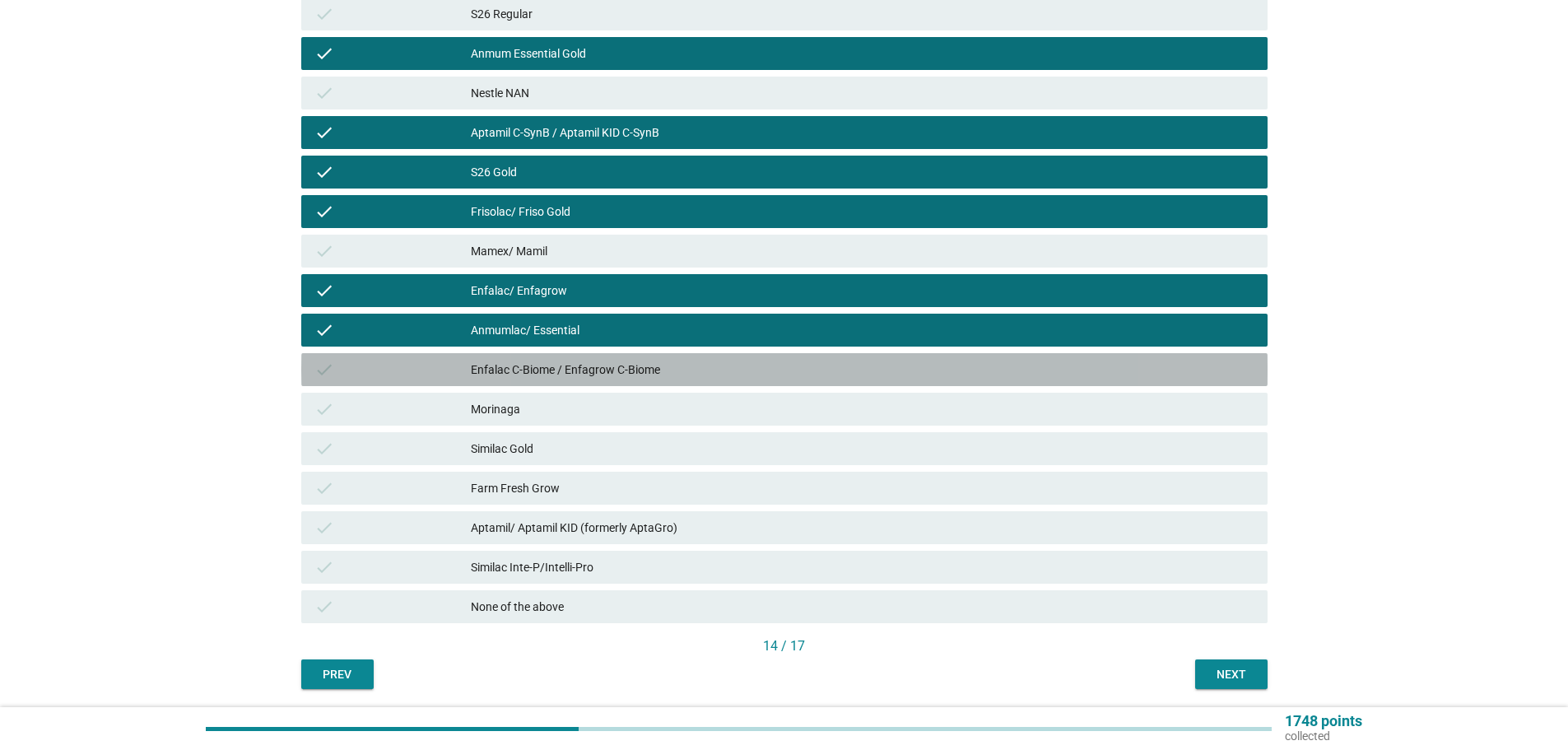
click at [1016, 376] on div "Enfalac C-Biome / Enfagrow C-Biome" at bounding box center [863, 370] width 784 height 20
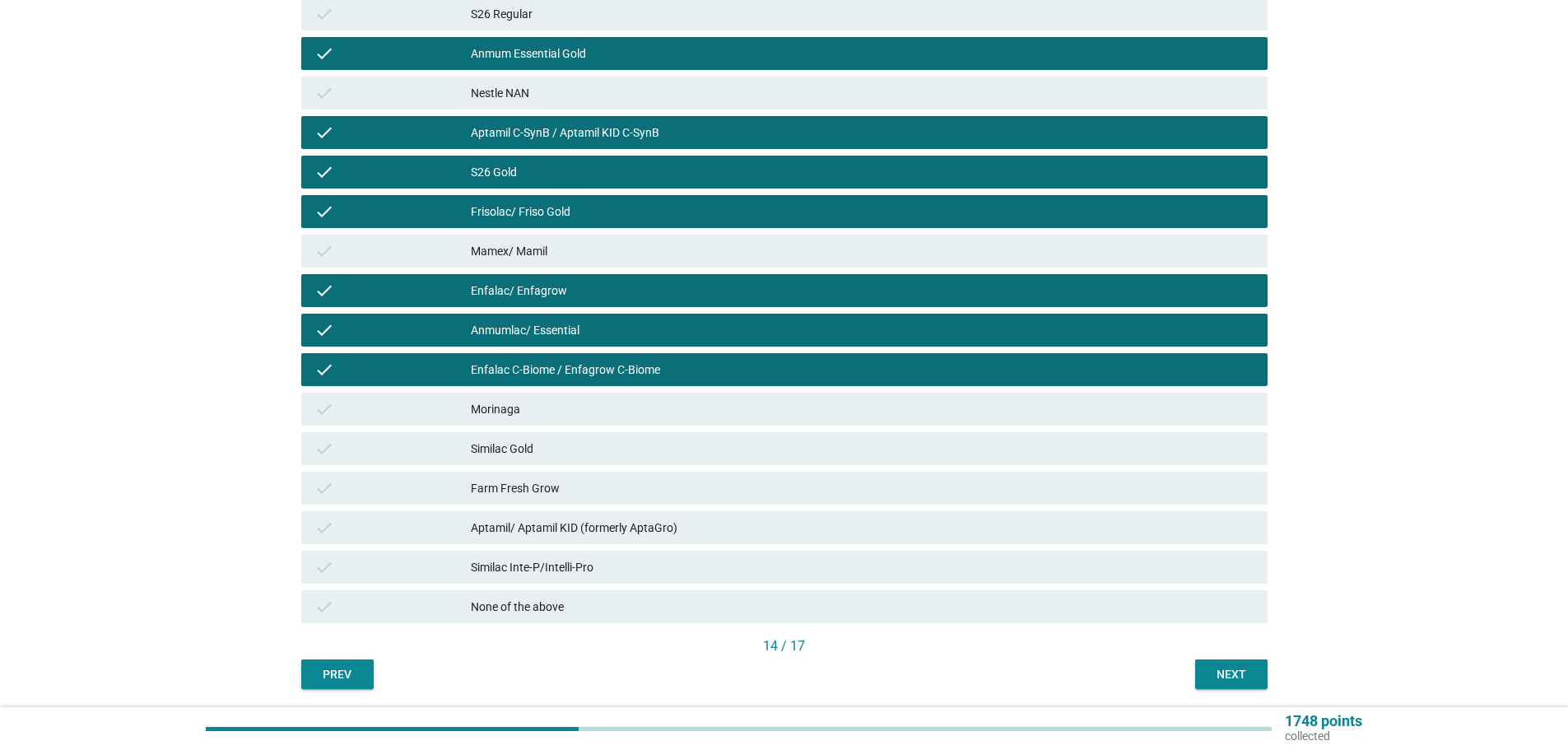
click at [1054, 446] on div "Similac Gold" at bounding box center [863, 449] width 784 height 20
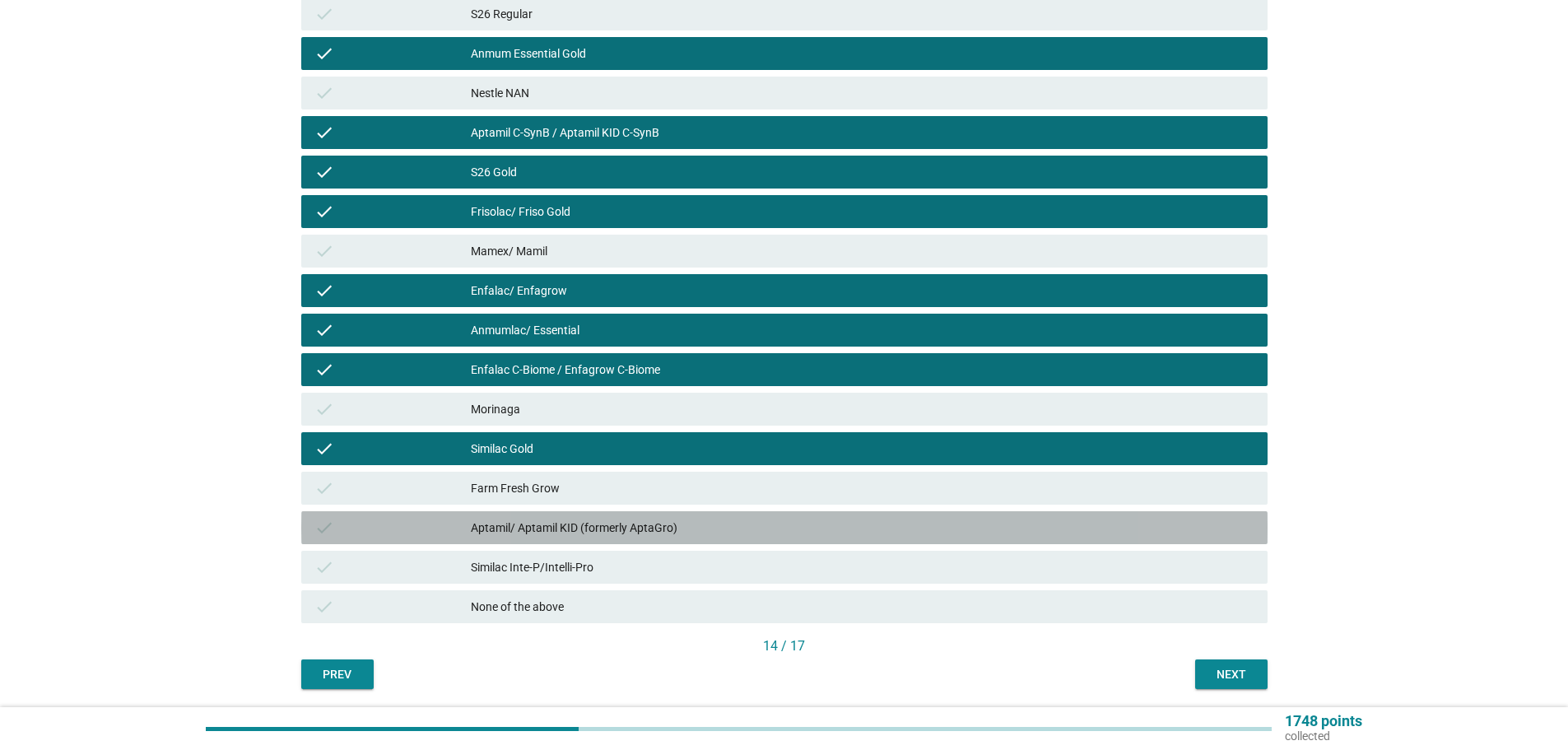
click at [1063, 534] on div "Aptamil/ Aptamil KID (formerly AptaGro)" at bounding box center [863, 528] width 784 height 20
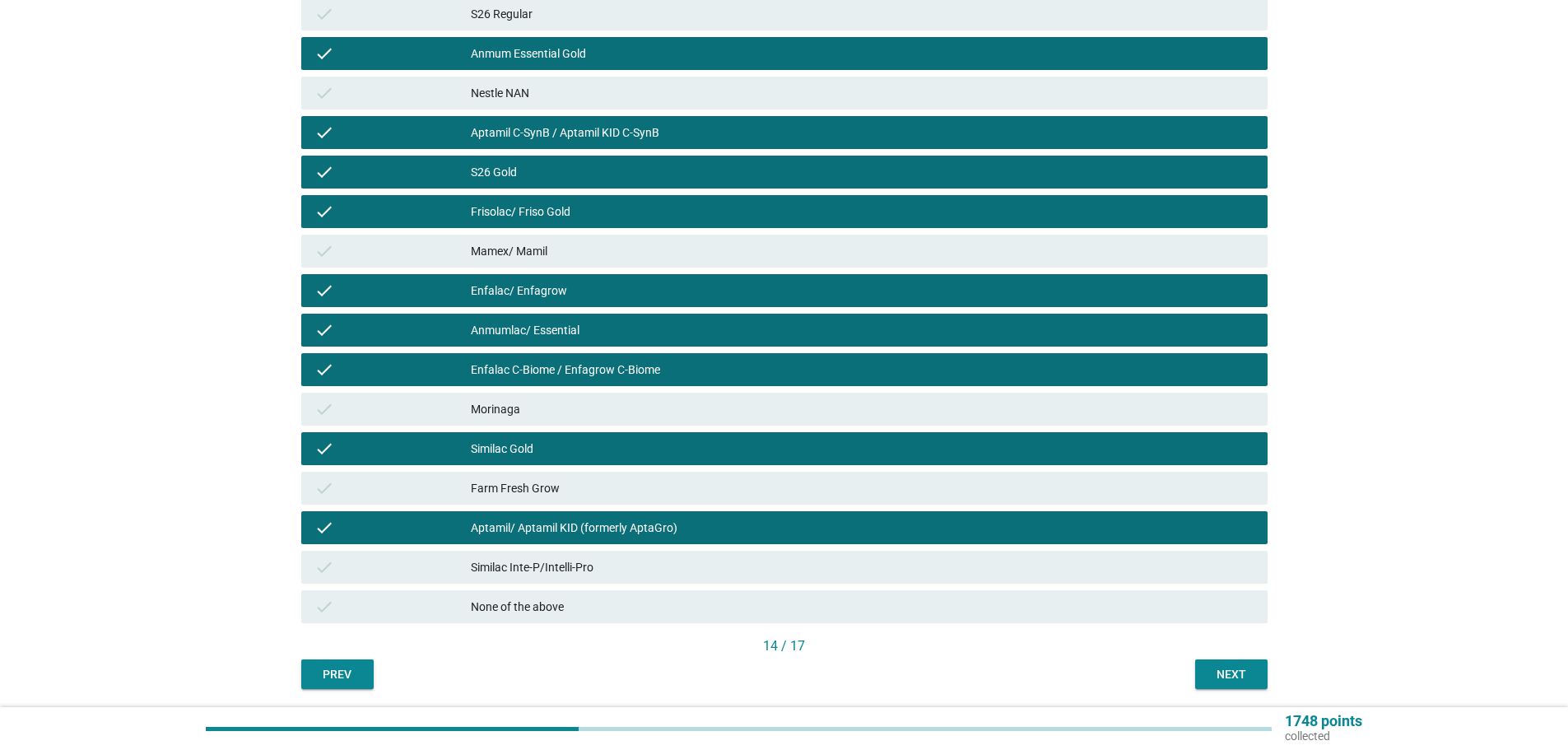
click at [1086, 587] on div "check None of the above" at bounding box center [784, 606] width 974 height 39
click at [1178, 573] on div "Similac Inte-P/Intelli-Pro" at bounding box center [863, 567] width 784 height 20
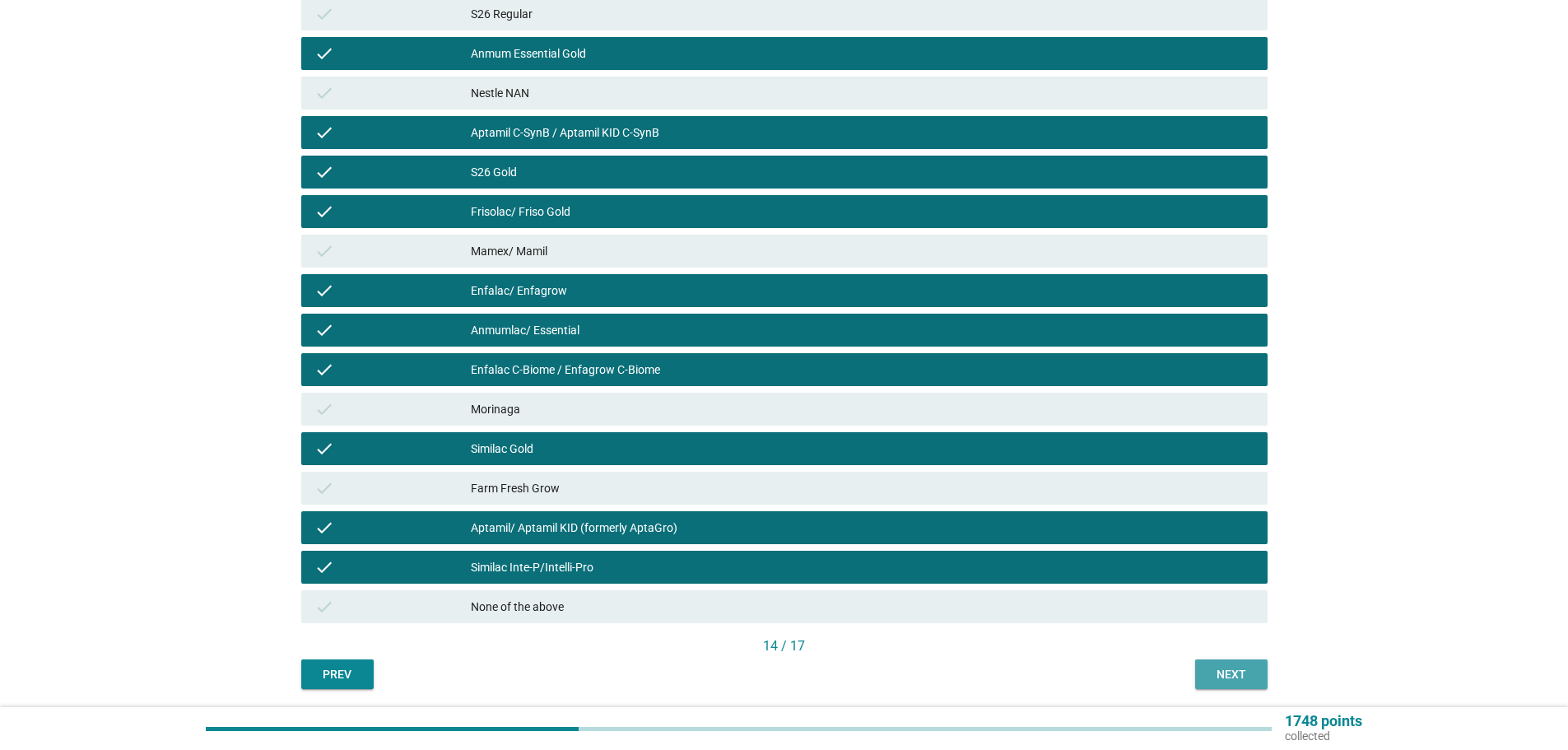
click at [1249, 673] on div "Next" at bounding box center [1232, 675] width 46 height 17
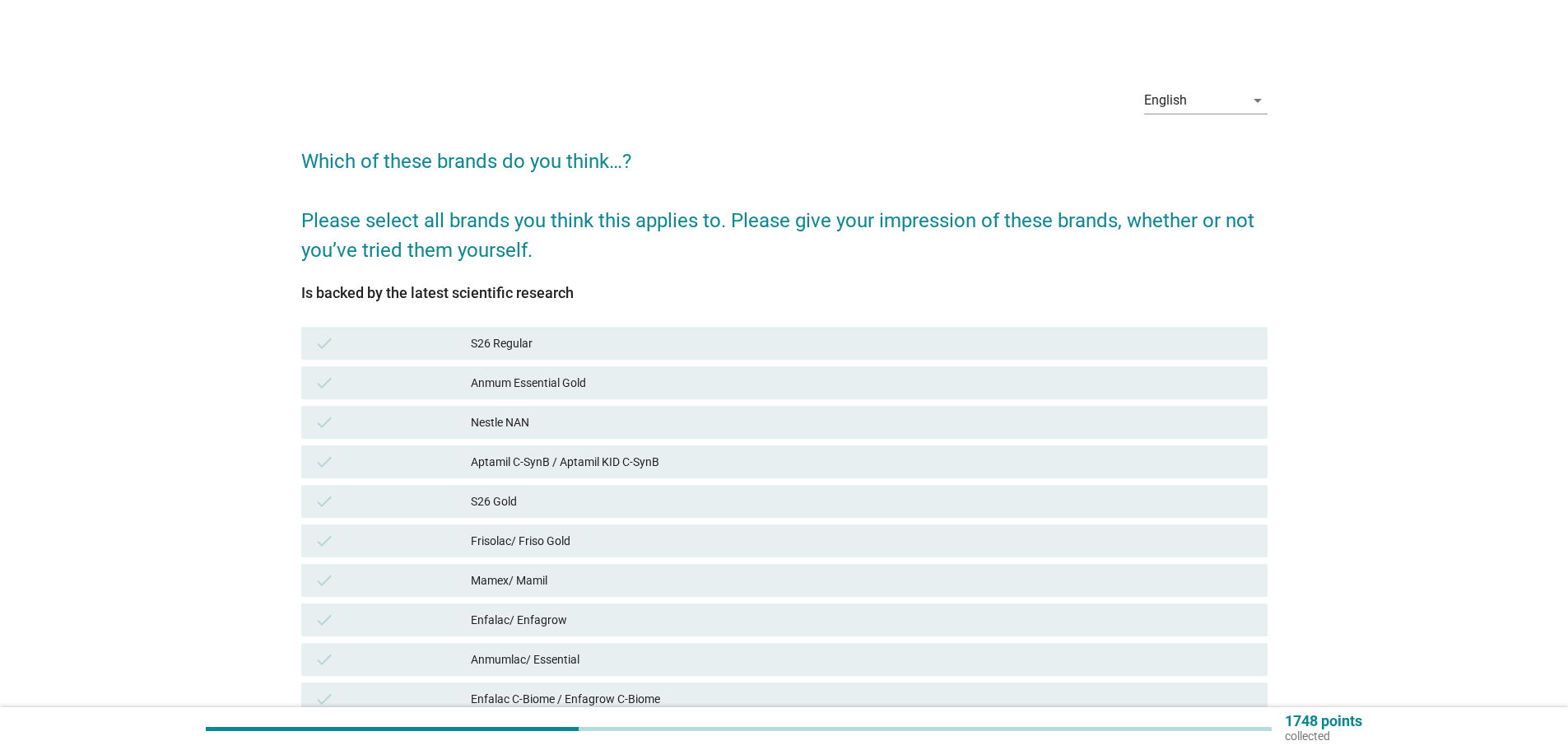
click at [1044, 372] on div "check Anmum Essential Gold" at bounding box center [784, 383] width 966 height 33
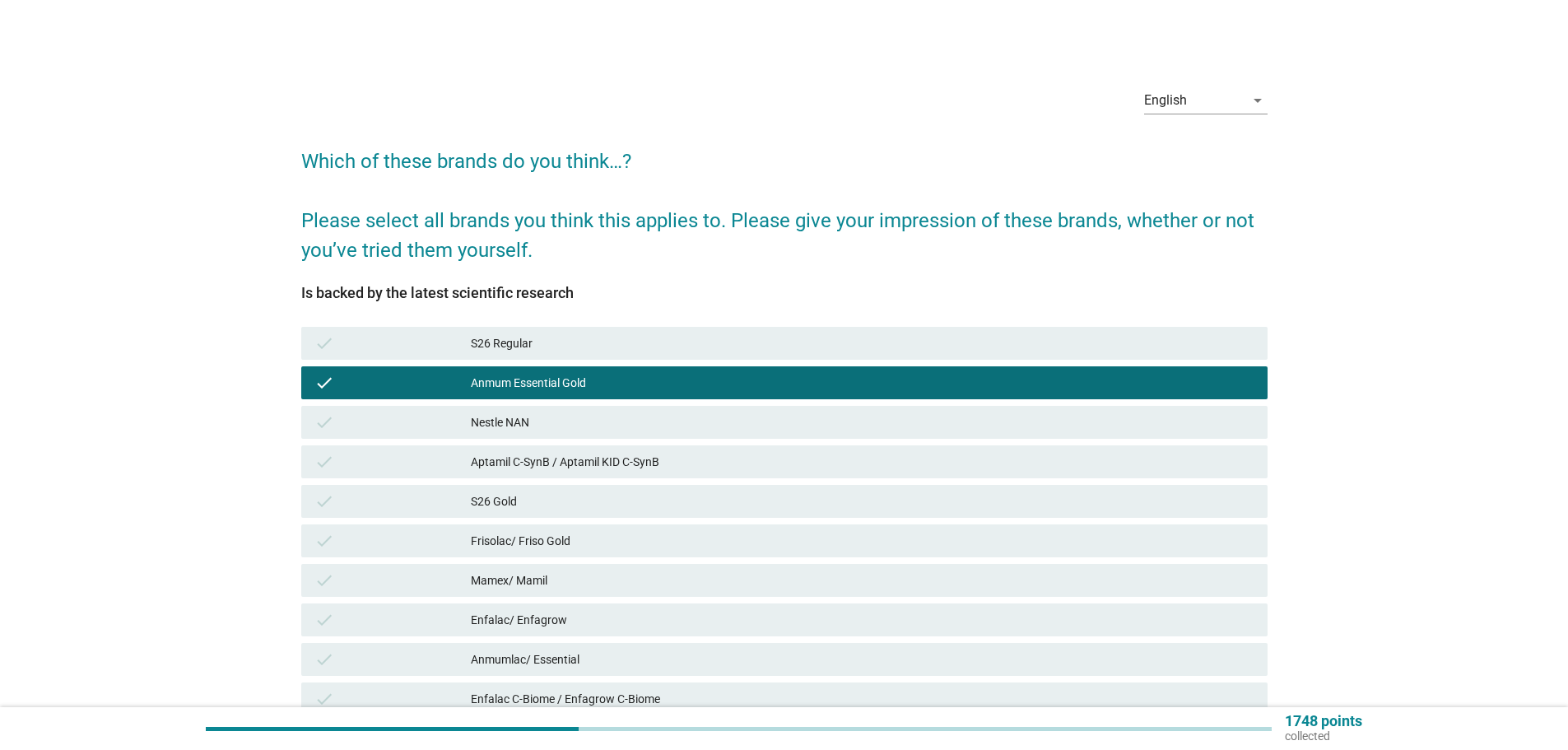
click at [1065, 486] on div "check S26 Gold" at bounding box center [784, 501] width 966 height 33
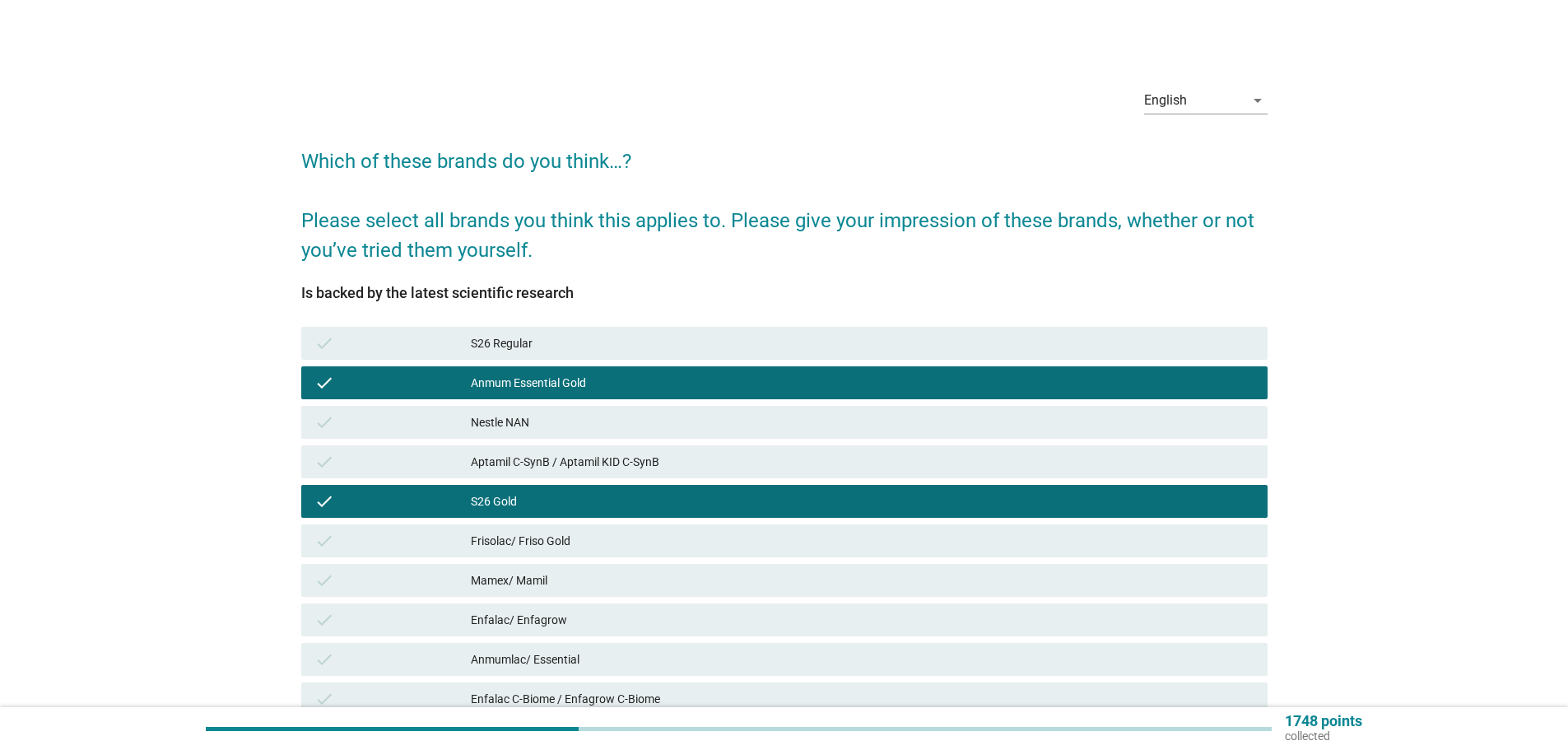
click at [1060, 459] on div "Aptamil C-SynB / Aptamil KID C-SynB" at bounding box center [863, 462] width 784 height 20
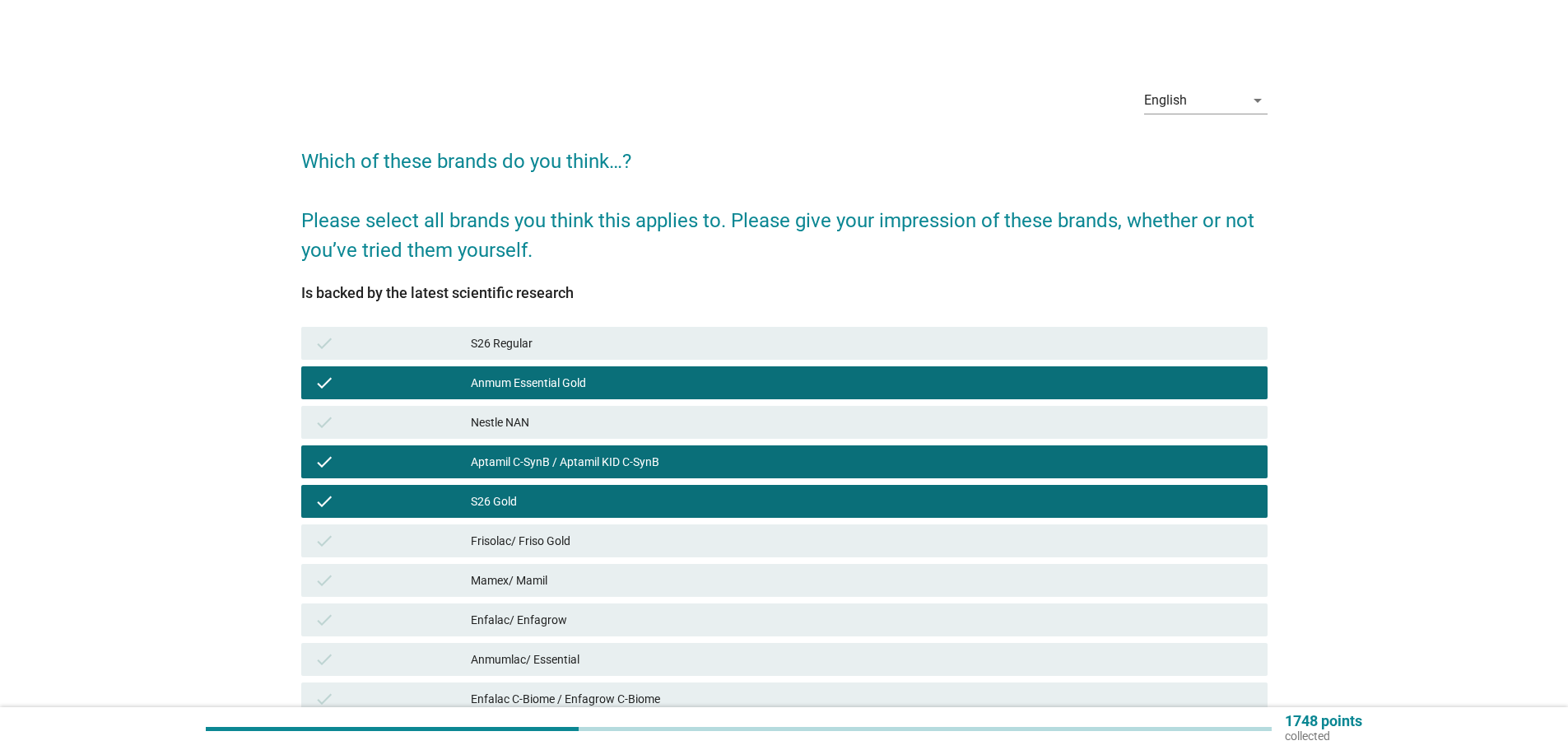
click at [1044, 425] on div "Nestle NAN" at bounding box center [863, 423] width 784 height 20
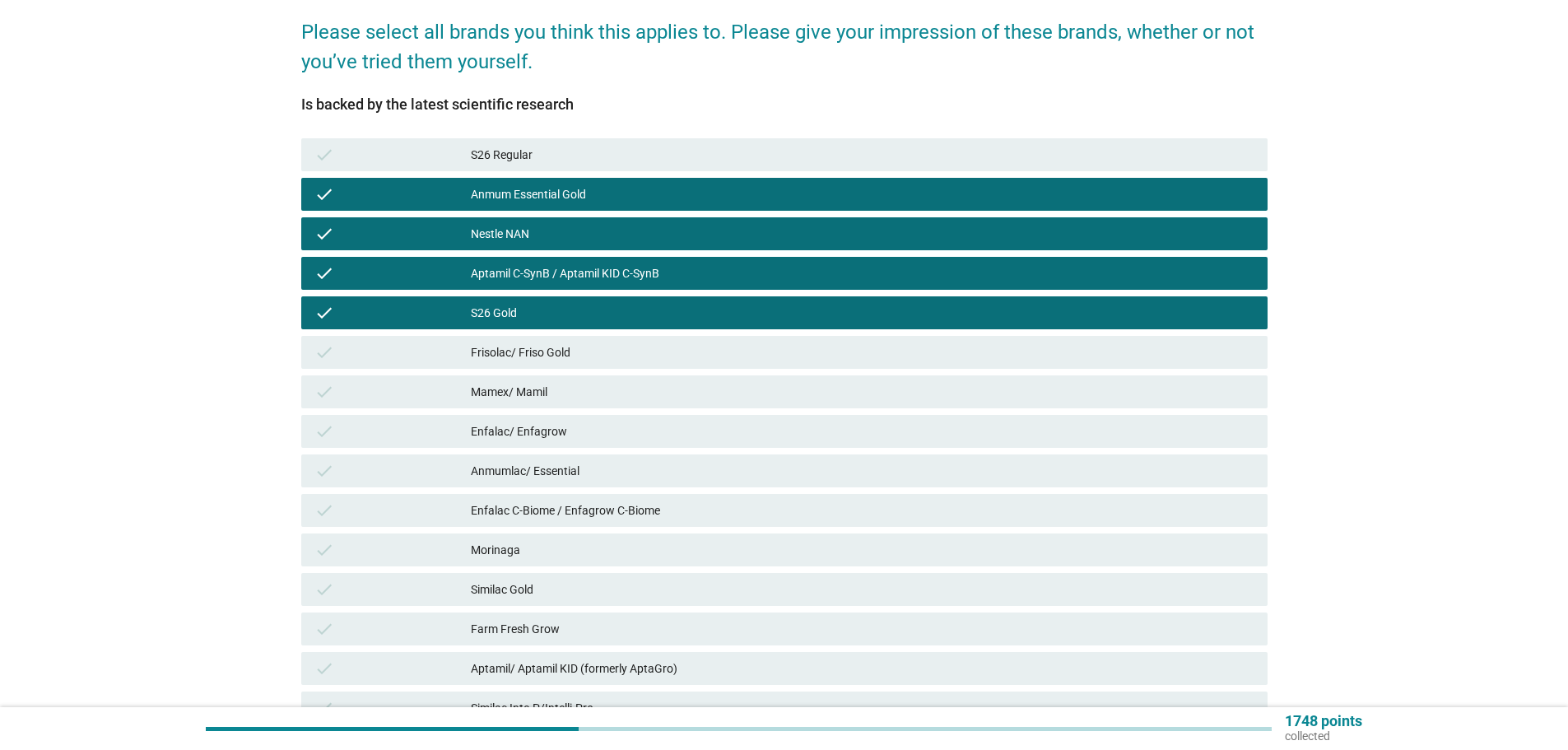
scroll to position [247, 0]
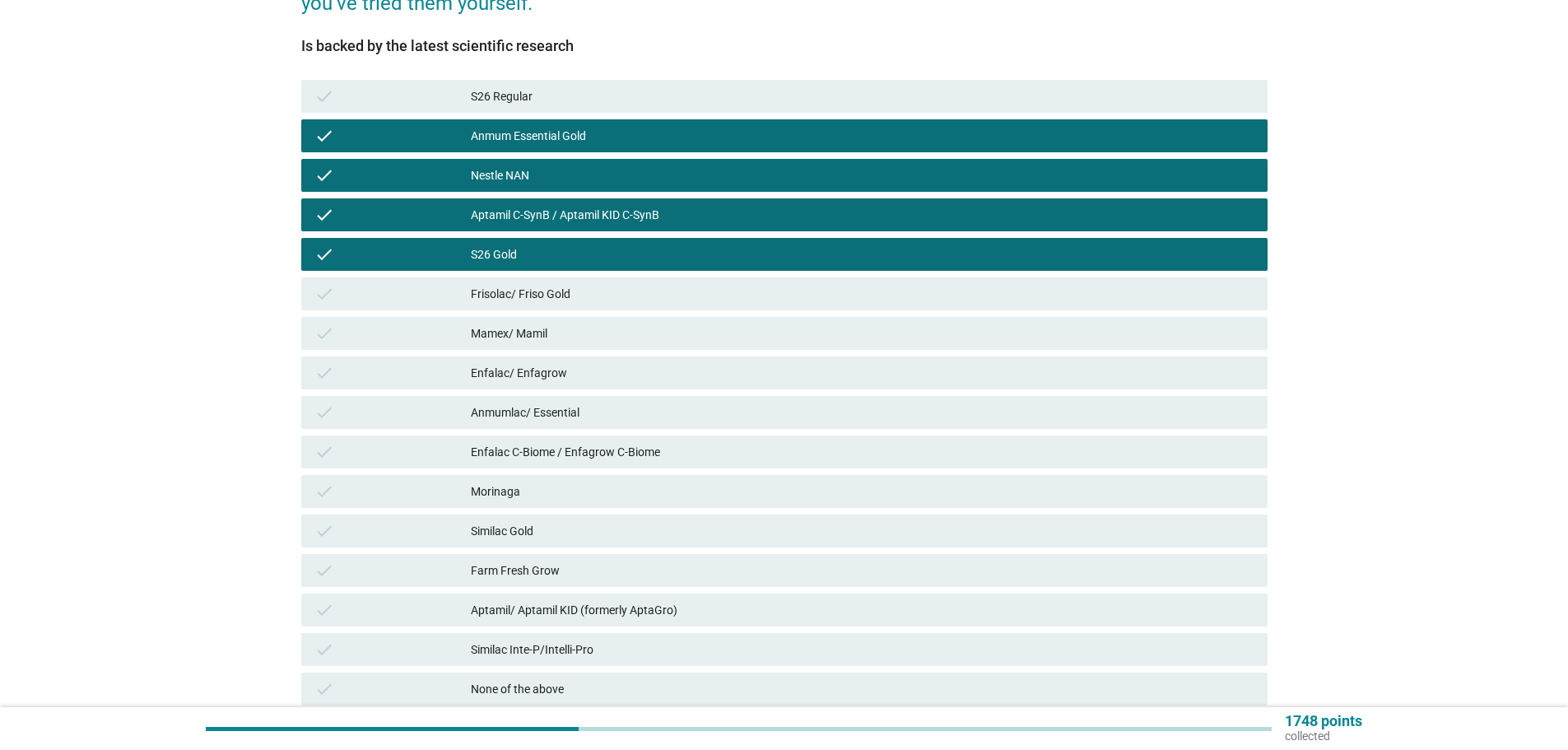
click at [1041, 319] on div "check Mamex/ Mamil" at bounding box center [784, 334] width 966 height 33
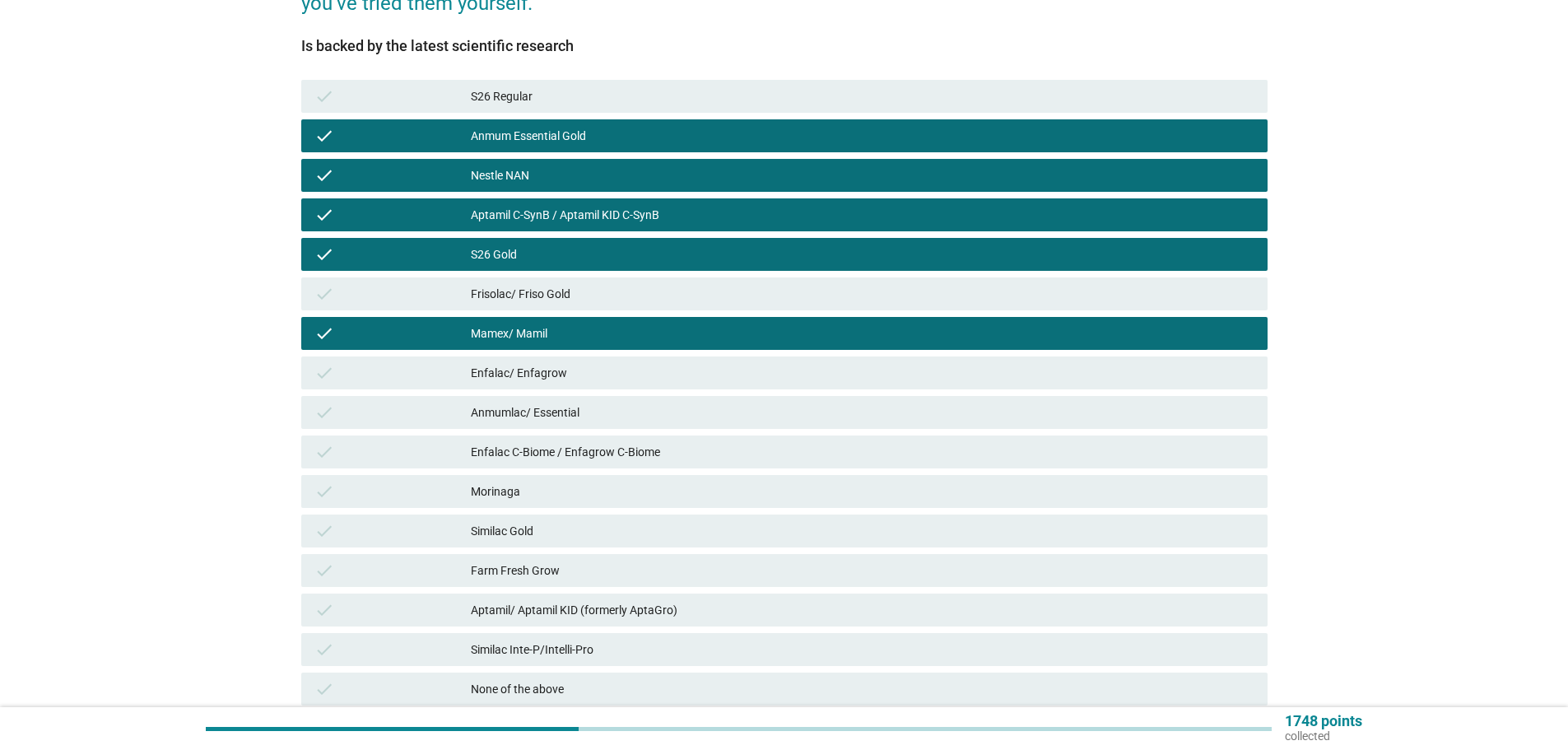
click at [1037, 292] on div "Frisolac/ Friso Gold" at bounding box center [863, 294] width 784 height 20
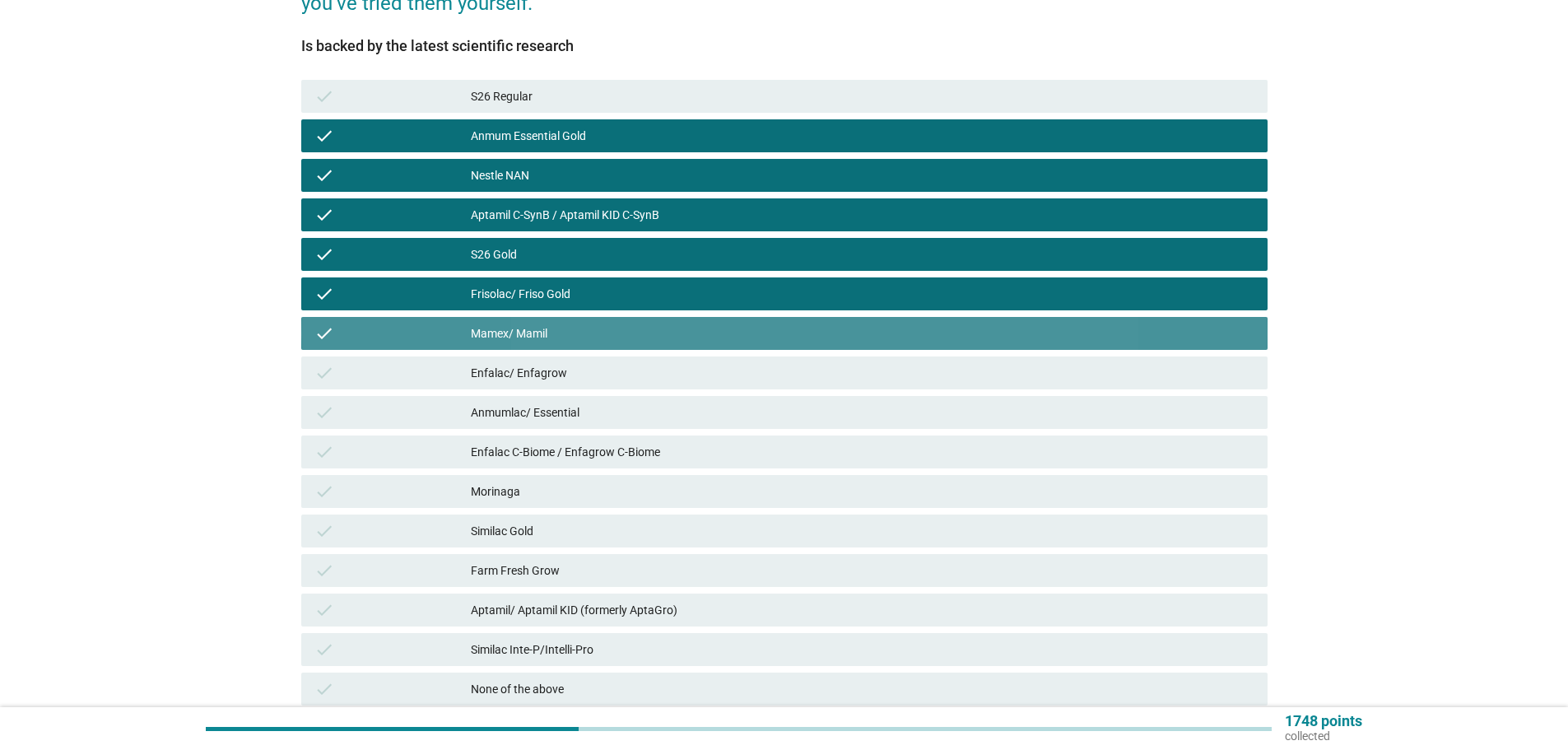
drag, startPoint x: 1046, startPoint y: 336, endPoint x: 1041, endPoint y: 387, distance: 51.2
click at [1044, 336] on div "Mamex/ Mamil" at bounding box center [863, 334] width 784 height 20
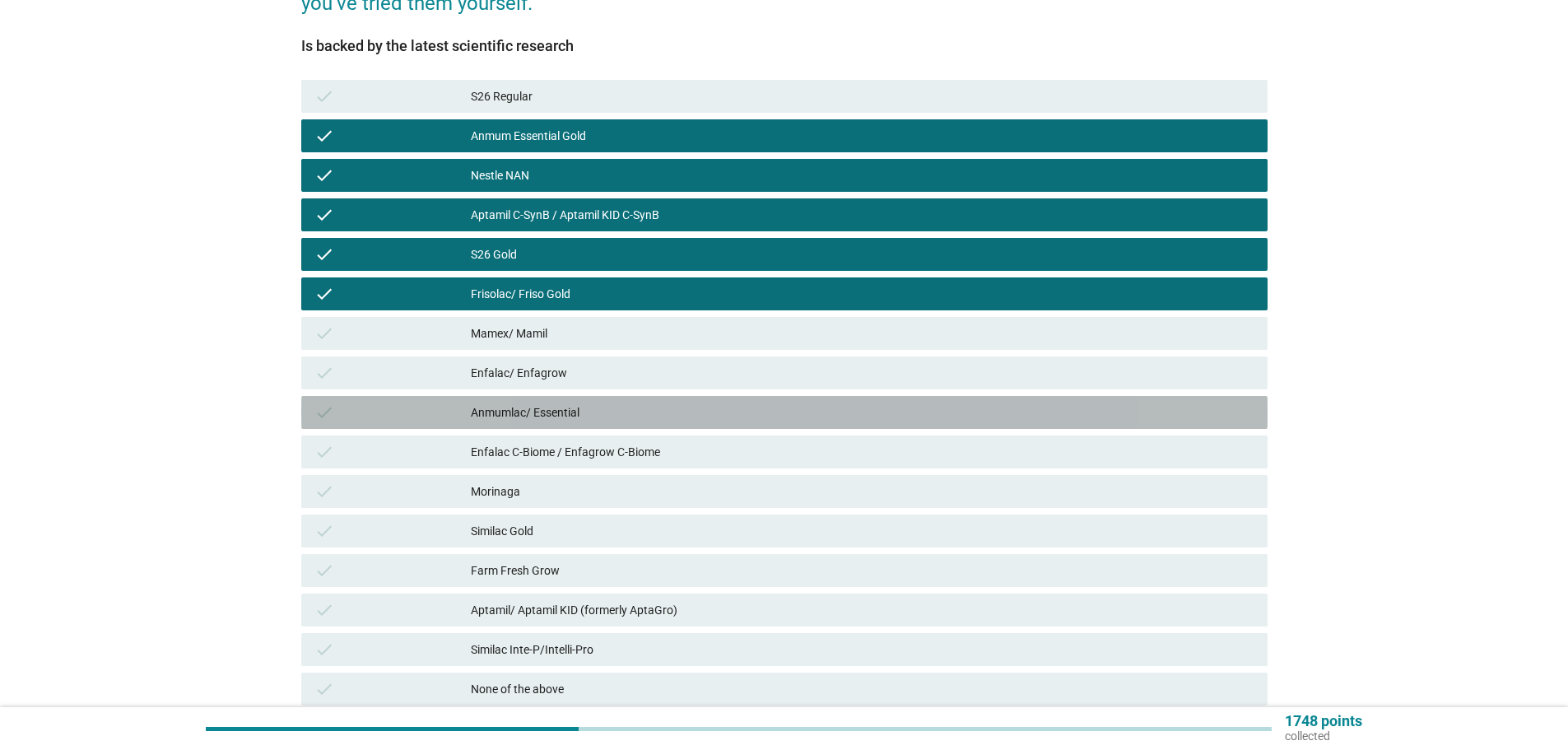
click at [1043, 413] on div "Anmumlac/ Essential" at bounding box center [863, 413] width 784 height 20
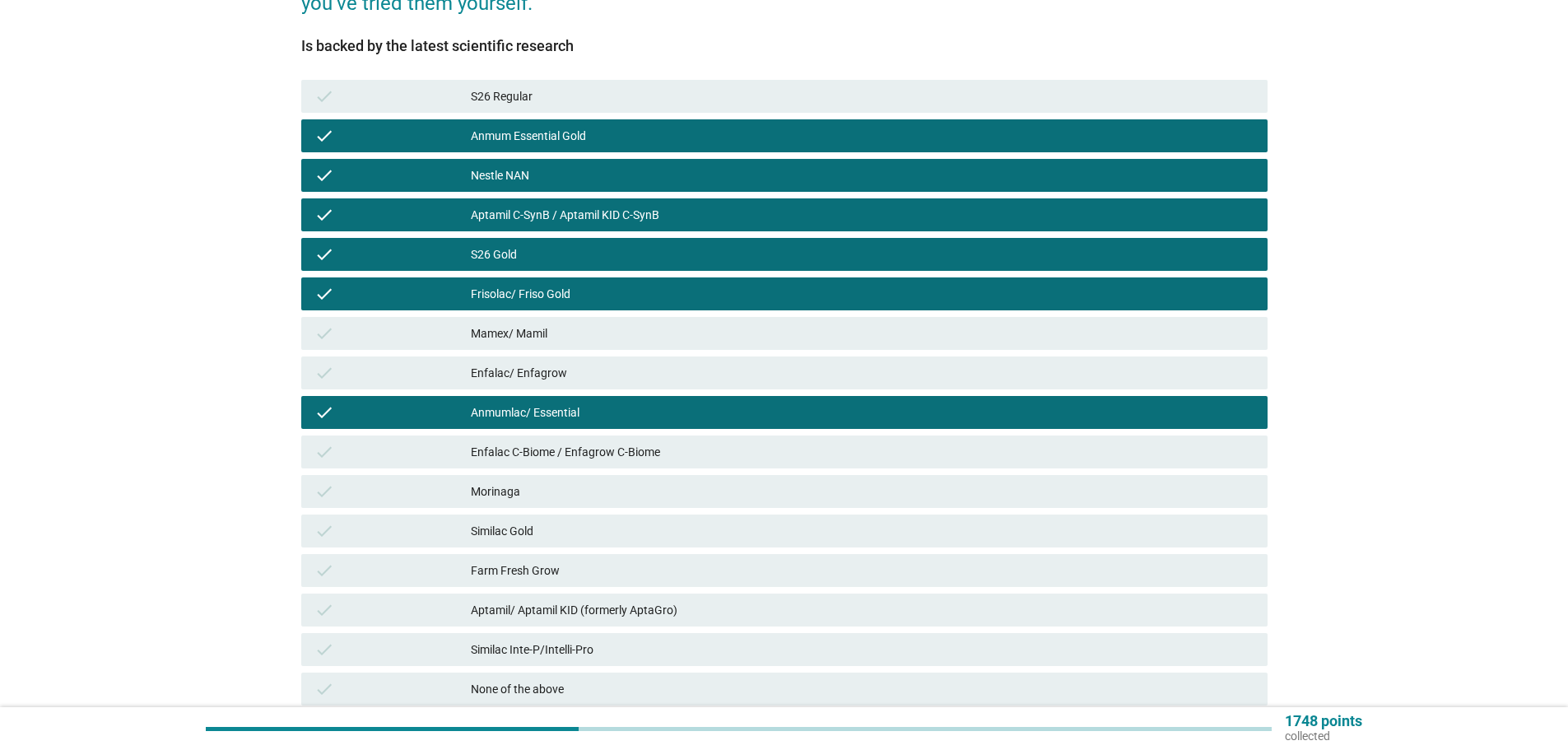
click at [1056, 472] on div "check [PERSON_NAME]" at bounding box center [784, 491] width 974 height 39
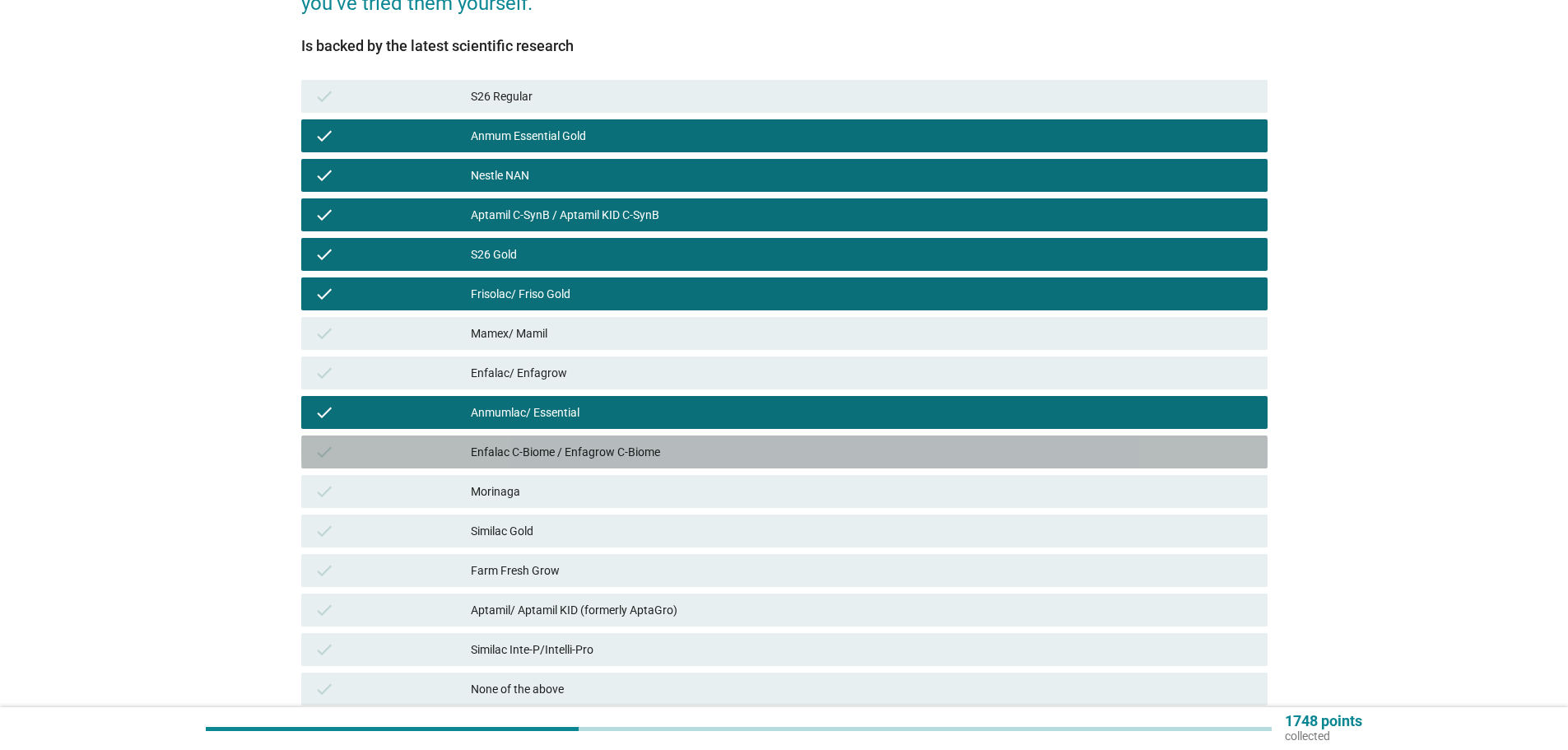
click at [856, 464] on div "check Enfalac C-Biome / Enfagrow C-Biome" at bounding box center [784, 452] width 966 height 33
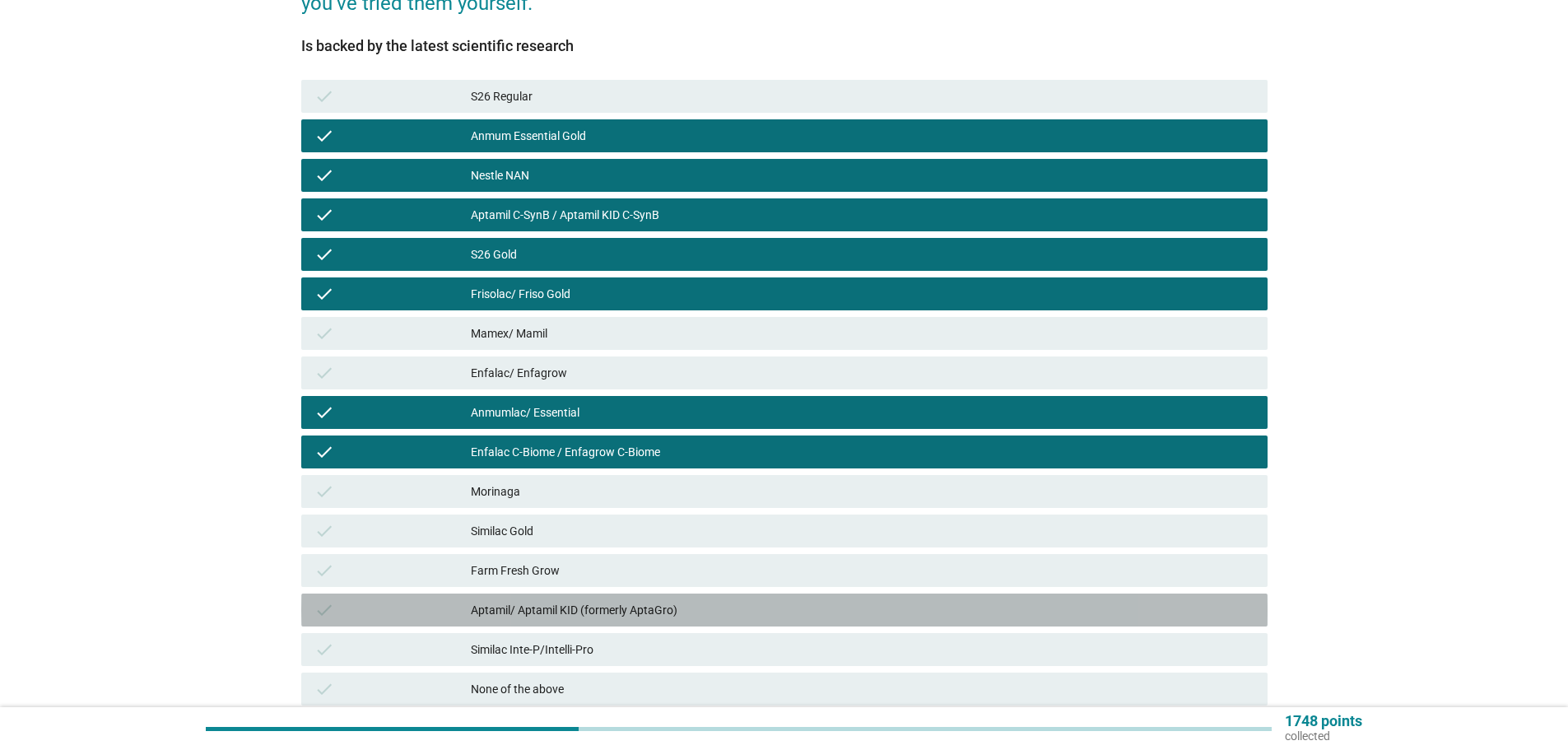
click at [758, 618] on div "Aptamil/ Aptamil KID (formerly AptaGro)" at bounding box center [863, 610] width 784 height 20
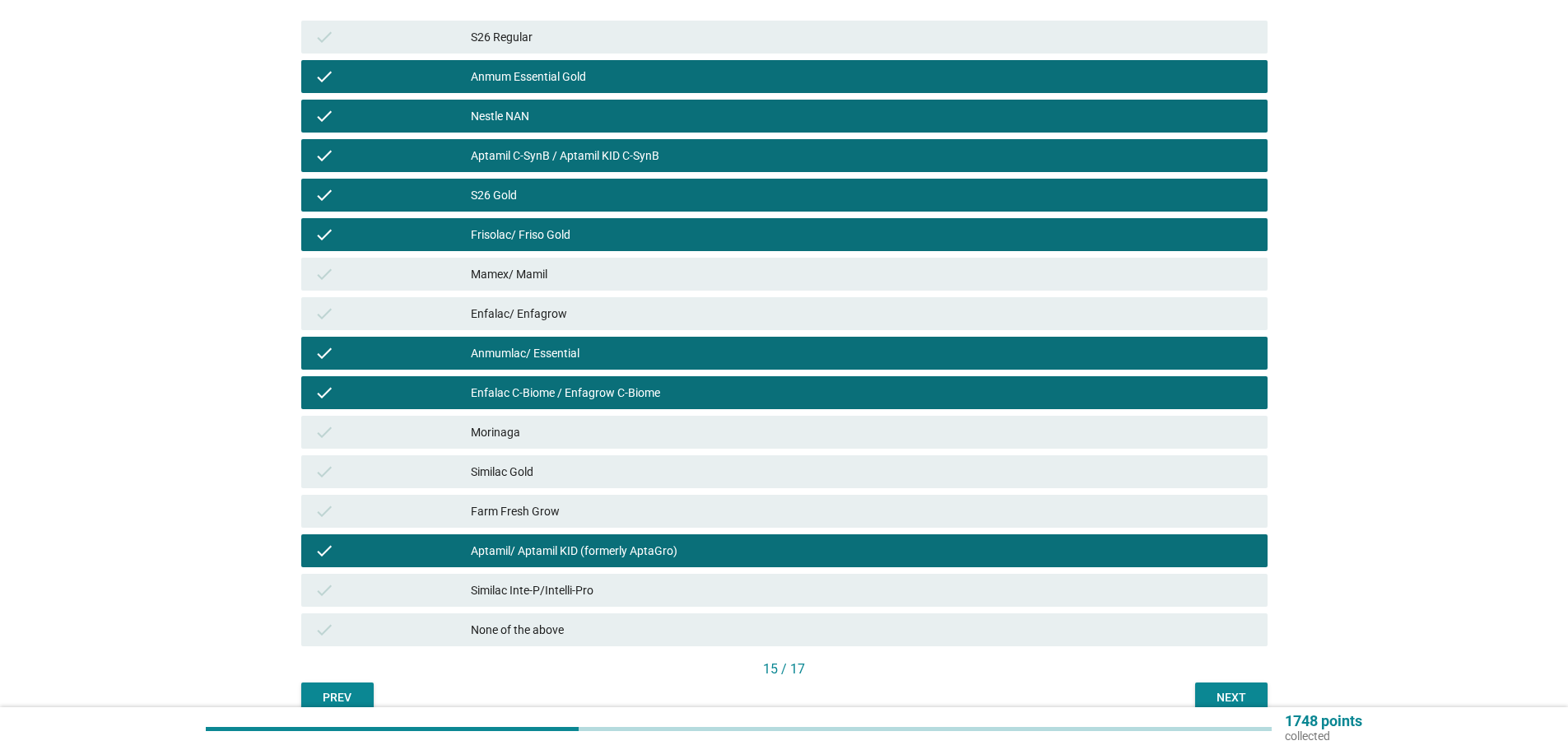
scroll to position [385, 0]
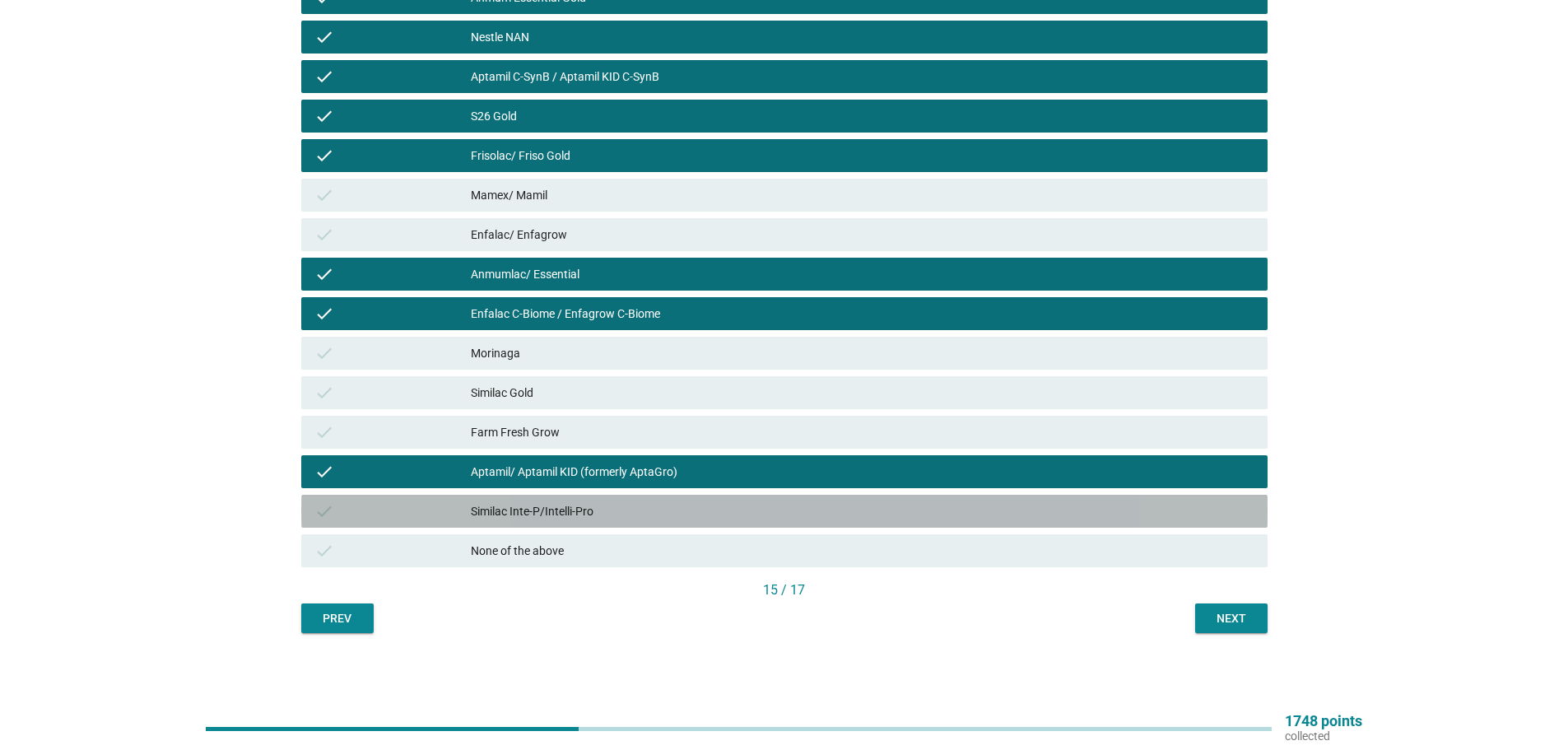
click at [1151, 511] on div "Similac Inte-P/Intelli-Pro" at bounding box center [863, 512] width 784 height 20
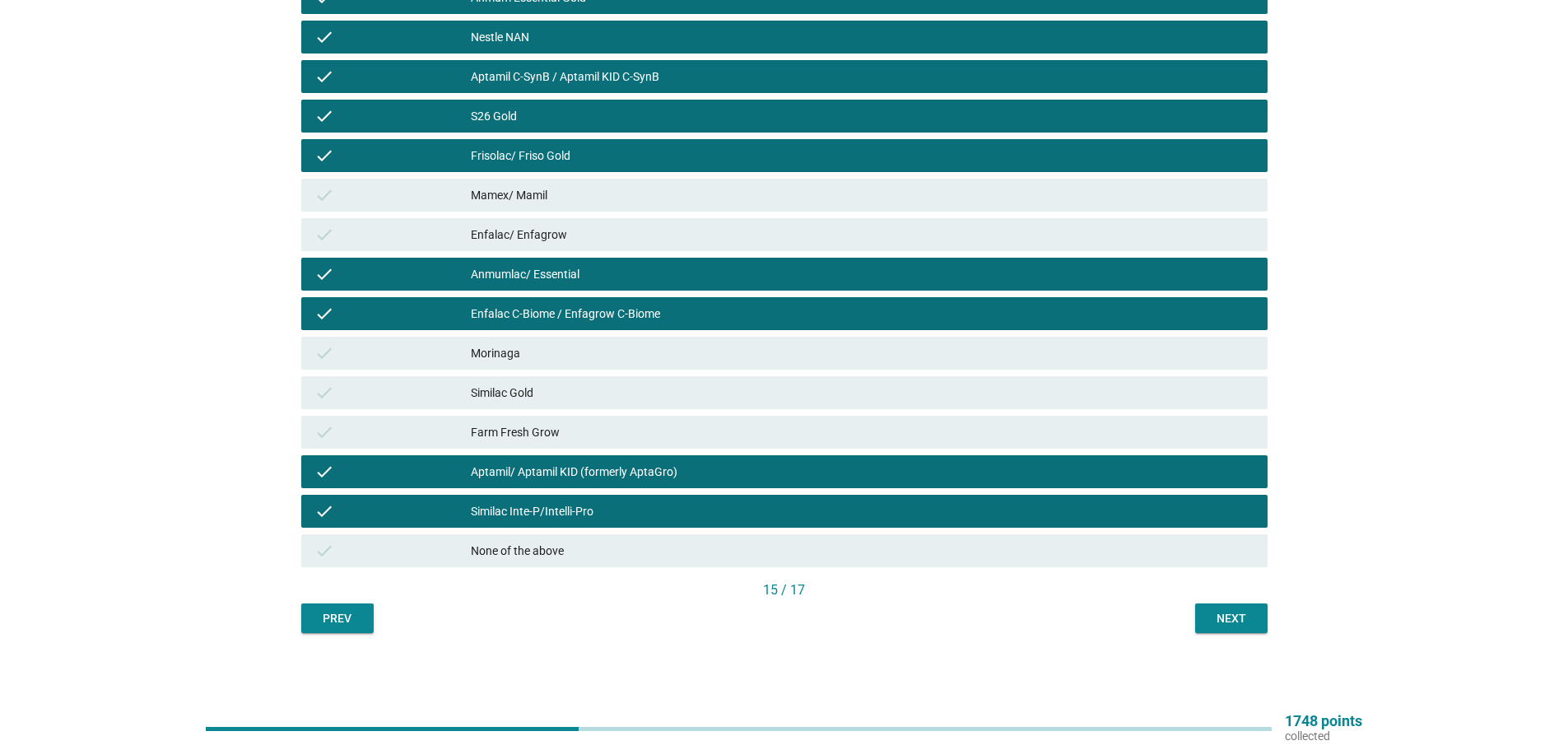
drag, startPoint x: 1132, startPoint y: 445, endPoint x: 1173, endPoint y: 575, distance: 136.3
click at [1136, 450] on div "check Farm Fresh Grow" at bounding box center [784, 432] width 974 height 39
click at [1241, 623] on div "Next" at bounding box center [1232, 618] width 46 height 17
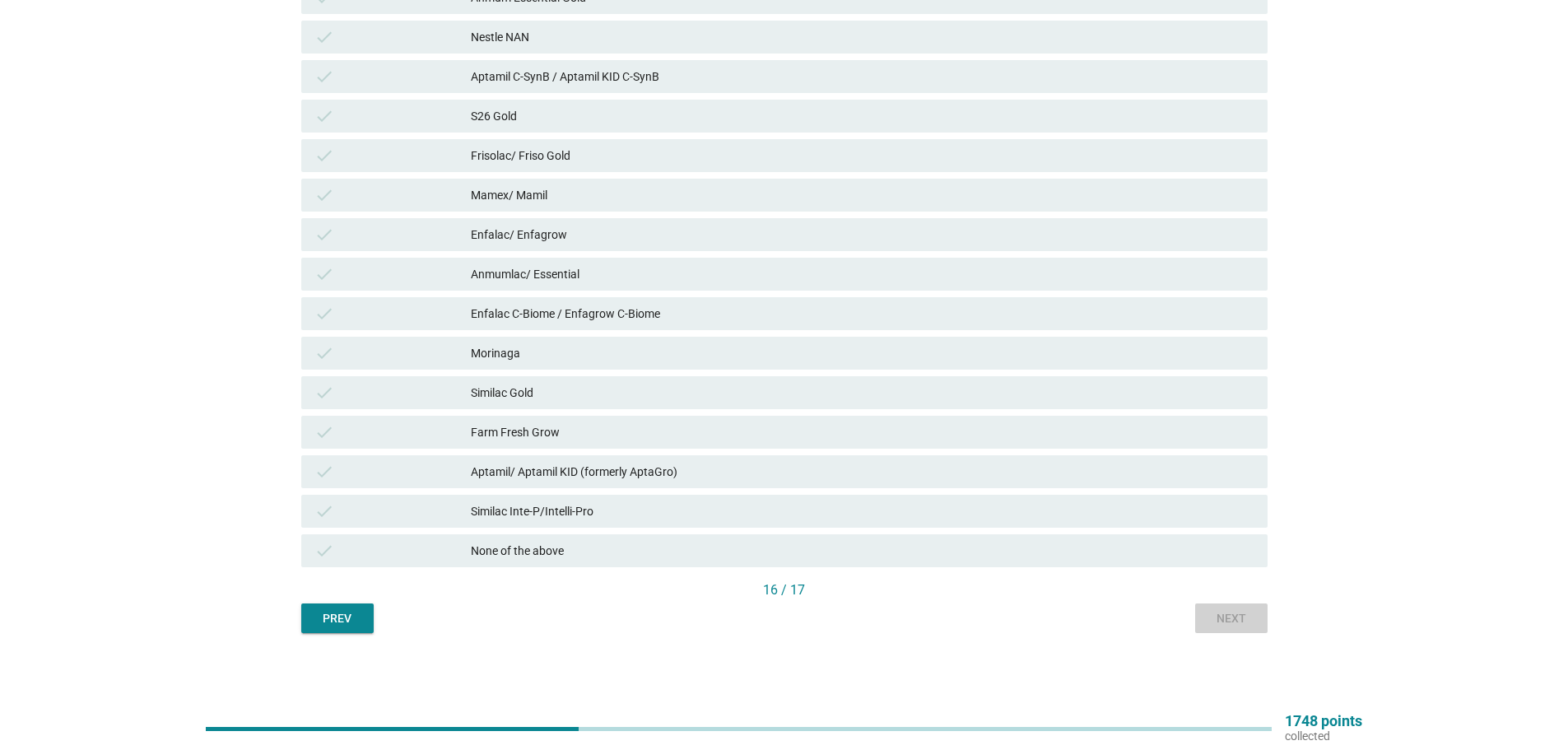
scroll to position [0, 0]
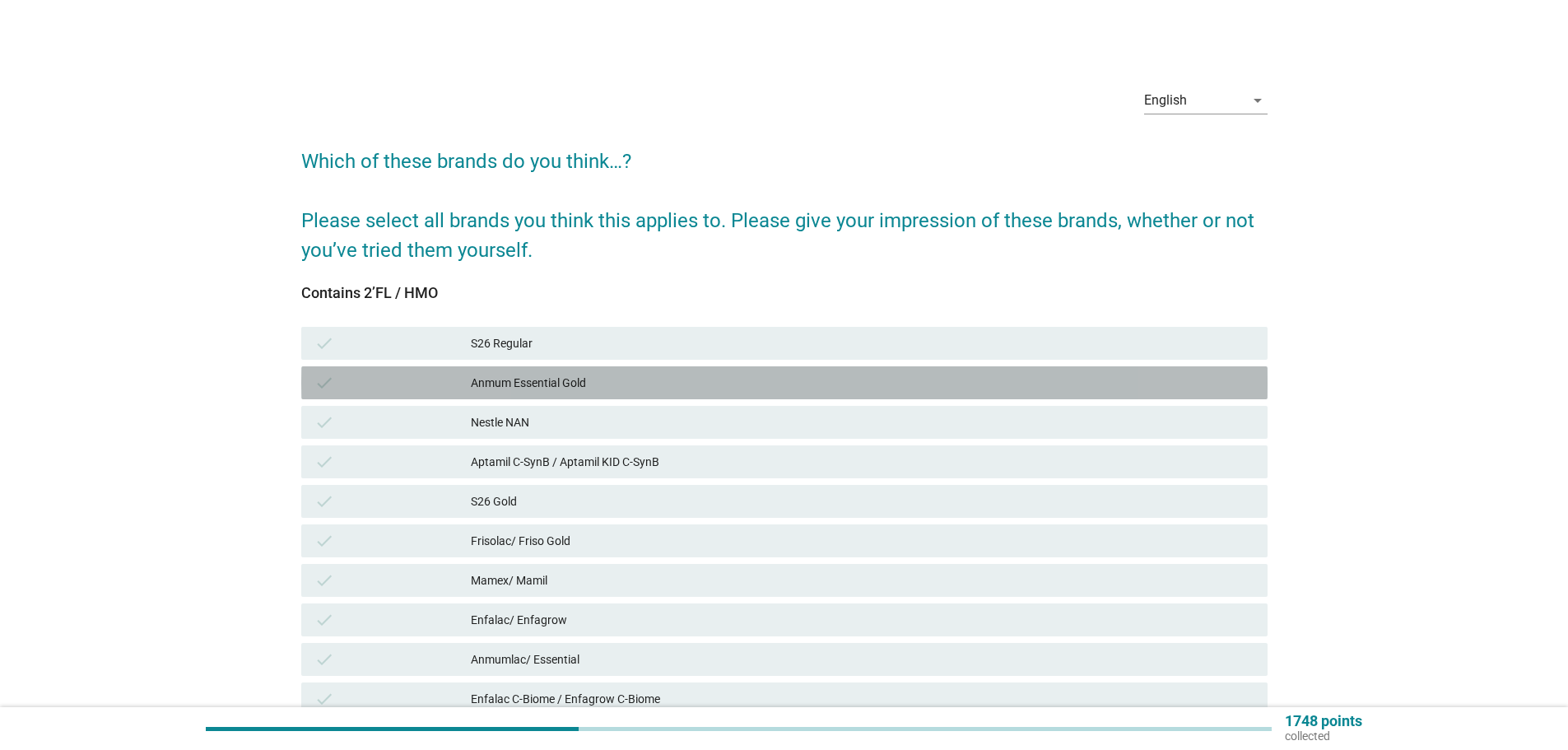
click at [888, 371] on div "check Anmum Essential Gold" at bounding box center [784, 383] width 966 height 33
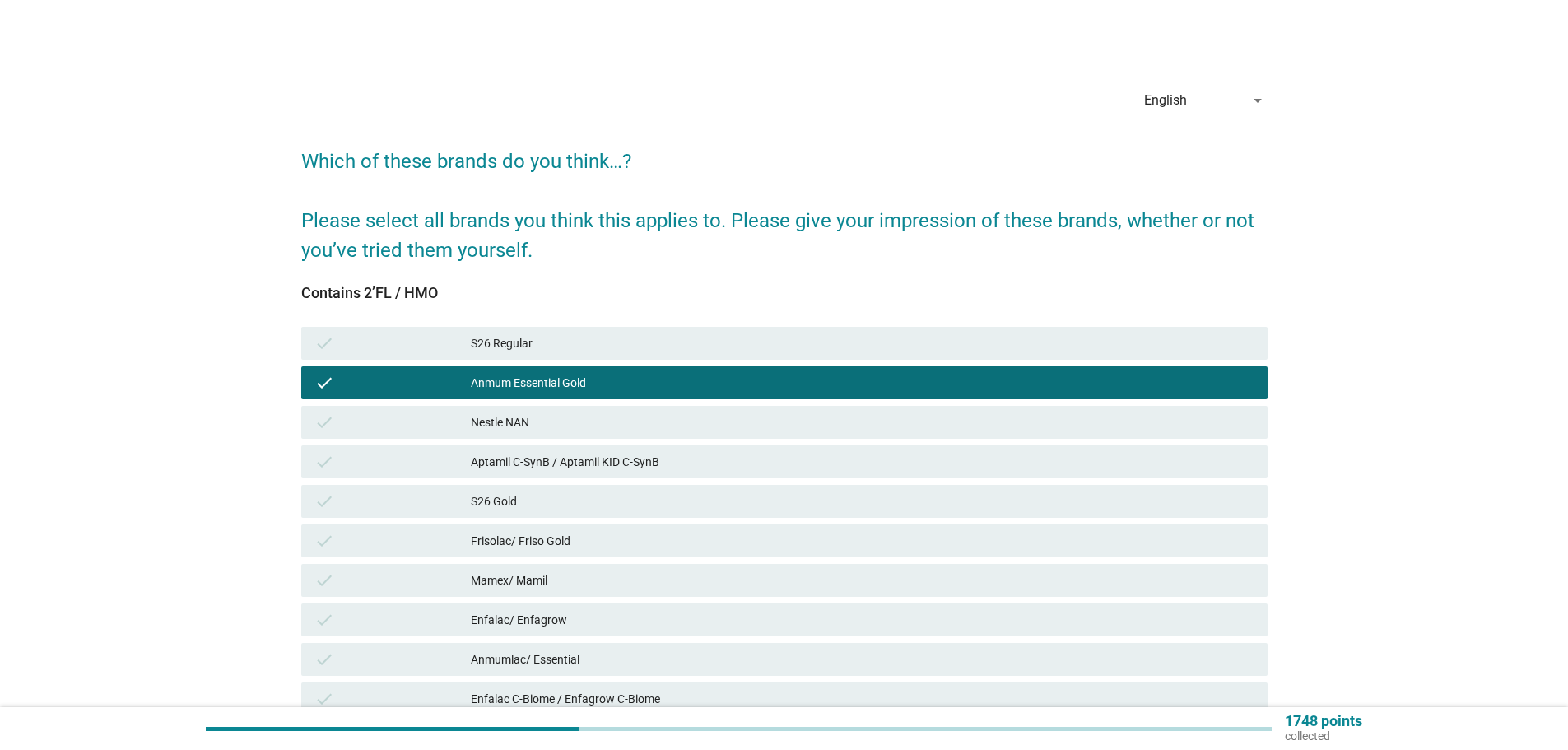
click at [912, 470] on div "Aptamil C-SynB / Aptamil KID C-SynB" at bounding box center [863, 462] width 784 height 20
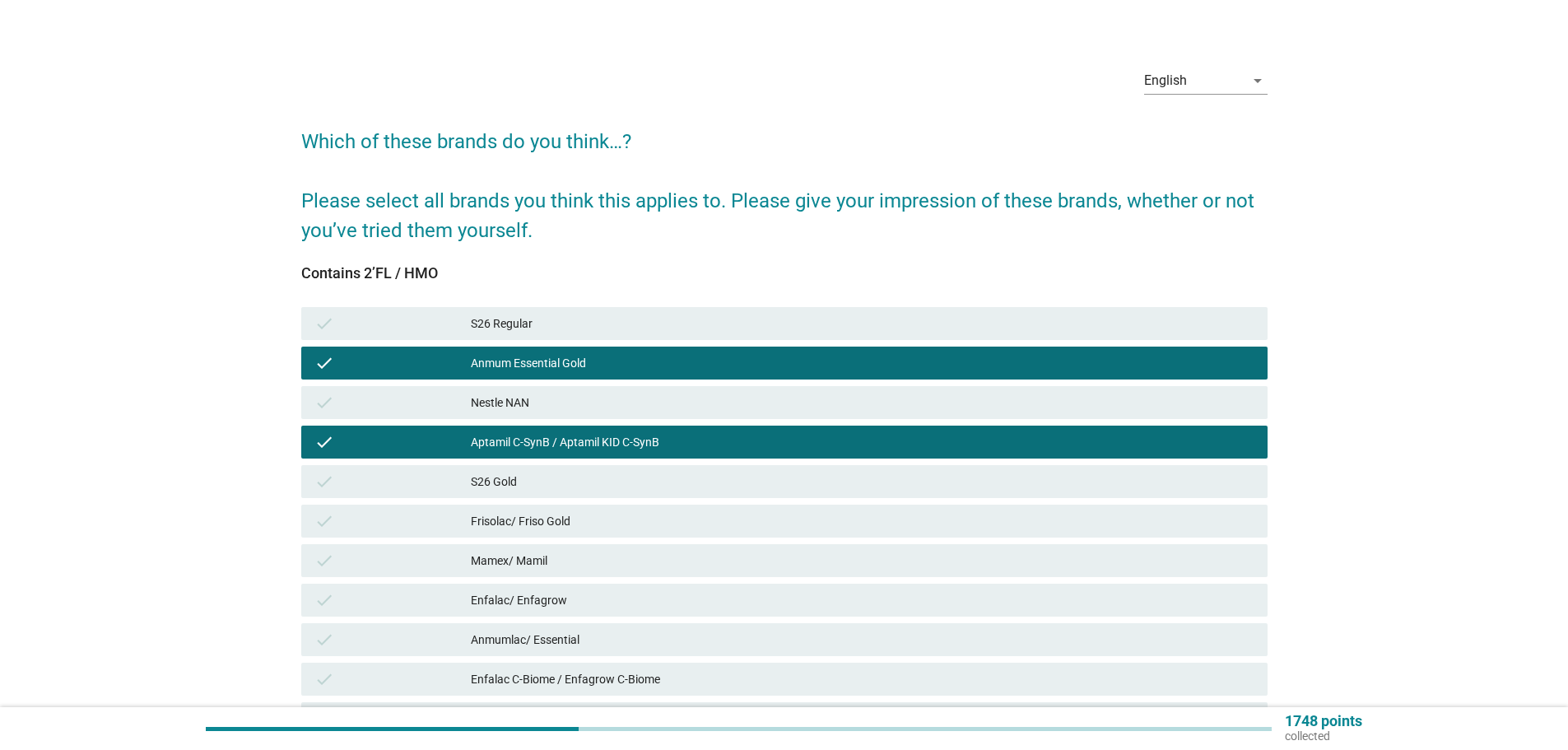
scroll to position [165, 0]
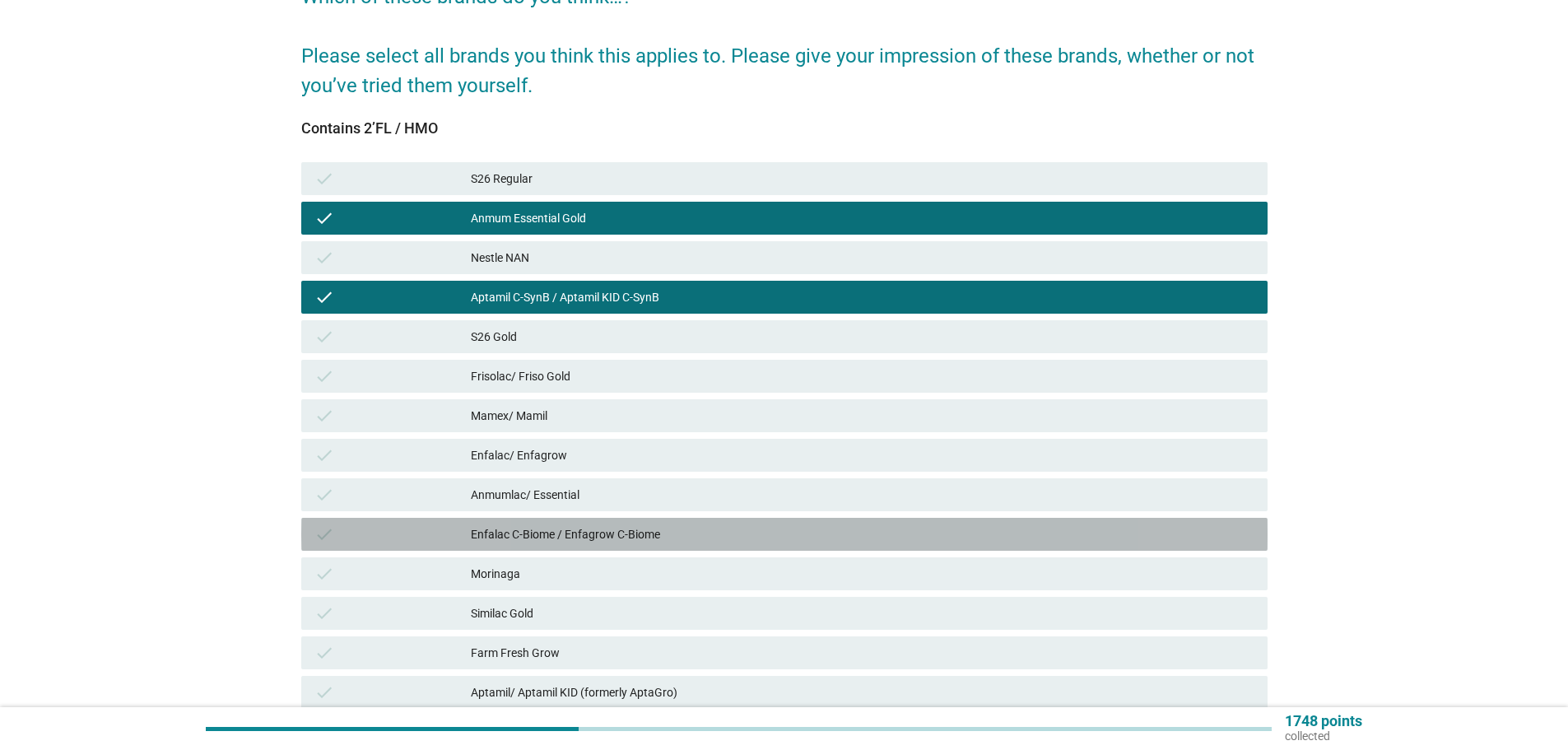
click at [904, 531] on div "Enfalac C-Biome / Enfagrow C-Biome" at bounding box center [863, 535] width 784 height 20
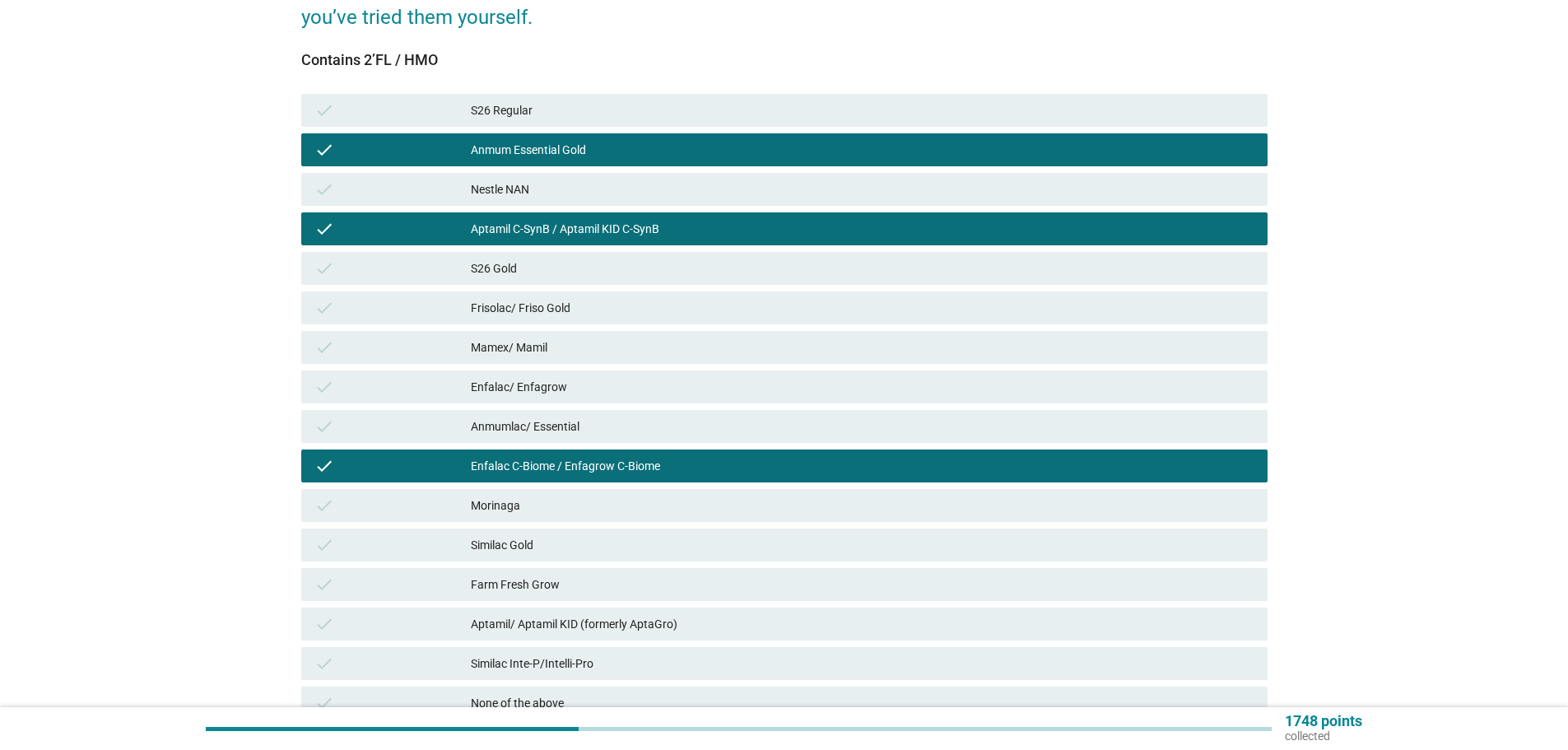
scroll to position [385, 0]
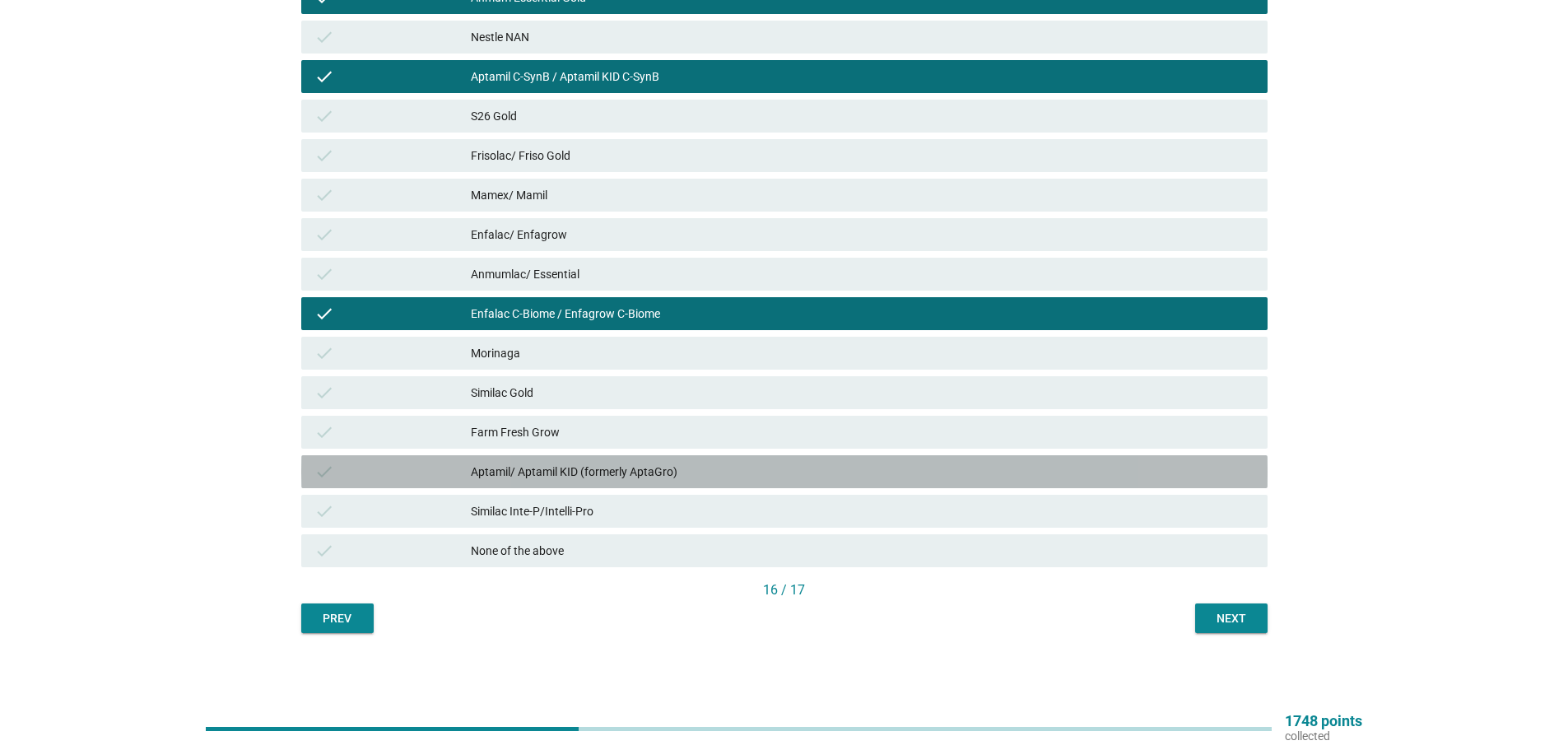
click at [934, 472] on div "Aptamil/ Aptamil KID (formerly AptaGro)" at bounding box center [863, 472] width 784 height 20
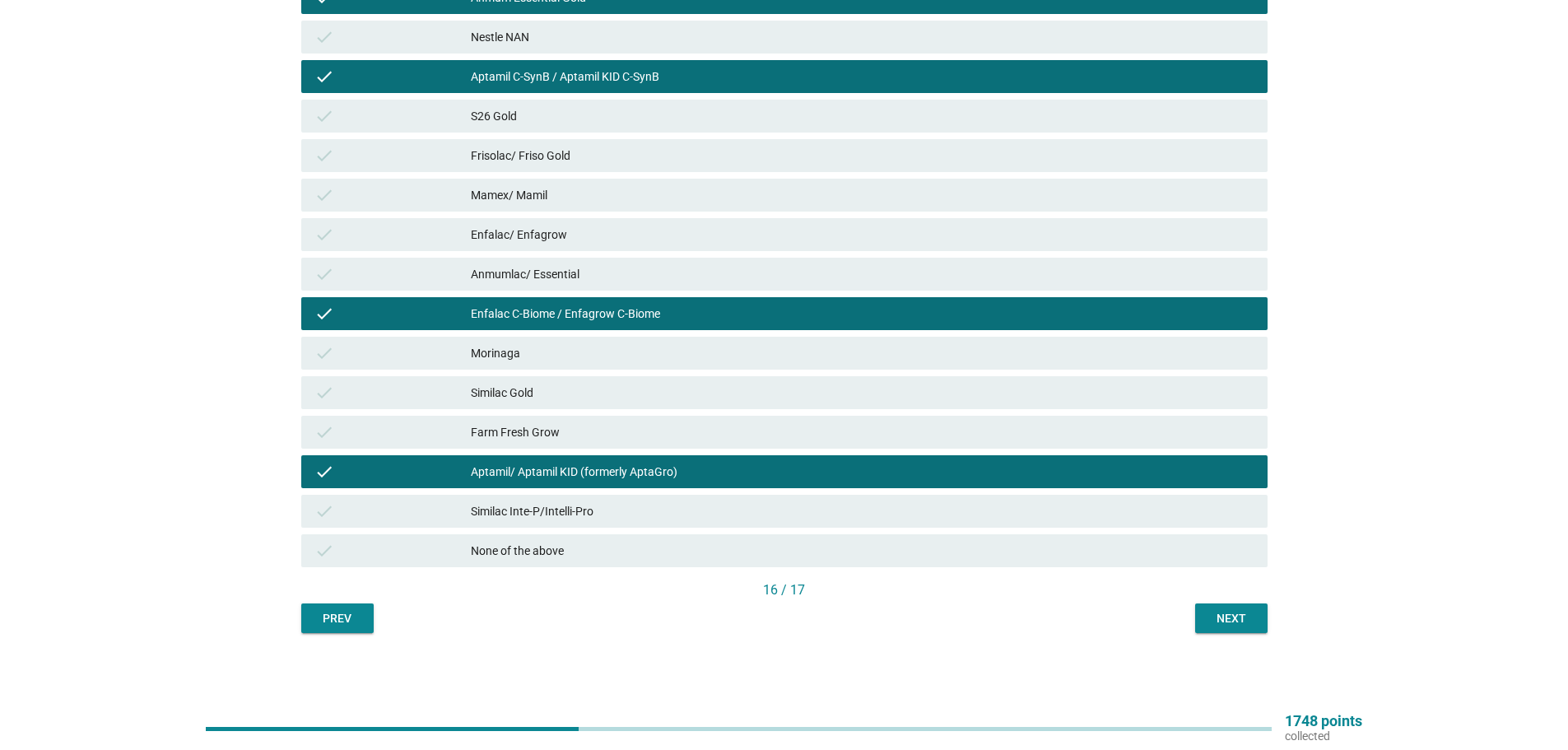
click at [1219, 631] on button "Next" at bounding box center [1232, 618] width 73 height 30
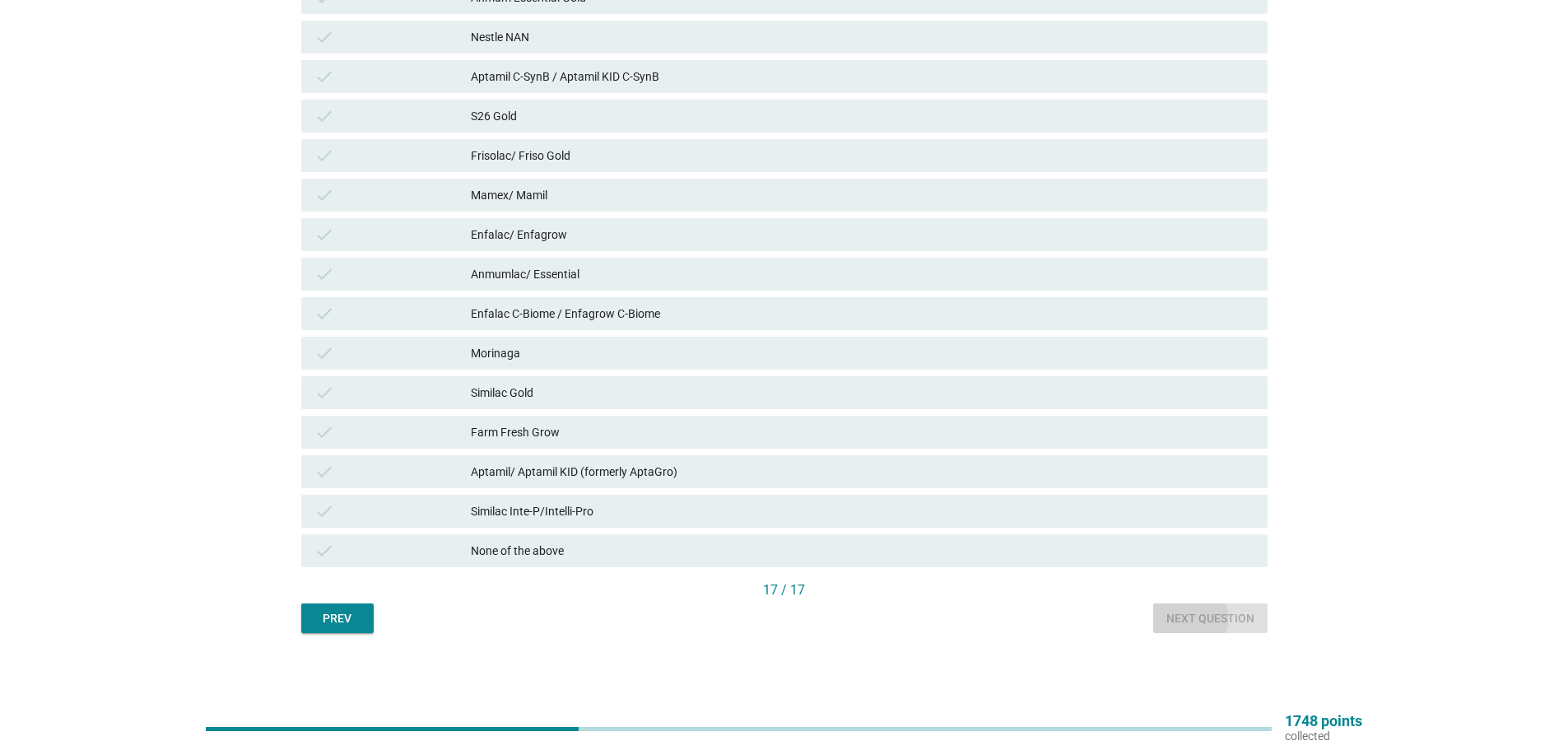
scroll to position [0, 0]
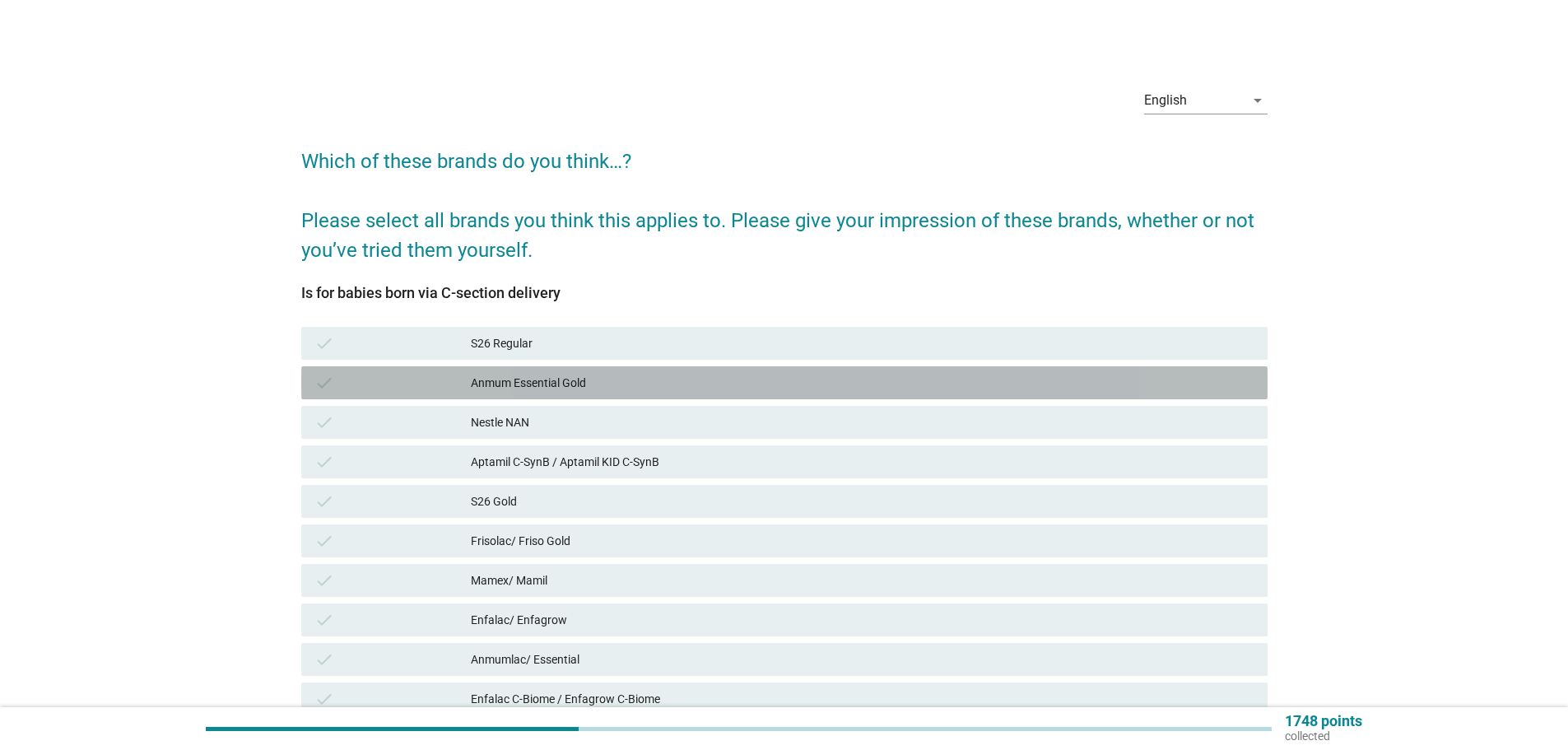
click at [1106, 376] on div "Anmum Essential Gold" at bounding box center [863, 383] width 784 height 20
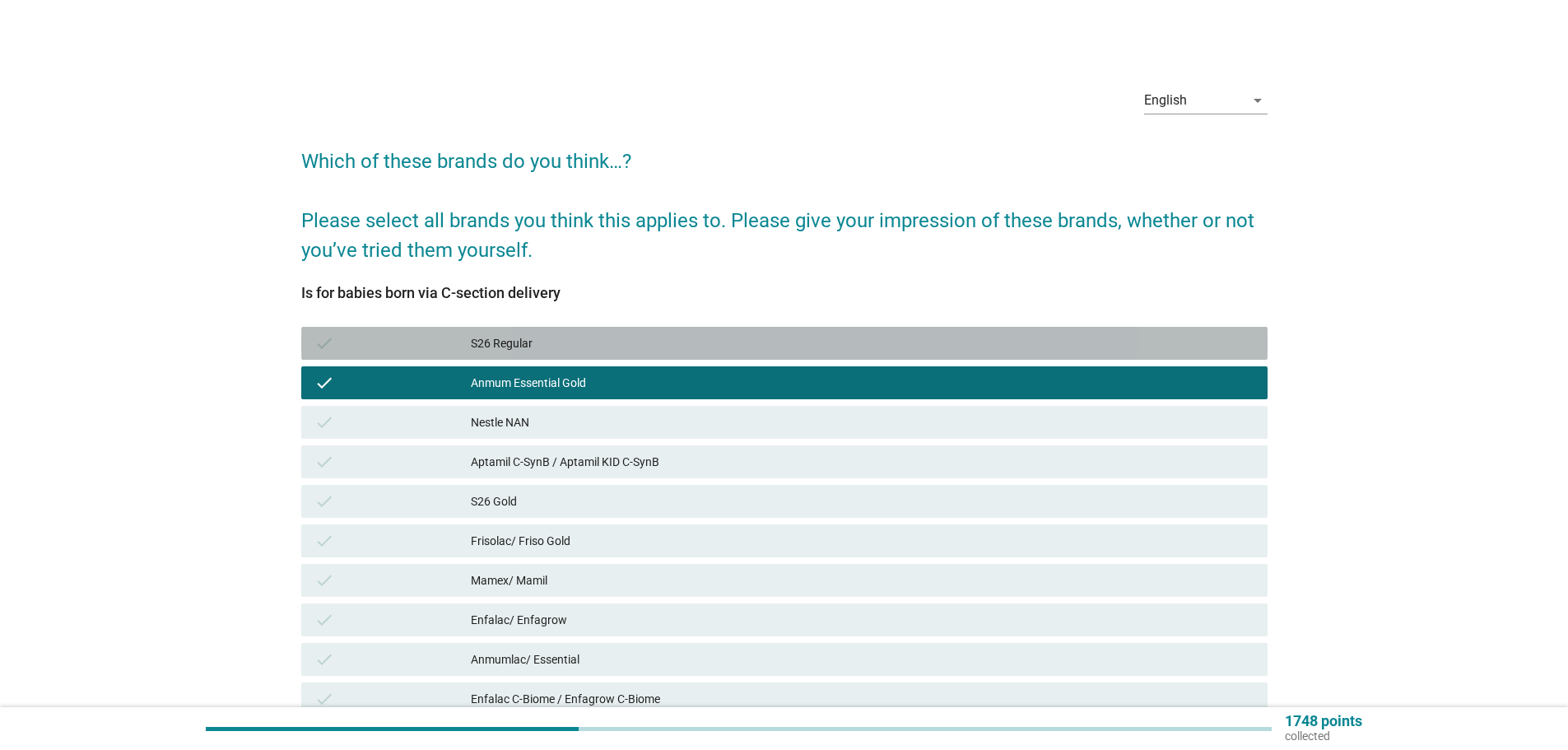
click at [1098, 357] on div "check S26 Regular" at bounding box center [784, 344] width 966 height 33
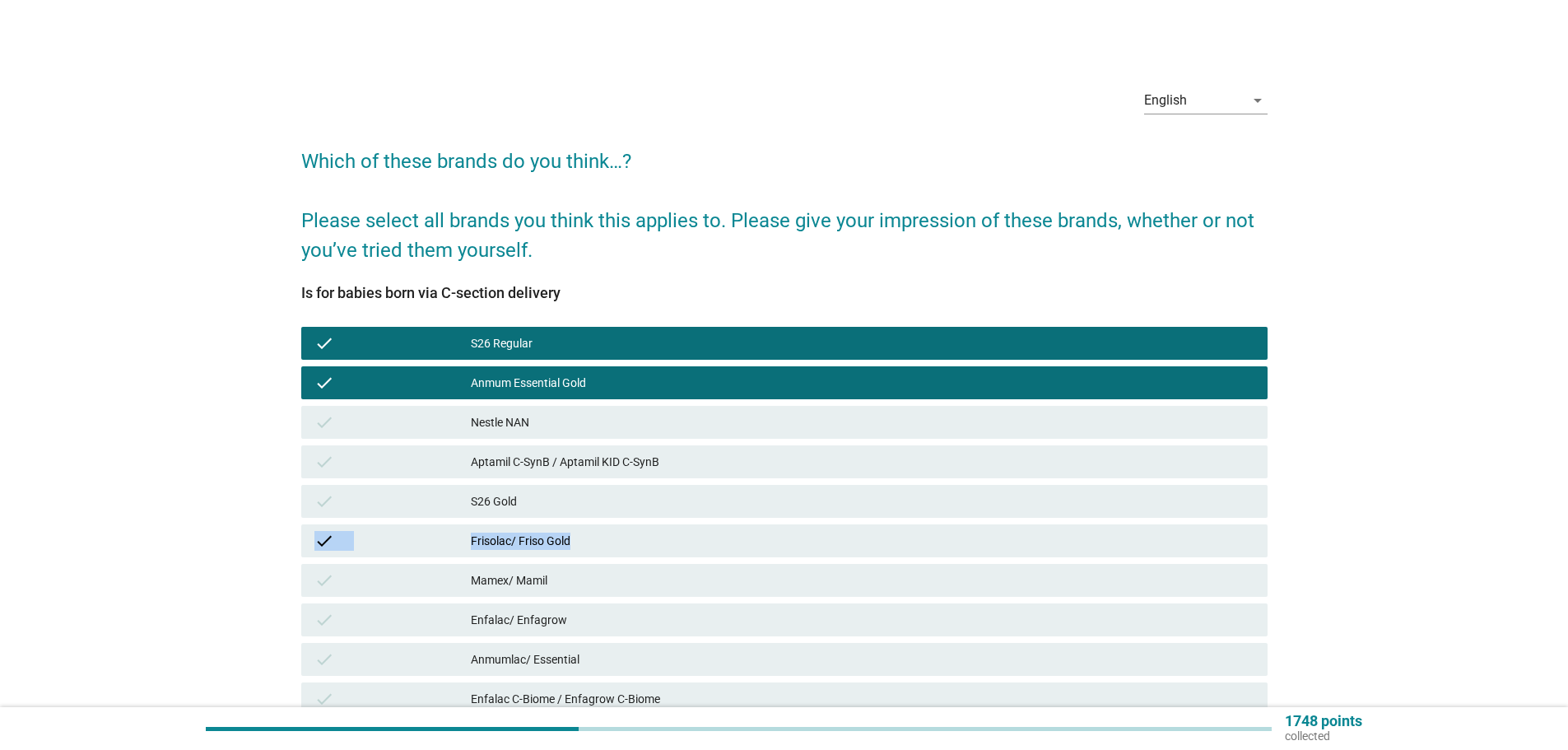
click at [1130, 522] on div "check S26 Regular check Anmum Essential Gold check Nestle NAN check Aptamil C-S…" at bounding box center [784, 640] width 974 height 633
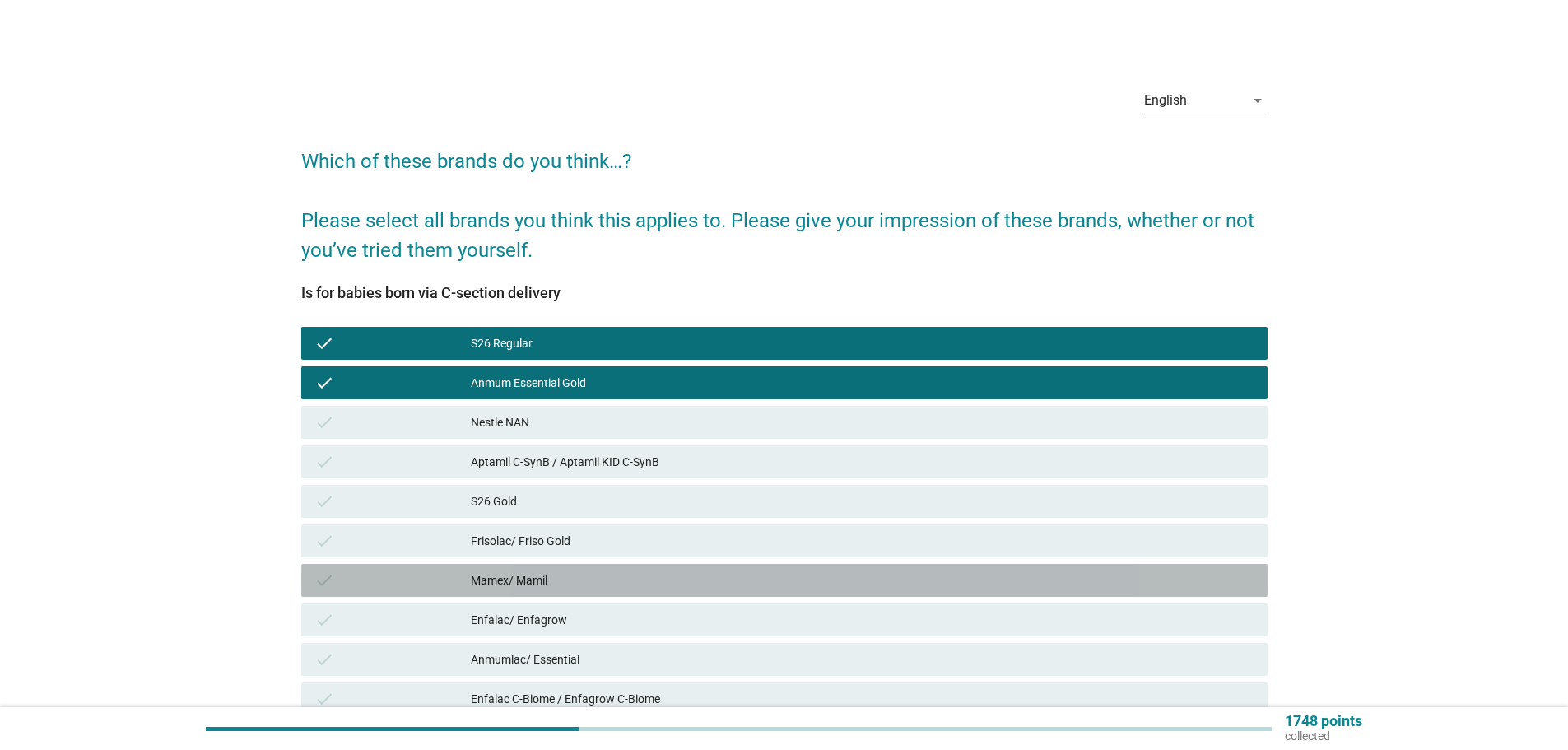
click at [1066, 590] on div "check Mamex/ Mamil" at bounding box center [784, 580] width 966 height 33
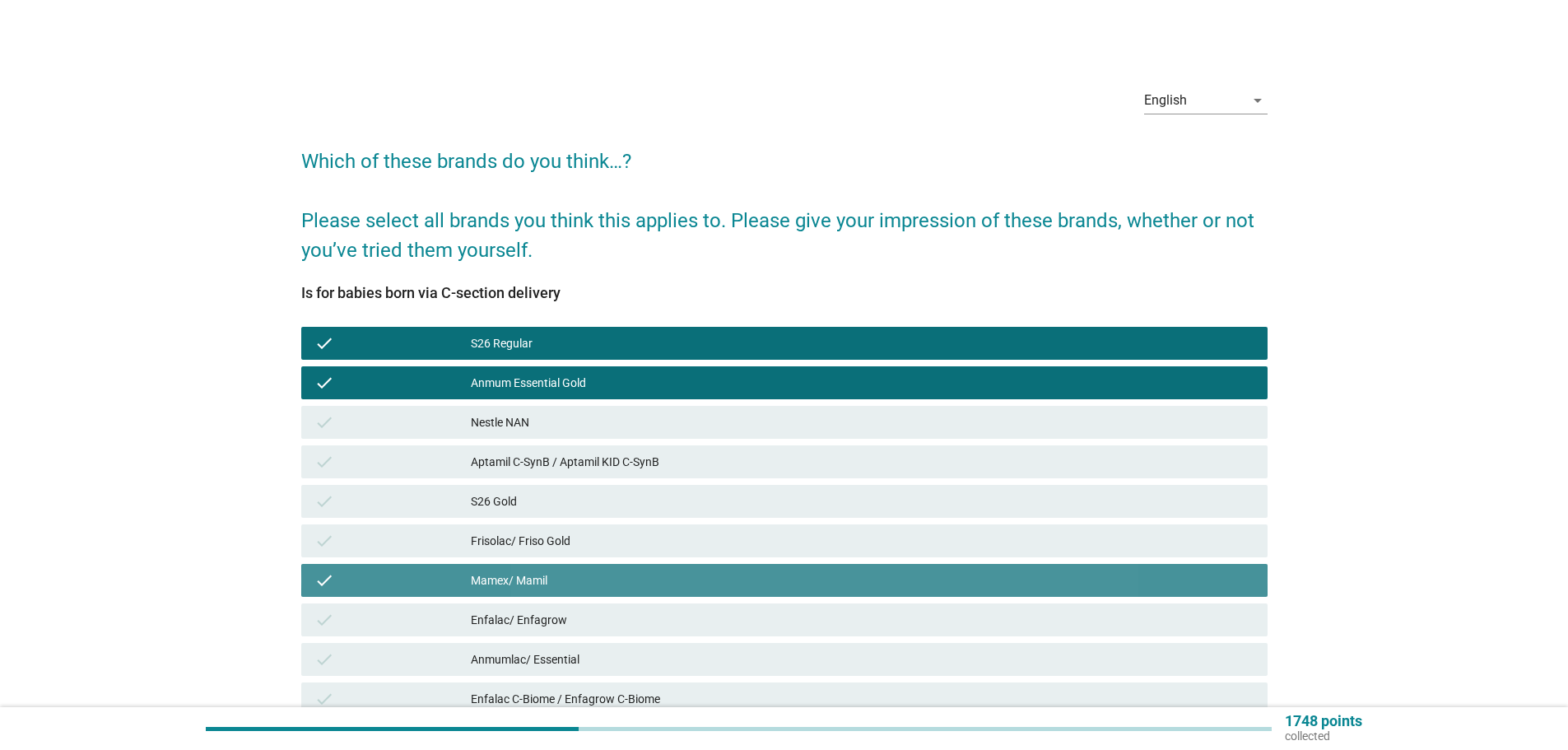
click at [1072, 595] on div "check Mamex/ Mamil" at bounding box center [784, 580] width 966 height 33
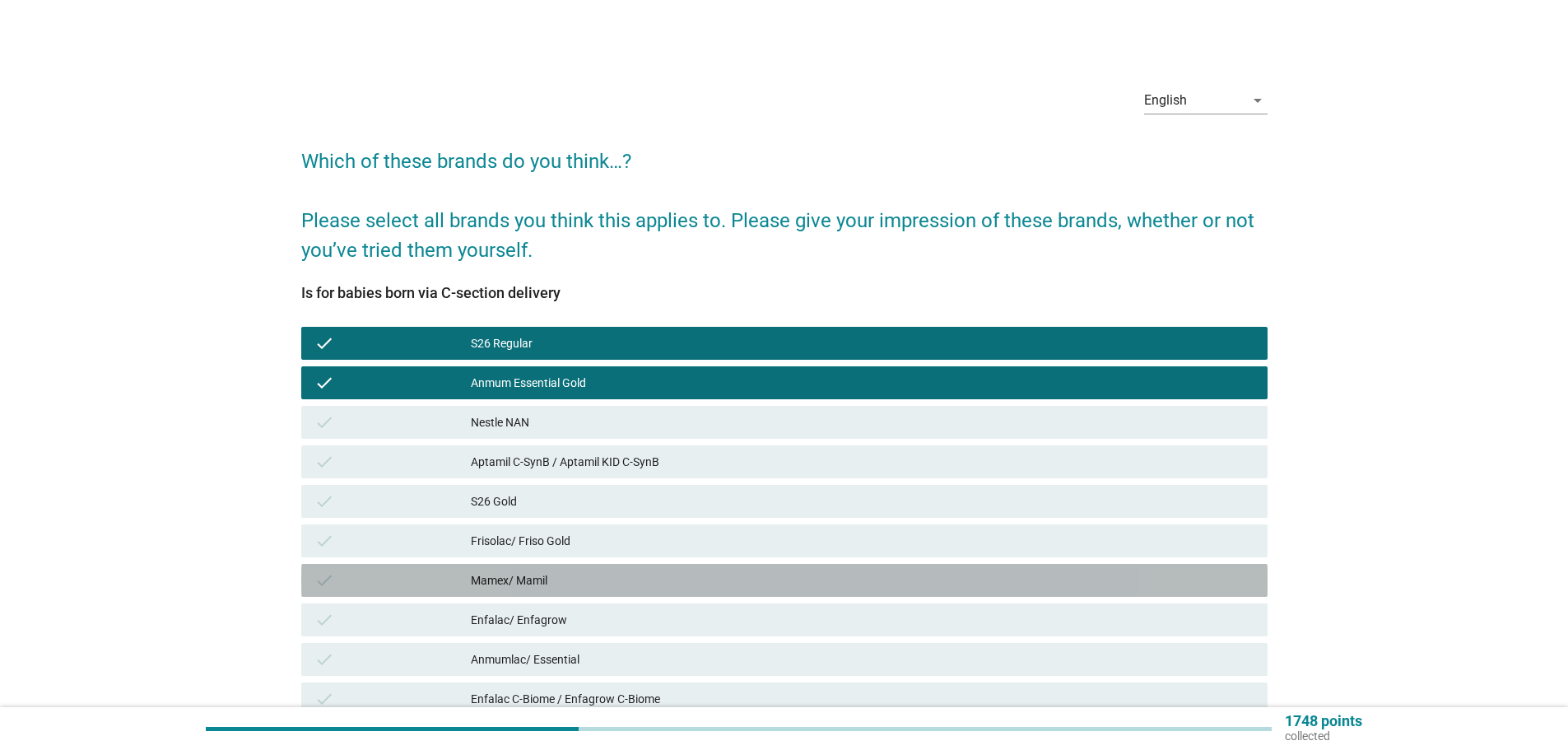
click at [1067, 565] on div "check Mamex/ Mamil" at bounding box center [784, 580] width 966 height 33
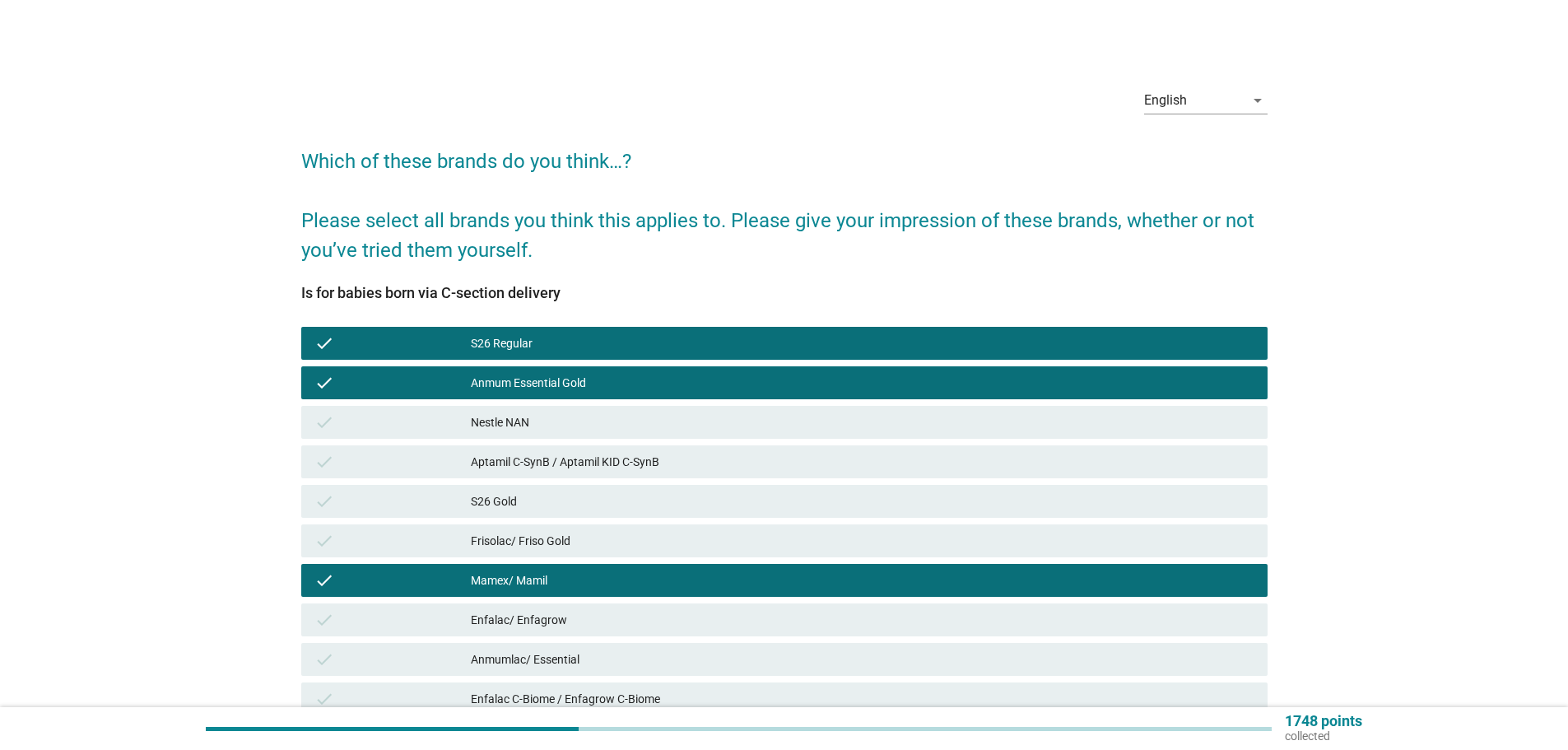
click at [1065, 540] on div "Frisolac/ Friso Gold" at bounding box center [863, 541] width 784 height 20
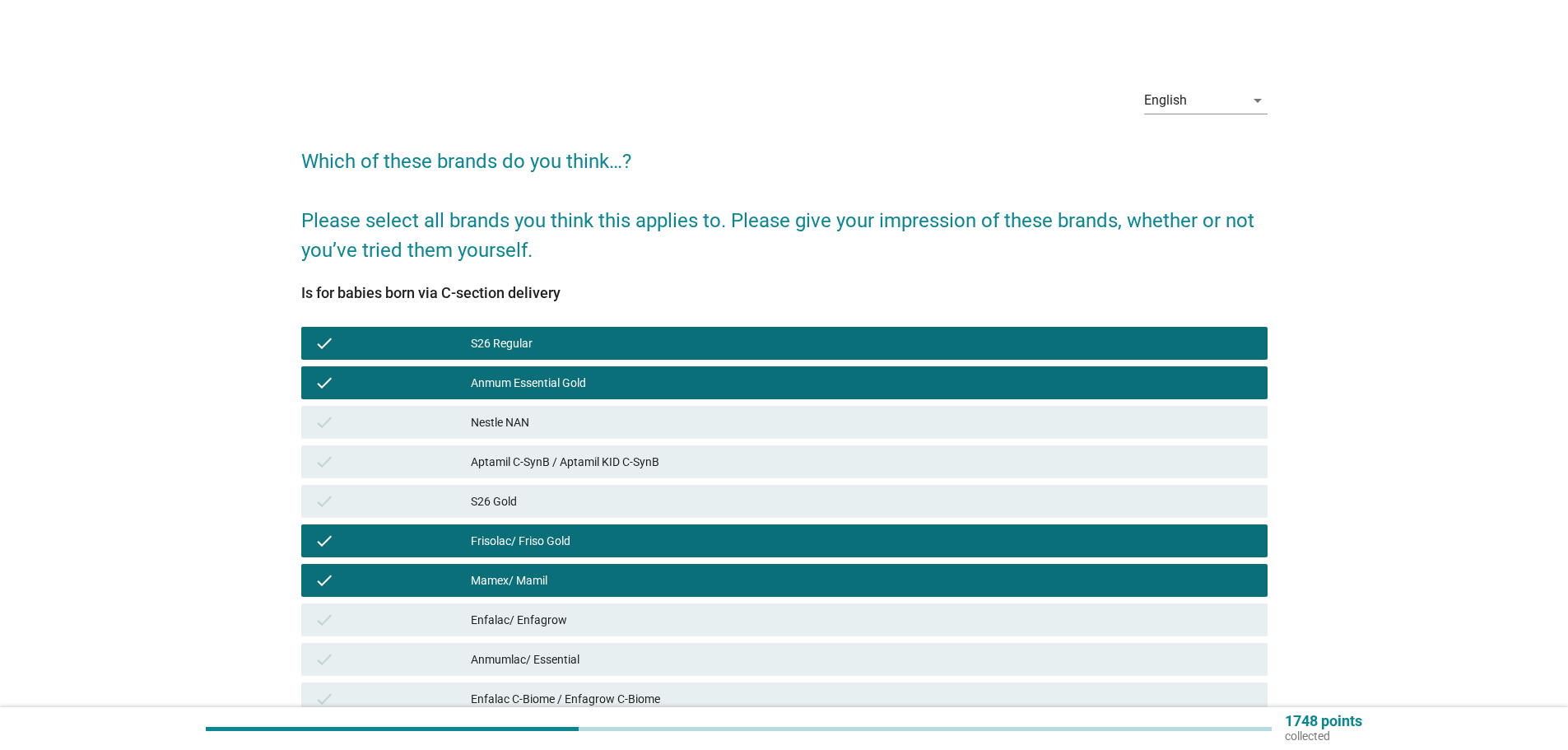
click at [1080, 598] on div "check Mamex/ Mamil" at bounding box center [784, 580] width 974 height 39
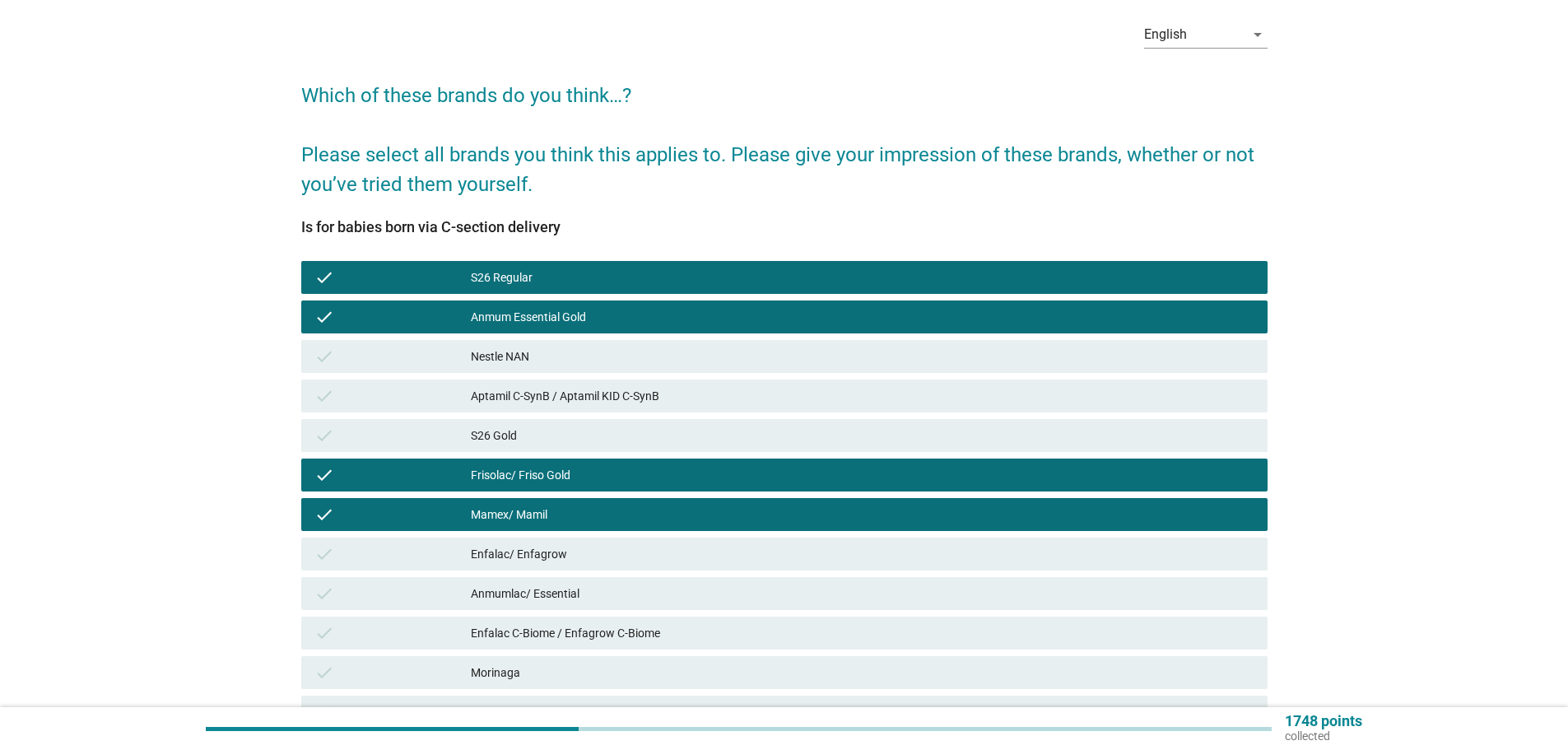
scroll to position [165, 0]
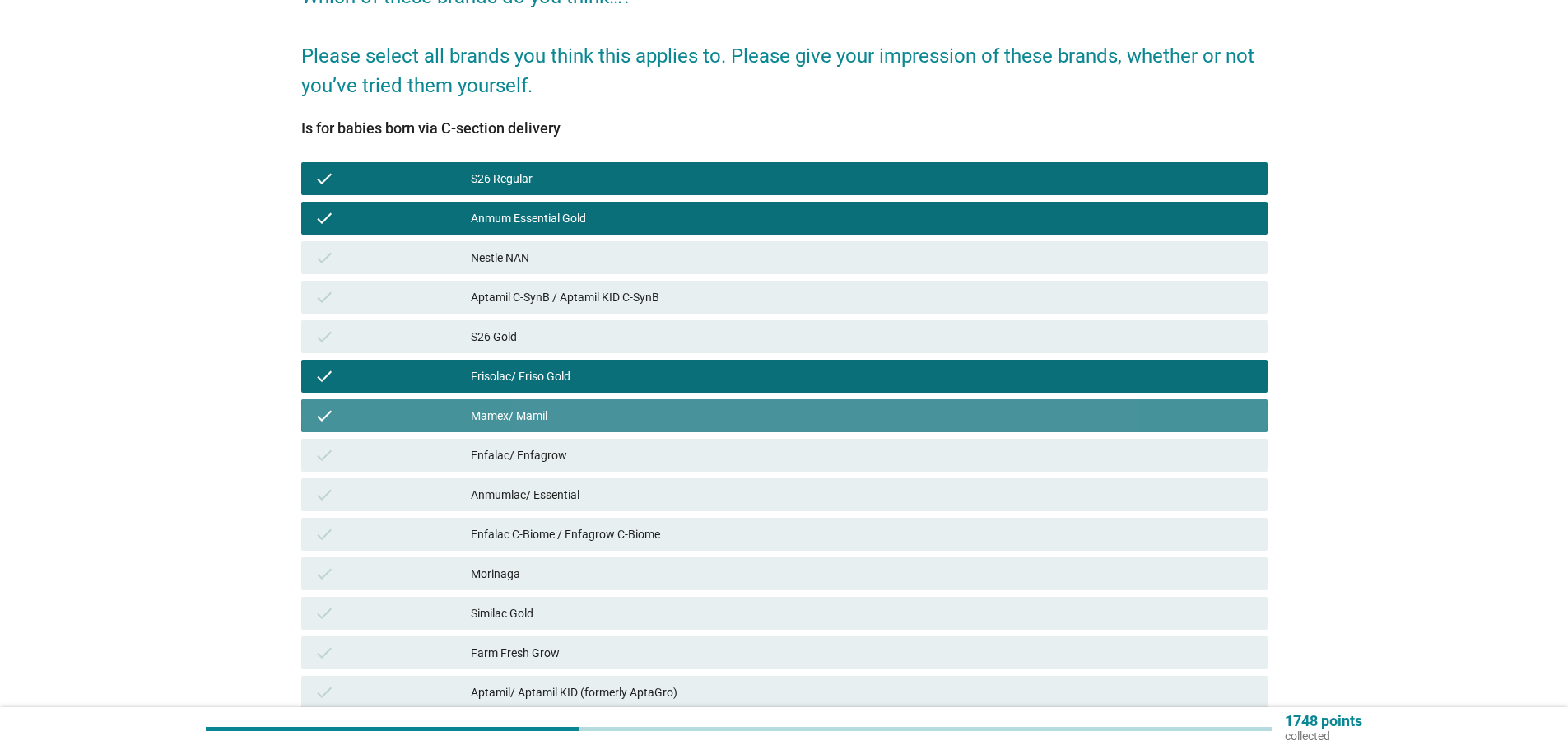
click at [1057, 420] on div "Mamex/ Mamil" at bounding box center [863, 416] width 784 height 20
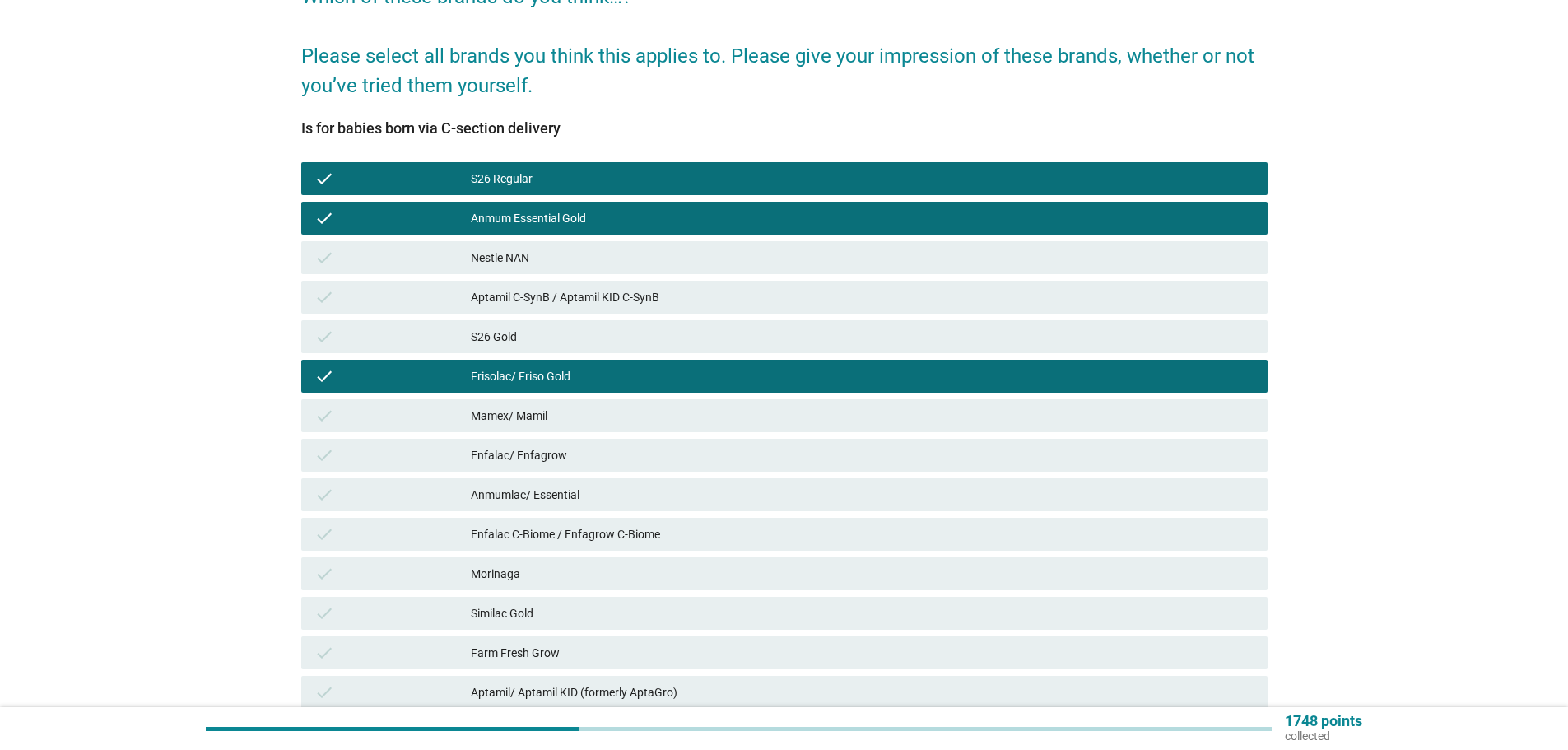
click at [1064, 527] on div "Enfalac C-Biome / Enfagrow C-Biome" at bounding box center [863, 535] width 784 height 20
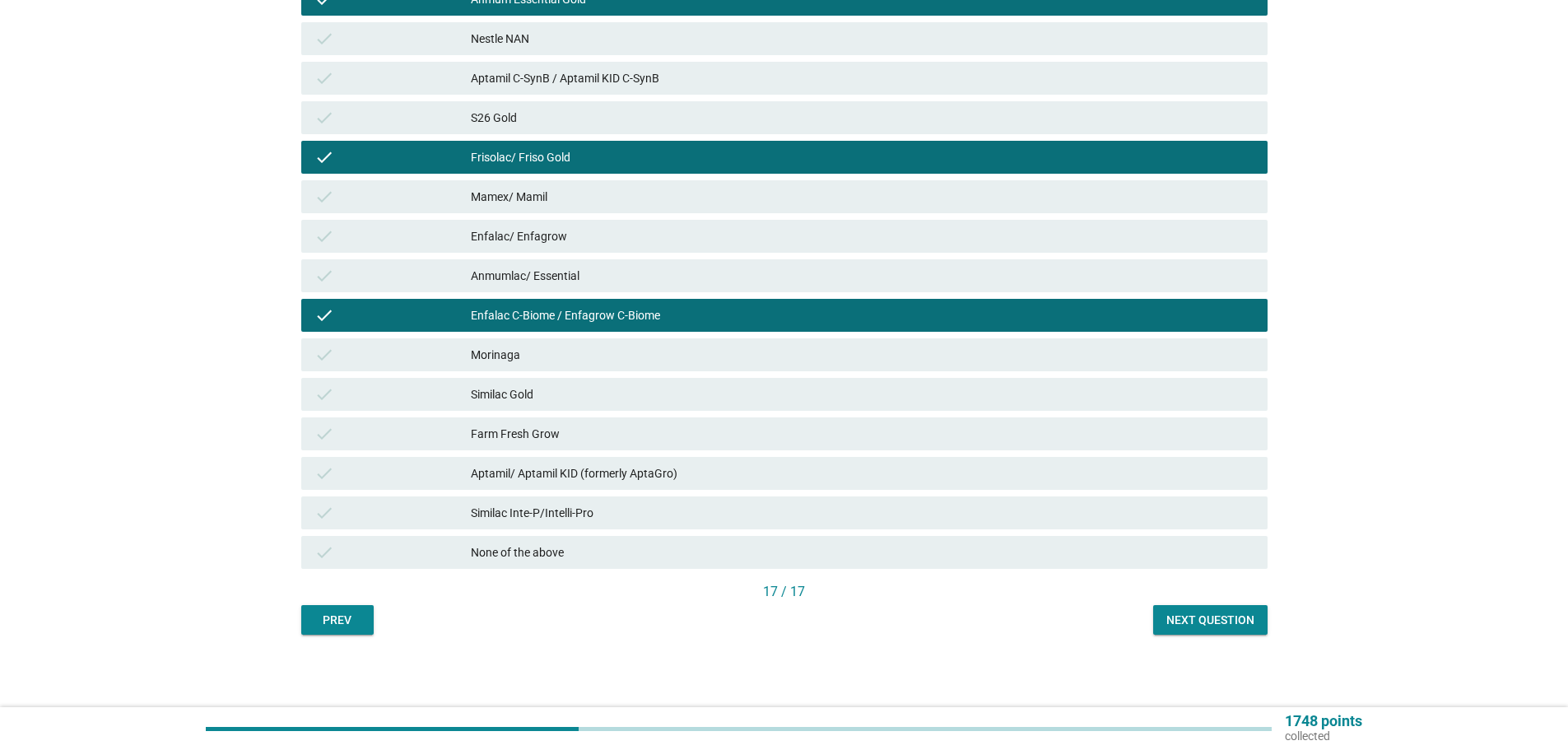
scroll to position [385, 0]
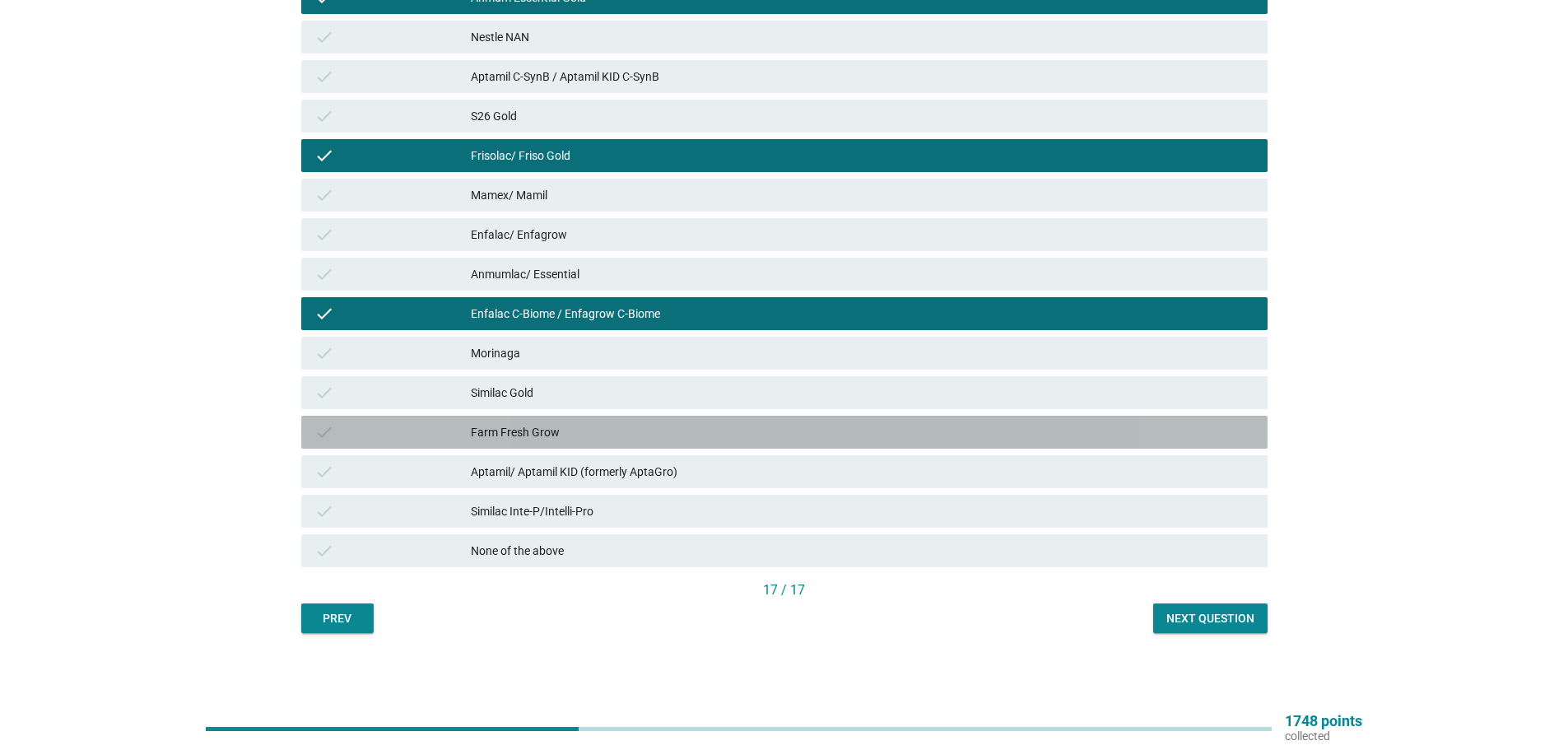
click at [1054, 430] on div "Farm Fresh Grow" at bounding box center [863, 433] width 784 height 20
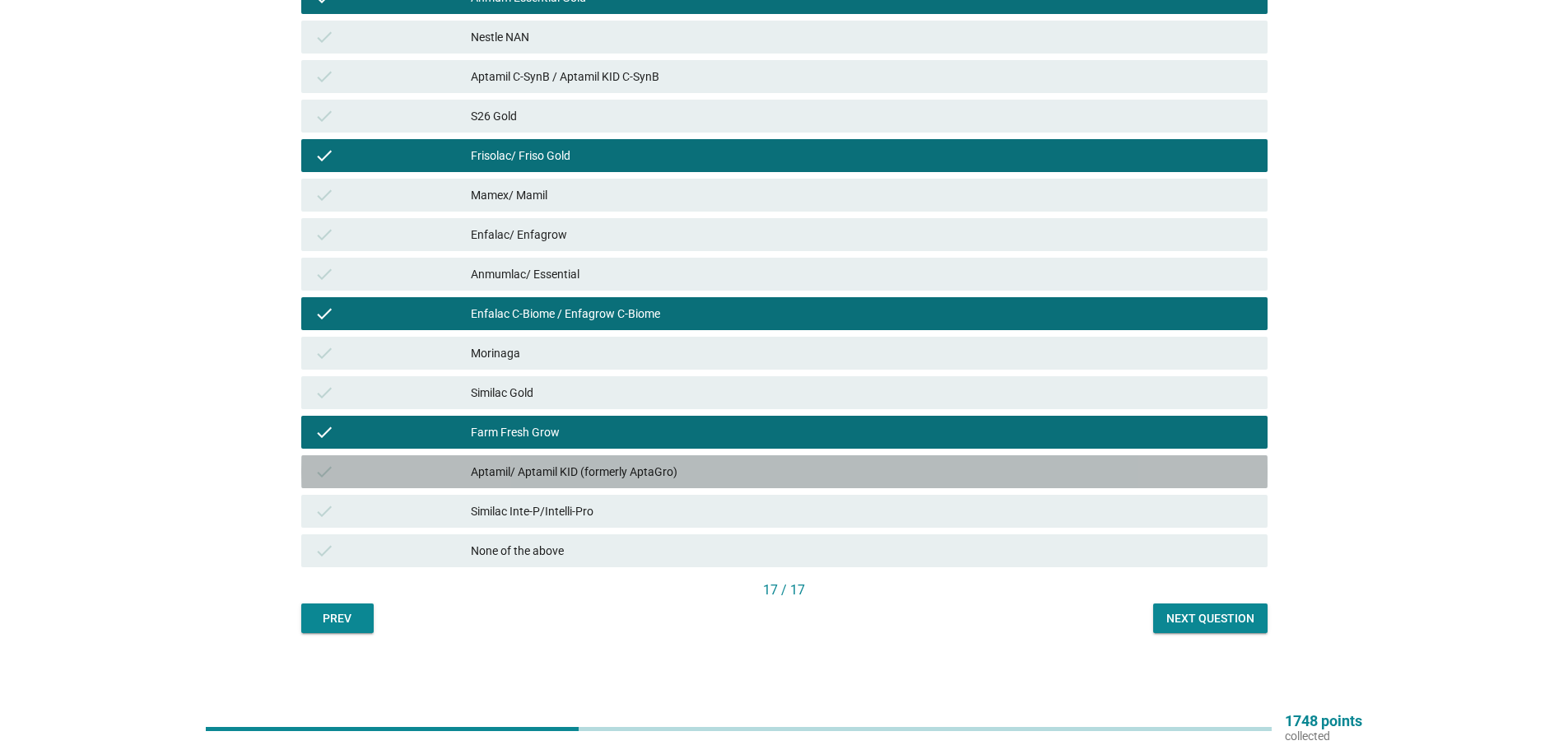
click at [1061, 485] on div "check Aptamil/ Aptamil KID (formerly AptaGro)" at bounding box center [784, 472] width 966 height 33
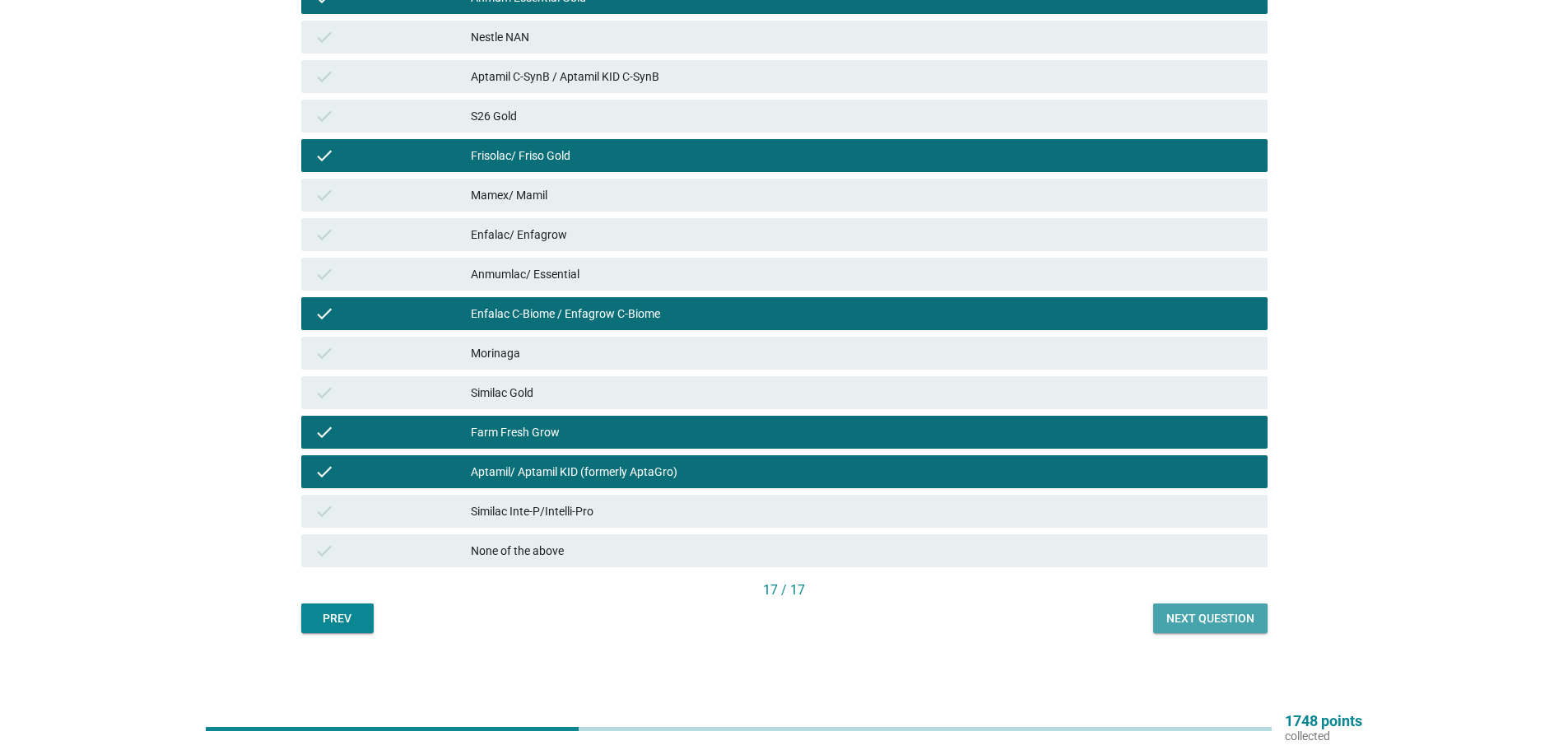
click at [1216, 613] on div "Next question" at bounding box center [1210, 618] width 88 height 17
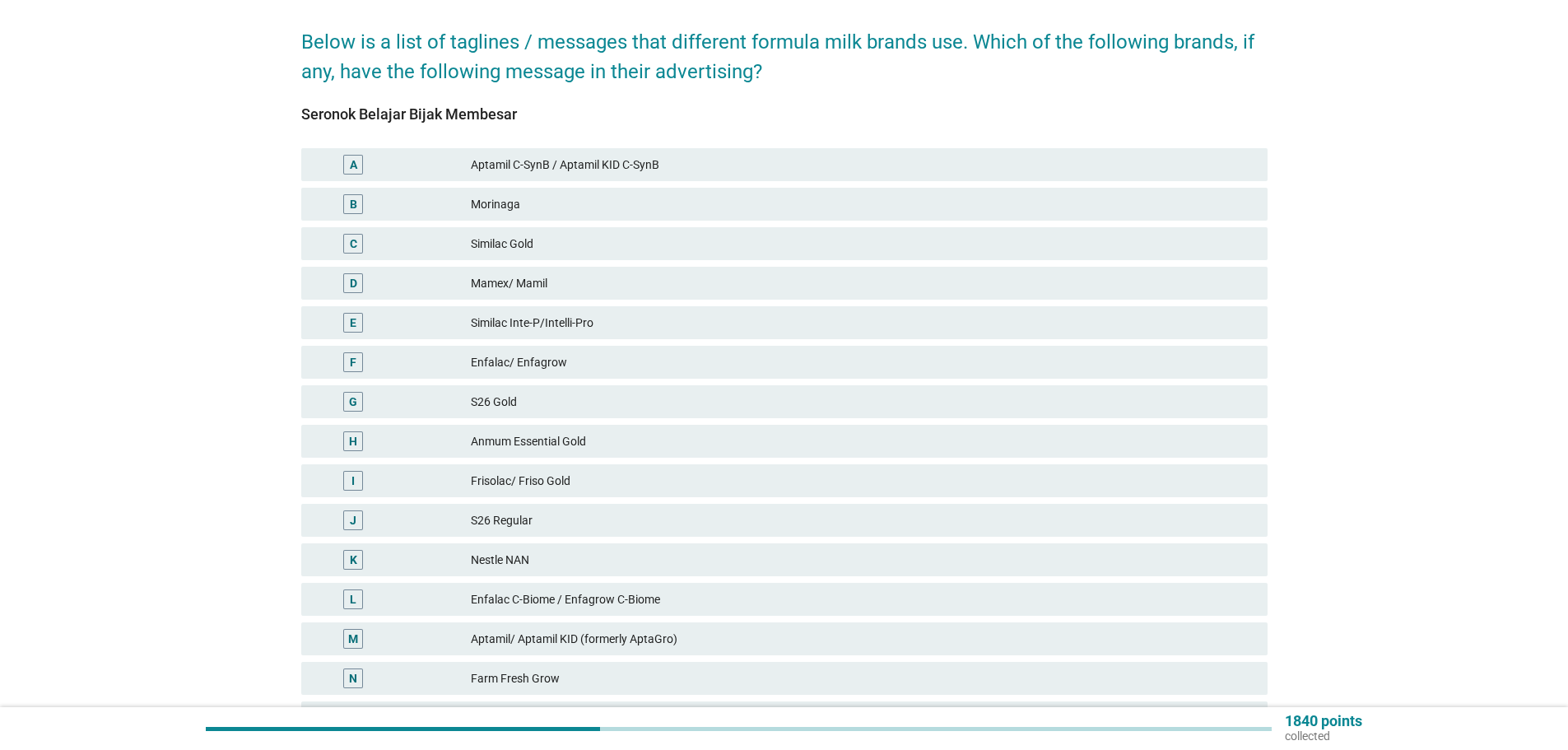
scroll to position [247, 0]
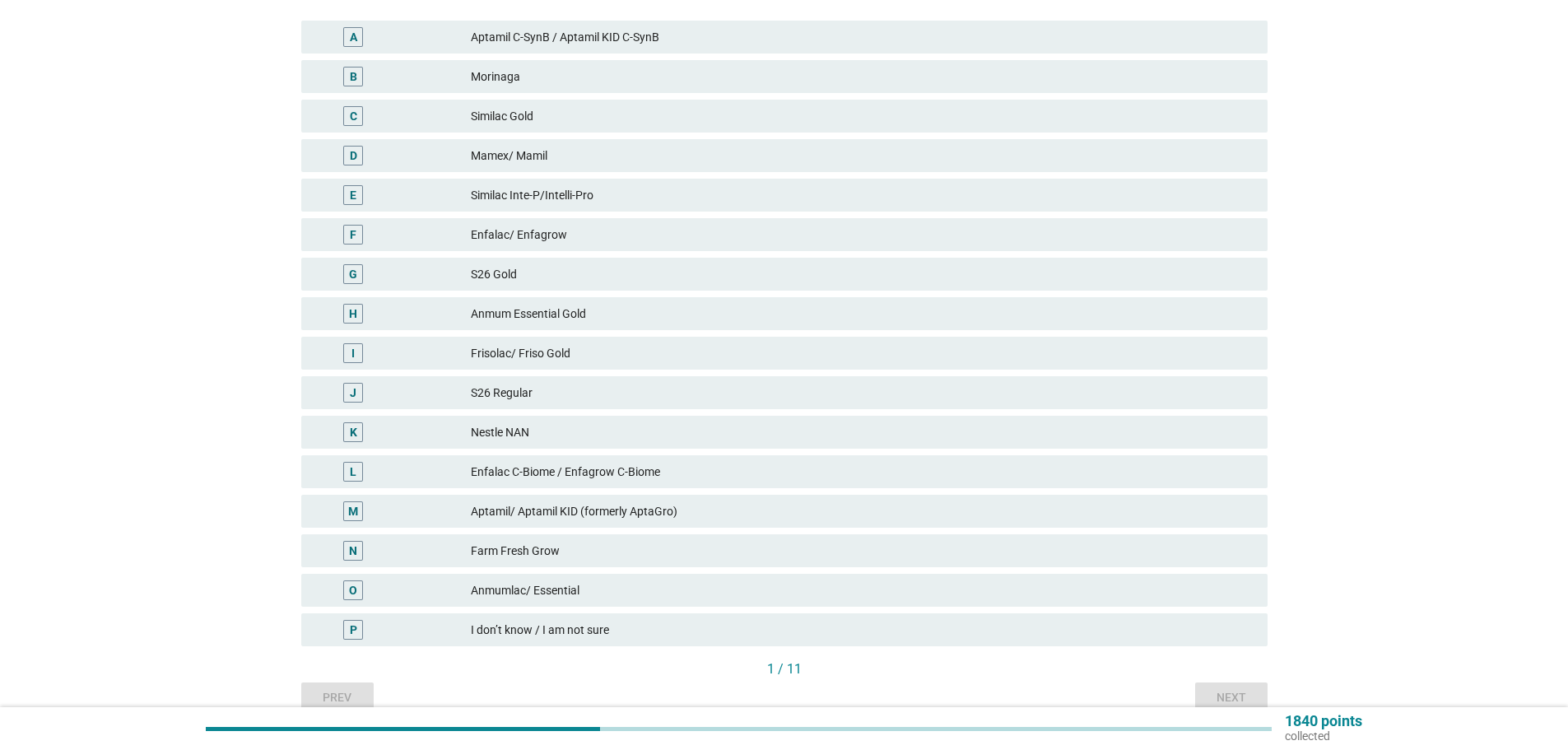
click at [731, 141] on div "D Mamex/ Mamil" at bounding box center [784, 155] width 966 height 33
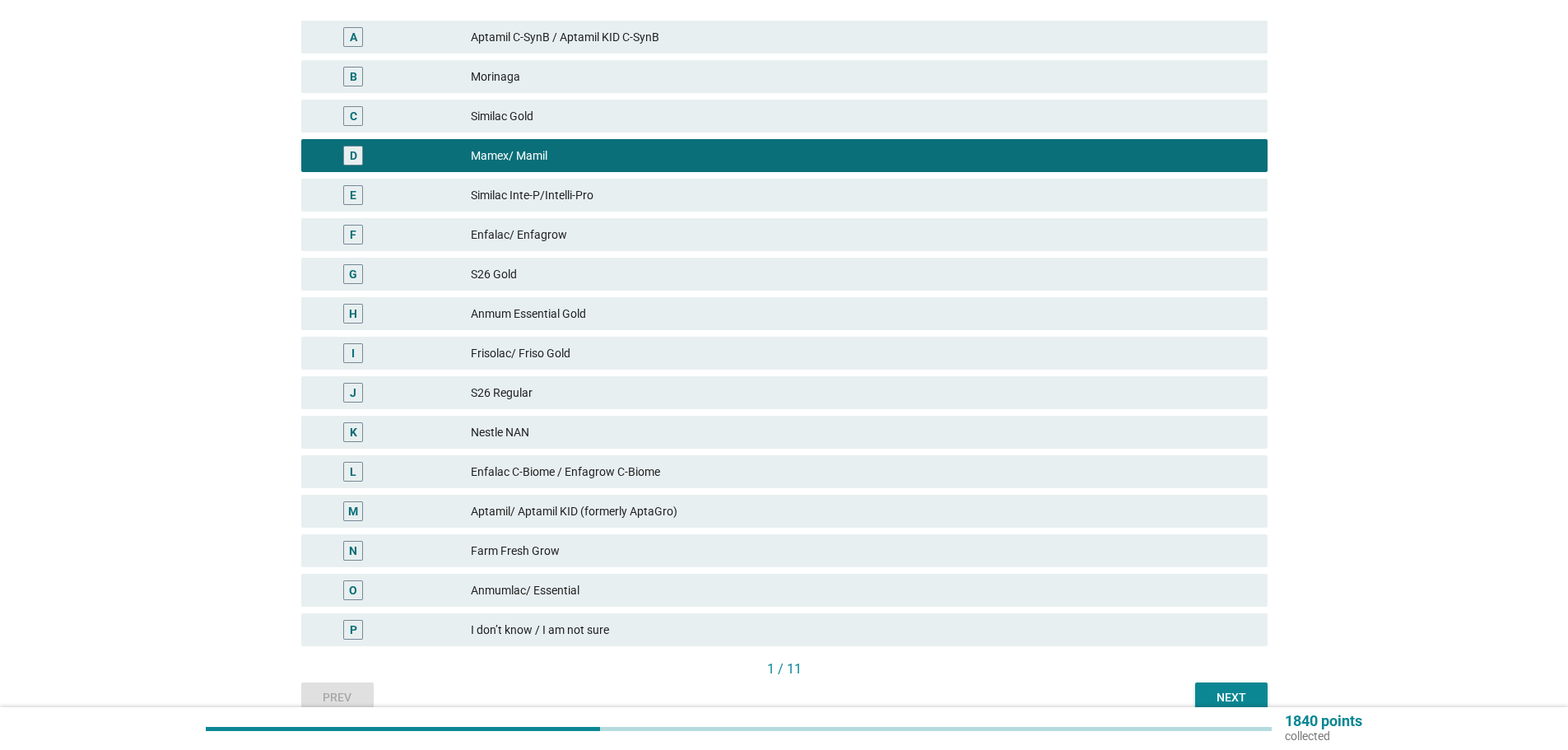
click at [1253, 695] on div "Next" at bounding box center [1232, 697] width 46 height 17
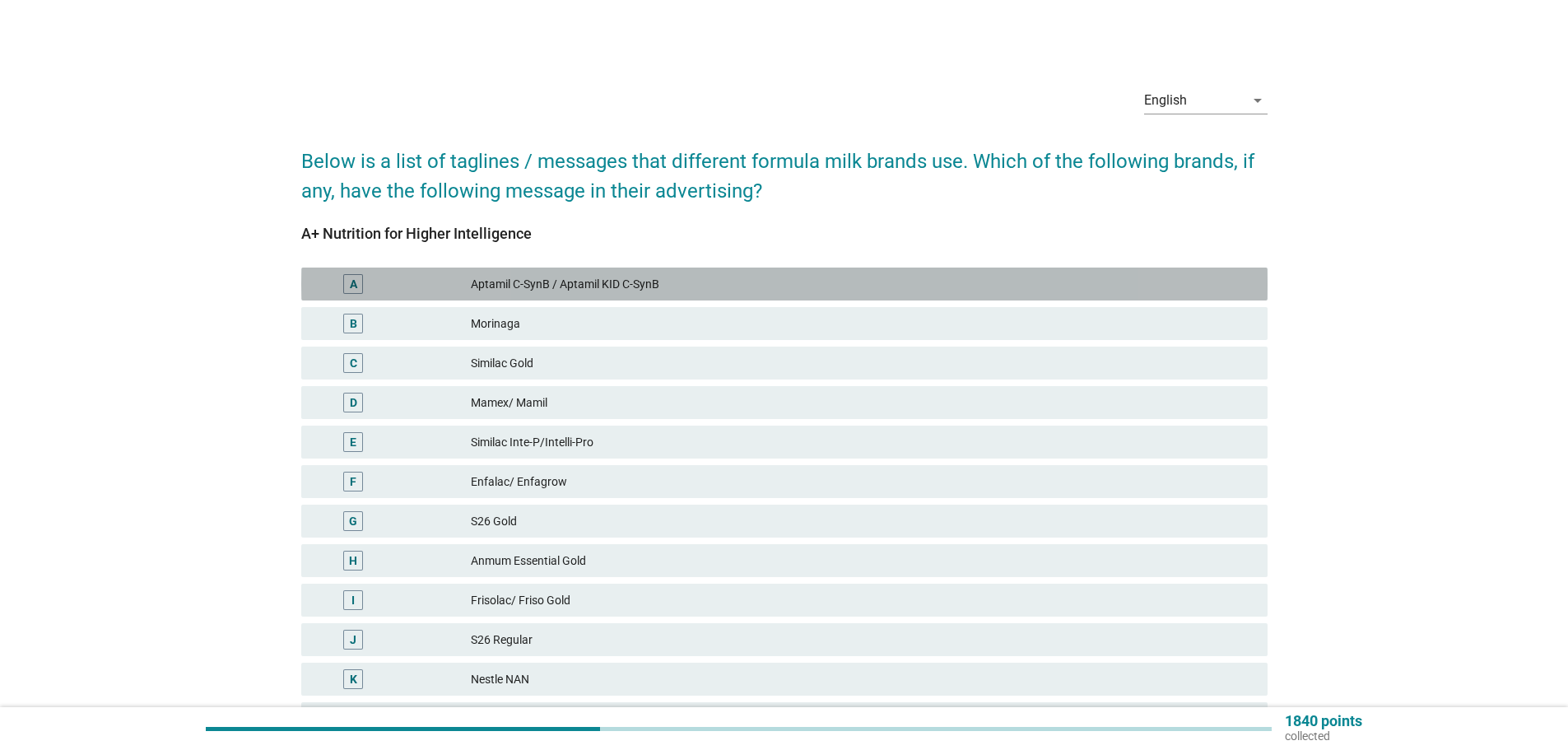
click at [844, 280] on div "Aptamil C-SynB / Aptamil KID C-SynB" at bounding box center [863, 285] width 784 height 20
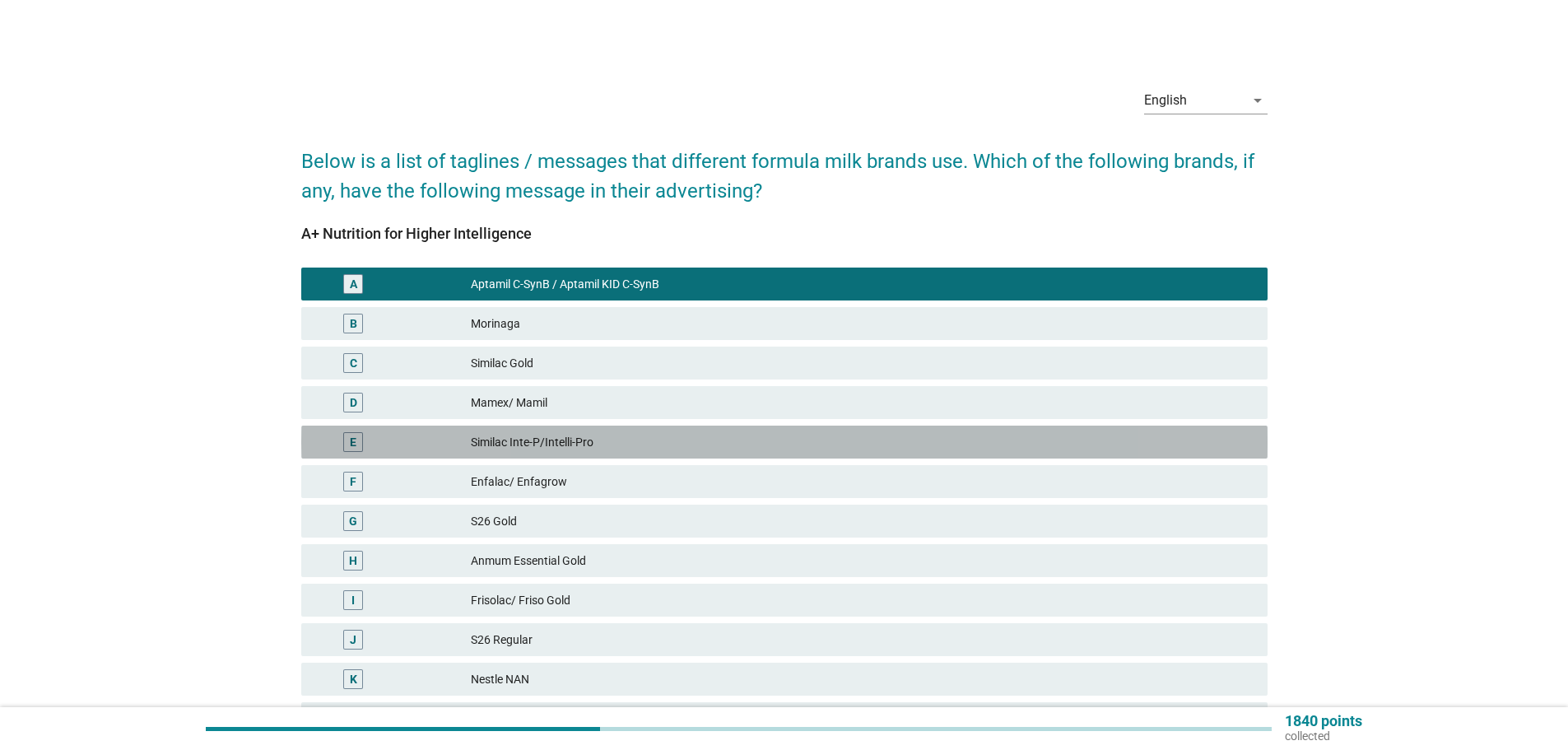
click at [886, 433] on div "Similac Inte-P/Intelli-Pro" at bounding box center [863, 443] width 784 height 20
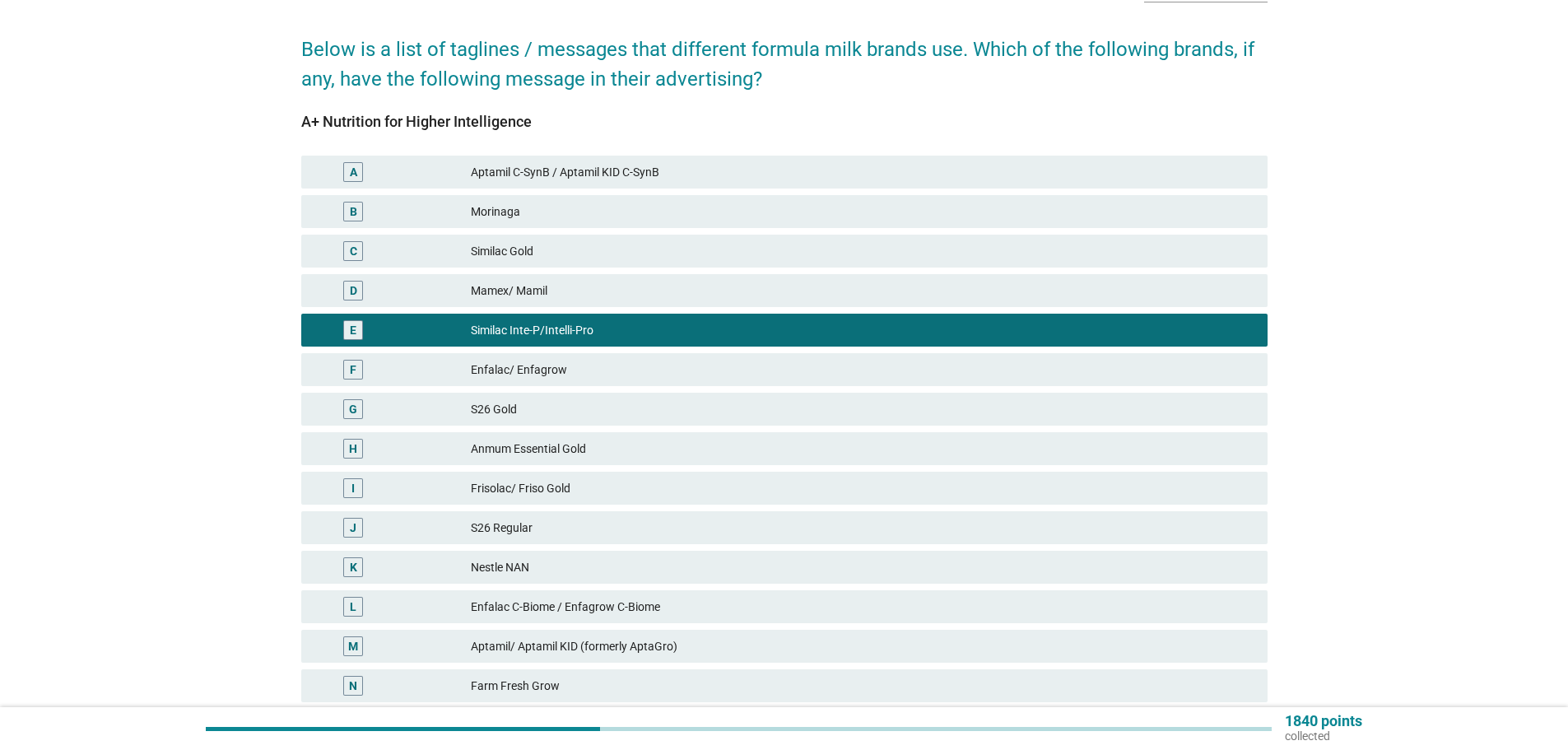
scroll to position [326, 0]
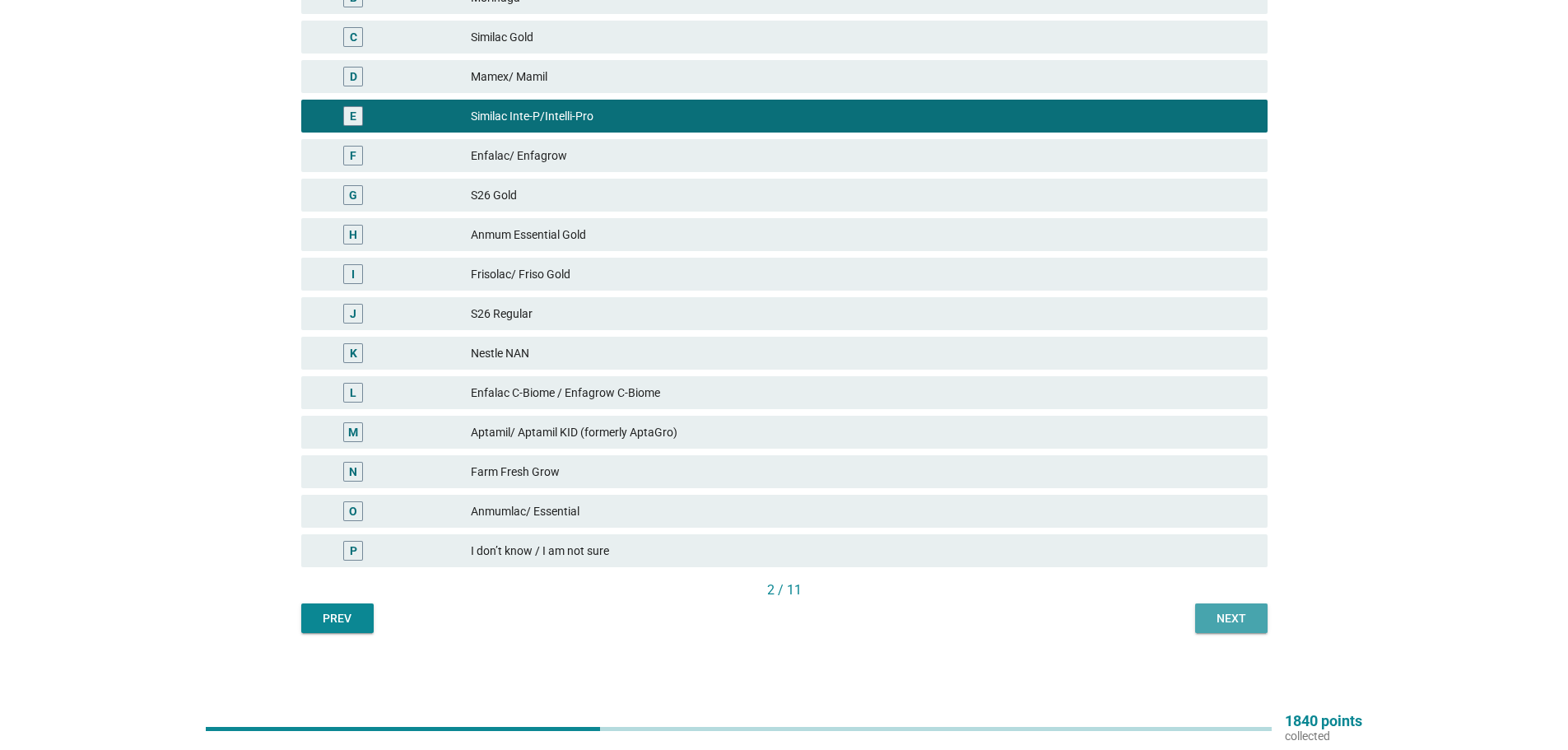
click at [1230, 610] on div "Next" at bounding box center [1232, 618] width 46 height 17
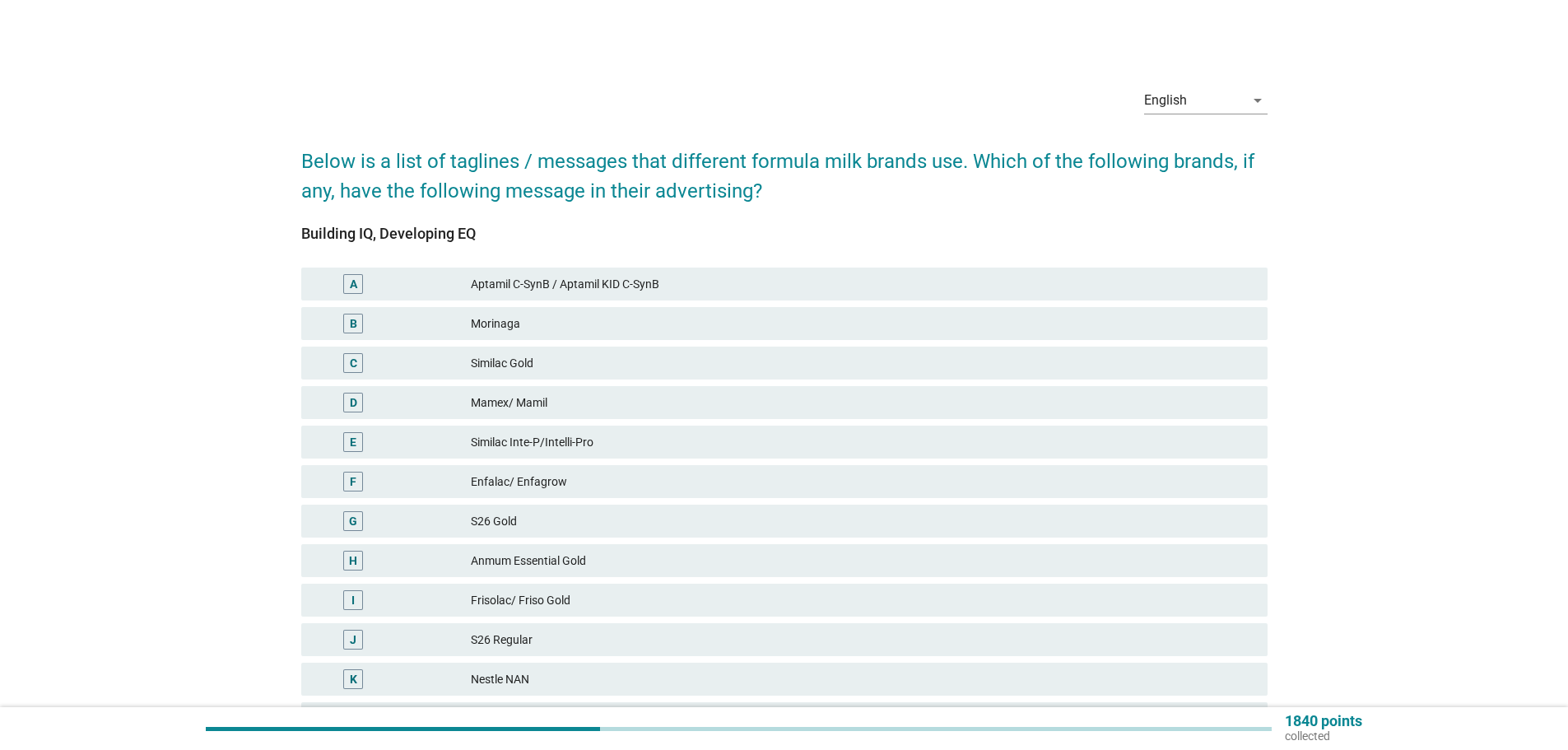
click at [914, 304] on div "[PERSON_NAME]" at bounding box center [784, 323] width 974 height 39
click at [917, 290] on div "Aptamil C-SynB / Aptamil KID C-SynB" at bounding box center [863, 285] width 784 height 20
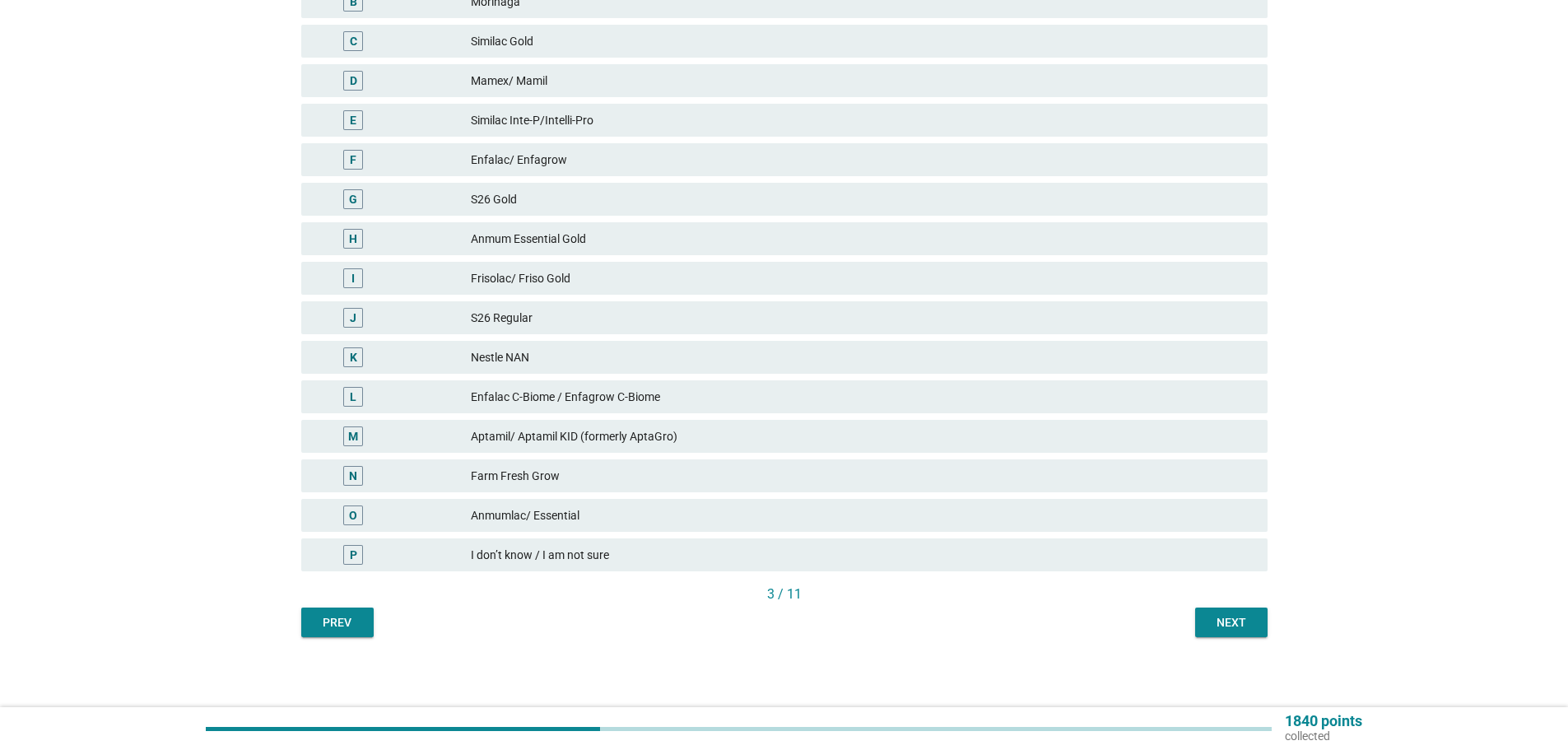
scroll to position [326, 0]
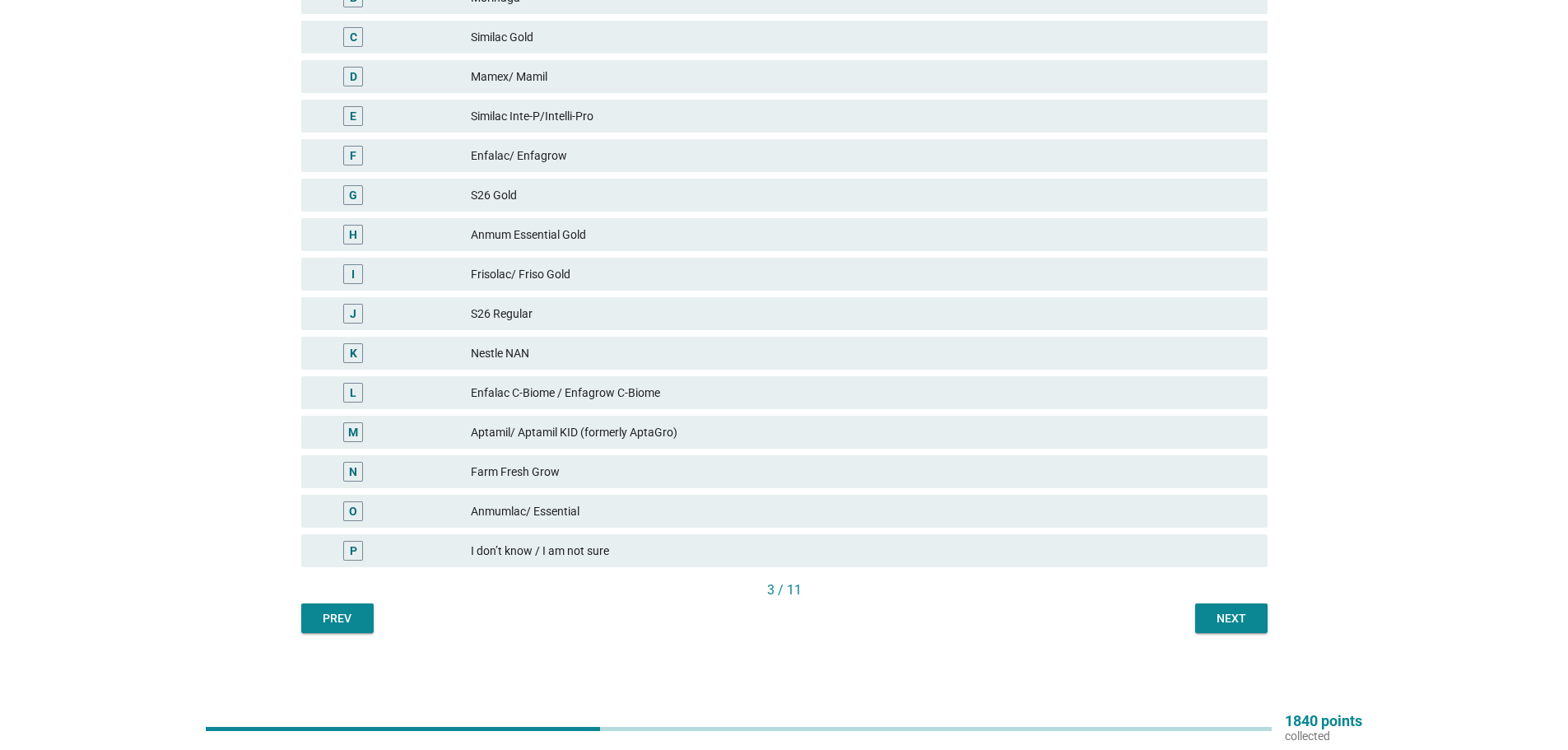
click at [1239, 625] on div "Next" at bounding box center [1232, 618] width 46 height 17
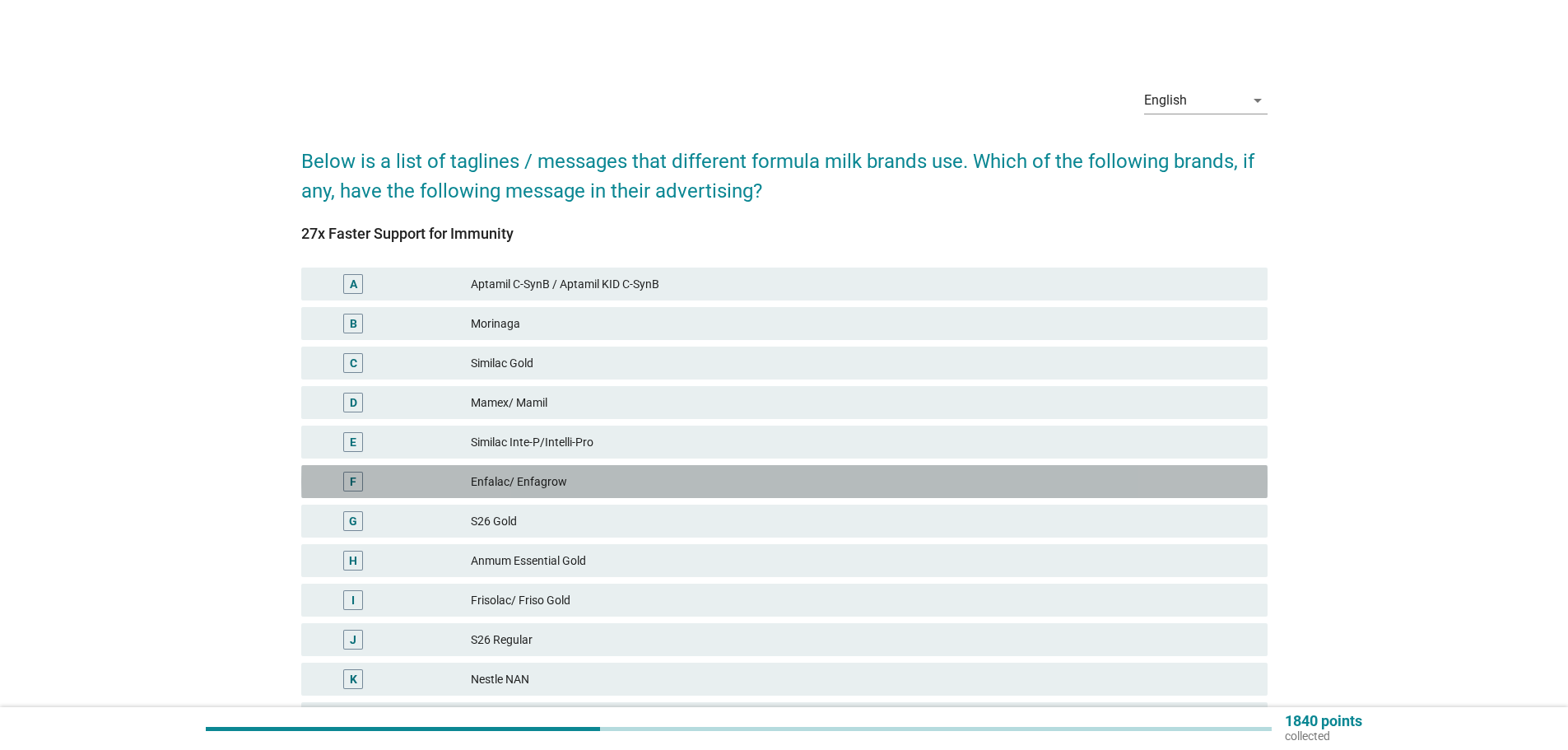
drag, startPoint x: 1012, startPoint y: 483, endPoint x: 1067, endPoint y: 543, distance: 81.4
click at [1010, 481] on div "Enfalac/ Enfagrow" at bounding box center [863, 482] width 784 height 20
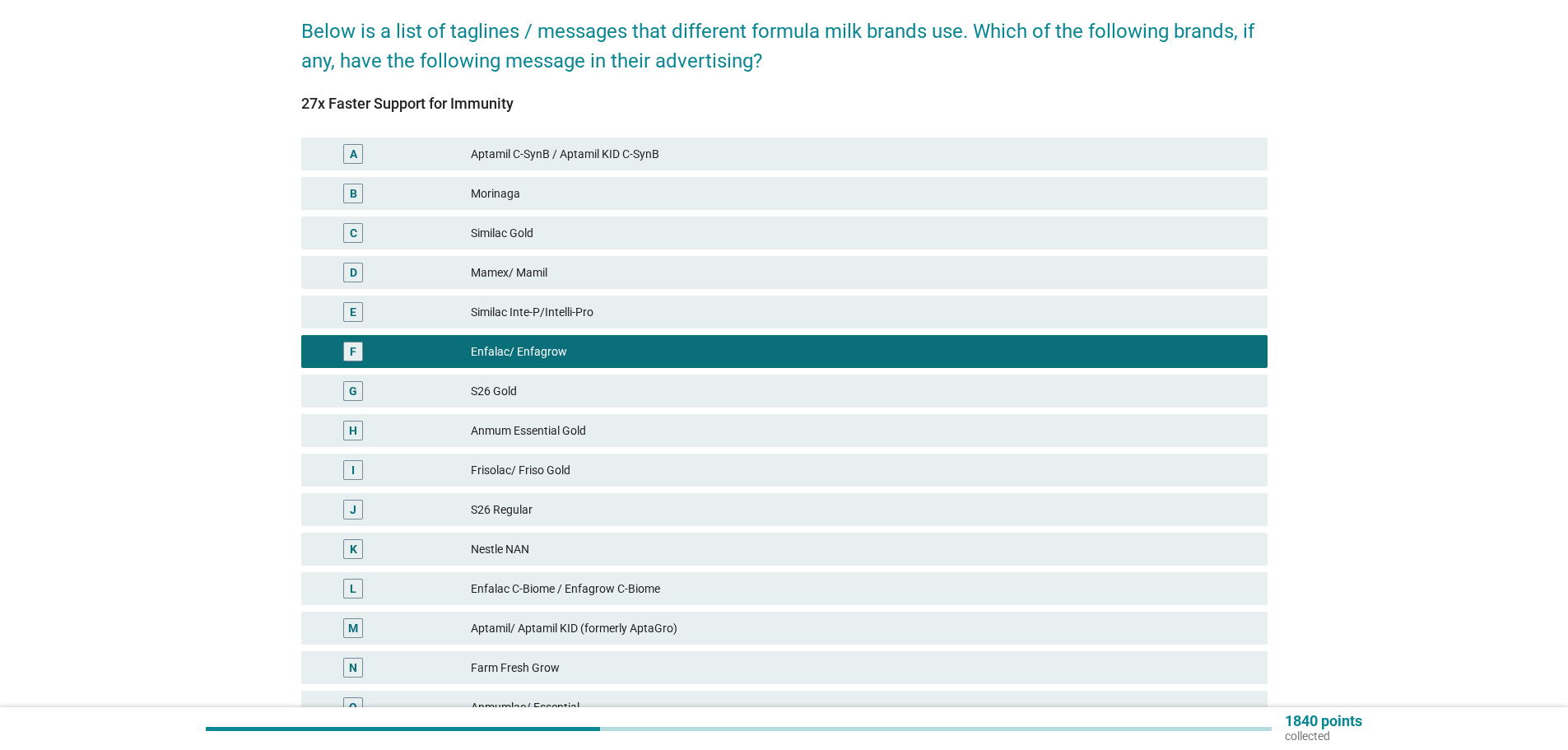
scroll to position [326, 0]
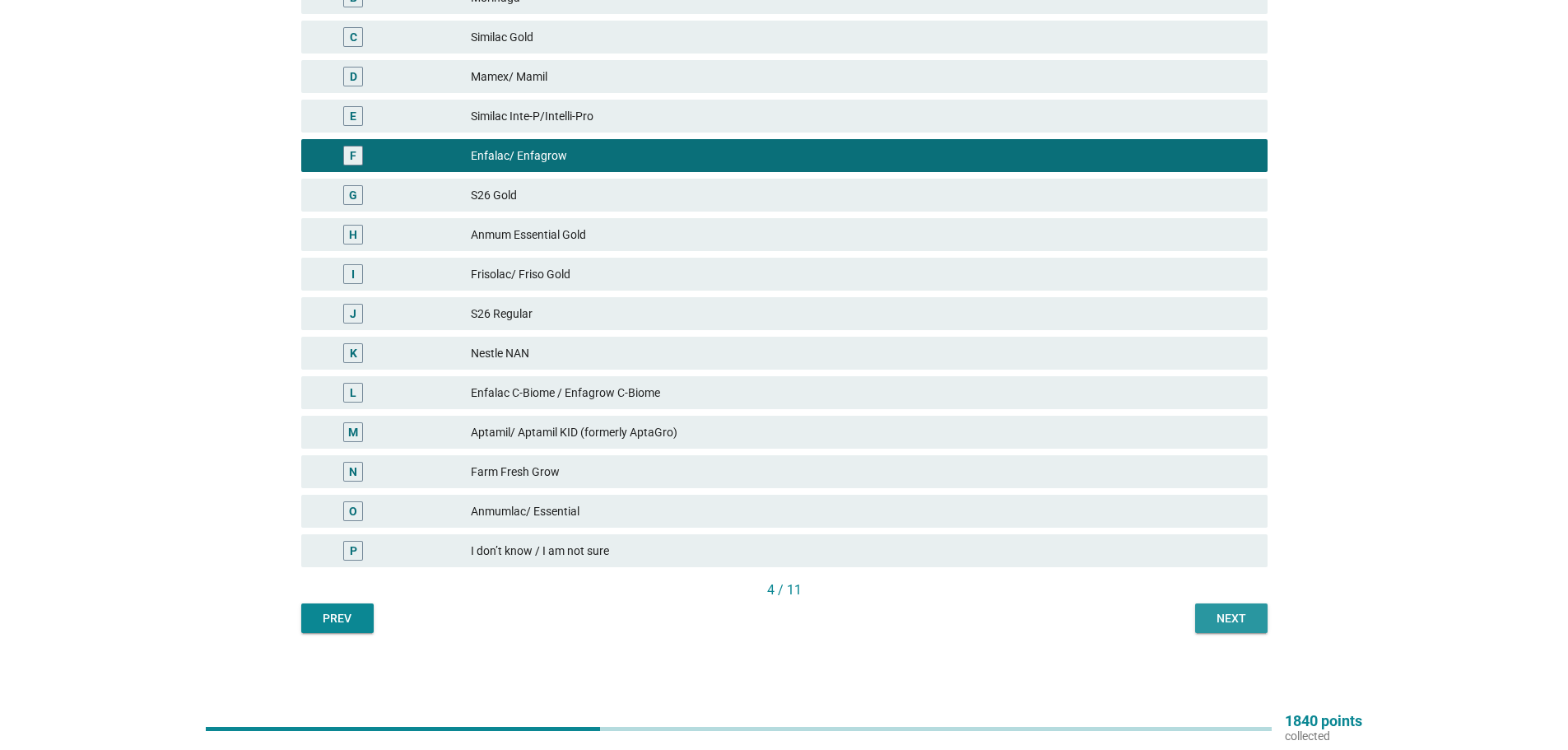
click at [1209, 626] on button "Next" at bounding box center [1232, 618] width 73 height 30
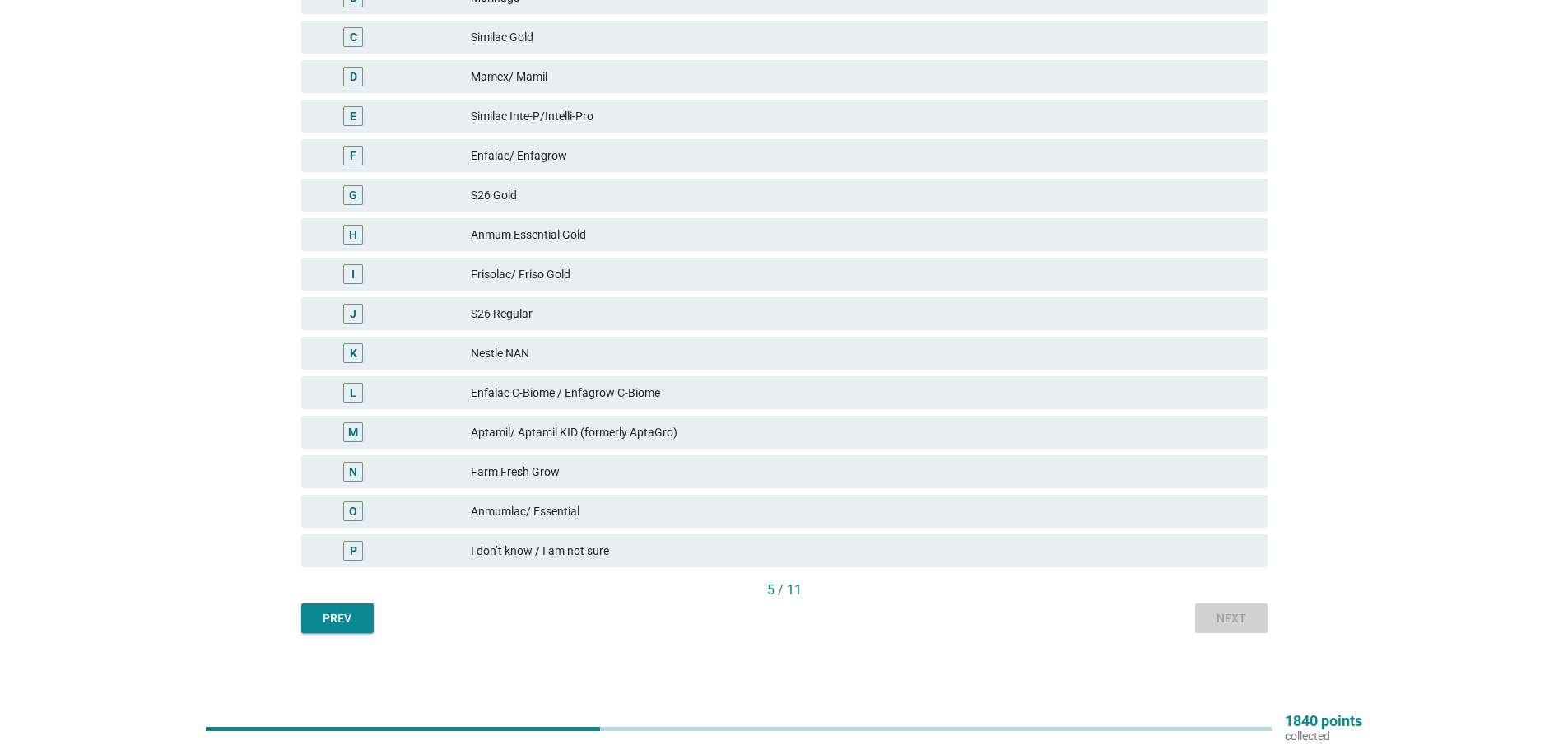
scroll to position [0, 0]
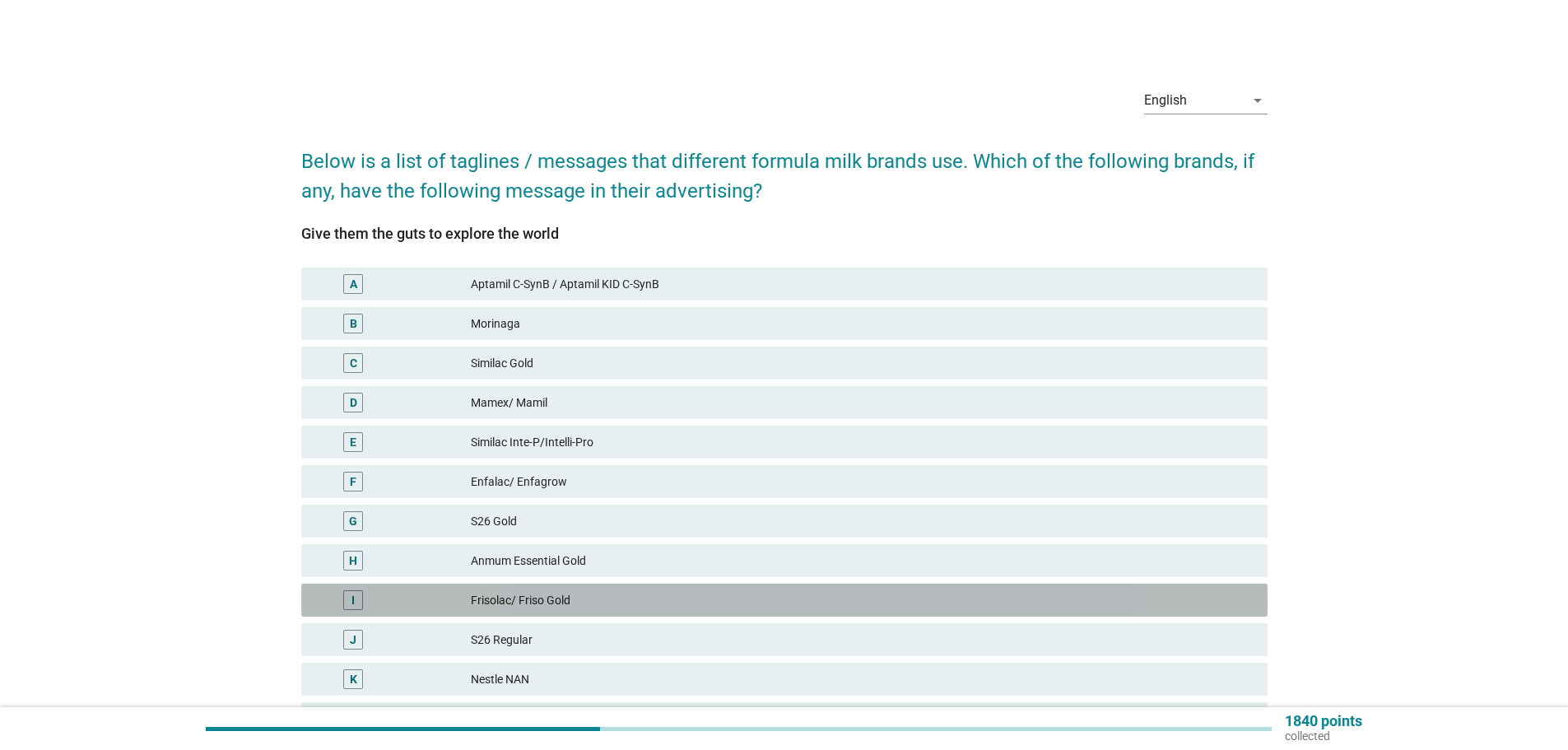
drag, startPoint x: 841, startPoint y: 590, endPoint x: 925, endPoint y: 609, distance: 86.1
click at [840, 590] on div "I Frisolac/ Friso Gold" at bounding box center [784, 600] width 966 height 33
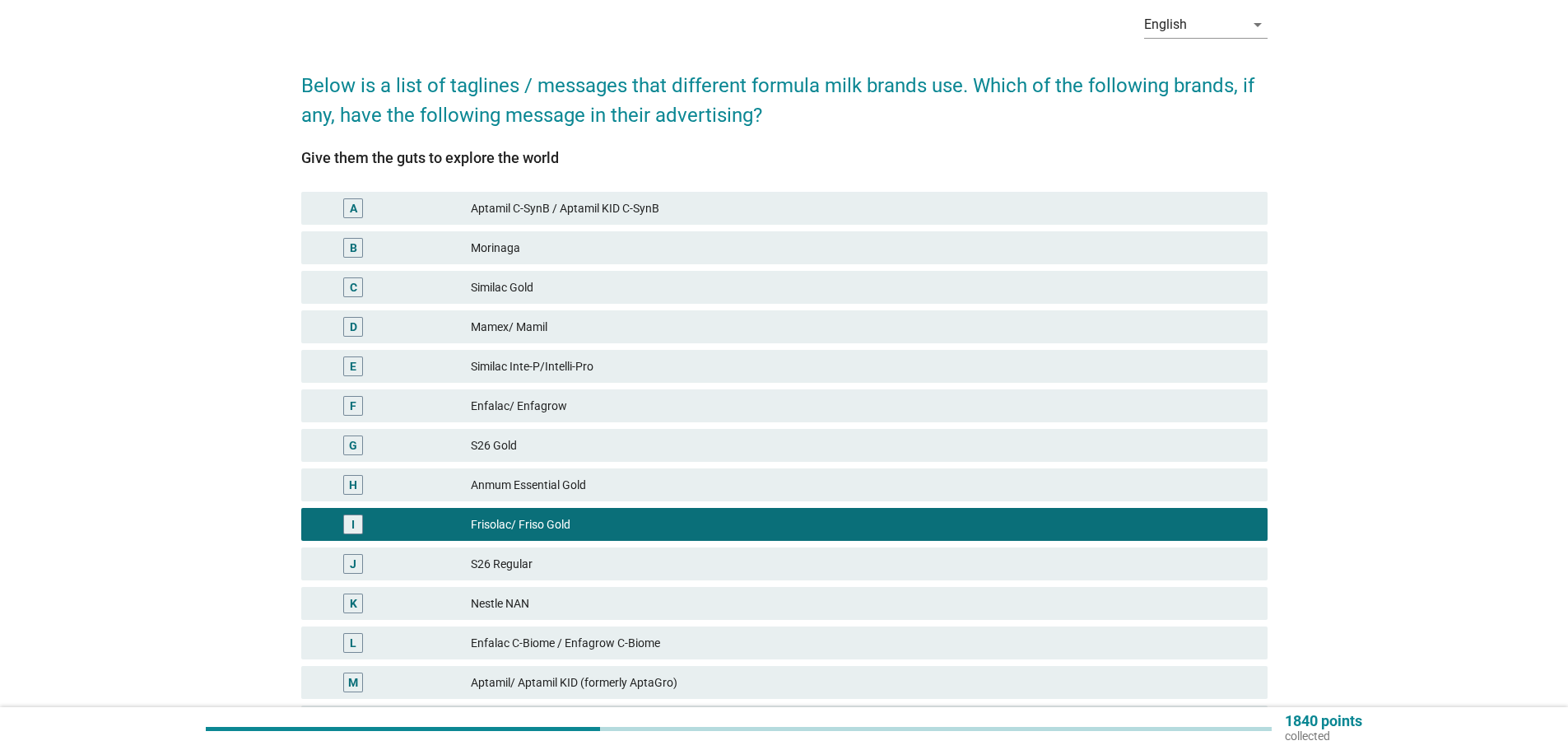
scroll to position [247, 0]
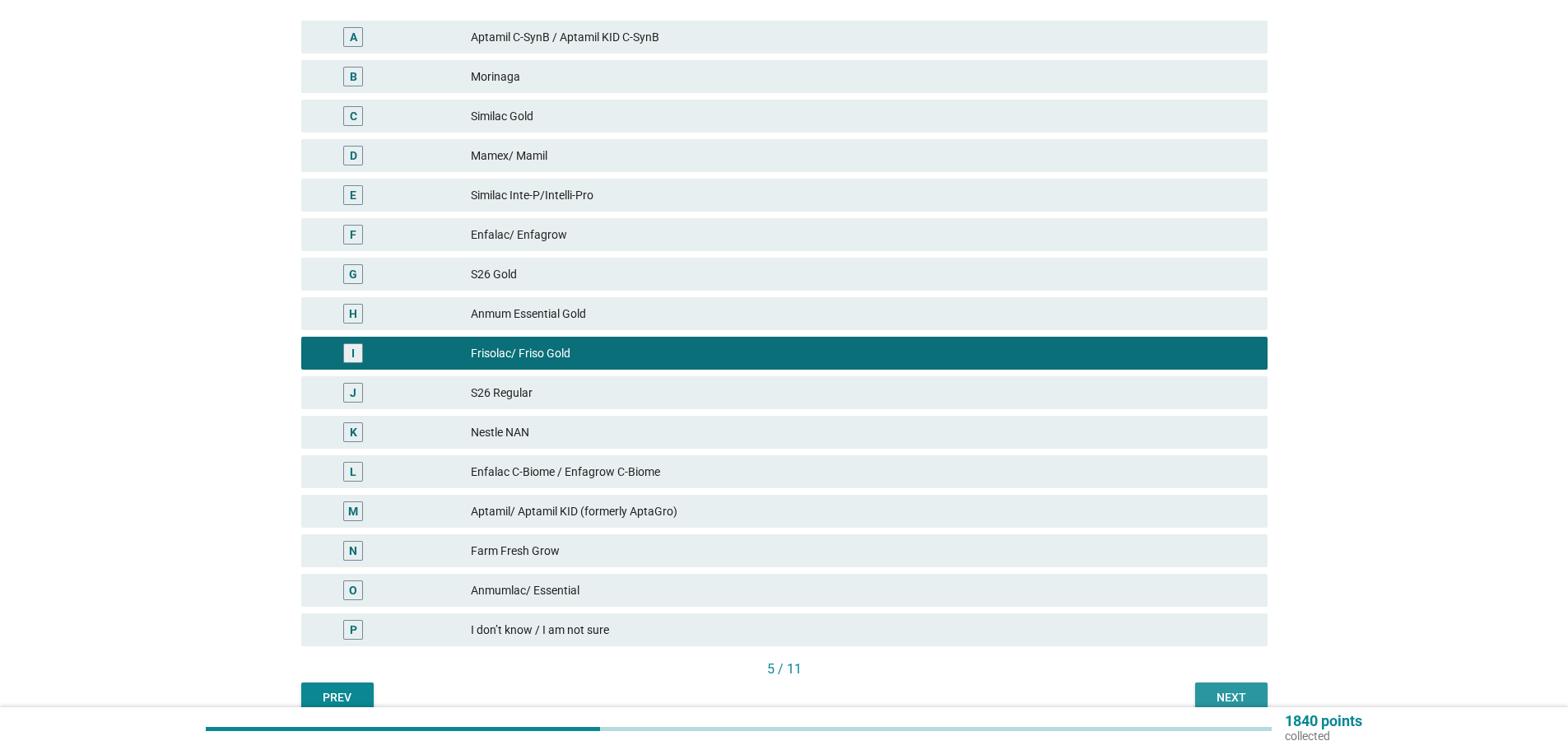
click at [1227, 695] on div "Next" at bounding box center [1232, 697] width 46 height 17
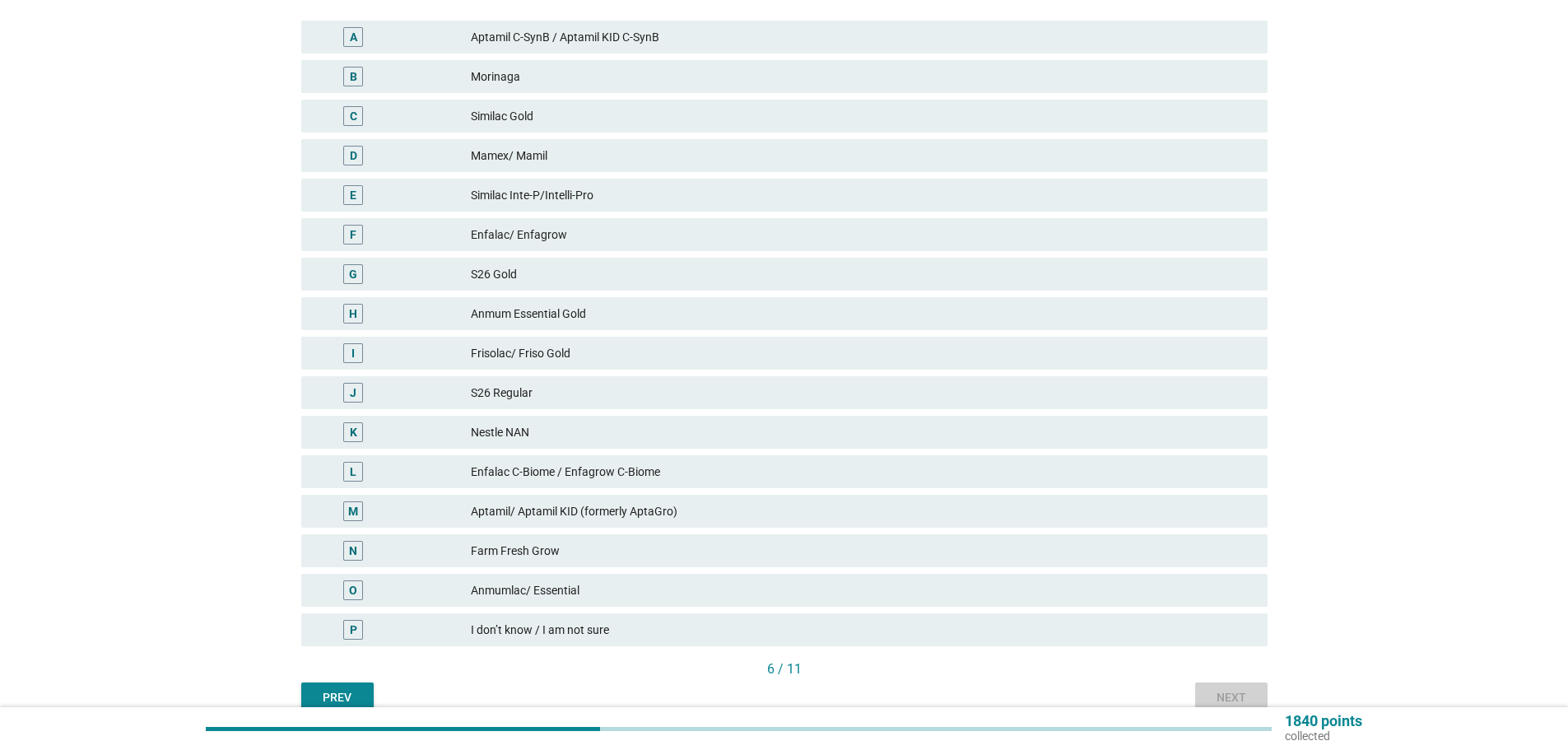
scroll to position [0, 0]
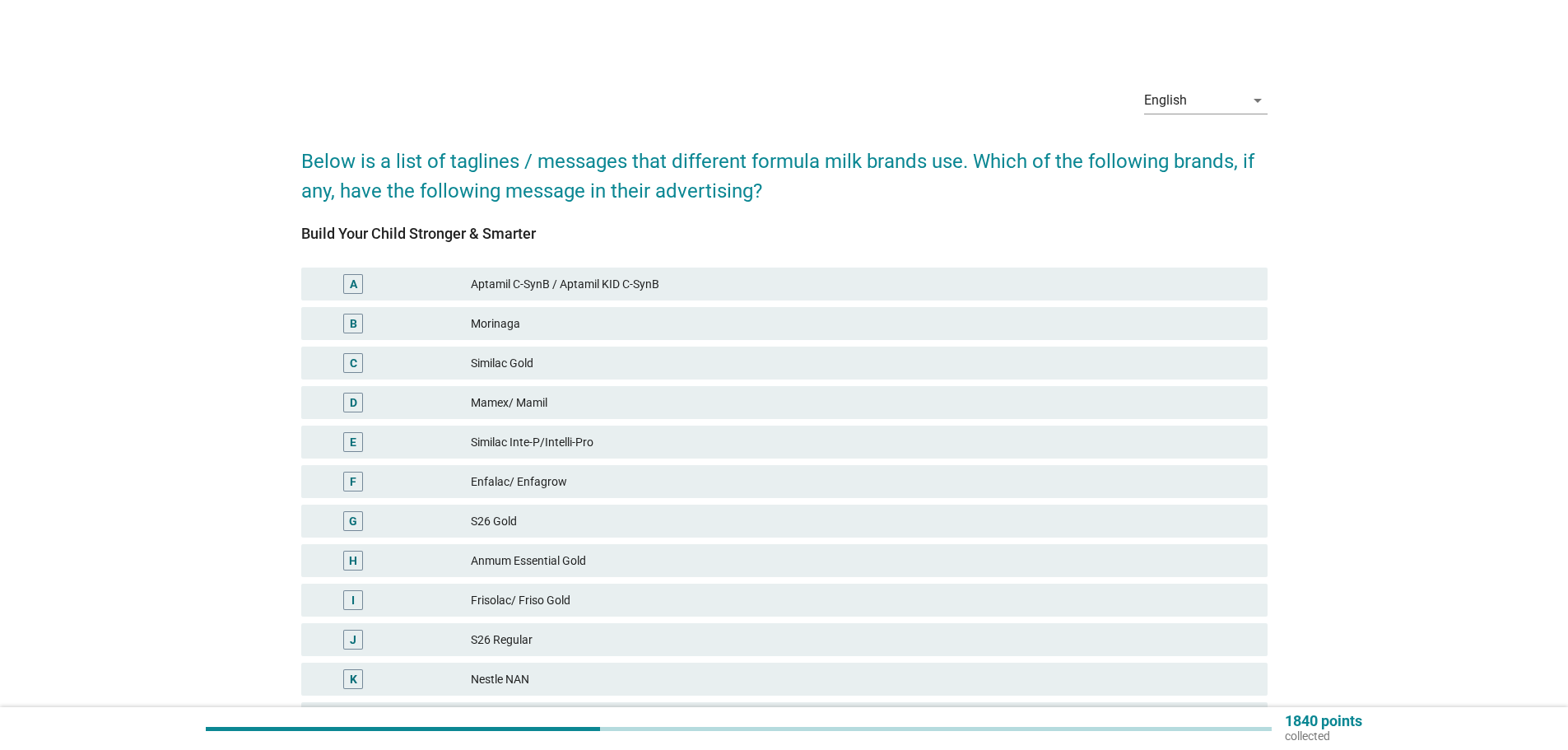
click at [1027, 378] on div "C Similac Gold" at bounding box center [784, 363] width 966 height 33
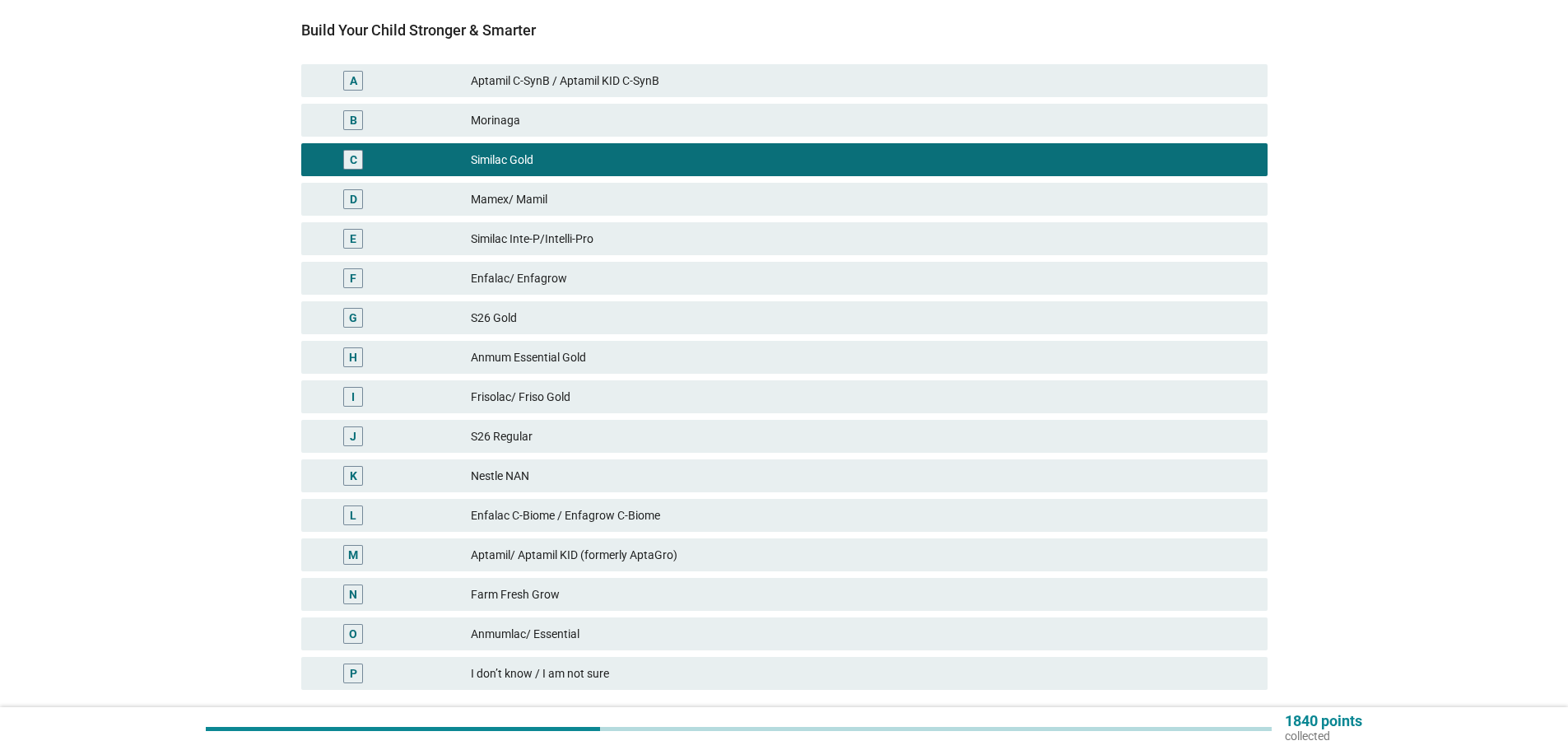
scroll to position [326, 0]
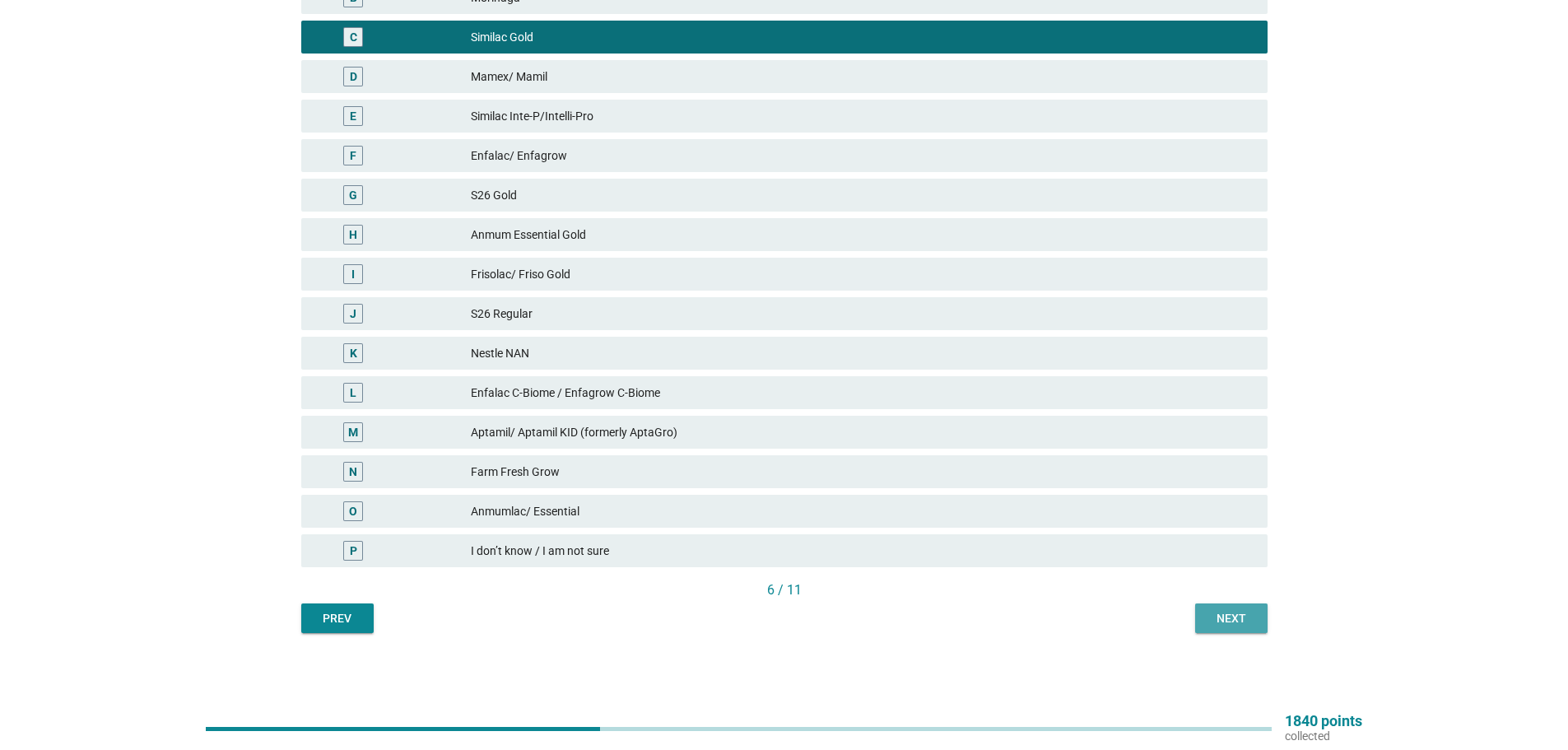
click at [1250, 625] on div "Next" at bounding box center [1232, 618] width 46 height 17
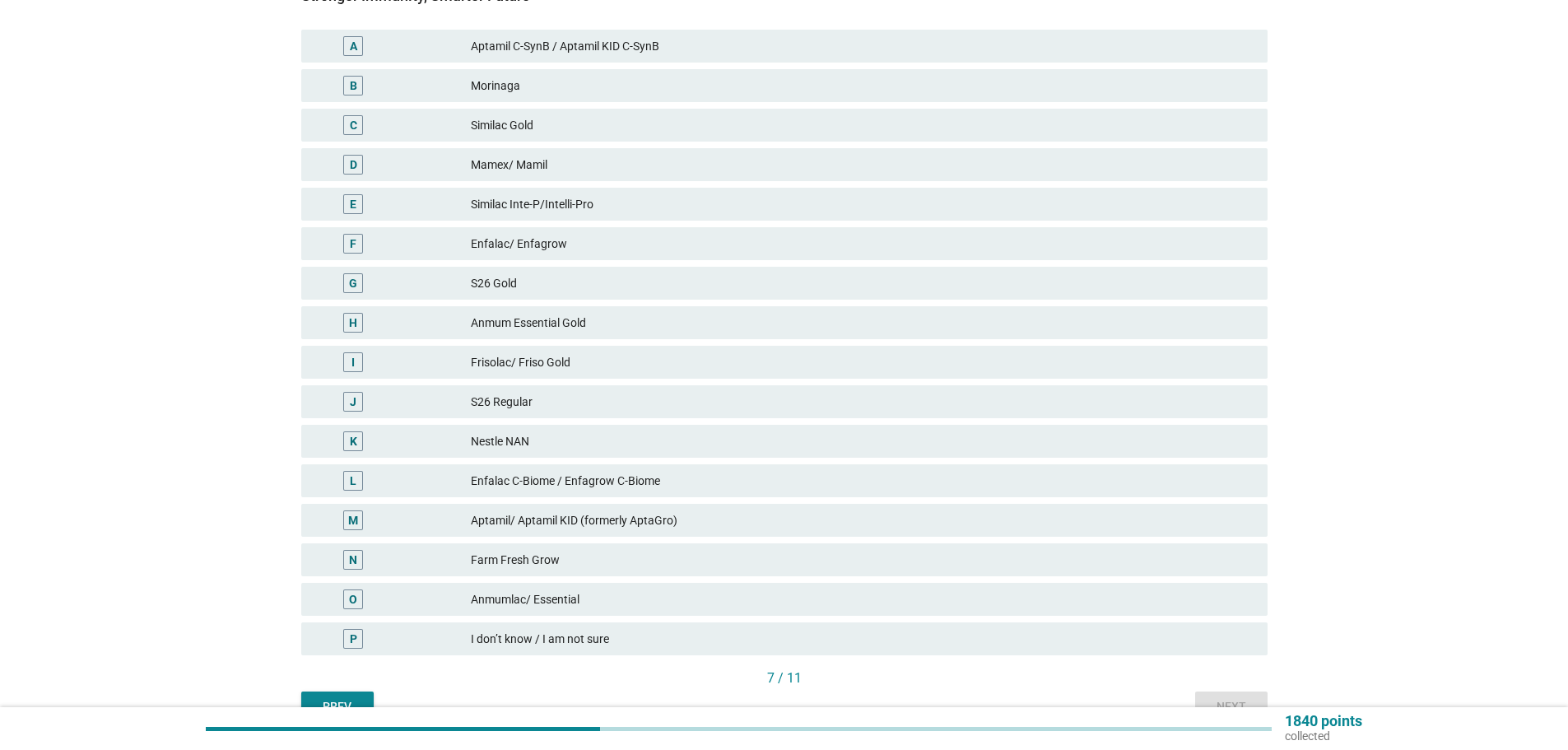
scroll to position [247, 0]
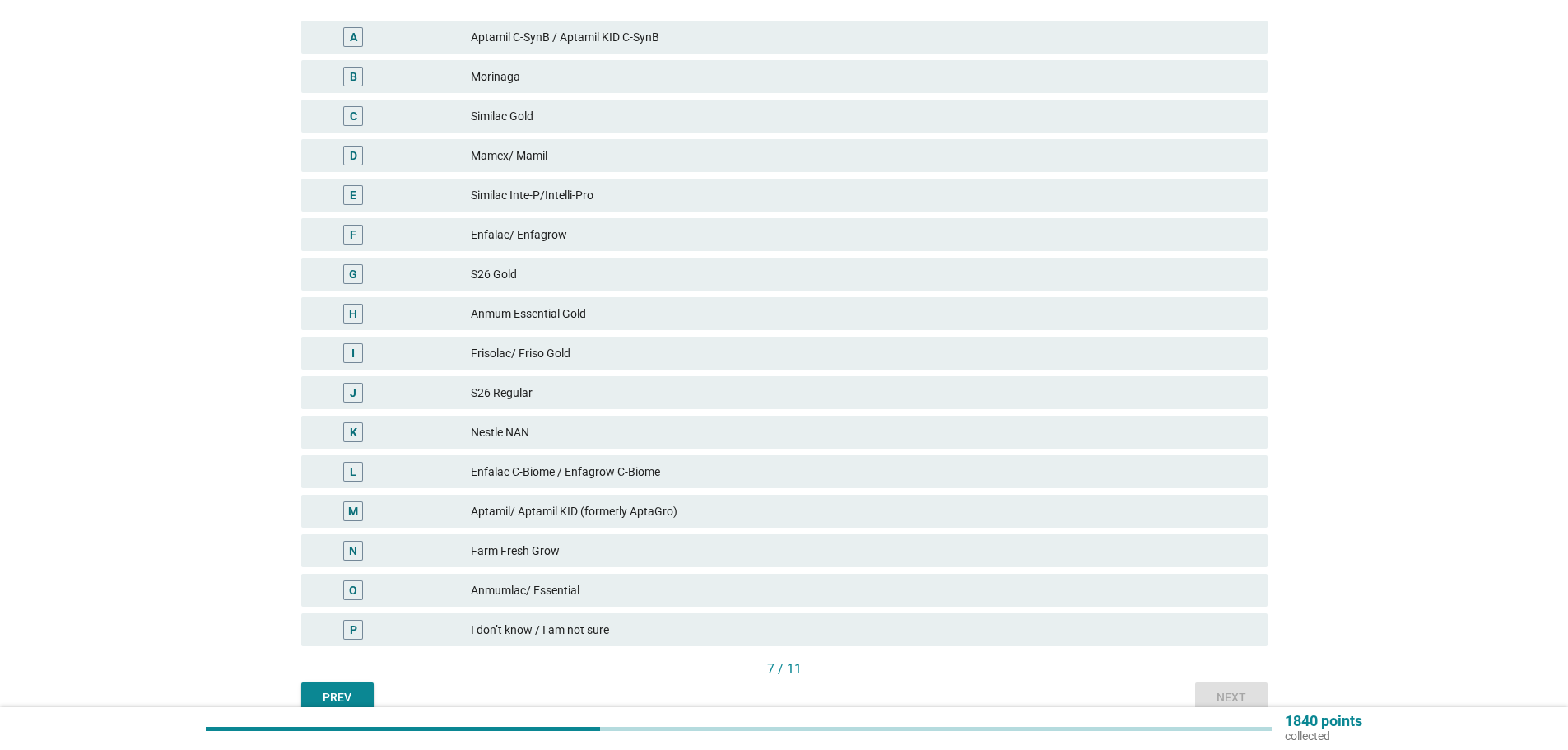
click at [1018, 595] on div "Anmumlac/ Essential" at bounding box center [863, 591] width 784 height 20
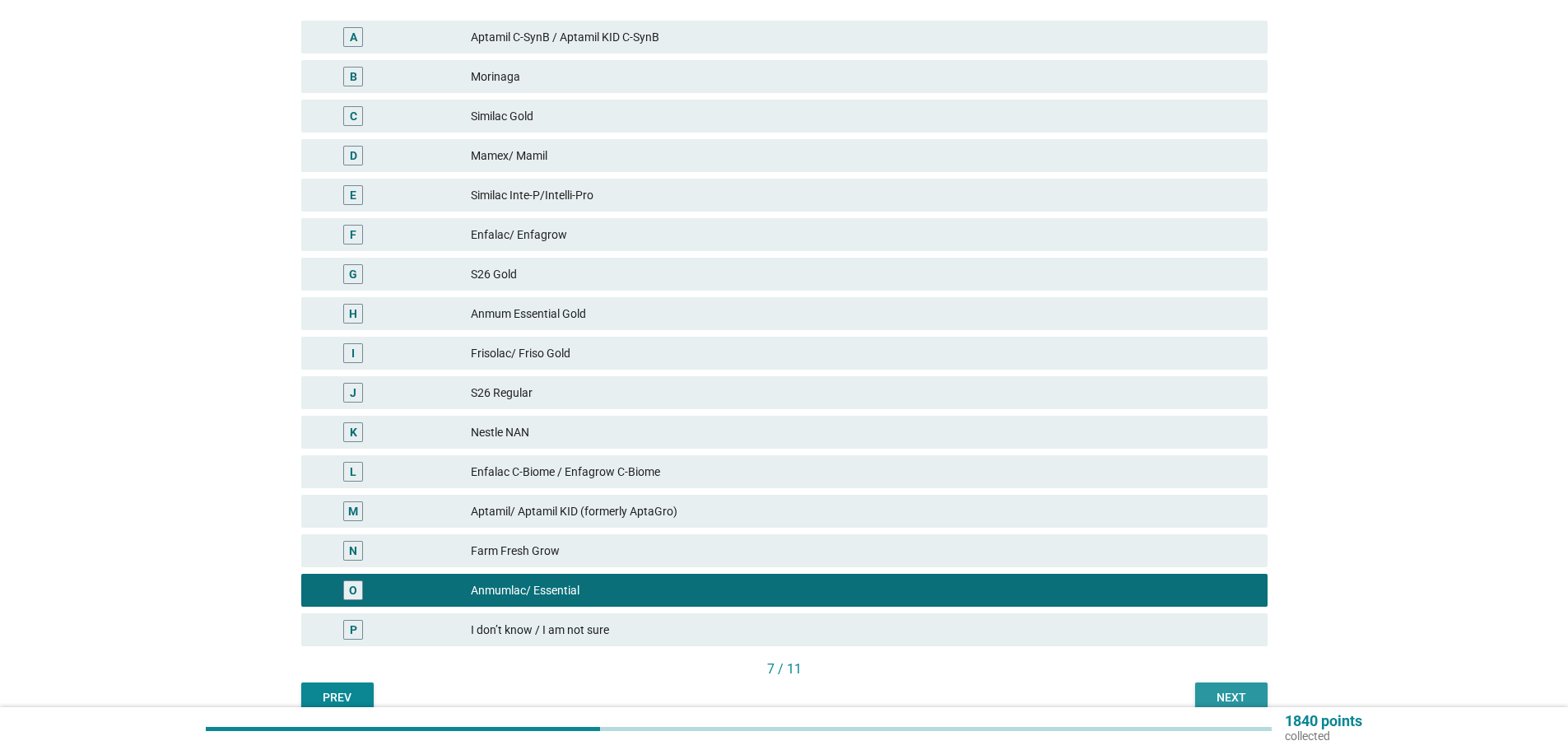
click at [1244, 695] on div "Next" at bounding box center [1232, 697] width 46 height 17
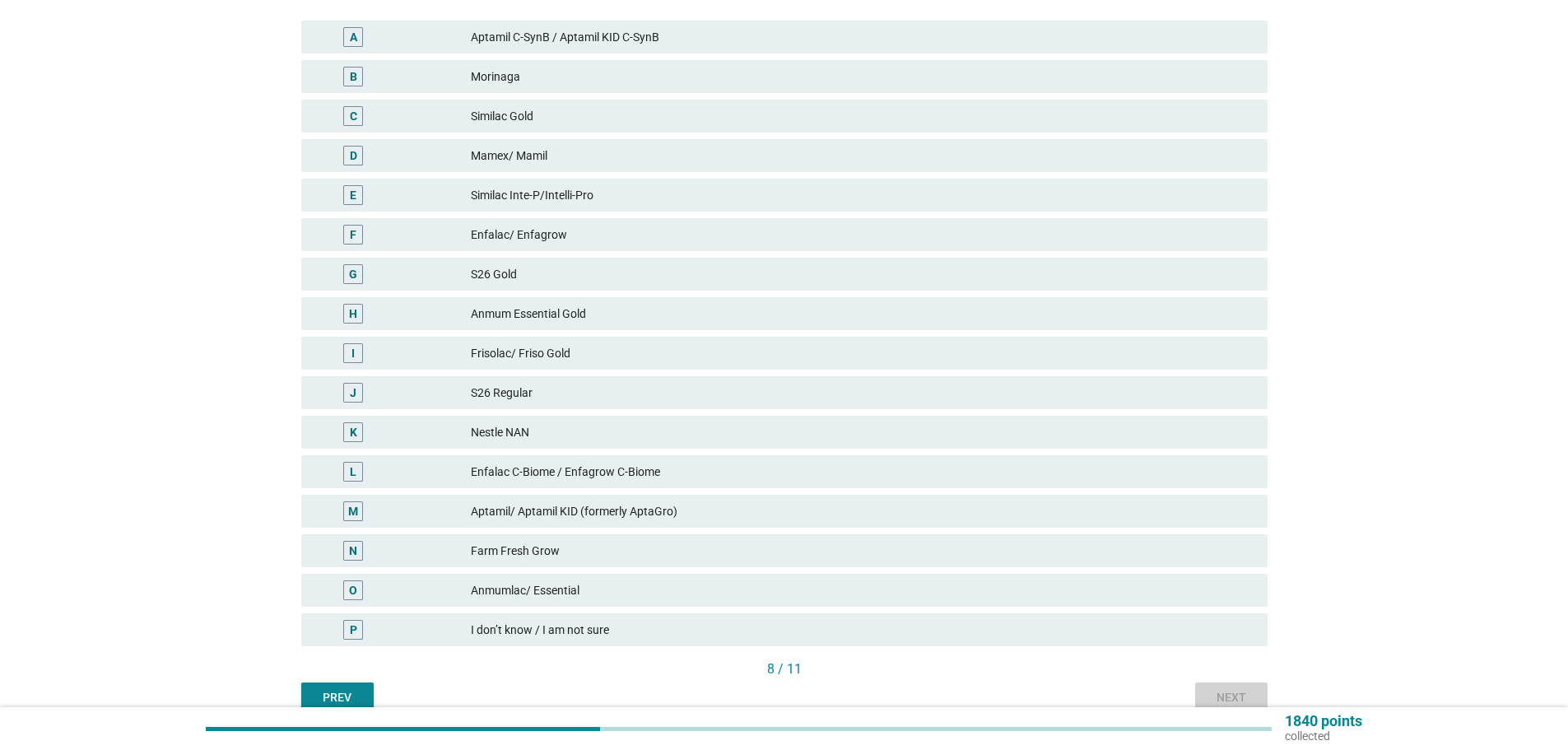
scroll to position [0, 0]
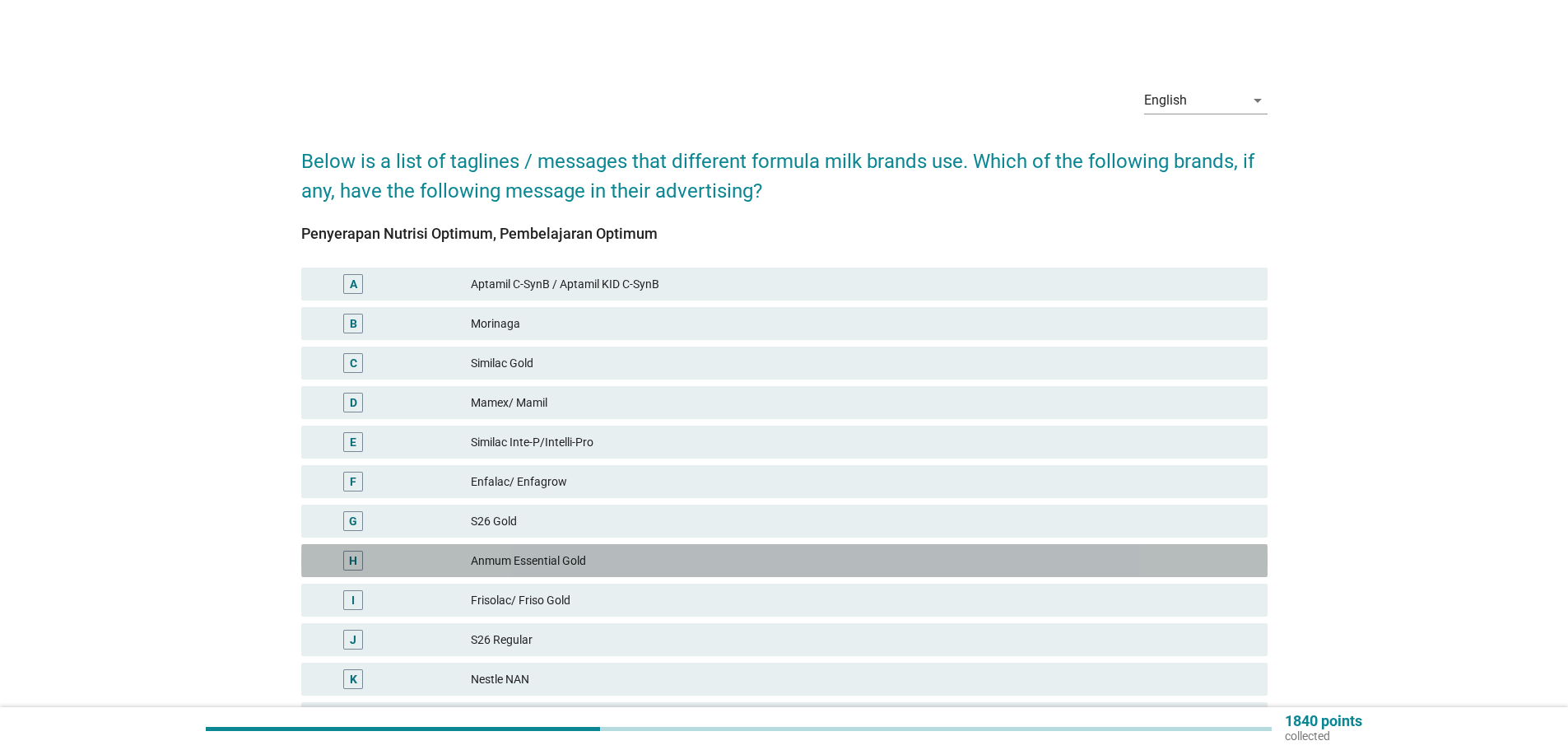
click at [1156, 572] on div "H Anmum Essential Gold" at bounding box center [784, 561] width 966 height 33
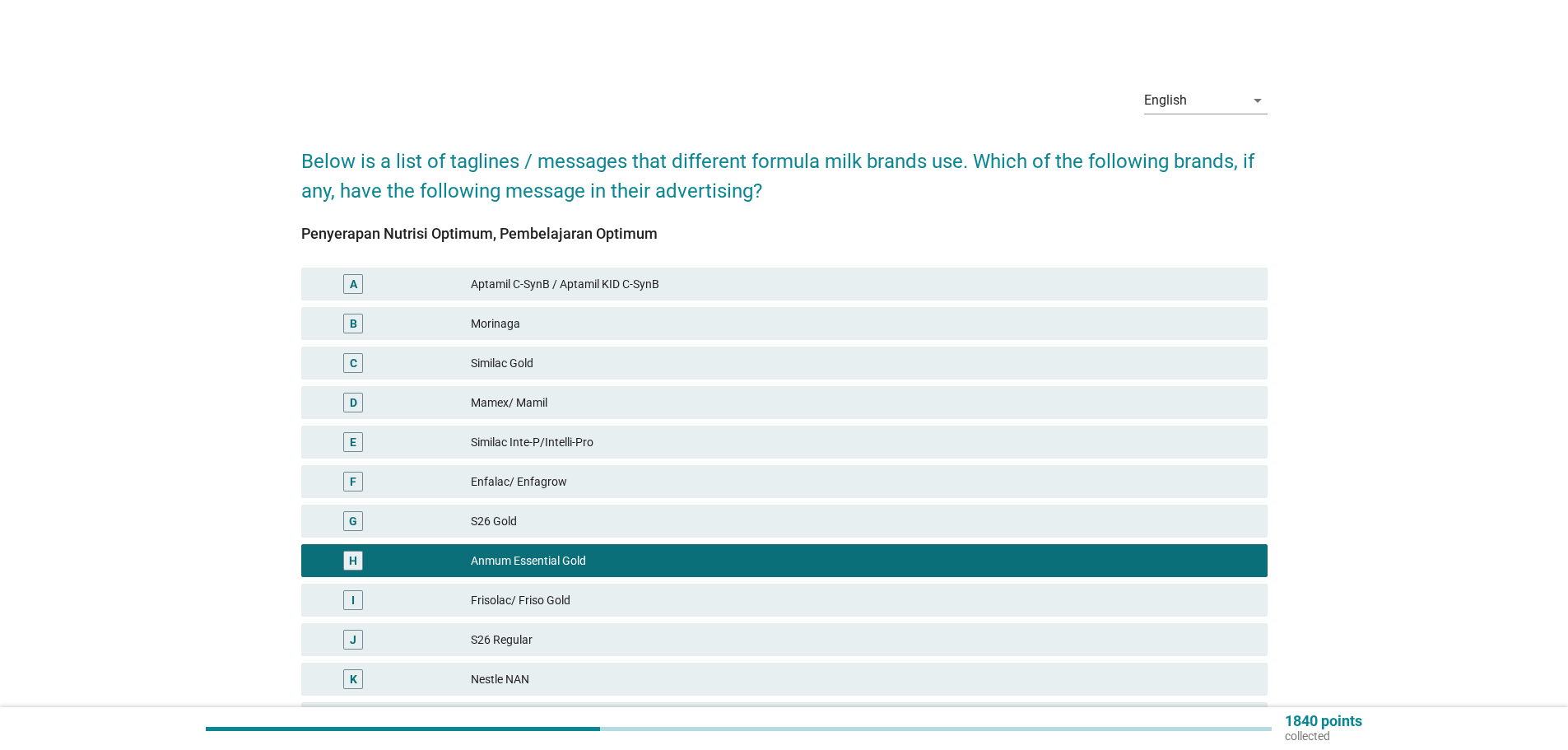
click at [1162, 602] on div "Frisolac/ Friso Gold" at bounding box center [863, 600] width 784 height 20
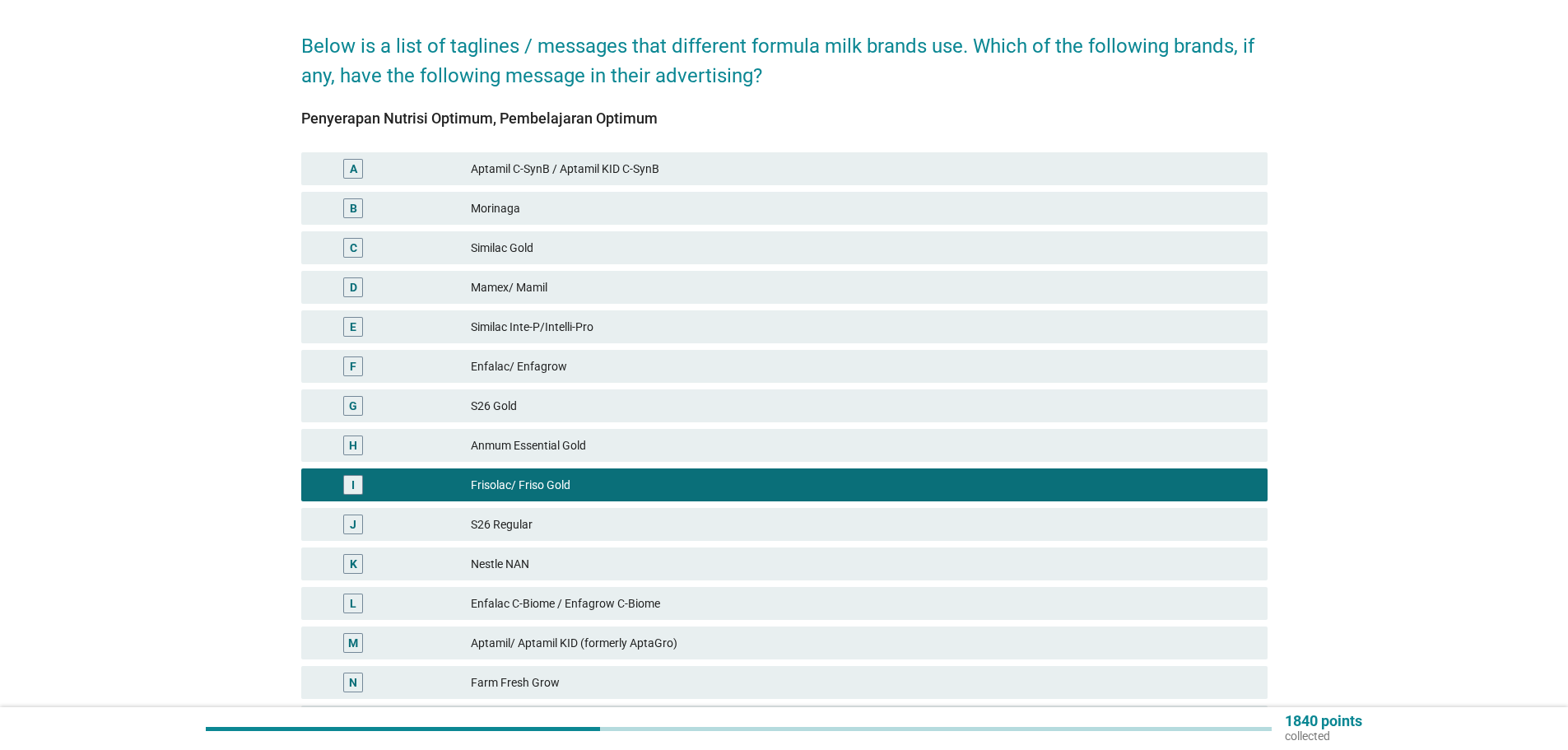
scroll to position [326, 0]
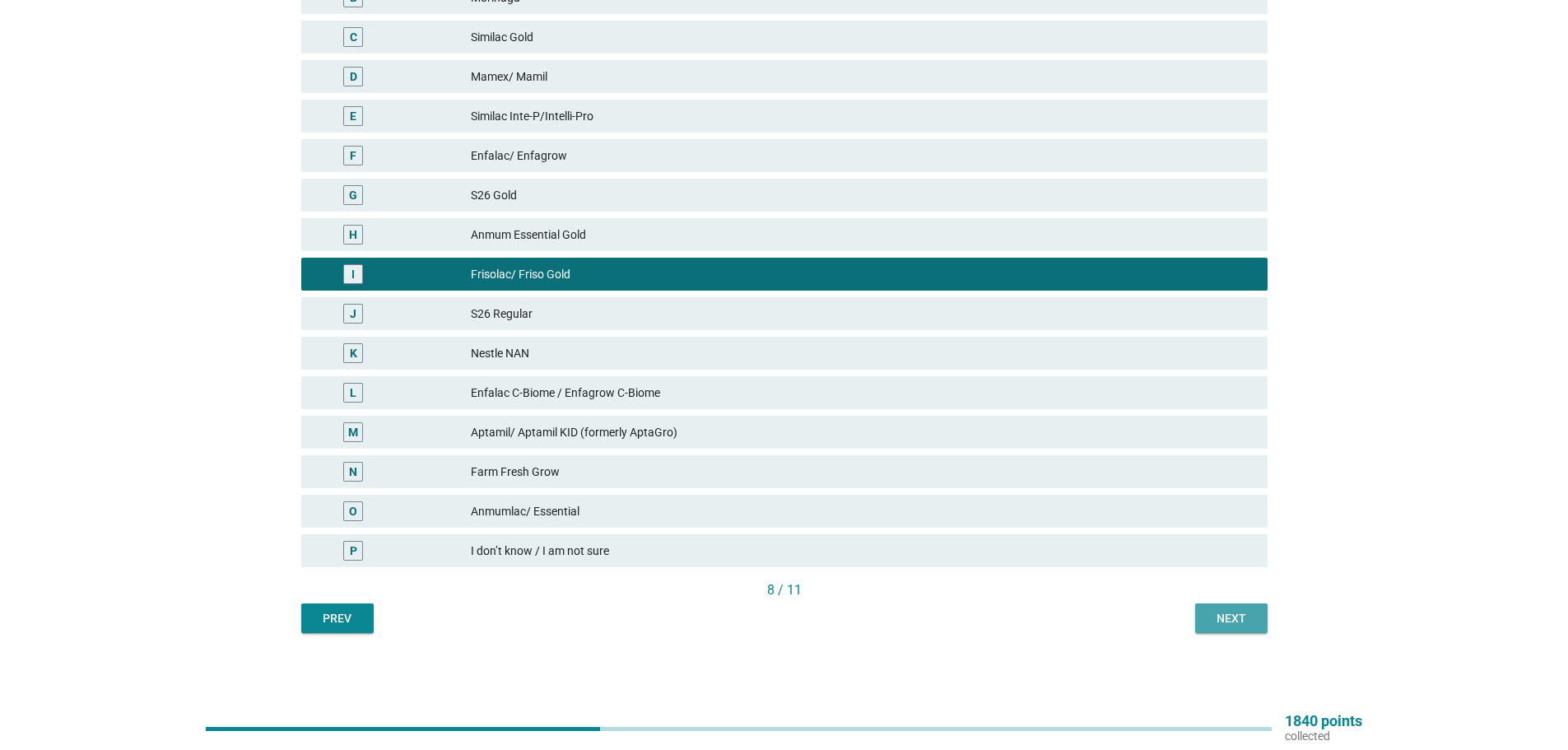
click at [1245, 628] on button "Next" at bounding box center [1232, 618] width 73 height 30
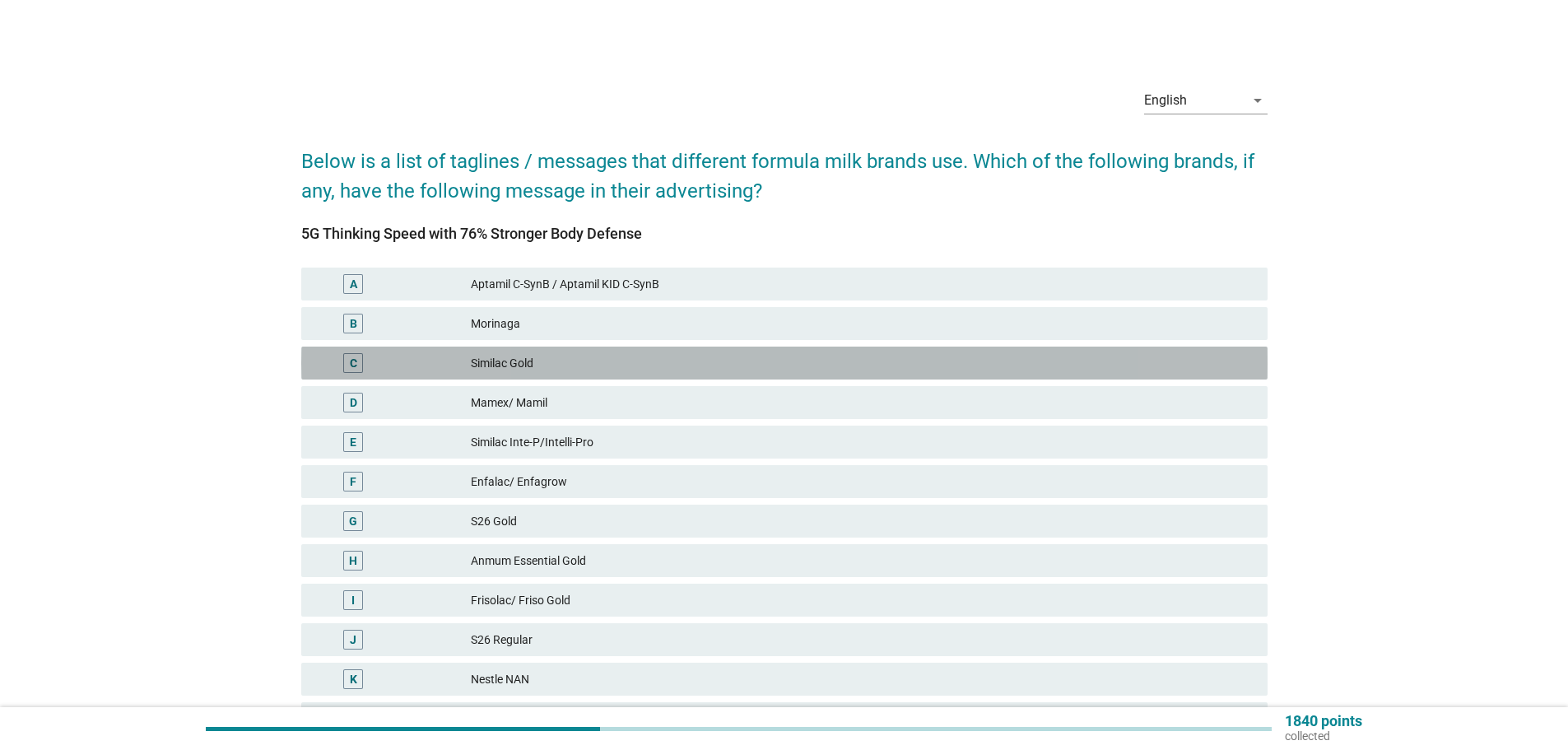
drag, startPoint x: 1053, startPoint y: 374, endPoint x: 1123, endPoint y: 465, distance: 114.8
click at [1054, 374] on div "C Similac Gold" at bounding box center [784, 363] width 966 height 33
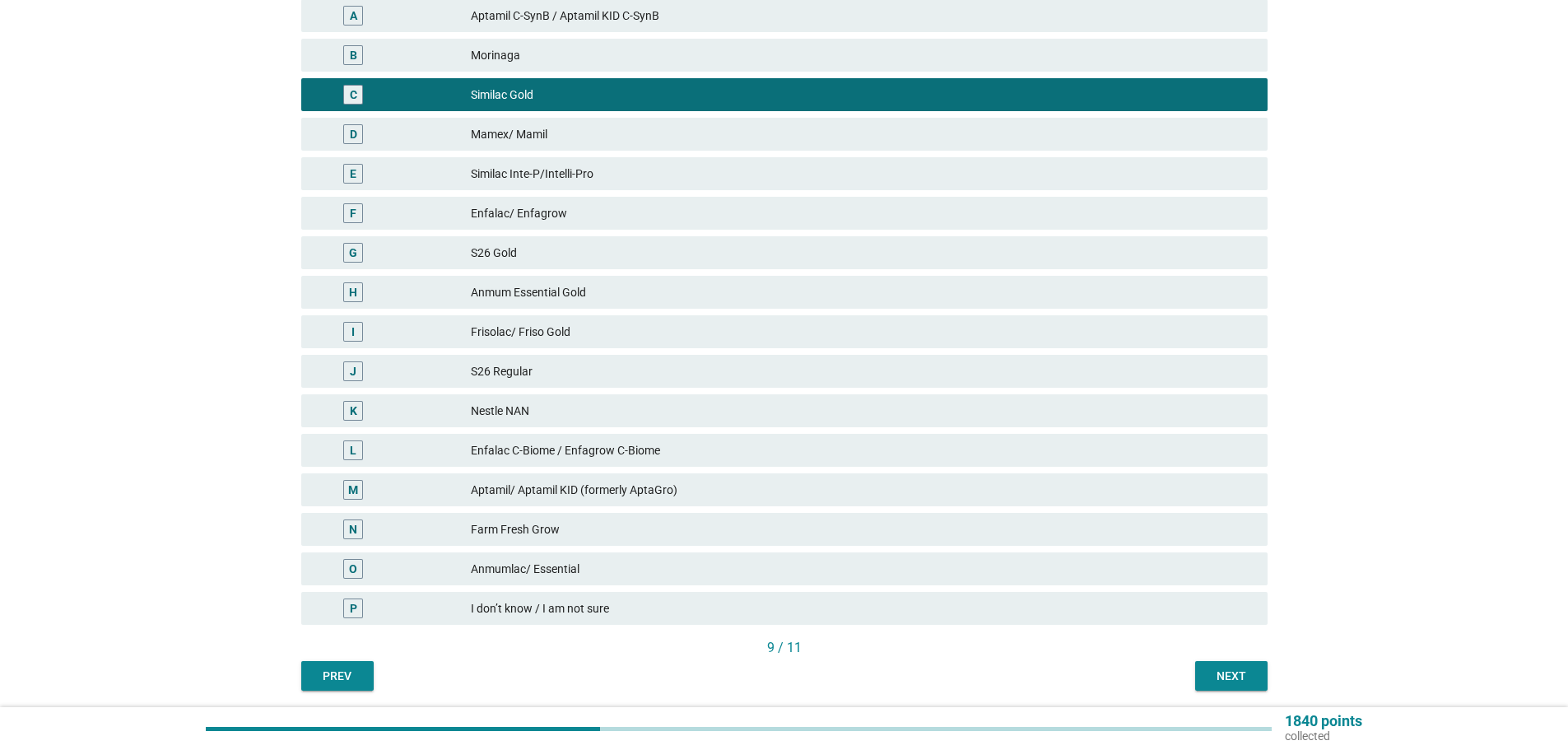
scroll to position [326, 0]
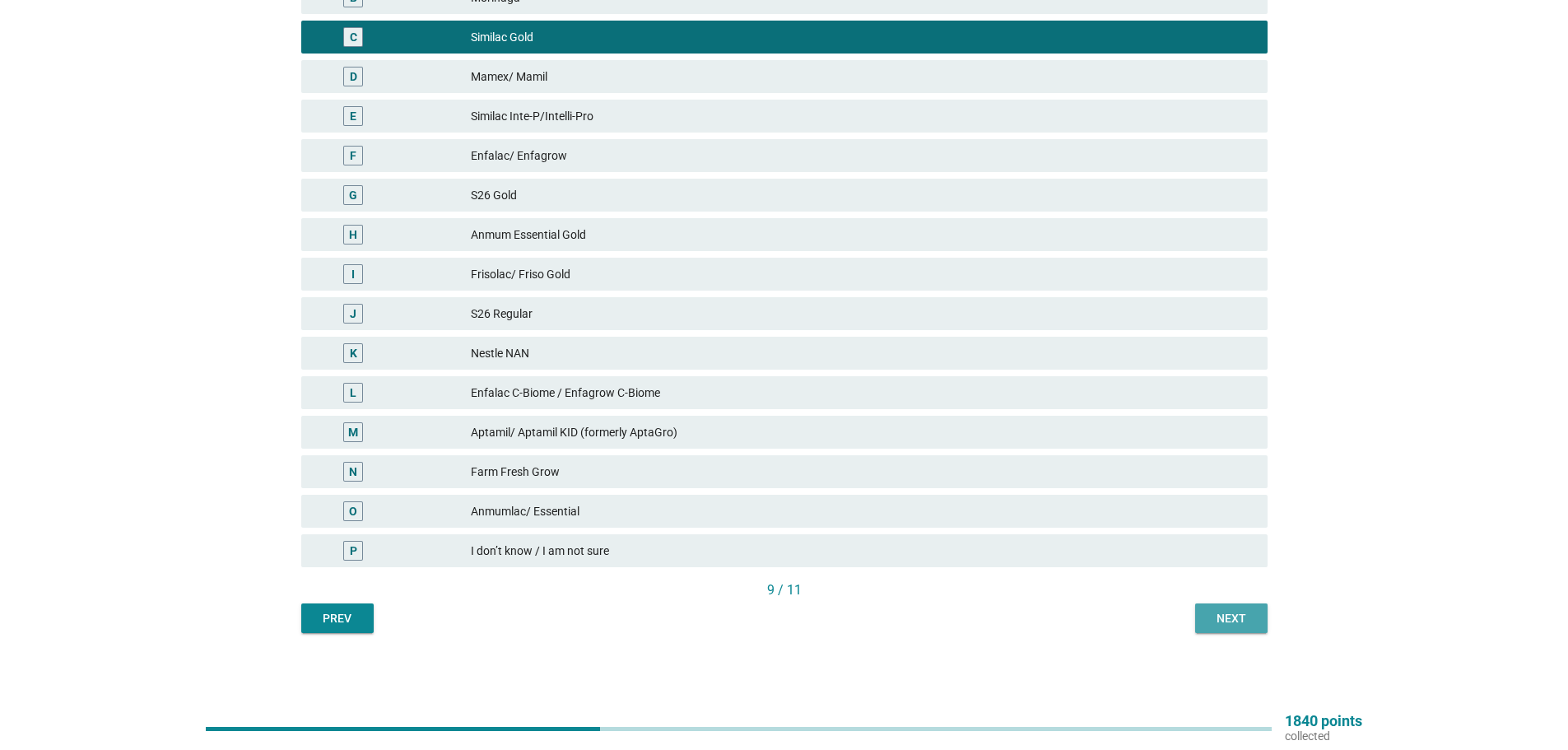
click at [1244, 615] on div "Next" at bounding box center [1232, 618] width 46 height 17
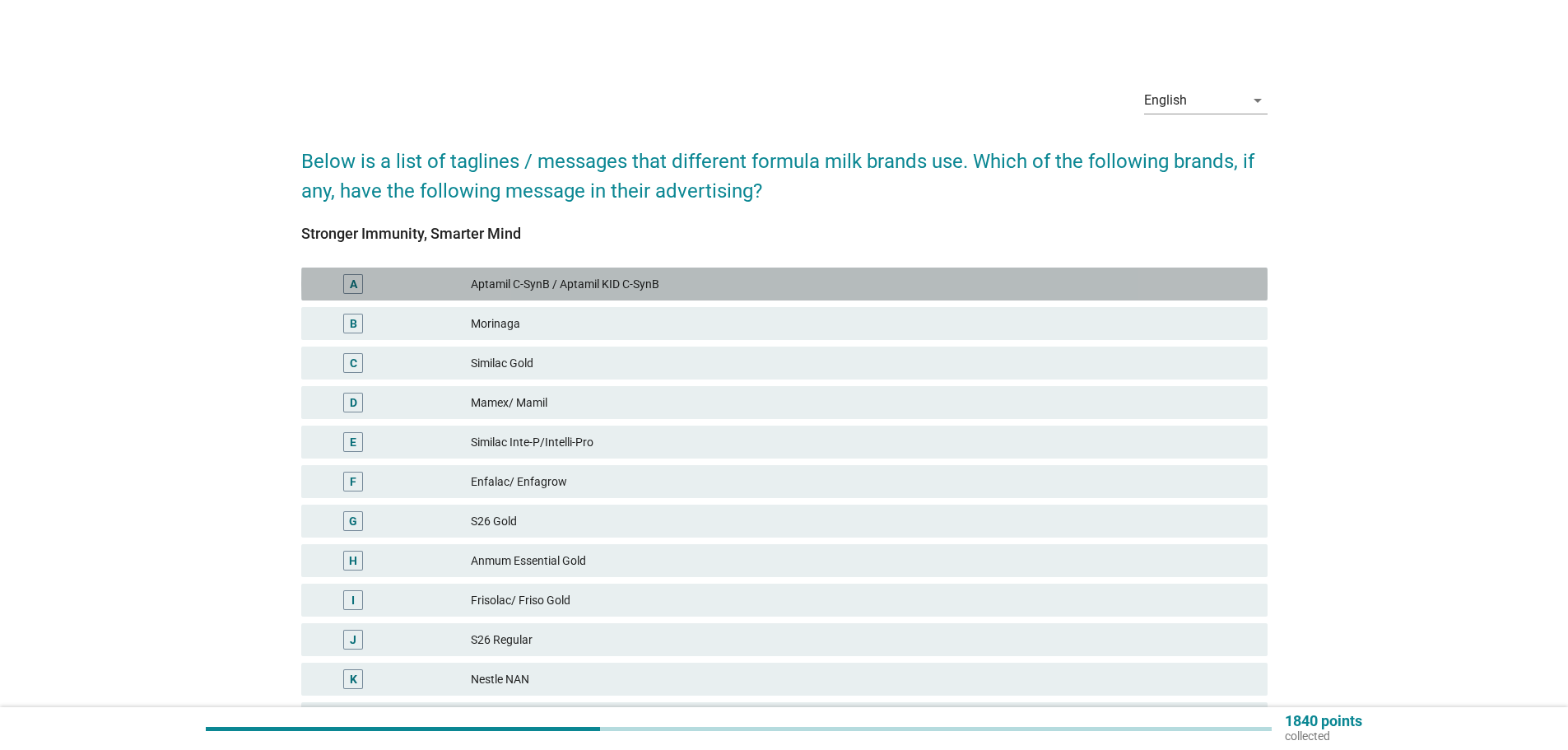
drag, startPoint x: 1126, startPoint y: 278, endPoint x: 1194, endPoint y: 402, distance: 141.4
click at [1125, 278] on div "Aptamil C-SynB / Aptamil KID C-SynB" at bounding box center [863, 285] width 784 height 20
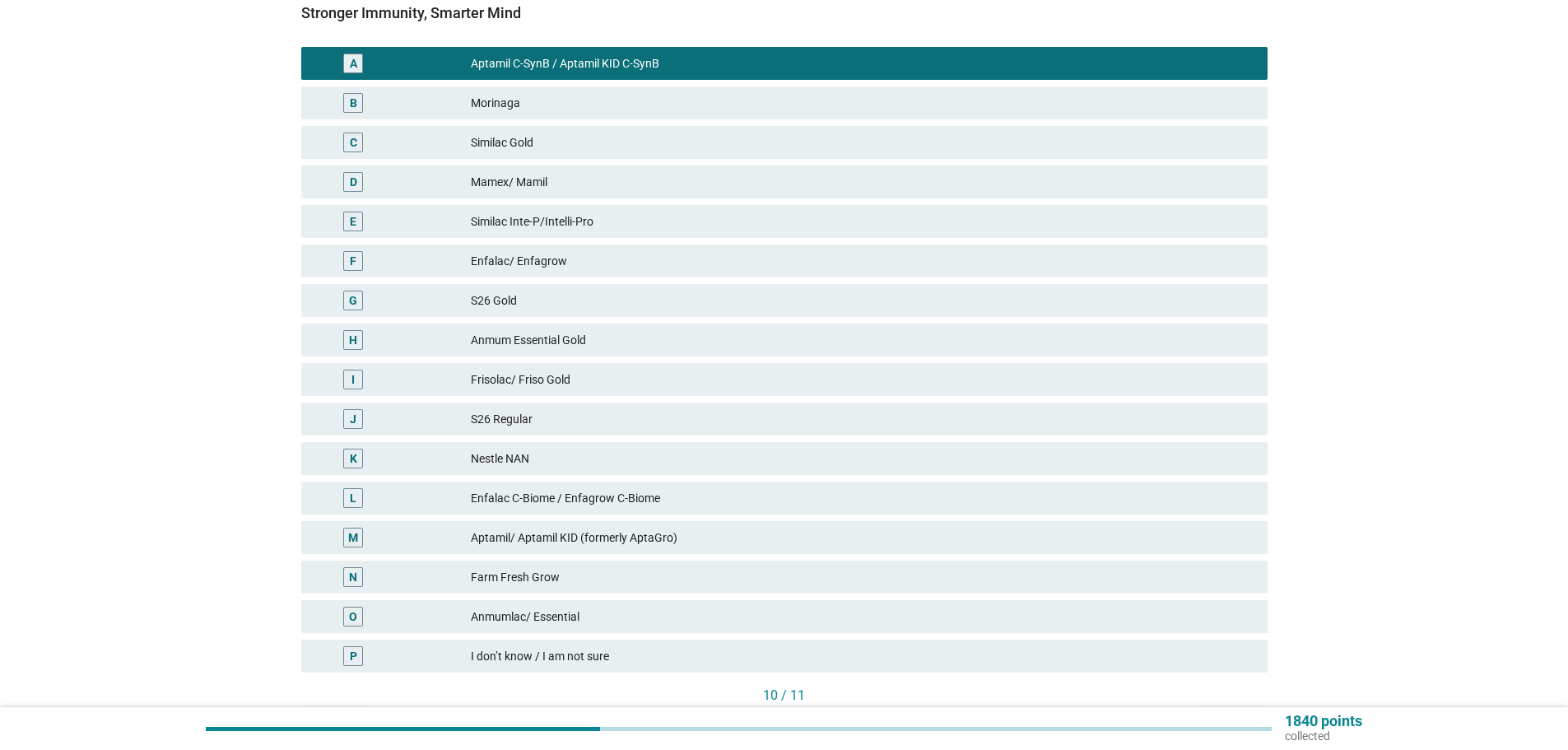
scroll to position [326, 0]
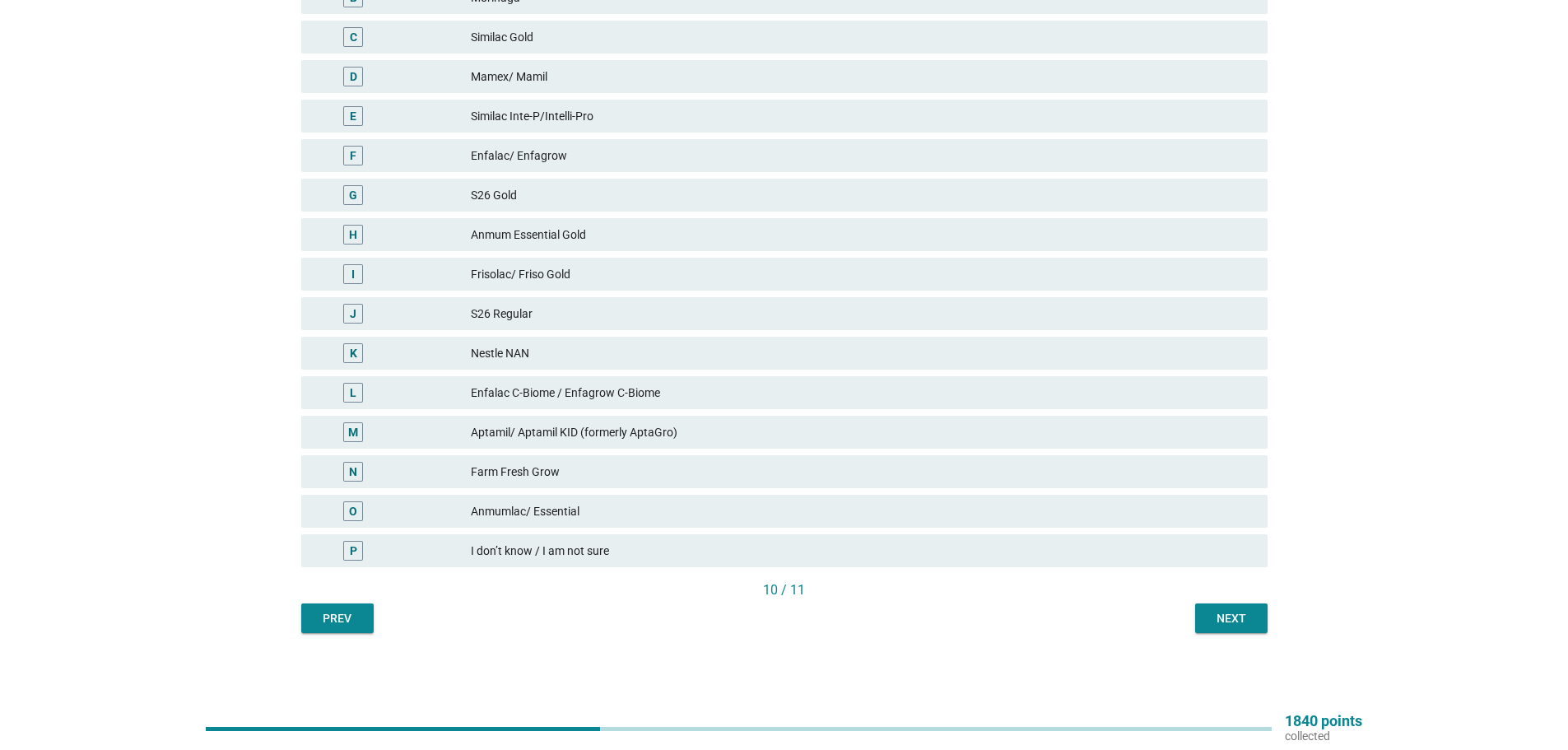
click at [1261, 612] on button "Next" at bounding box center [1232, 618] width 73 height 30
click at [1041, 494] on div "O Anmumlac/ Essential" at bounding box center [784, 511] width 974 height 39
drag, startPoint x: 1116, startPoint y: 537, endPoint x: 1106, endPoint y: 514, distance: 25.1
click at [1110, 528] on div "A Aptamil C-SynB / Aptamil KID C-SynB B Morinaga C Similac Gold D Mamex/ Mamil …" at bounding box center [784, 255] width 974 height 633
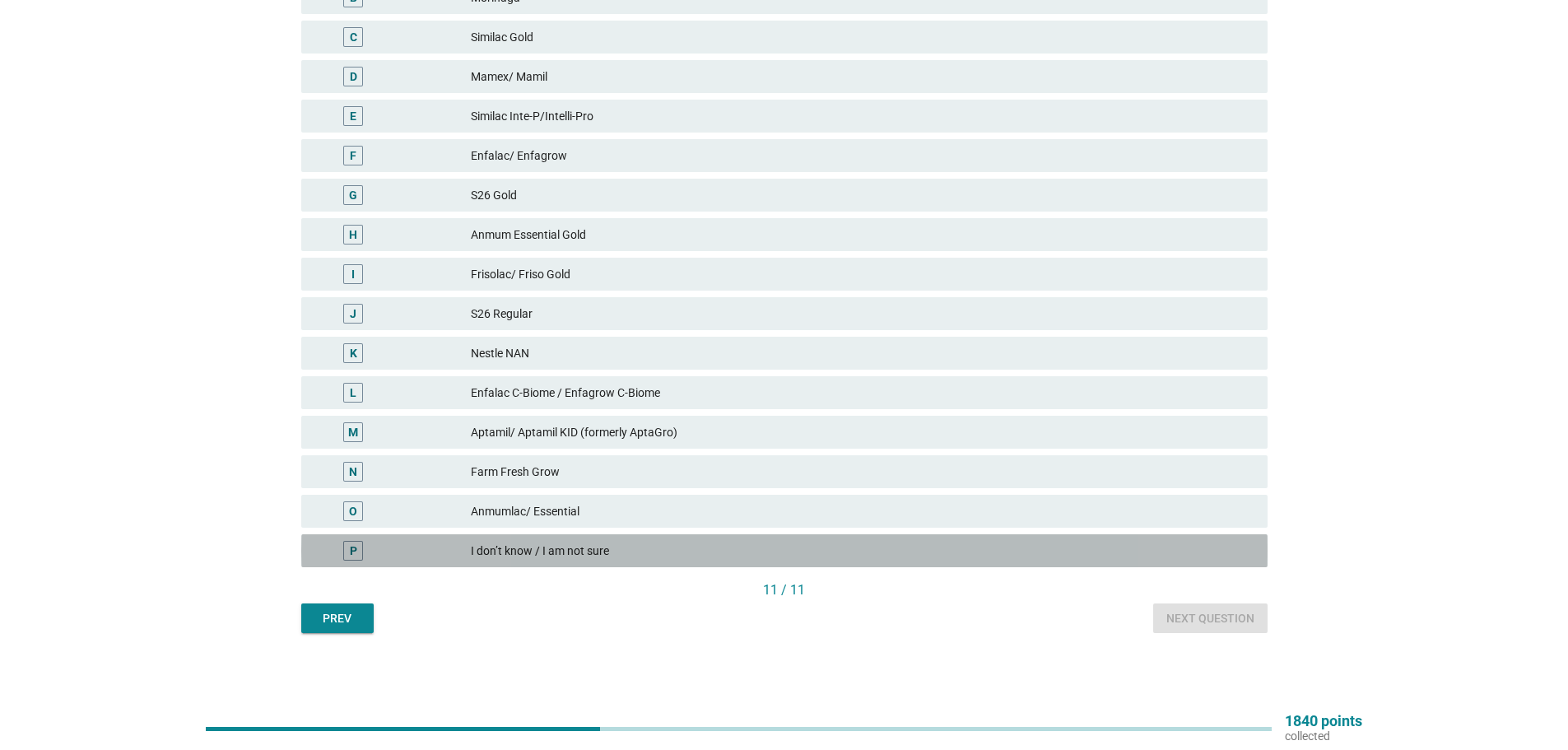
click at [1106, 509] on div "Anmumlac/ Essential" at bounding box center [863, 512] width 784 height 20
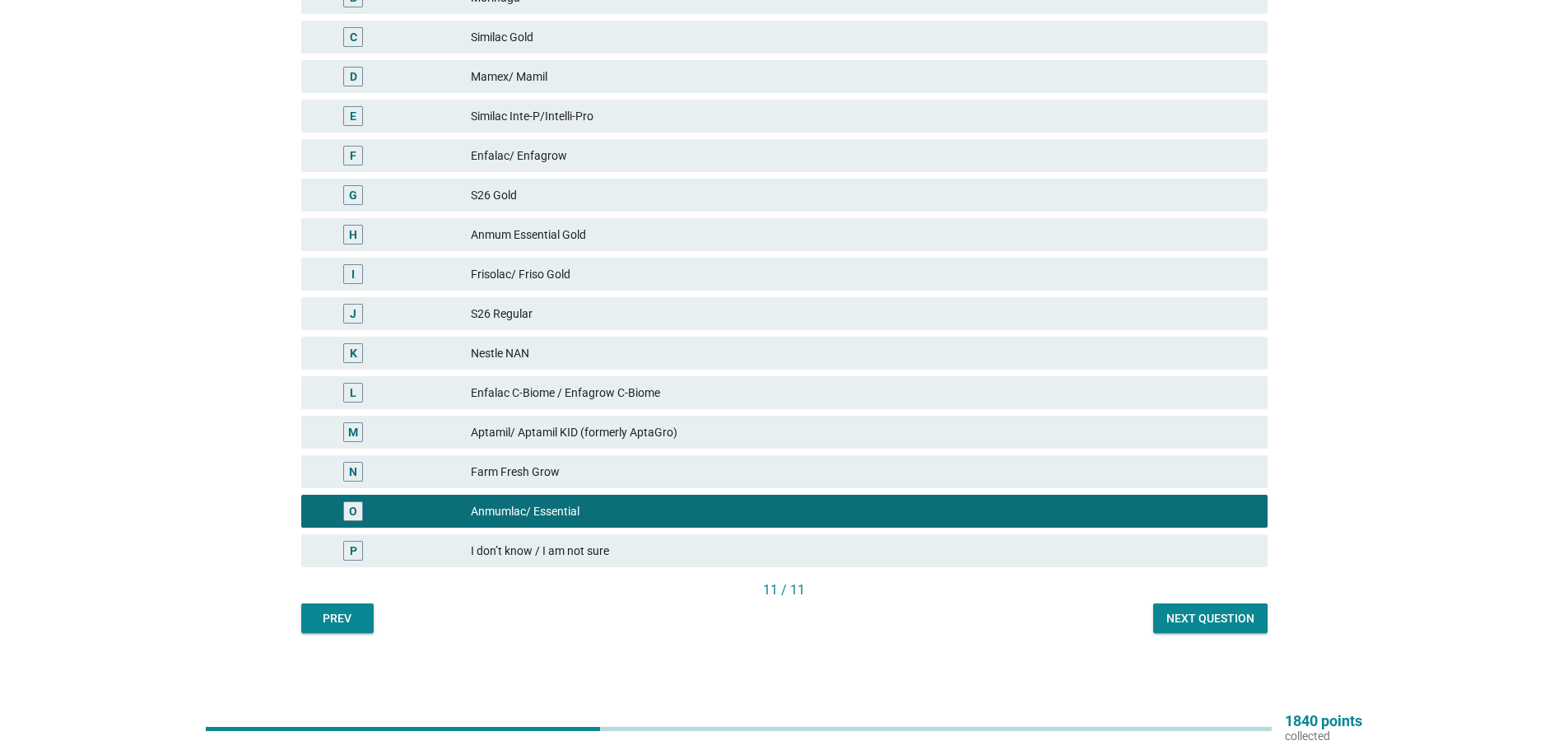
click at [1196, 628] on button "Next question" at bounding box center [1211, 618] width 115 height 30
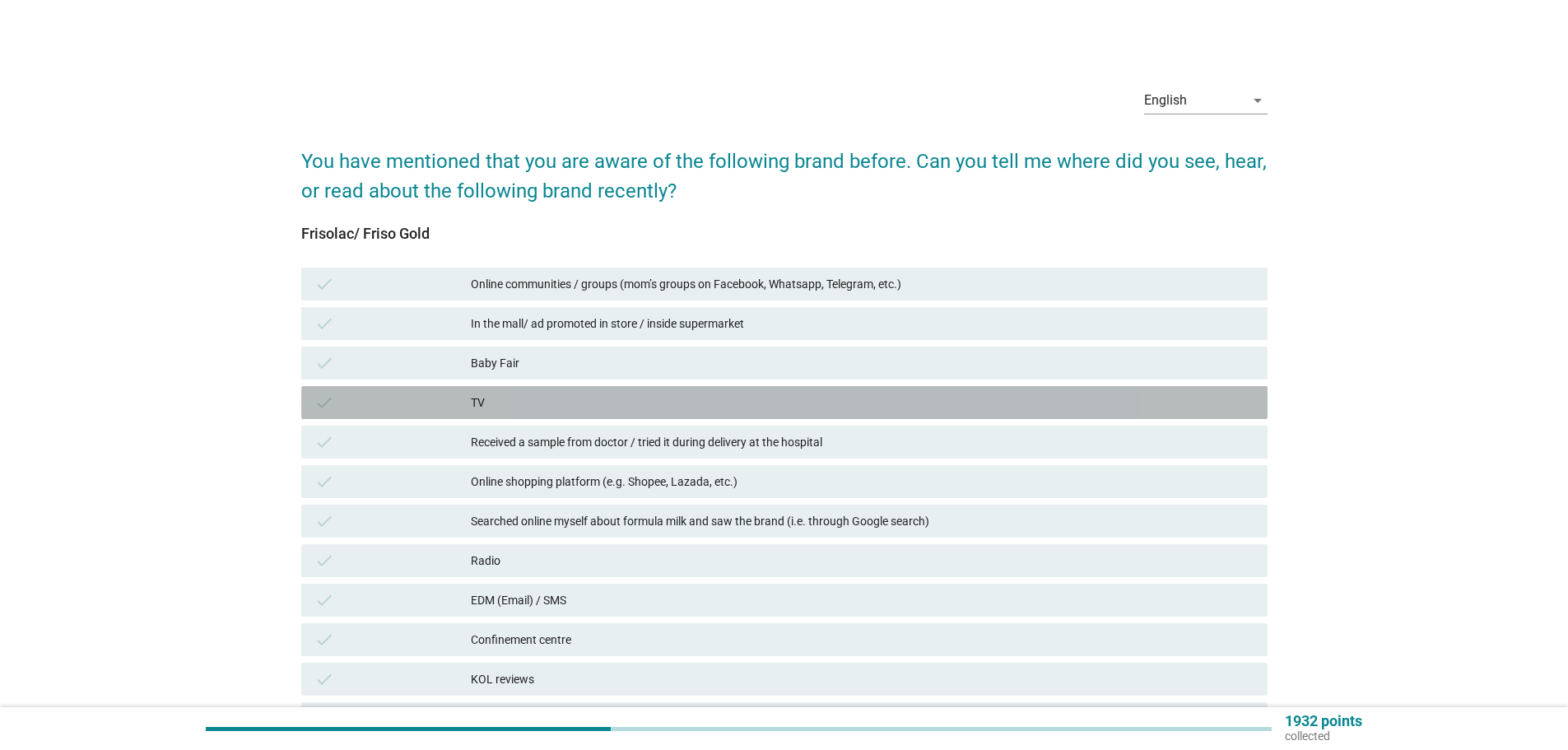
click at [836, 386] on div "check TV" at bounding box center [784, 403] width 966 height 33
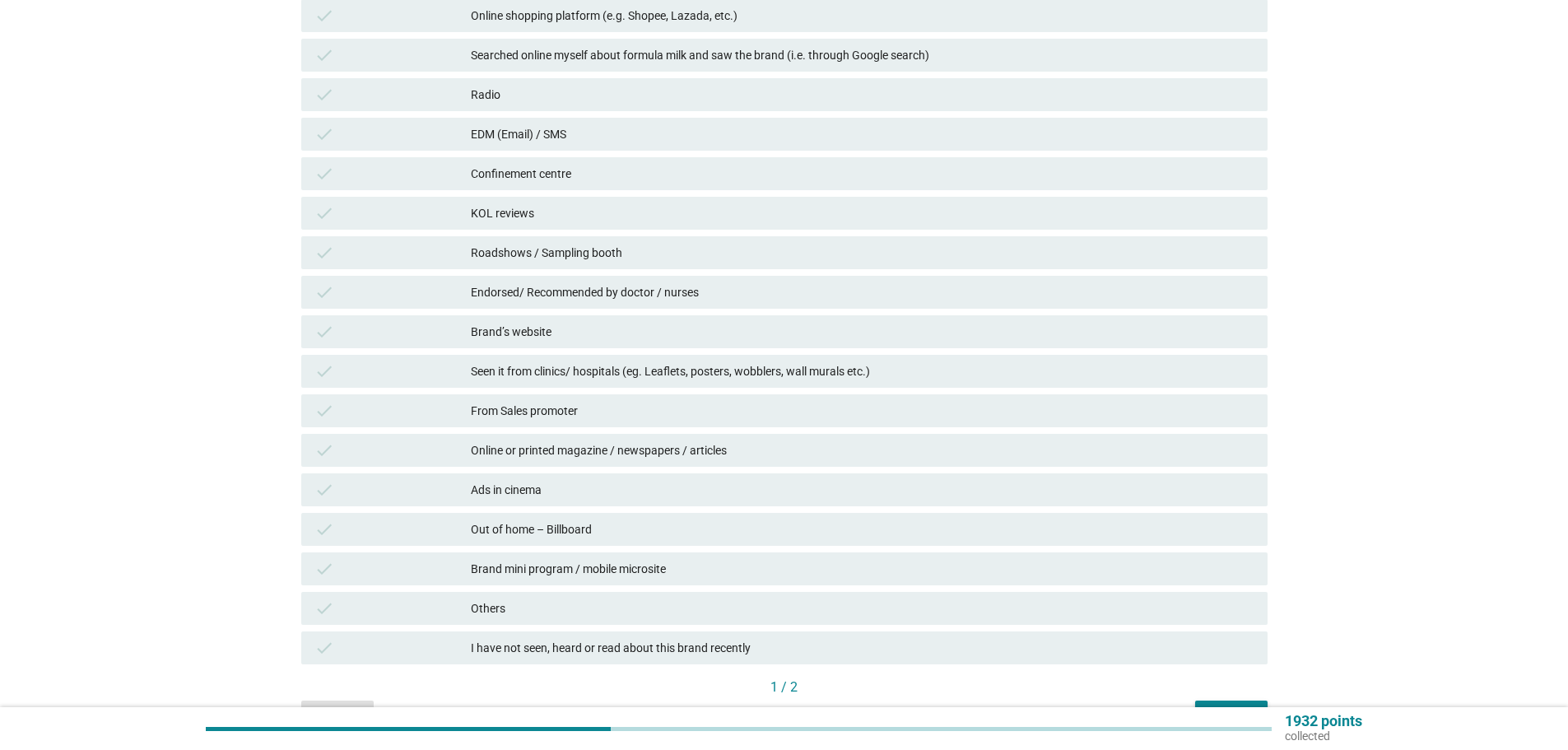
scroll to position [494, 0]
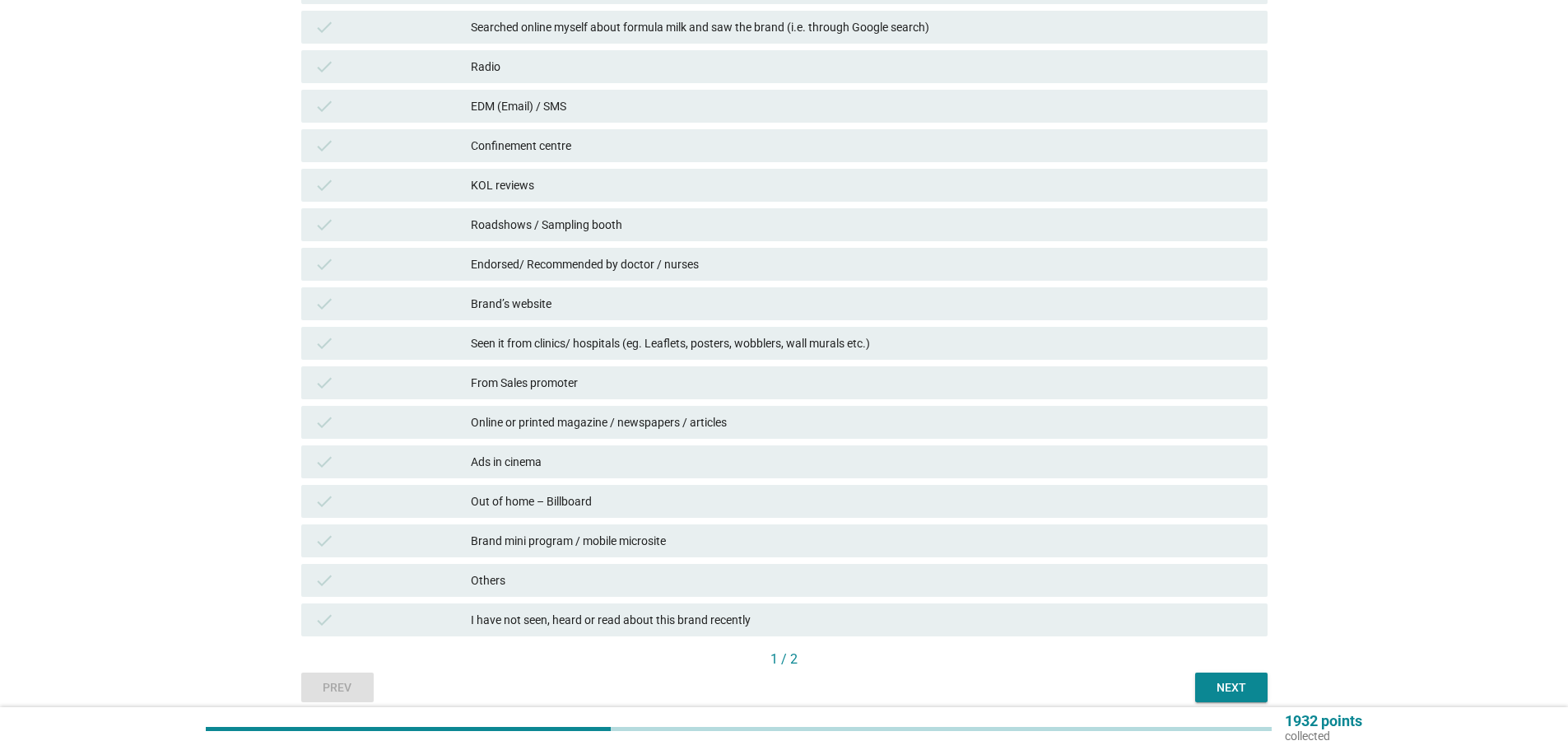
click at [1210, 685] on div "Next" at bounding box center [1232, 687] width 46 height 17
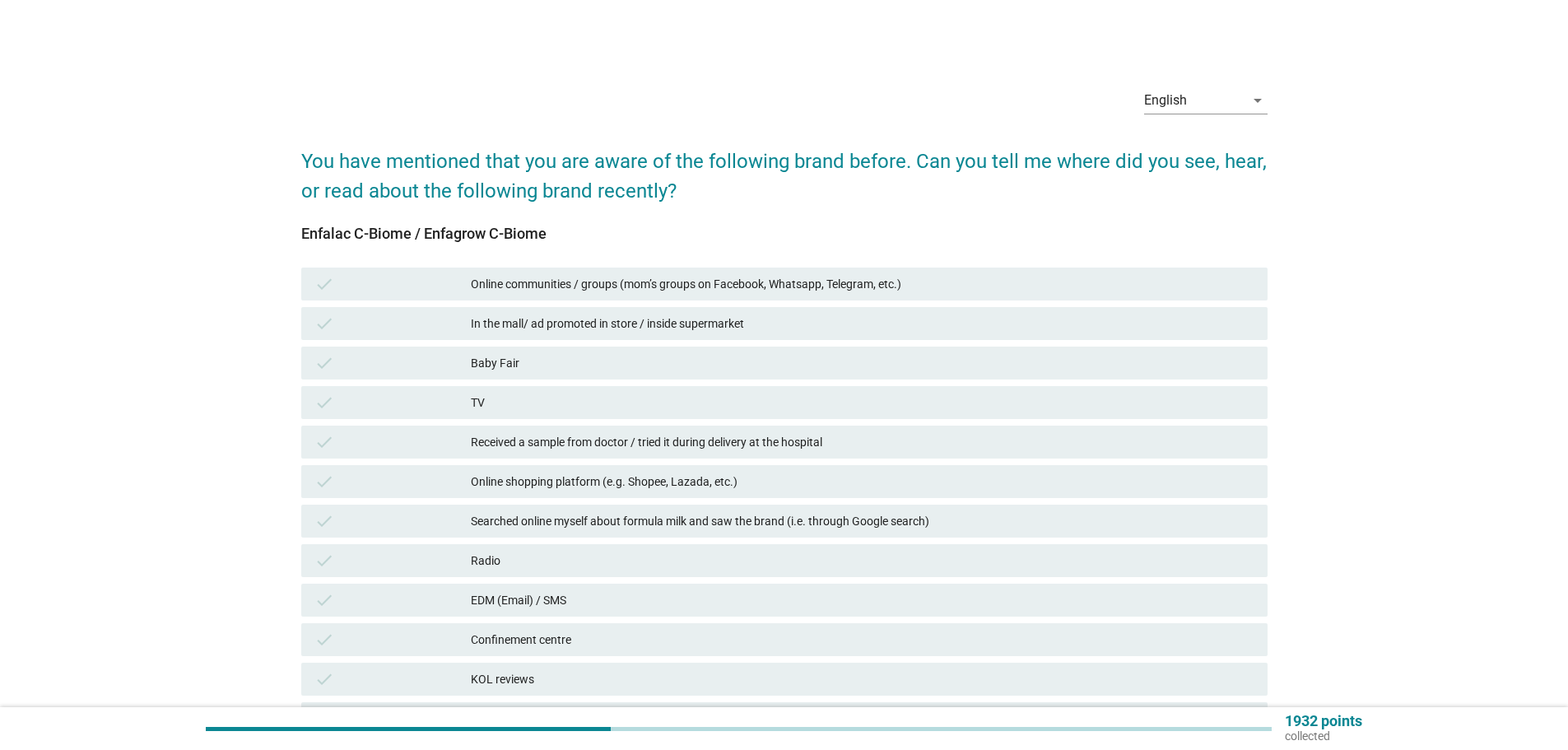
click at [974, 413] on div "check TV" at bounding box center [784, 403] width 966 height 33
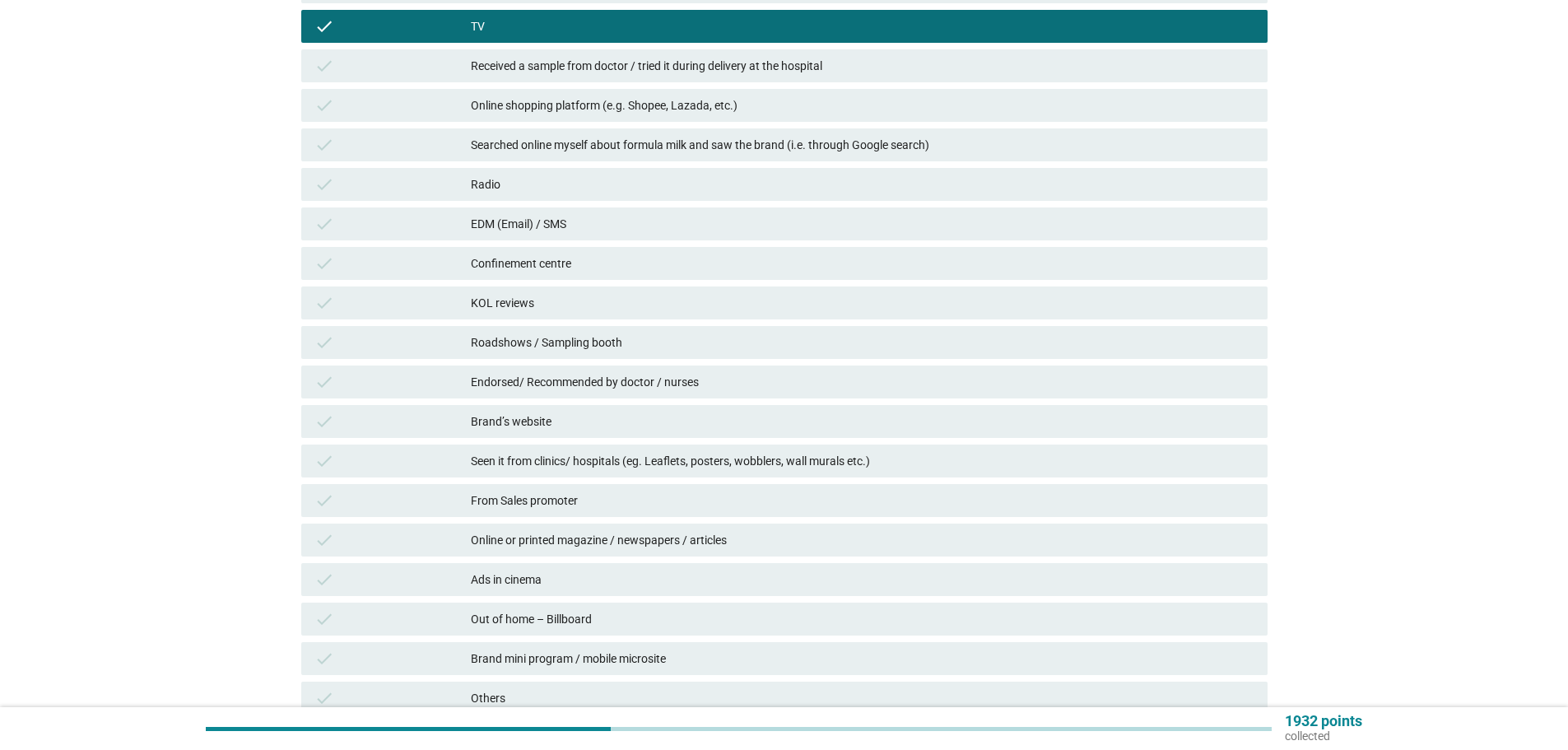
scroll to position [564, 0]
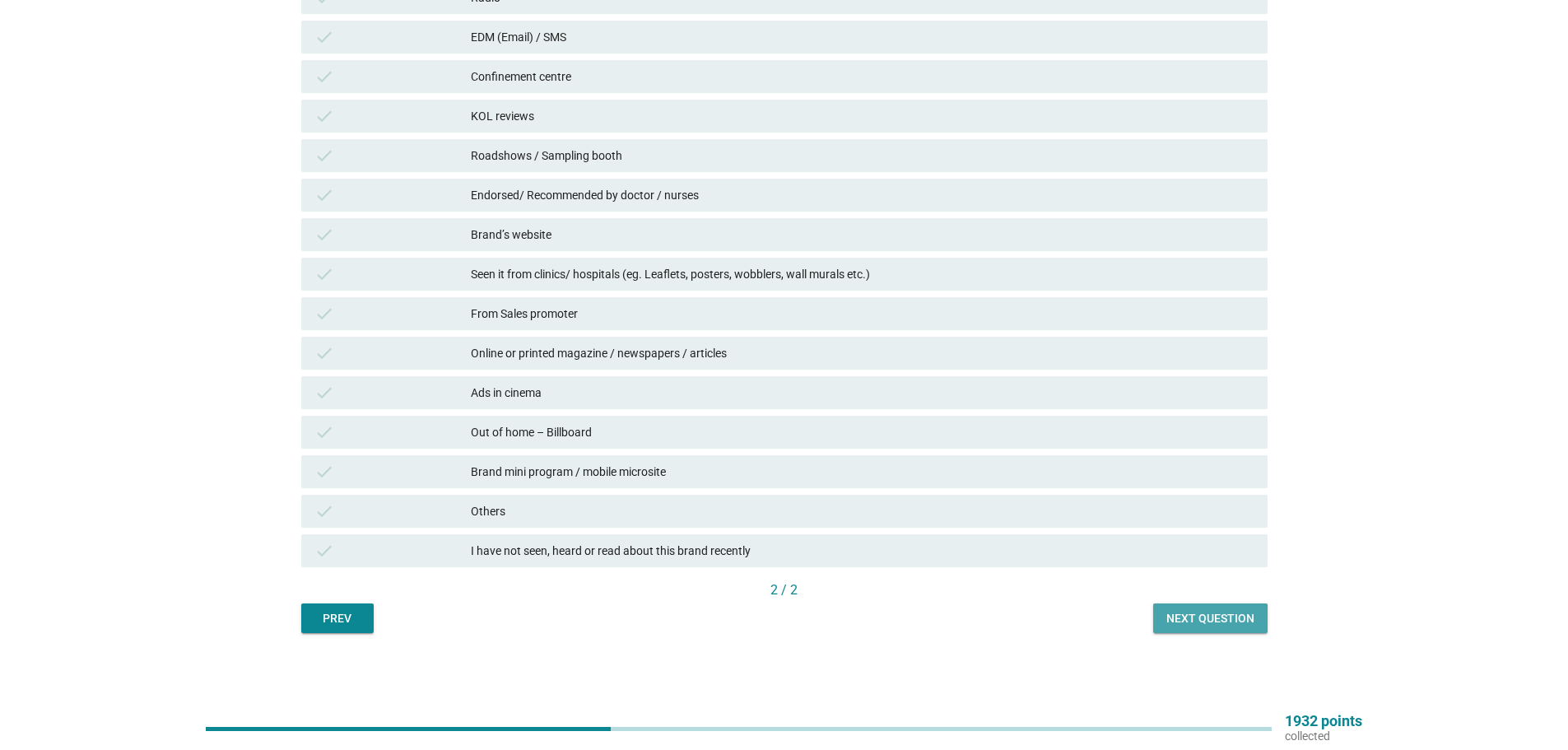
click at [1200, 623] on div "Next question" at bounding box center [1210, 618] width 88 height 17
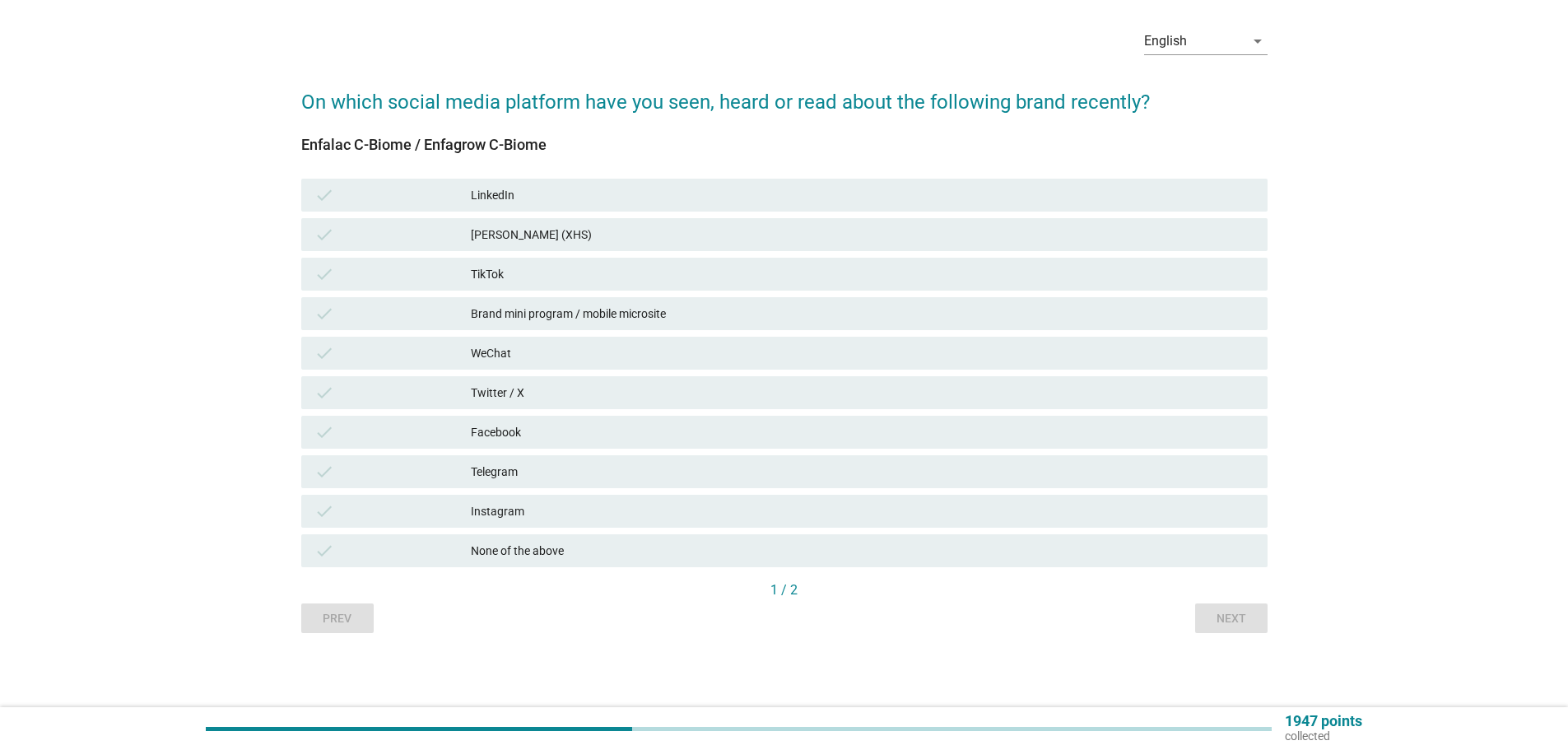
scroll to position [0, 0]
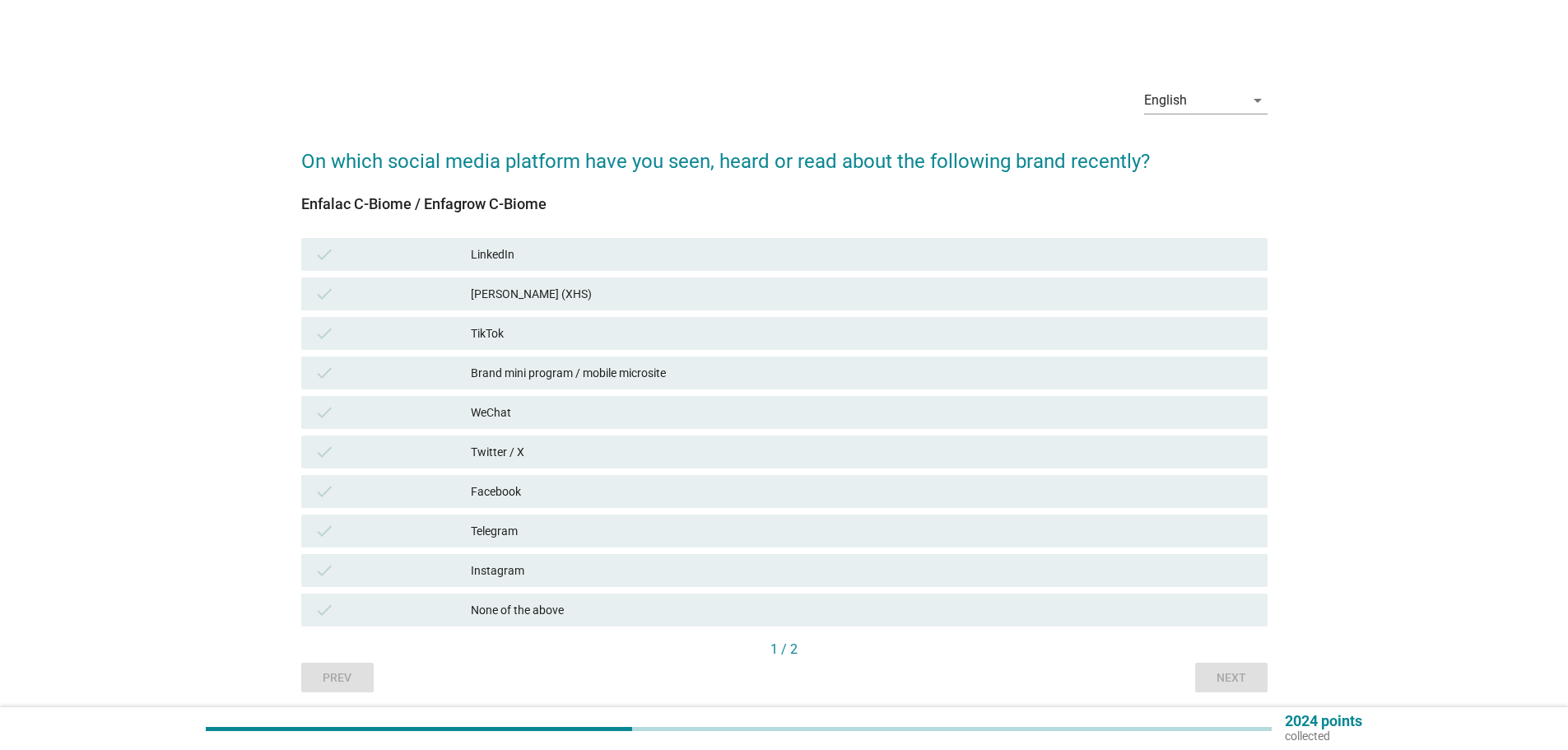
click at [712, 332] on div "TikTok" at bounding box center [863, 334] width 784 height 20
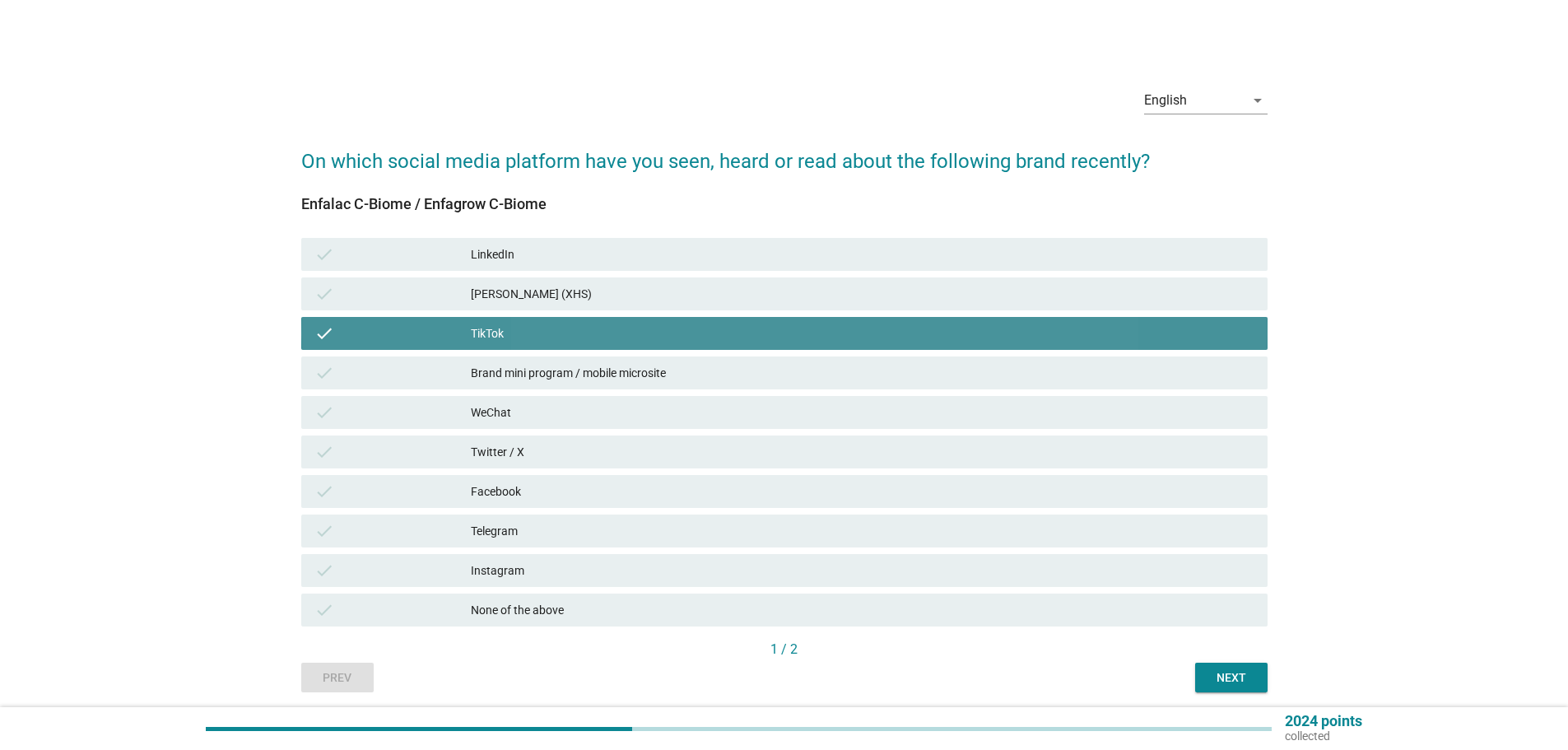
click at [872, 340] on div "TikTok" at bounding box center [863, 334] width 784 height 20
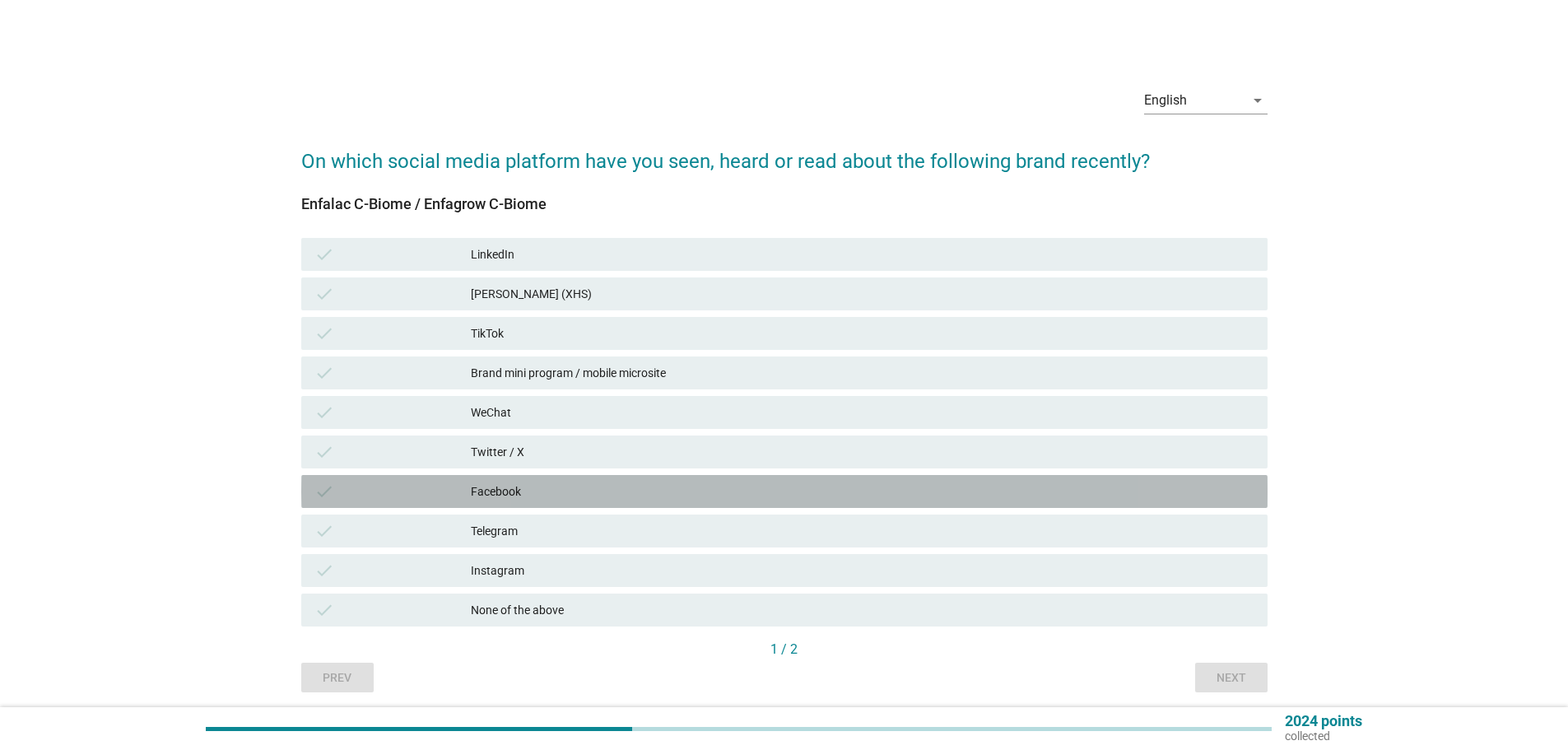
click at [897, 485] on div "Facebook" at bounding box center [863, 492] width 784 height 20
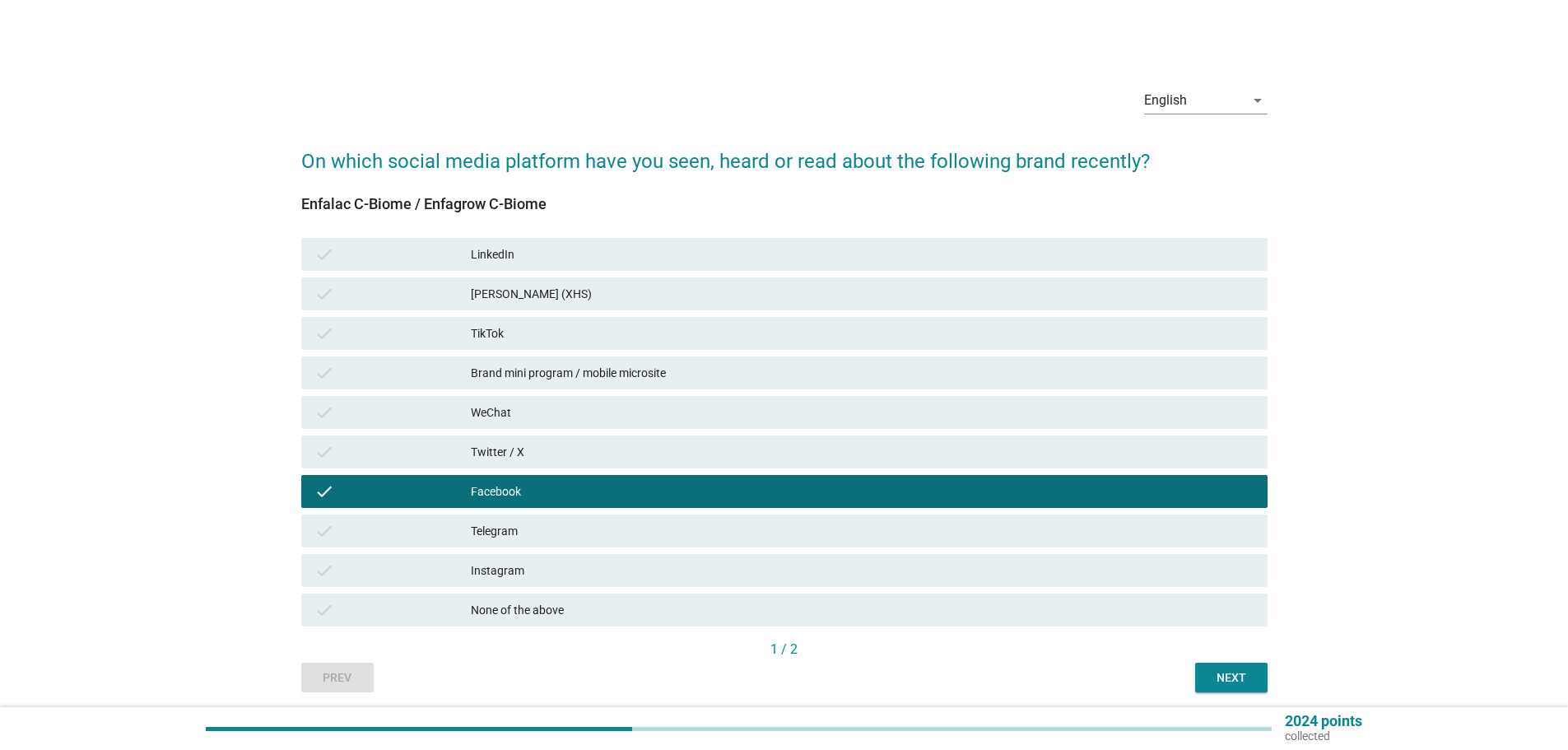
click at [1258, 670] on button "Next" at bounding box center [1232, 677] width 73 height 30
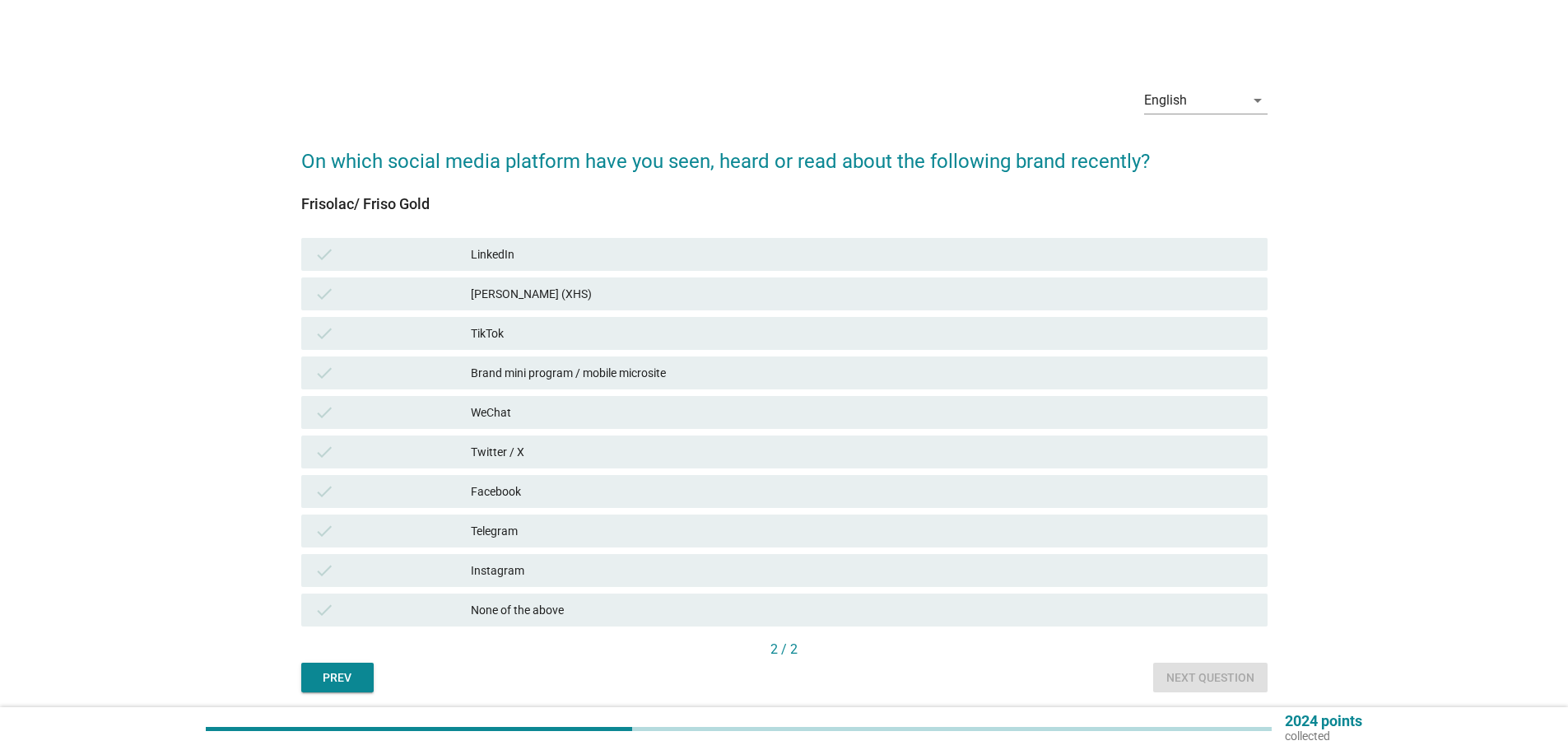
click at [894, 494] on div "Facebook" at bounding box center [863, 492] width 784 height 20
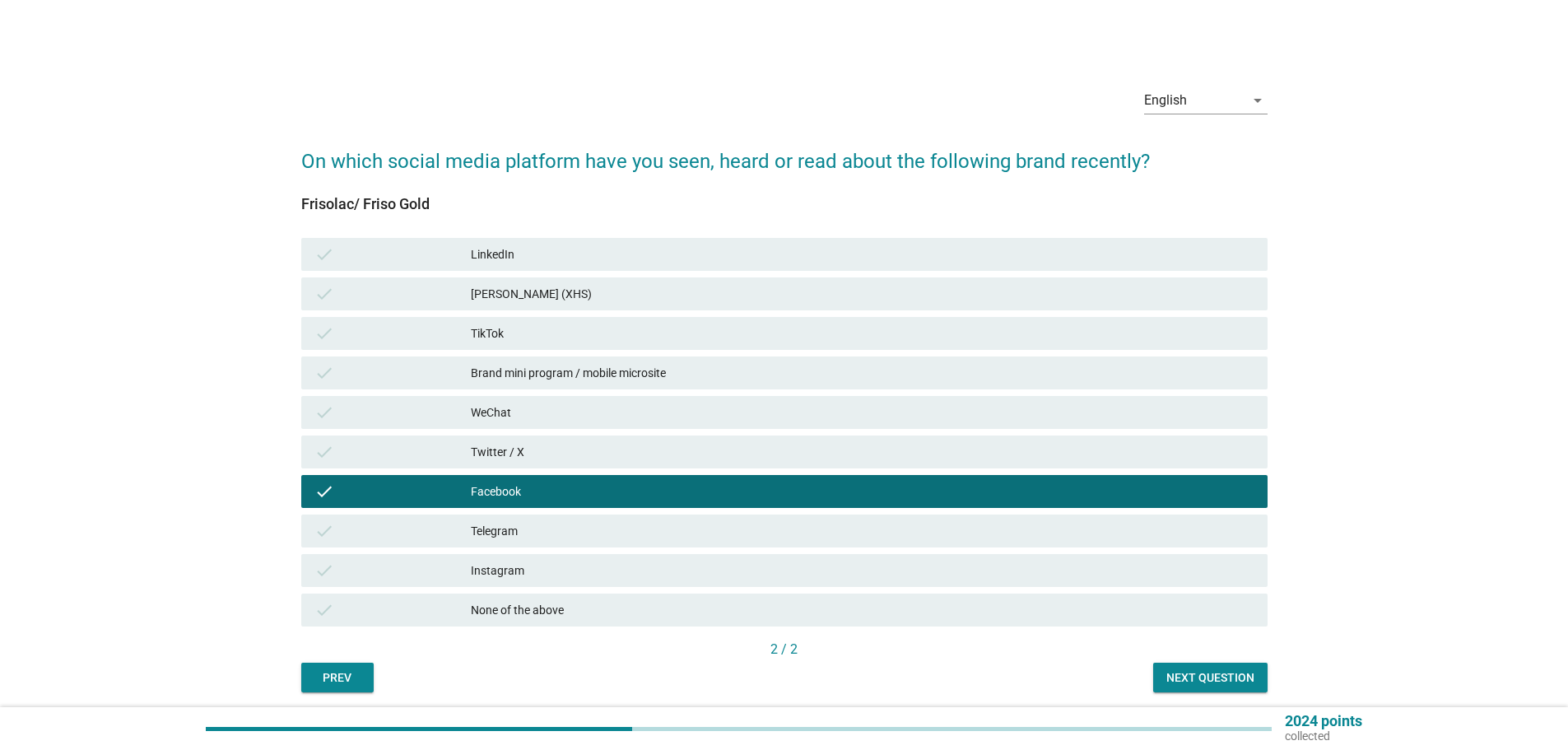
click at [864, 378] on div "Brand mini program / mobile microsite" at bounding box center [863, 373] width 784 height 20
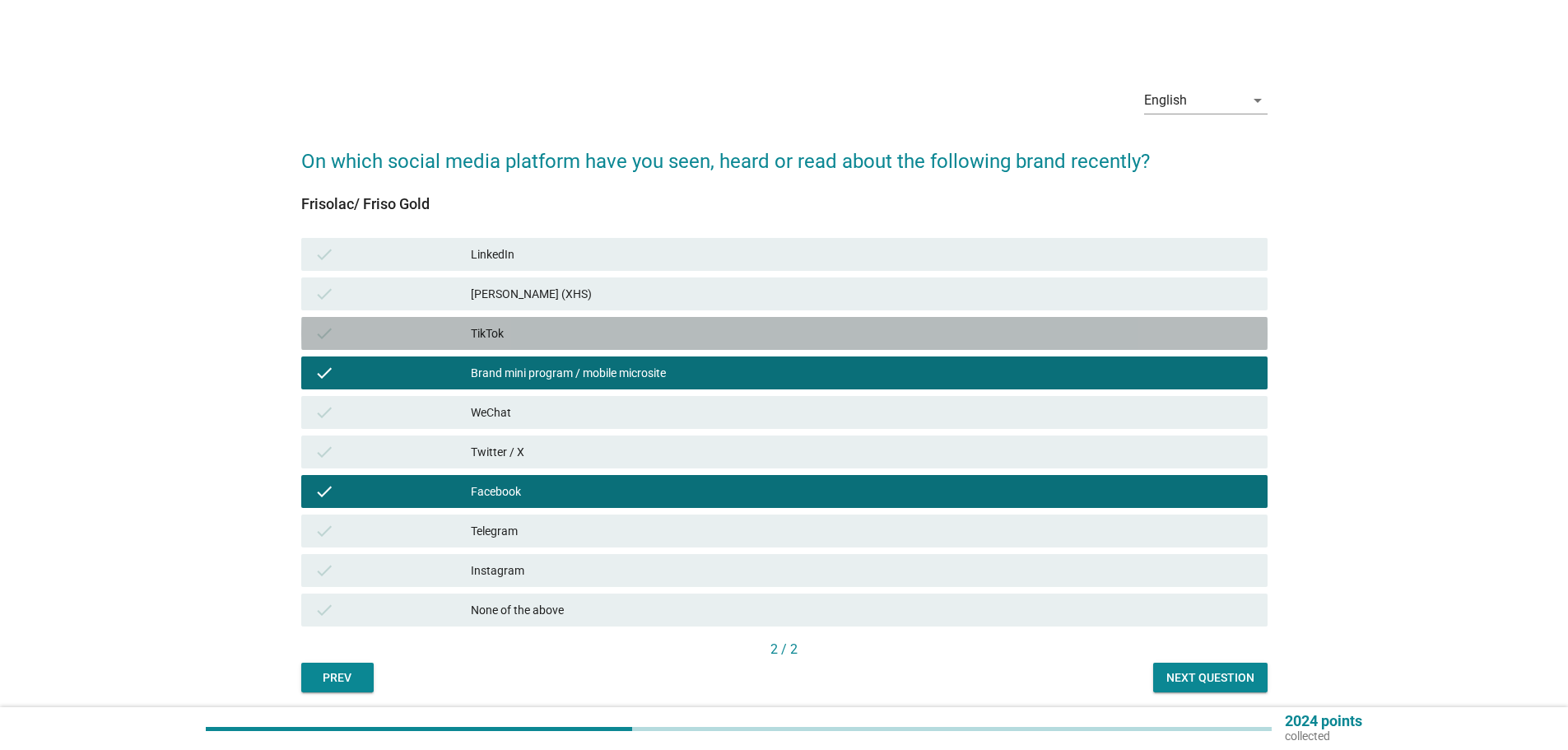
click at [863, 347] on div "check TikTok" at bounding box center [784, 334] width 966 height 33
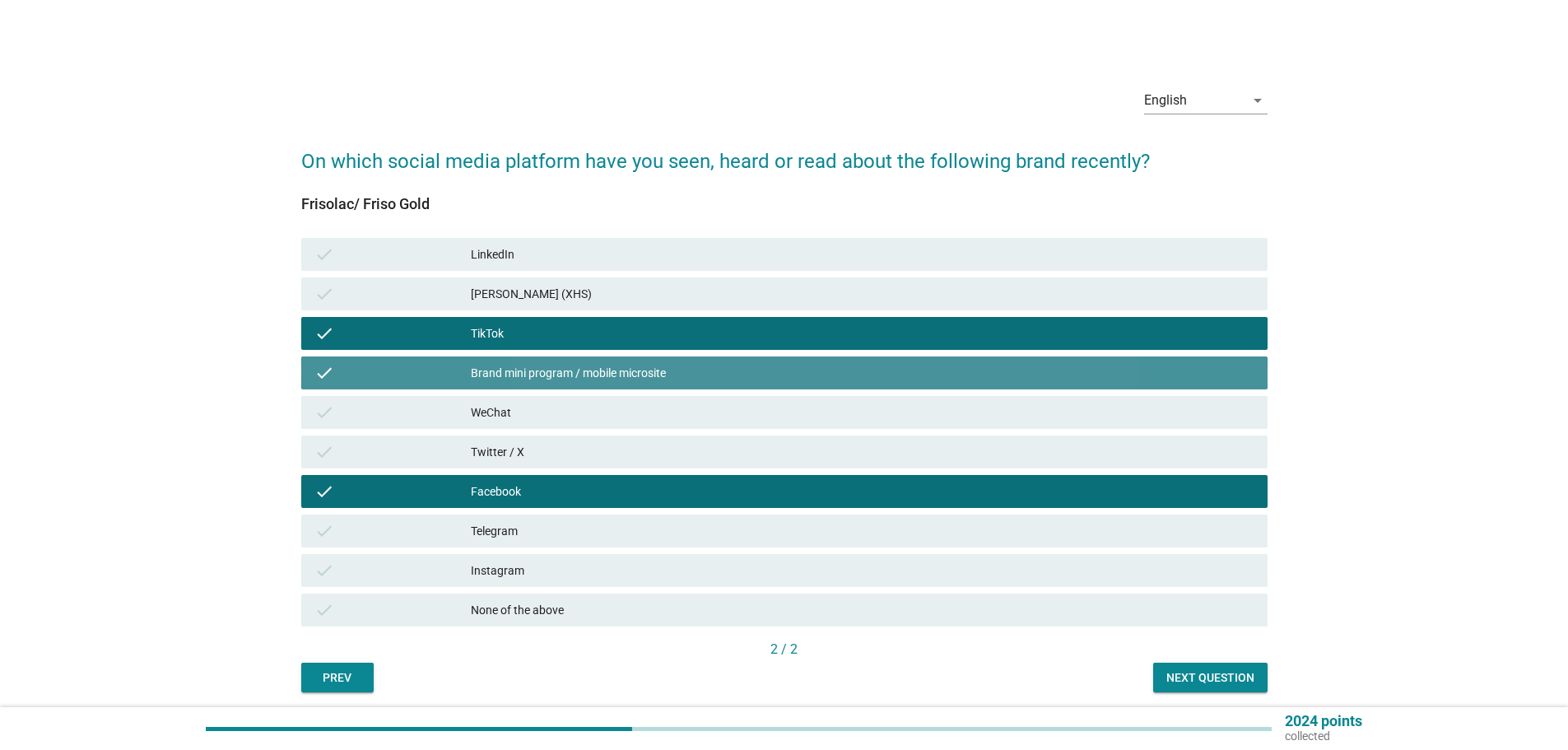
click at [868, 385] on div "check Brand mini program / mobile microsite" at bounding box center [784, 373] width 966 height 33
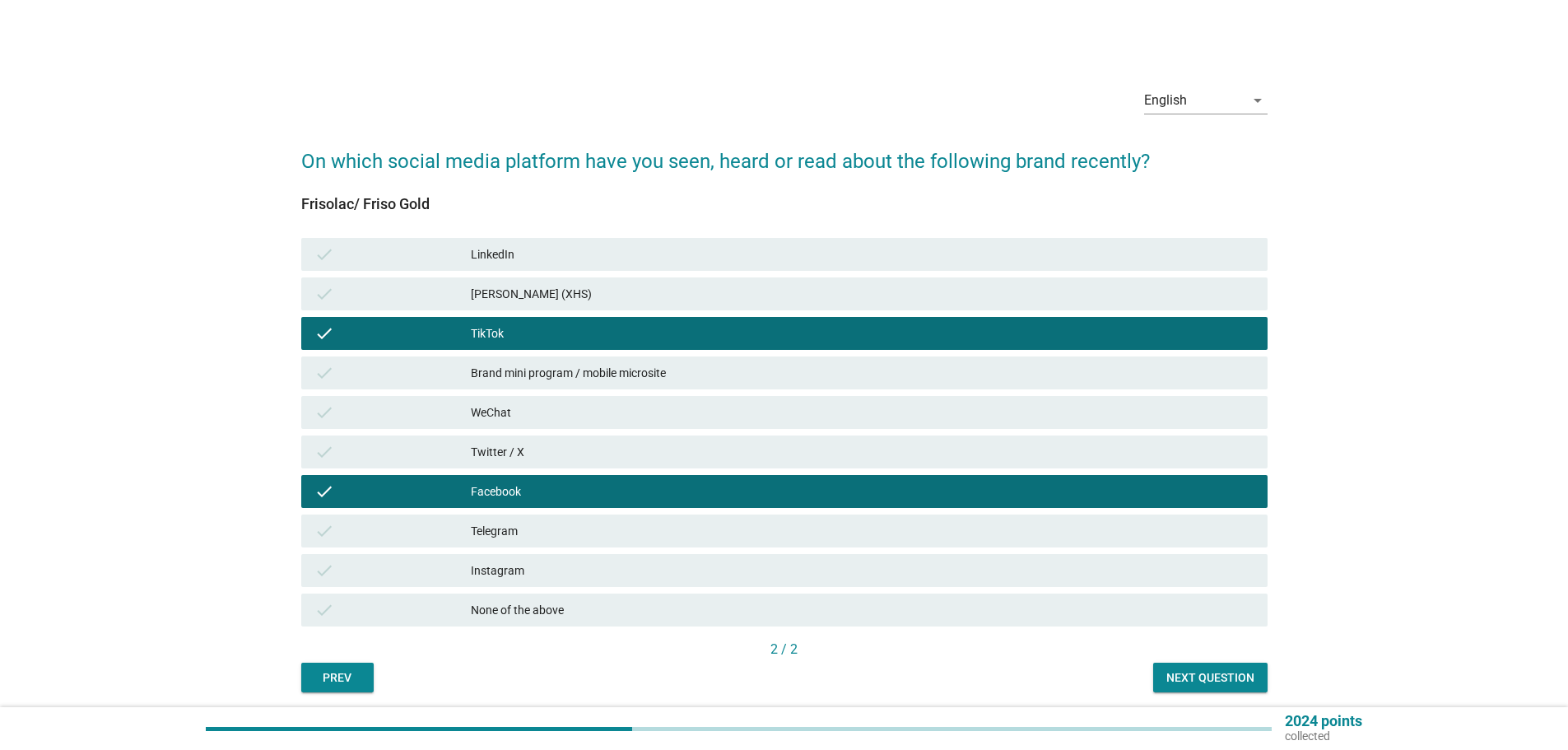
click at [1190, 691] on button "Next question" at bounding box center [1211, 677] width 115 height 30
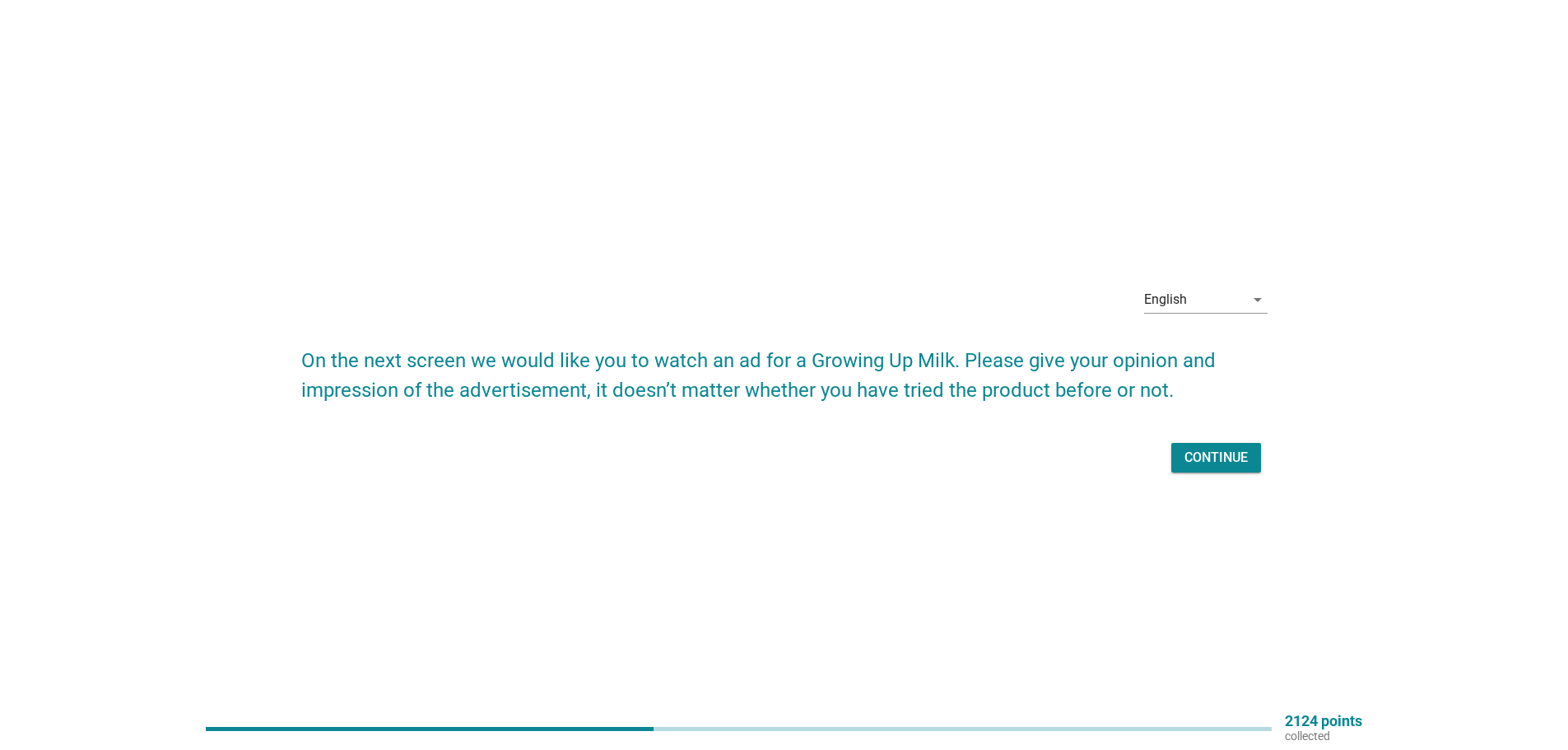
click at [1198, 475] on div "Continue" at bounding box center [784, 457] width 966 height 39
click at [1200, 456] on div "Continue" at bounding box center [1216, 458] width 64 height 20
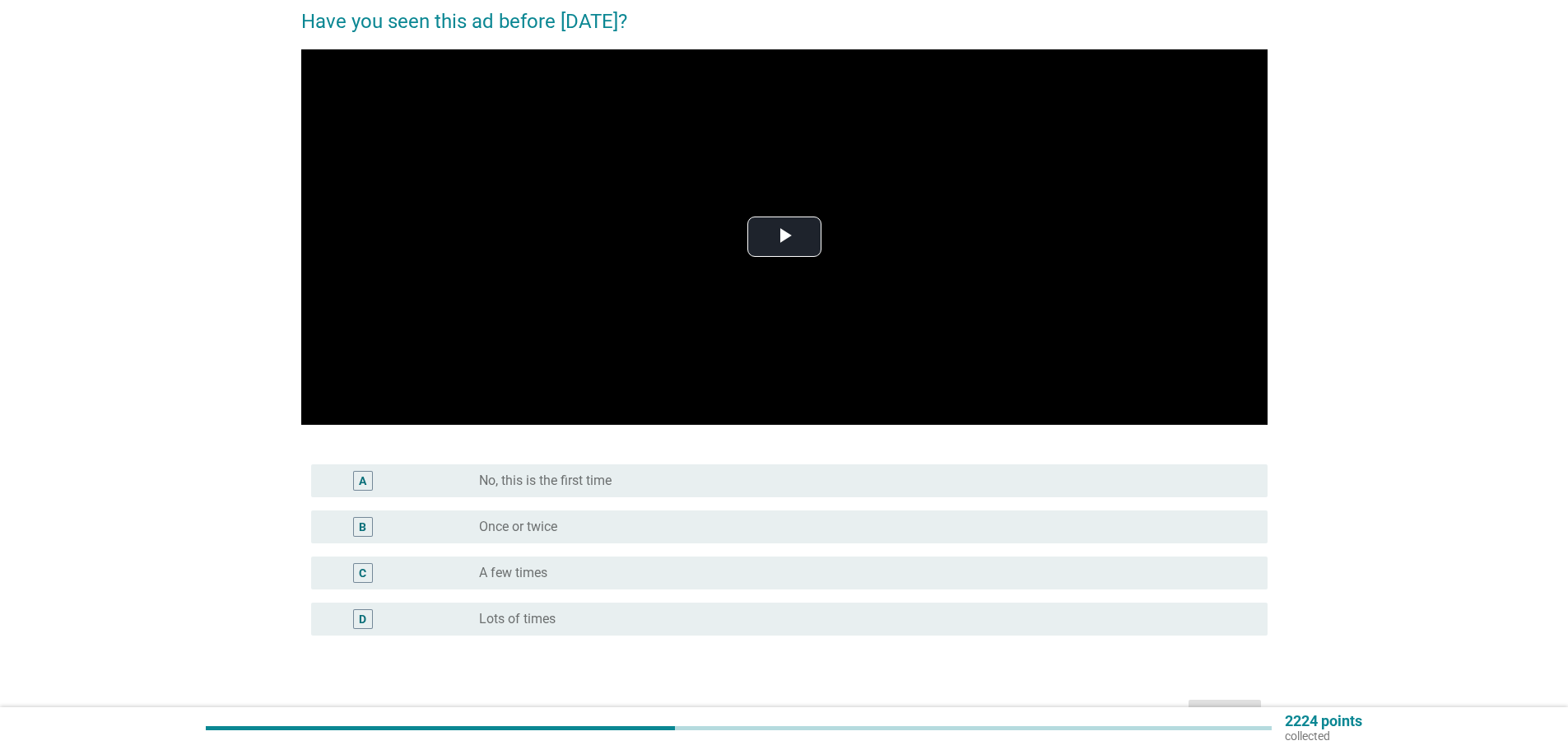
scroll to position [165, 0]
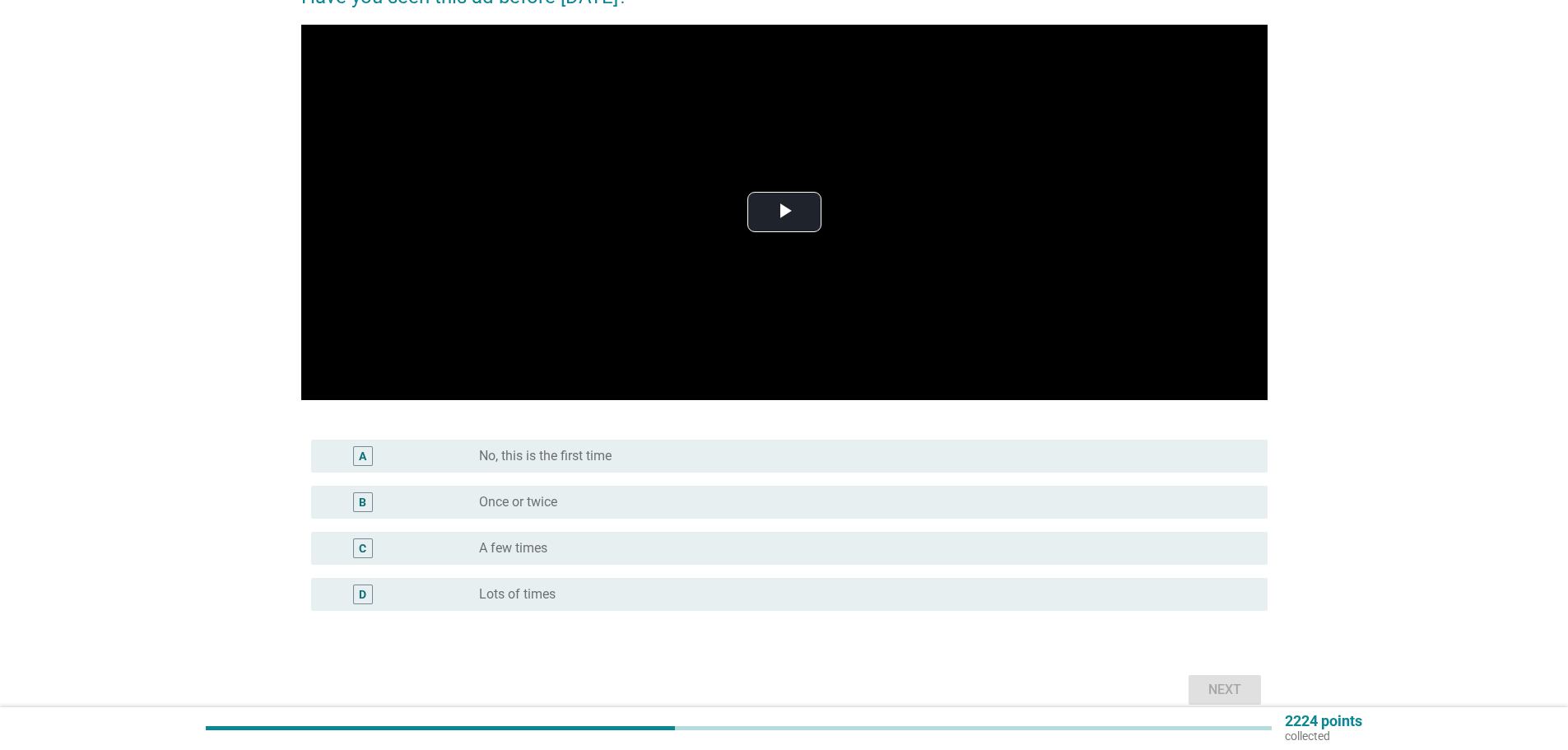
click at [820, 431] on form "Have you seen this ad before [DATE]? Video Player is loading. Play Video Play M…" at bounding box center [784, 337] width 966 height 745
click at [484, 459] on label "No, this is the first time" at bounding box center [545, 456] width 133 height 16
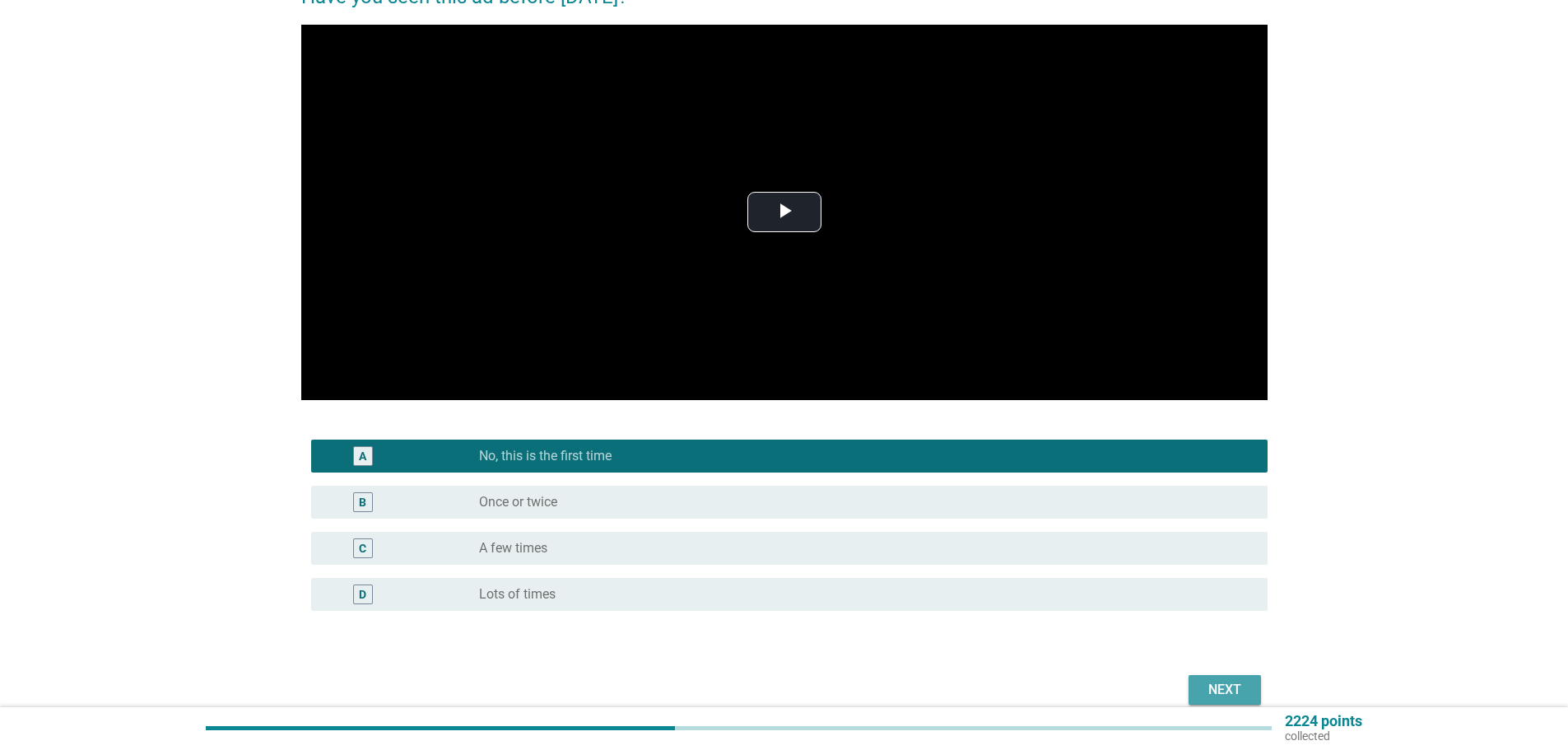
click at [1208, 703] on button "Next" at bounding box center [1225, 690] width 73 height 30
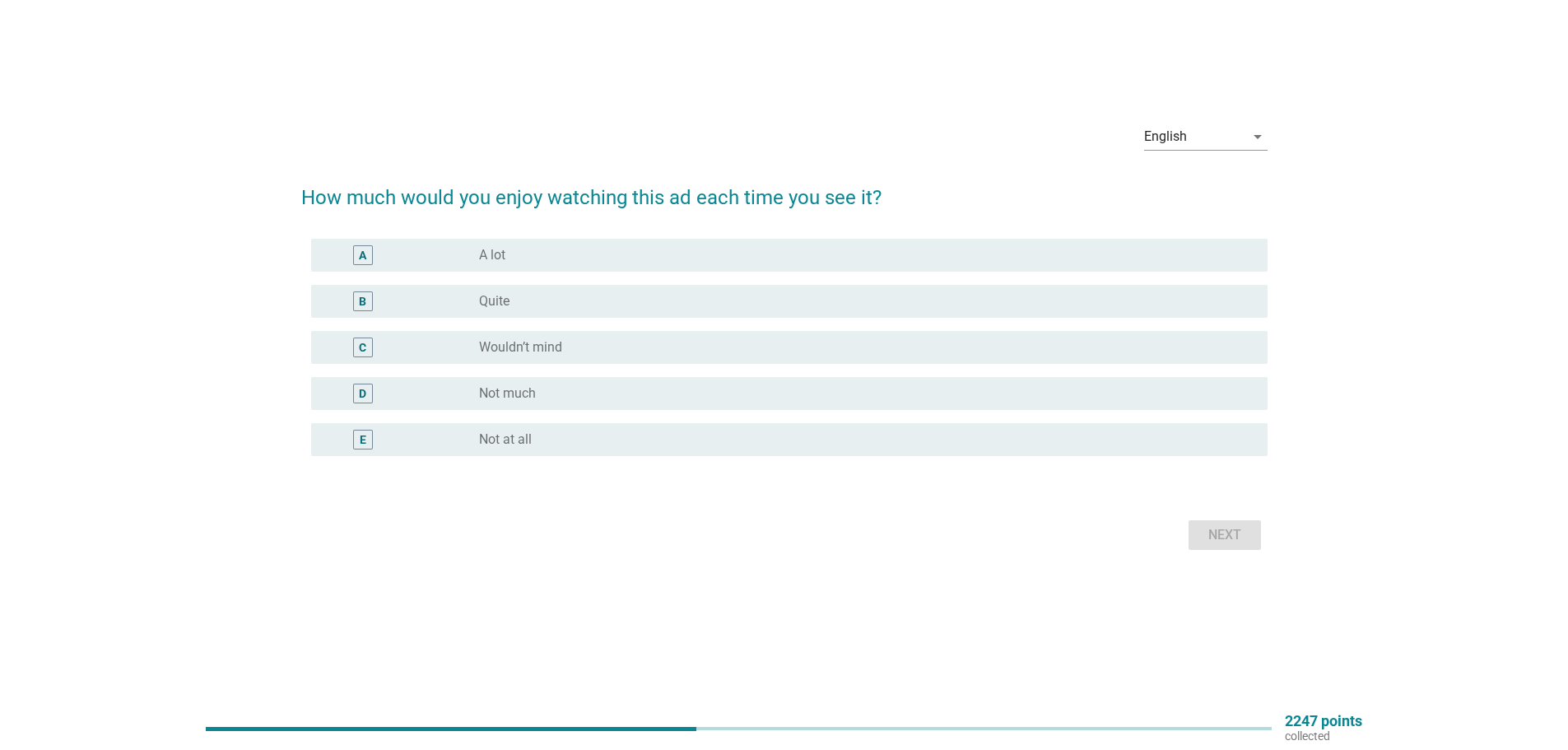
scroll to position [0, 0]
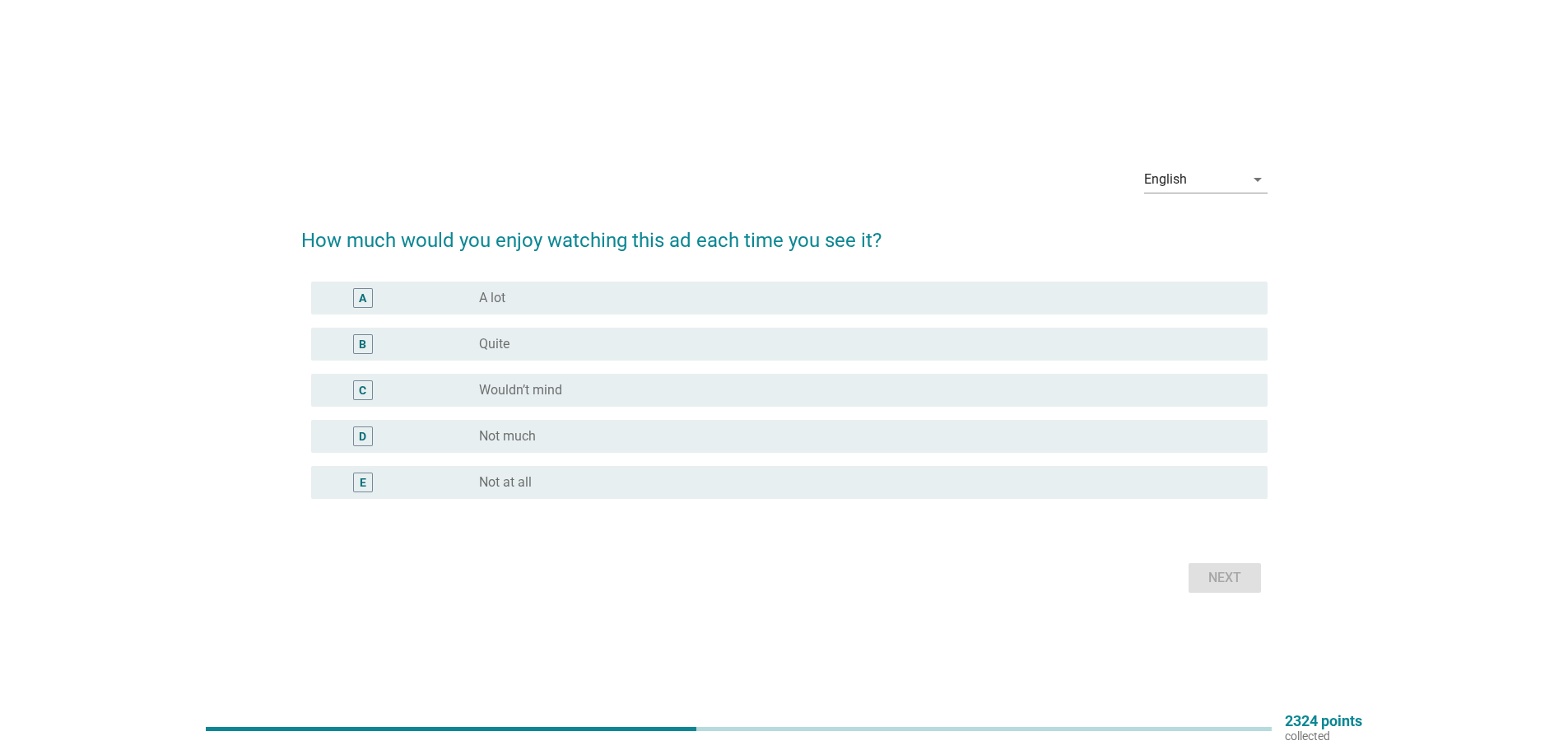
click at [663, 351] on div "radio_button_unchecked Quite" at bounding box center [860, 345] width 763 height 16
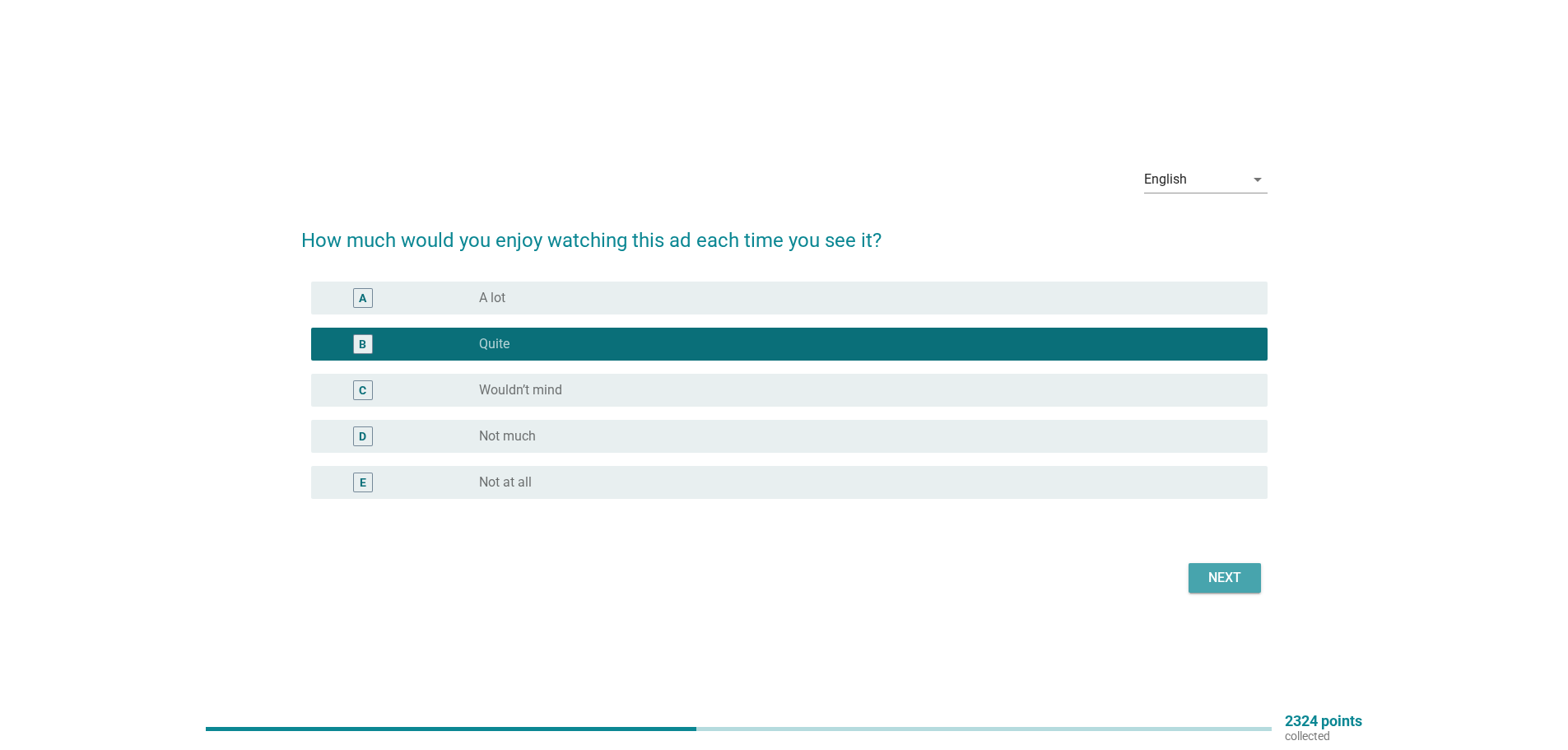
click at [1205, 578] on div "Next" at bounding box center [1224, 578] width 46 height 20
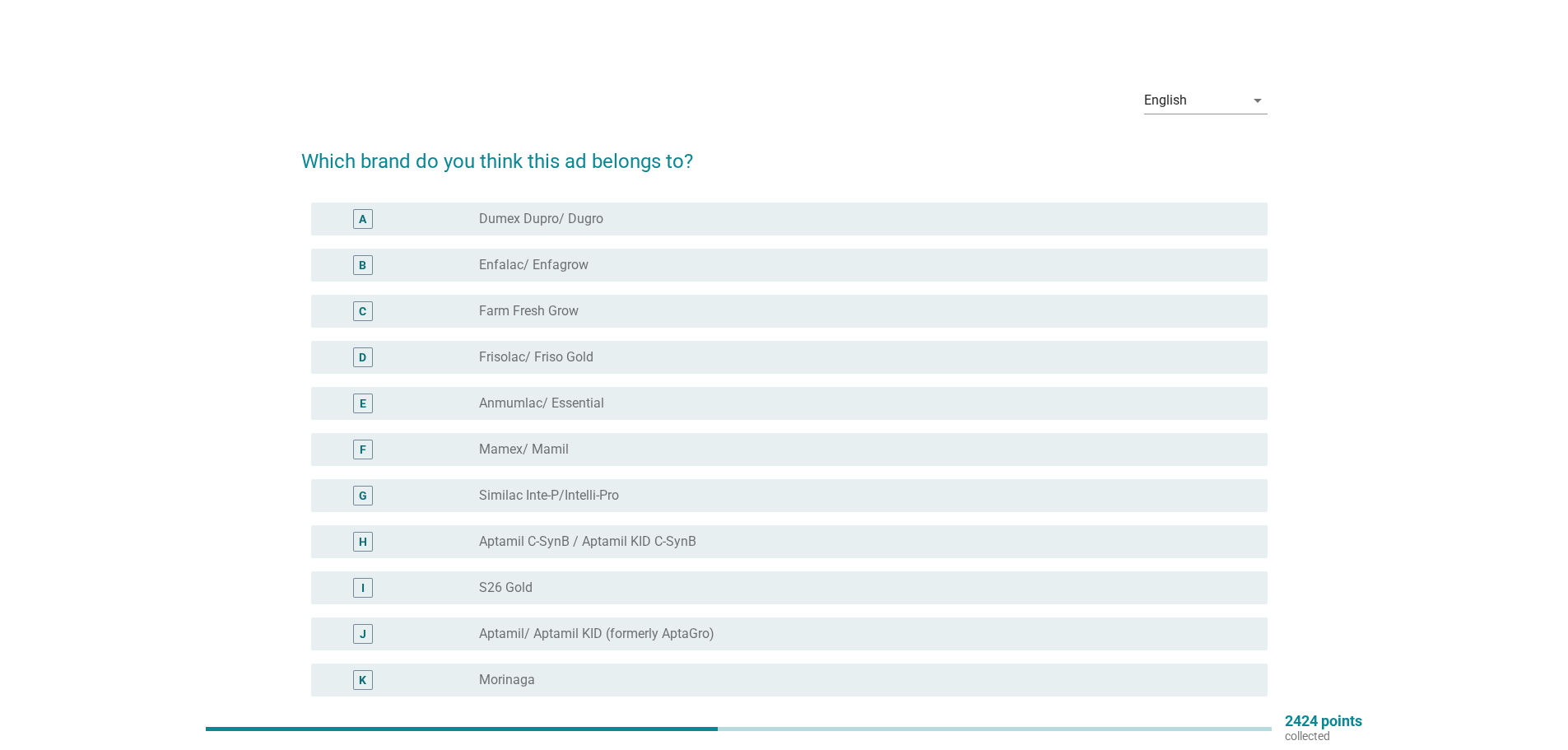
click at [833, 629] on div "radio_button_unchecked Aptamil/ Aptamil KID (formerly AptaGro)" at bounding box center [860, 634] width 763 height 16
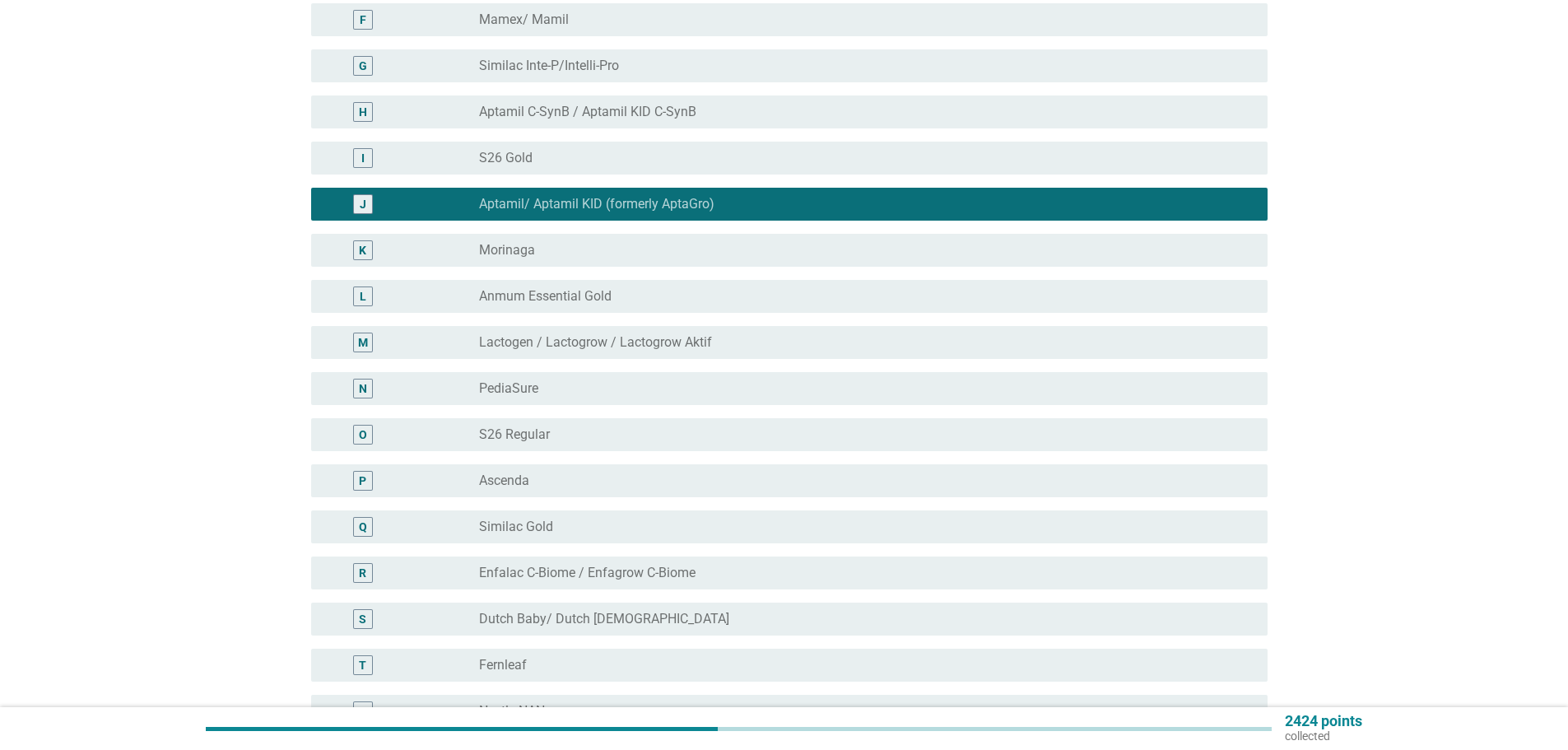
scroll to position [669, 0]
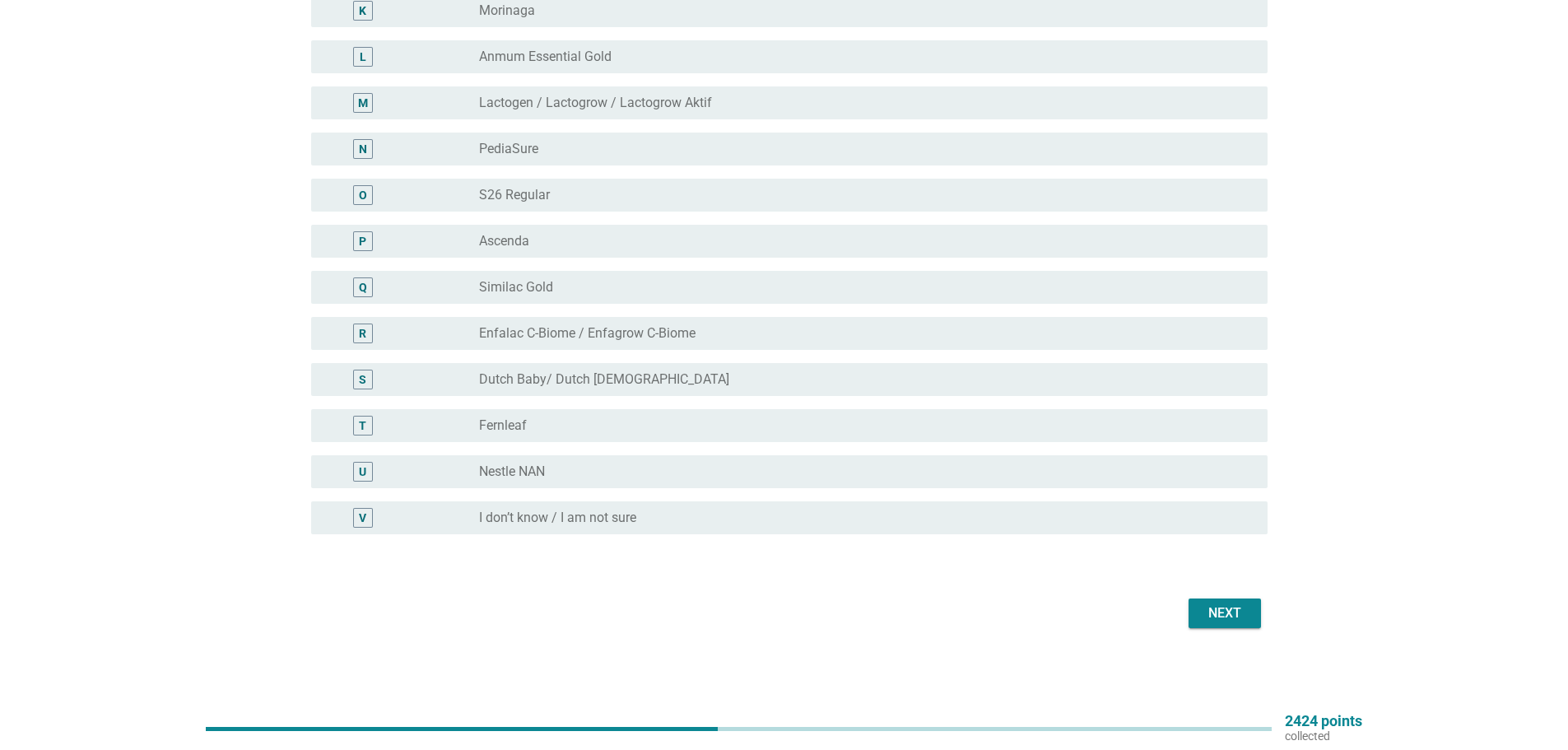
click at [1212, 619] on div "Next" at bounding box center [1224, 614] width 46 height 20
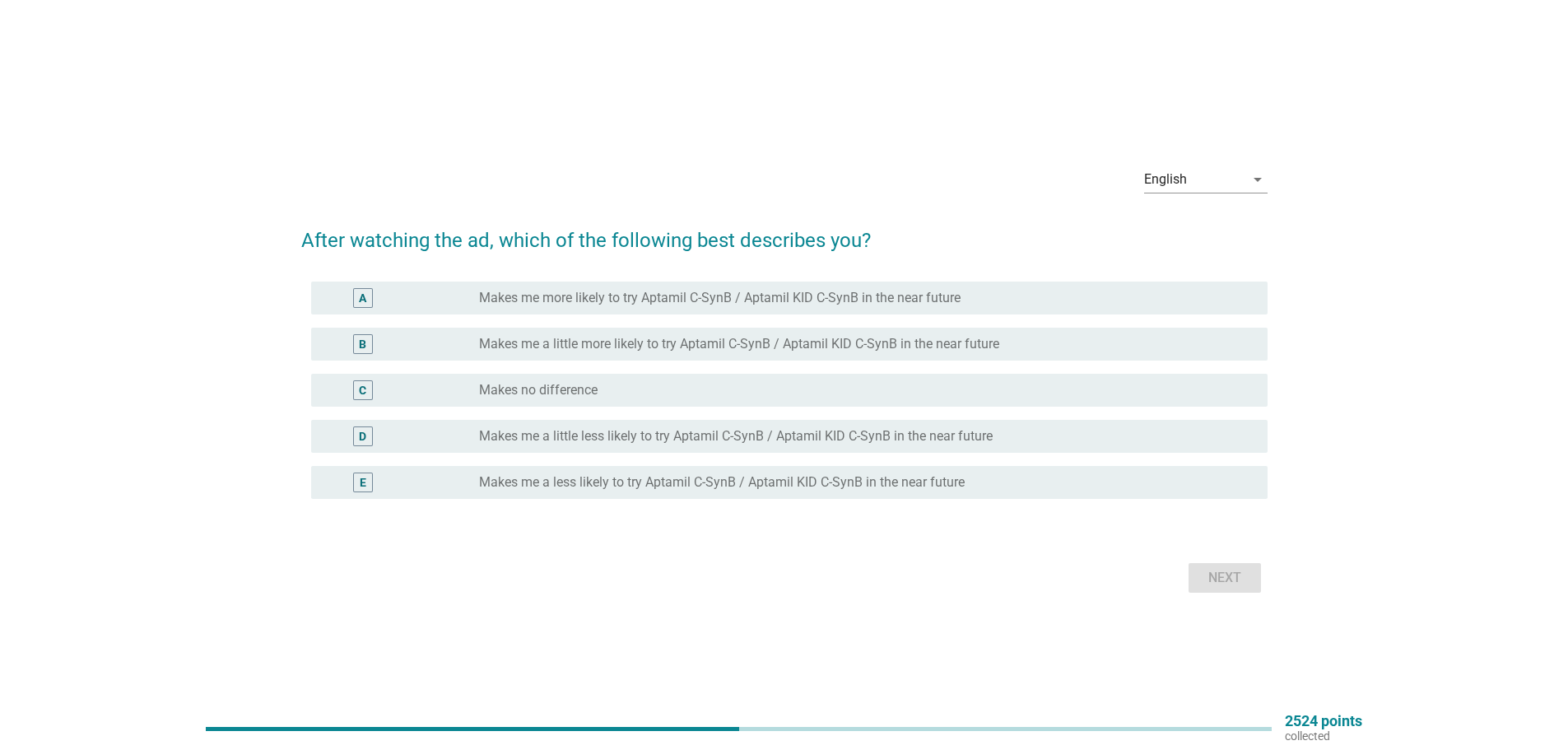
click at [1098, 355] on div "B radio_button_unchecked Makes me a little more likely to try Aptamil C-SynB / …" at bounding box center [789, 344] width 956 height 33
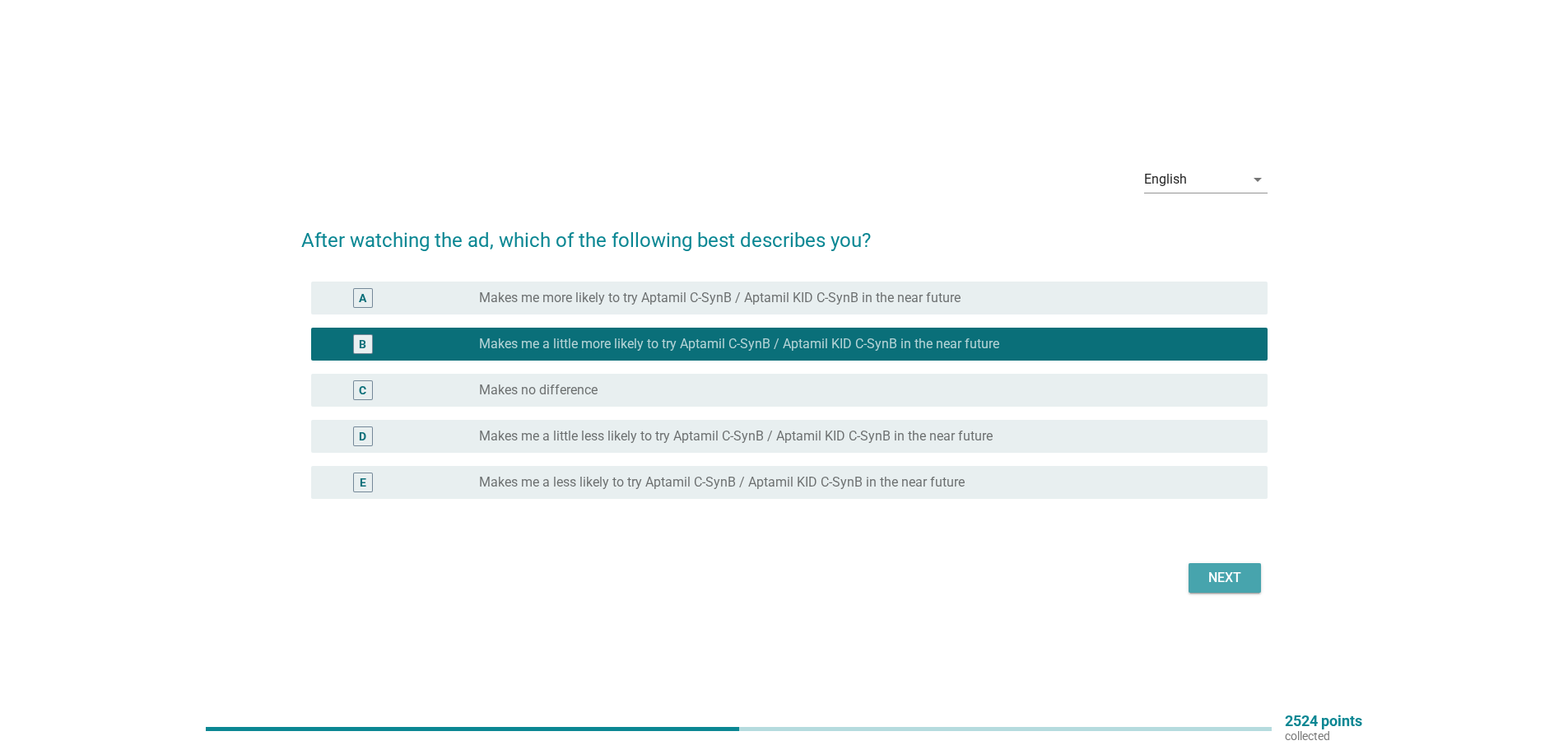
click at [1224, 592] on button "Next" at bounding box center [1225, 578] width 73 height 30
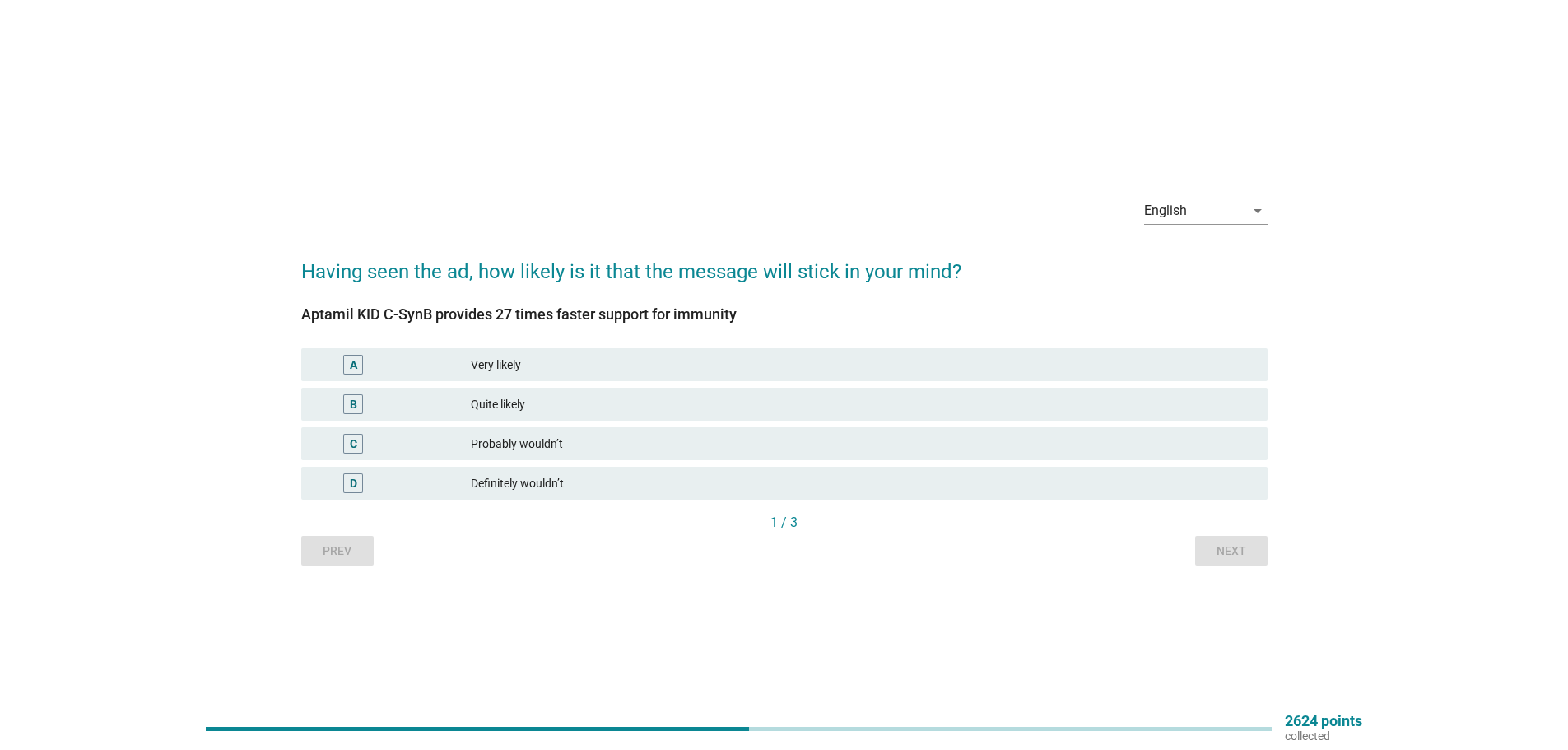
click at [716, 395] on div "Quite likely" at bounding box center [863, 405] width 784 height 20
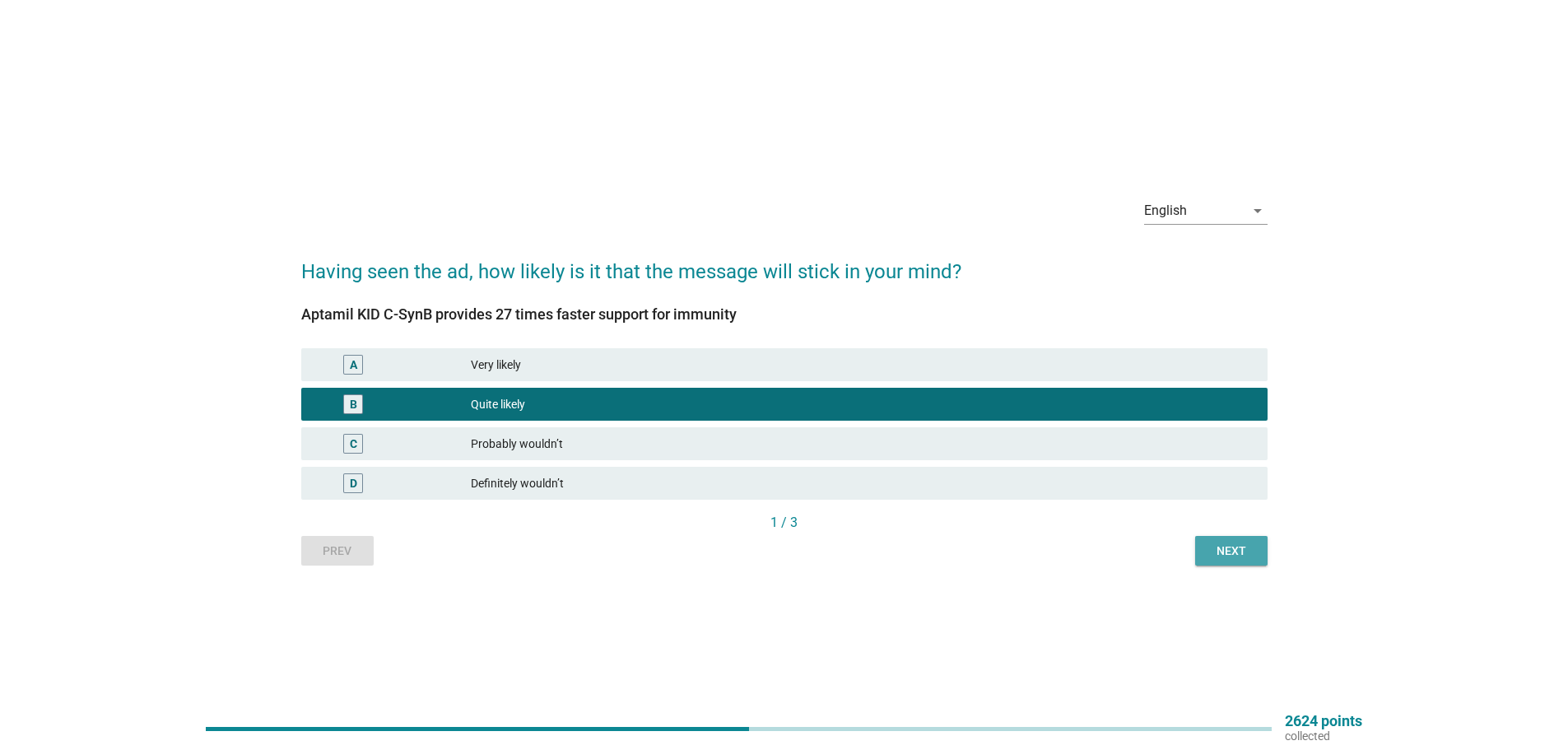
click at [1197, 552] on button "Next" at bounding box center [1232, 551] width 73 height 30
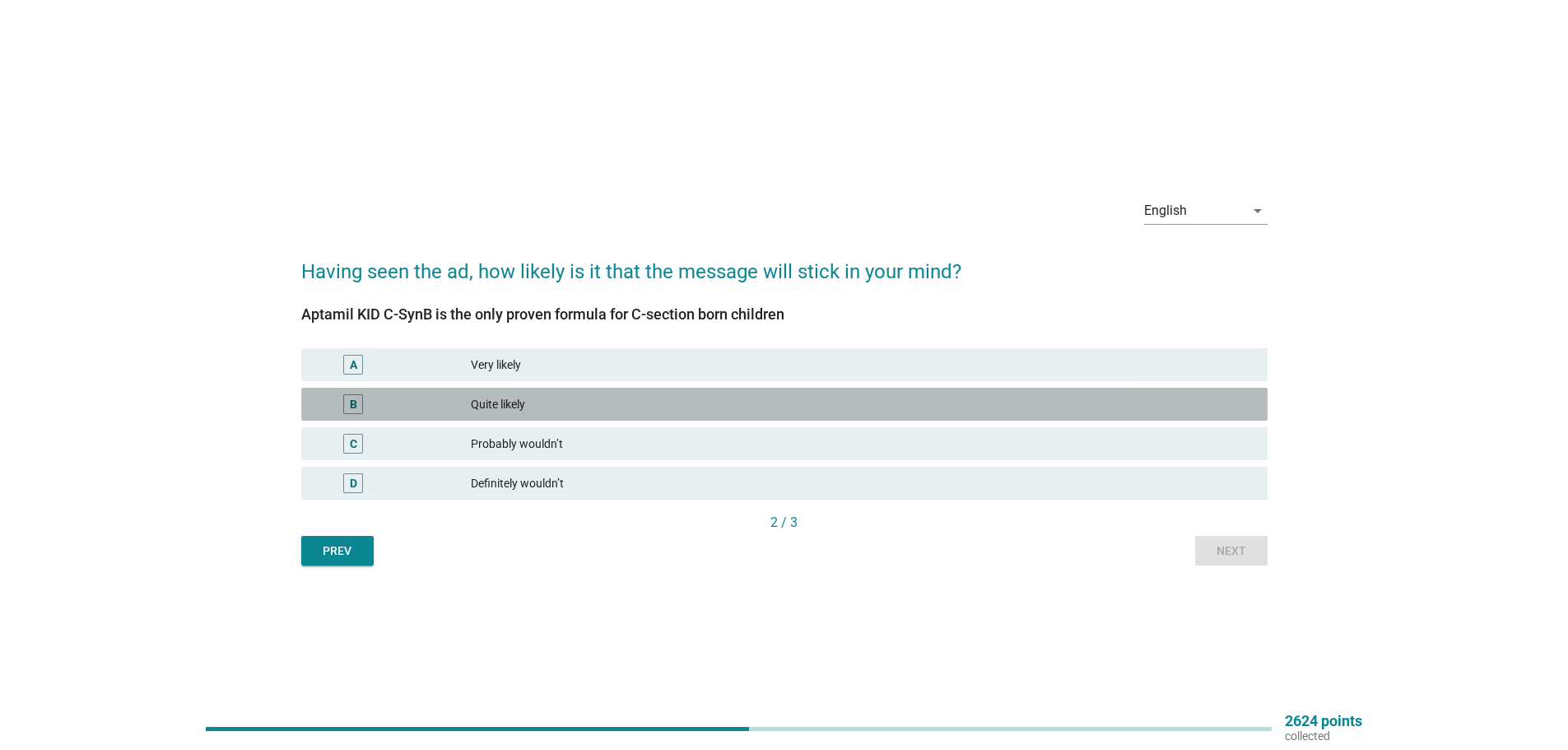
drag, startPoint x: 812, startPoint y: 410, endPoint x: 869, endPoint y: 463, distance: 77.8
click at [811, 410] on div "Quite likely" at bounding box center [863, 405] width 784 height 20
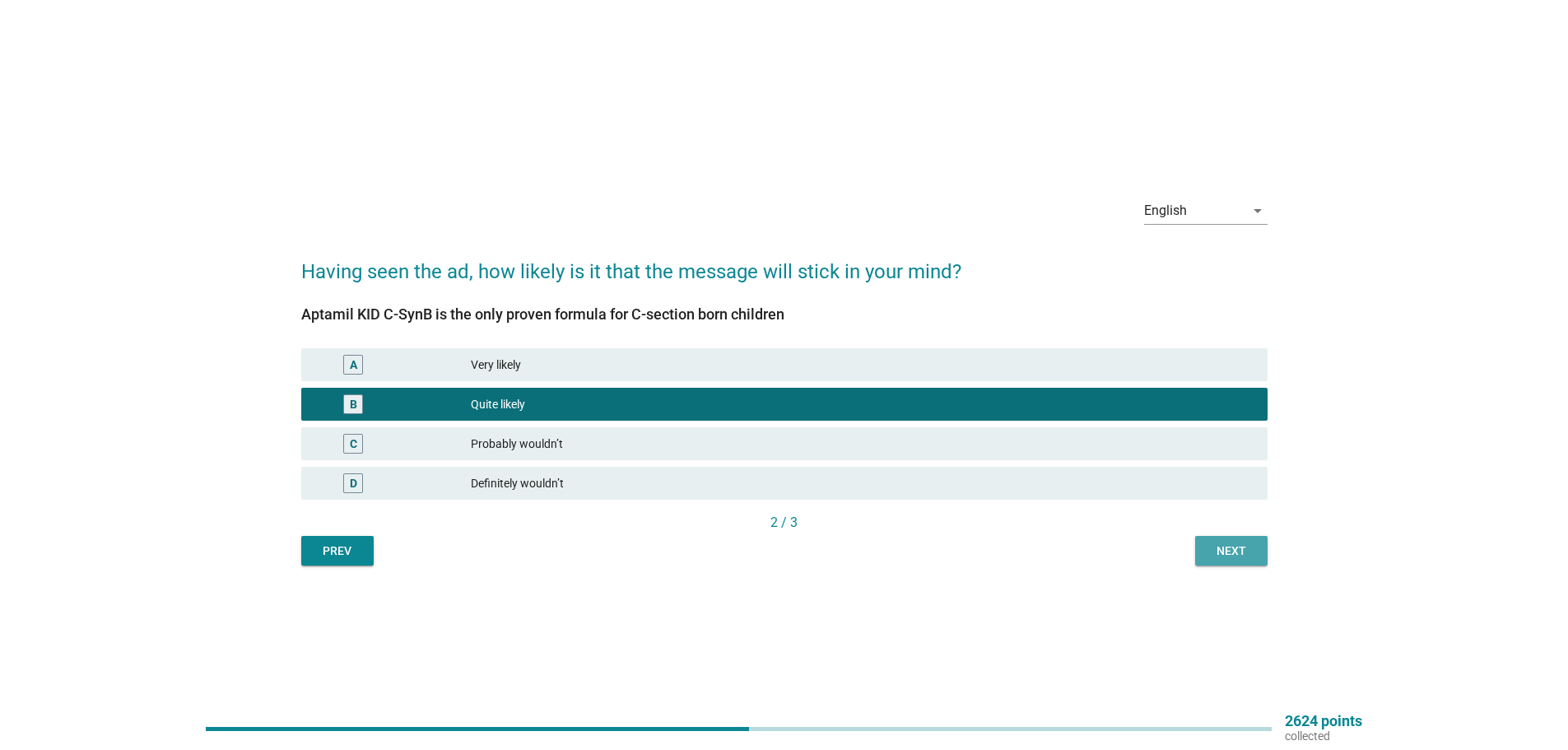
click at [1228, 546] on div "Next" at bounding box center [1232, 551] width 46 height 17
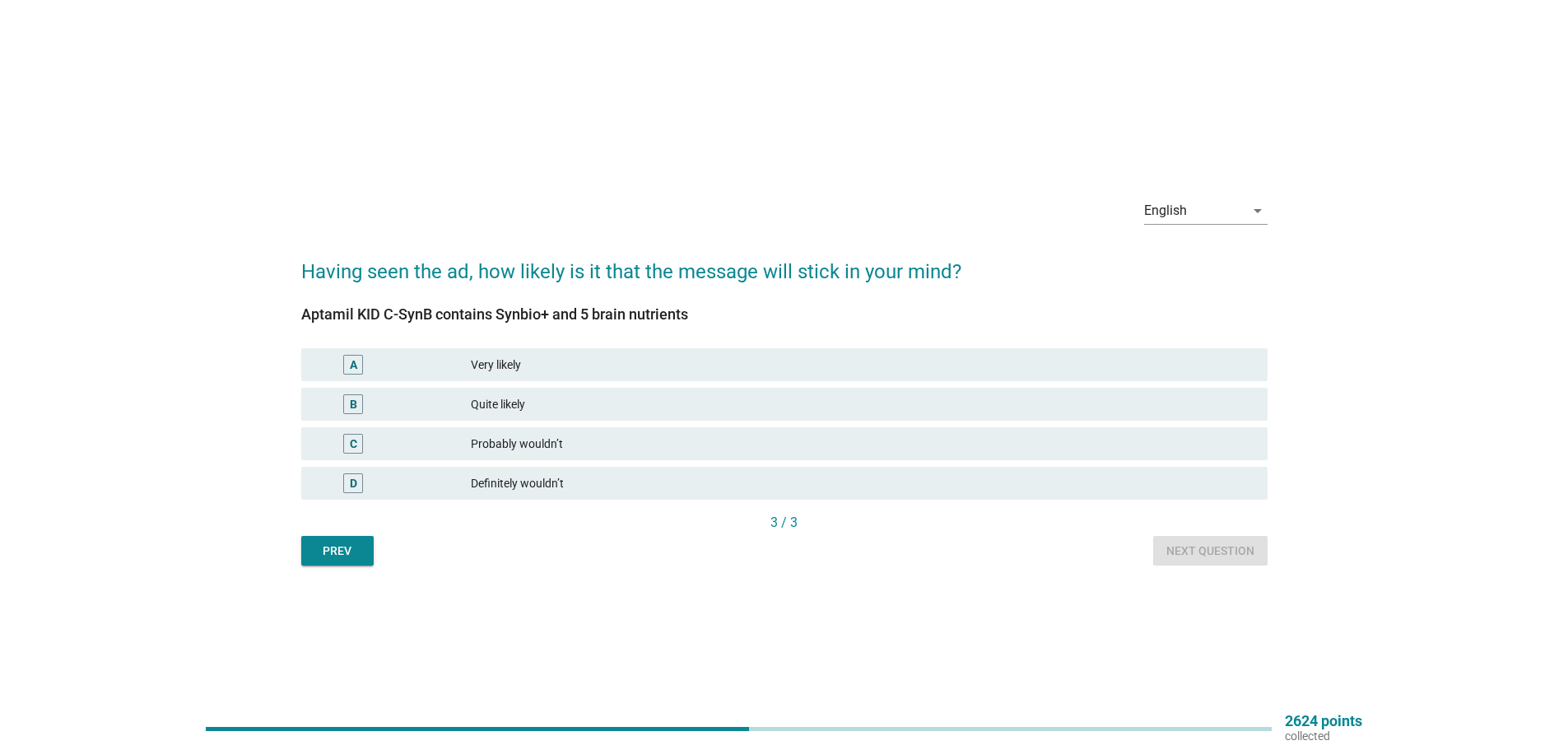
click at [704, 394] on div "B Quite likely" at bounding box center [784, 405] width 966 height 33
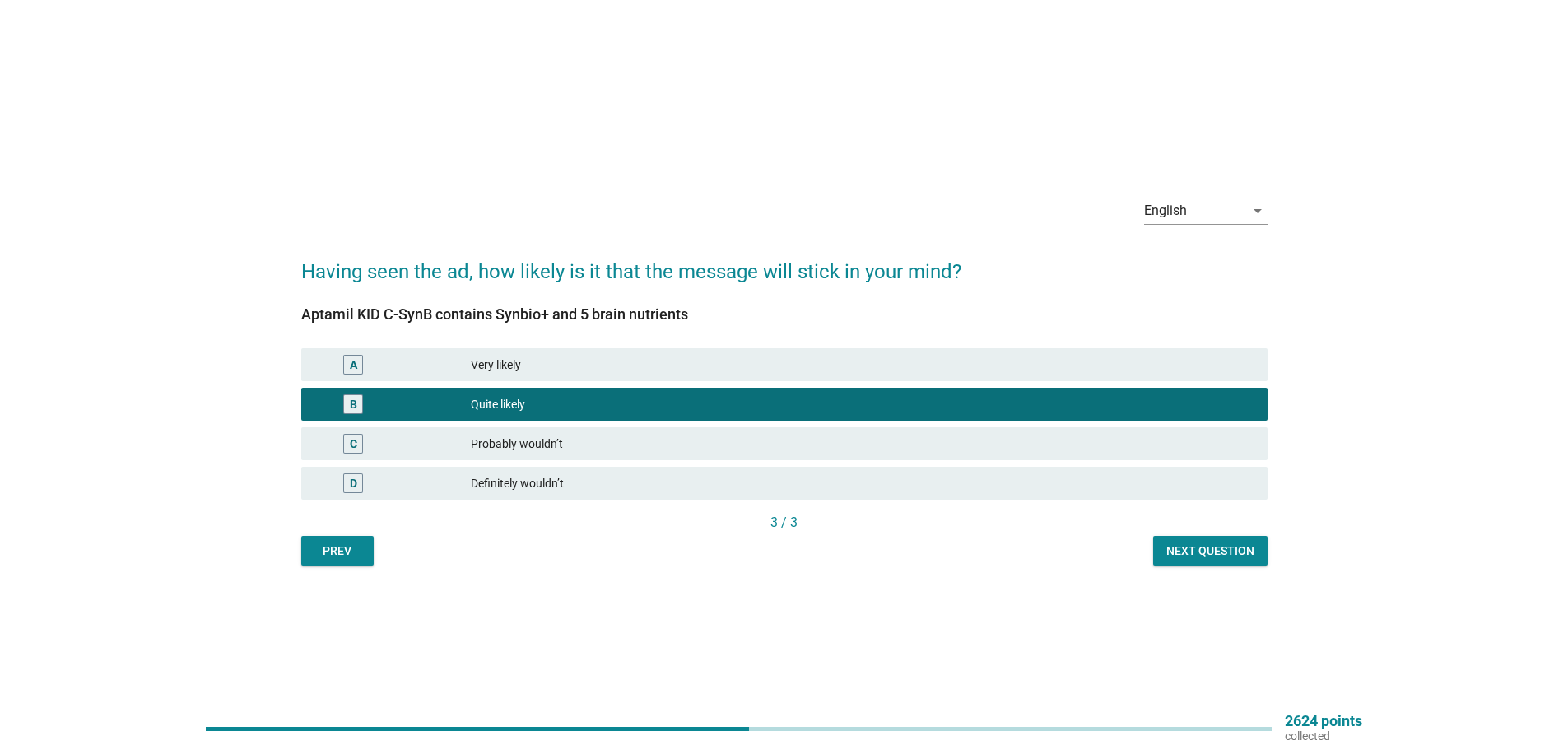
click at [1231, 546] on div "Next question" at bounding box center [1210, 551] width 88 height 17
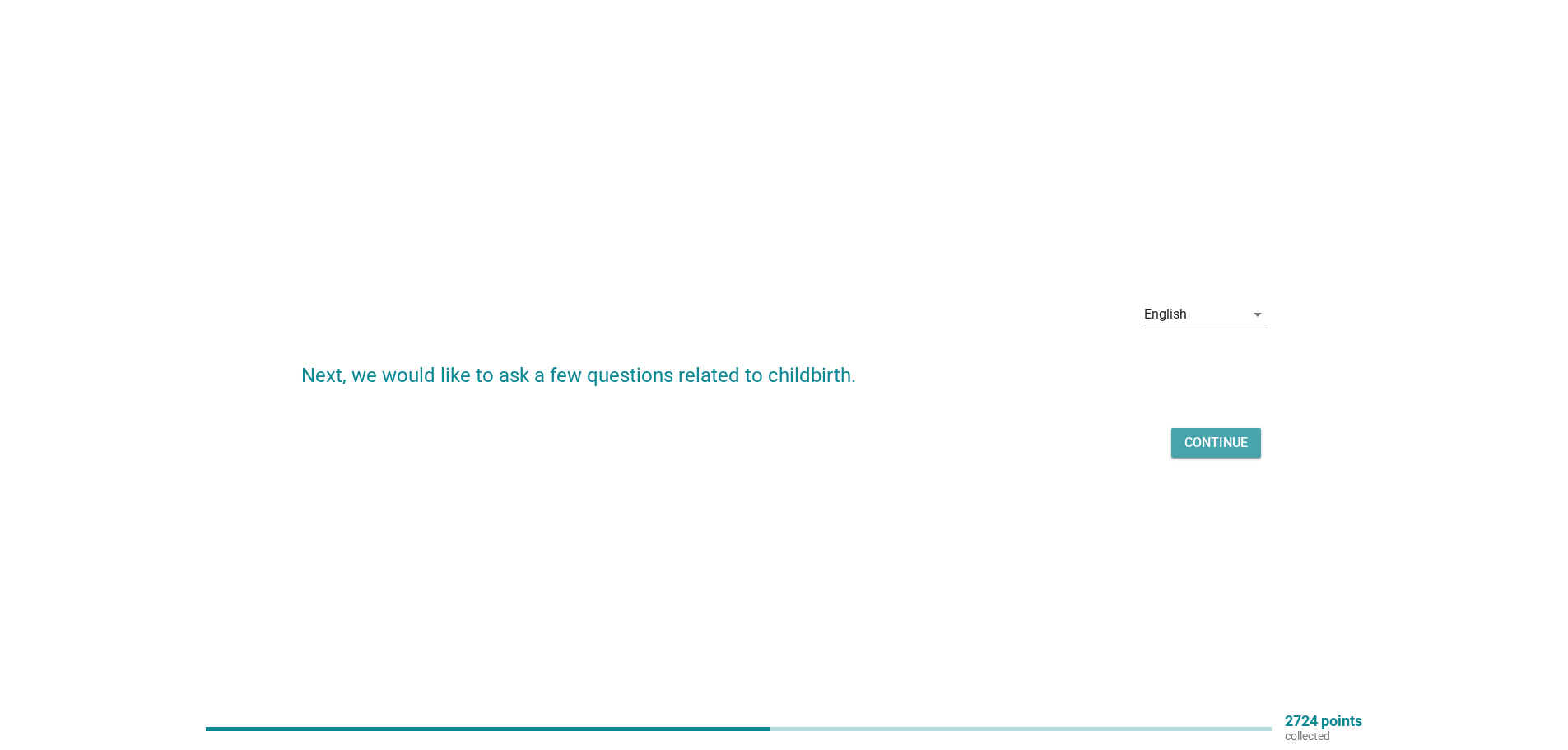
click at [1242, 440] on div "Continue" at bounding box center [1216, 443] width 64 height 20
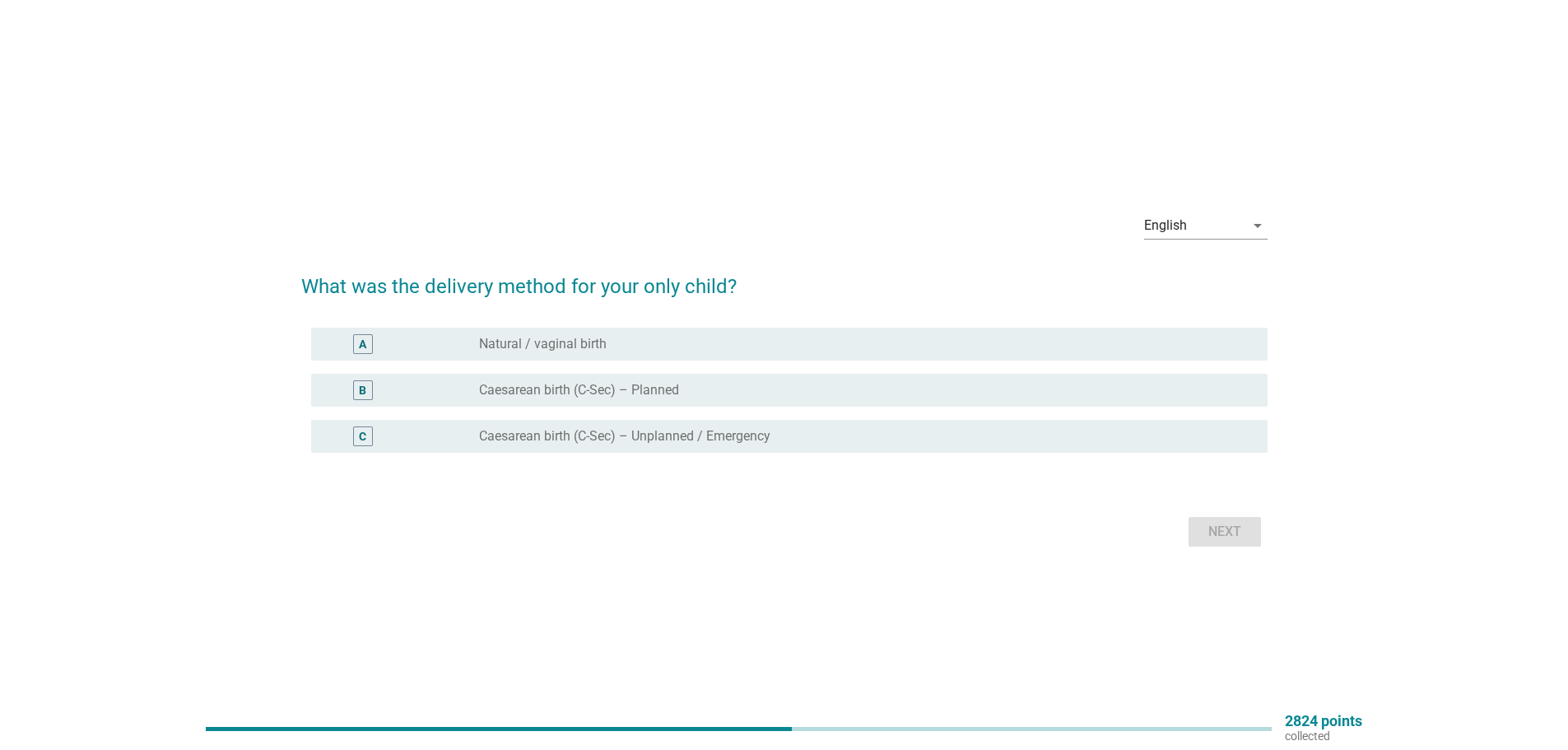
click at [942, 327] on div "A radio_button_unchecked Natural / vaginal birth" at bounding box center [789, 344] width 956 height 33
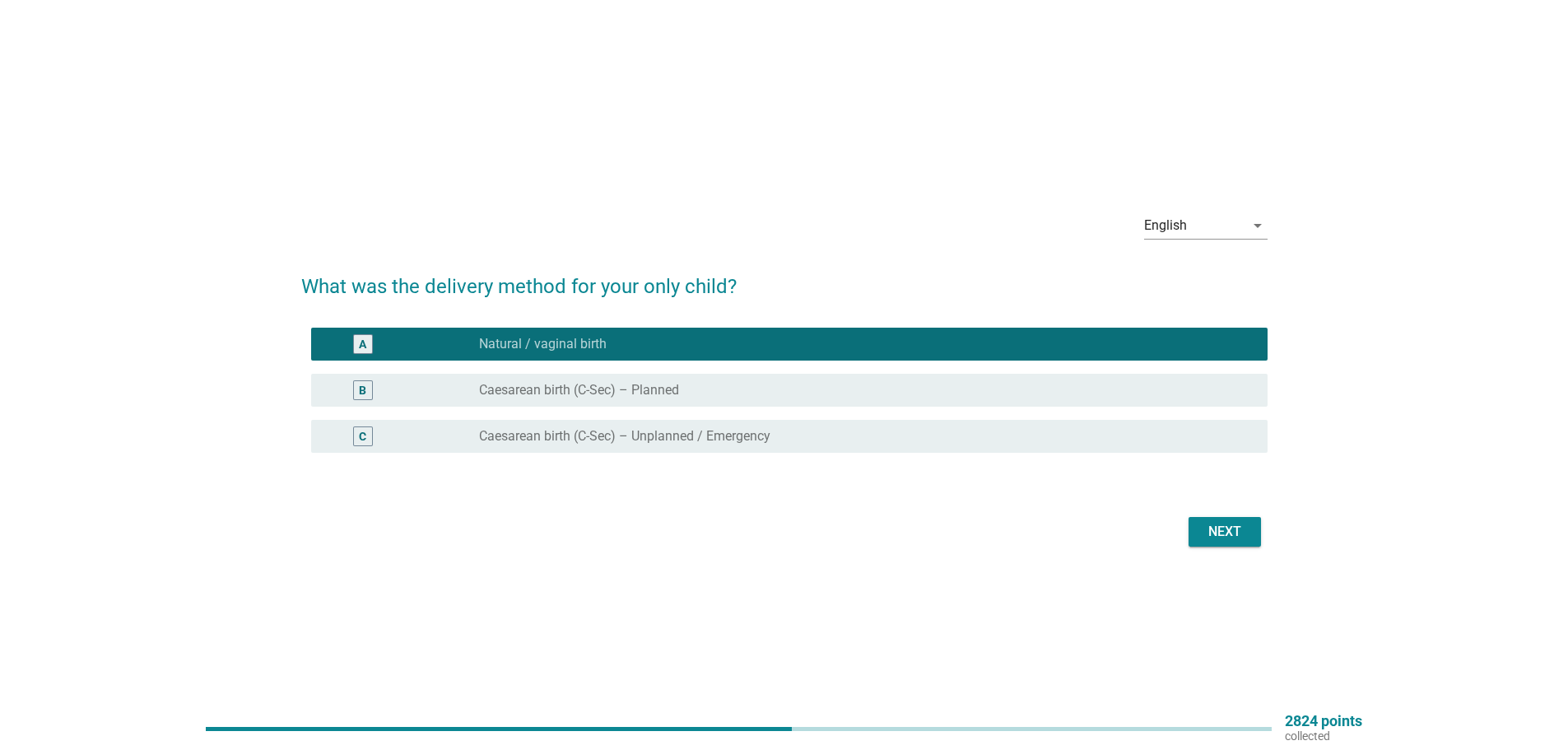
click at [1208, 527] on div "Next" at bounding box center [1224, 532] width 46 height 20
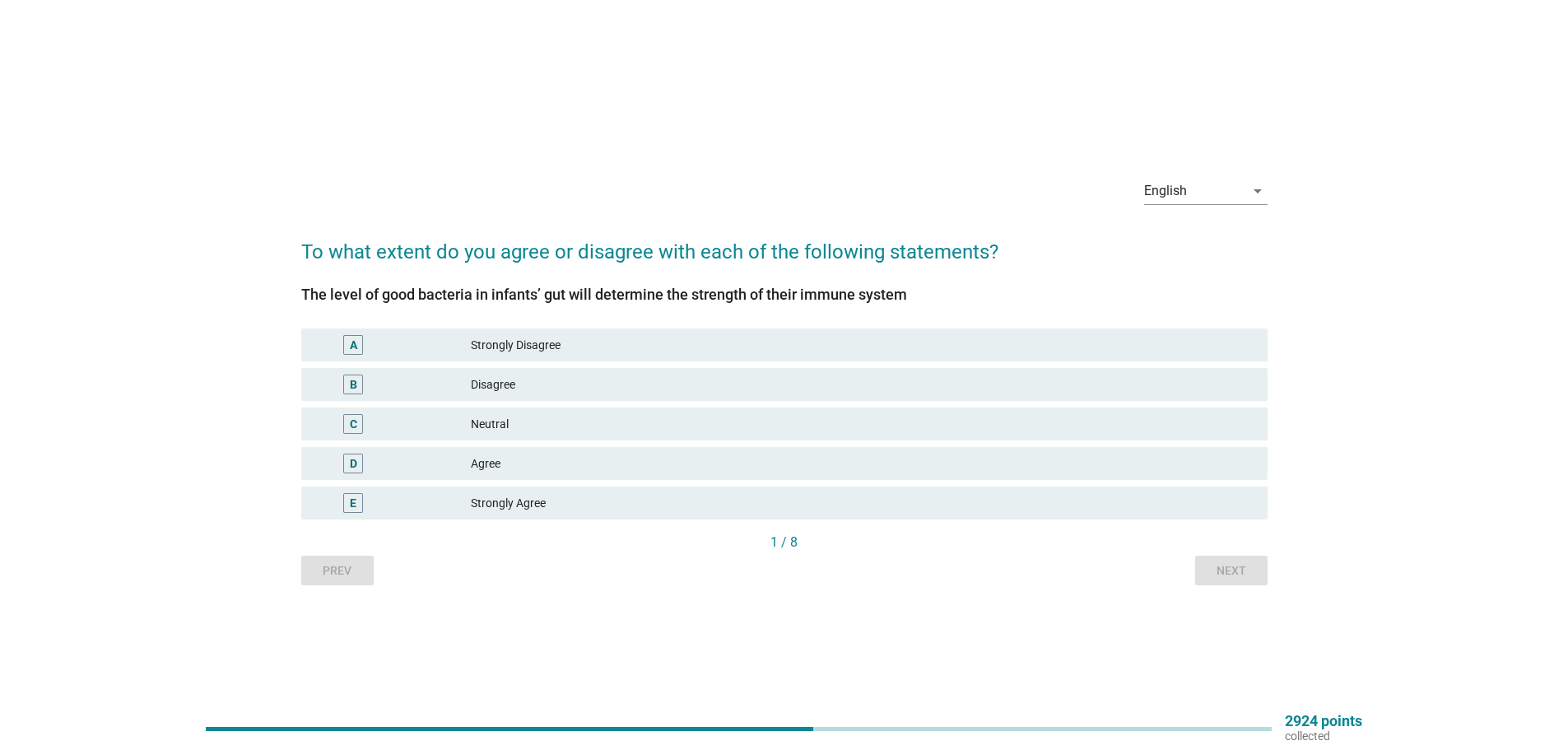
click at [816, 357] on div "A Strongly Disagree" at bounding box center [784, 345] width 966 height 33
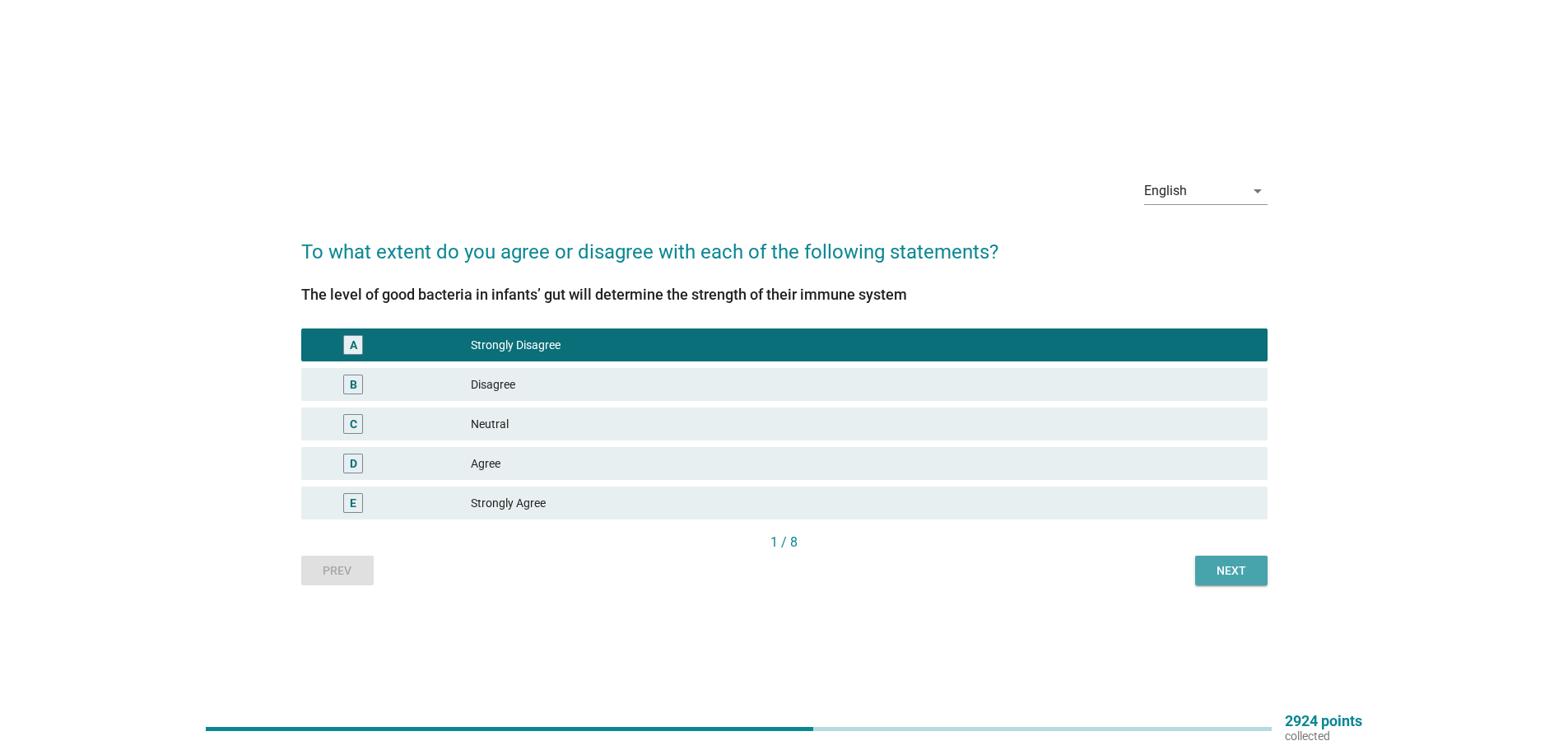
click at [1217, 559] on button "Next" at bounding box center [1232, 570] width 73 height 30
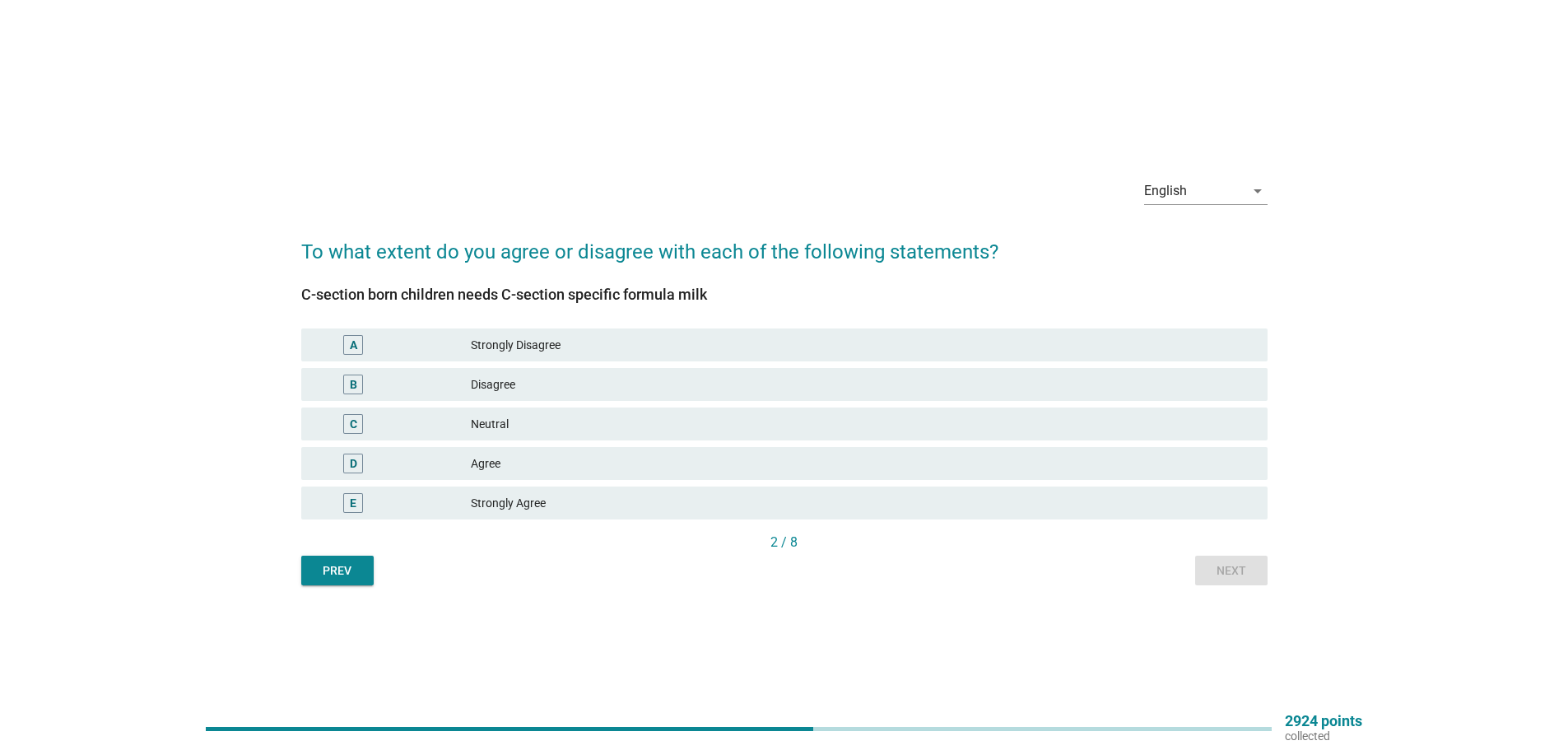
click at [1079, 417] on div "Neutral" at bounding box center [863, 425] width 784 height 20
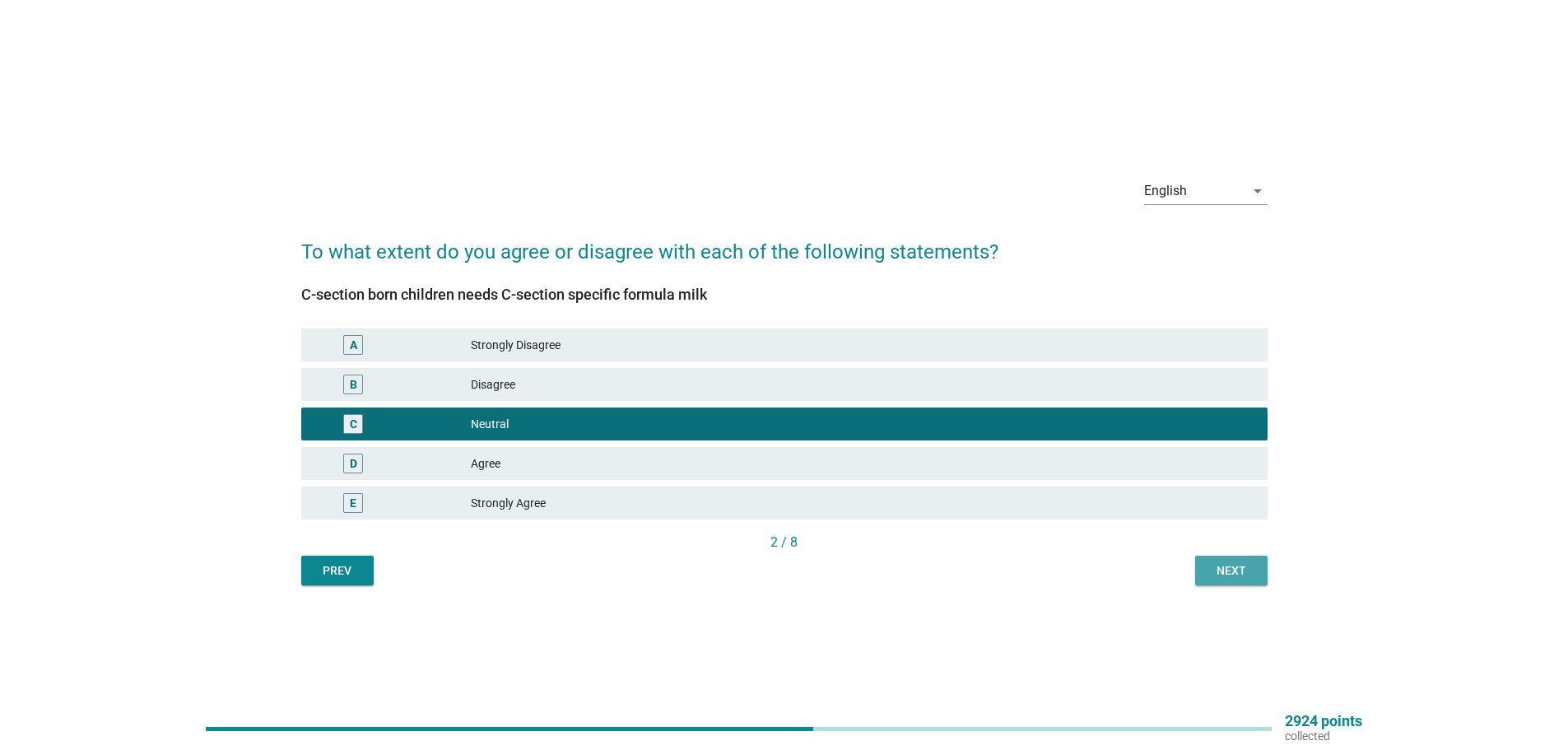
click at [1235, 581] on button "Next" at bounding box center [1232, 570] width 73 height 30
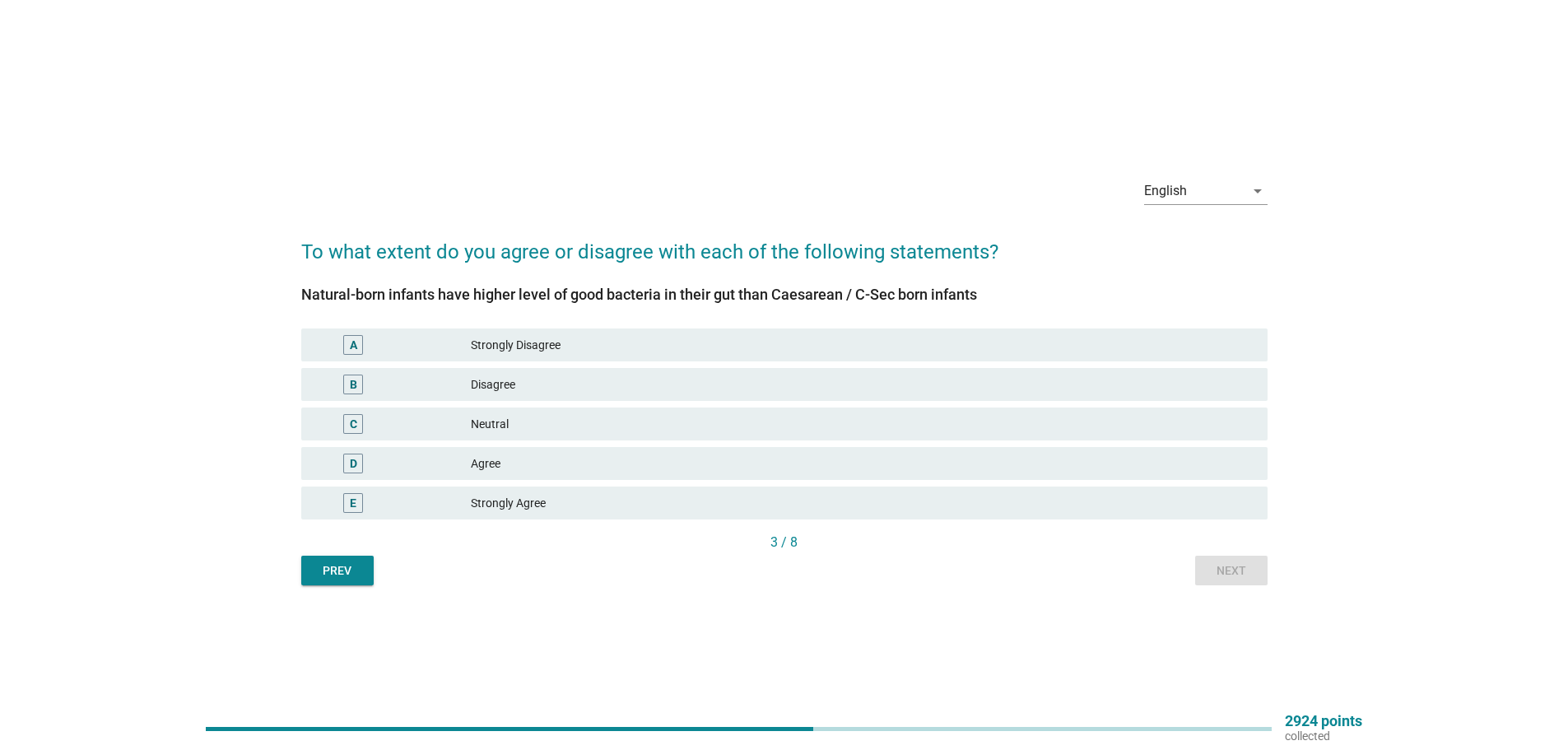
click at [1044, 408] on div "C Neutral" at bounding box center [784, 424] width 966 height 33
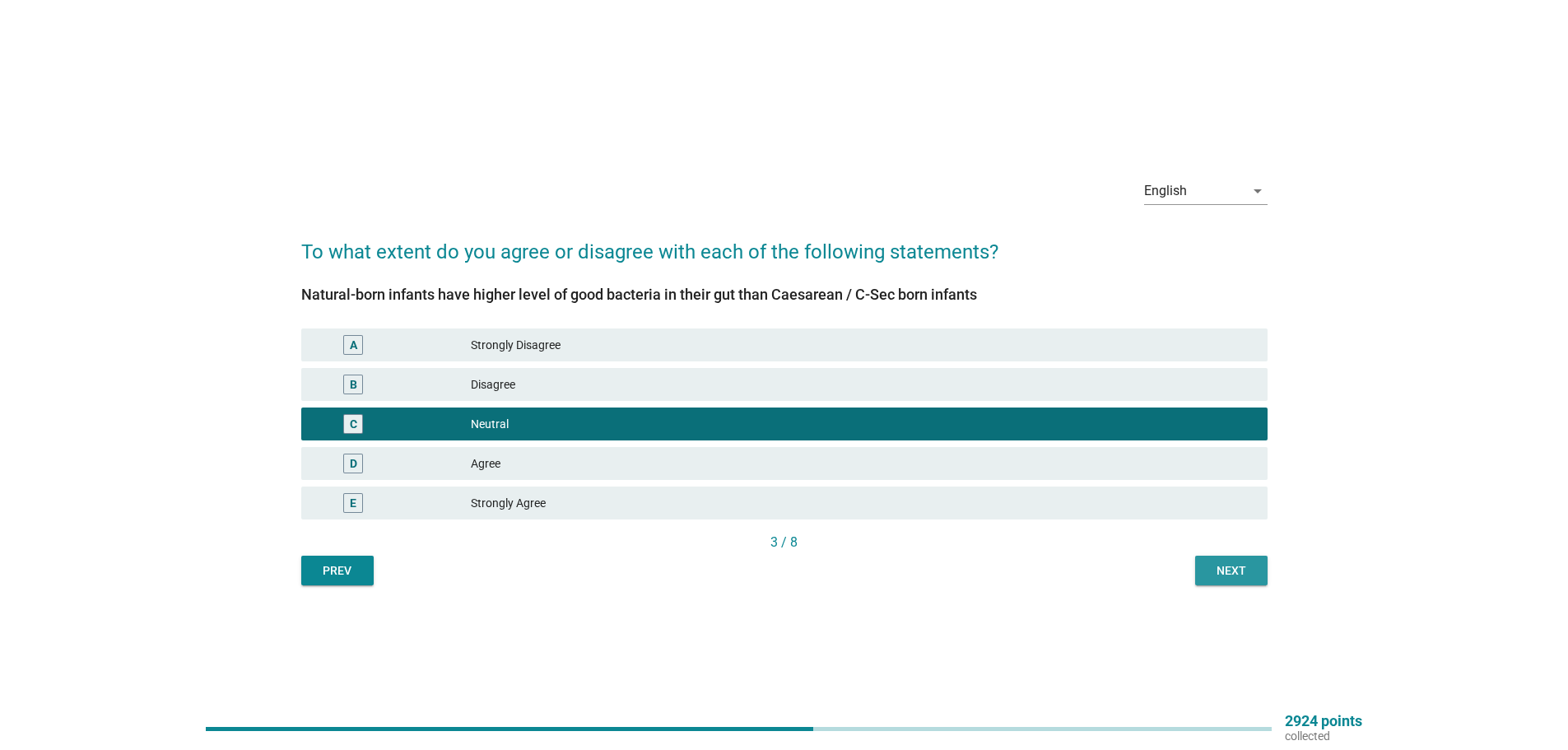
drag, startPoint x: 1247, startPoint y: 569, endPoint x: 1237, endPoint y: 582, distance: 16.4
click at [1248, 568] on div "Next" at bounding box center [1232, 571] width 46 height 17
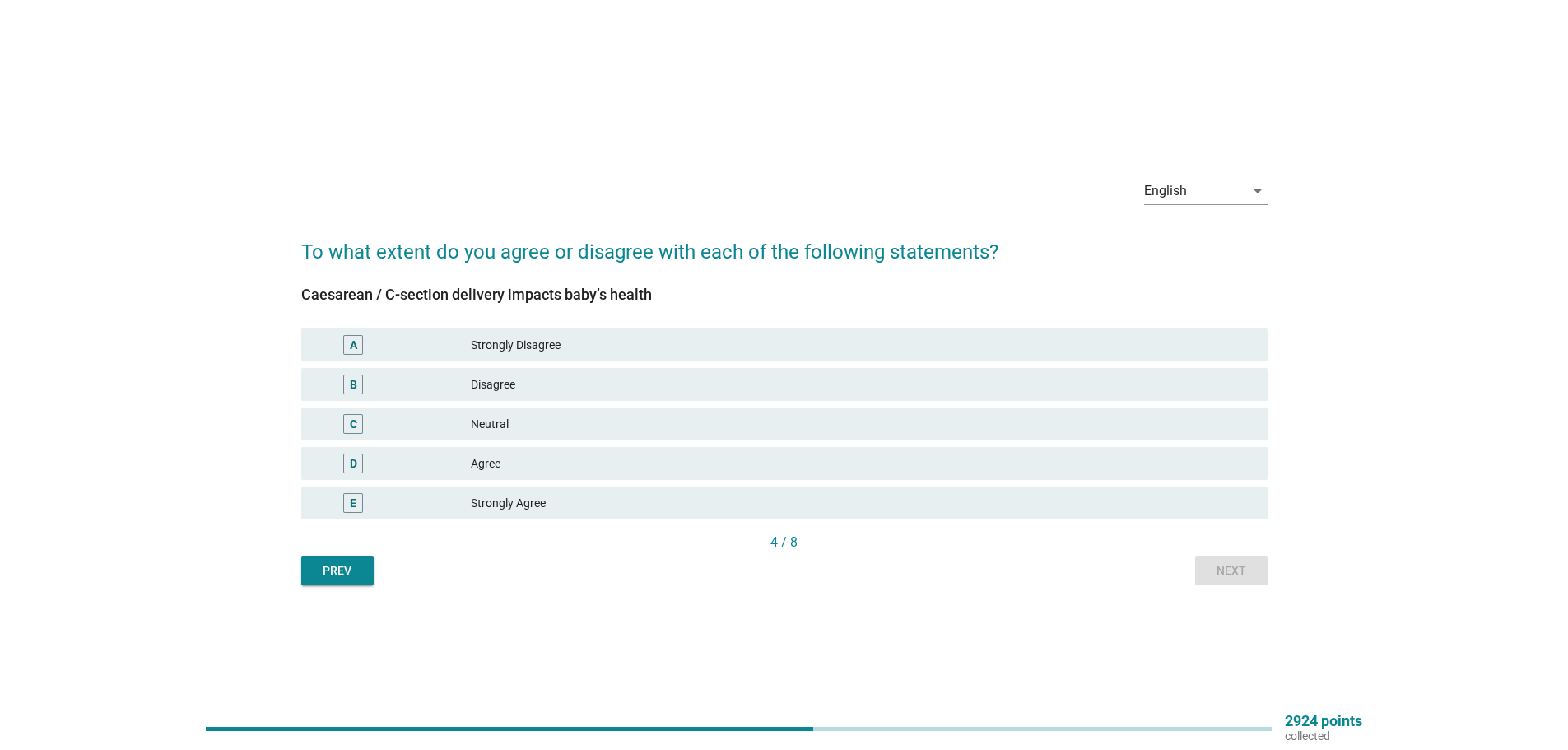
click at [720, 422] on div "Neutral" at bounding box center [863, 425] width 784 height 20
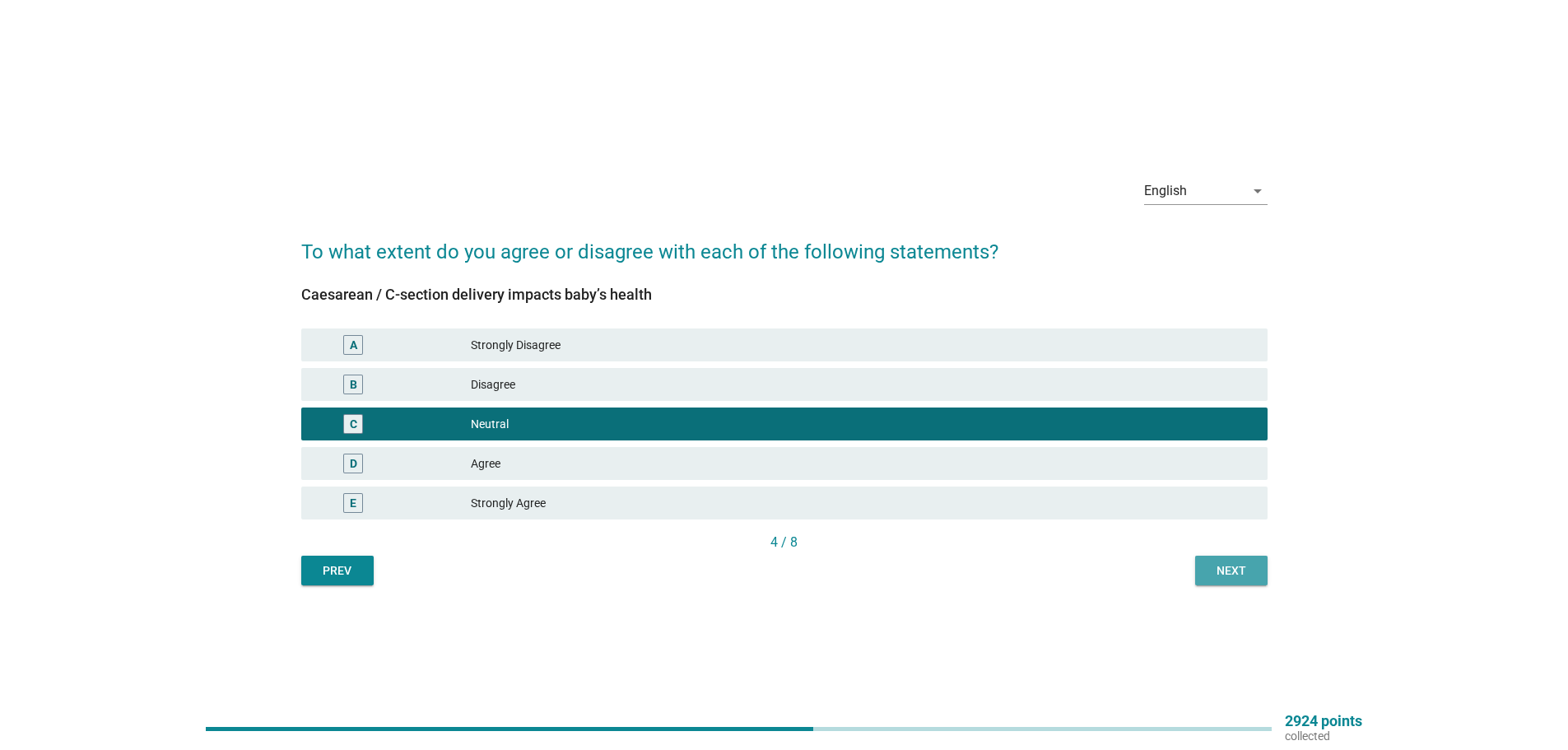
click at [1204, 576] on button "Next" at bounding box center [1232, 570] width 73 height 30
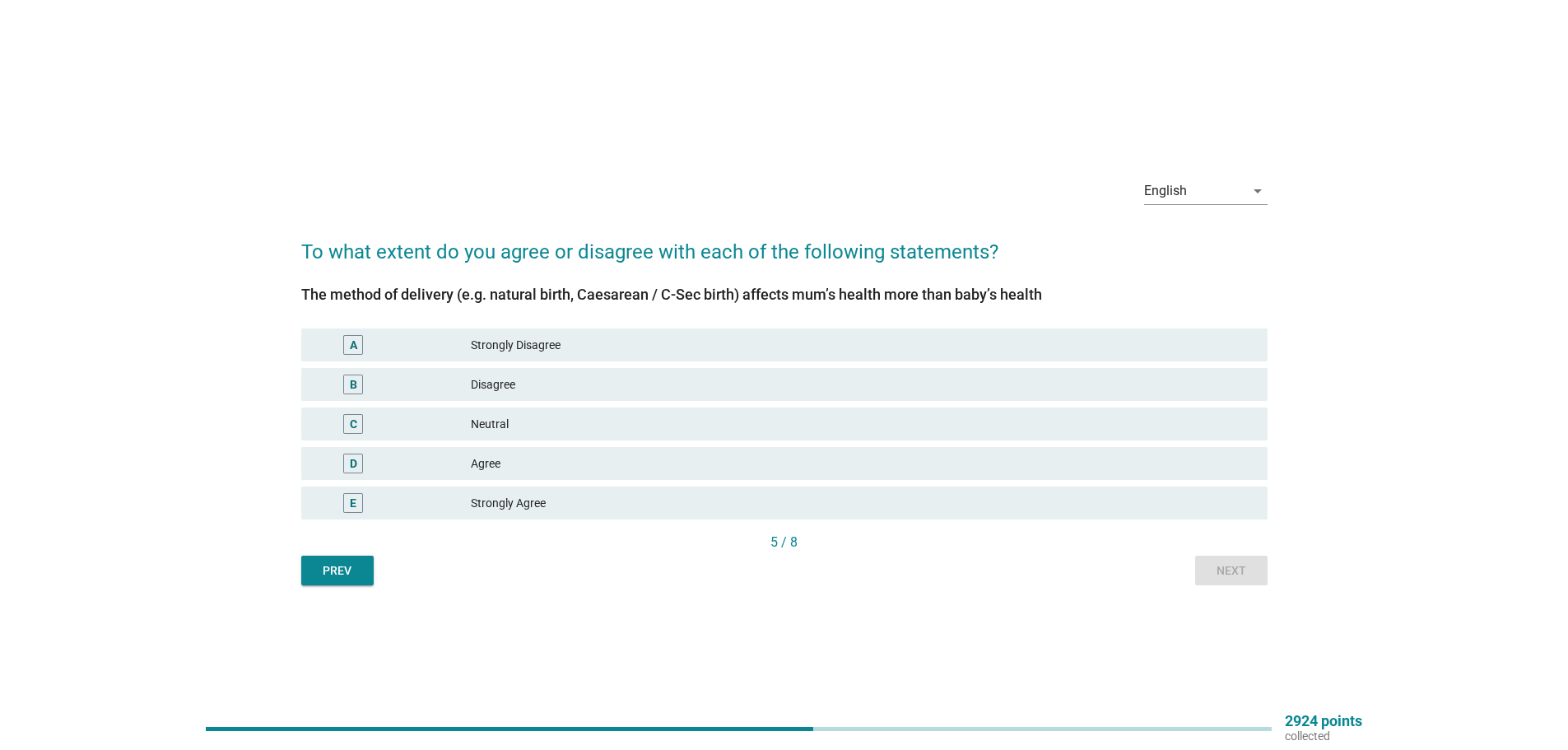
click at [852, 409] on div "C Neutral" at bounding box center [784, 424] width 966 height 33
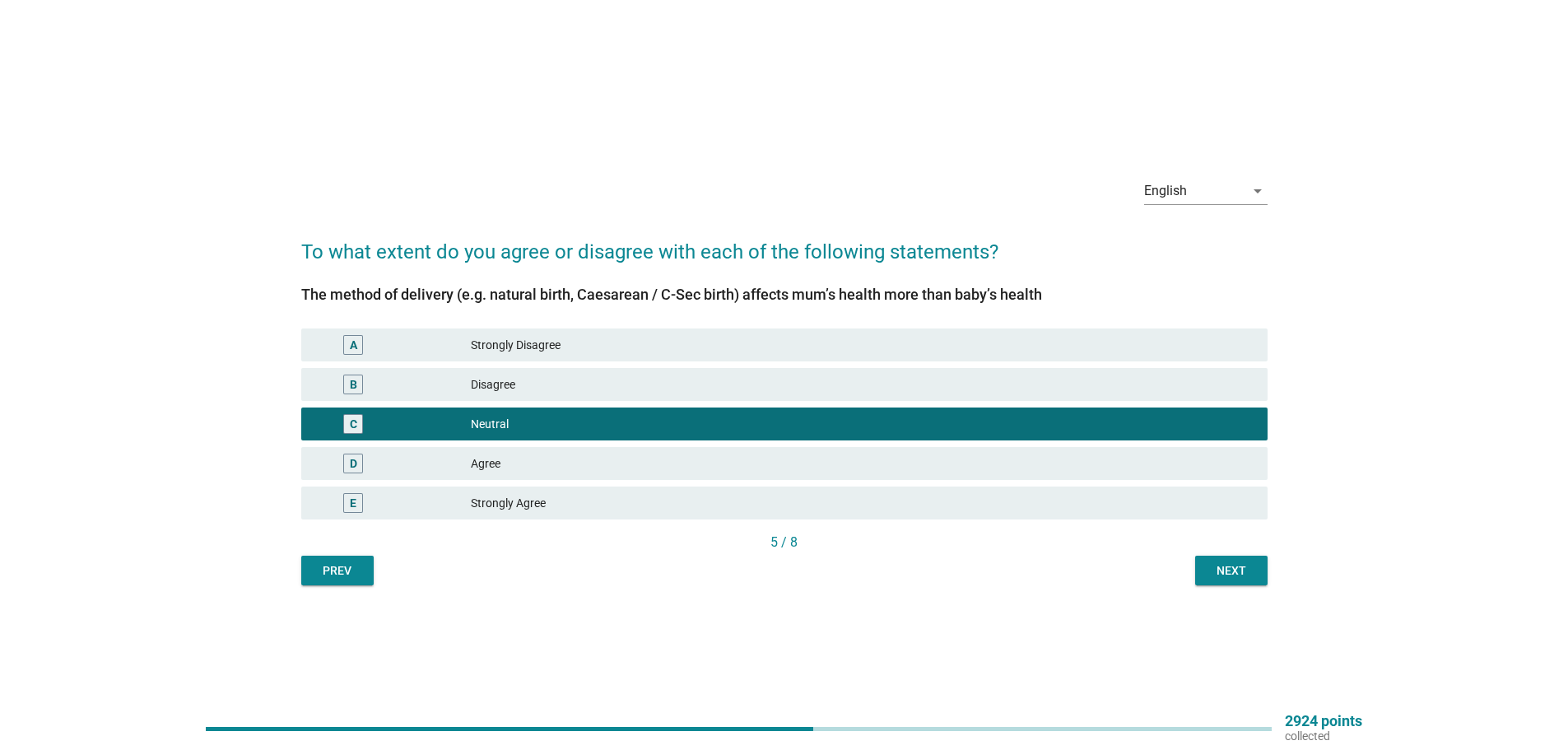
click at [1224, 568] on div "Next" at bounding box center [1232, 571] width 46 height 17
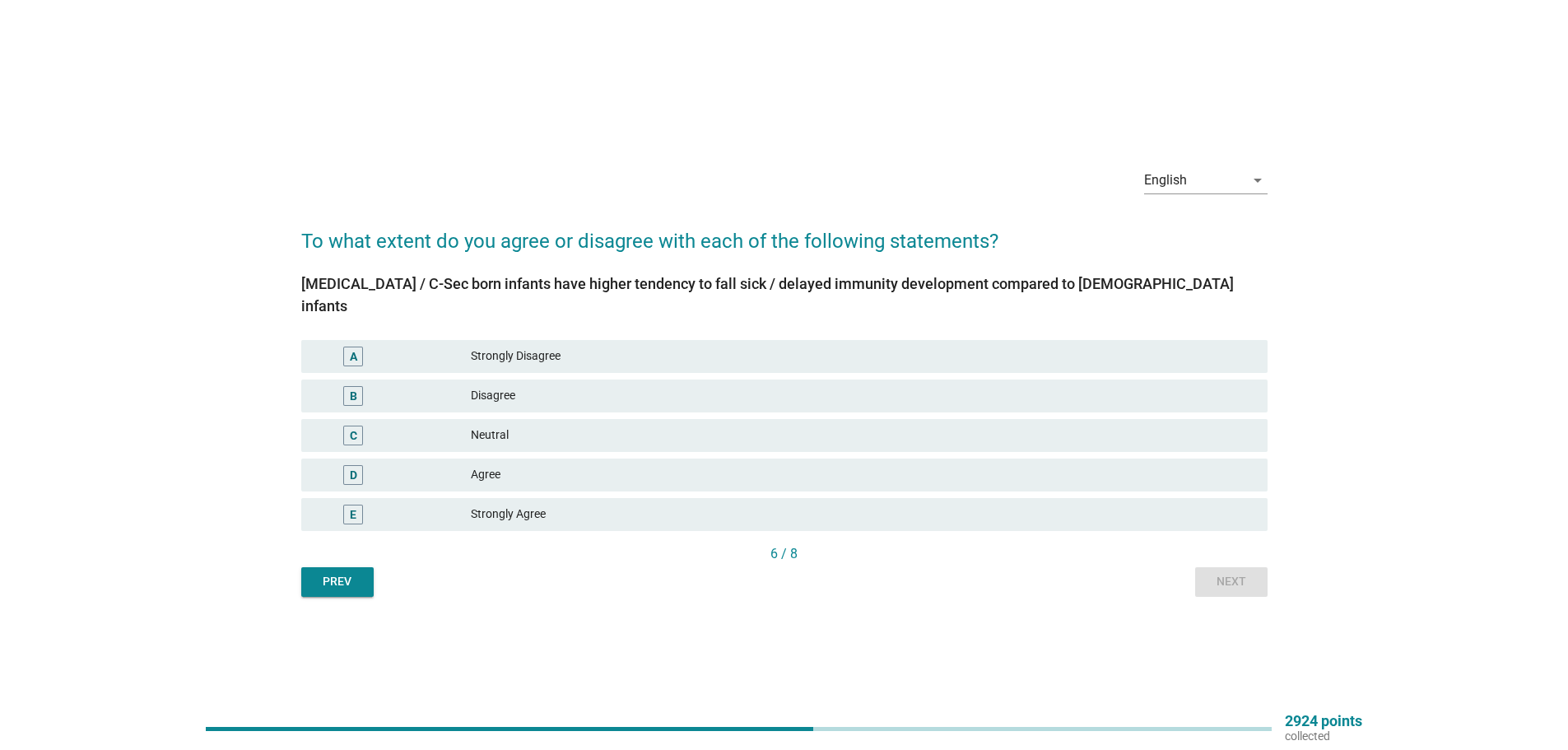
click at [1027, 395] on div "B Disagree" at bounding box center [784, 396] width 966 height 33
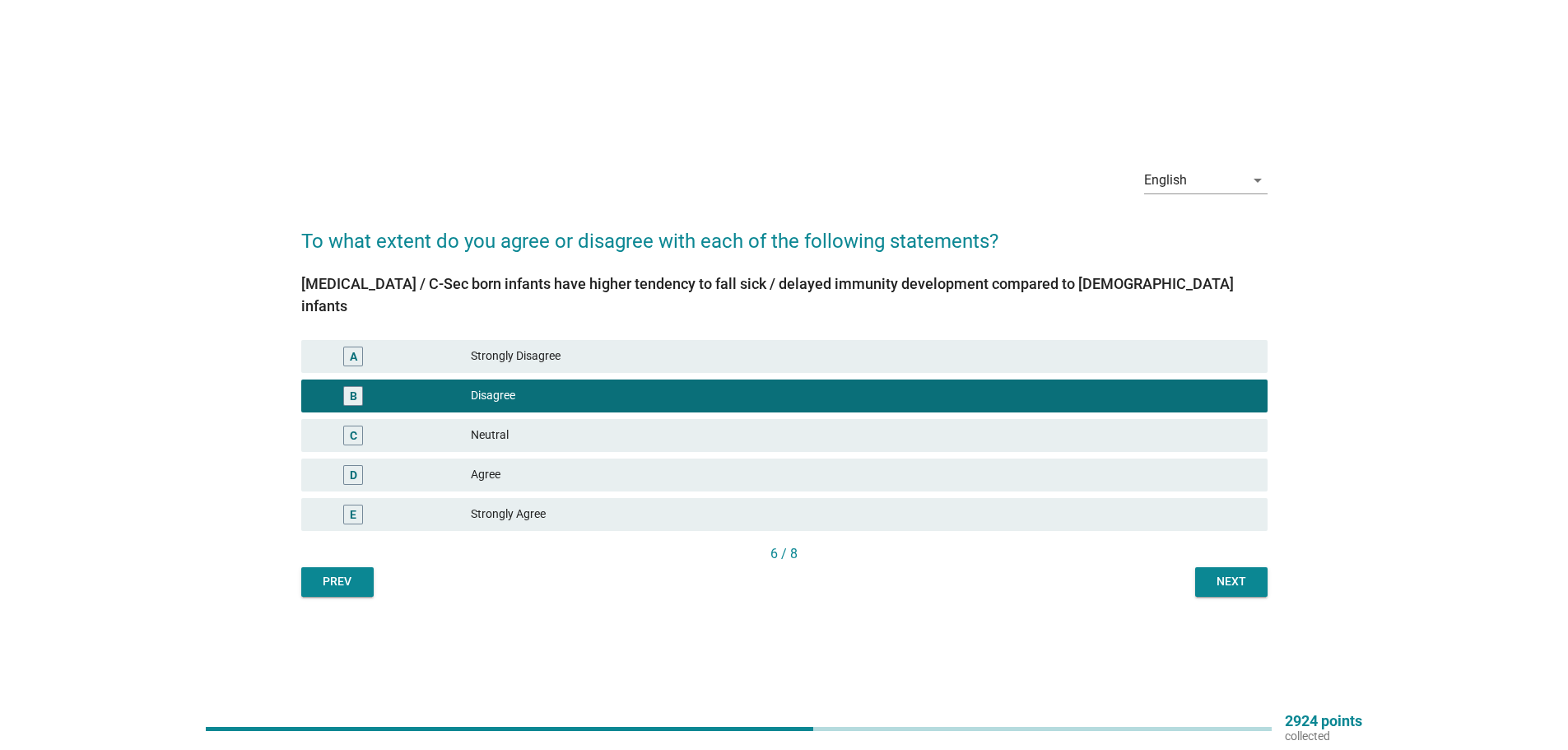
click at [1035, 419] on div "C Neutral" at bounding box center [784, 435] width 966 height 33
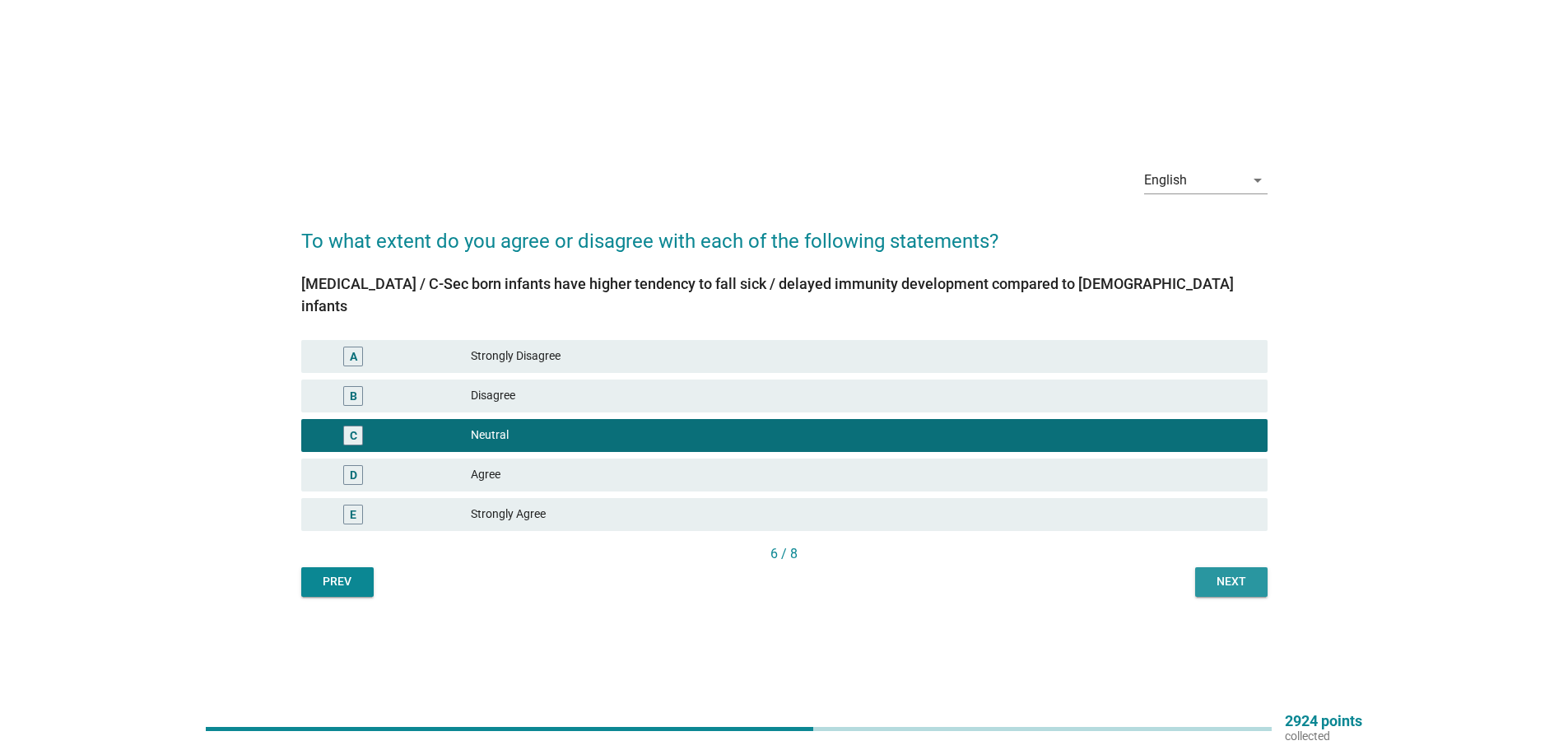
click at [1224, 573] on div "Next" at bounding box center [1232, 581] width 46 height 17
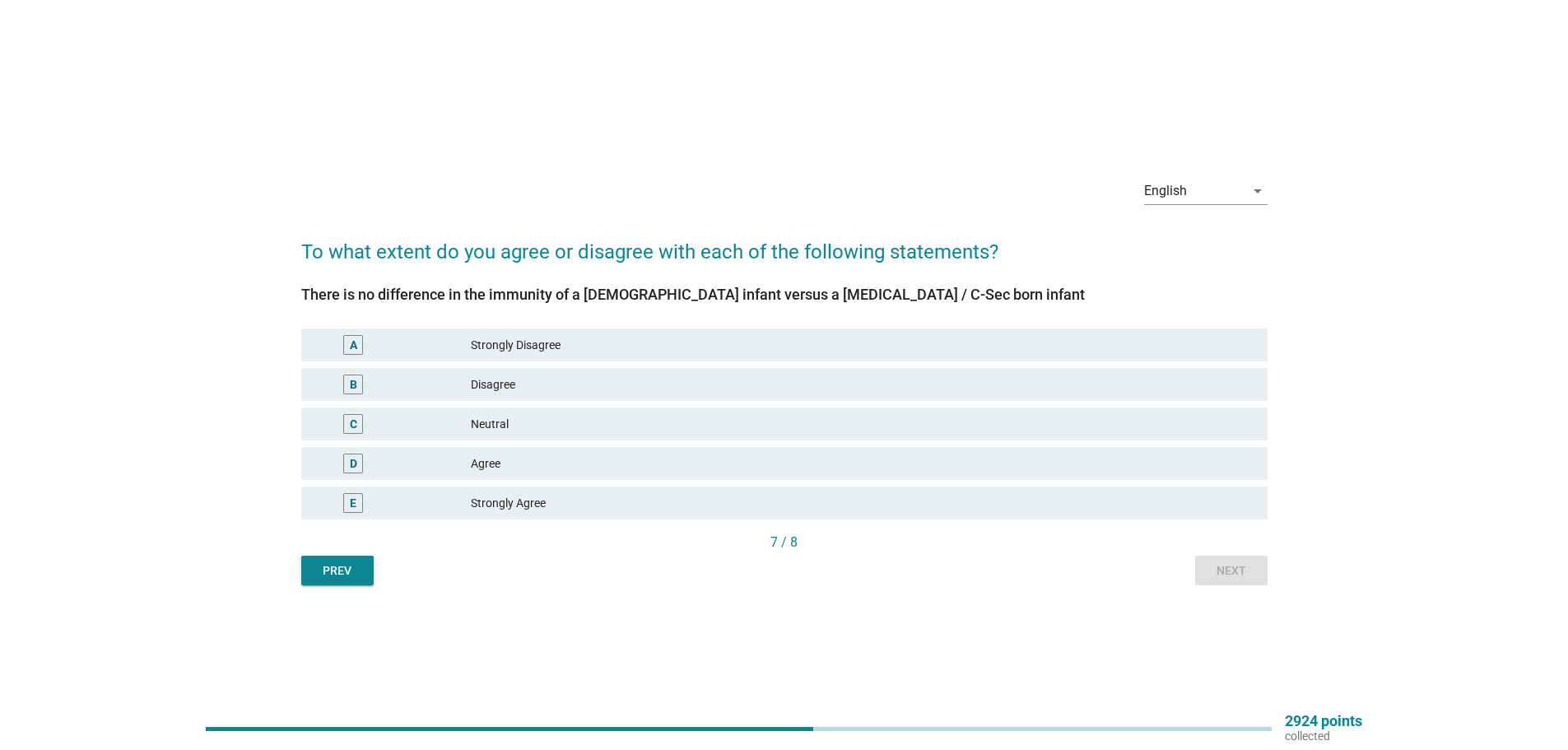
click at [863, 367] on div "B Disagree" at bounding box center [784, 384] width 974 height 39
drag, startPoint x: 980, startPoint y: 472, endPoint x: 1000, endPoint y: 491, distance: 27.6
click at [979, 470] on div "Agree" at bounding box center [863, 464] width 784 height 20
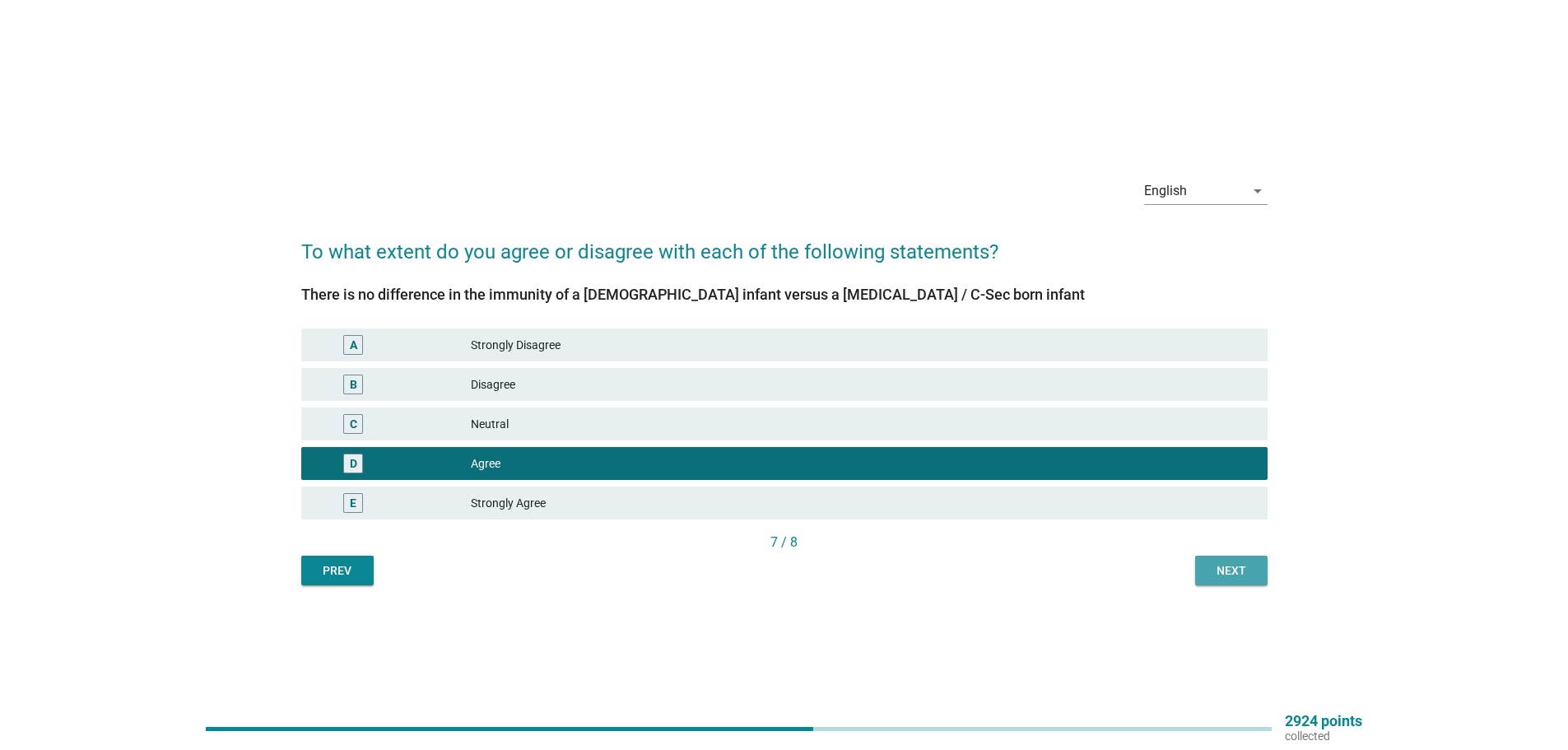
click at [1248, 572] on div "Next" at bounding box center [1232, 571] width 46 height 17
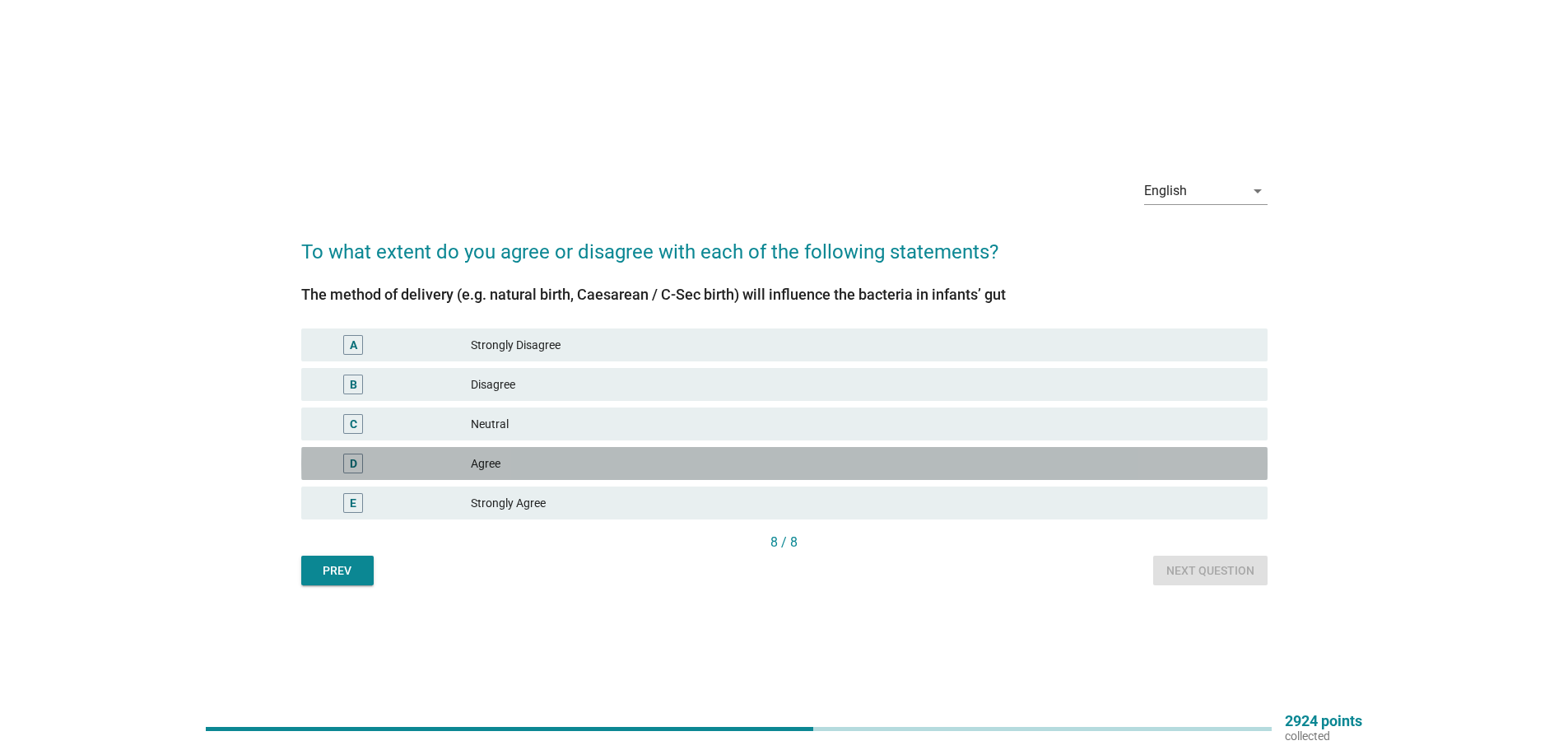
drag, startPoint x: 983, startPoint y: 447, endPoint x: 976, endPoint y: 433, distance: 15.7
click at [982, 447] on div "D Agree" at bounding box center [784, 464] width 966 height 33
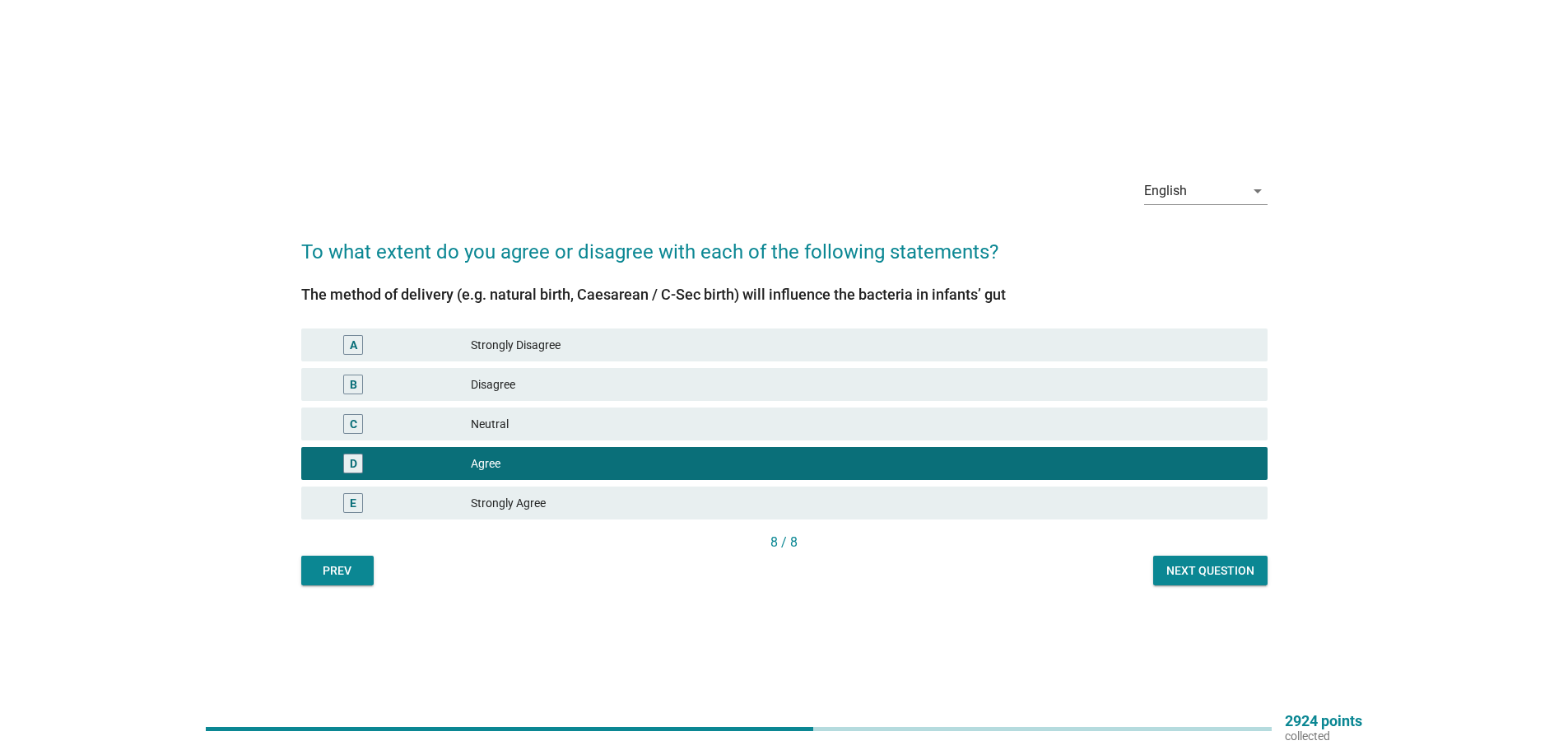
click at [976, 431] on div "Neutral" at bounding box center [863, 425] width 784 height 20
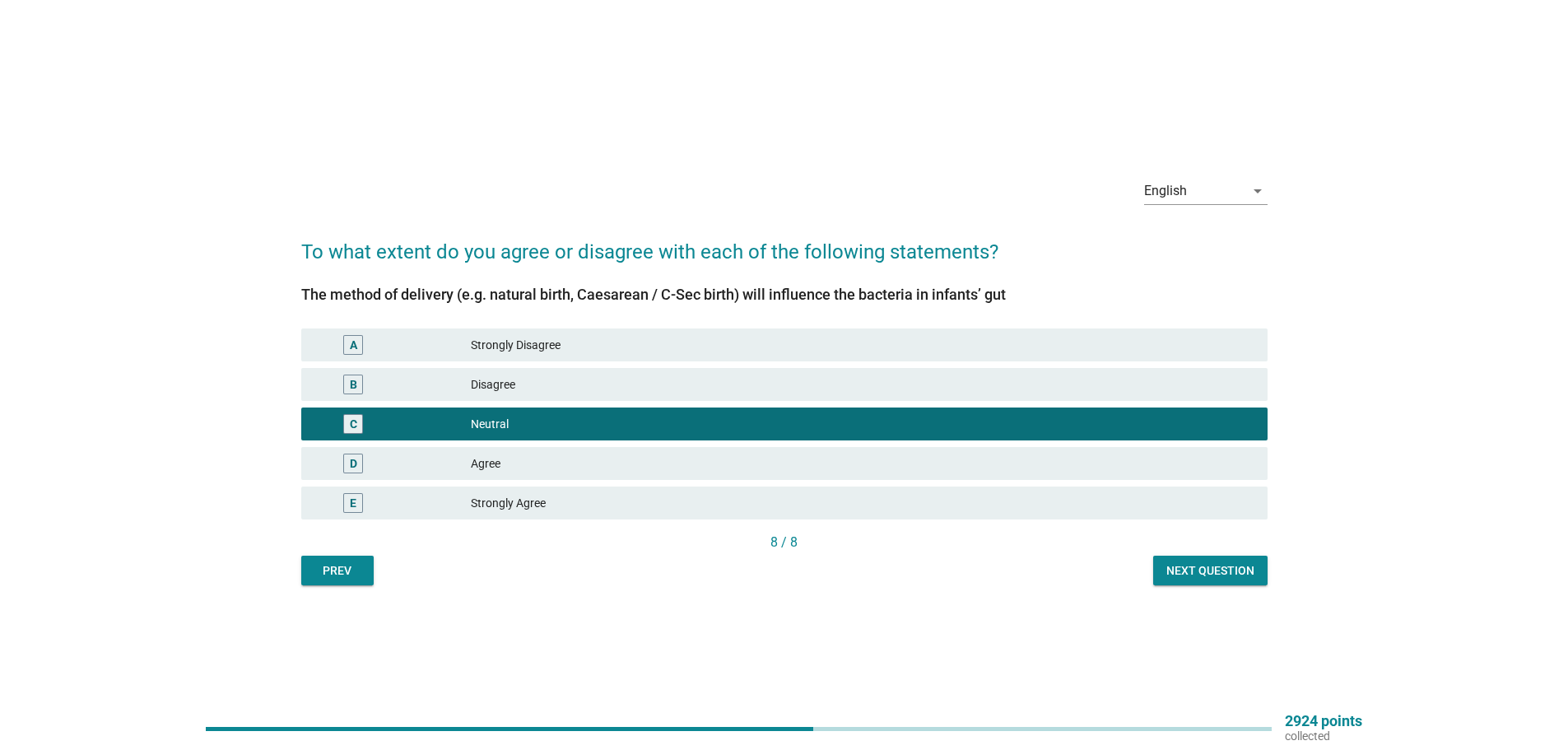
click at [1174, 576] on div "Next question" at bounding box center [1210, 571] width 88 height 17
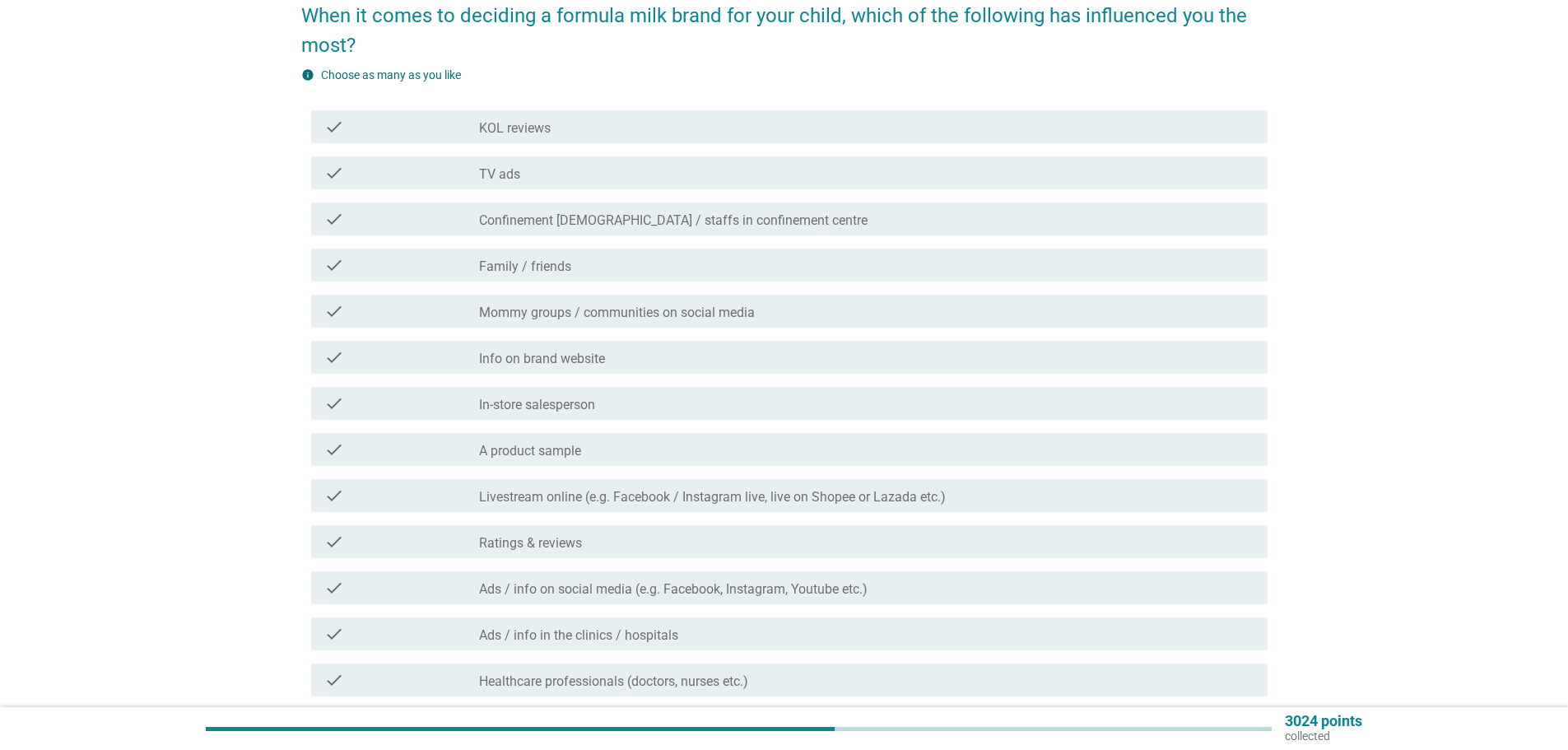
scroll to position [165, 0]
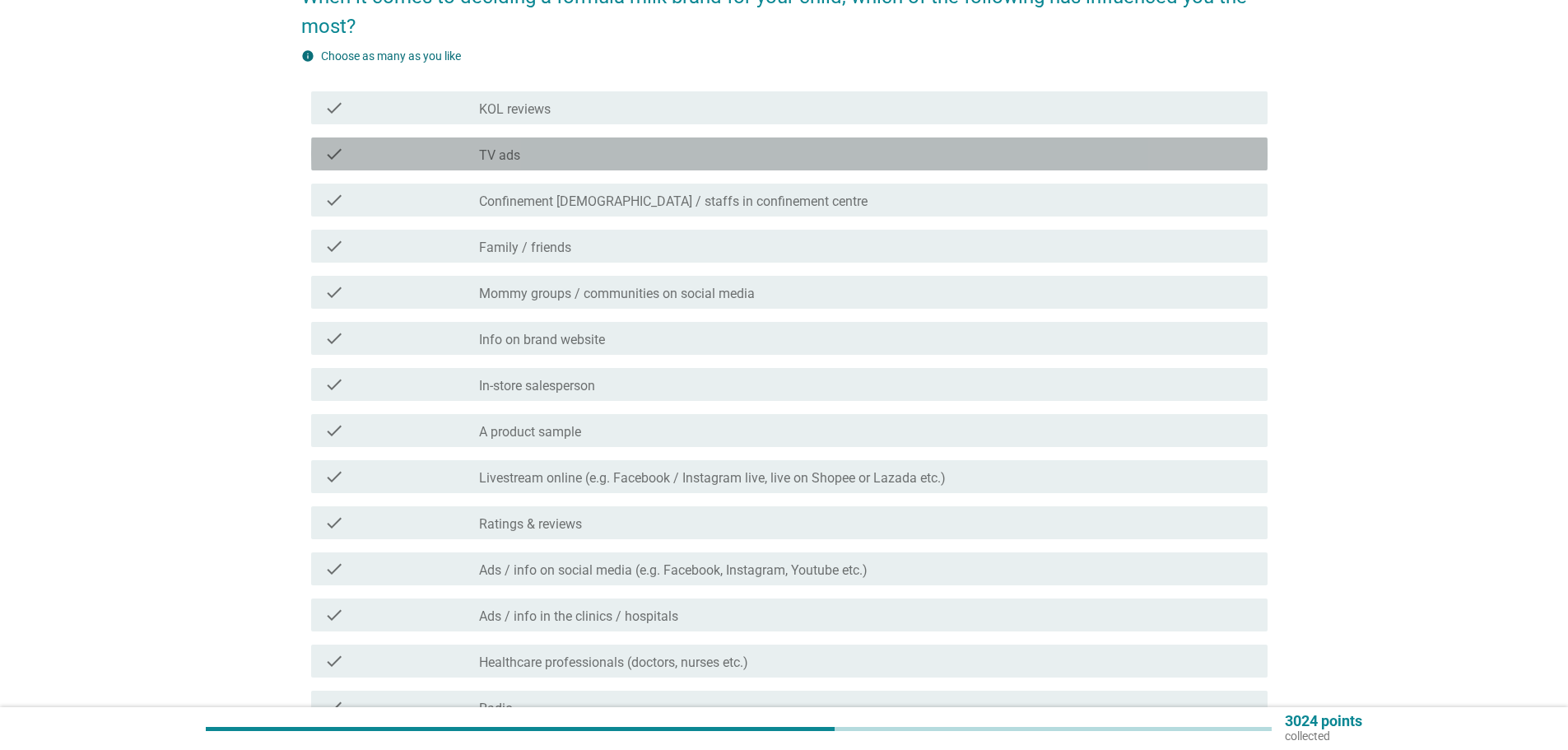
click at [843, 150] on div "check_box_outline_blank TV ads" at bounding box center [866, 155] width 775 height 20
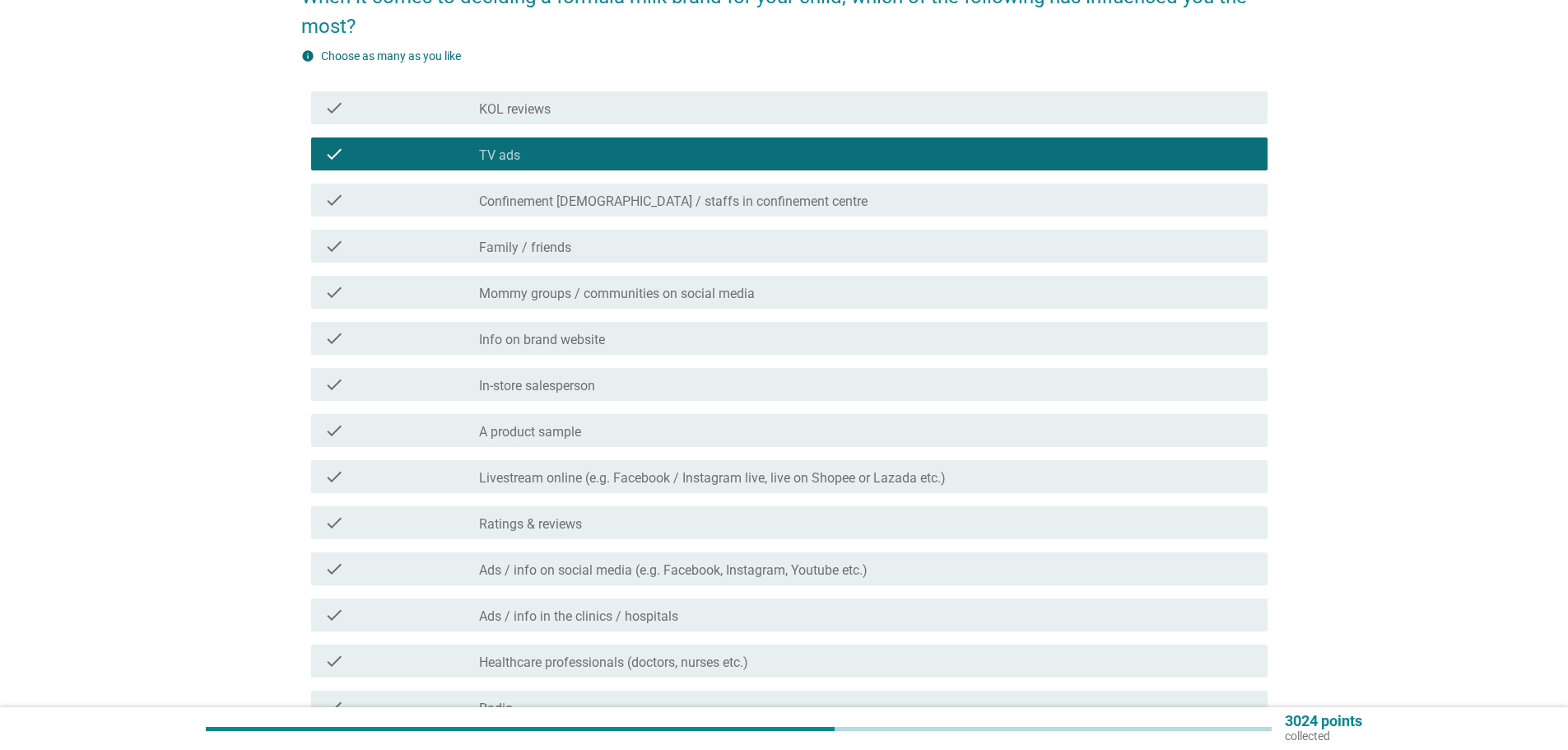
click at [852, 257] on div "check check_box_outline_blank Family / friends" at bounding box center [789, 246] width 956 height 33
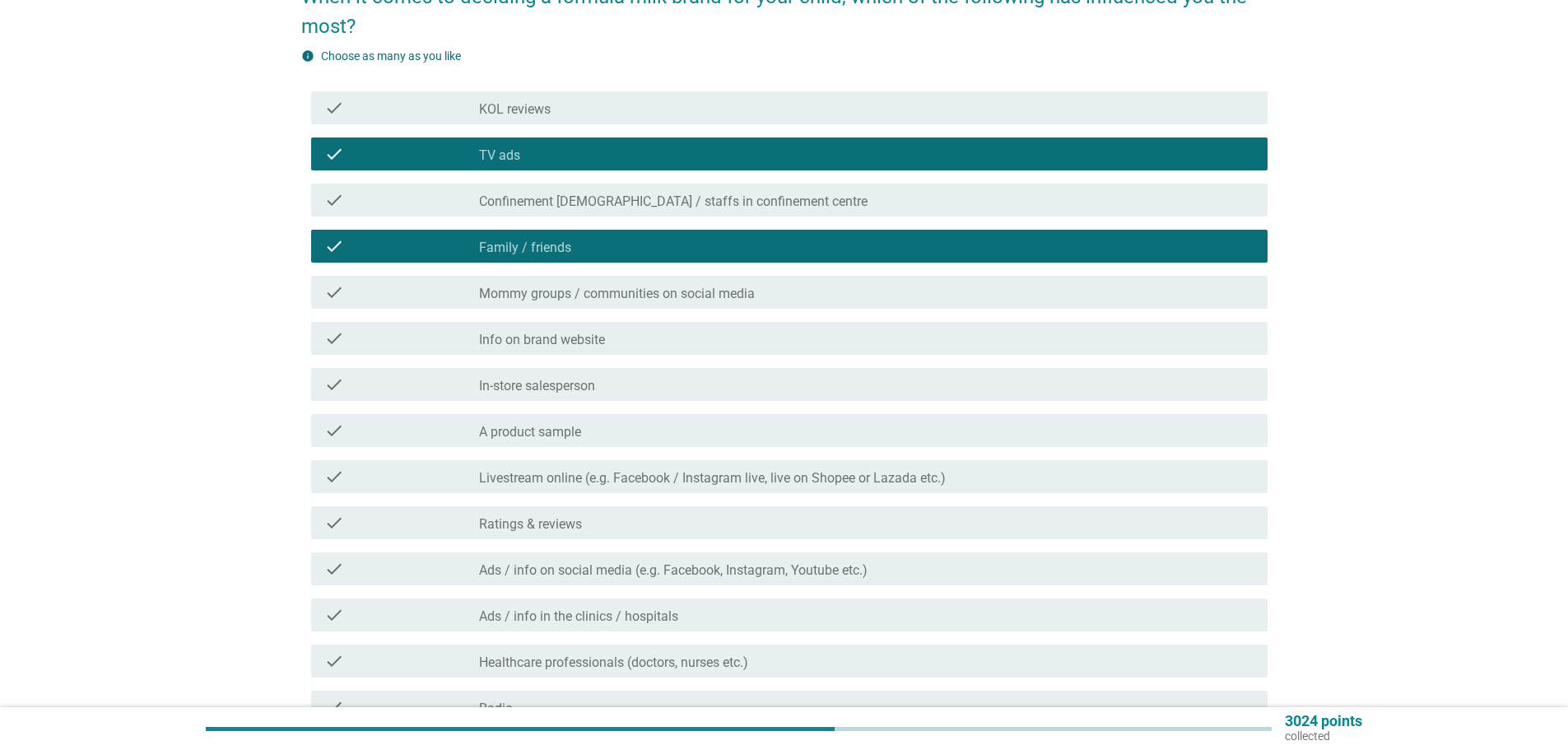
click at [843, 295] on div "check_box_outline_blank Mommy groups / communities on social media" at bounding box center [866, 293] width 775 height 20
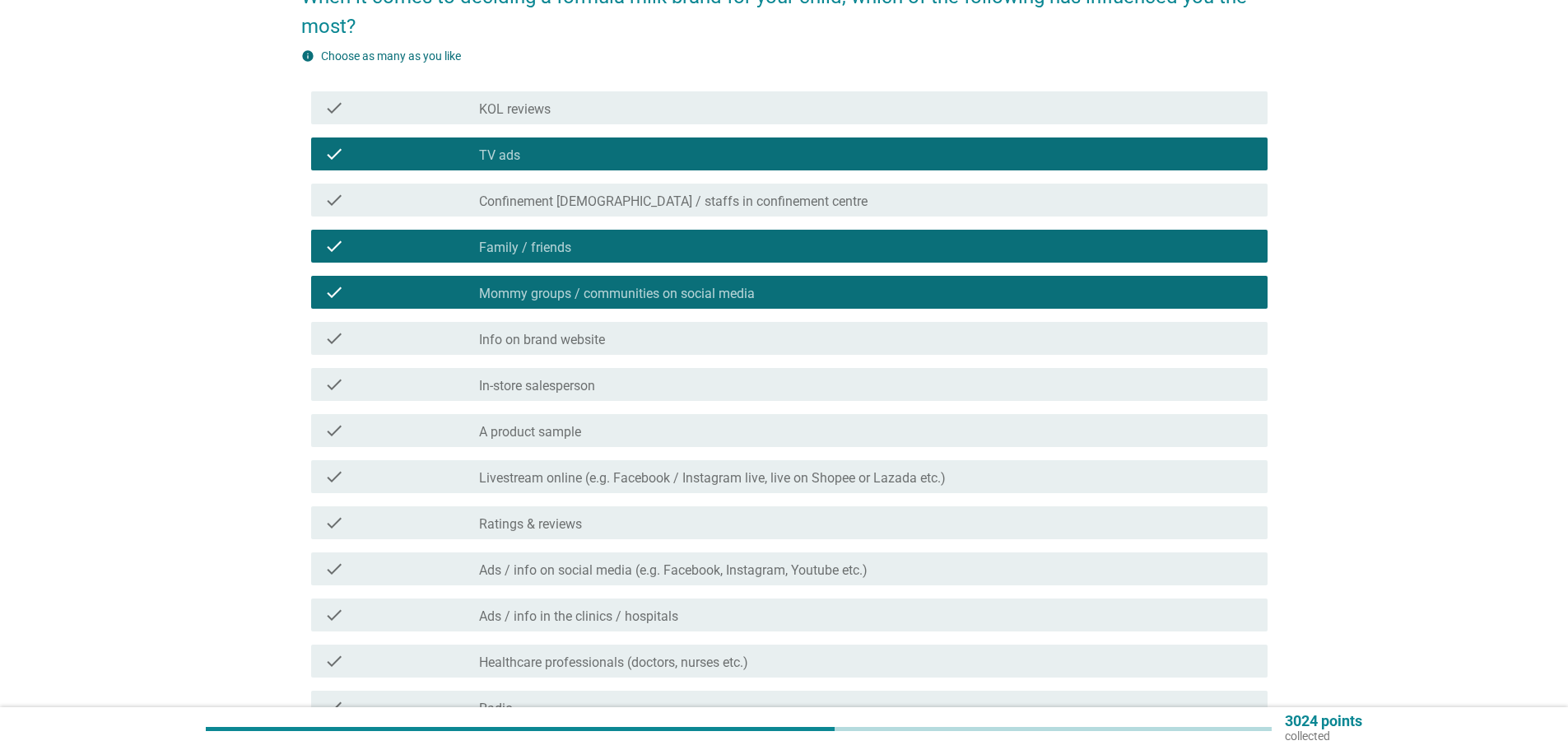
click at [842, 332] on div "check_box_outline_blank Info on brand website" at bounding box center [866, 338] width 775 height 20
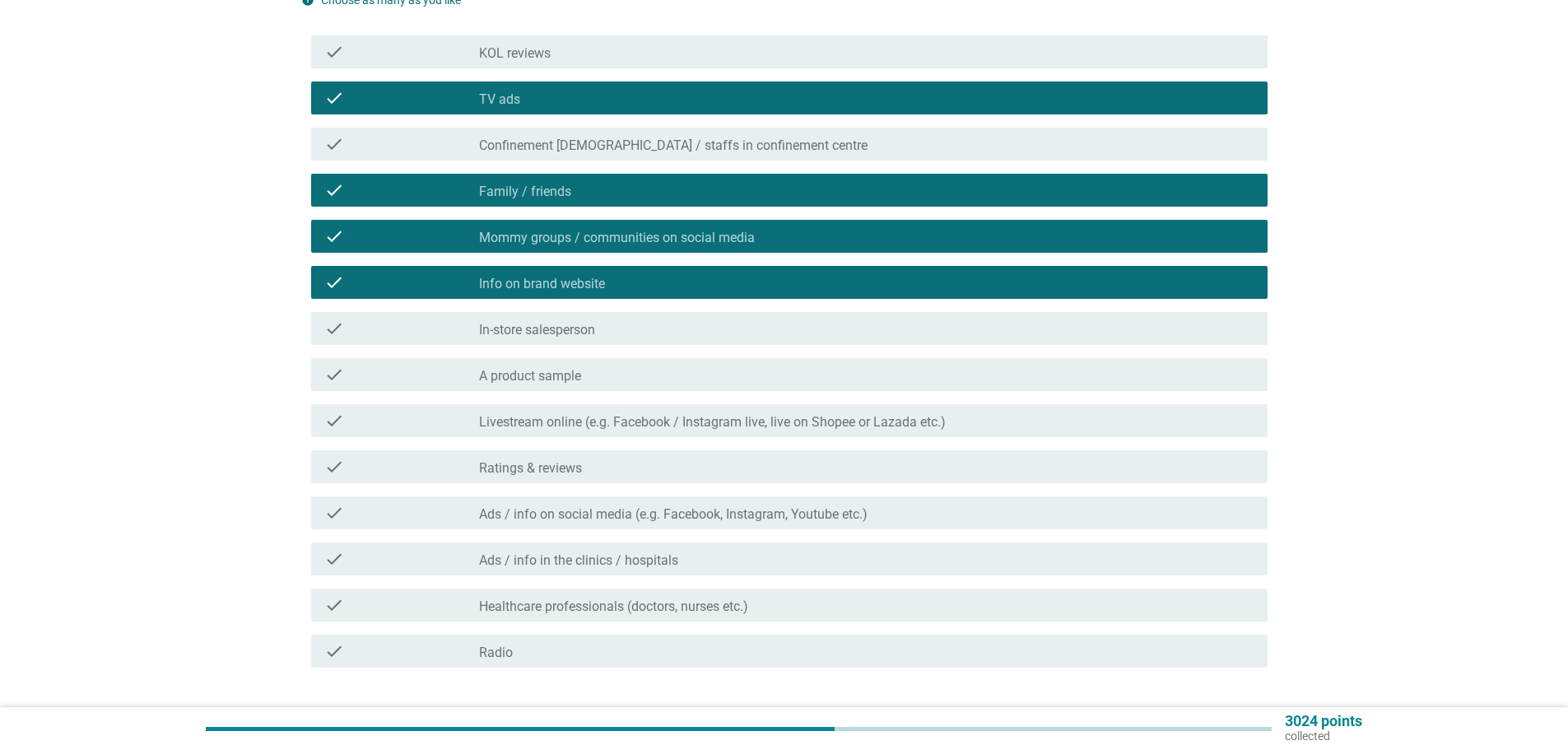
scroll to position [247, 0]
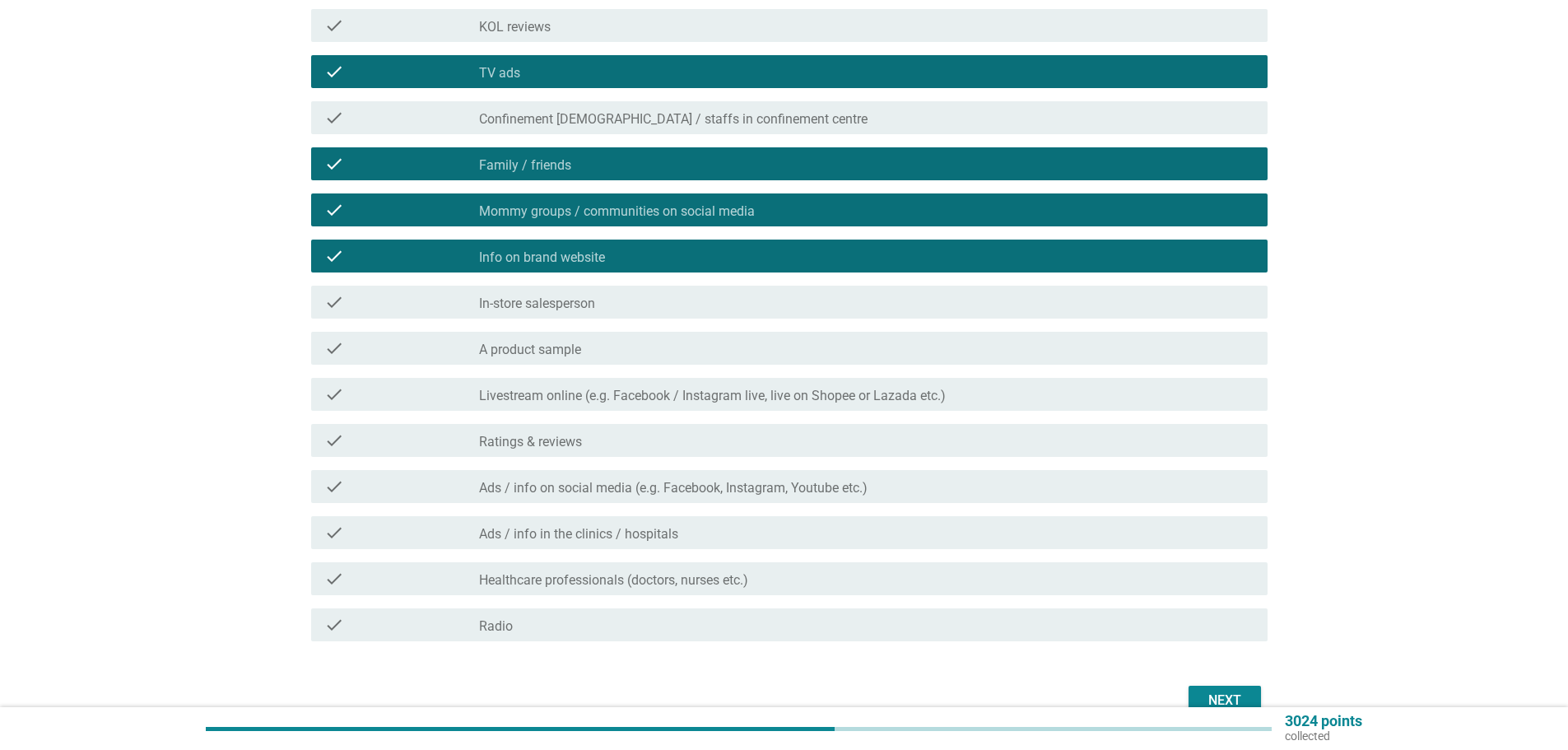
click at [852, 367] on div "check check_box_outline_blank A product sample" at bounding box center [784, 348] width 966 height 46
click at [719, 355] on div "check_box_outline_blank A product sample" at bounding box center [866, 348] width 775 height 20
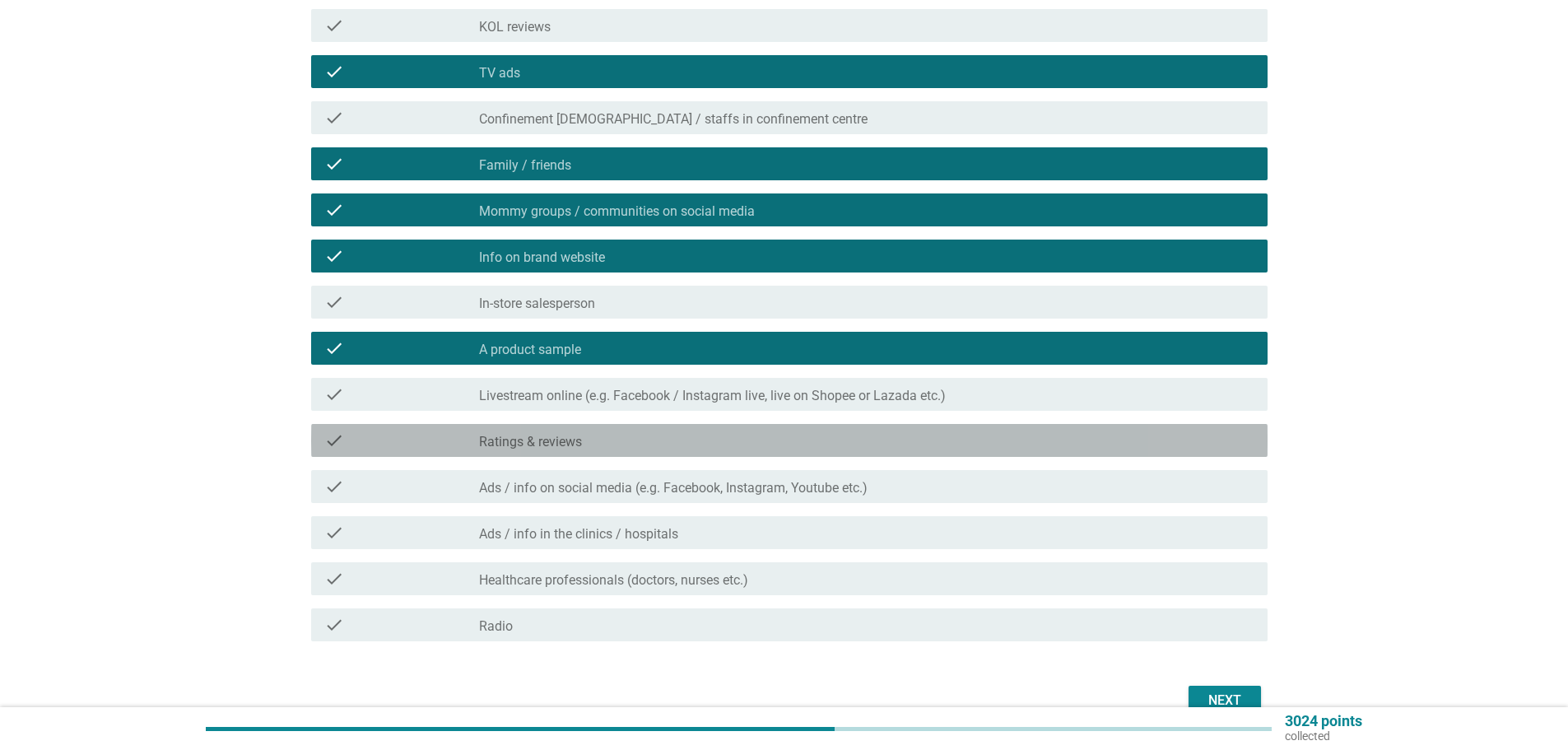
click at [741, 445] on div "check_box_outline_blank Ratings & reviews" at bounding box center [866, 441] width 775 height 20
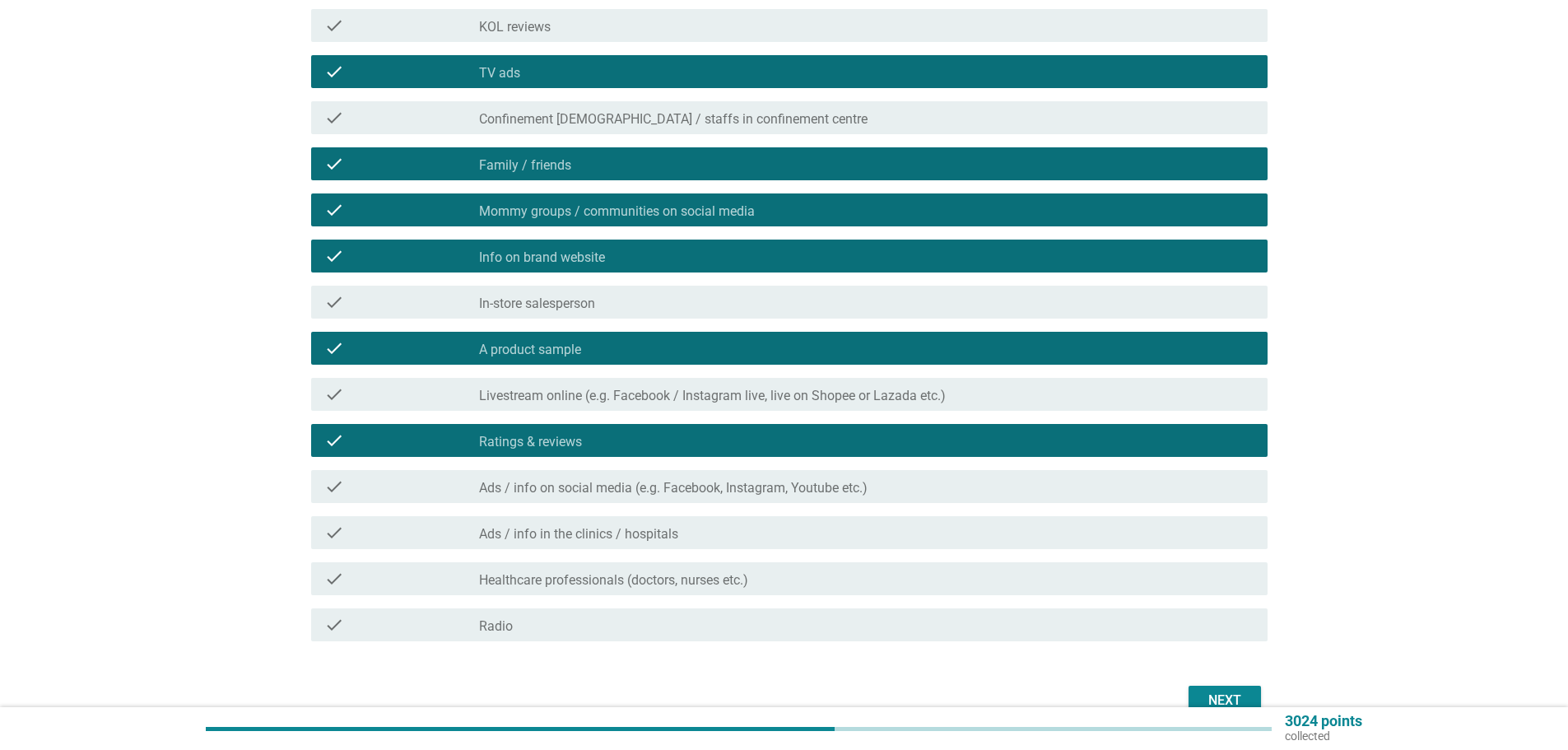
click at [759, 534] on div "check_box_outline_blank Ads / info in the clinics / hospitals" at bounding box center [866, 533] width 775 height 20
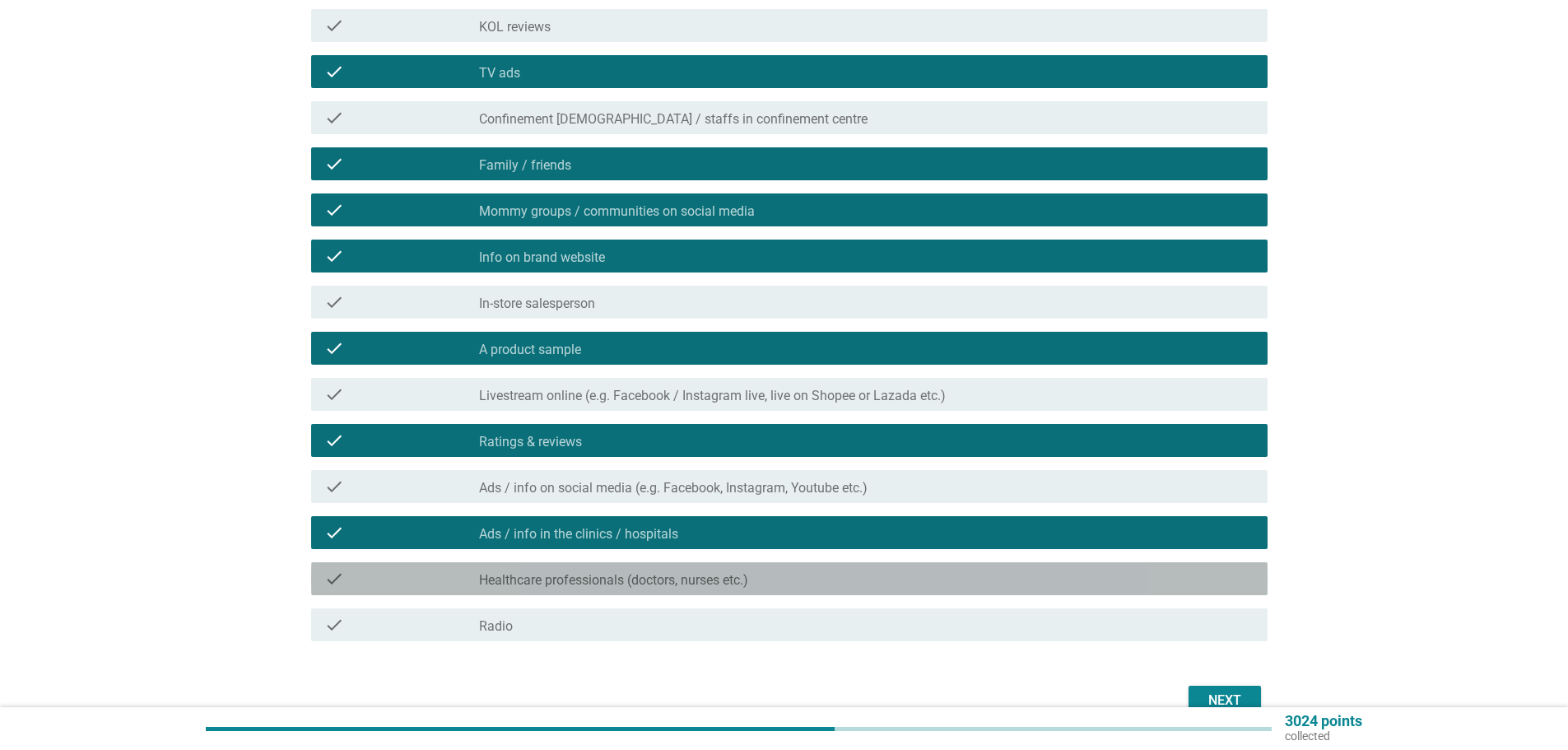
click at [789, 570] on div "check_box_outline_blank Healthcare professionals (doctors, nurses etc.)" at bounding box center [866, 579] width 775 height 20
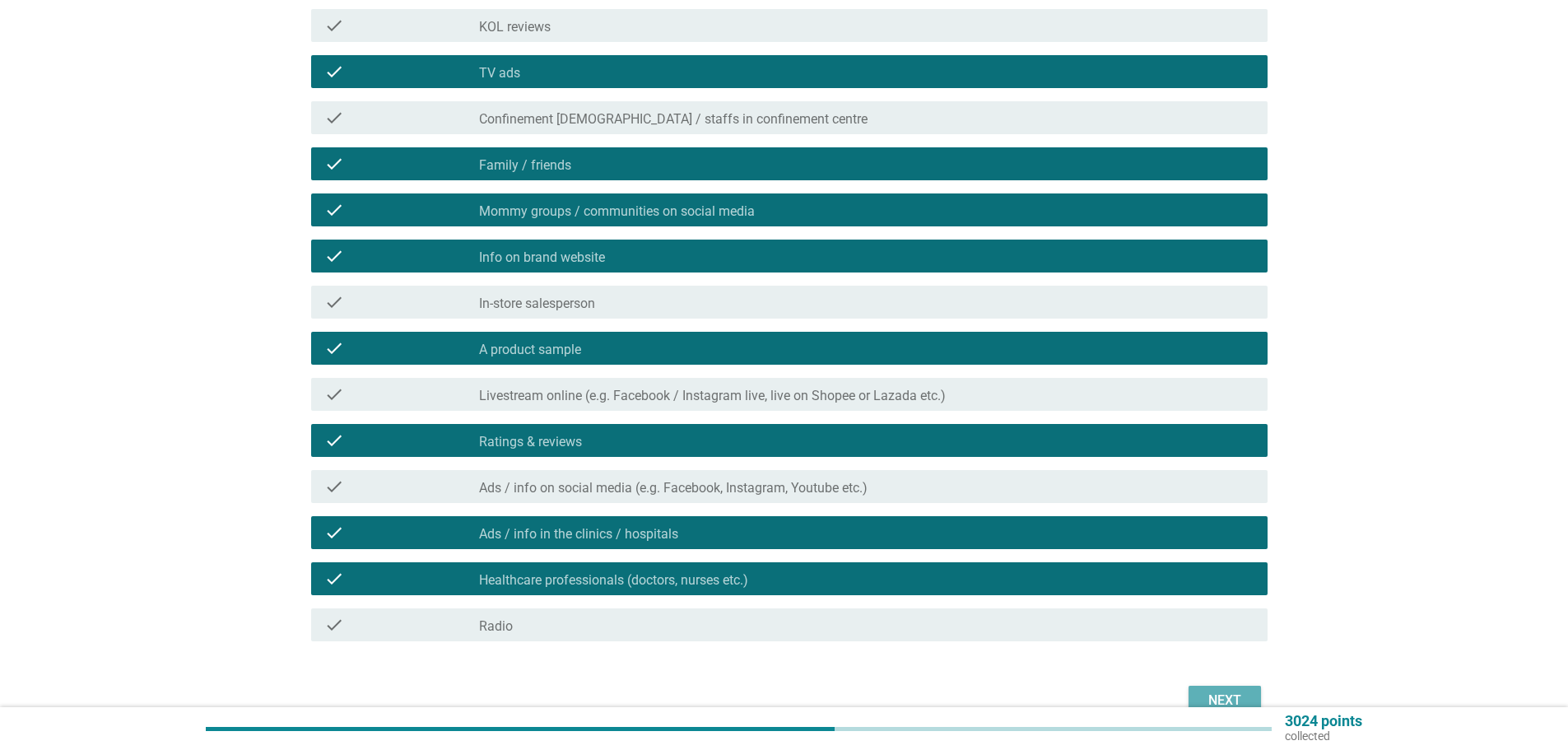
click at [1202, 696] on button "Next" at bounding box center [1225, 700] width 73 height 30
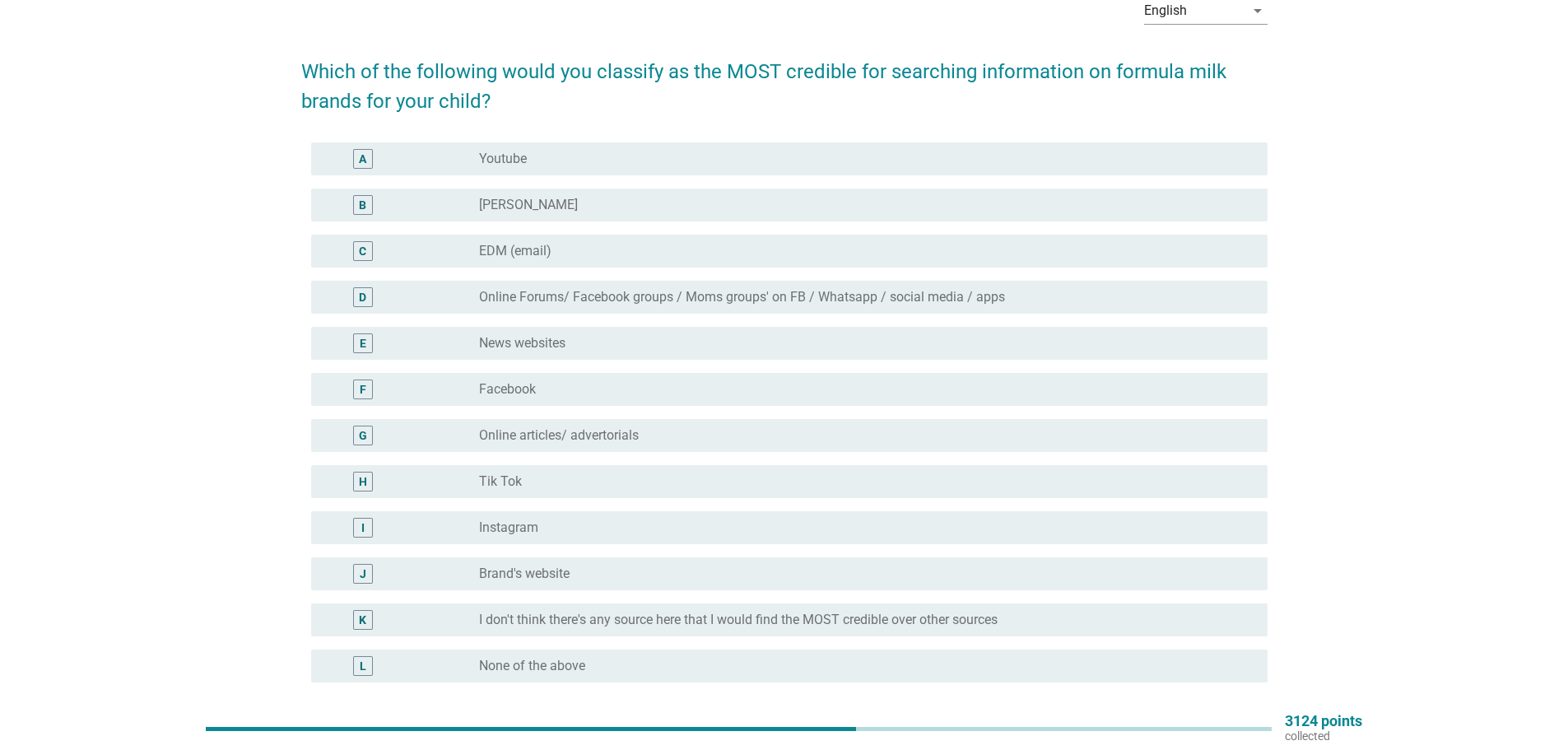
scroll to position [74, 0]
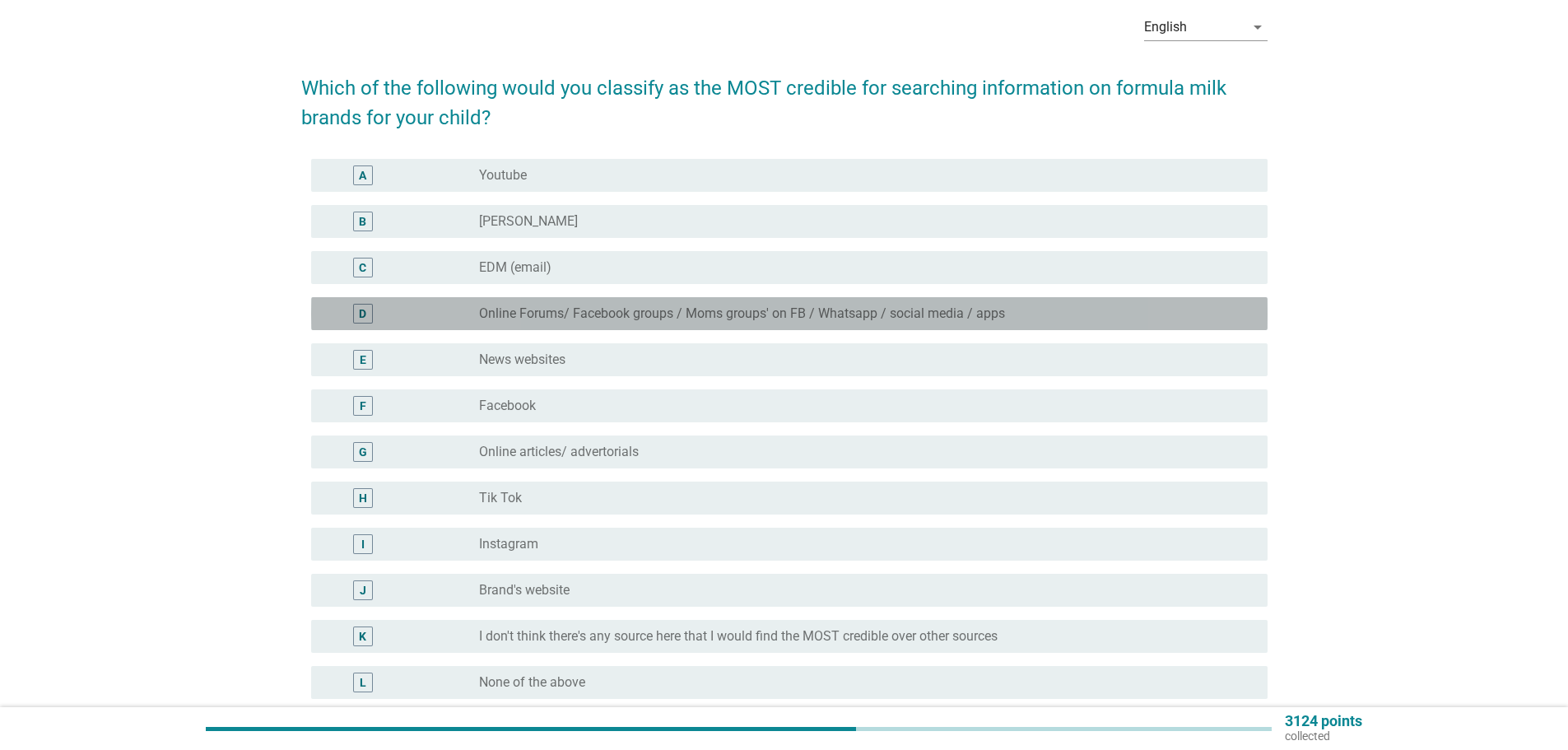
click at [654, 312] on label "Online Forums/ Facebook groups / Moms groups' on FB / Whatsapp / social media /…" at bounding box center [742, 314] width 526 height 16
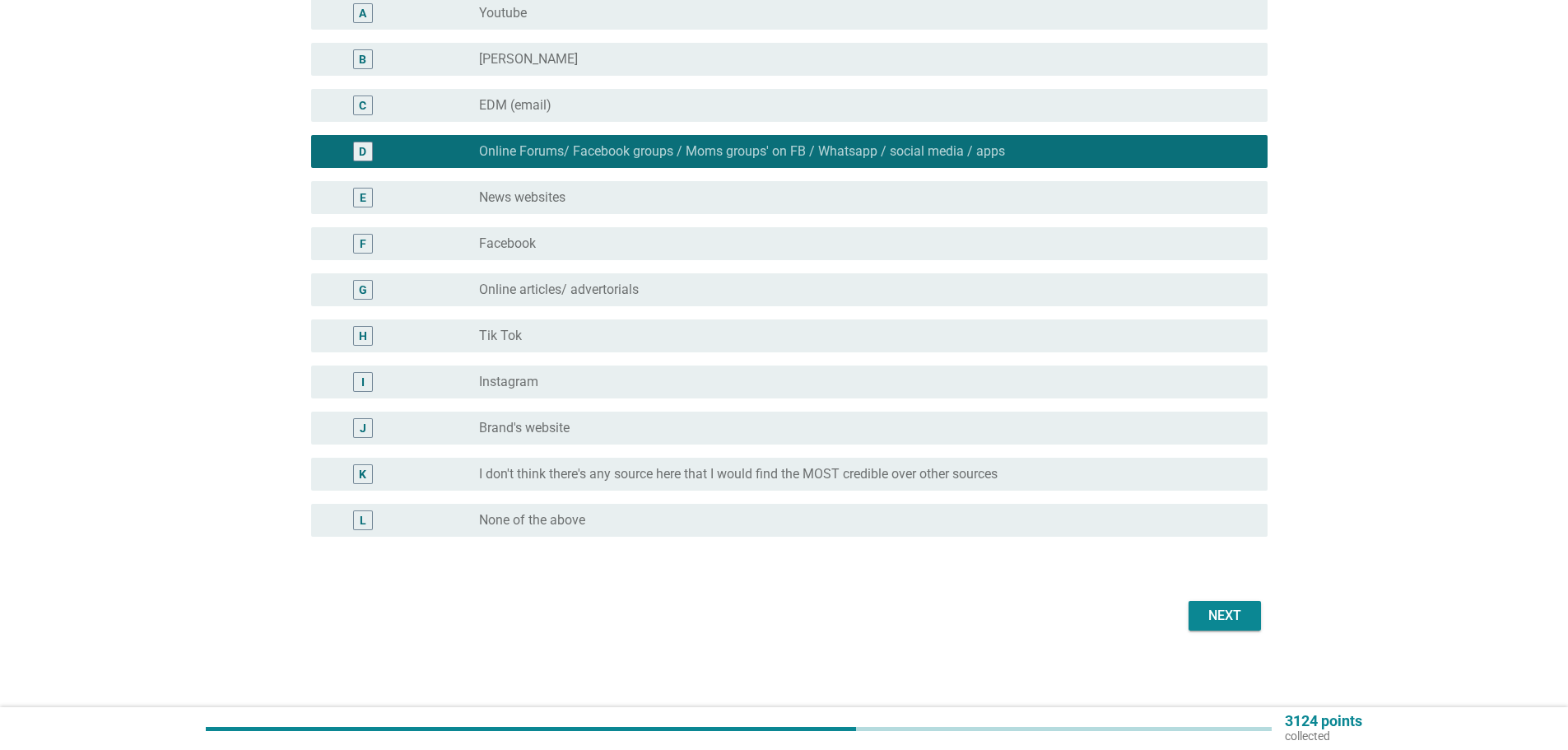
scroll to position [238, 0]
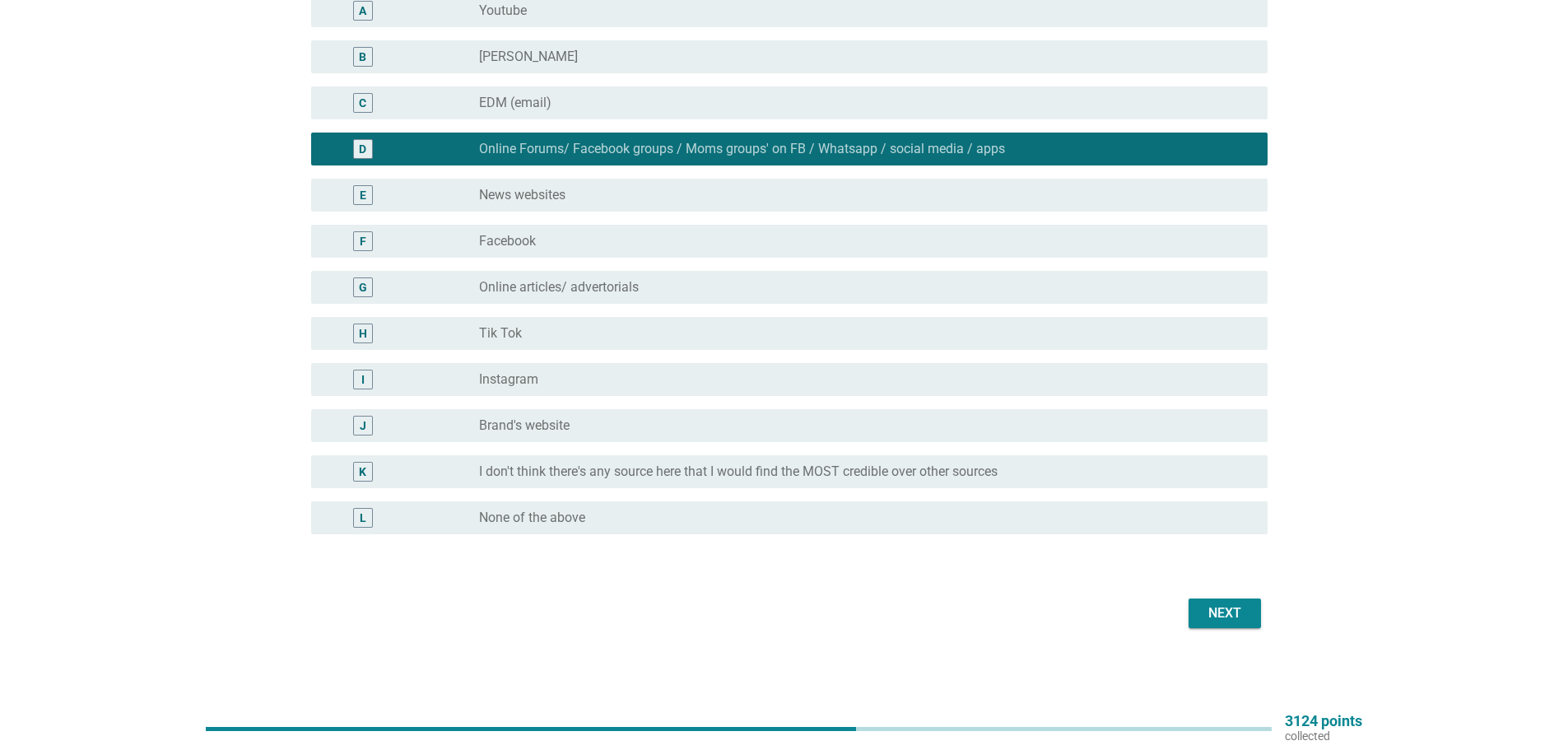
click at [1240, 600] on button "Next" at bounding box center [1225, 613] width 73 height 30
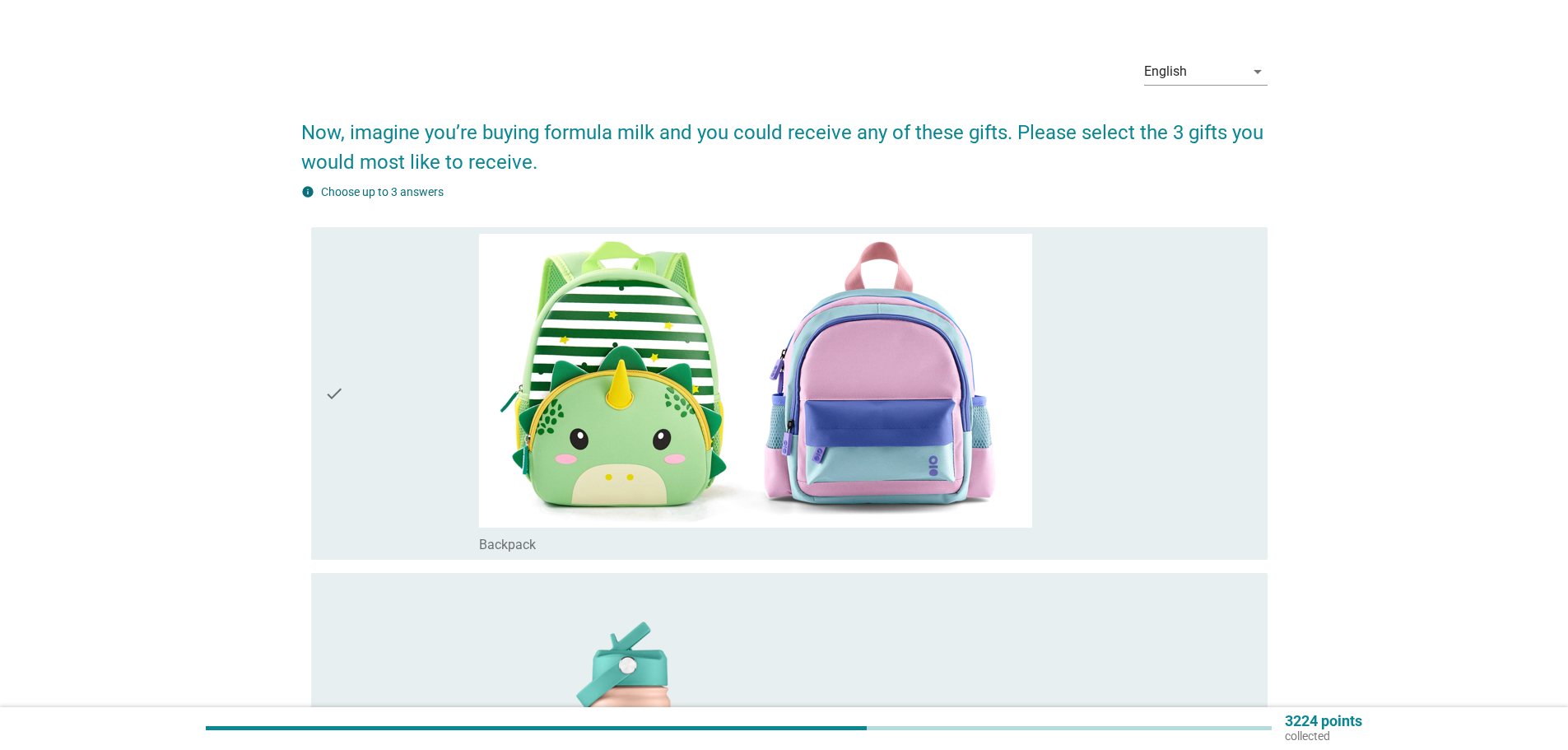
scroll to position [0, 0]
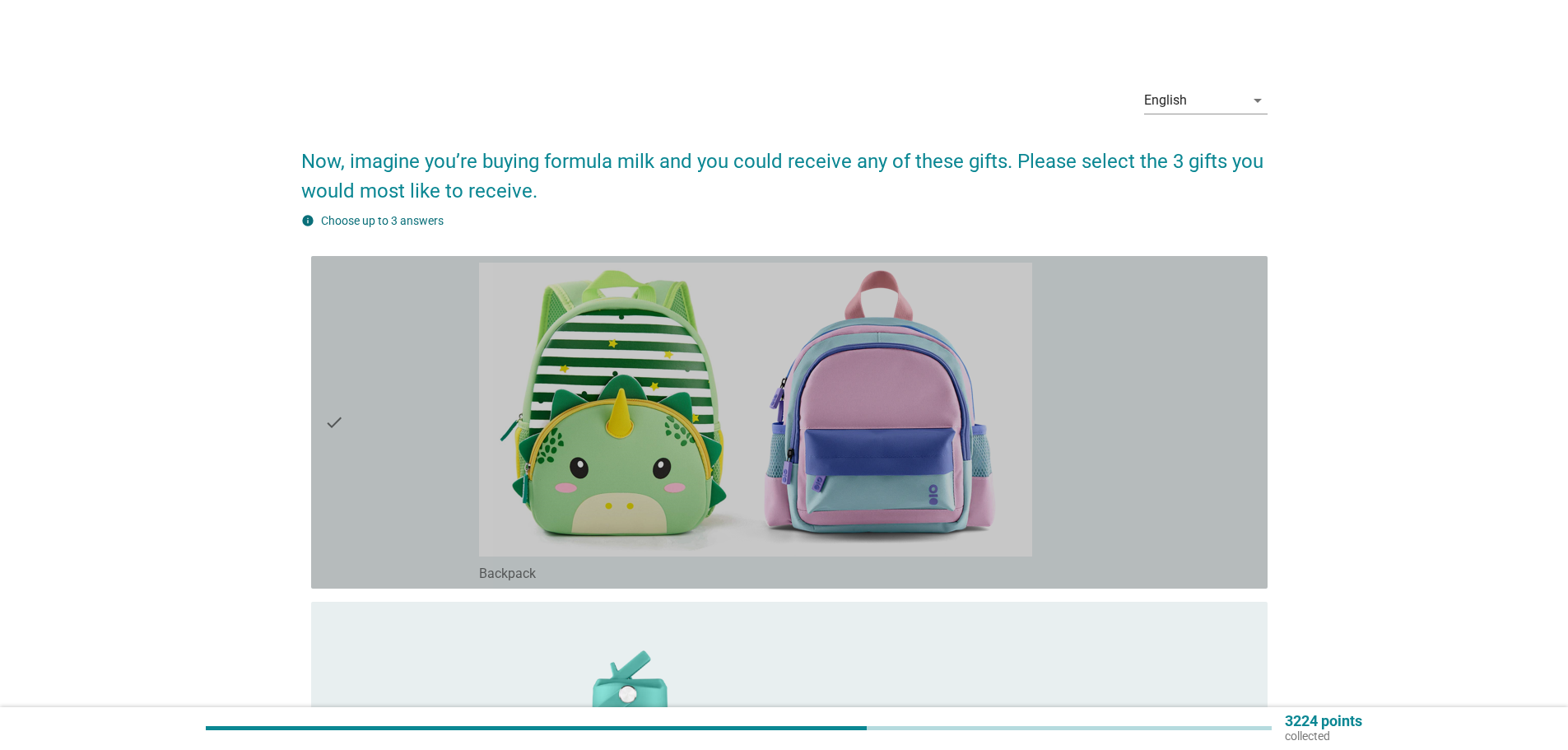
click at [1169, 390] on div "check_box_outline_blank Backpack" at bounding box center [866, 422] width 775 height 319
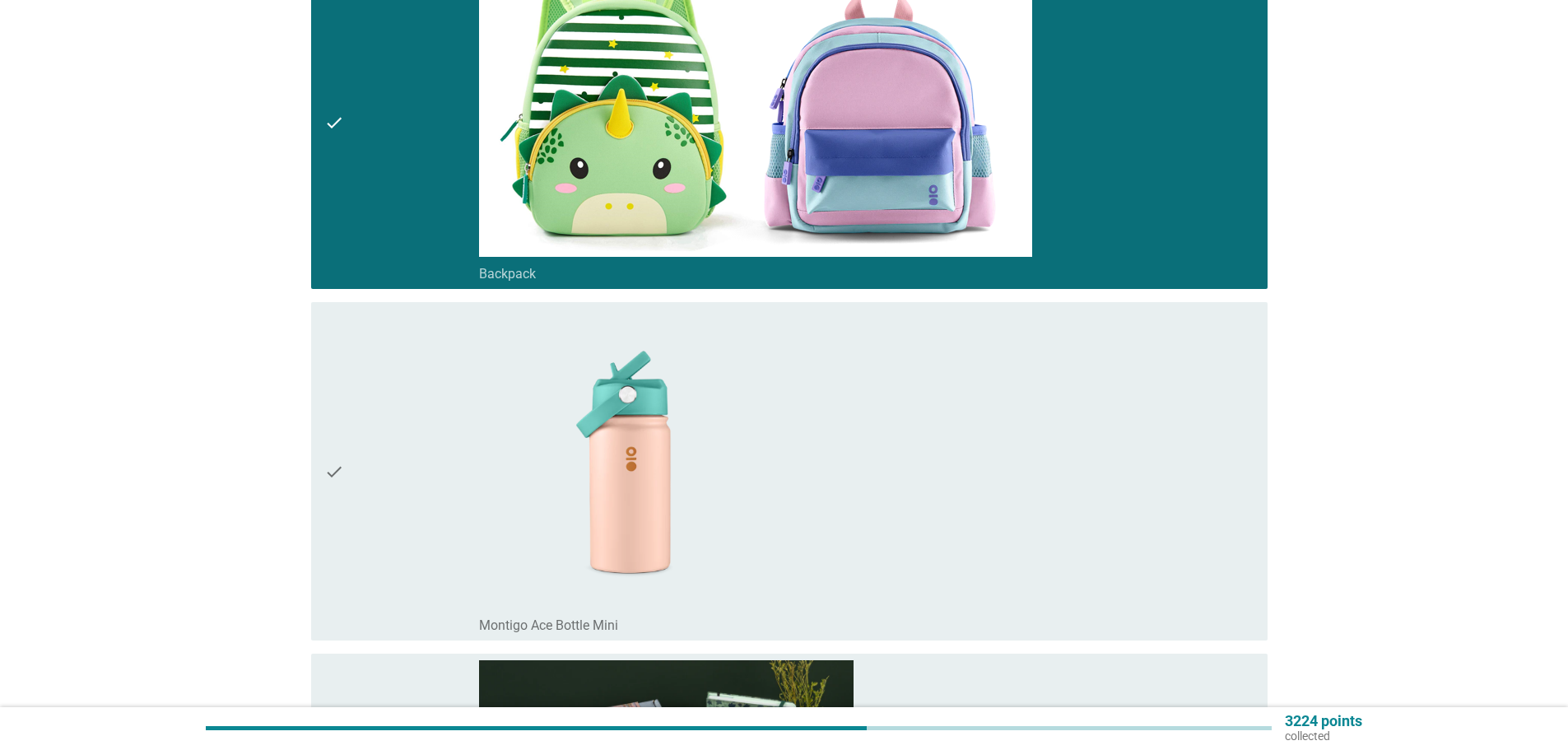
scroll to position [329, 0]
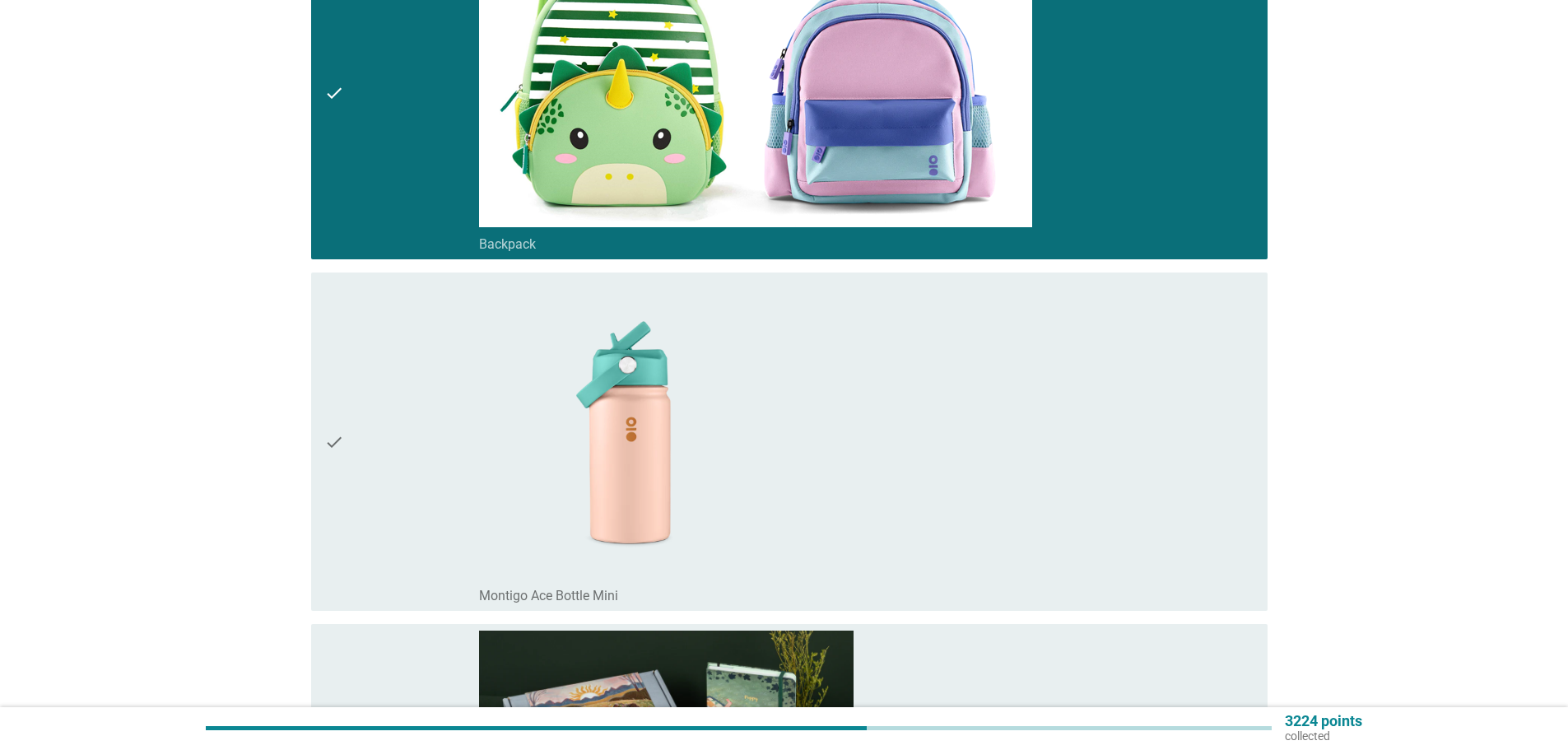
click at [1164, 389] on div "check_box_outline_blank Montigo Ace Bottle Mini" at bounding box center [866, 442] width 775 height 325
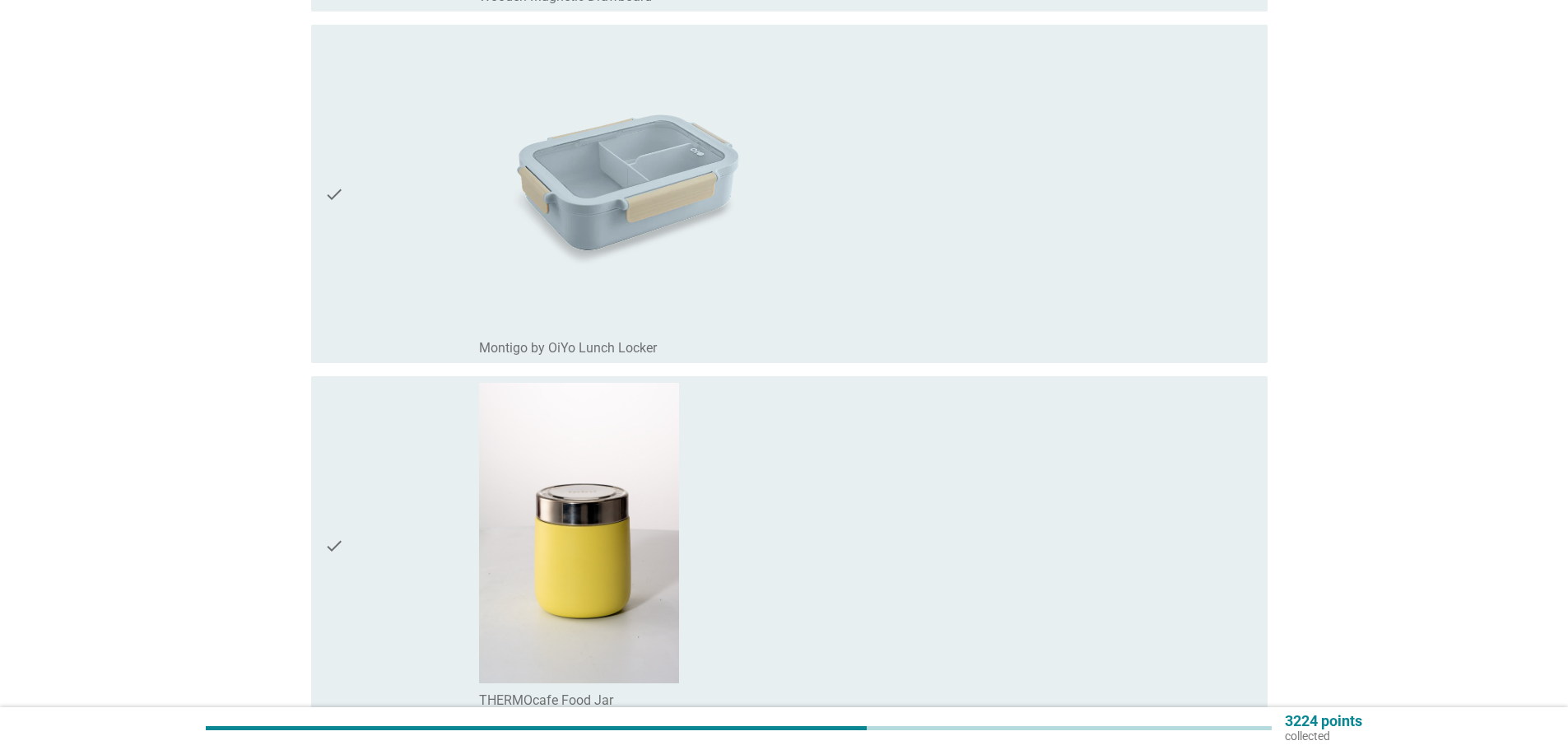
scroll to position [2388, 0]
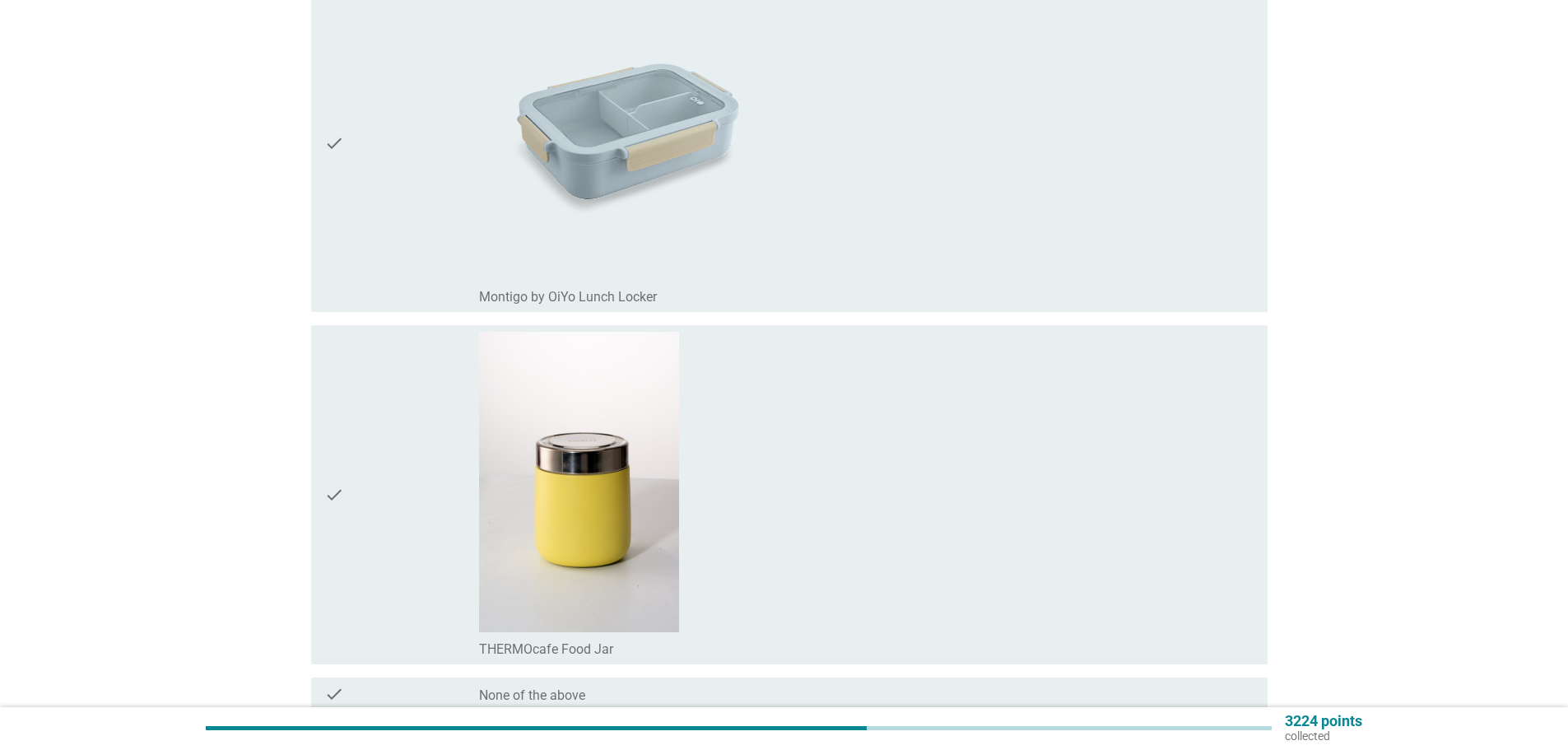
click at [1140, 235] on div "check_box_outline_blank Montigo by OiYo Lunch Locker" at bounding box center [866, 143] width 775 height 325
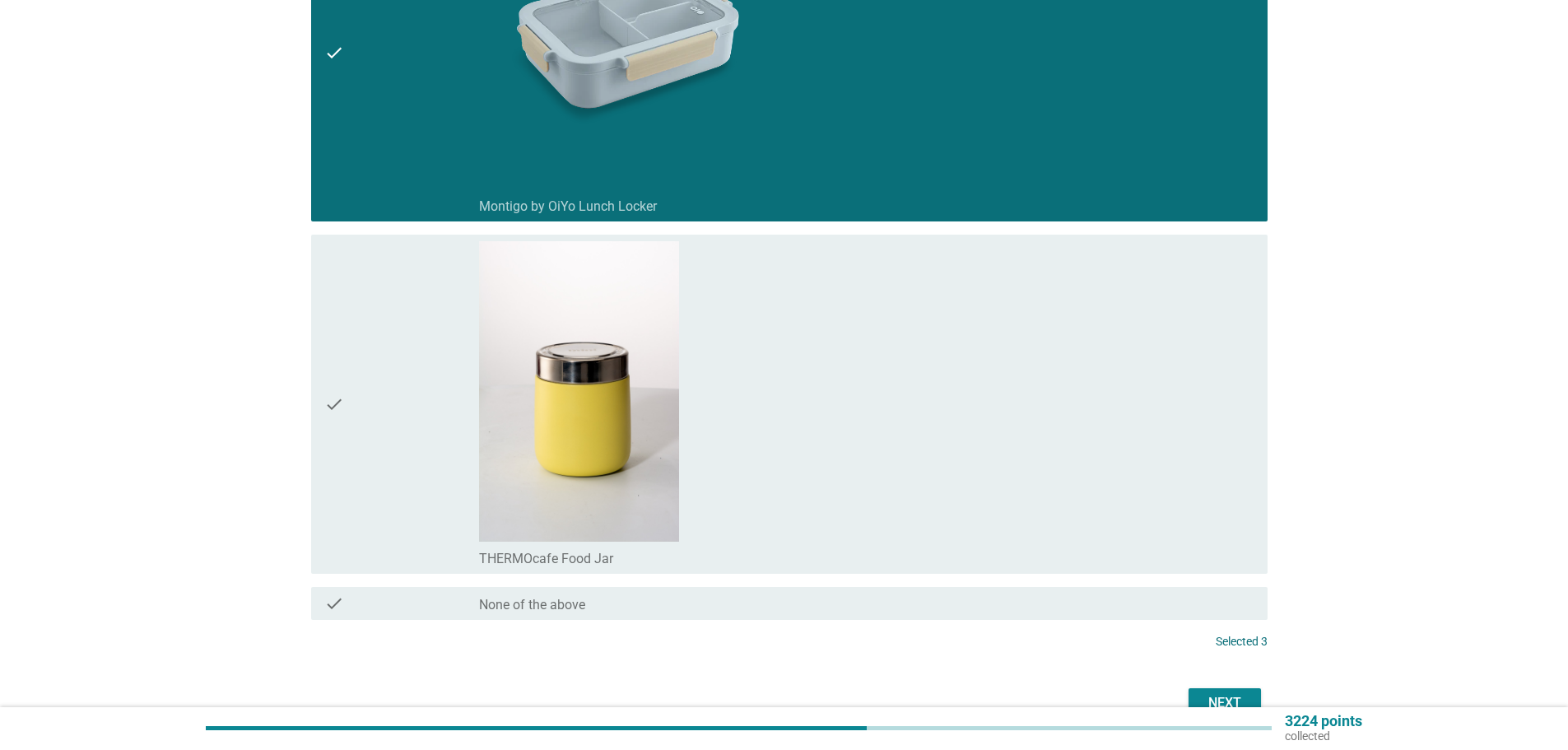
scroll to position [2568, 0]
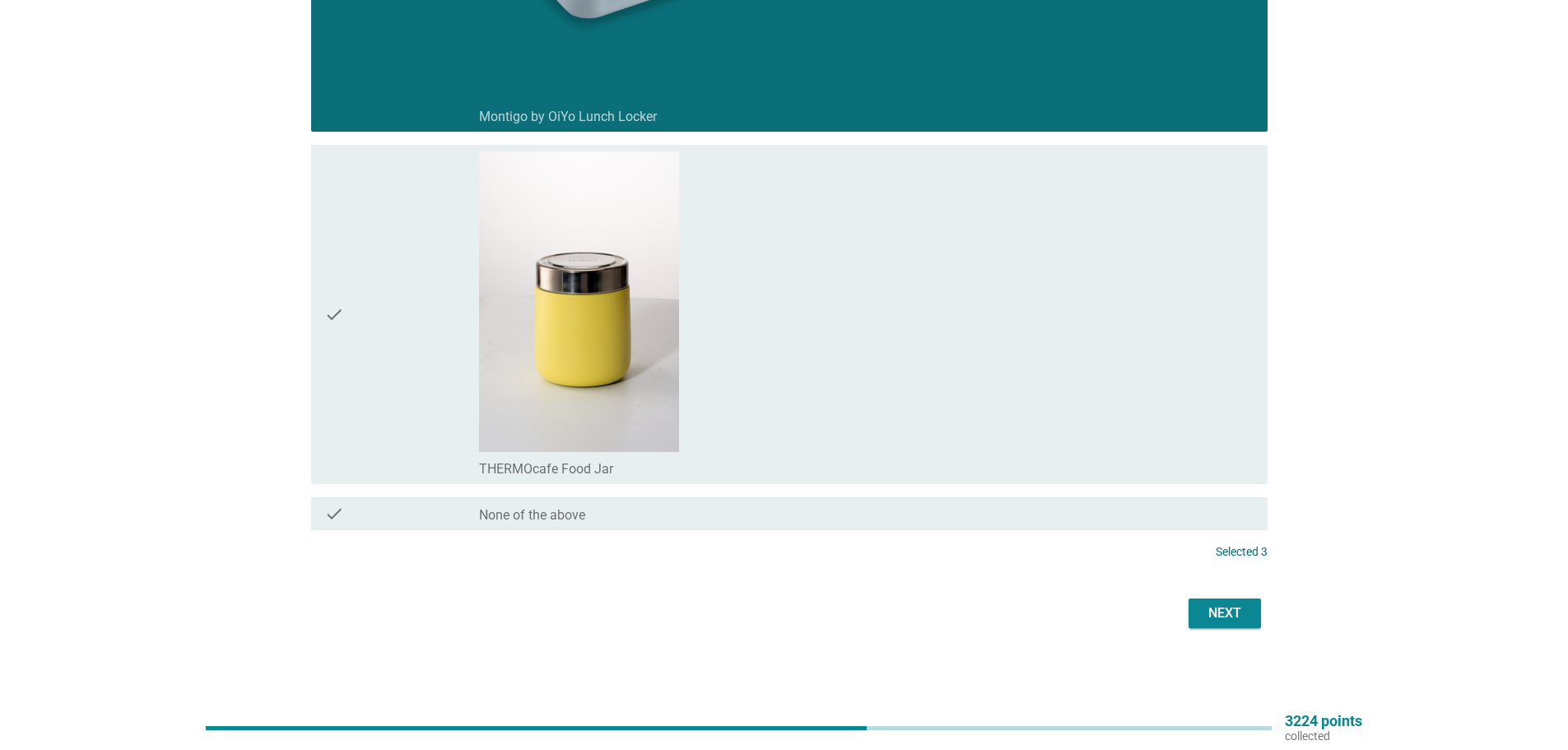
click at [1205, 617] on div "Next" at bounding box center [1224, 614] width 46 height 20
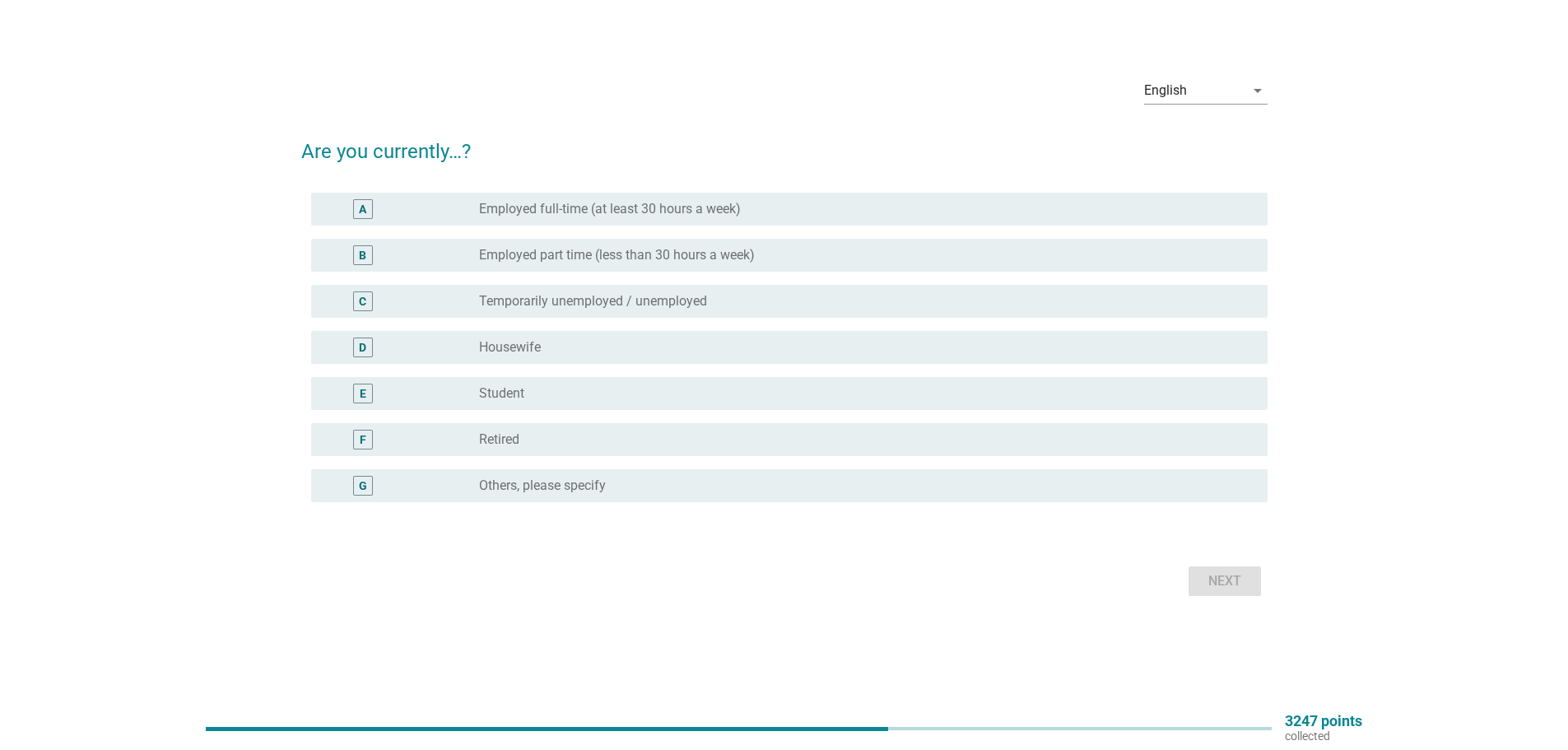
scroll to position [0, 0]
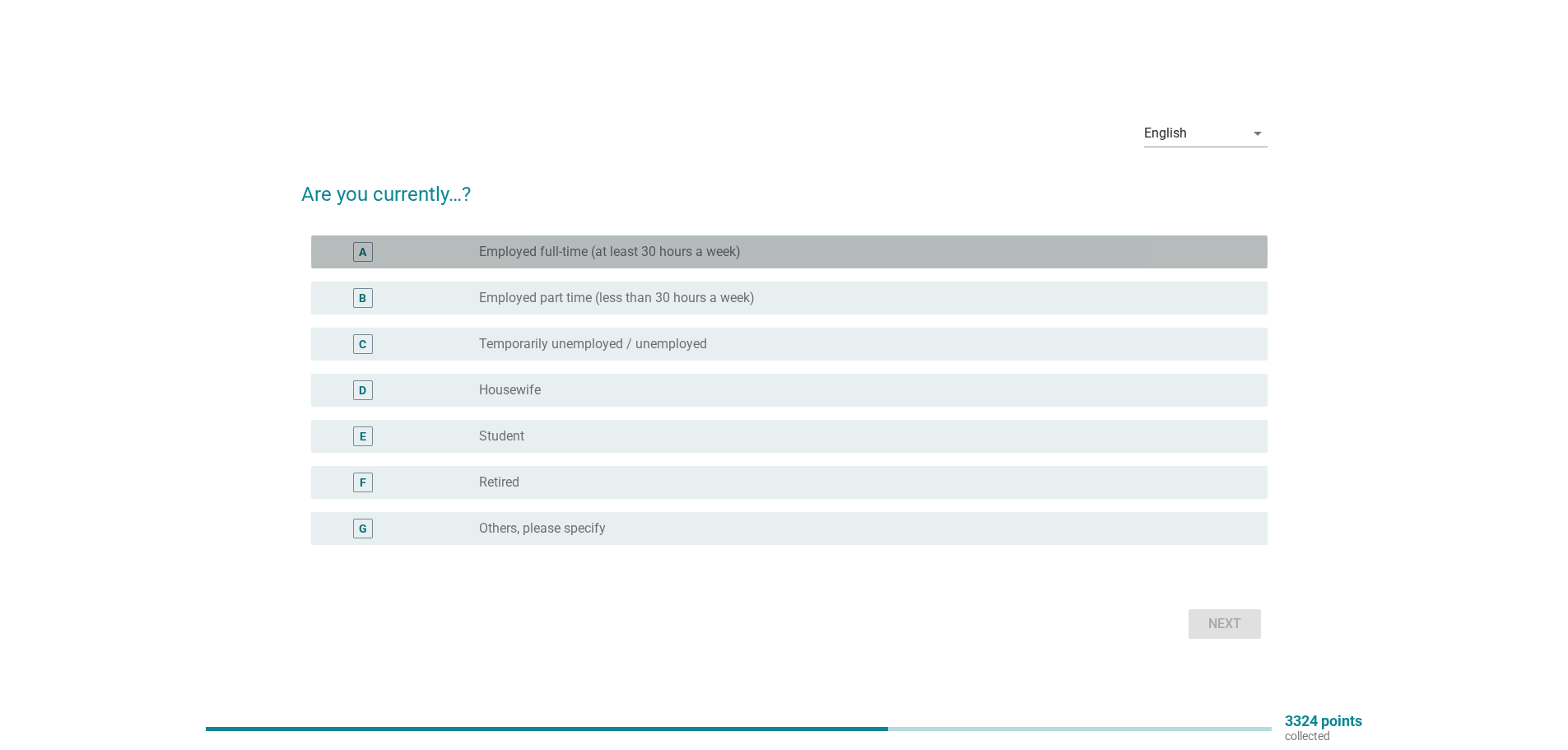
drag, startPoint x: 950, startPoint y: 252, endPoint x: 974, endPoint y: 315, distance: 67.4
click at [949, 252] on div "radio_button_unchecked Employed full-time (at least 30 hours a week)" at bounding box center [860, 252] width 763 height 16
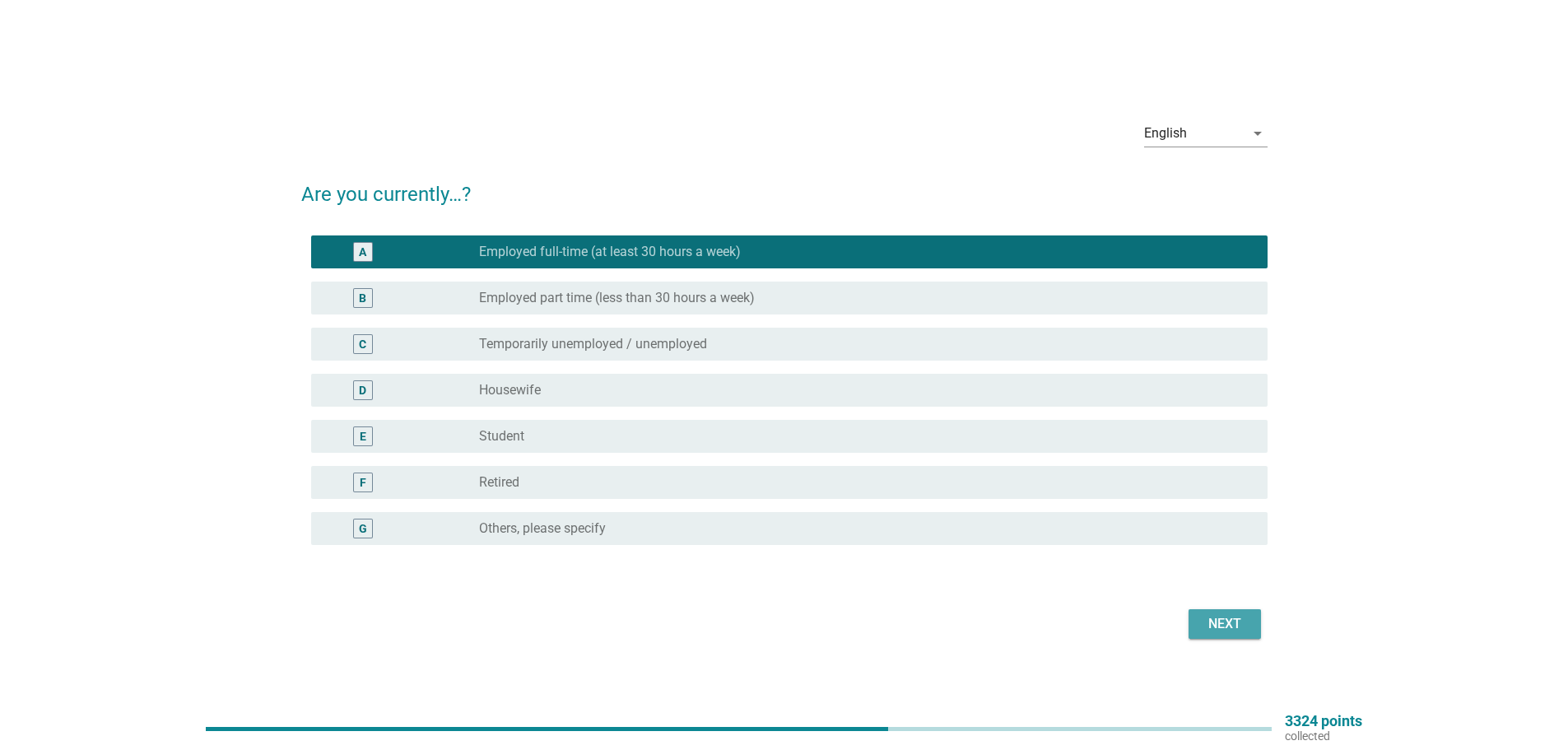
click at [1219, 616] on div "Next" at bounding box center [1224, 625] width 46 height 20
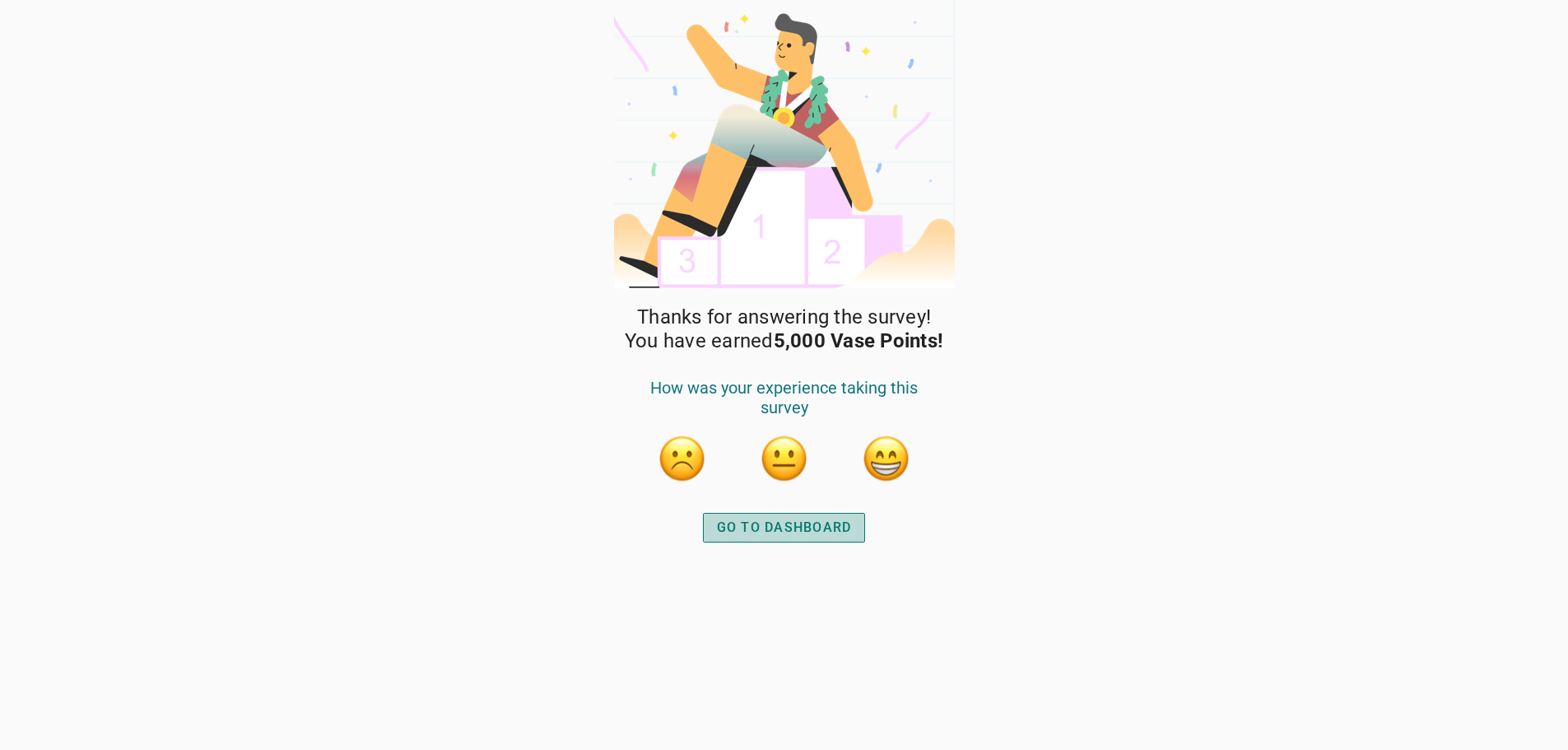
click at [826, 525] on div "GO TO DASHBOARD" at bounding box center [784, 528] width 135 height 20
